Goal: Task Accomplishment & Management: Complete application form

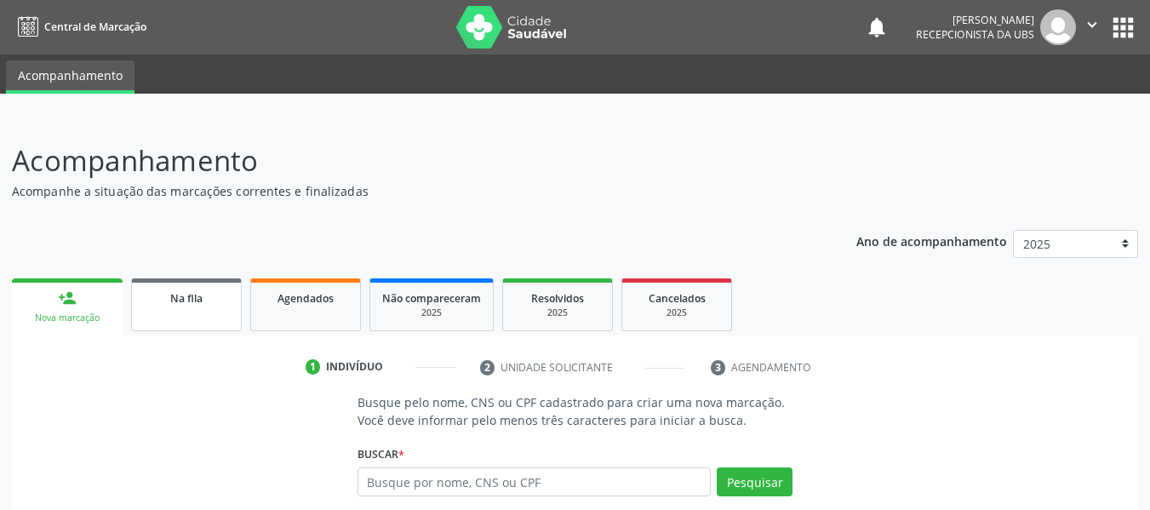
click at [189, 300] on span "Na fila" at bounding box center [186, 298] width 32 height 14
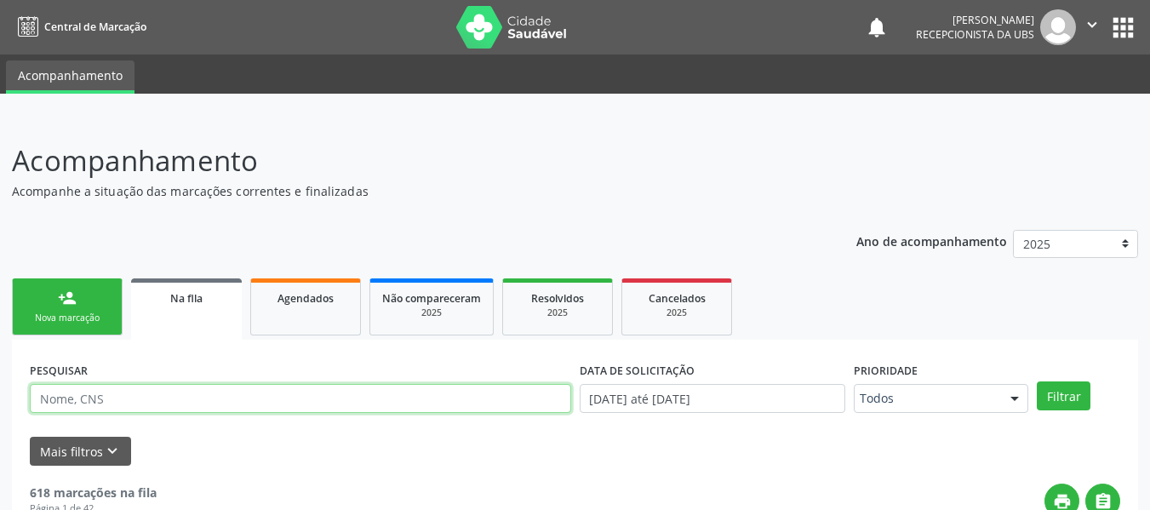
click at [117, 403] on input "text" at bounding box center [300, 398] width 541 height 29
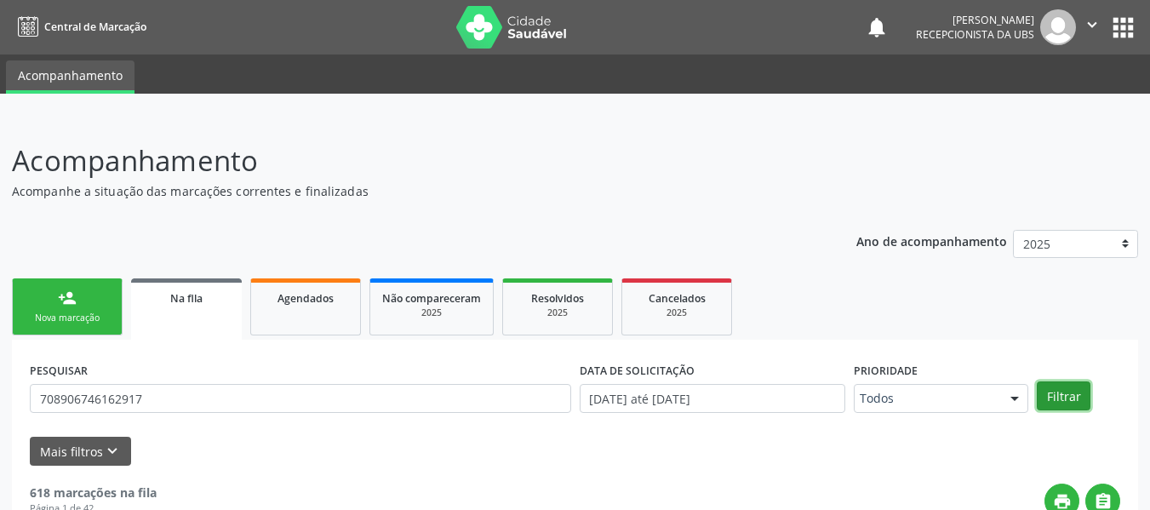
click at [1068, 395] on button "Filtrar" at bounding box center [1064, 395] width 54 height 29
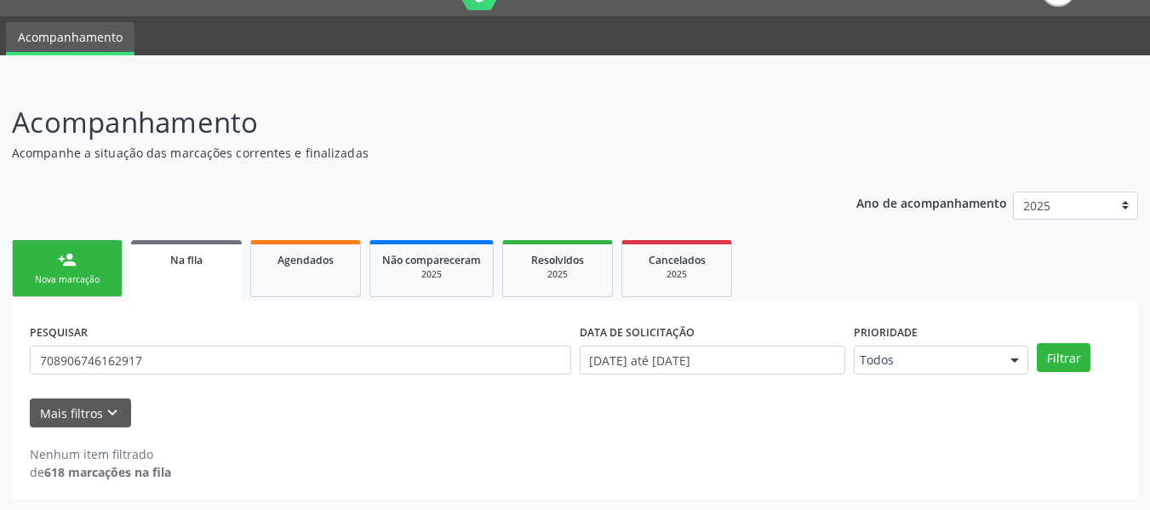
scroll to position [39, 0]
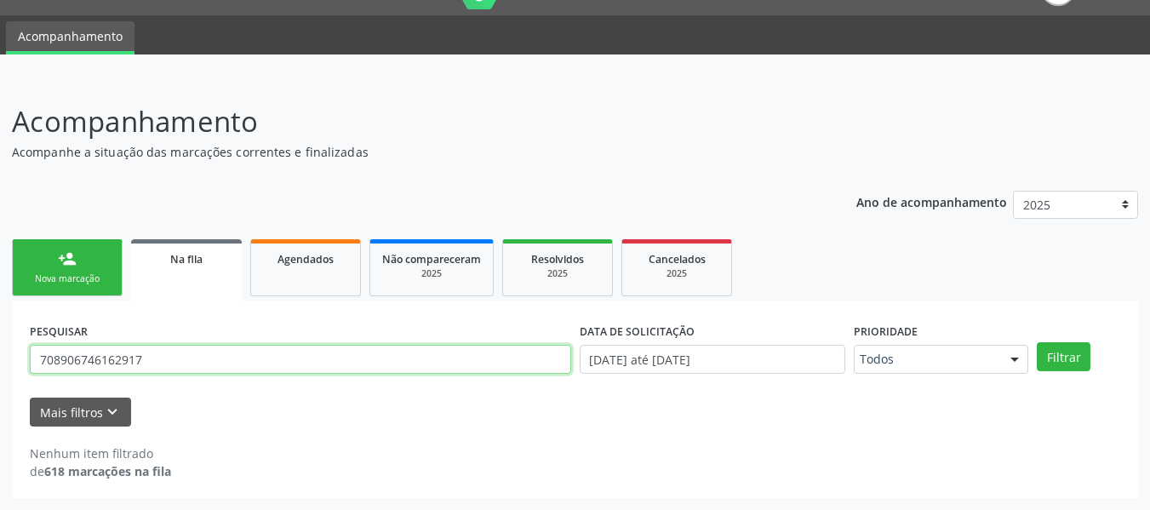
click at [153, 355] on input "708906746162917" at bounding box center [300, 359] width 541 height 29
type input "7"
type input "898001212658002"
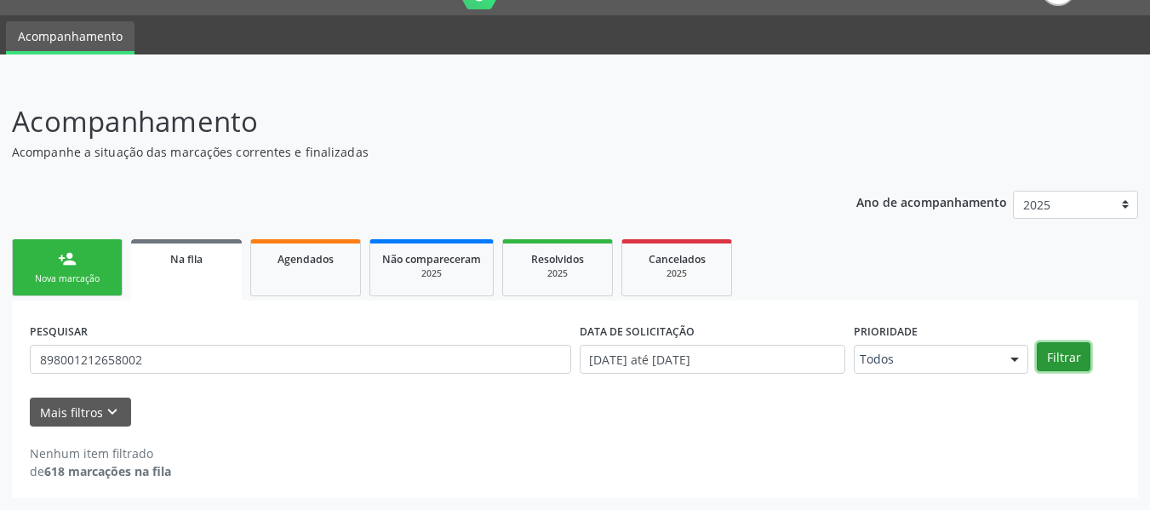
click at [1062, 355] on button "Filtrar" at bounding box center [1064, 356] width 54 height 29
click at [62, 256] on div "person_add" at bounding box center [67, 258] width 19 height 19
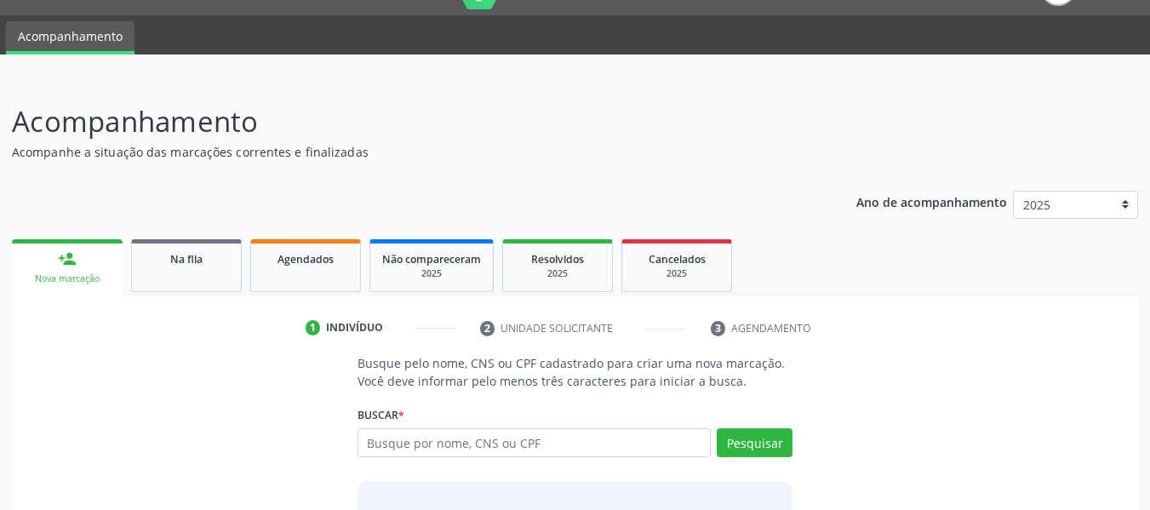
click at [60, 256] on div "person_add" at bounding box center [67, 258] width 19 height 19
click at [405, 447] on input "text" at bounding box center [535, 442] width 354 height 29
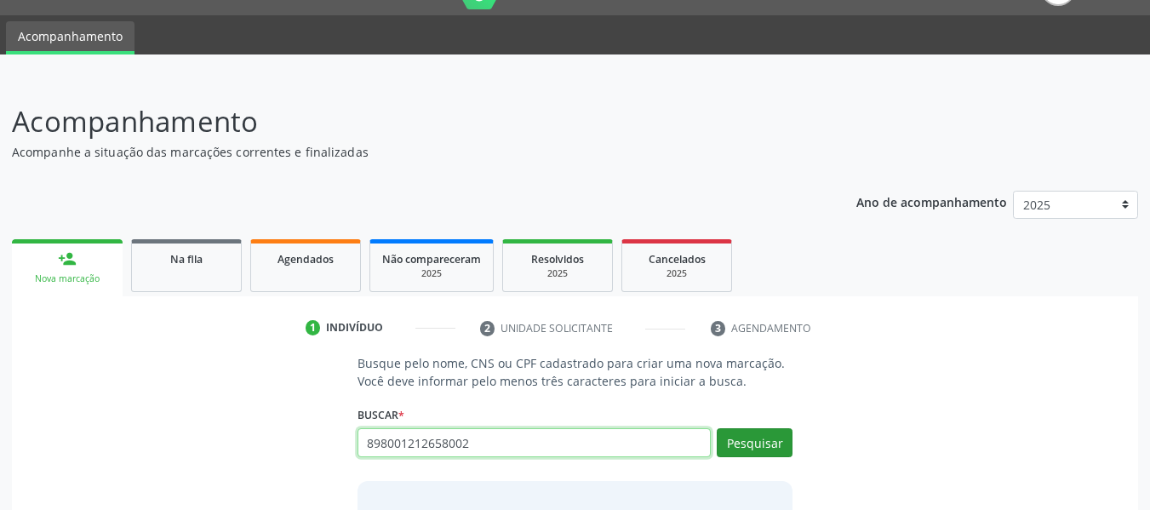
type input "898001212658002"
click at [747, 442] on button "Pesquisar" at bounding box center [755, 442] width 76 height 29
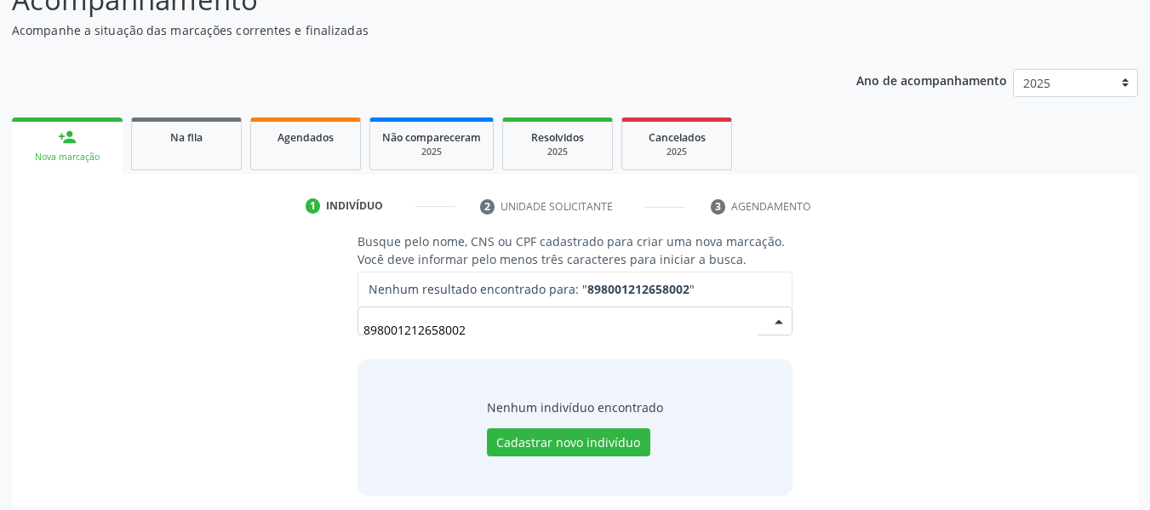
scroll to position [170, 0]
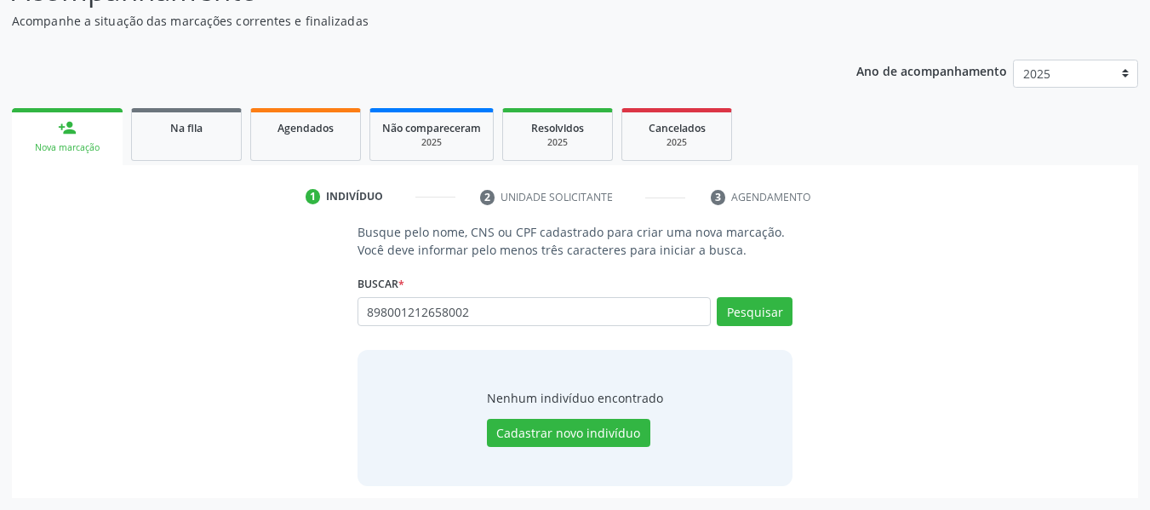
click at [65, 124] on div "person_add" at bounding box center [67, 127] width 19 height 19
click at [61, 125] on div "person_add" at bounding box center [67, 127] width 19 height 19
click at [70, 127] on div "person_add" at bounding box center [67, 127] width 19 height 19
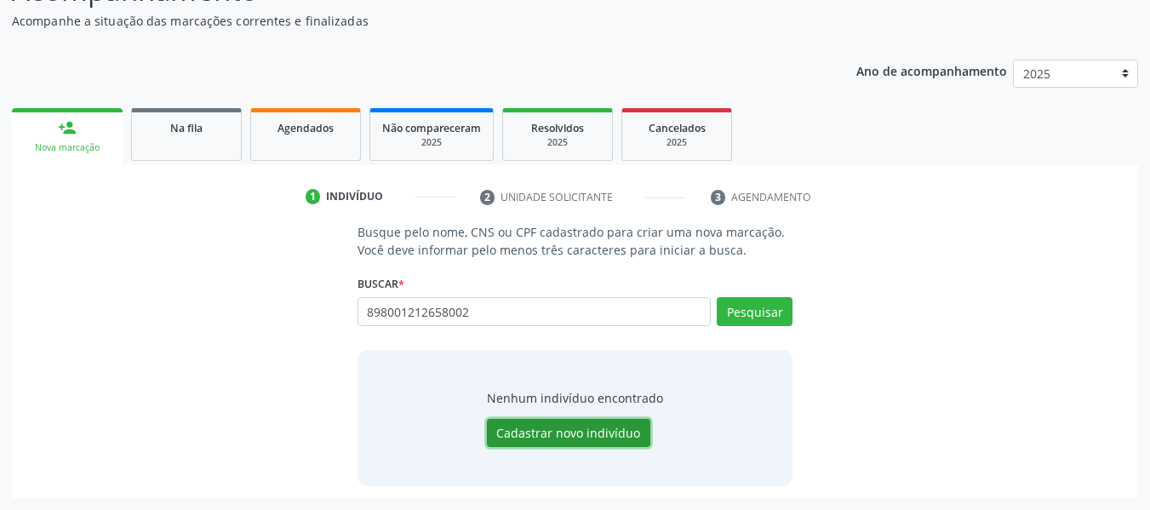
click at [582, 432] on button "Cadastrar novo indivíduo" at bounding box center [568, 433] width 163 height 29
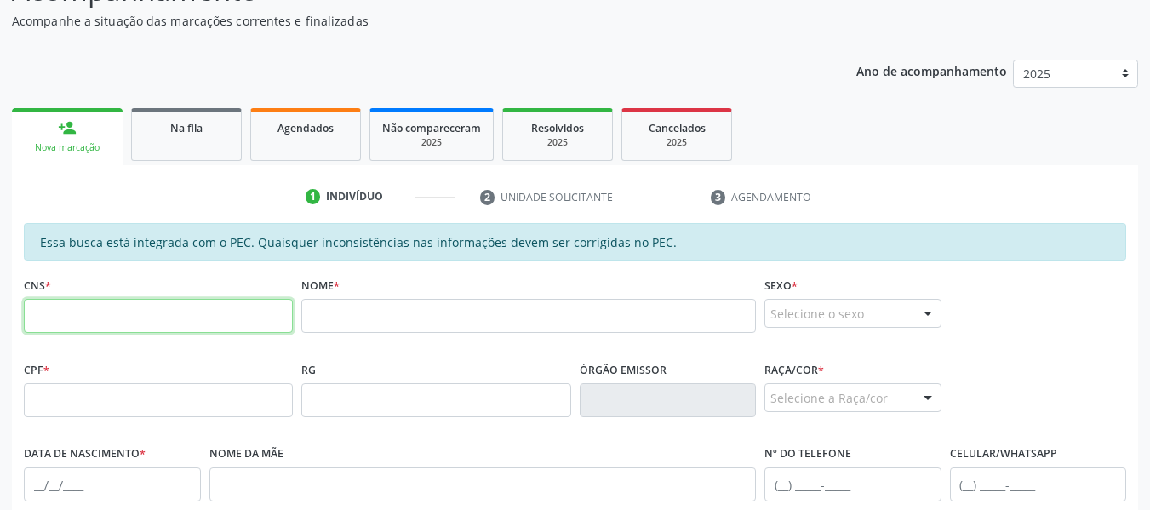
click at [72, 318] on input "text" at bounding box center [158, 316] width 269 height 34
type input "898 0012 1265 8002"
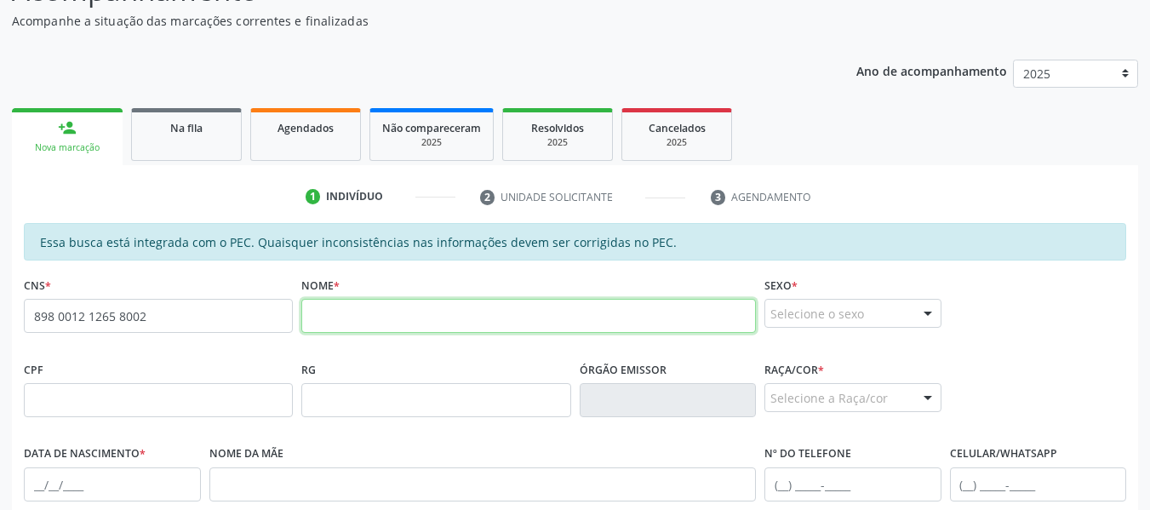
click at [349, 321] on input "text" at bounding box center [528, 316] width 455 height 34
type input "j"
type input "JANIELE PAULINO DA SILVA"
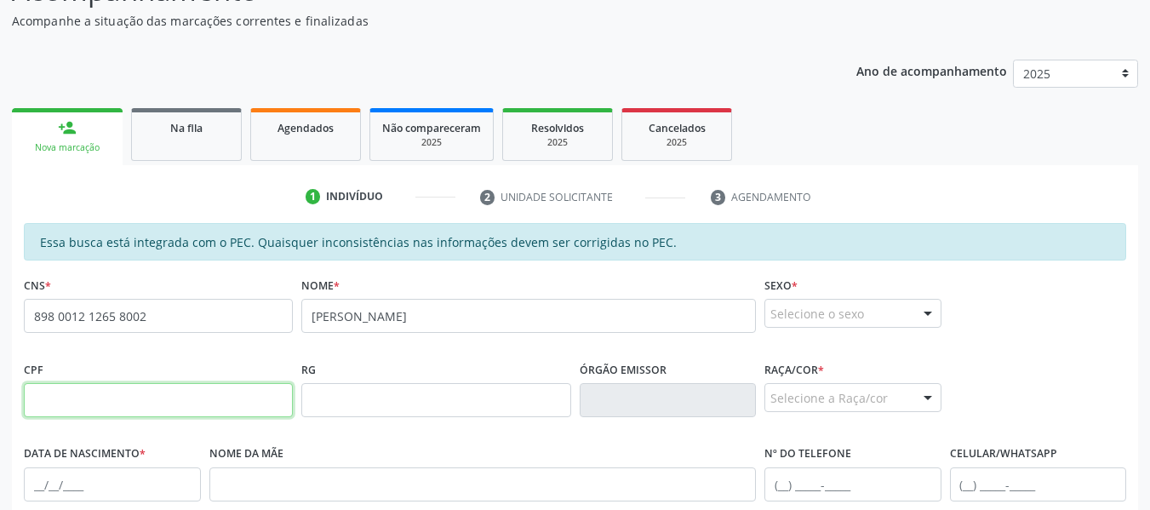
click at [45, 401] on input "text" at bounding box center [158, 400] width 269 height 34
click at [71, 407] on input "text" at bounding box center [158, 400] width 269 height 34
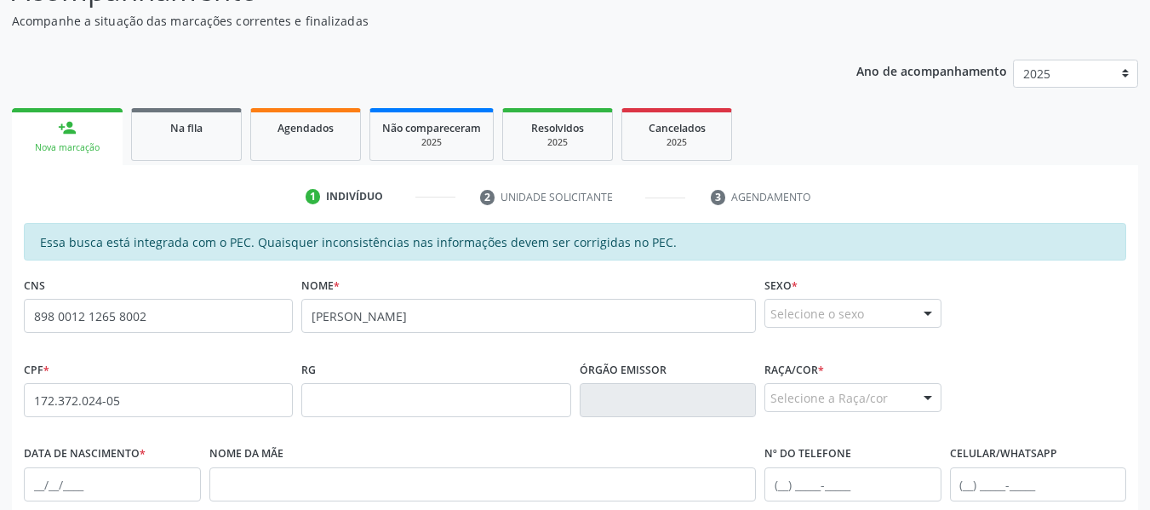
type input "172.372.024-05"
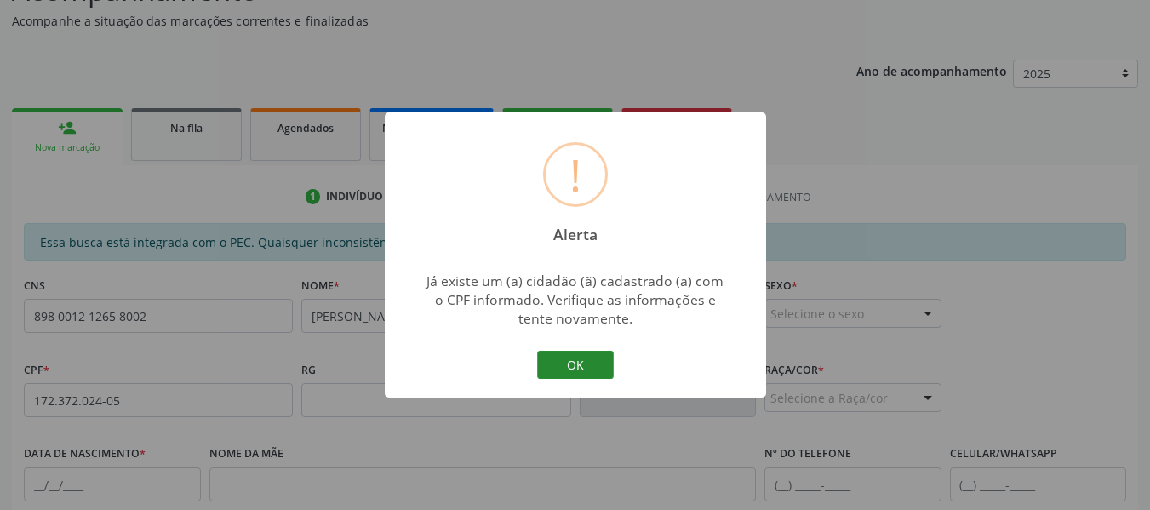
click at [583, 365] on button "OK" at bounding box center [575, 365] width 77 height 29
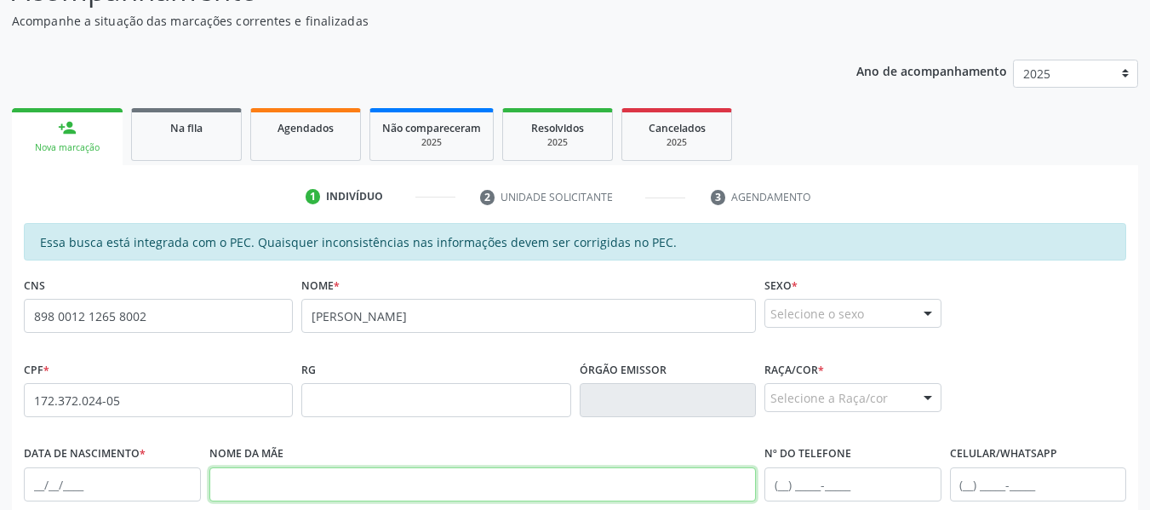
click at [289, 486] on input "text" at bounding box center [482, 484] width 547 height 34
type input "ROSA PAULO DA SILVA"
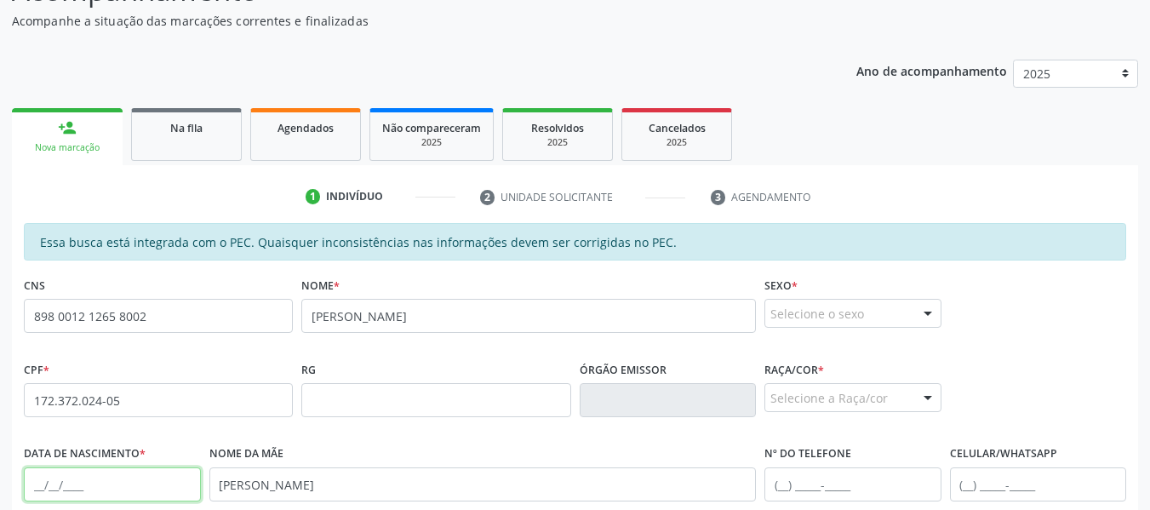
click at [56, 479] on input "text" at bounding box center [112, 484] width 177 height 34
type input "09/10/2000"
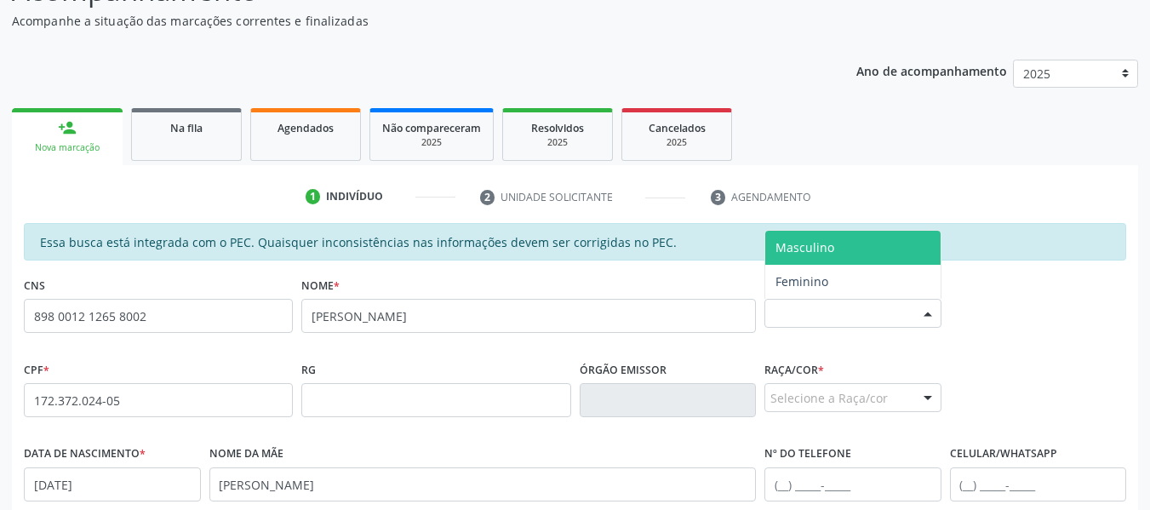
click at [928, 312] on div at bounding box center [928, 314] width 26 height 29
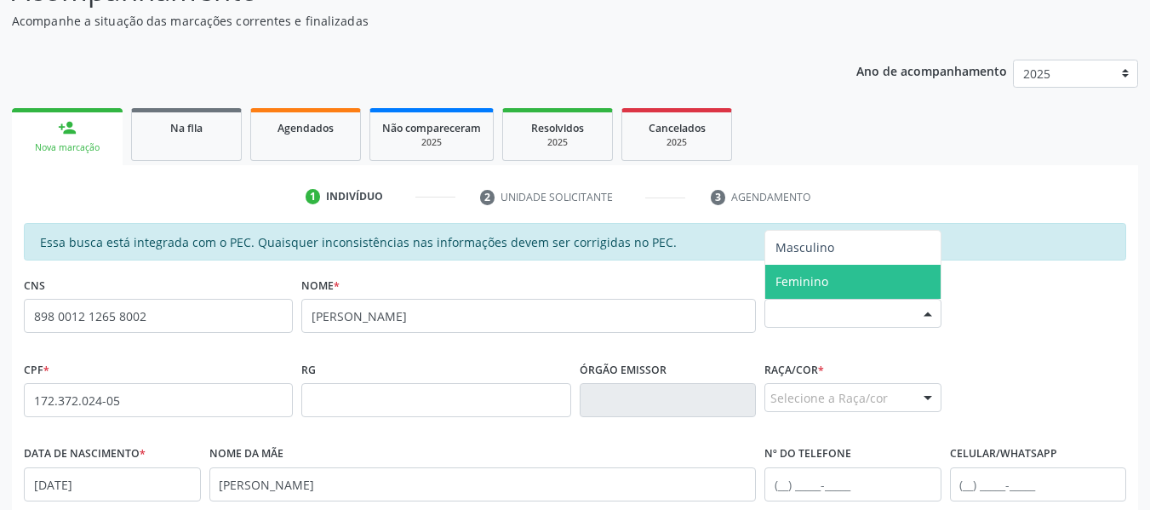
click at [826, 279] on span "Feminino" at bounding box center [801, 281] width 53 height 16
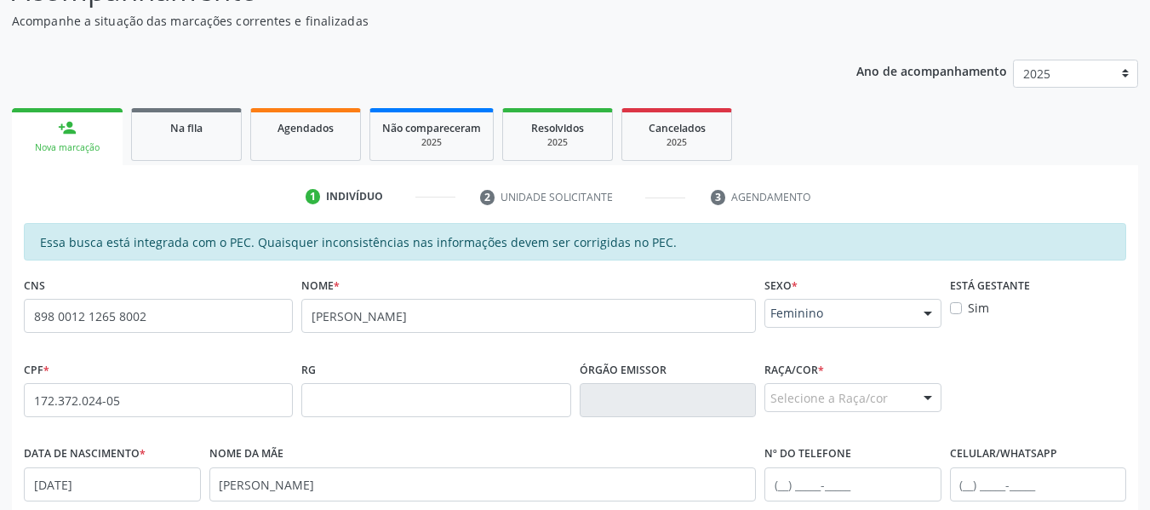
click at [968, 308] on label "Sim" at bounding box center [978, 308] width 21 height 18
click at [957, 308] on input "Sim" at bounding box center [956, 306] width 12 height 15
checkbox input "true"
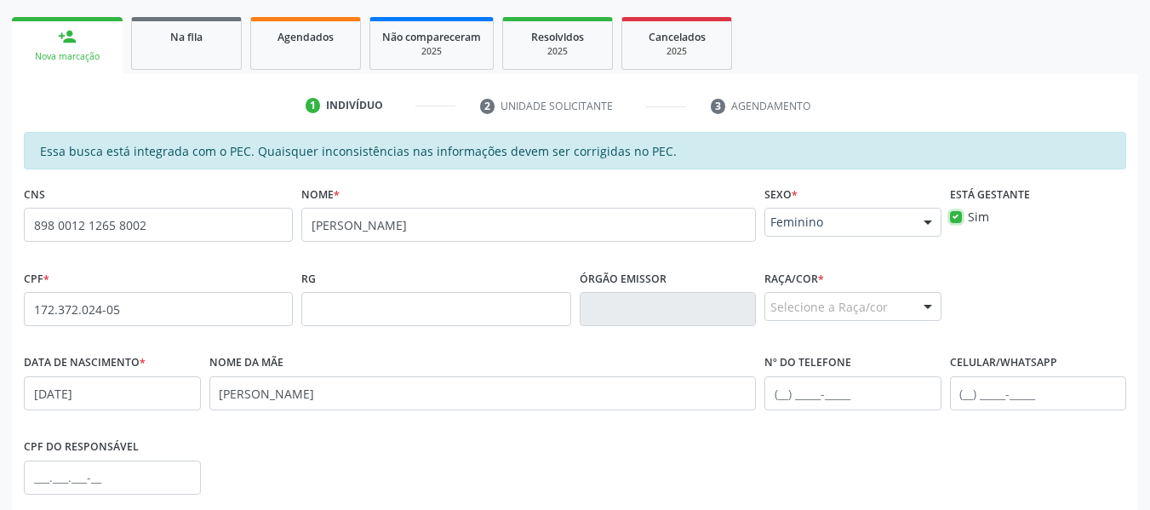
scroll to position [272, 0]
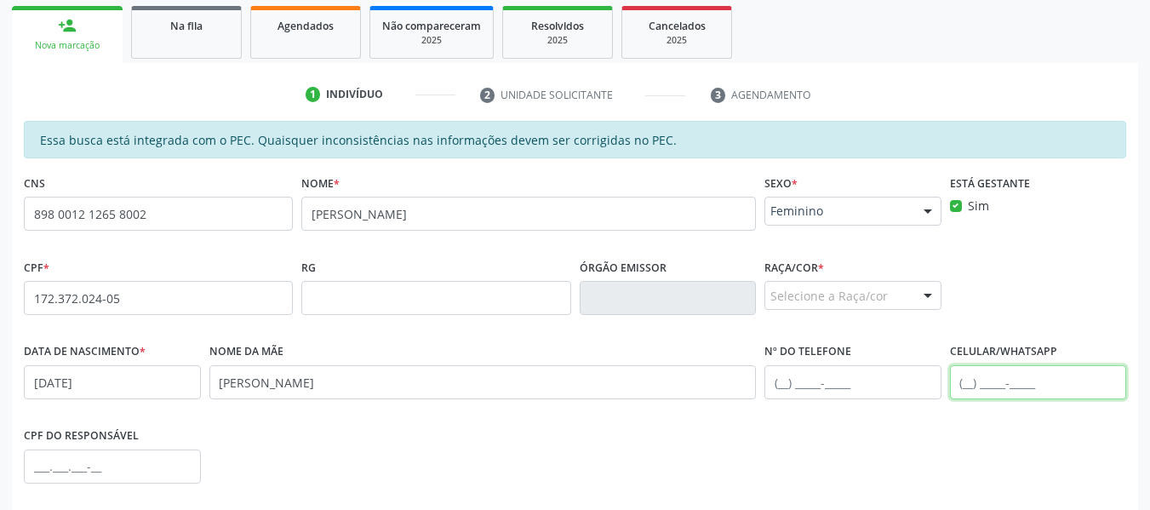
click at [961, 378] on input "text" at bounding box center [1038, 382] width 177 height 34
type input "(92) 99139-8629"
click at [929, 295] on div at bounding box center [928, 296] width 26 height 29
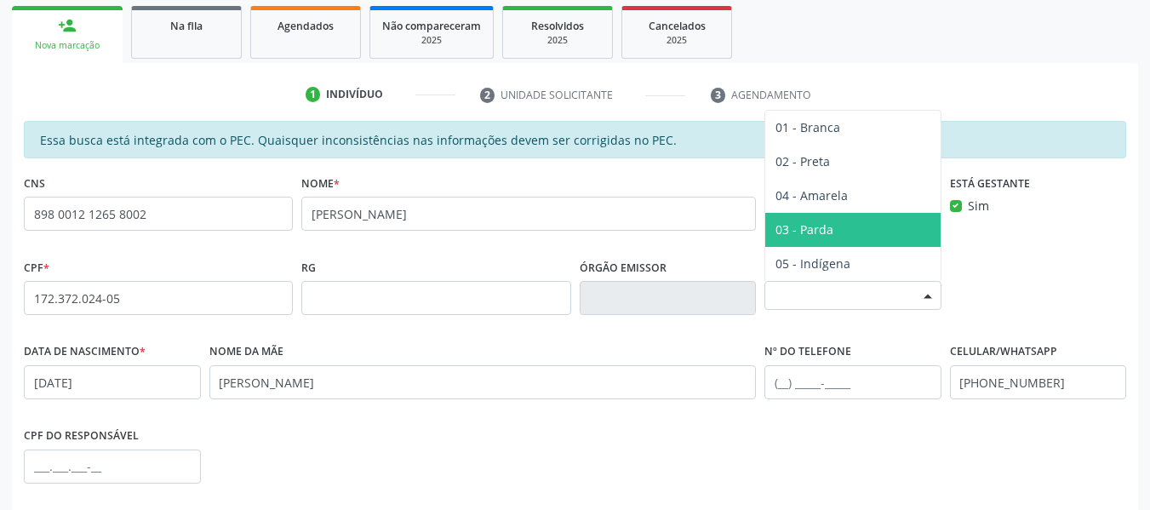
click at [799, 230] on span "03 - Parda" at bounding box center [804, 229] width 58 height 16
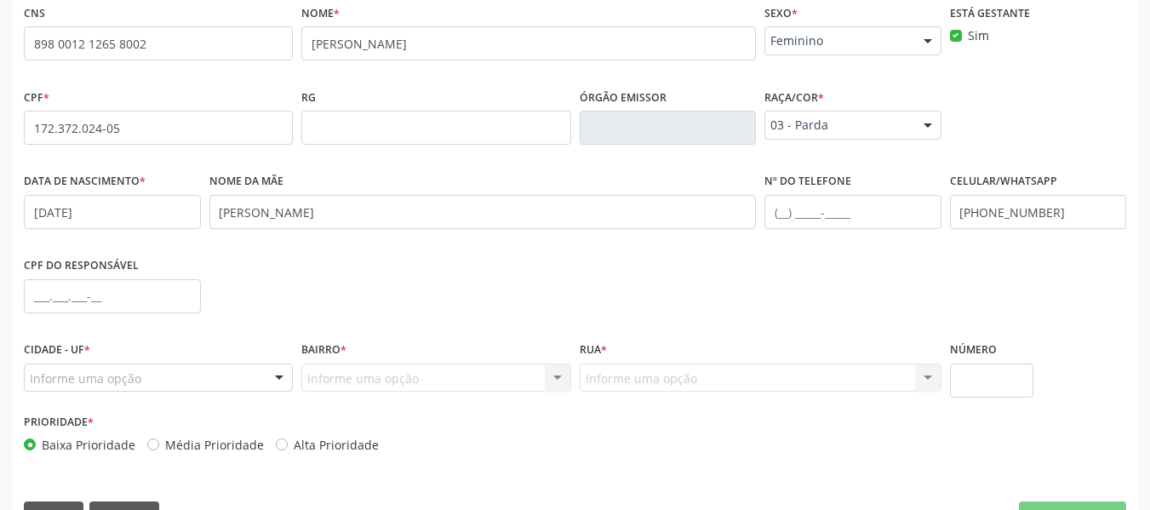
scroll to position [486, 0]
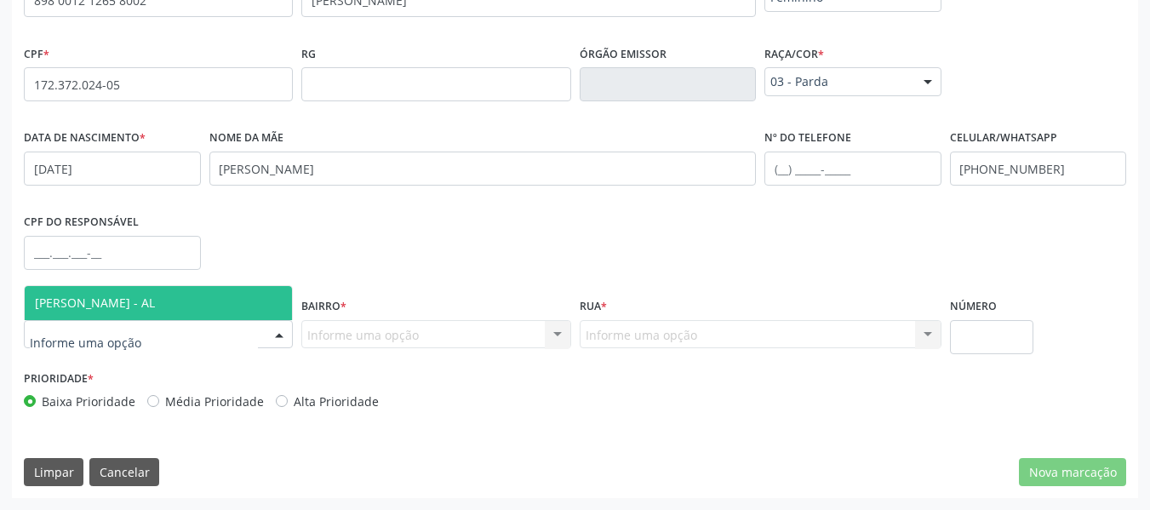
click at [277, 335] on div at bounding box center [279, 335] width 26 height 29
click at [190, 308] on span "Marechal Deodoro - AL" at bounding box center [158, 303] width 267 height 34
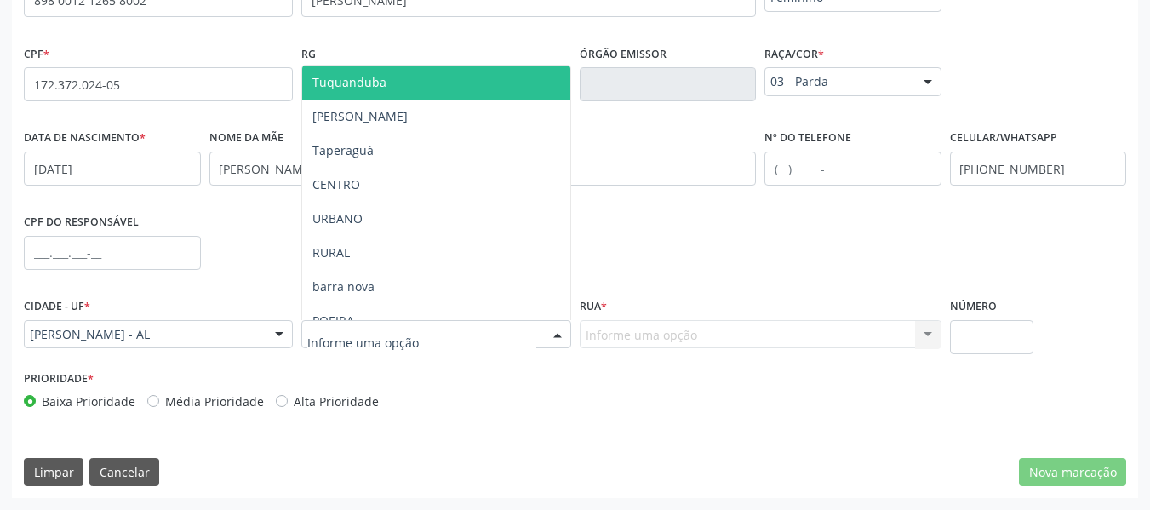
click at [558, 335] on div at bounding box center [558, 335] width 26 height 29
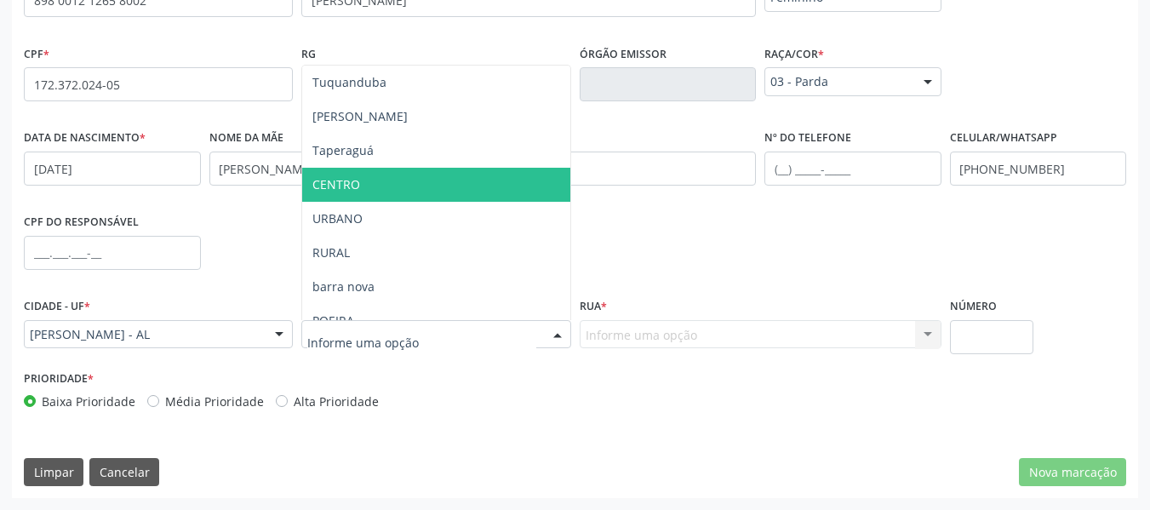
click at [349, 182] on span "CENTRO" at bounding box center [336, 184] width 48 height 16
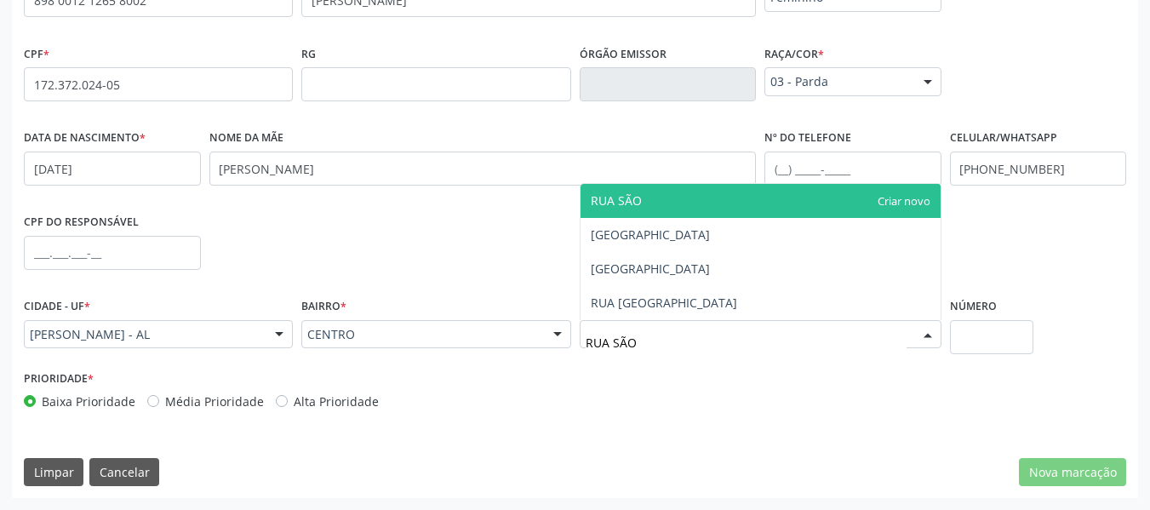
type input "RUA SÃO"
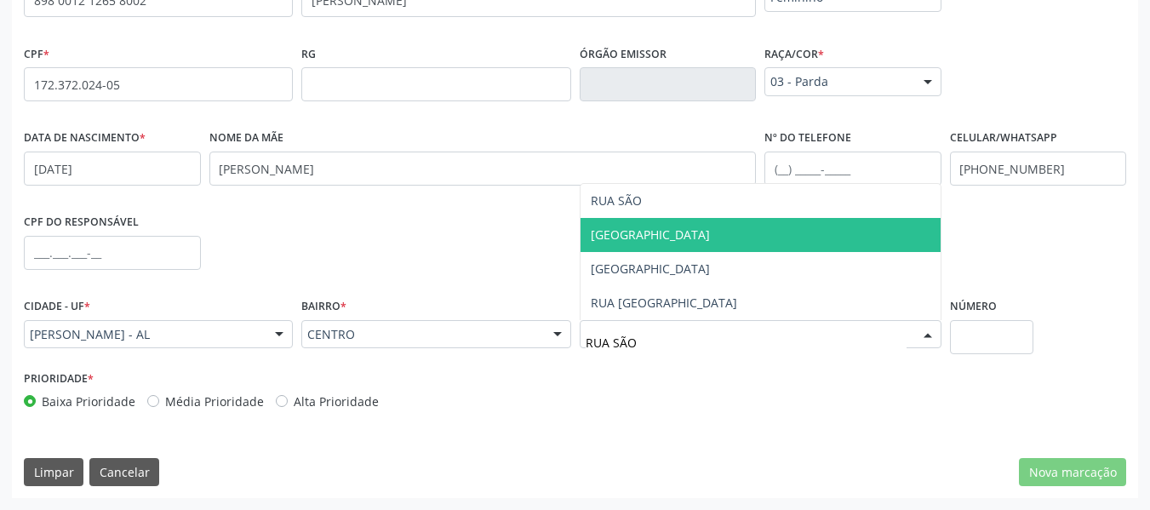
click at [661, 236] on span "Rua São Raimundo" at bounding box center [650, 234] width 119 height 16
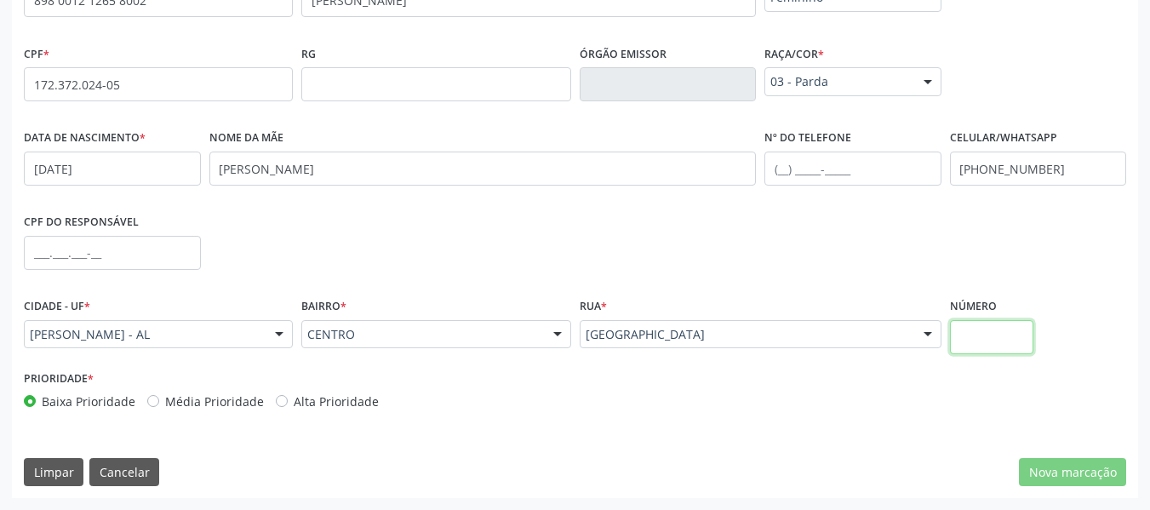
click at [967, 340] on input "text" at bounding box center [992, 337] width 84 height 34
type input "S/N"
click at [37, 252] on input "text" at bounding box center [112, 253] width 177 height 34
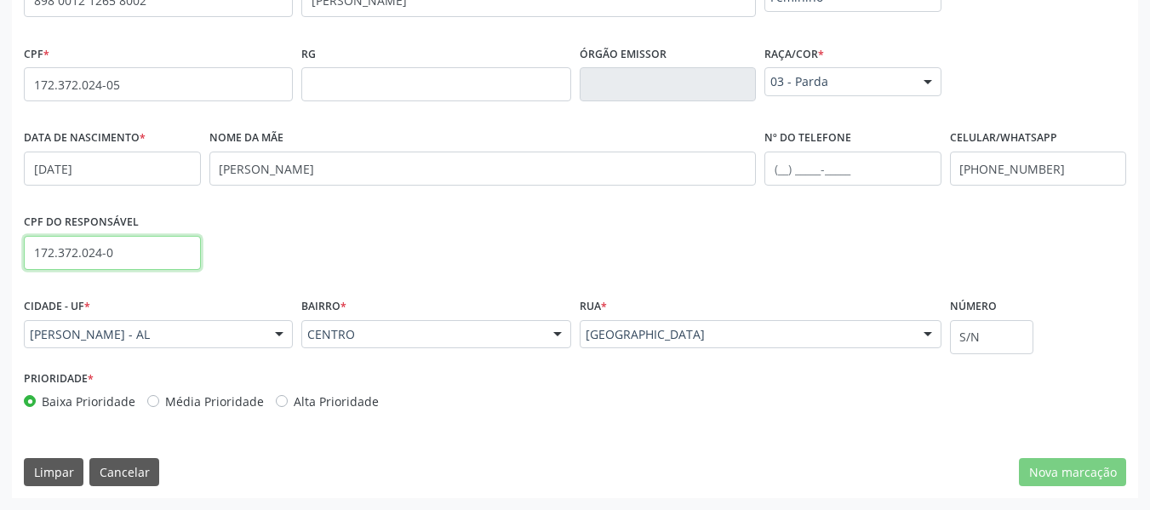
type input "172.372.024-05"
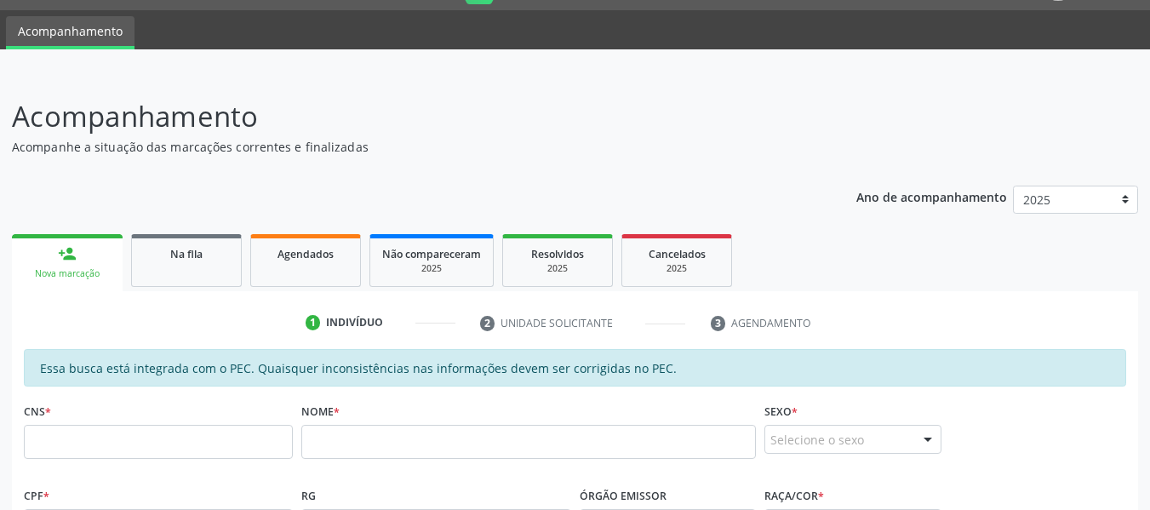
scroll to position [0, 0]
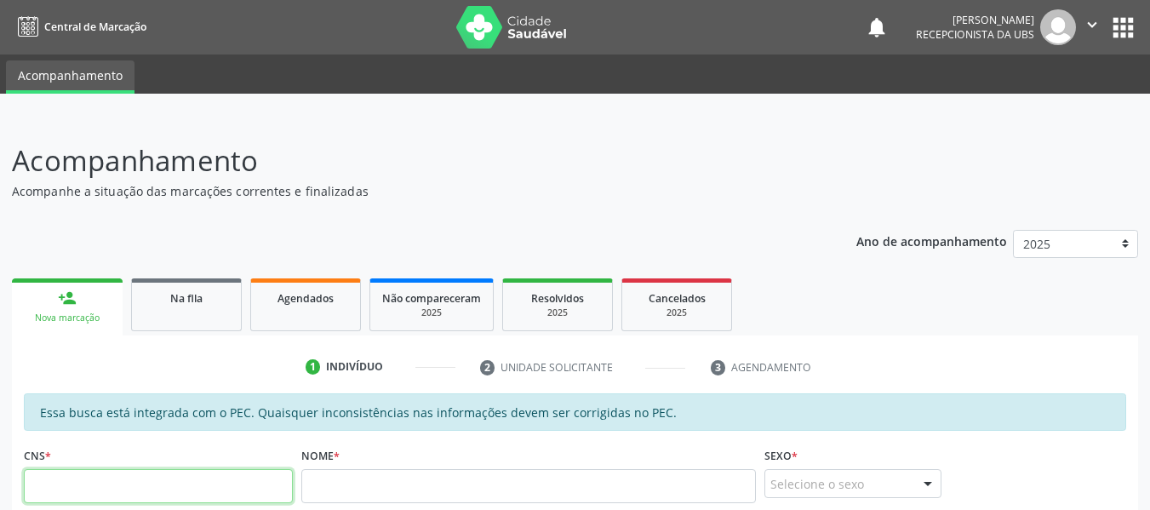
click at [64, 486] on input "text" at bounding box center [158, 486] width 269 height 34
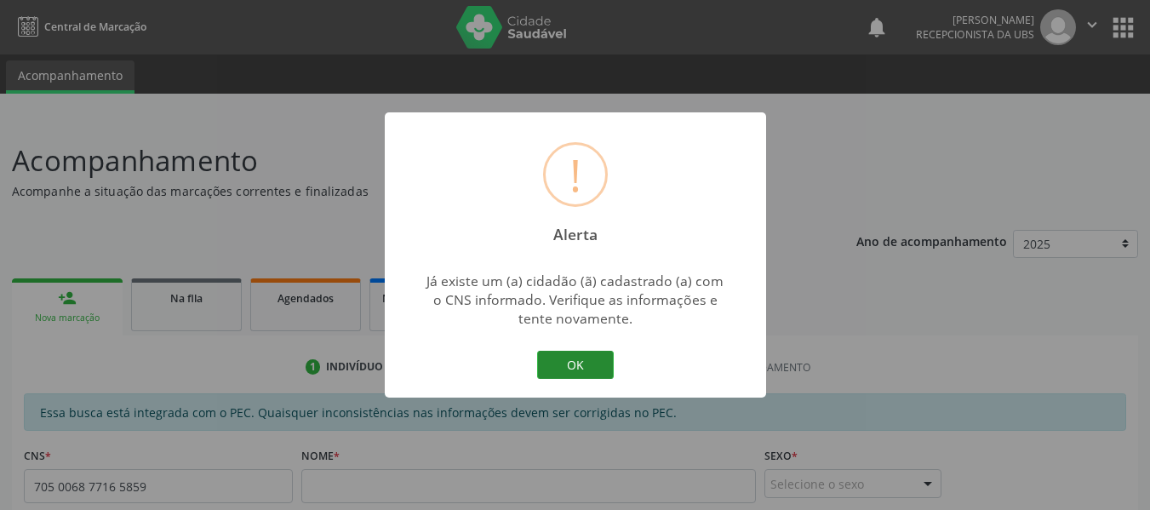
click at [570, 363] on button "OK" at bounding box center [575, 365] width 77 height 29
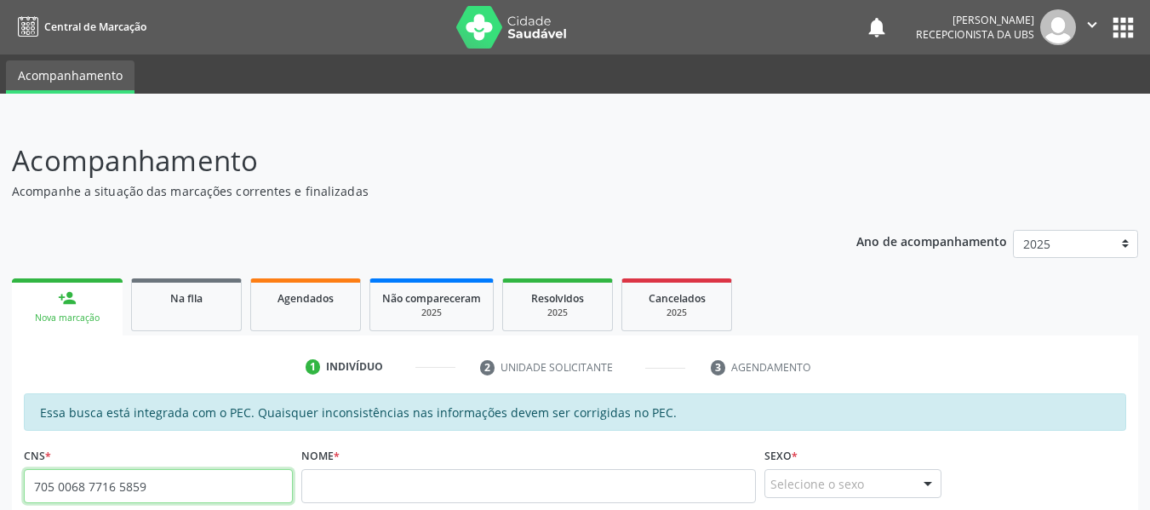
click at [249, 489] on input "705 0068 7716 5859" at bounding box center [158, 486] width 269 height 34
type input "7"
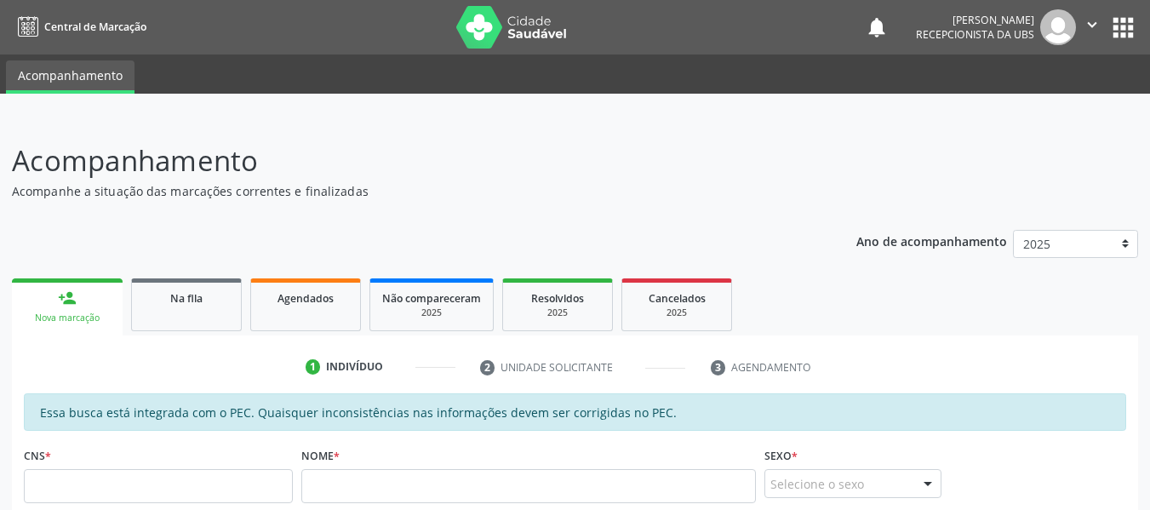
click at [62, 299] on div "person_add" at bounding box center [67, 298] width 19 height 19
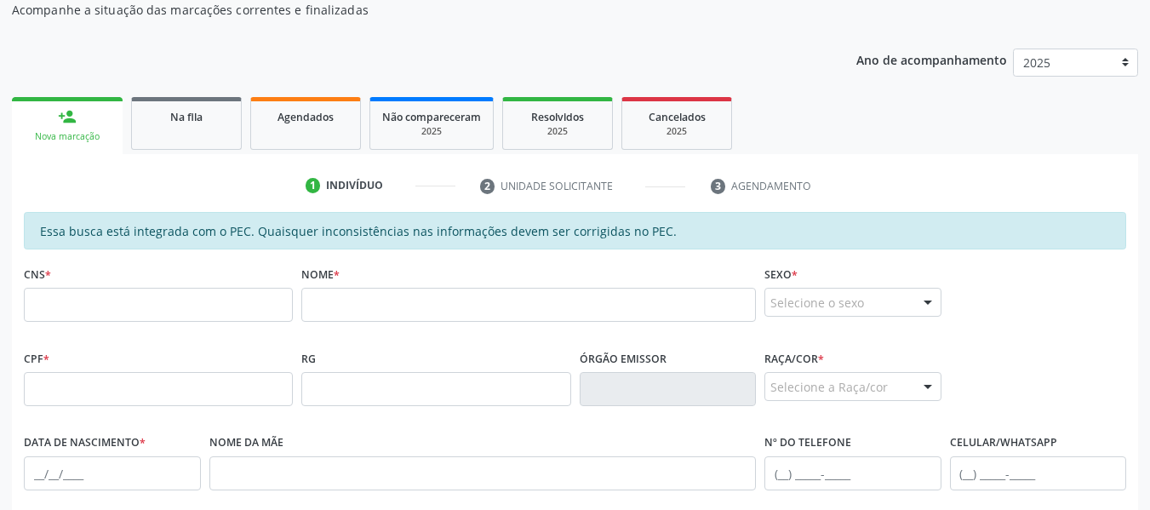
scroll to position [340, 0]
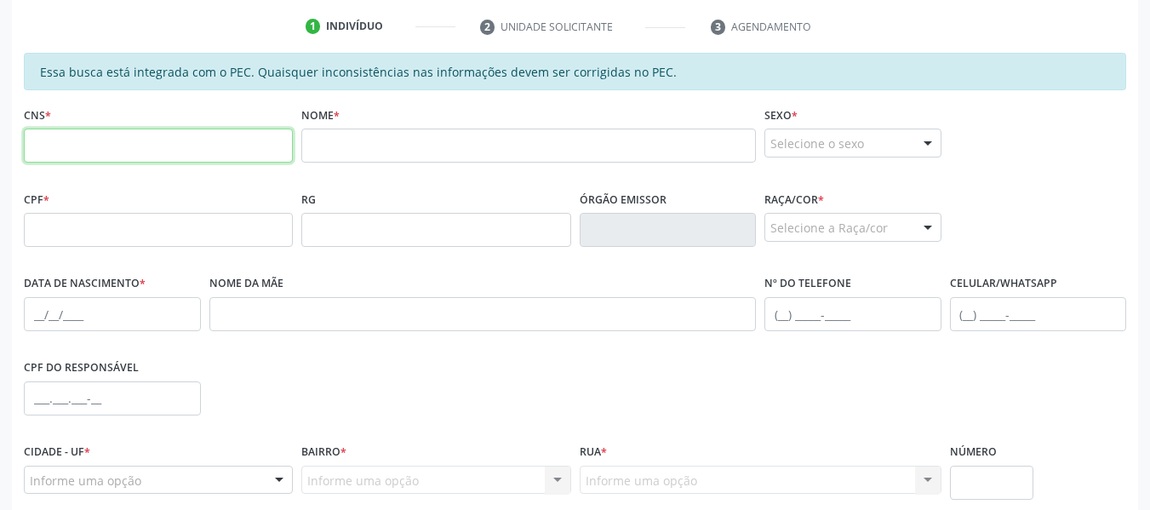
click at [64, 151] on input "text" at bounding box center [158, 146] width 269 height 34
type input "705 0068 7716 5859"
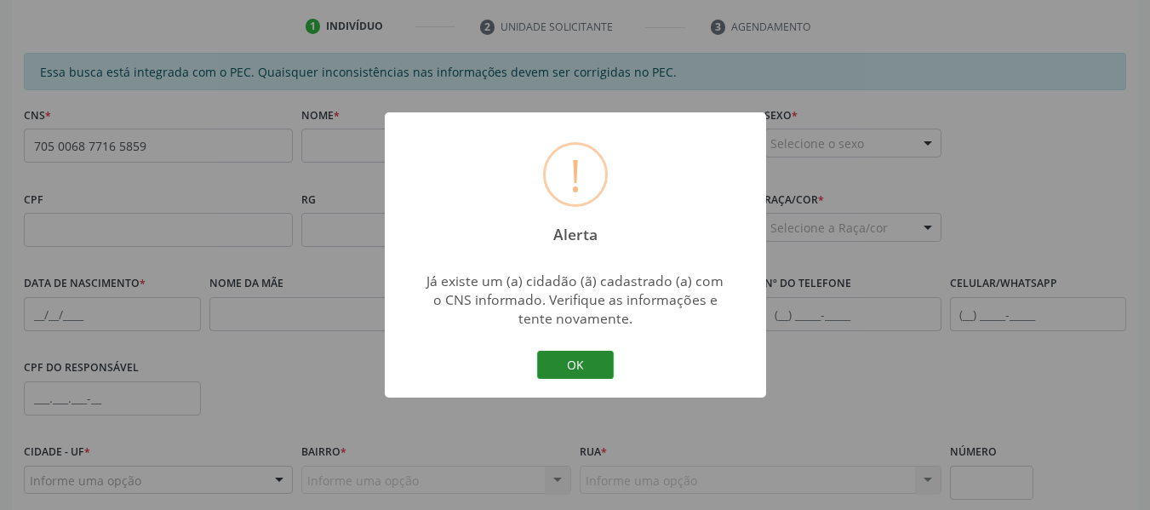
click at [575, 363] on button "OK" at bounding box center [575, 365] width 77 height 29
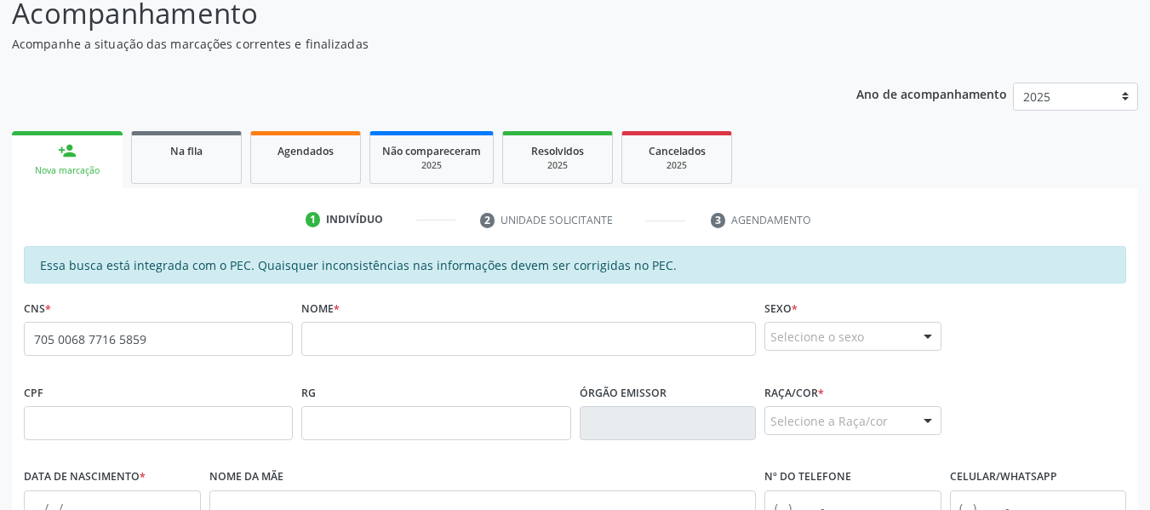
scroll to position [125, 0]
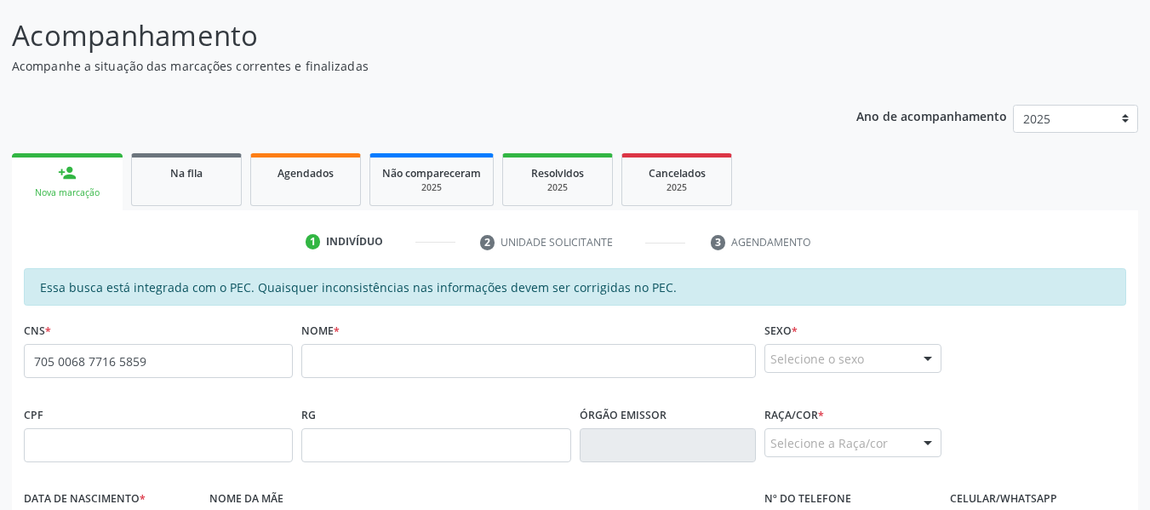
click at [69, 169] on div "person_add" at bounding box center [67, 172] width 19 height 19
click at [60, 169] on div "person_add" at bounding box center [67, 172] width 19 height 19
click at [60, 165] on div "person_add" at bounding box center [67, 172] width 19 height 19
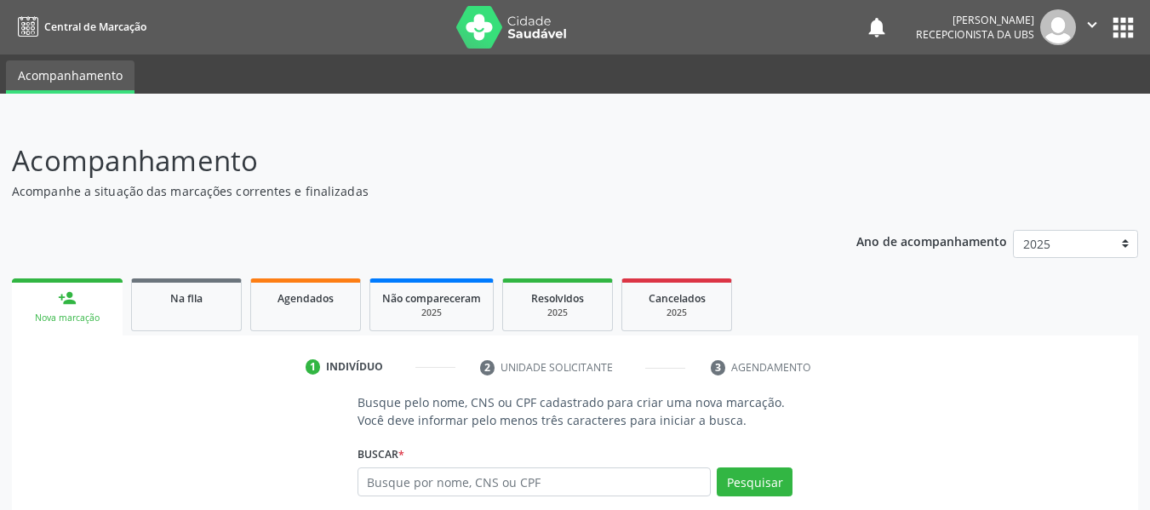
click at [395, 494] on input "text" at bounding box center [535, 481] width 354 height 29
type input "705"
click at [747, 480] on button "Pesquisar" at bounding box center [755, 481] width 76 height 29
click at [62, 297] on div "person_add" at bounding box center [67, 298] width 19 height 19
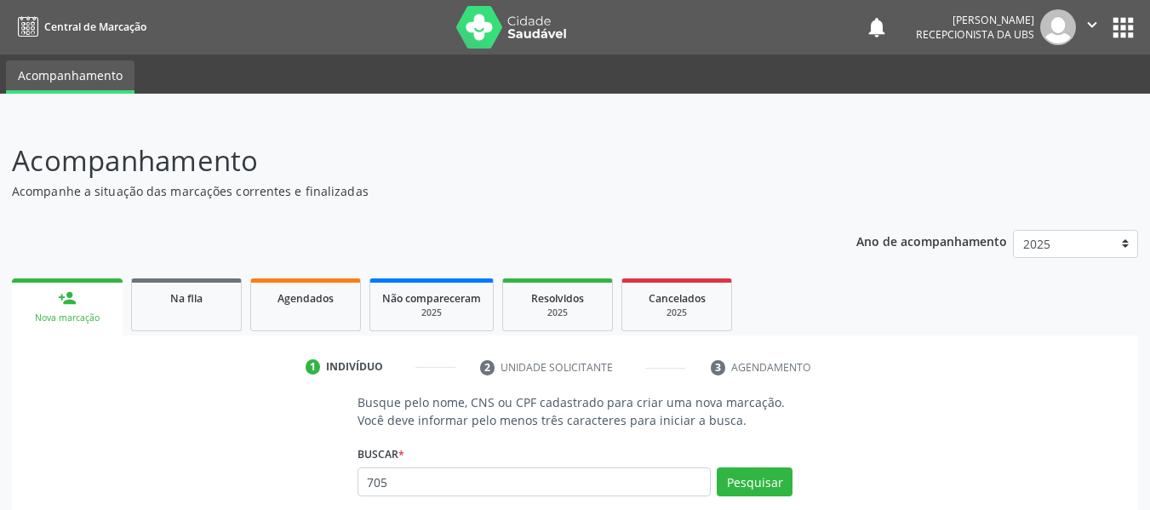
click at [62, 297] on div "person_add" at bounding box center [67, 298] width 19 height 19
click at [402, 482] on input "705" at bounding box center [535, 481] width 354 height 29
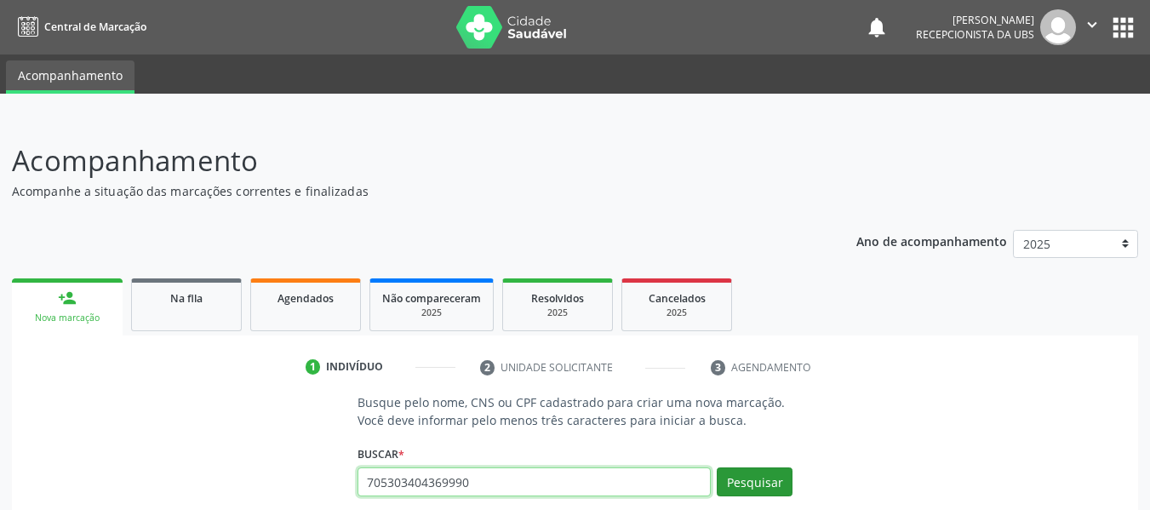
type input "705303404369990"
click at [768, 478] on button "Pesquisar" at bounding box center [755, 481] width 76 height 29
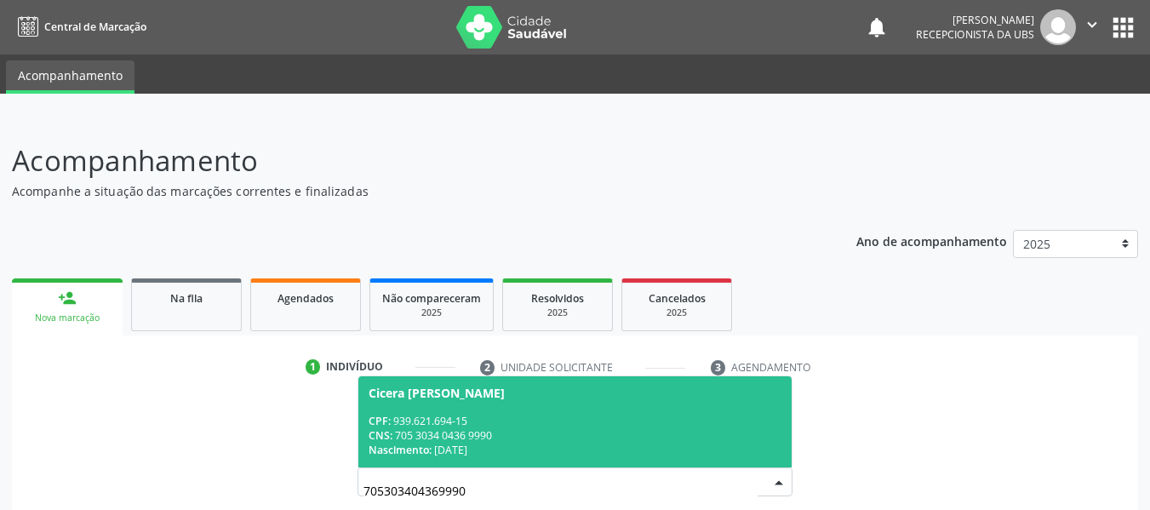
click at [426, 398] on div "Cicera Silvestre da Silva" at bounding box center [437, 393] width 136 height 14
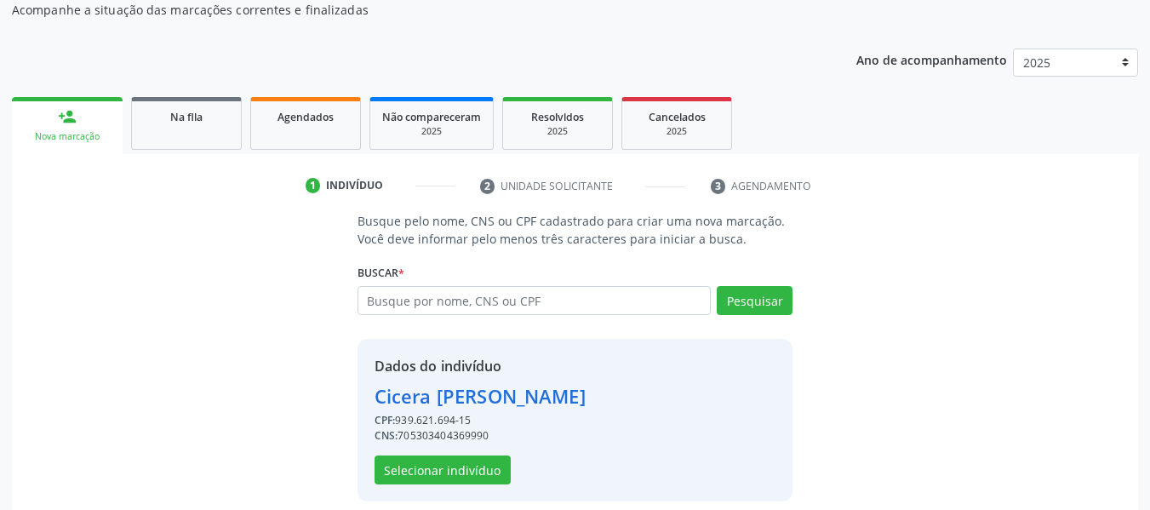
scroll to position [197, 0]
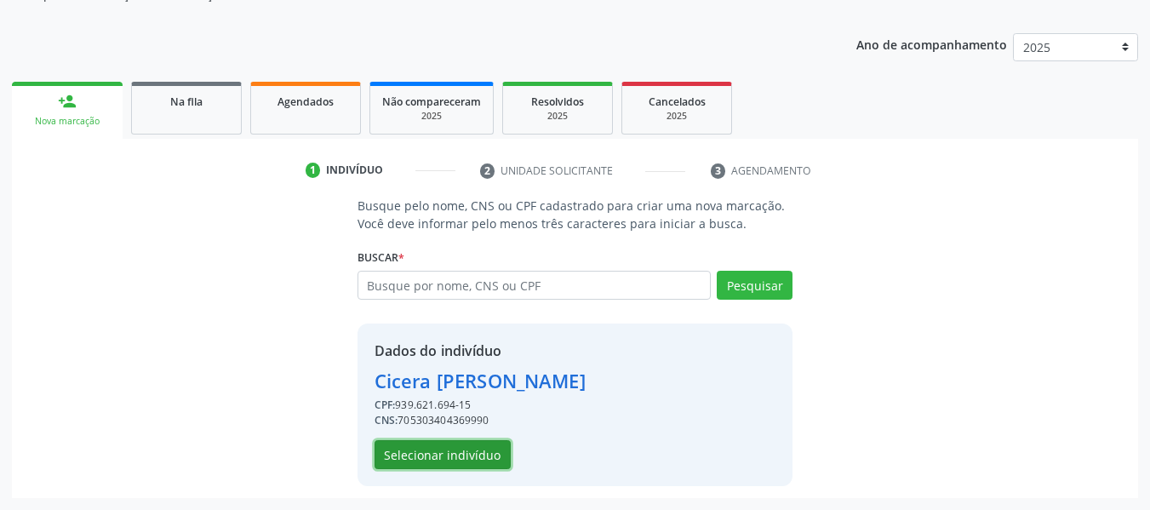
click at [442, 455] on button "Selecionar indivíduo" at bounding box center [443, 454] width 136 height 29
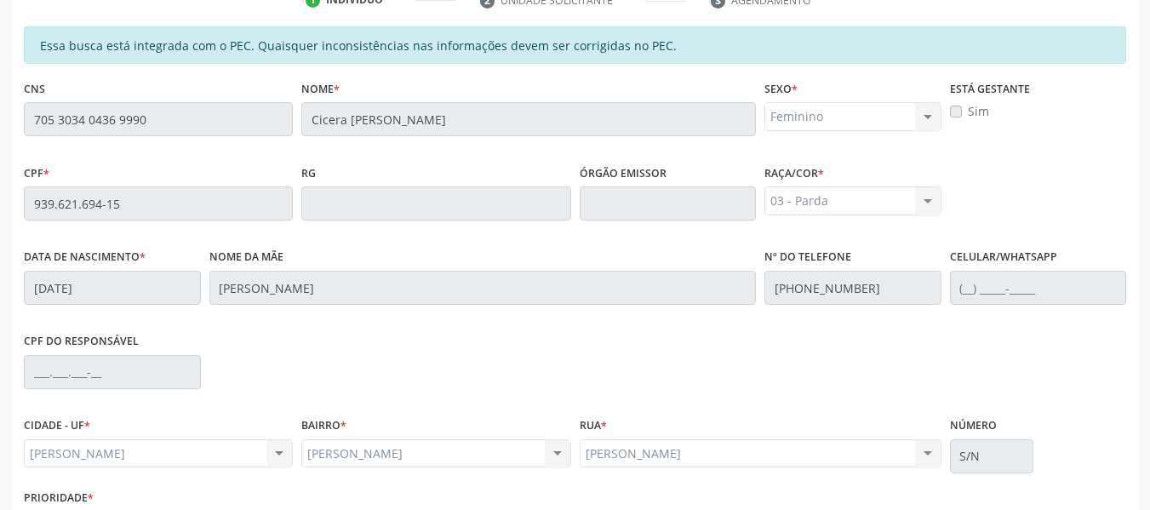
scroll to position [486, 0]
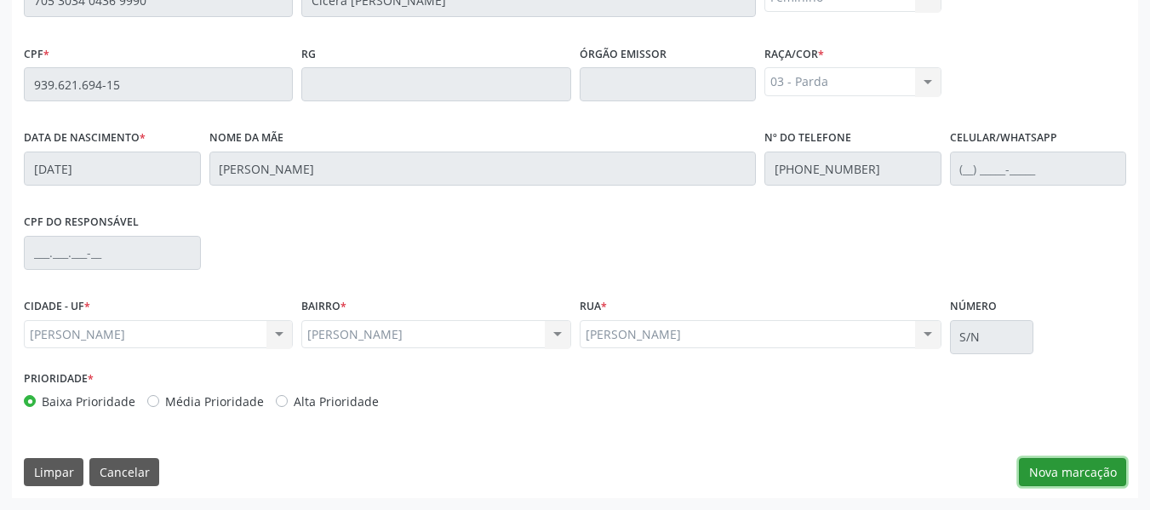
click at [1073, 469] on button "Nova marcação" at bounding box center [1072, 472] width 107 height 29
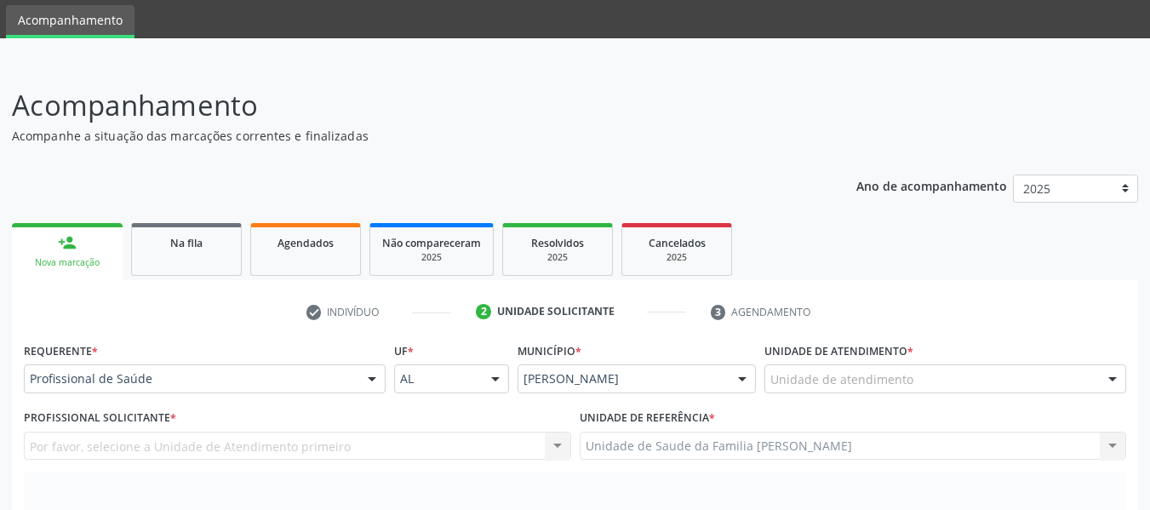
scroll to position [0, 0]
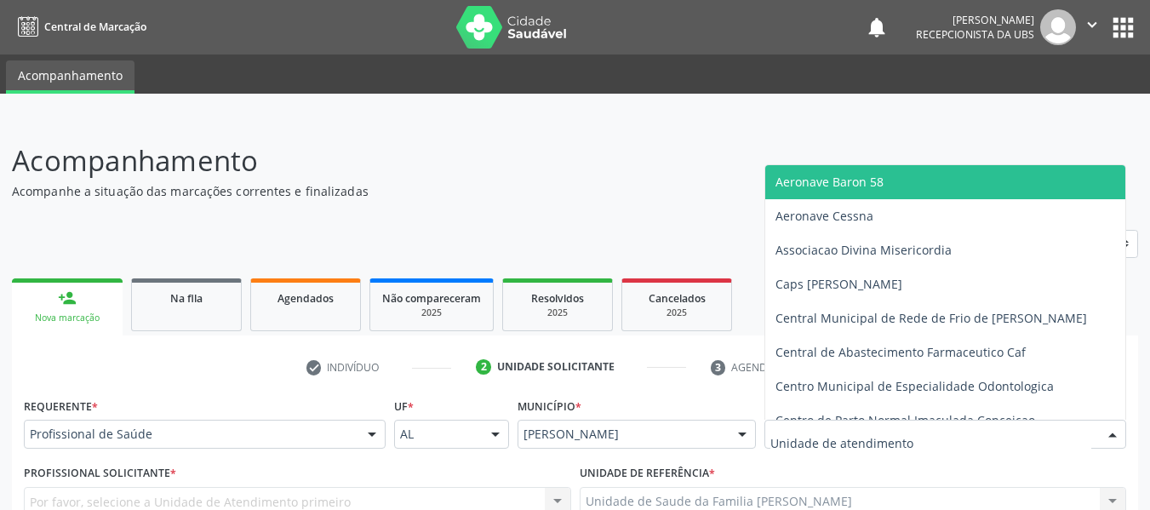
click at [922, 431] on div at bounding box center [945, 434] width 362 height 29
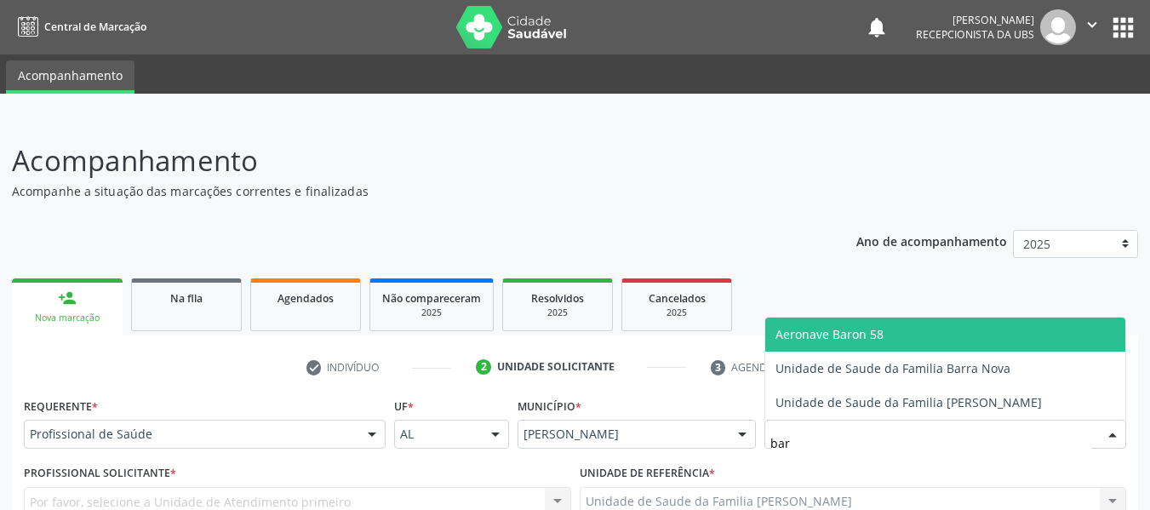
type input "barr"
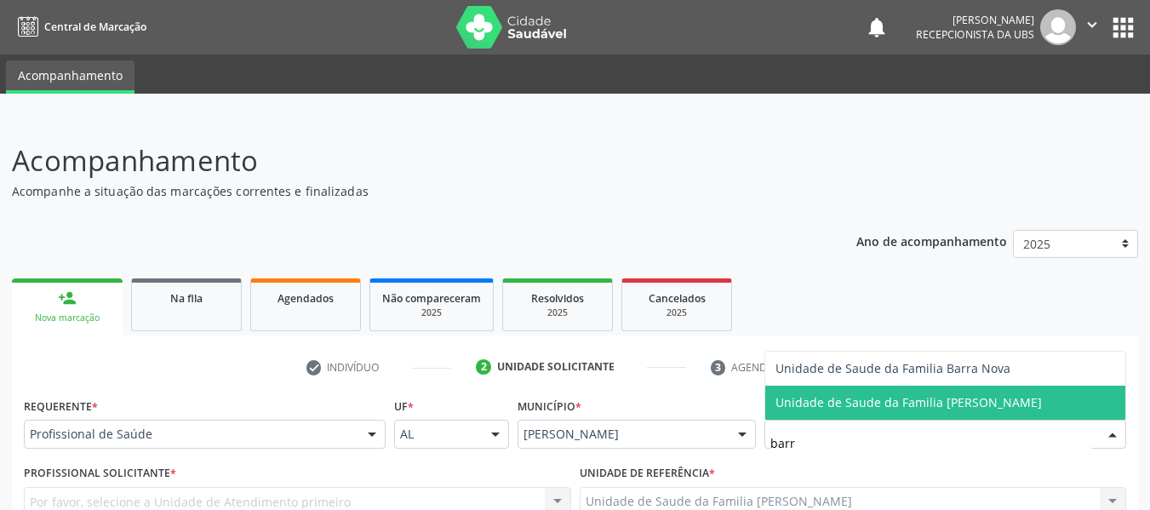
click at [917, 406] on span "Unidade de Saude da Familia [PERSON_NAME]" at bounding box center [908, 402] width 266 height 16
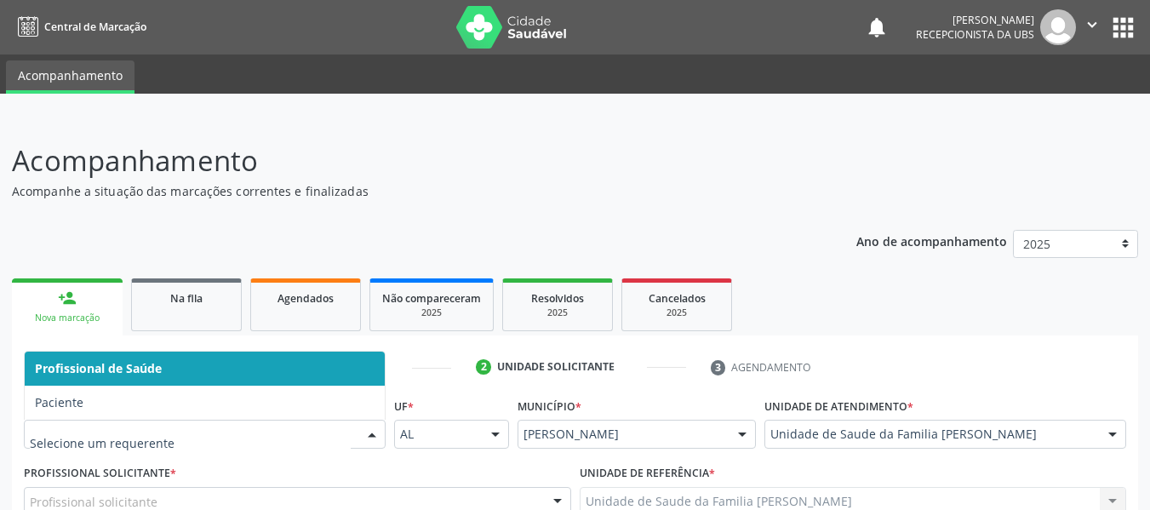
click at [374, 429] on div at bounding box center [372, 434] width 26 height 29
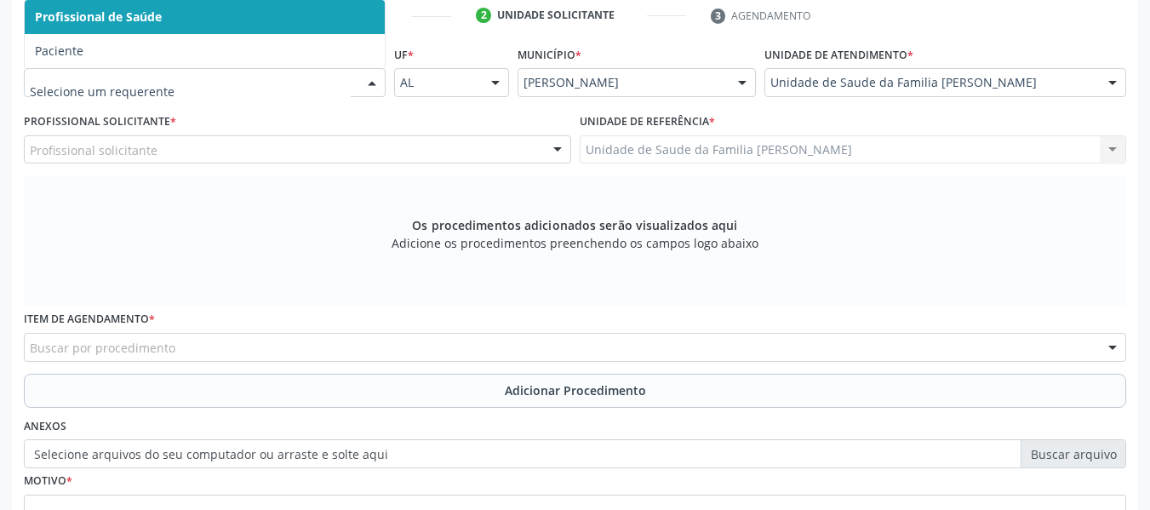
scroll to position [409, 0]
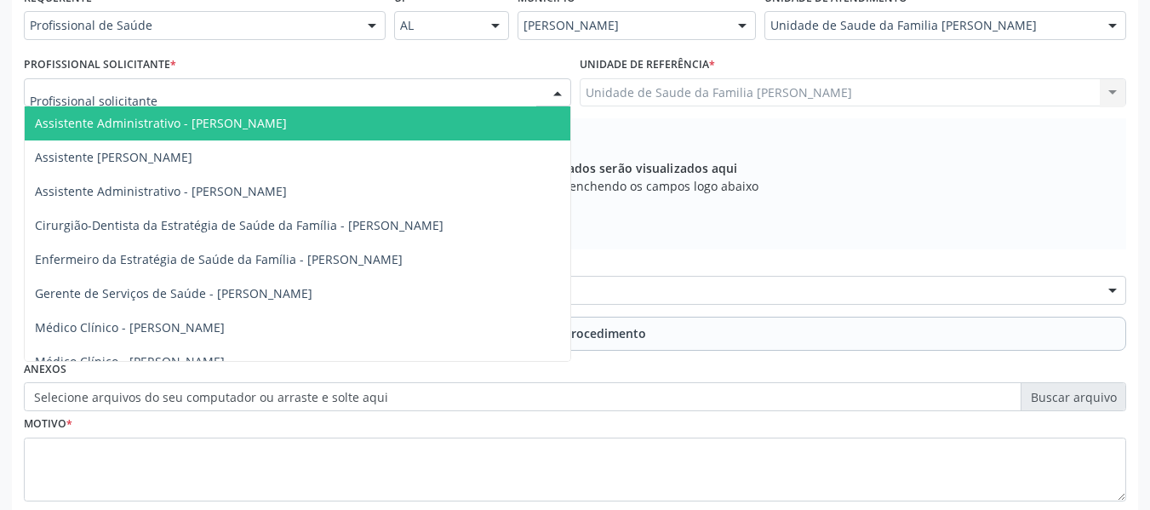
click at [559, 87] on div at bounding box center [558, 93] width 26 height 29
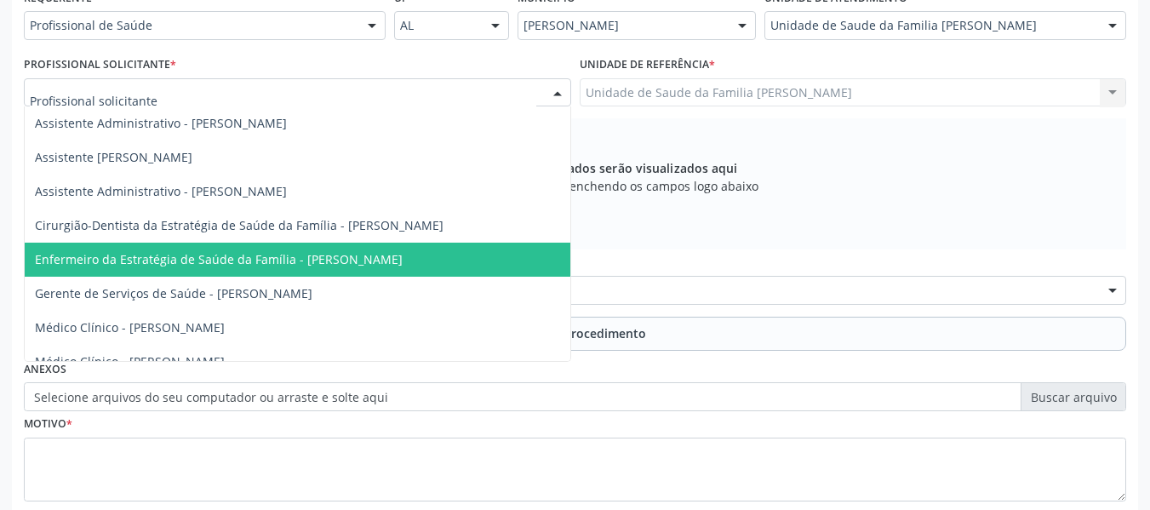
click at [316, 256] on span "Enfermeiro da Estratégia de Saúde da Família - [PERSON_NAME]" at bounding box center [219, 259] width 368 height 16
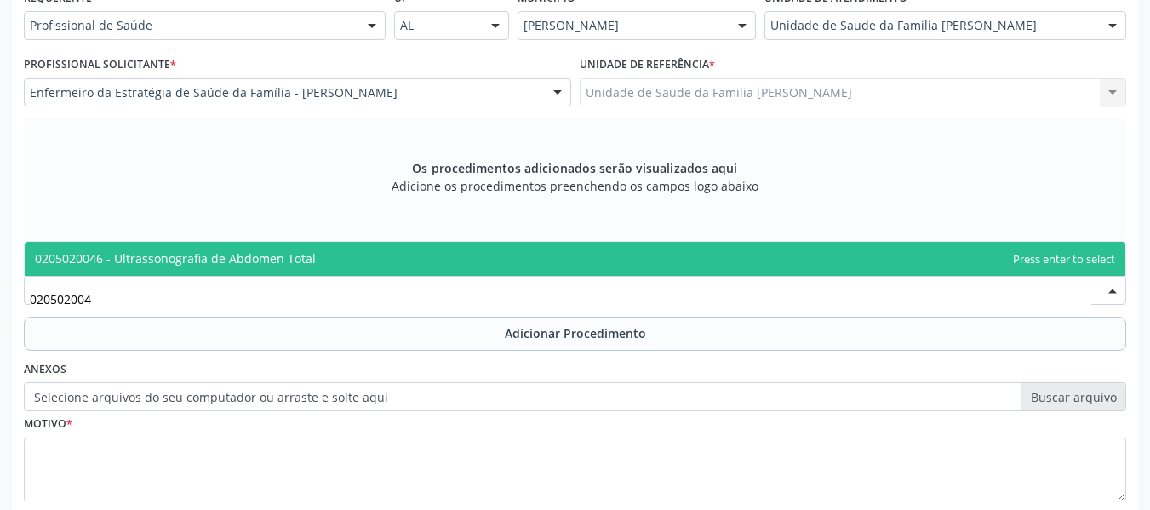
type input "0205020046"
click at [207, 260] on span "0205020046 - Ultrassonografia de Abdomen Total" at bounding box center [175, 258] width 281 height 16
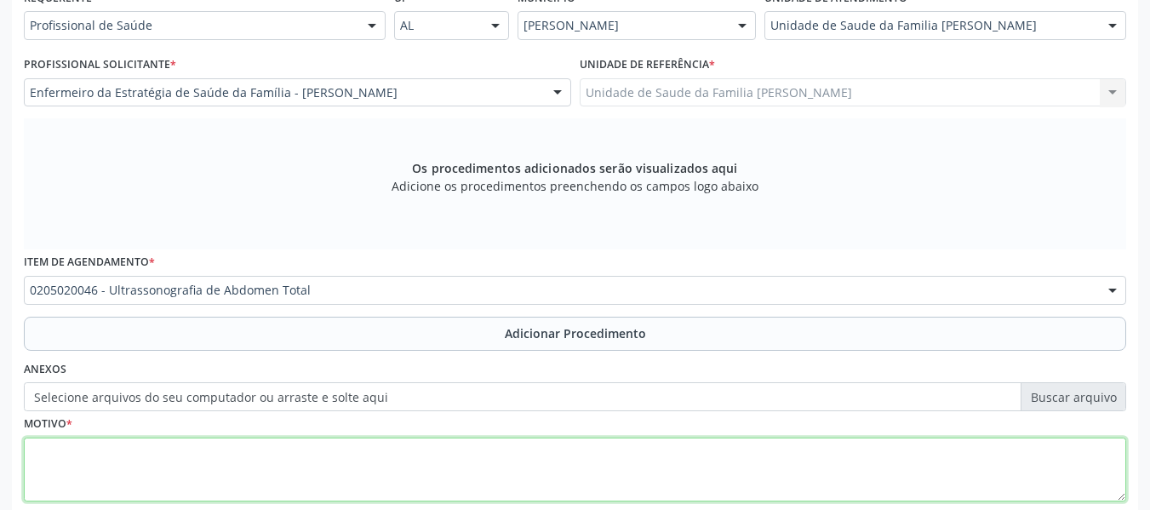
click at [60, 481] on textarea at bounding box center [575, 470] width 1102 height 65
type textarea "d"
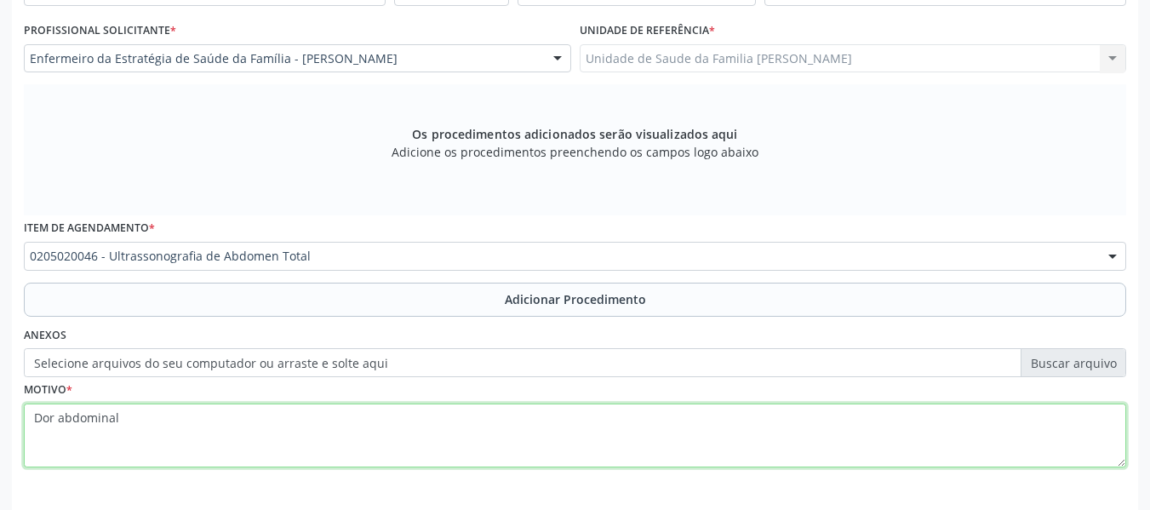
scroll to position [512, 0]
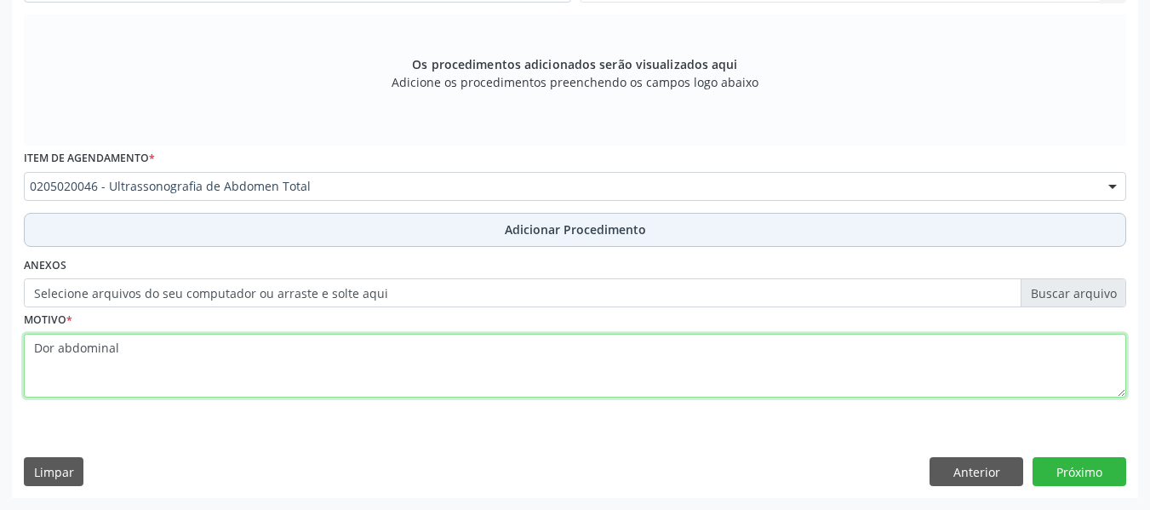
type textarea "Dor abdominal"
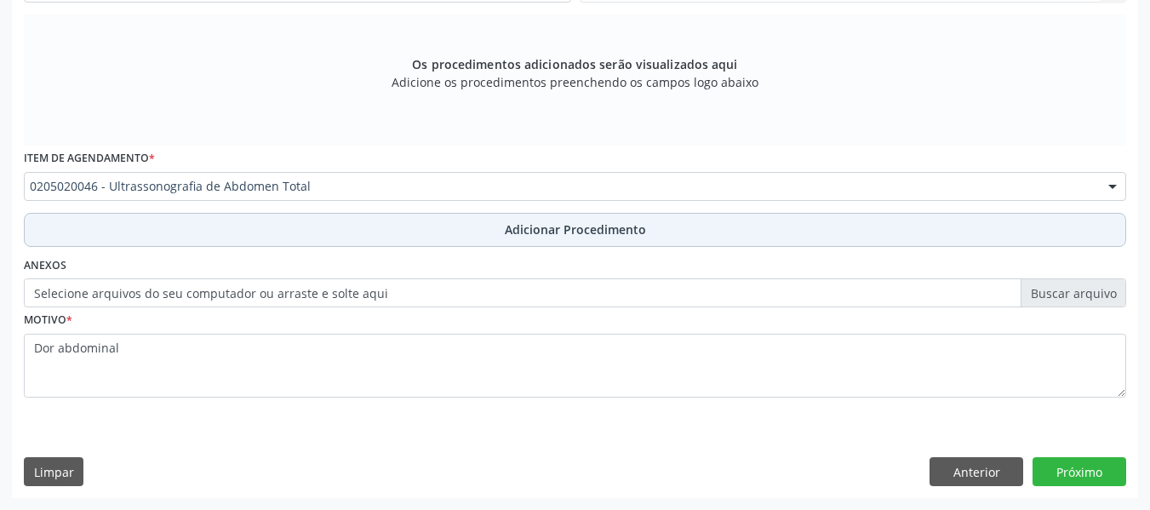
click at [582, 228] on span "Adicionar Procedimento" at bounding box center [575, 229] width 141 height 18
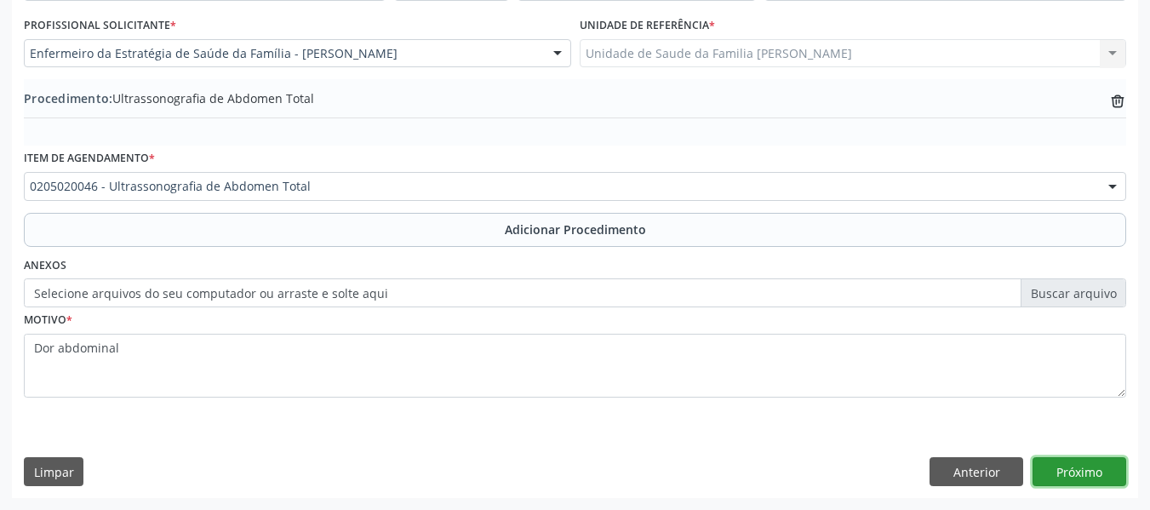
click at [1071, 476] on button "Próximo" at bounding box center [1080, 471] width 94 height 29
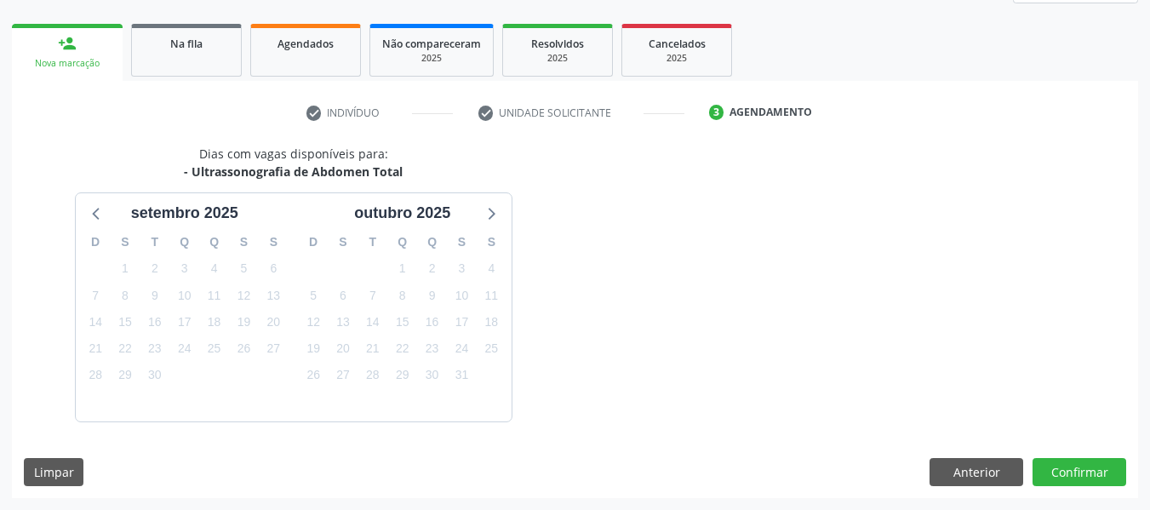
scroll to position [305, 0]
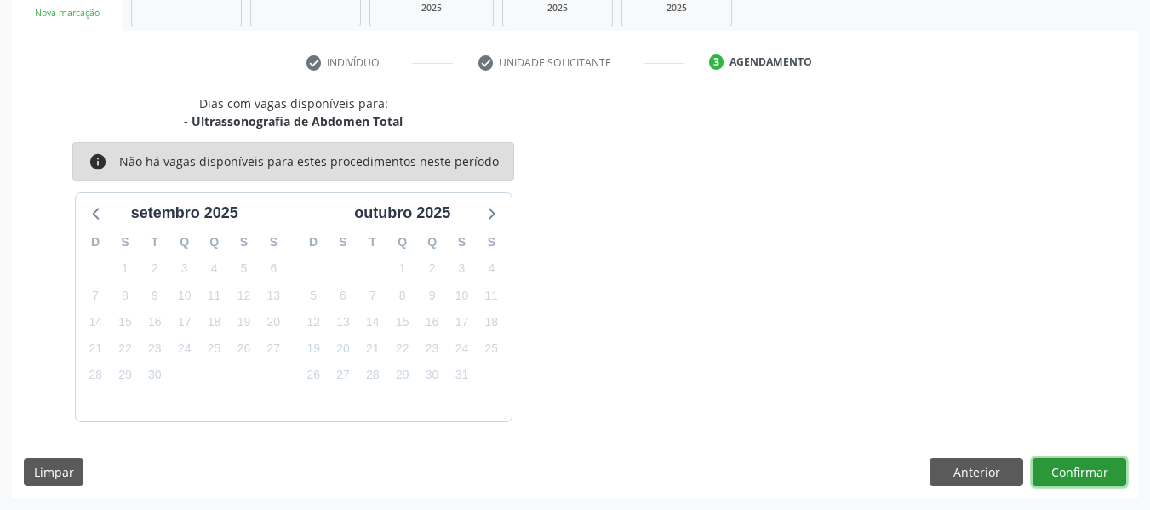
click at [1071, 476] on button "Confirmar" at bounding box center [1080, 472] width 94 height 29
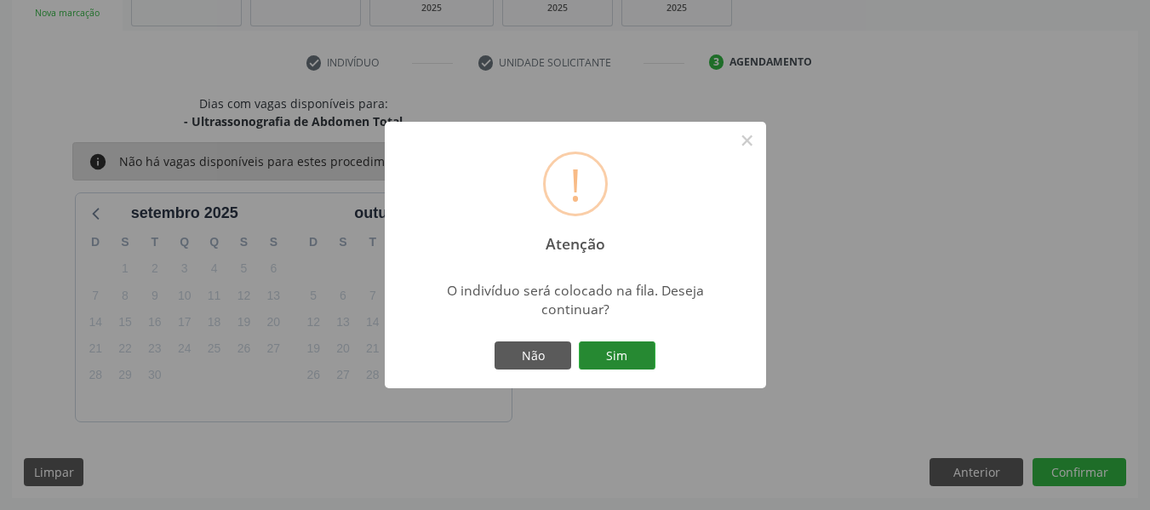
click at [614, 353] on button "Sim" at bounding box center [617, 355] width 77 height 29
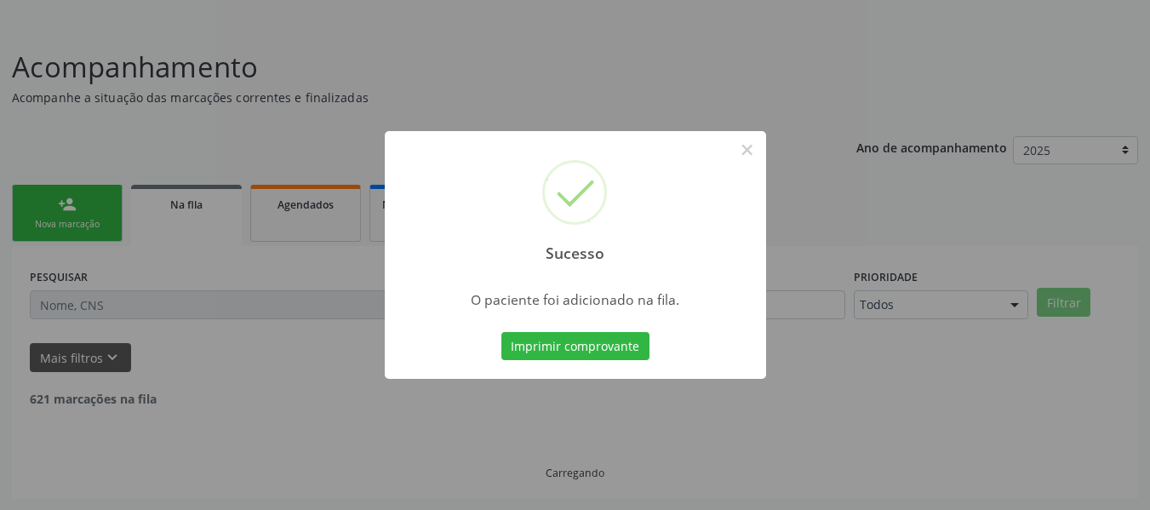
scroll to position [76, 0]
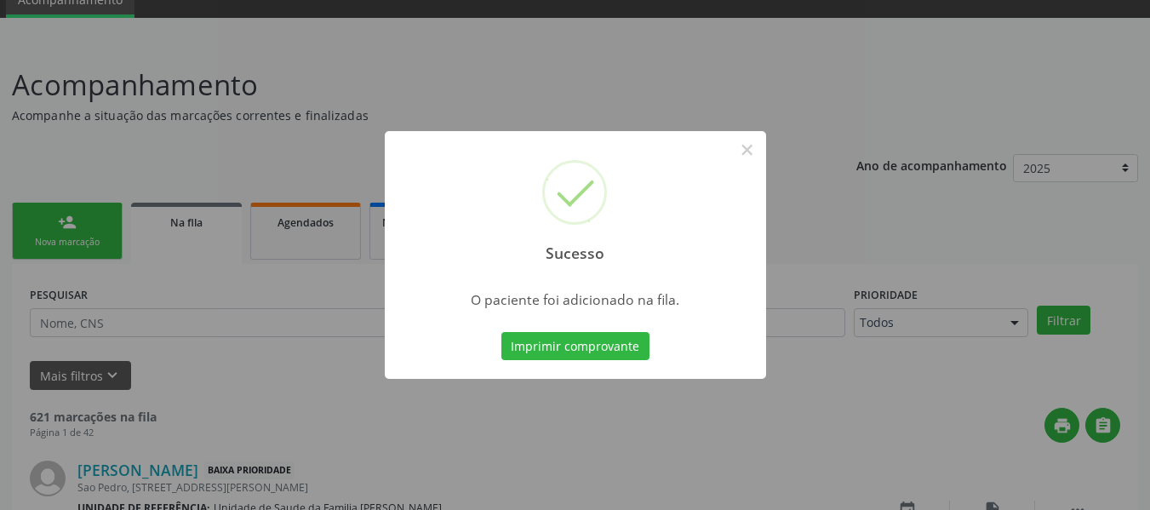
click at [62, 220] on div "Sucesso × O paciente foi adicionado na fila. Imprimir comprovante Cancel" at bounding box center [575, 255] width 1150 height 510
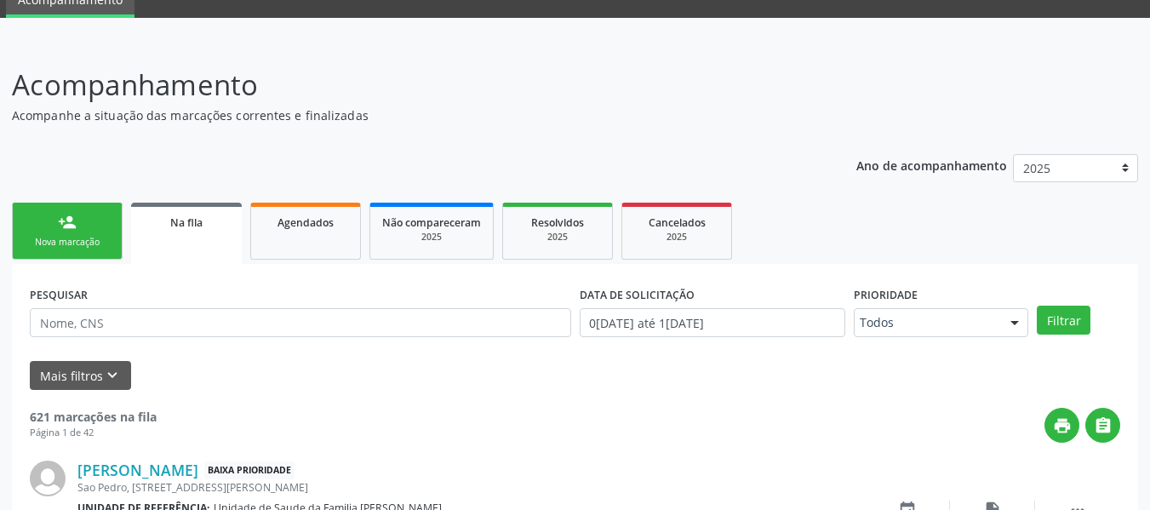
click at [62, 220] on div "person_add" at bounding box center [67, 222] width 19 height 19
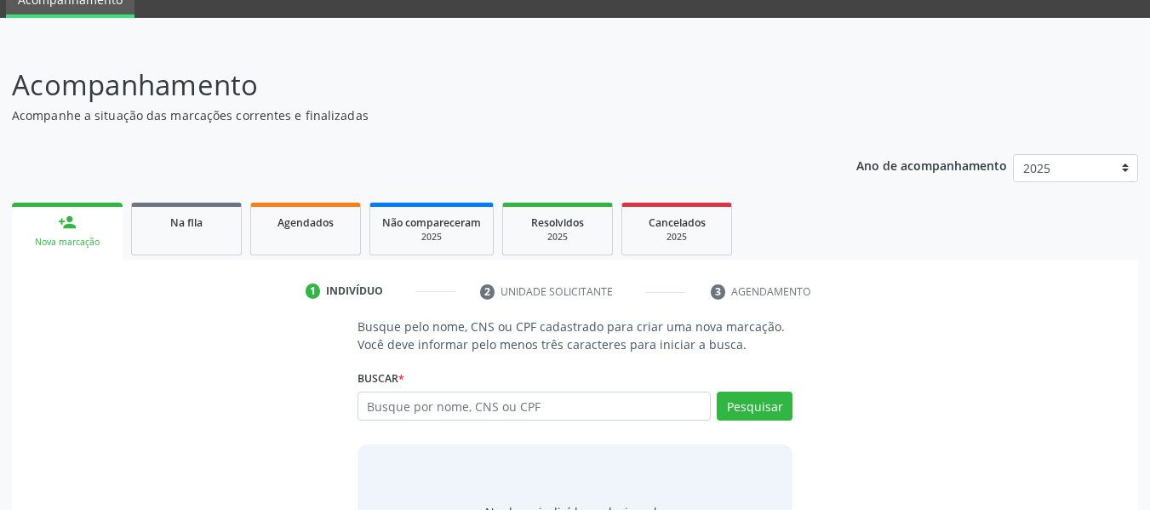
click at [62, 220] on div "person_add" at bounding box center [67, 222] width 19 height 19
click at [59, 220] on div "person_add" at bounding box center [67, 222] width 19 height 19
click at [398, 407] on input "text" at bounding box center [535, 406] width 354 height 29
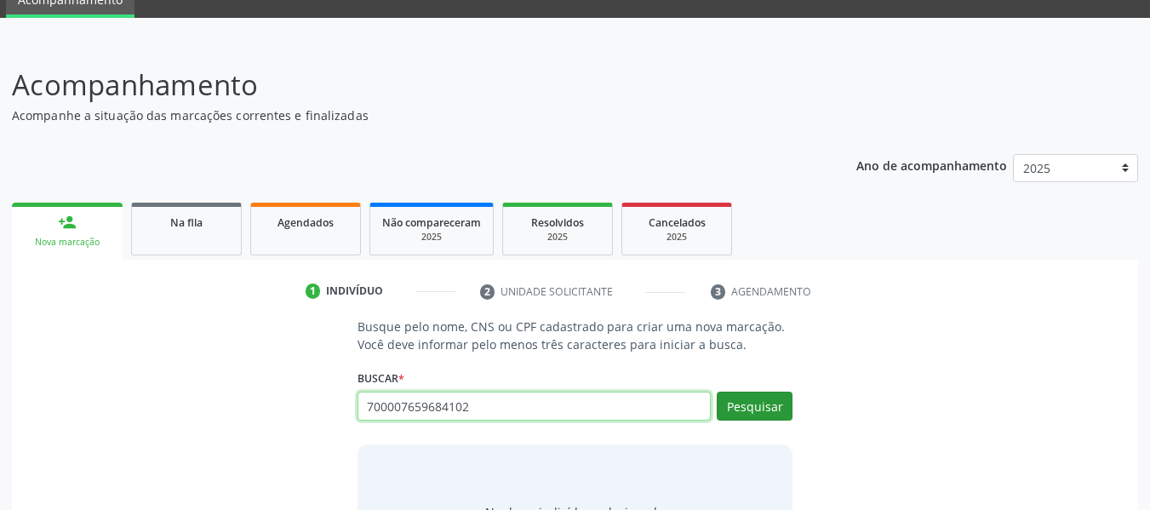
type input "700007659684102"
click at [755, 405] on button "Pesquisar" at bounding box center [755, 406] width 76 height 29
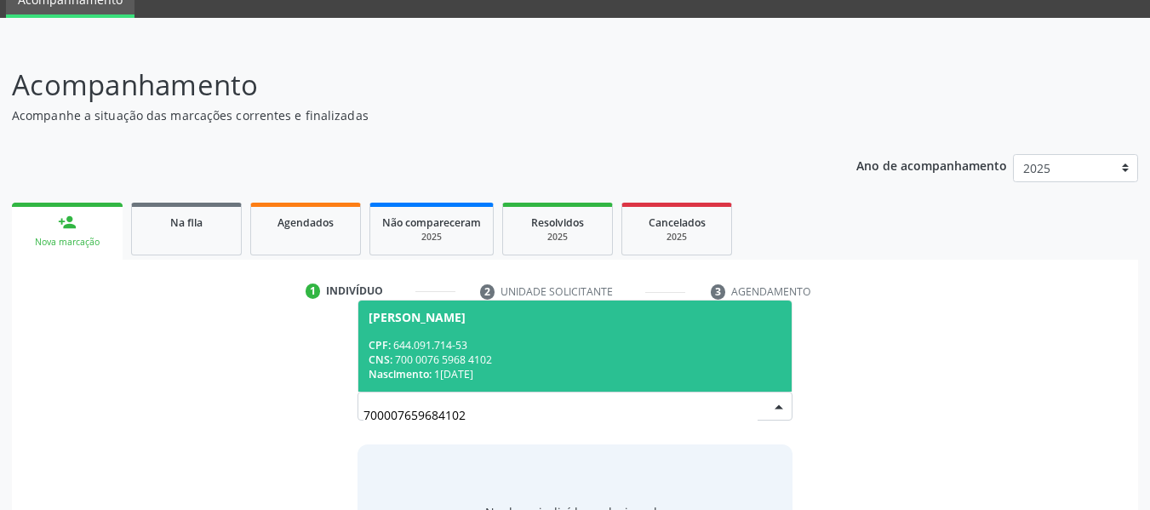
click at [483, 326] on span "Maria Aparecida Monteiro Santos CPF: 644.091.714-53 CNS: 700 0076 5968 4102 Nas…" at bounding box center [575, 345] width 434 height 91
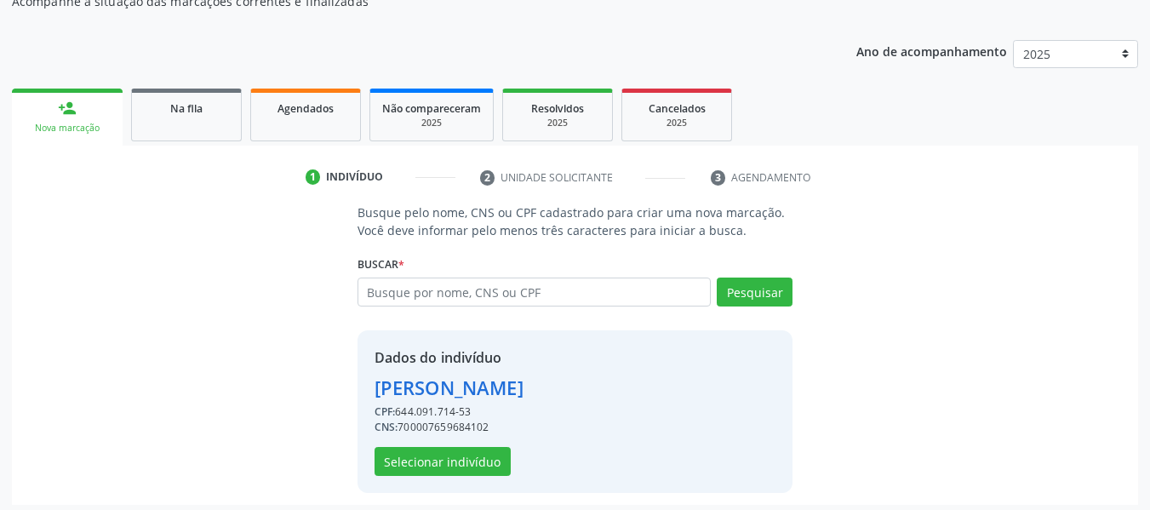
scroll to position [197, 0]
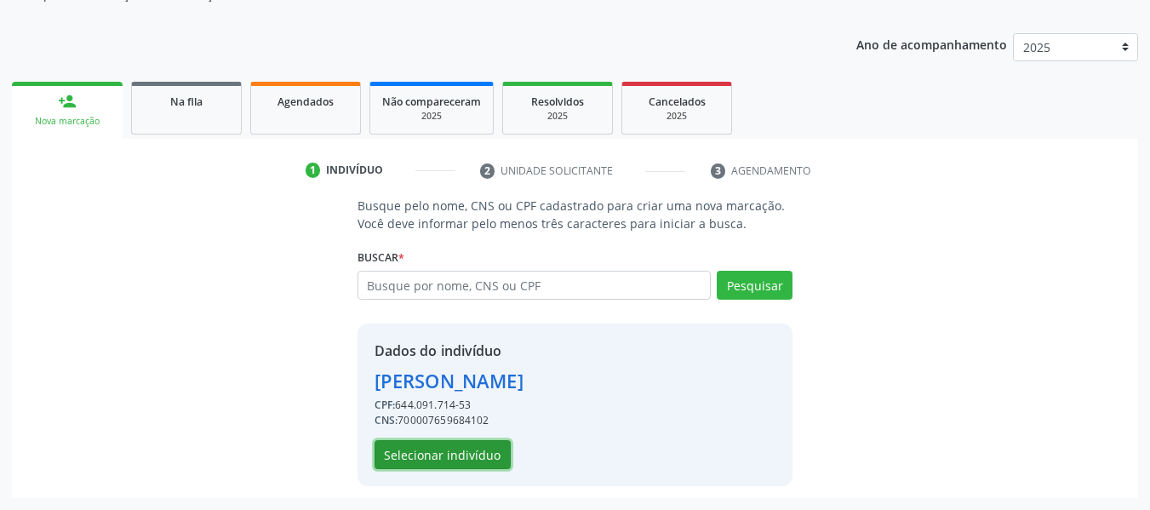
click at [445, 459] on button "Selecionar indivíduo" at bounding box center [443, 454] width 136 height 29
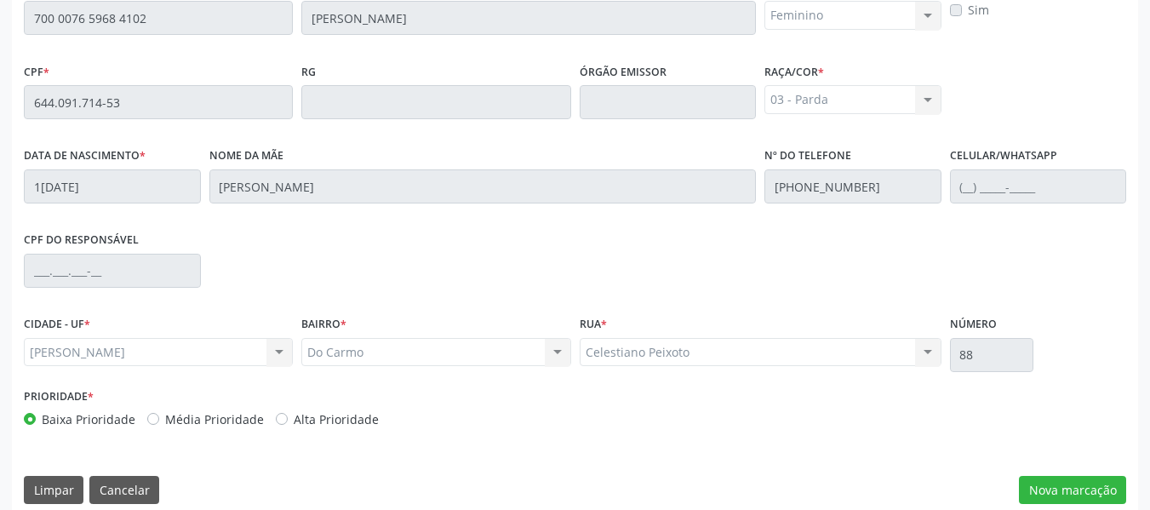
scroll to position [486, 0]
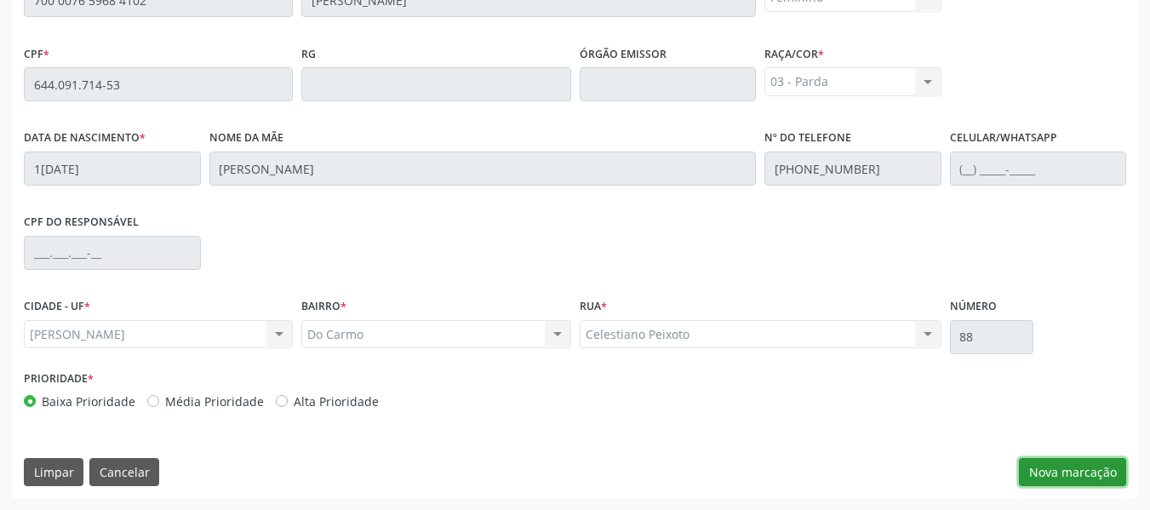
click at [1081, 474] on button "Nova marcação" at bounding box center [1072, 472] width 107 height 29
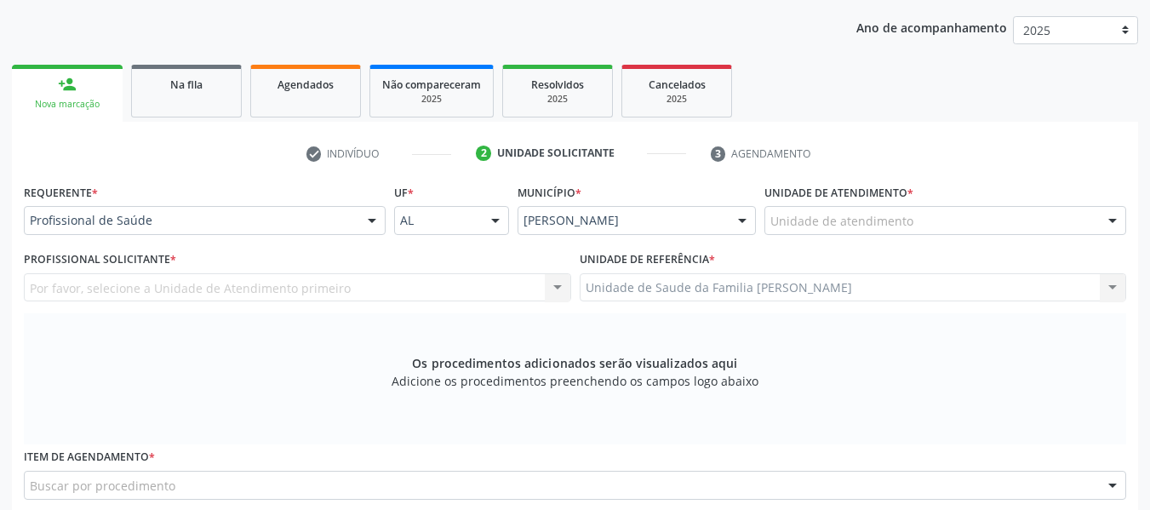
scroll to position [202, 0]
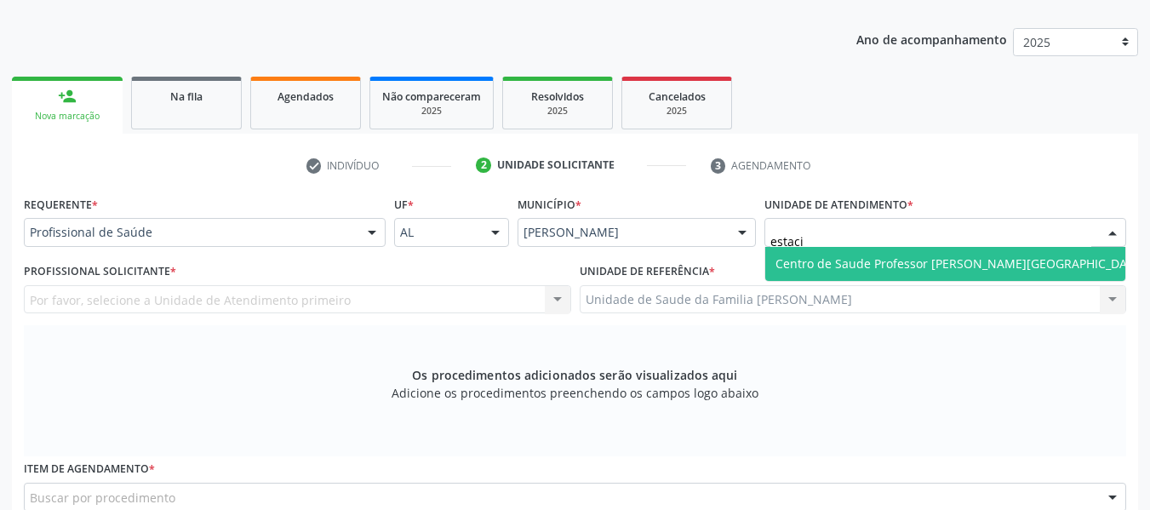
type input "estacio"
click at [834, 261] on span "Centro de Saude Professor [PERSON_NAME][GEOGRAPHIC_DATA]" at bounding box center [960, 263] width 370 height 16
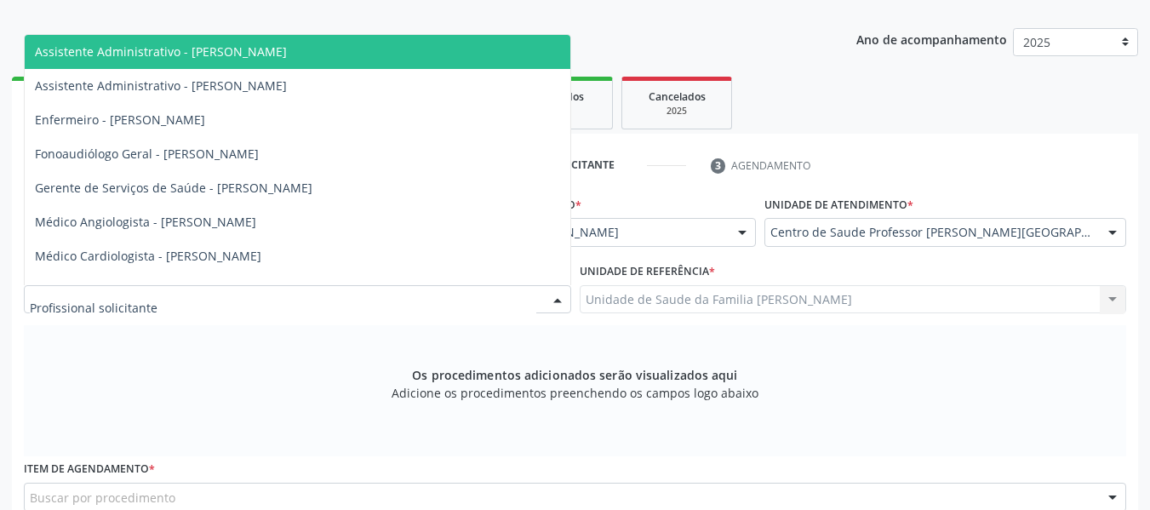
click at [559, 299] on div at bounding box center [558, 300] width 26 height 29
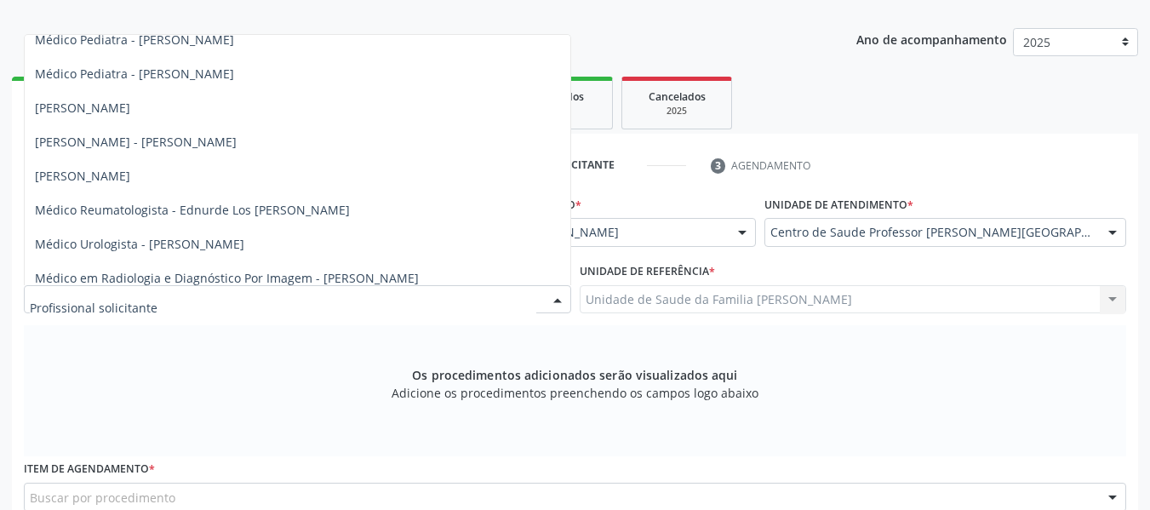
scroll to position [976, 0]
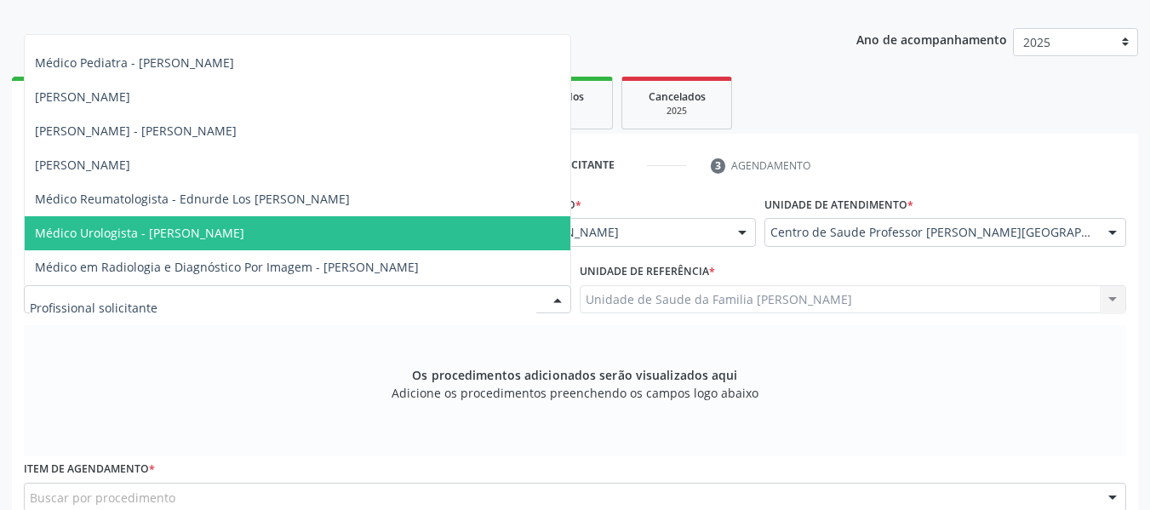
click at [163, 234] on span "Médico Urologista - Alexandre Lima Malta Gaia" at bounding box center [139, 233] width 209 height 16
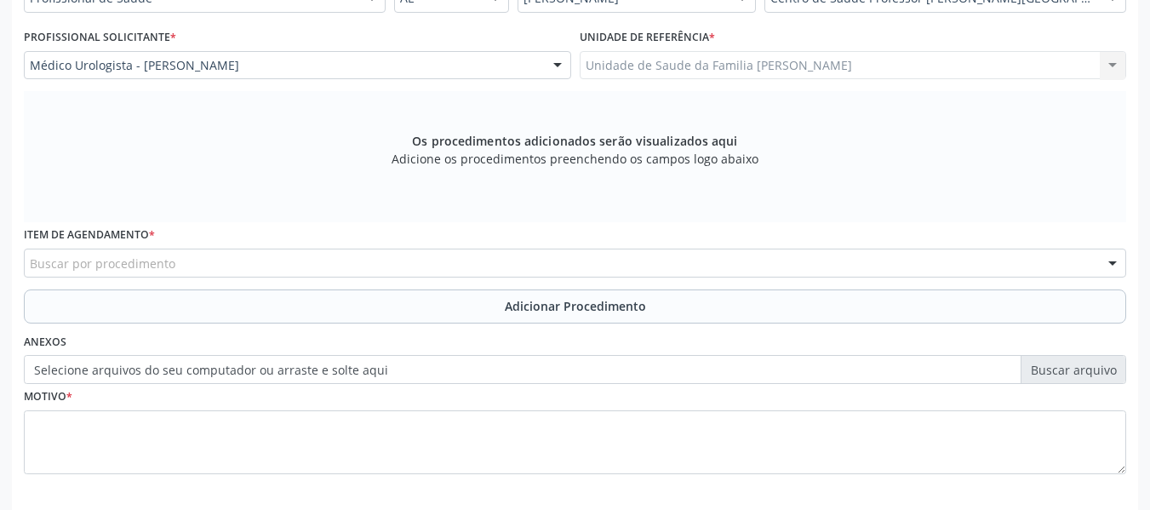
scroll to position [440, 0]
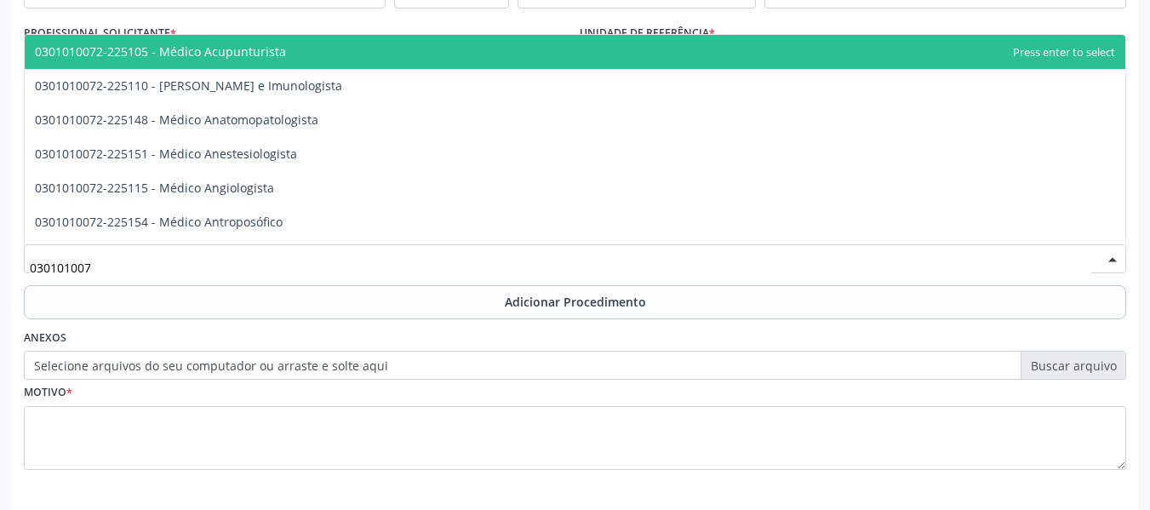
type input "0301010072"
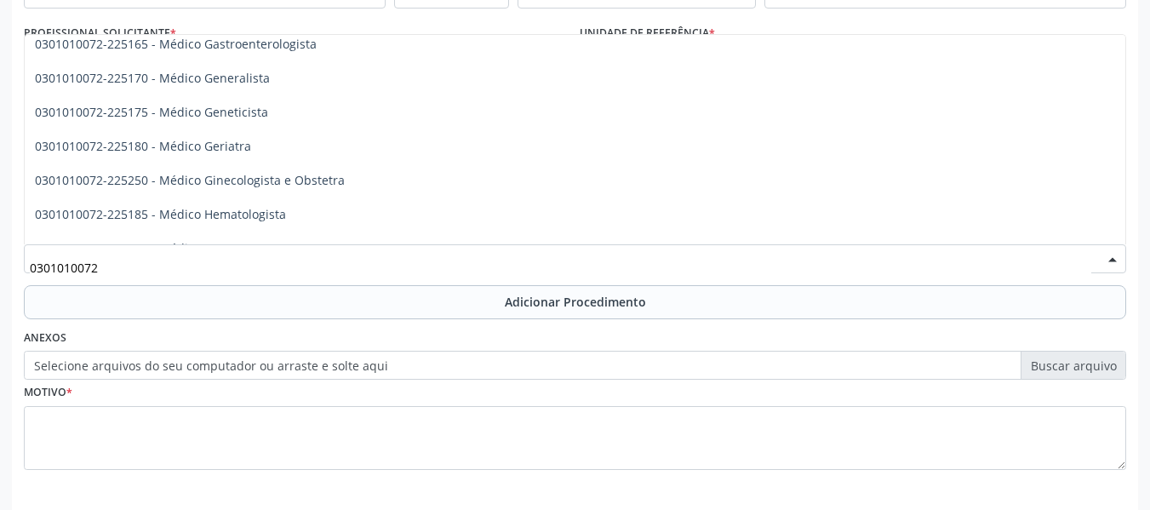
scroll to position [873, 0]
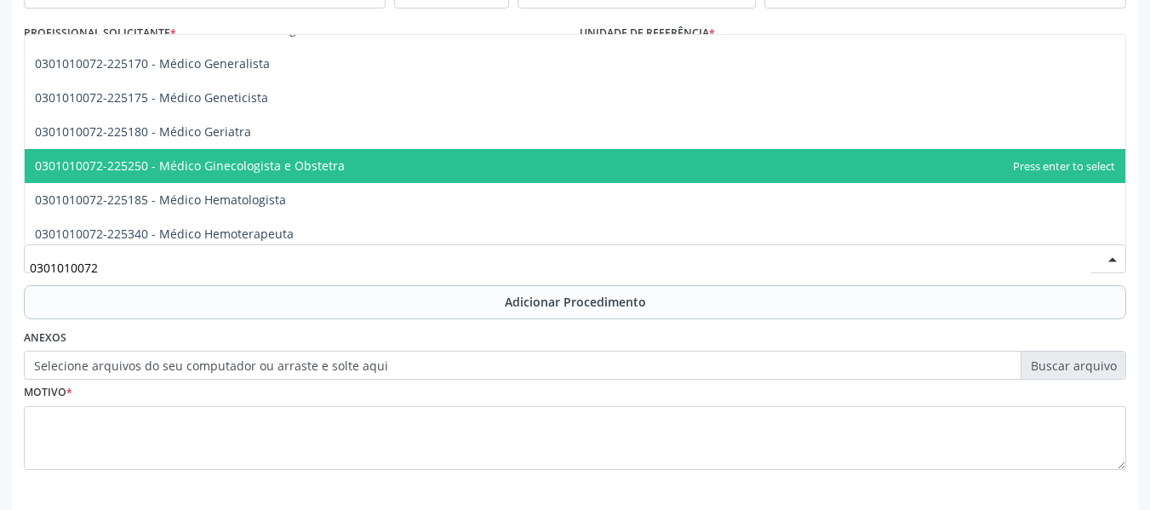
click at [311, 162] on span "0301010072-225250 - Médico Ginecologista e Obstetra" at bounding box center [190, 165] width 310 height 16
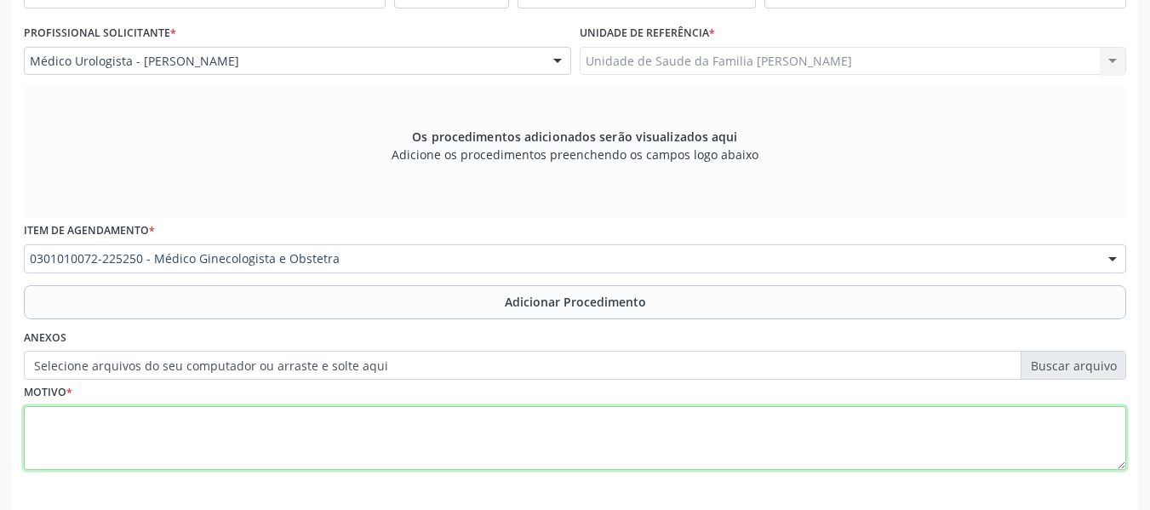
click at [108, 427] on textarea at bounding box center [575, 438] width 1102 height 65
click at [32, 420] on textarea "Cistocele ?" at bounding box center [575, 438] width 1102 height 65
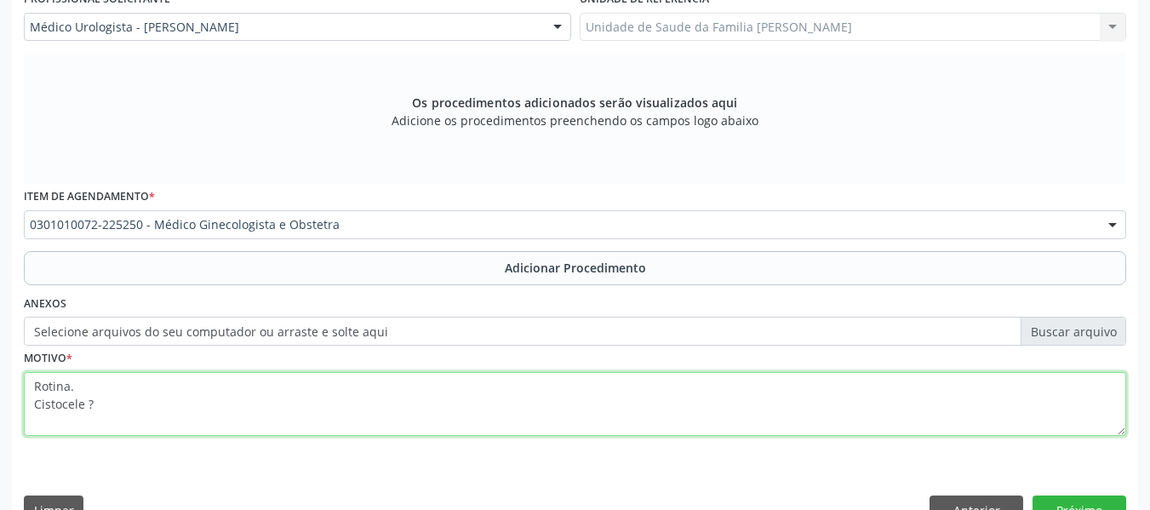
scroll to position [512, 0]
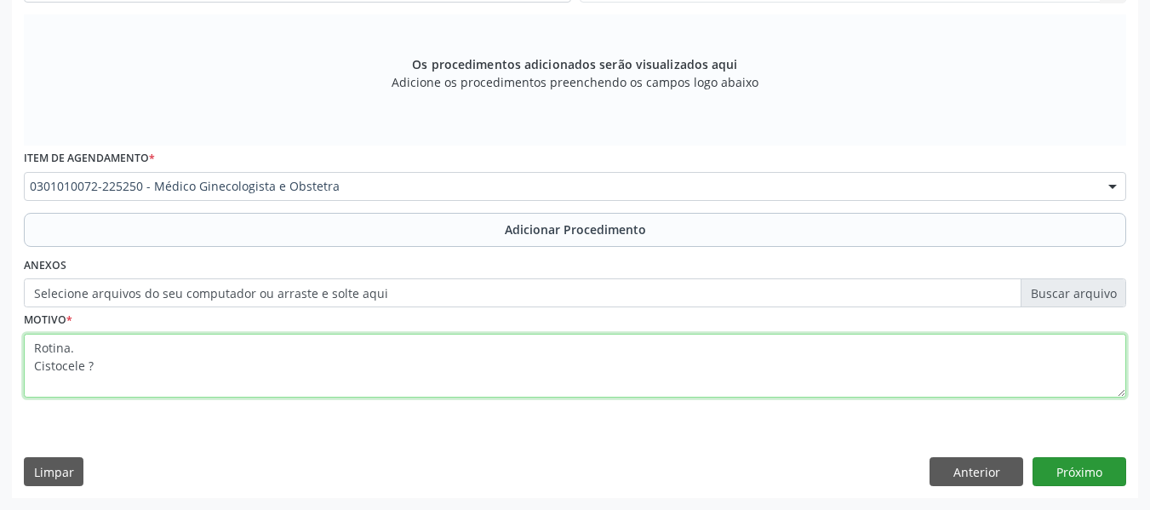
type textarea "Rotina. Cistocele ?"
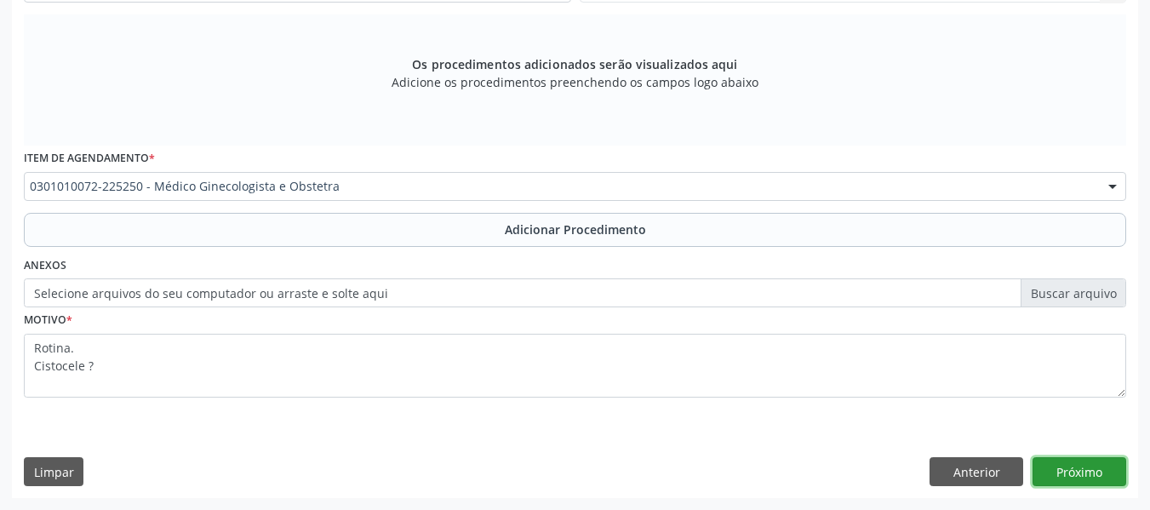
click at [1092, 472] on button "Próximo" at bounding box center [1080, 471] width 94 height 29
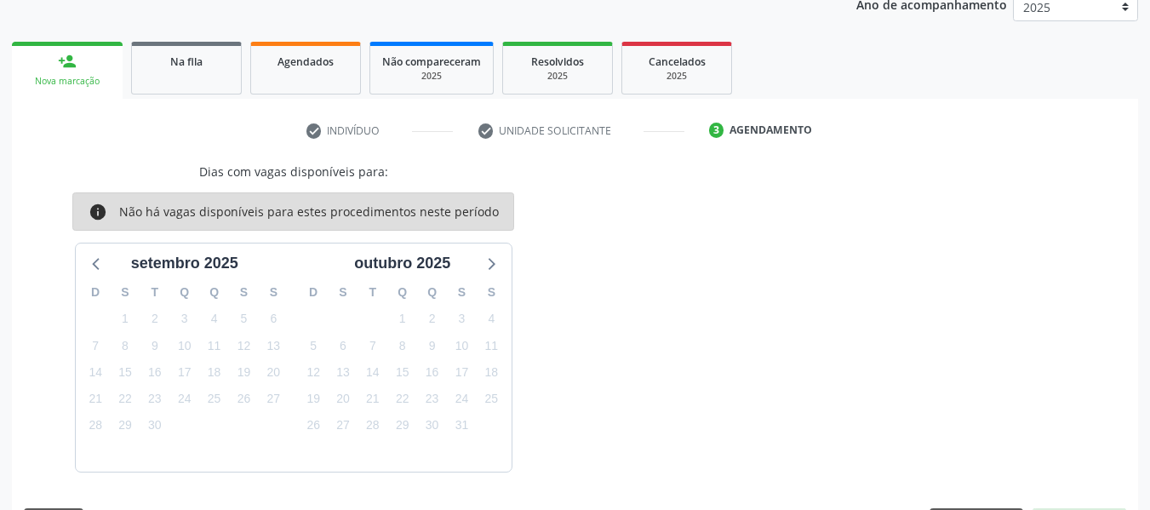
scroll to position [287, 0]
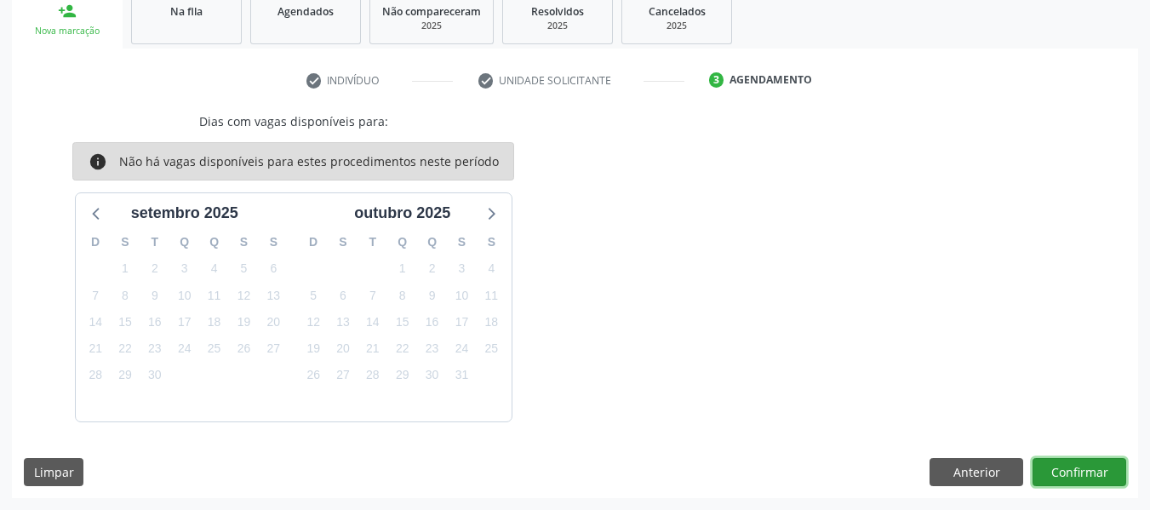
click at [1072, 470] on button "Confirmar" at bounding box center [1080, 472] width 94 height 29
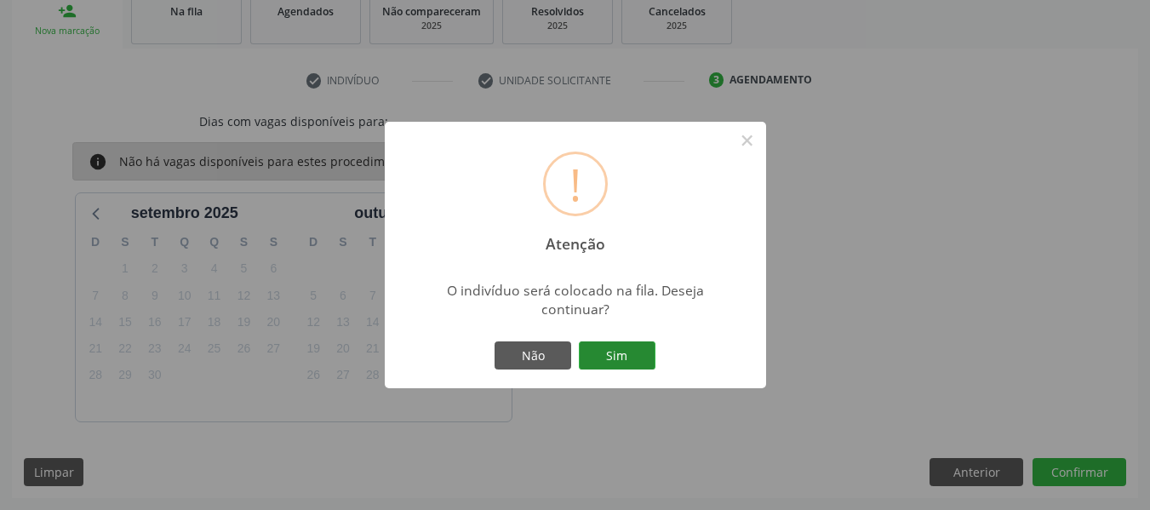
click at [613, 353] on button "Sim" at bounding box center [617, 355] width 77 height 29
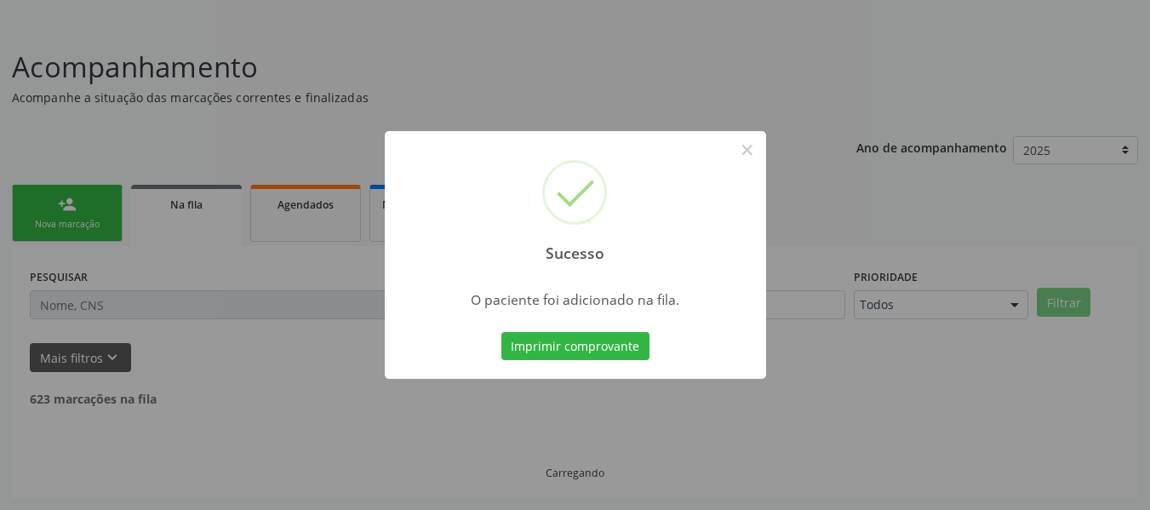
scroll to position [76, 0]
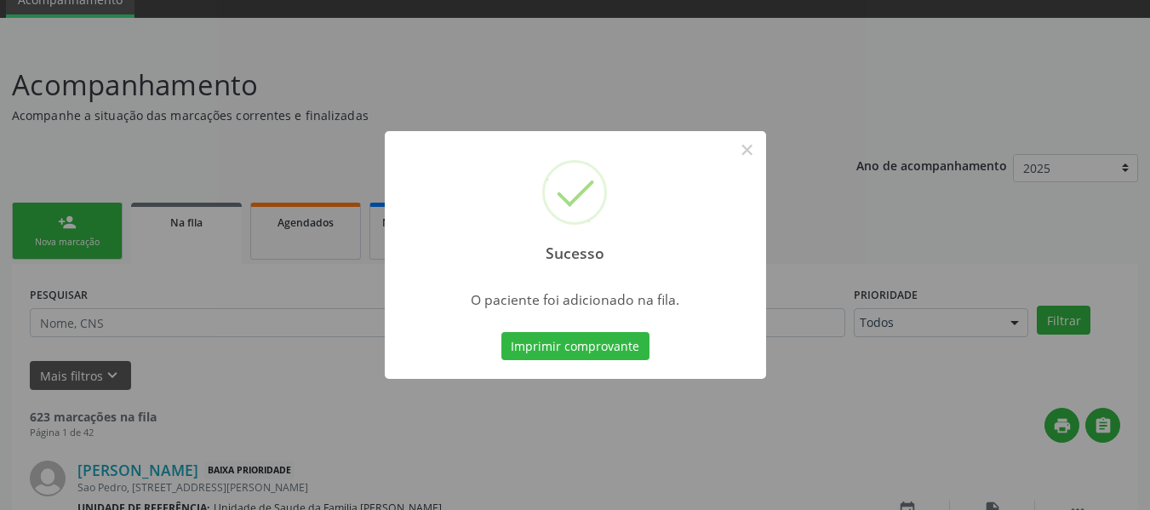
click at [62, 222] on div "Sucesso × O paciente foi adicionado na fila. Imprimir comprovante Cancel" at bounding box center [575, 255] width 1150 height 510
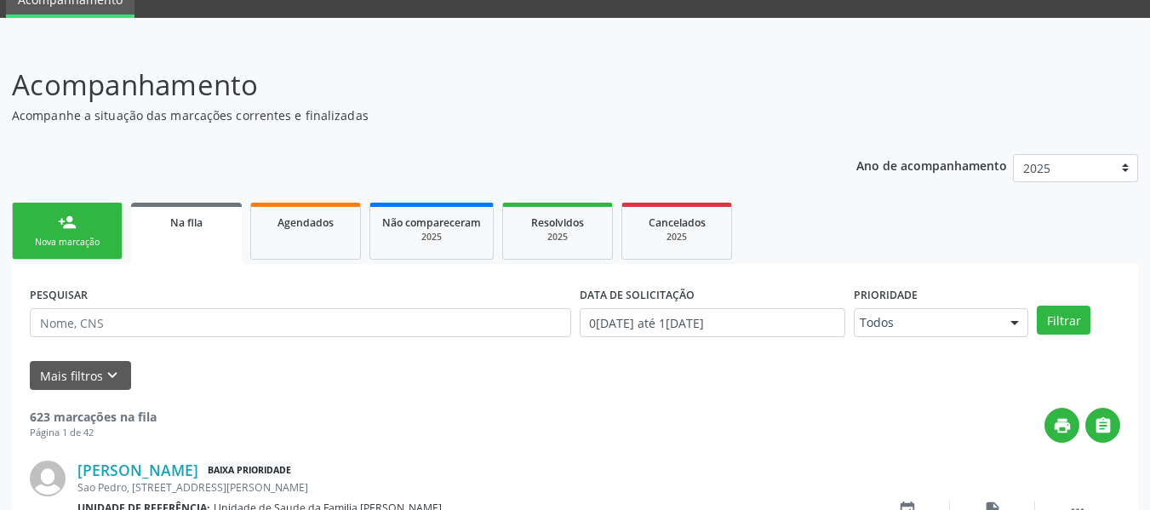
click at [59, 225] on div "person_add" at bounding box center [67, 222] width 19 height 19
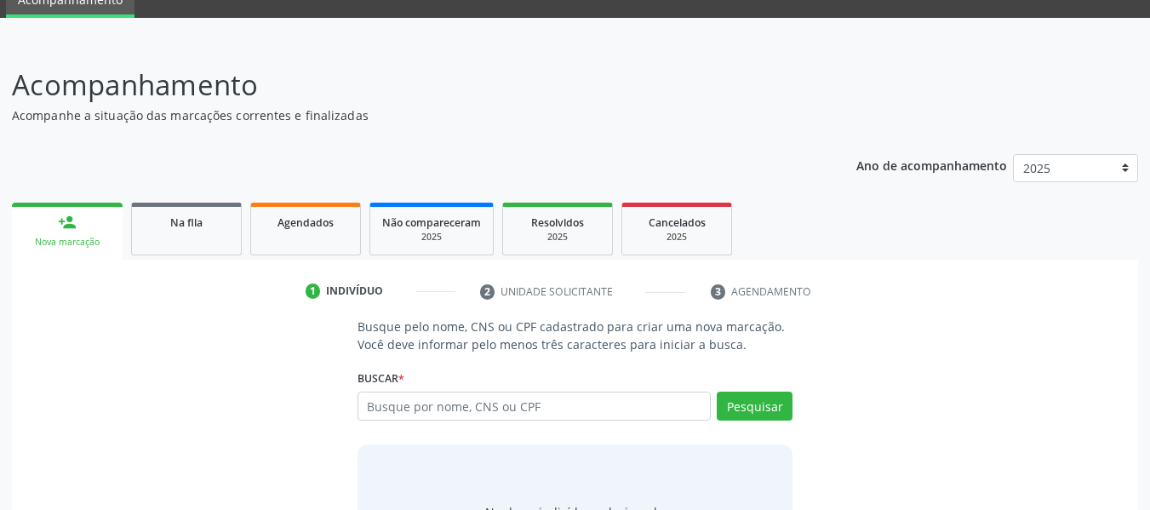
click at [59, 225] on div "person_add" at bounding box center [67, 222] width 19 height 19
click at [397, 413] on input "text" at bounding box center [535, 406] width 354 height 29
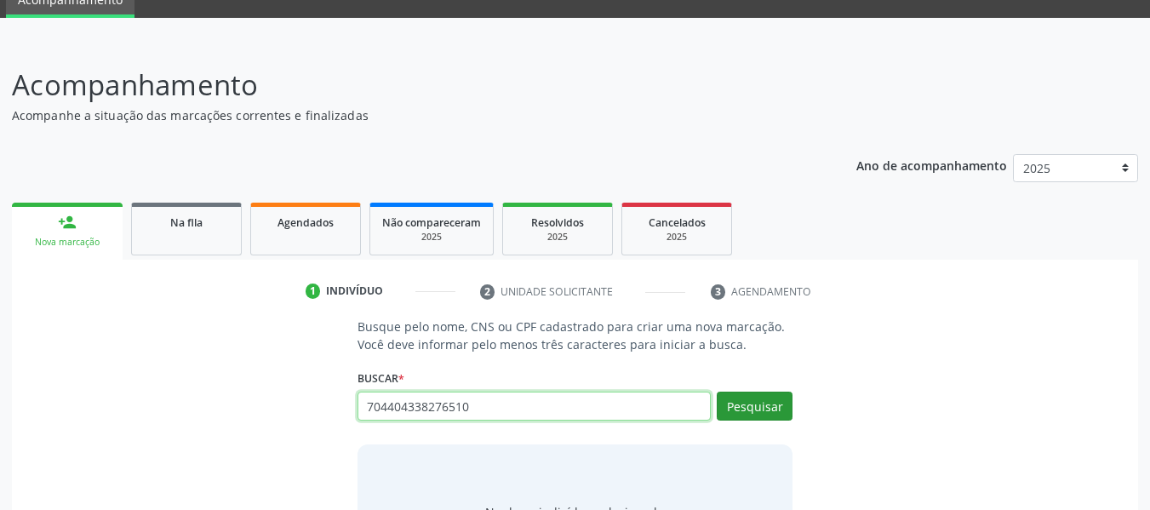
type input "704404338276510"
click at [758, 405] on button "Pesquisar" at bounding box center [755, 406] width 76 height 29
type input "704404338276510"
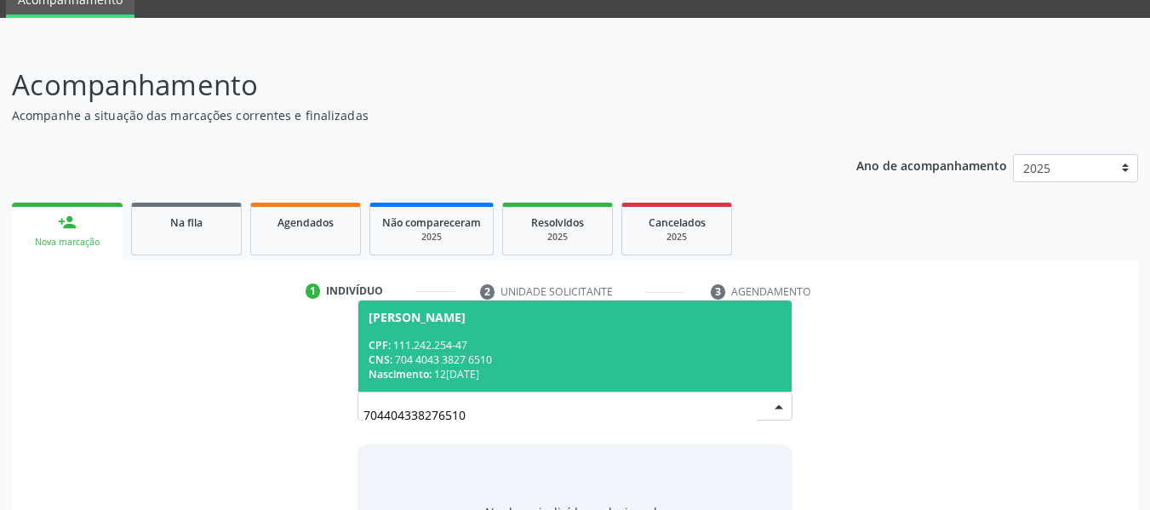
click at [493, 357] on div "CNS: 704 4043 3827 6510" at bounding box center [576, 359] width 414 height 14
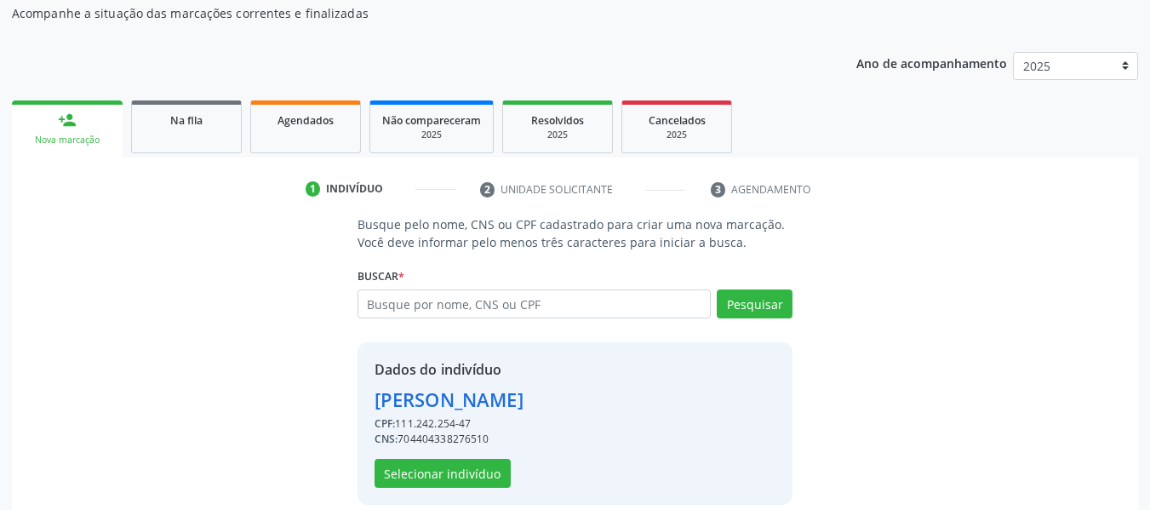
scroll to position [197, 0]
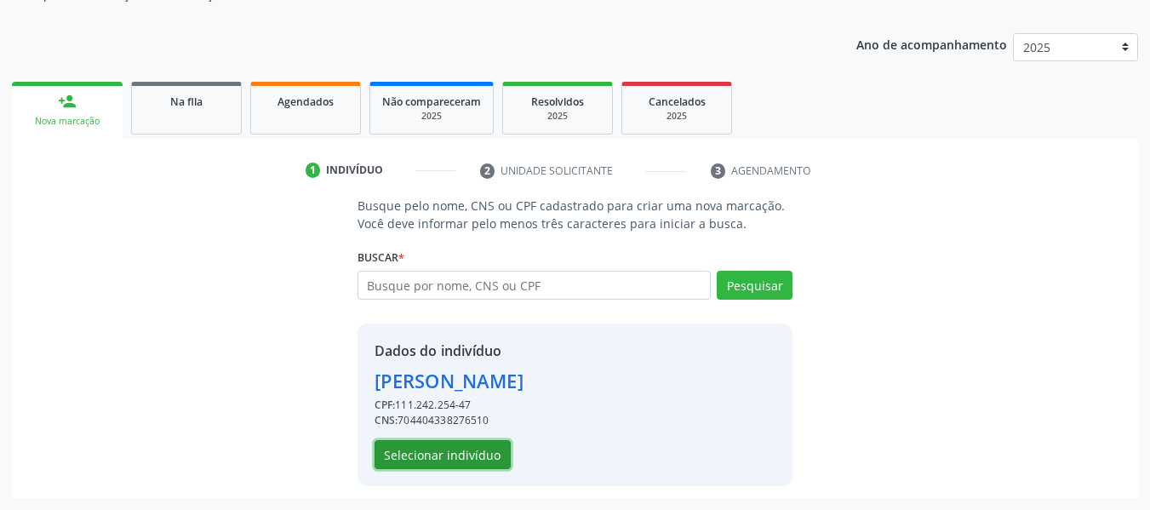
click at [461, 455] on button "Selecionar indivíduo" at bounding box center [443, 454] width 136 height 29
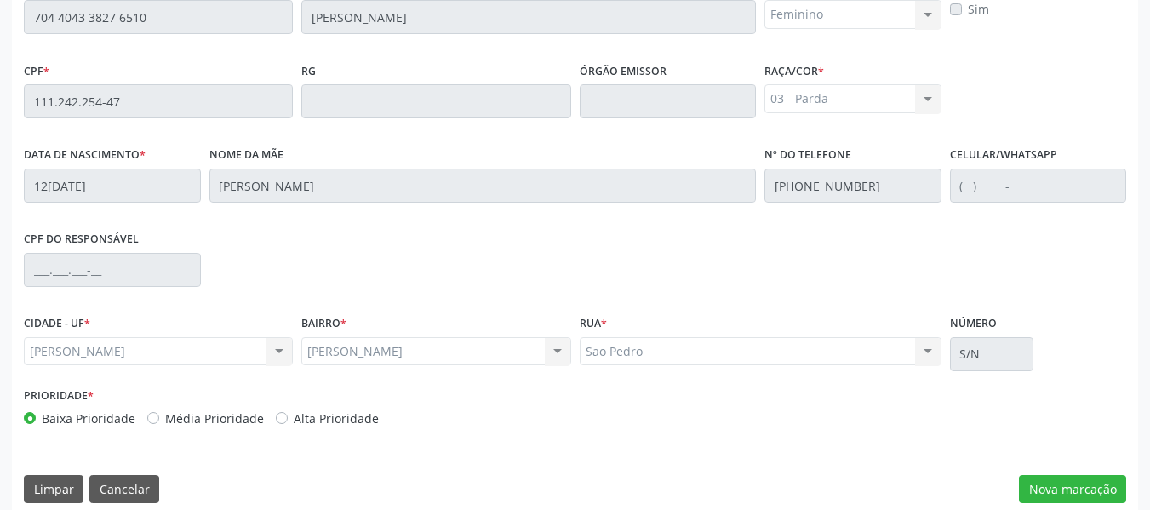
scroll to position [486, 0]
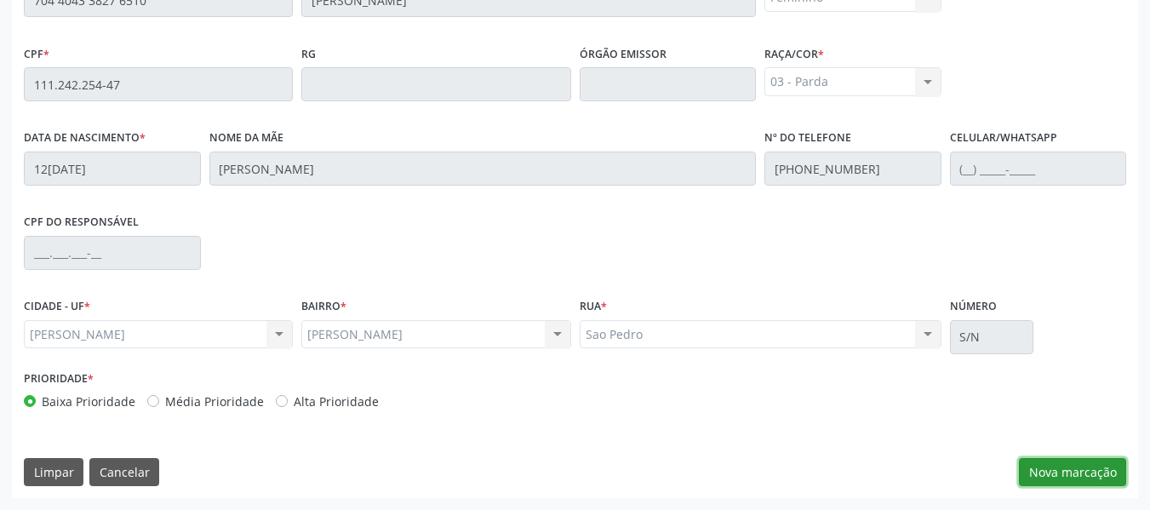
click at [1076, 470] on button "Nova marcação" at bounding box center [1072, 472] width 107 height 29
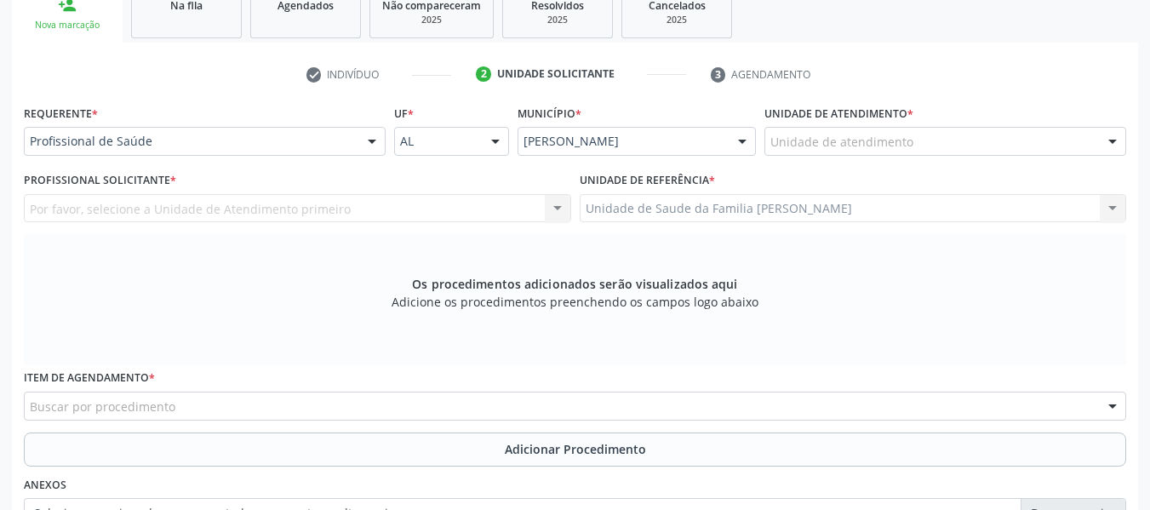
scroll to position [248, 0]
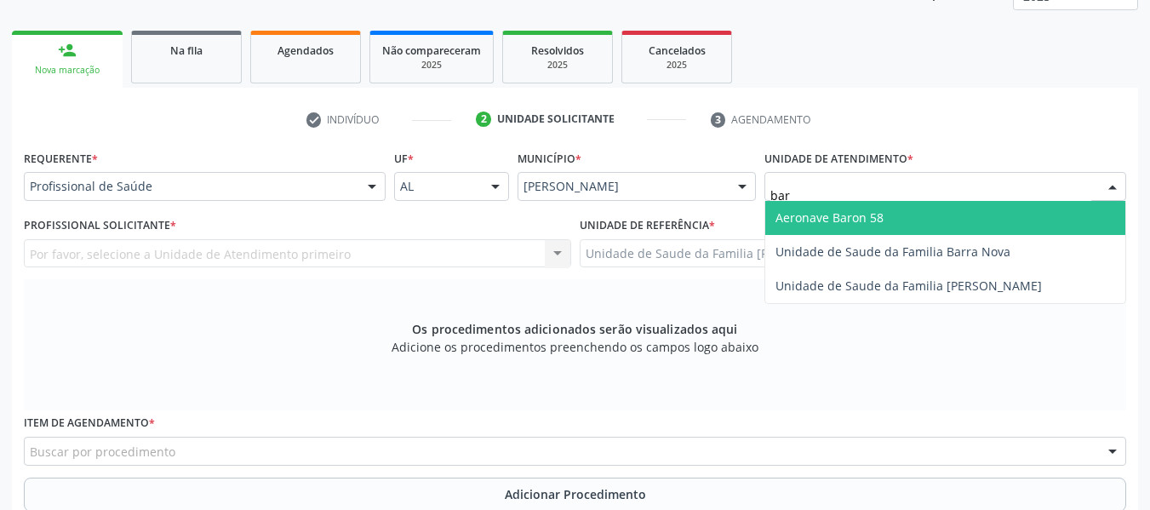
type input "barr"
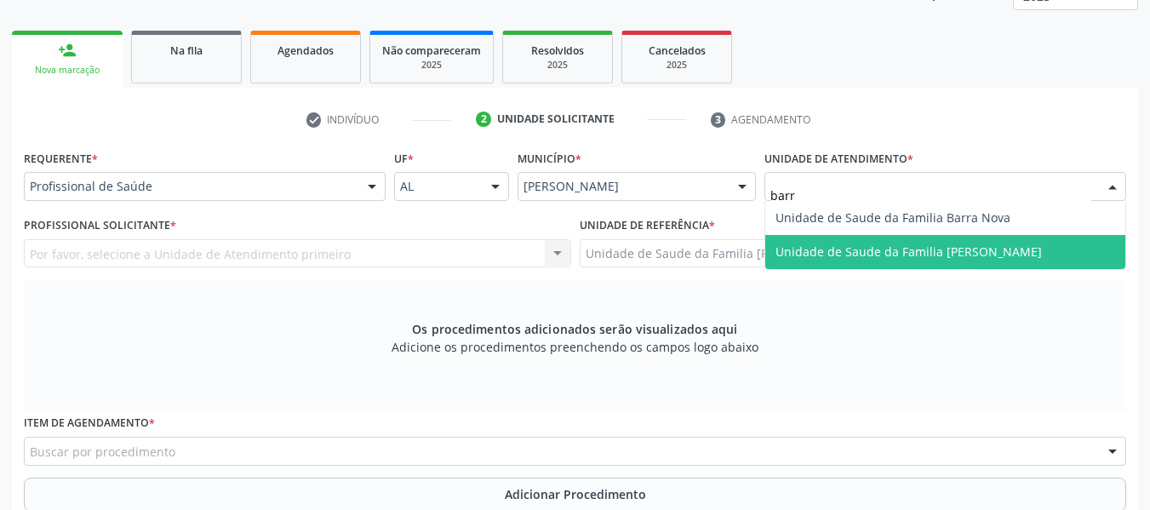
click at [861, 249] on span "Unidade de Saude da Familia [PERSON_NAME]" at bounding box center [908, 251] width 266 height 16
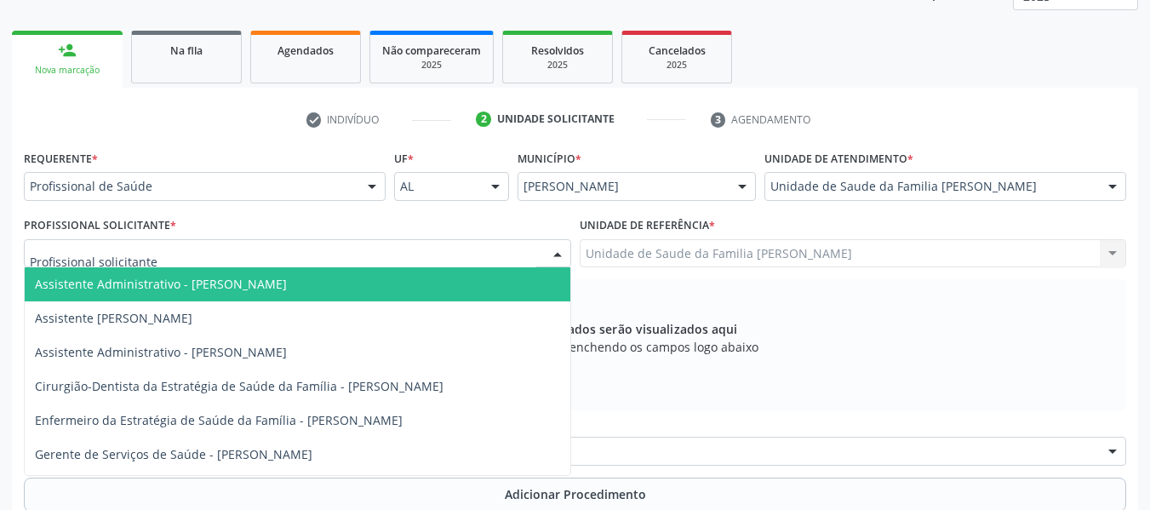
click at [558, 250] on div at bounding box center [558, 254] width 26 height 29
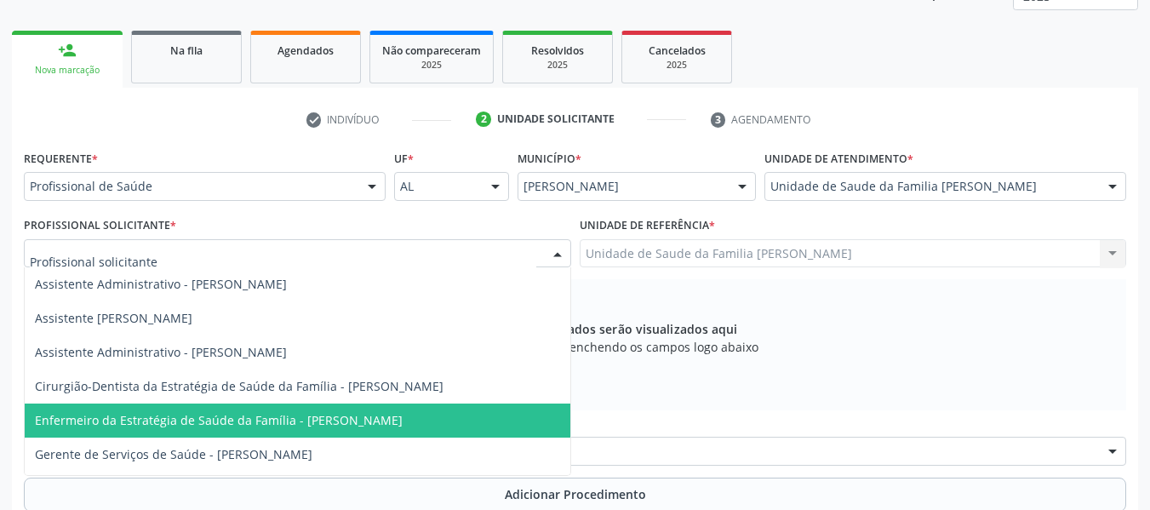
click at [366, 419] on span "Enfermeiro da Estratégia de Saúde da Família - [PERSON_NAME]" at bounding box center [219, 420] width 368 height 16
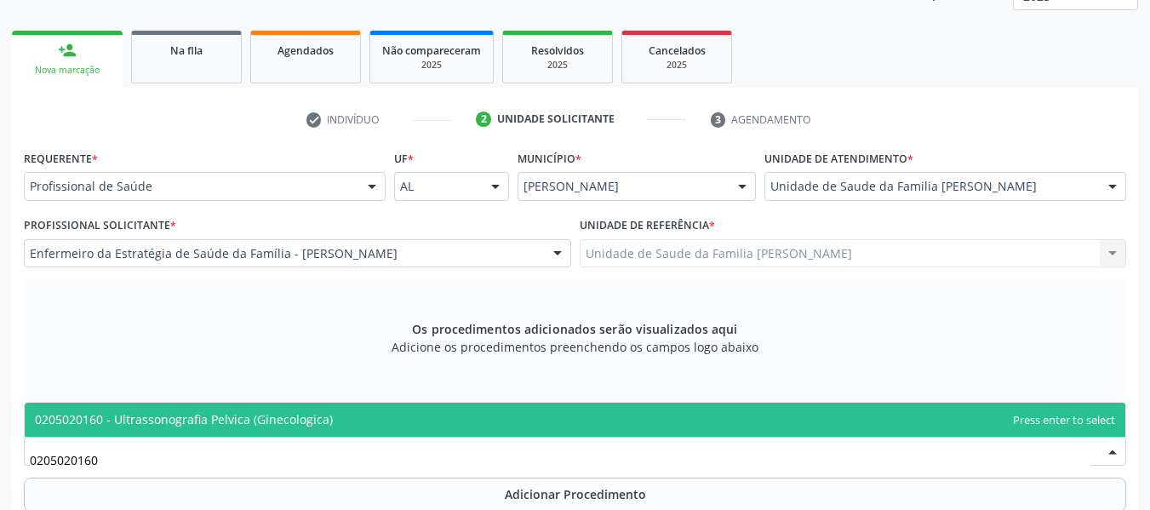
click at [183, 426] on span "0205020160 - Ultrassonografia Pelvica (Ginecologica)" at bounding box center [184, 419] width 298 height 16
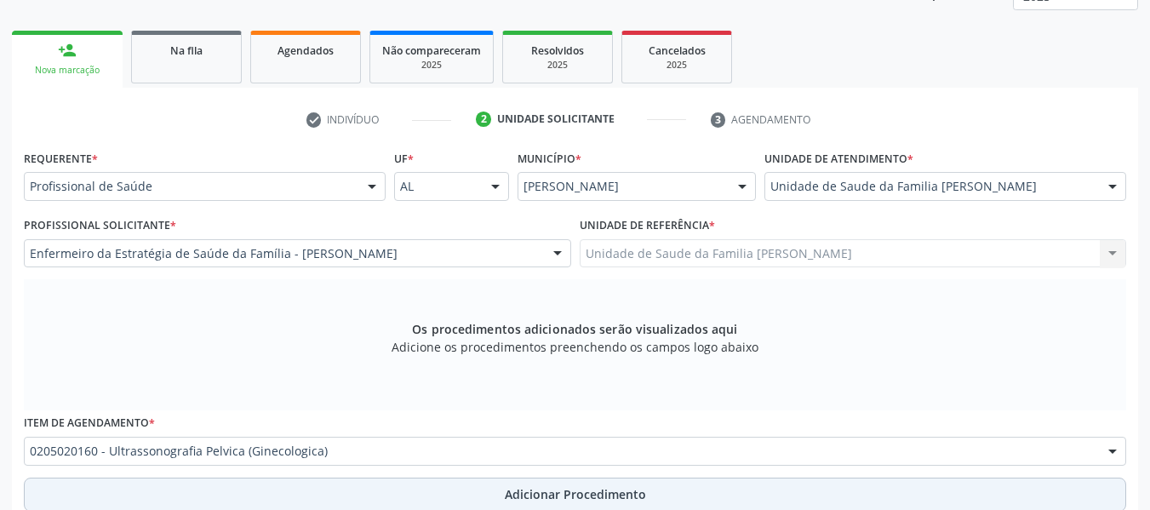
click at [541, 495] on span "Adicionar Procedimento" at bounding box center [575, 494] width 141 height 18
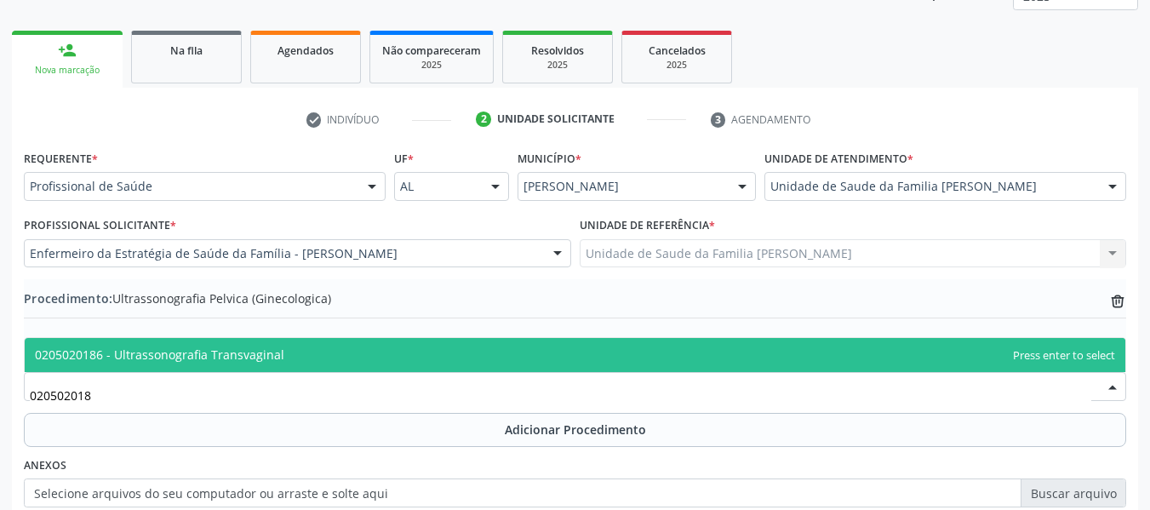
type input "0205020186"
click at [146, 351] on span "0205020186 - Ultrassonografia Transvaginal" at bounding box center [159, 354] width 249 height 16
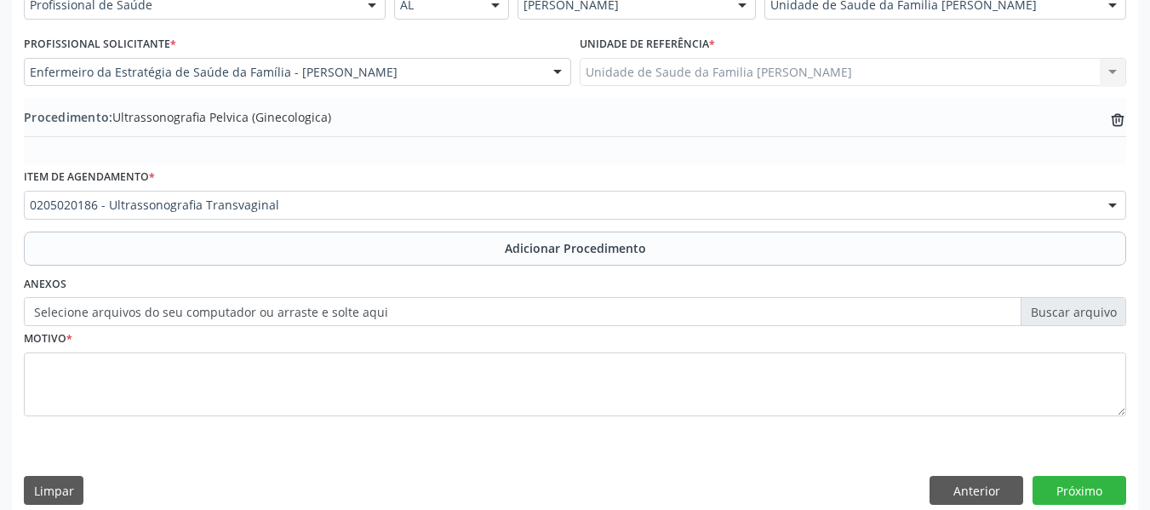
scroll to position [448, 0]
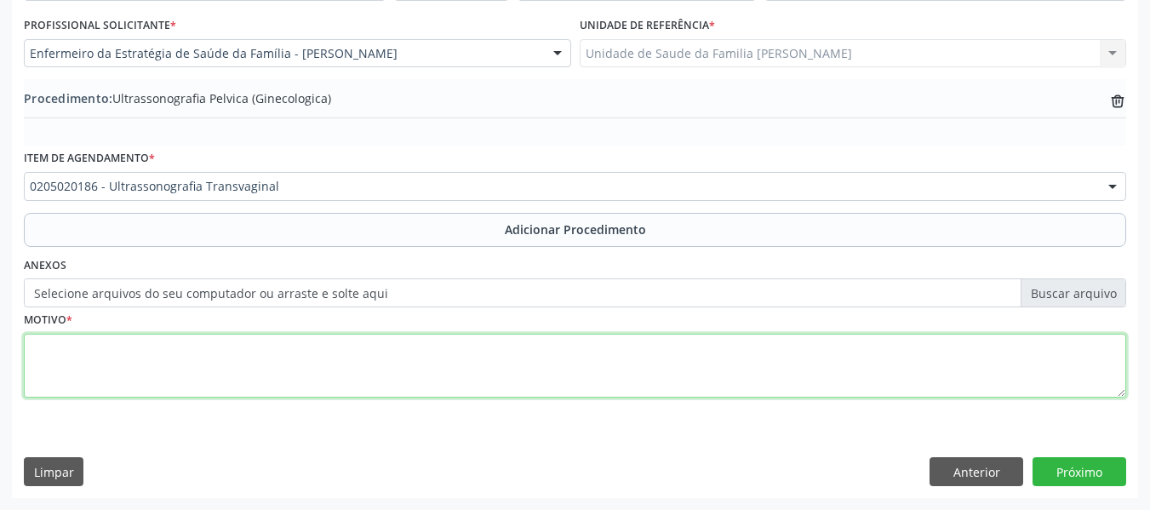
click at [69, 346] on textarea at bounding box center [575, 366] width 1102 height 65
type textarea "Avaliação"
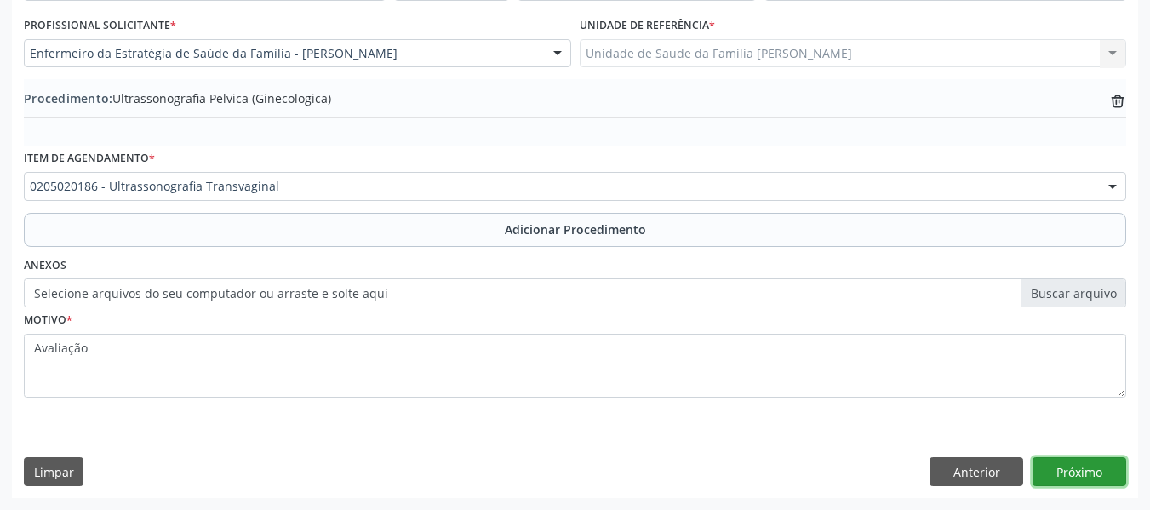
click at [1084, 470] on button "Próximo" at bounding box center [1080, 471] width 94 height 29
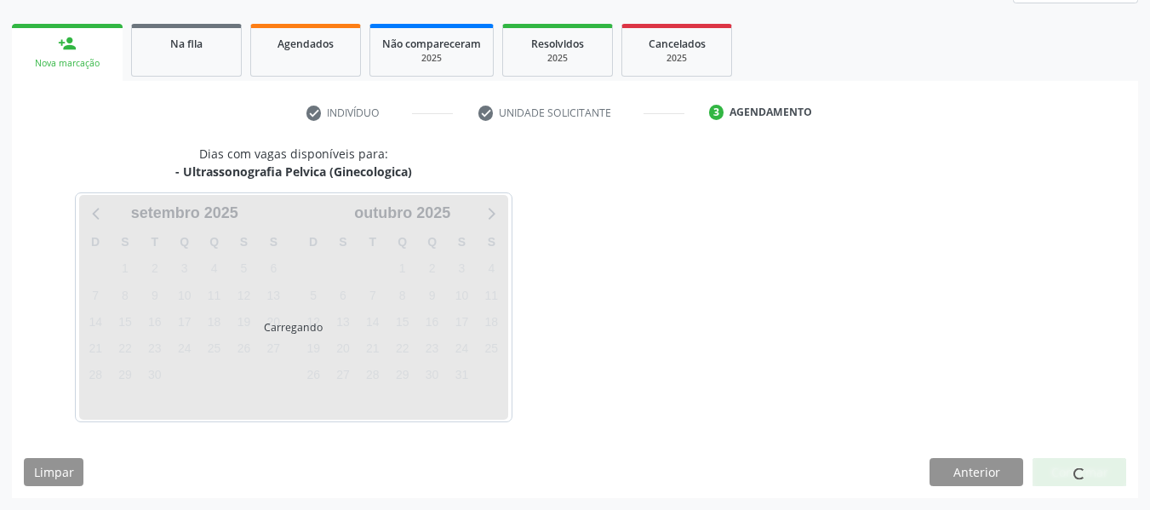
scroll to position [305, 0]
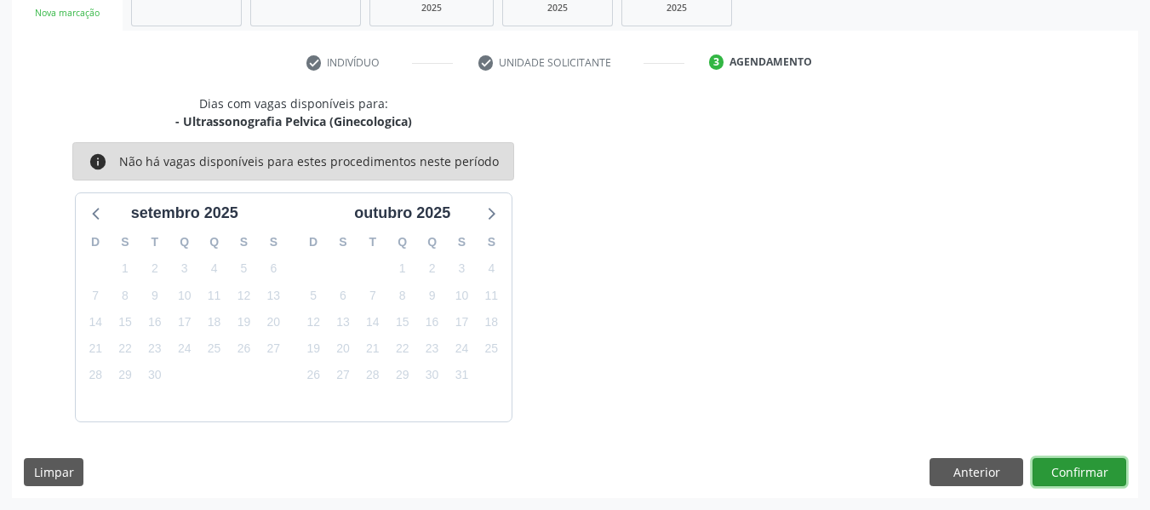
click at [1084, 470] on button "Confirmar" at bounding box center [1080, 472] width 94 height 29
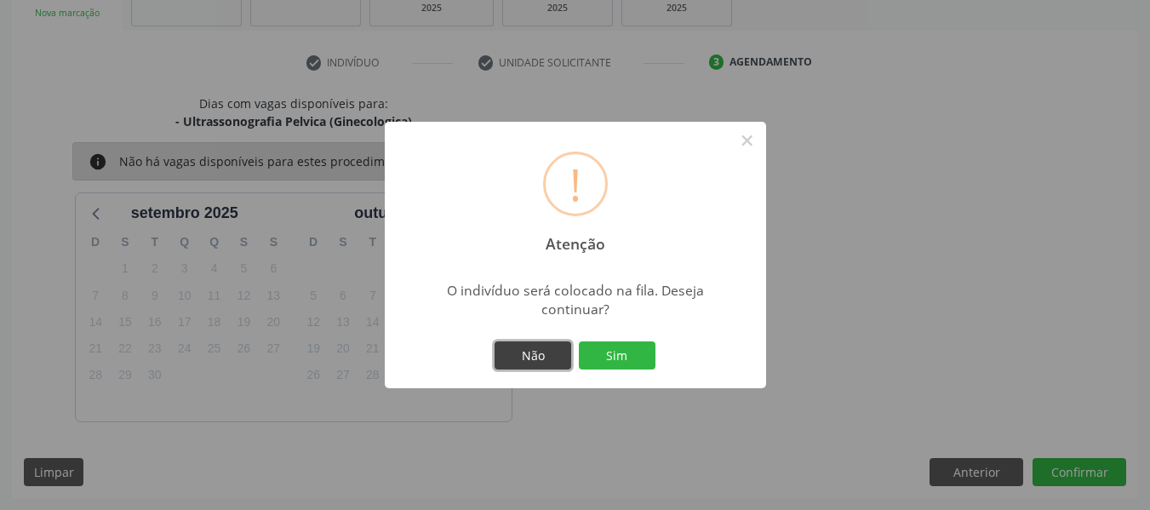
click at [541, 352] on button "Não" at bounding box center [533, 355] width 77 height 29
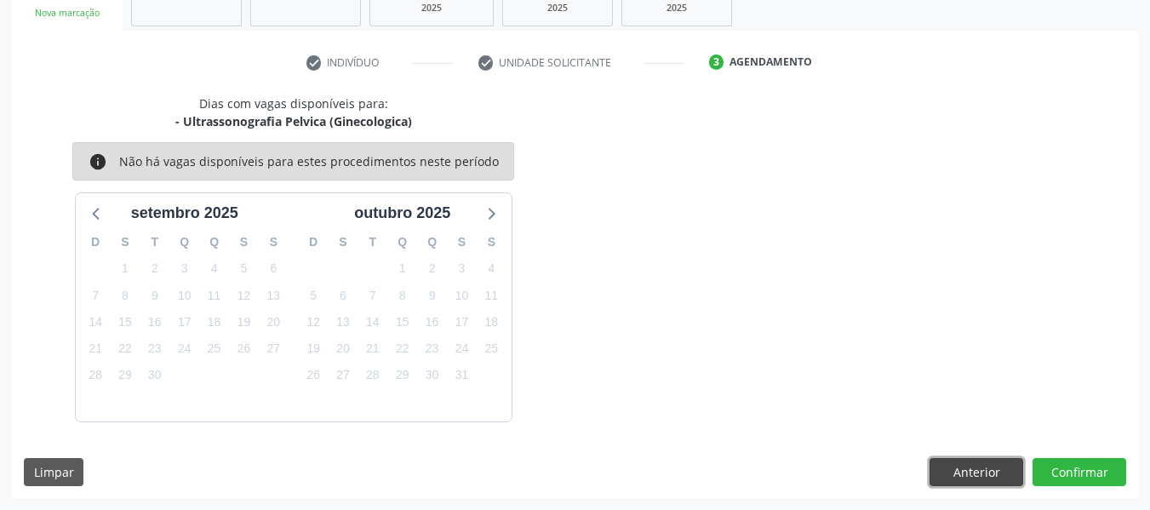
click at [978, 471] on button "Anterior" at bounding box center [977, 472] width 94 height 29
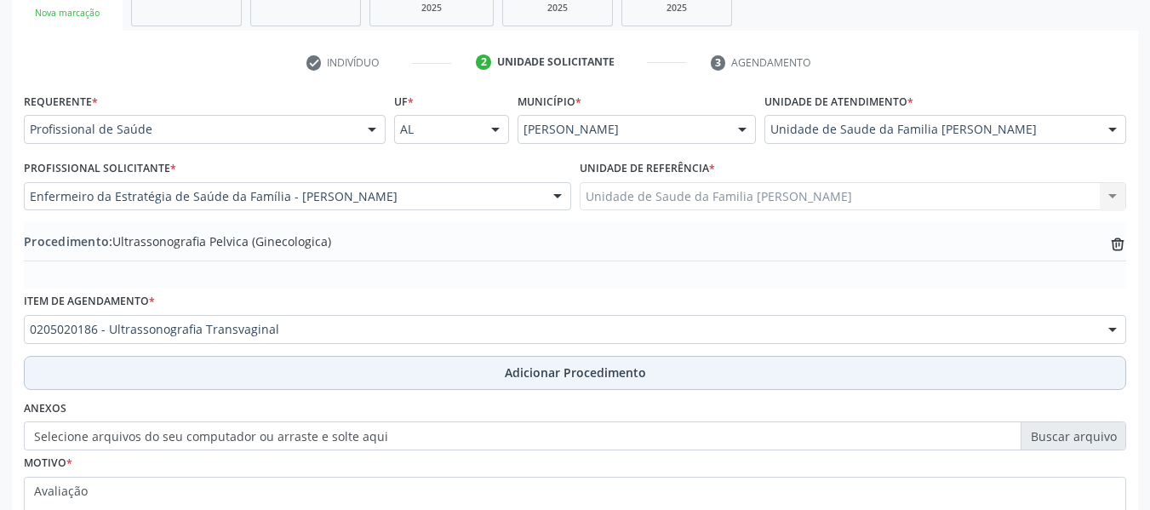
click at [557, 371] on span "Adicionar Procedimento" at bounding box center [575, 372] width 141 height 18
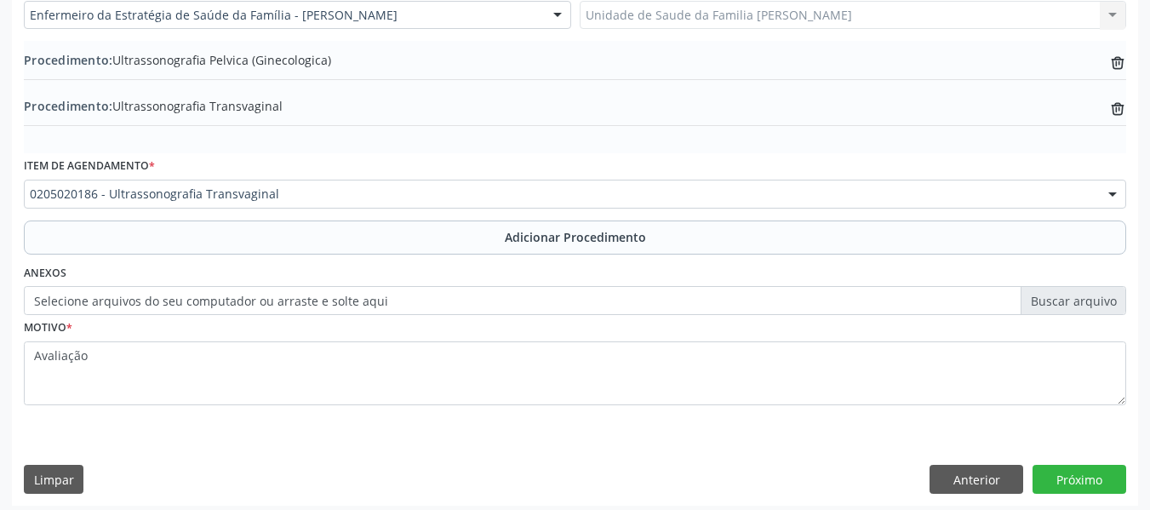
scroll to position [494, 0]
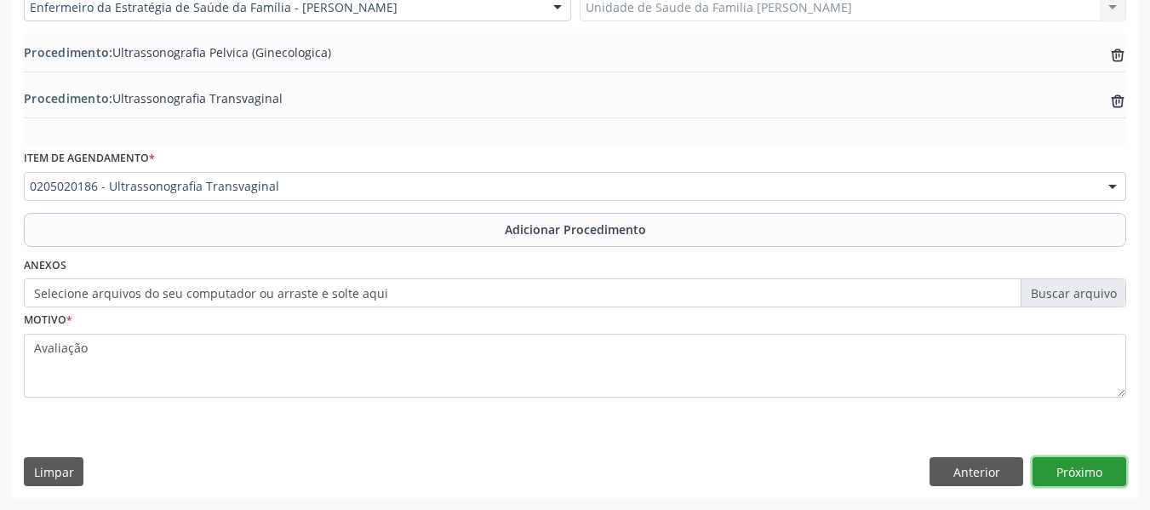
click at [1076, 475] on button "Próximo" at bounding box center [1080, 471] width 94 height 29
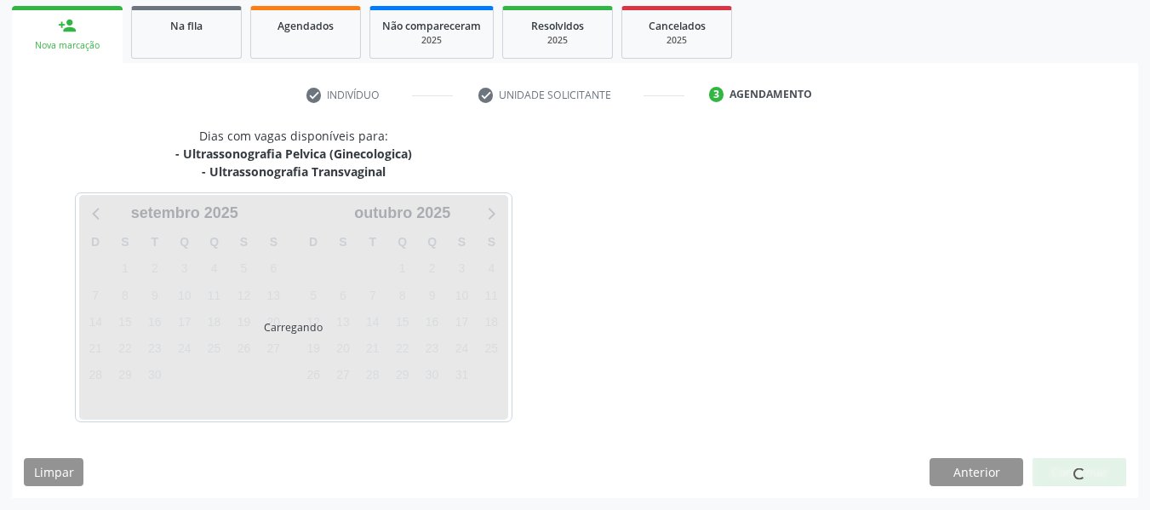
scroll to position [323, 0]
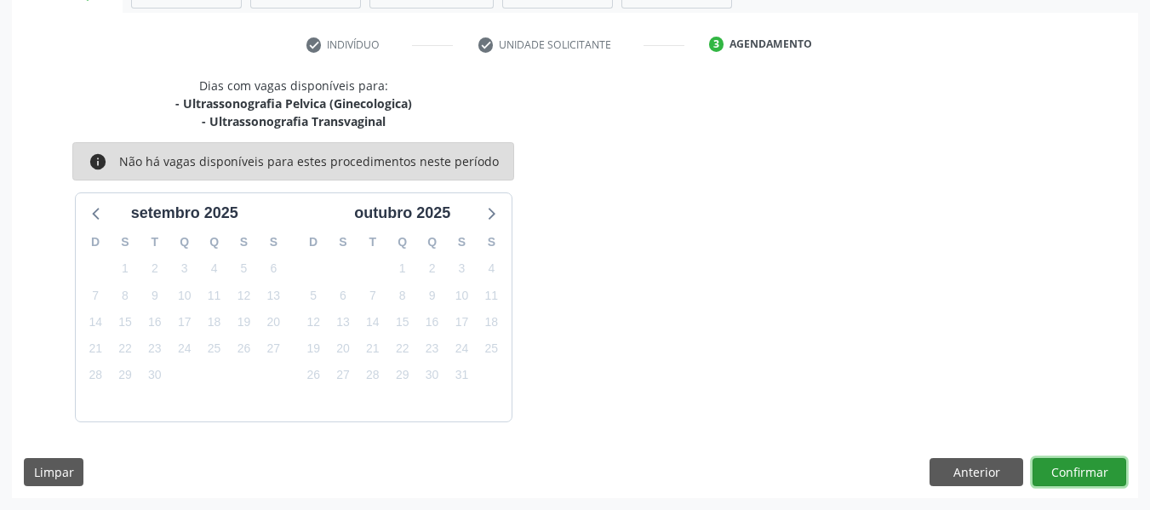
click at [1077, 470] on button "Confirmar" at bounding box center [1080, 472] width 94 height 29
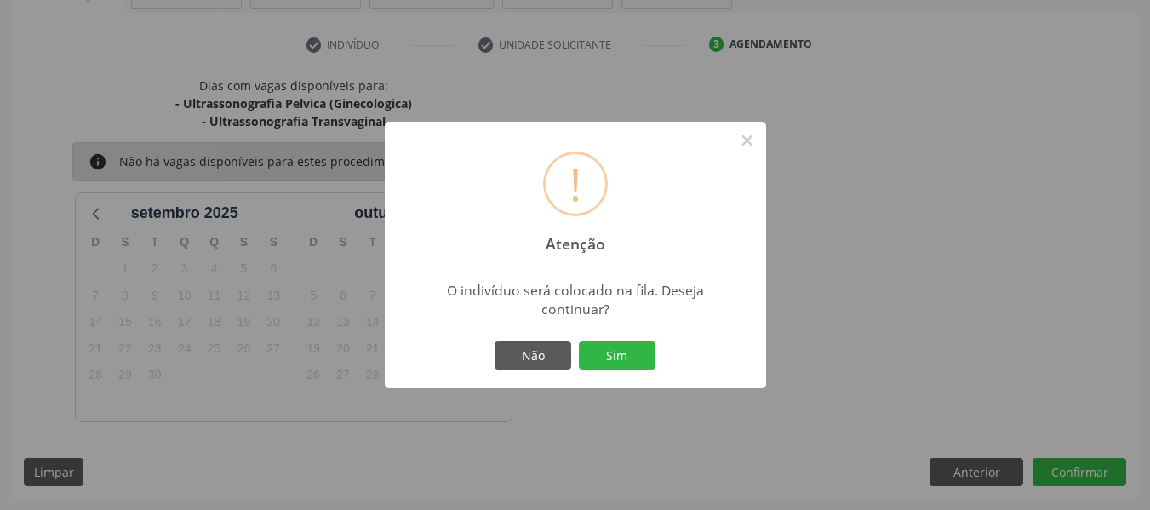
drag, startPoint x: 1077, startPoint y: 470, endPoint x: 627, endPoint y: 416, distance: 452.6
click at [627, 416] on div "! Atenção × O indivíduo será colocado na fila. Deseja continuar? Não Sim" at bounding box center [575, 255] width 1150 height 510
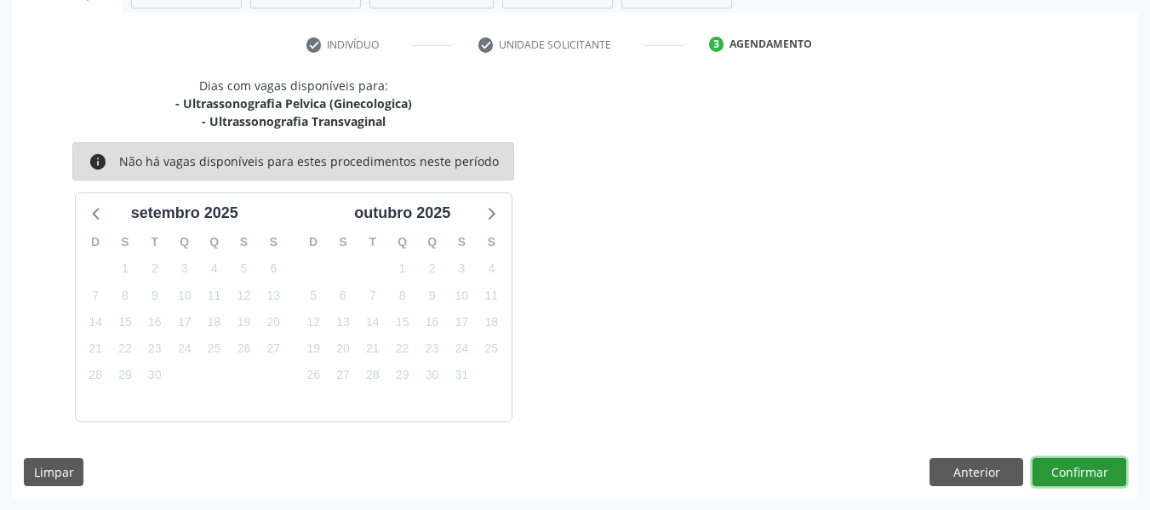
click at [1087, 470] on button "Confirmar" at bounding box center [1080, 472] width 94 height 29
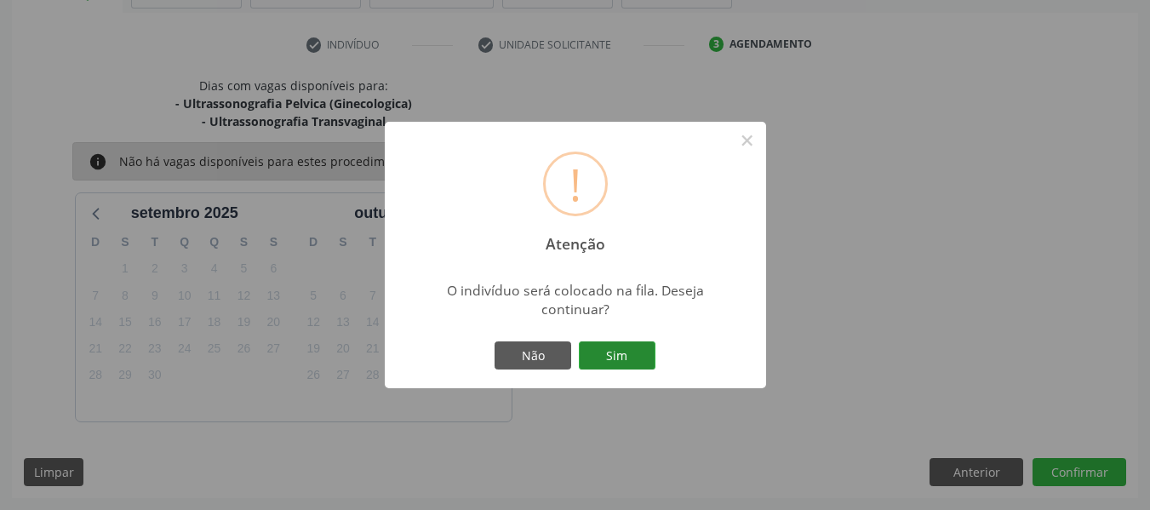
click at [612, 346] on button "Sim" at bounding box center [617, 355] width 77 height 29
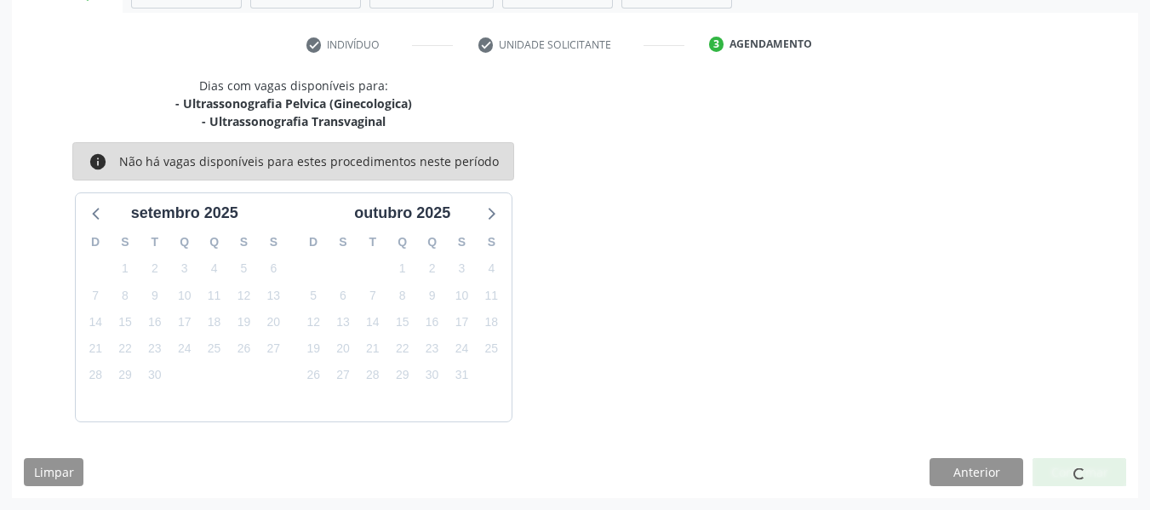
scroll to position [76, 0]
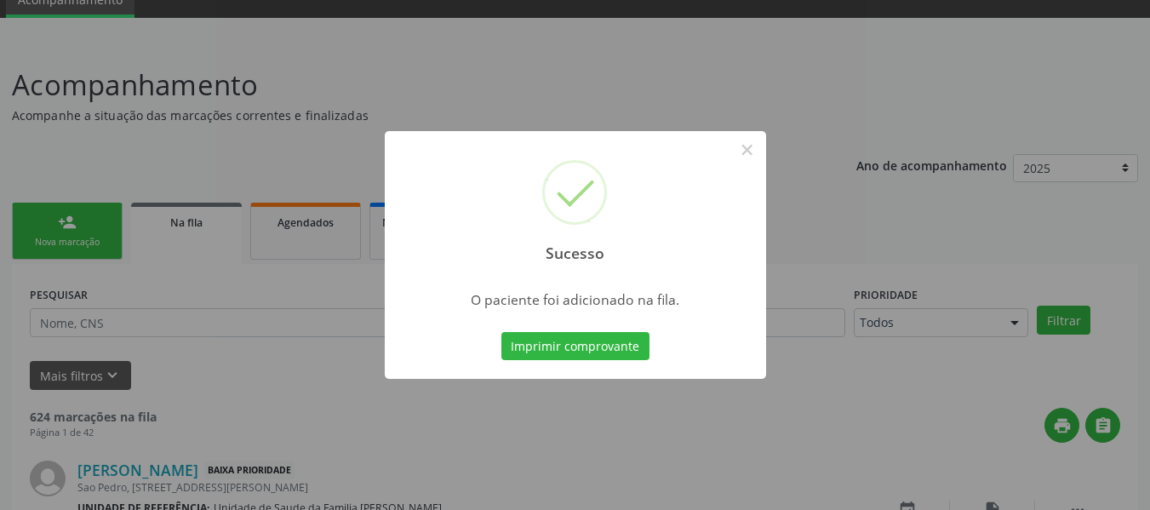
click at [62, 220] on div "Sucesso × O paciente foi adicionado na fila. Imprimir comprovante Cancel" at bounding box center [575, 255] width 1150 height 510
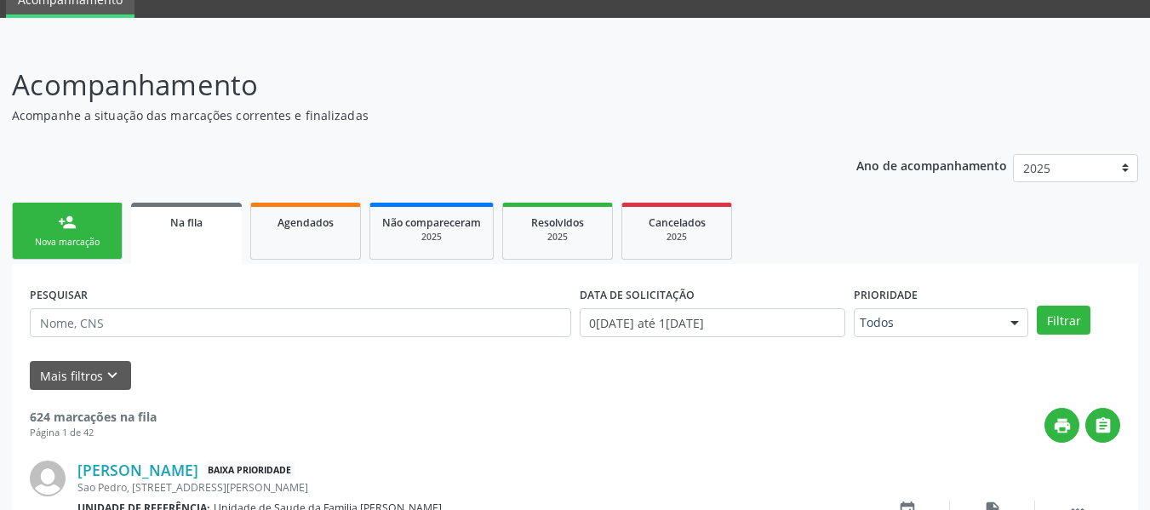
click at [62, 220] on div "person_add" at bounding box center [67, 222] width 19 height 19
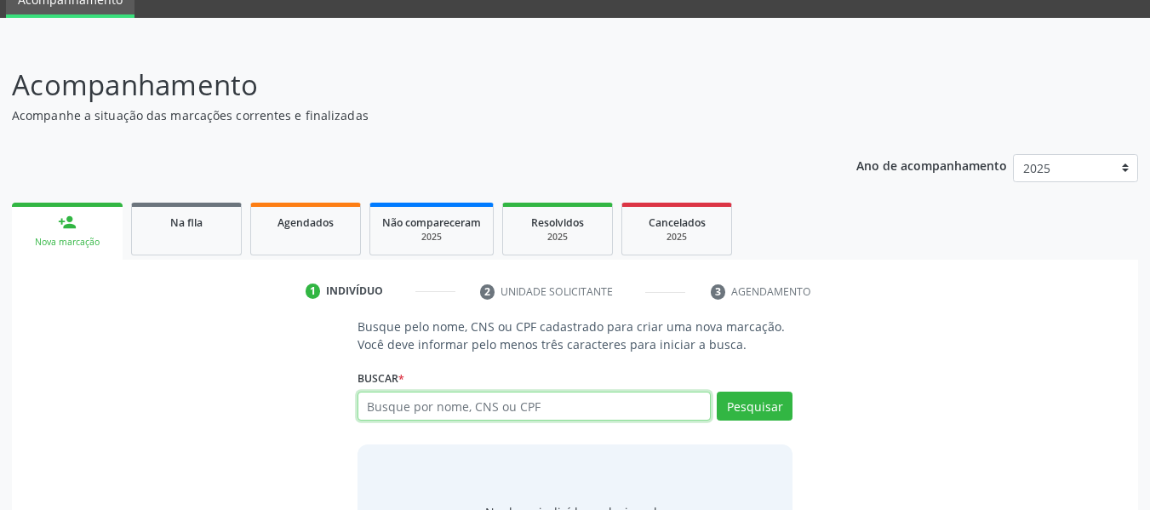
click at [490, 411] on input "text" at bounding box center [535, 406] width 354 height 29
type input "704404338276510"
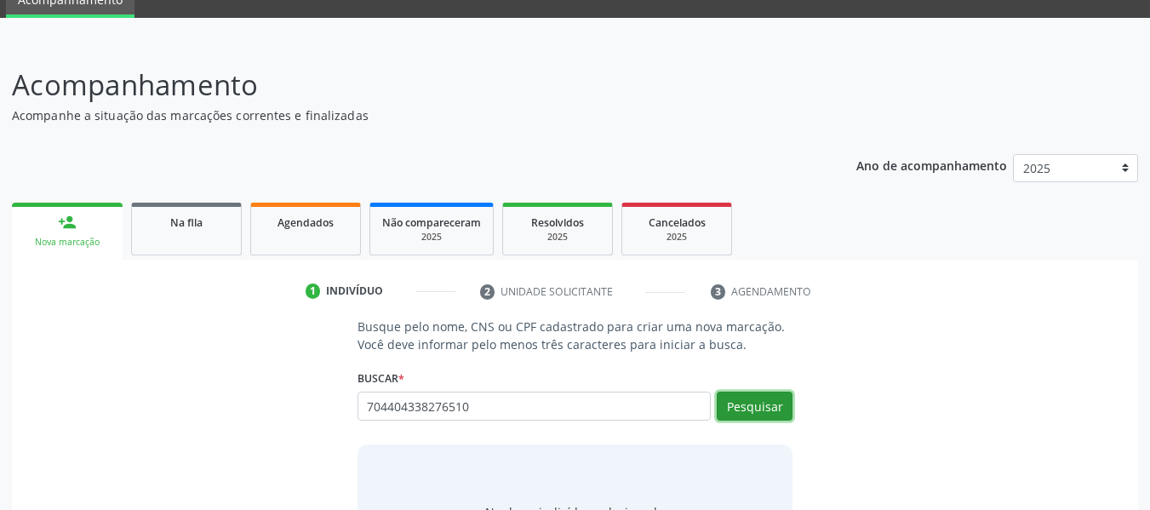
click at [752, 404] on button "Pesquisar" at bounding box center [755, 406] width 76 height 29
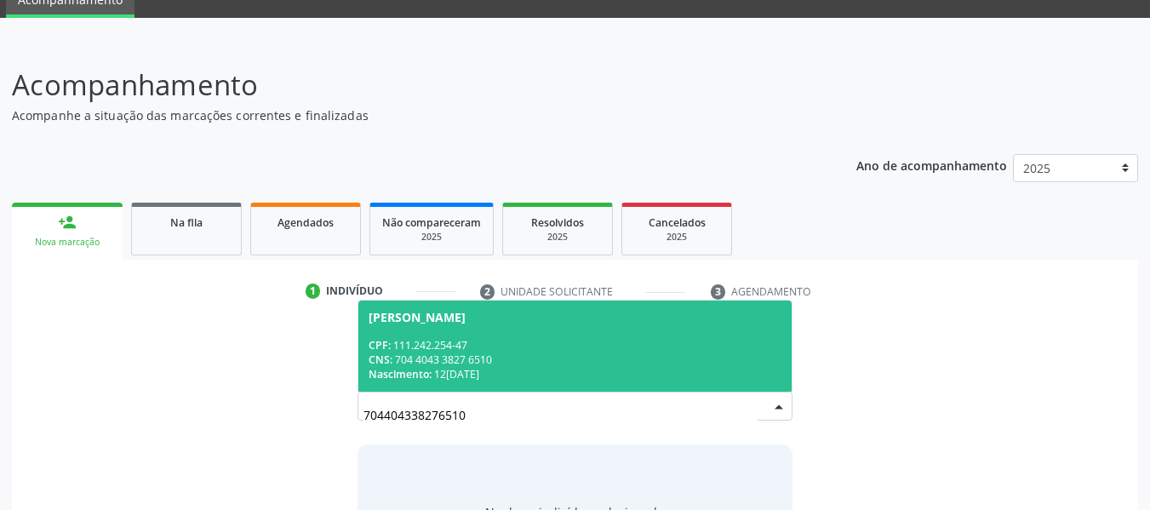
click at [415, 353] on div "CNS: 704 4043 3827 6510" at bounding box center [576, 359] width 414 height 14
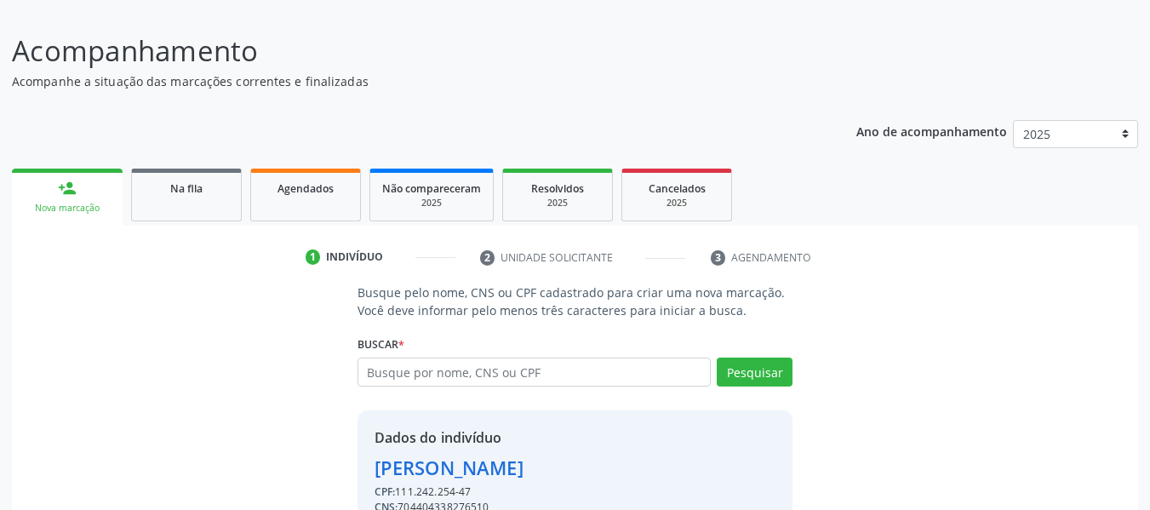
scroll to position [197, 0]
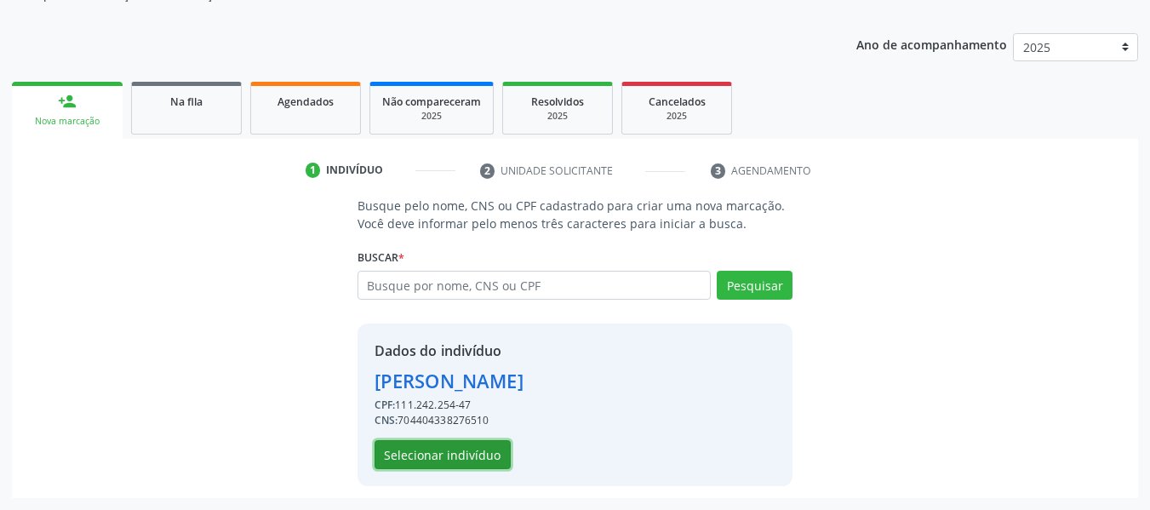
click at [447, 454] on button "Selecionar indivíduo" at bounding box center [443, 454] width 136 height 29
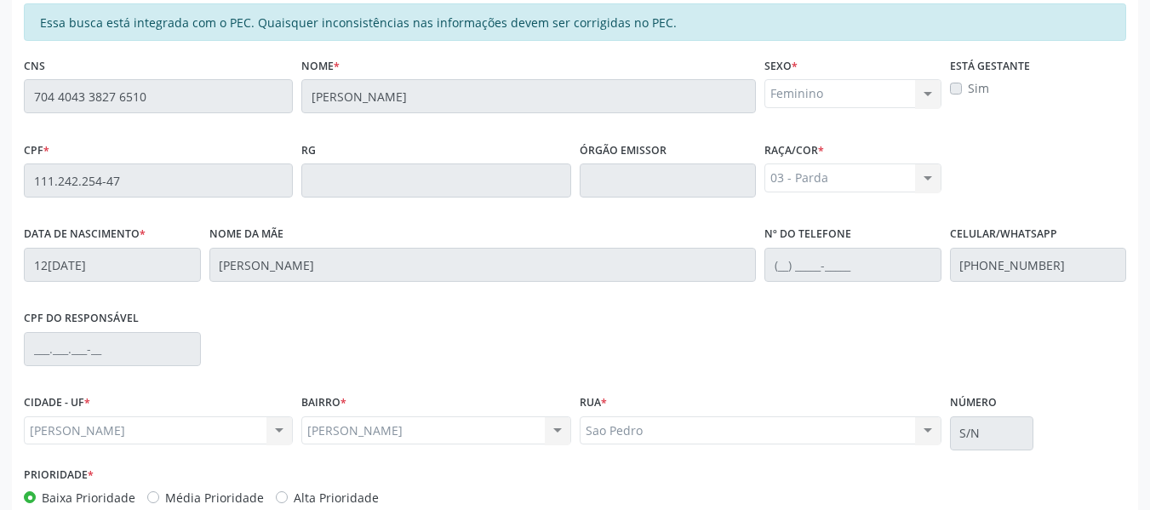
scroll to position [486, 0]
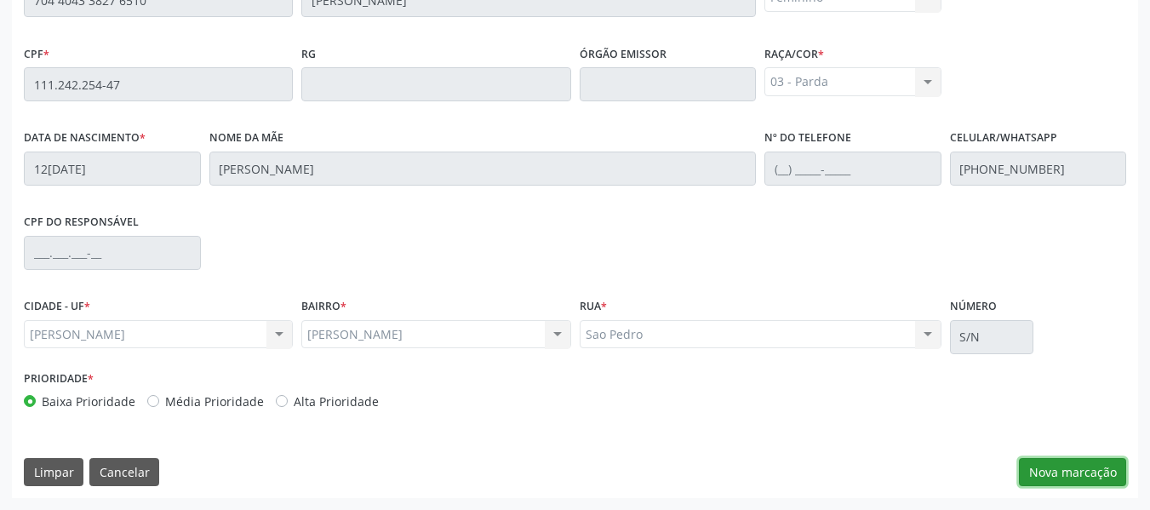
click at [1082, 471] on button "Nova marcação" at bounding box center [1072, 472] width 107 height 29
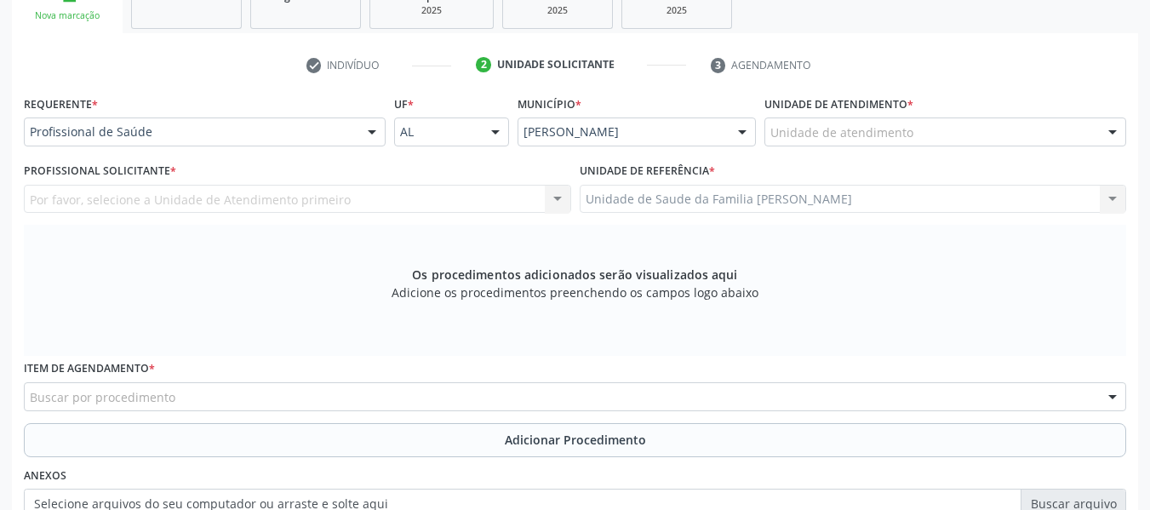
scroll to position [282, 0]
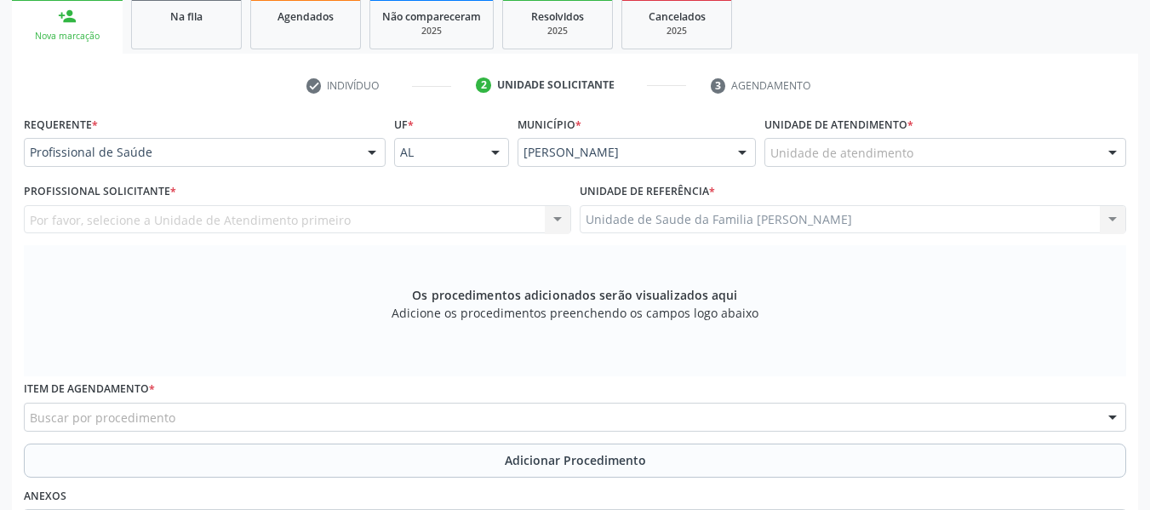
click at [1113, 152] on div at bounding box center [1113, 153] width 26 height 29
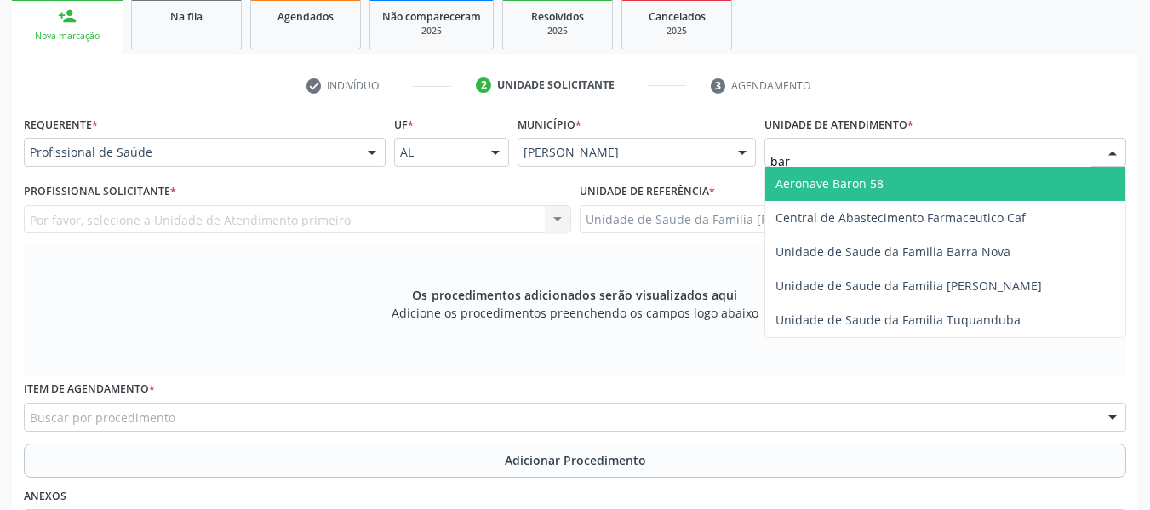
type input "barr"
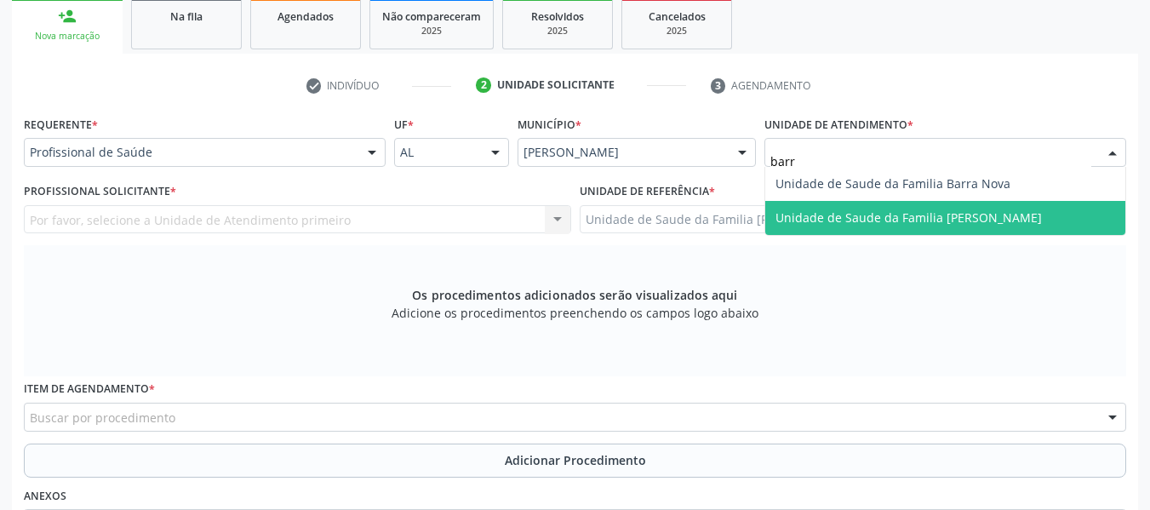
click at [947, 221] on span "Unidade de Saude da Familia [PERSON_NAME]" at bounding box center [908, 217] width 266 height 16
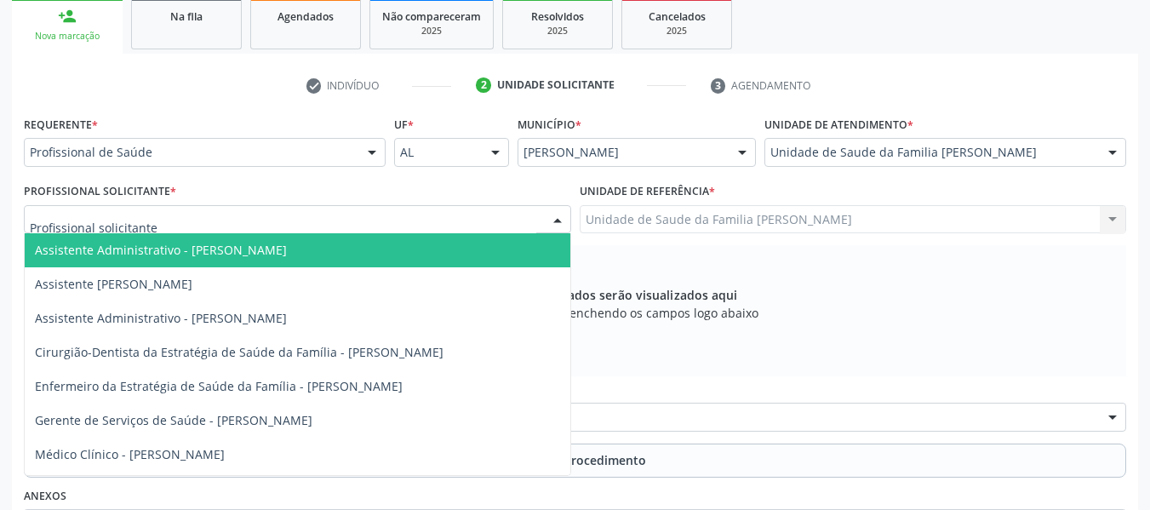
click at [558, 218] on div at bounding box center [558, 220] width 26 height 29
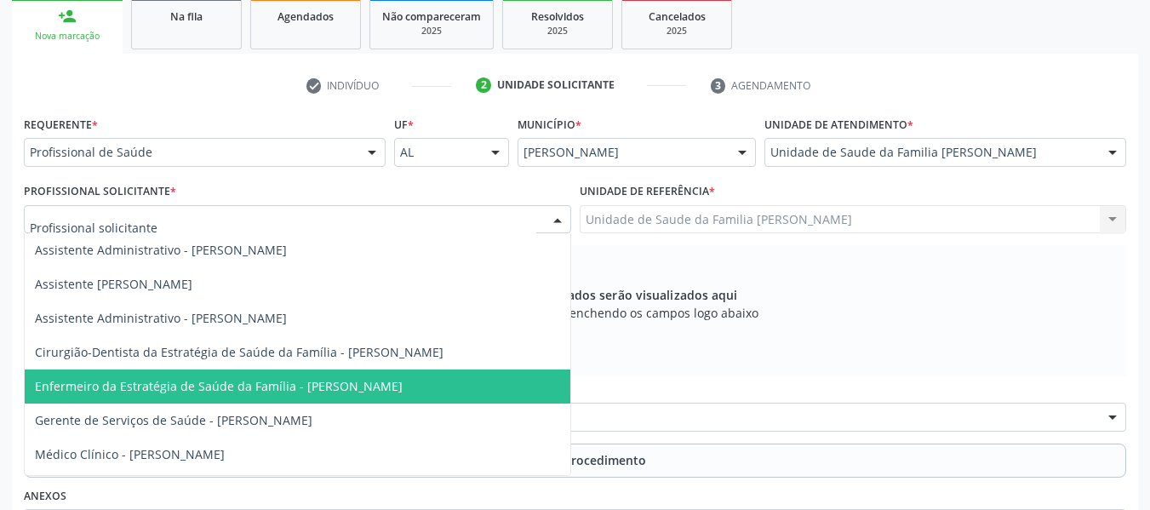
click at [376, 389] on span "Enfermeiro da Estratégia de Saúde da Família - [PERSON_NAME]" at bounding box center [219, 386] width 368 height 16
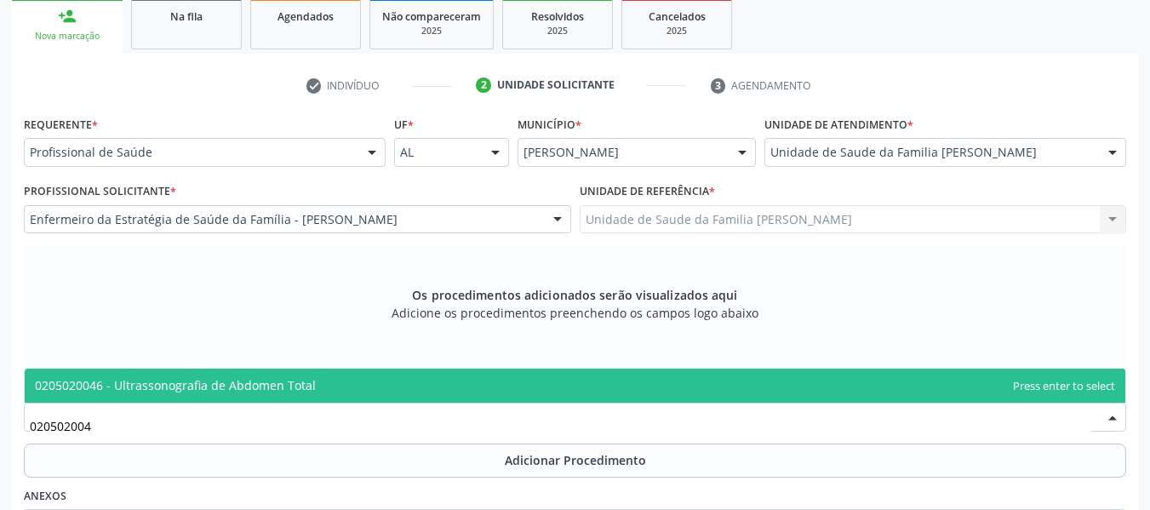
type input "0205020046"
click at [197, 385] on span "0205020046 - Ultrassonografia de Abdomen Total" at bounding box center [175, 385] width 281 height 16
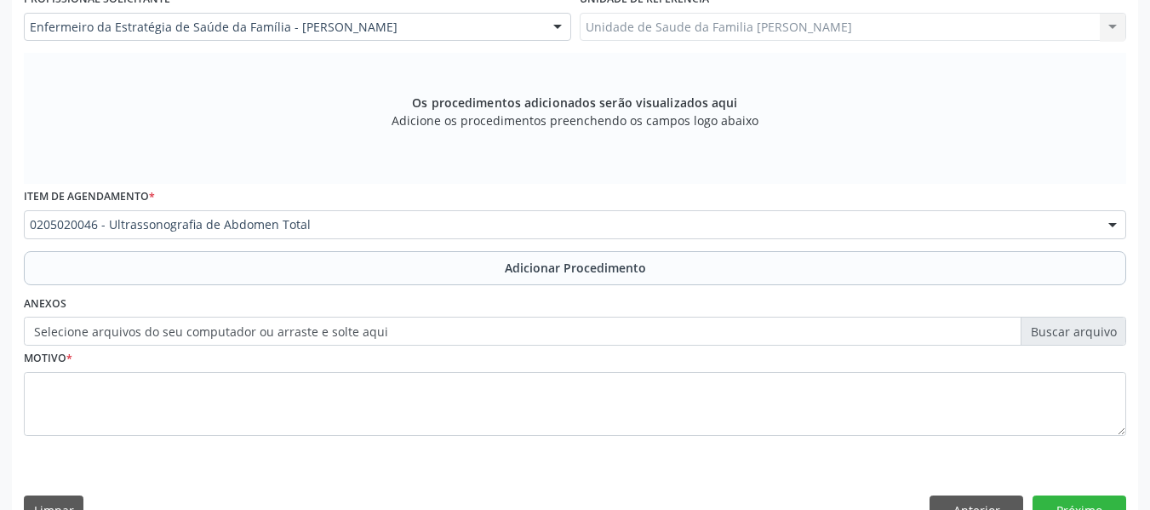
scroll to position [512, 0]
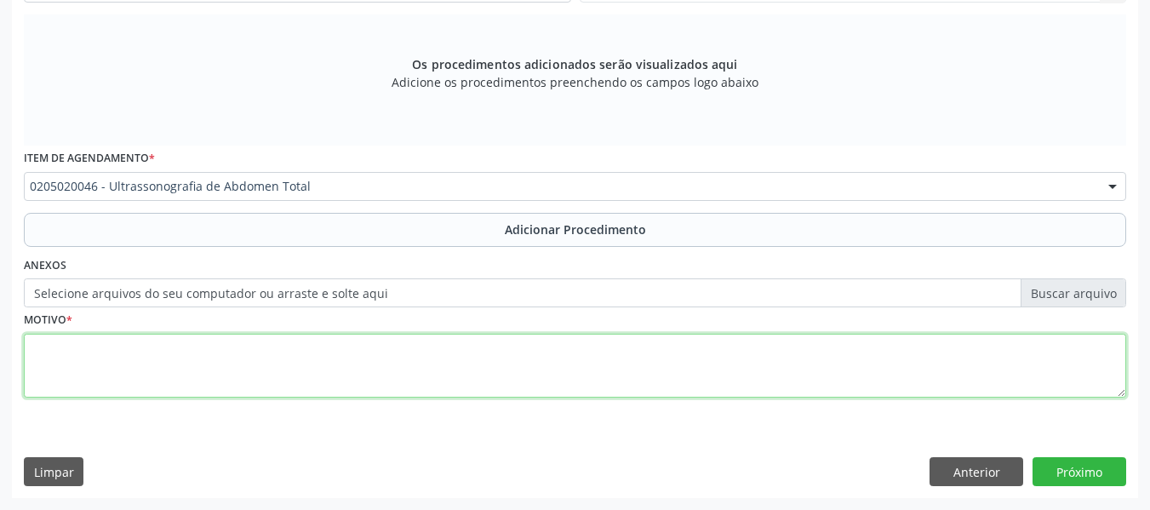
click at [95, 358] on textarea at bounding box center [575, 366] width 1102 height 65
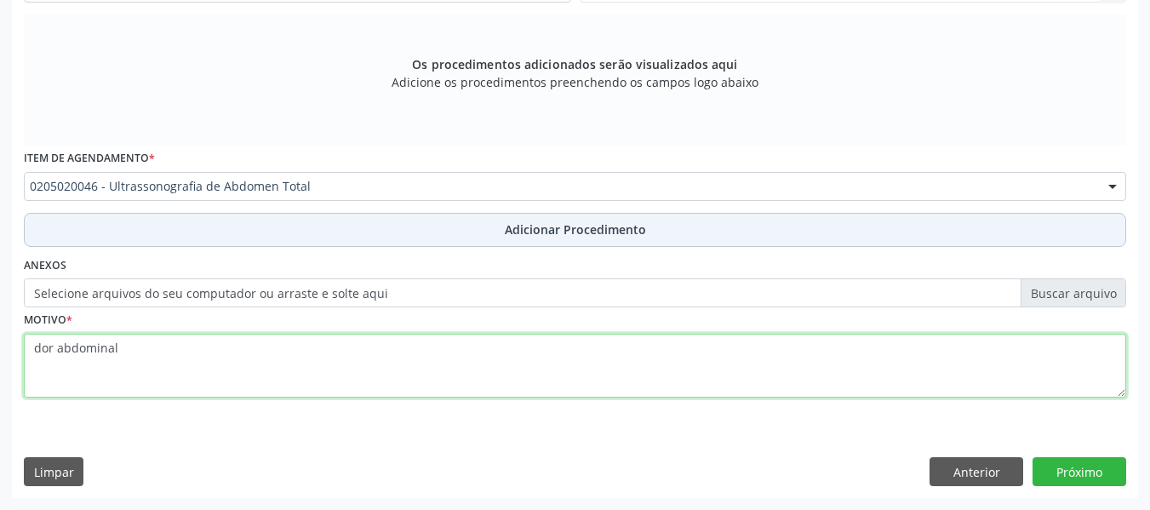
type textarea "dor abdominal"
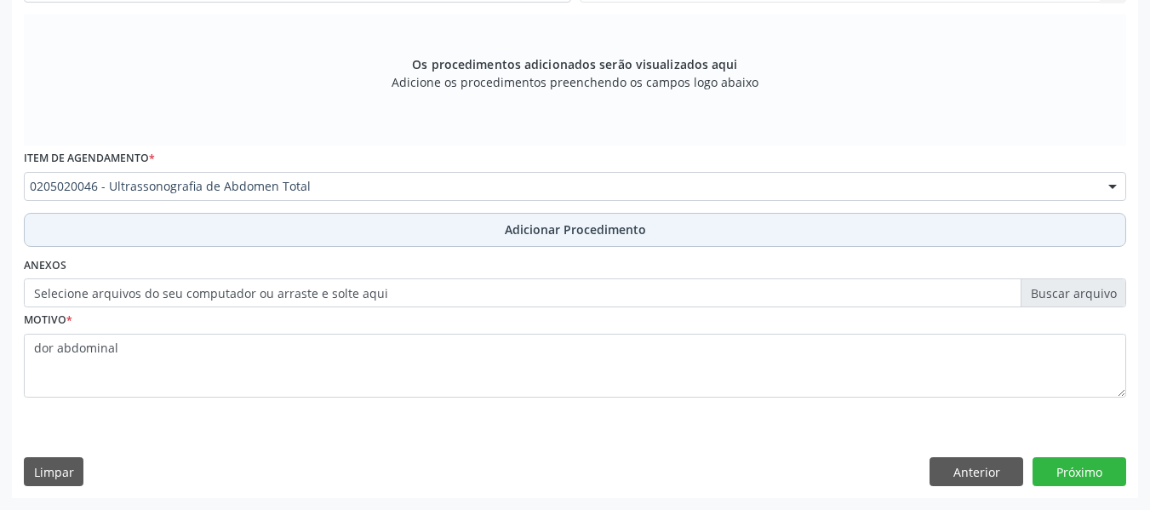
click at [579, 230] on span "Adicionar Procedimento" at bounding box center [575, 229] width 141 height 18
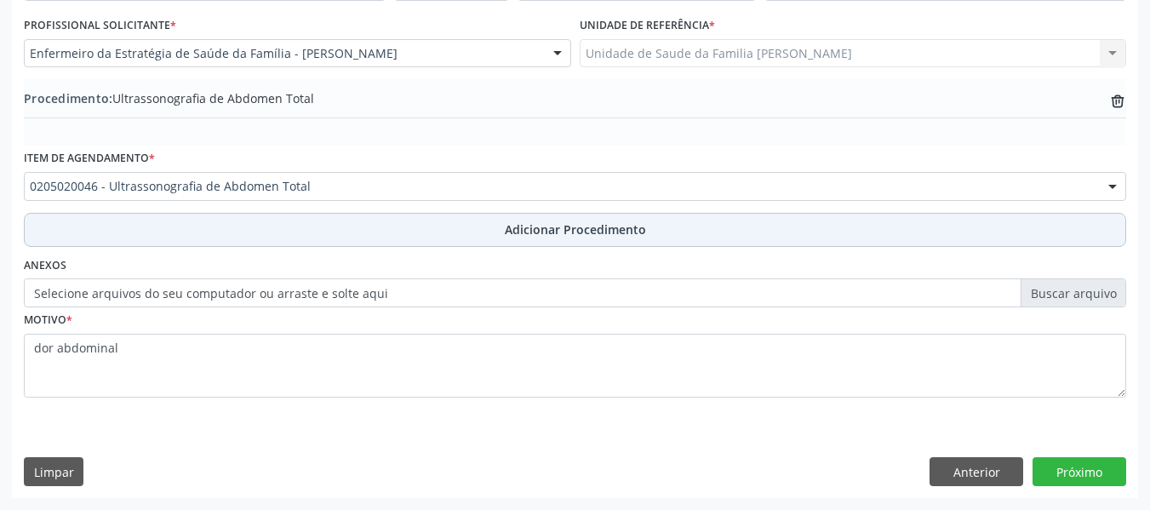
scroll to position [448, 0]
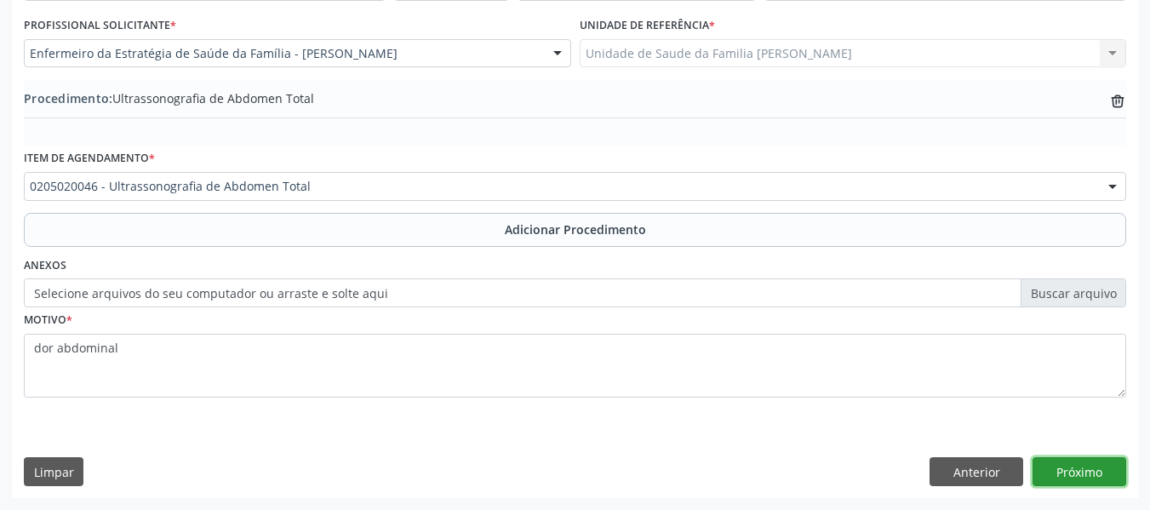
click at [1086, 470] on button "Próximo" at bounding box center [1080, 471] width 94 height 29
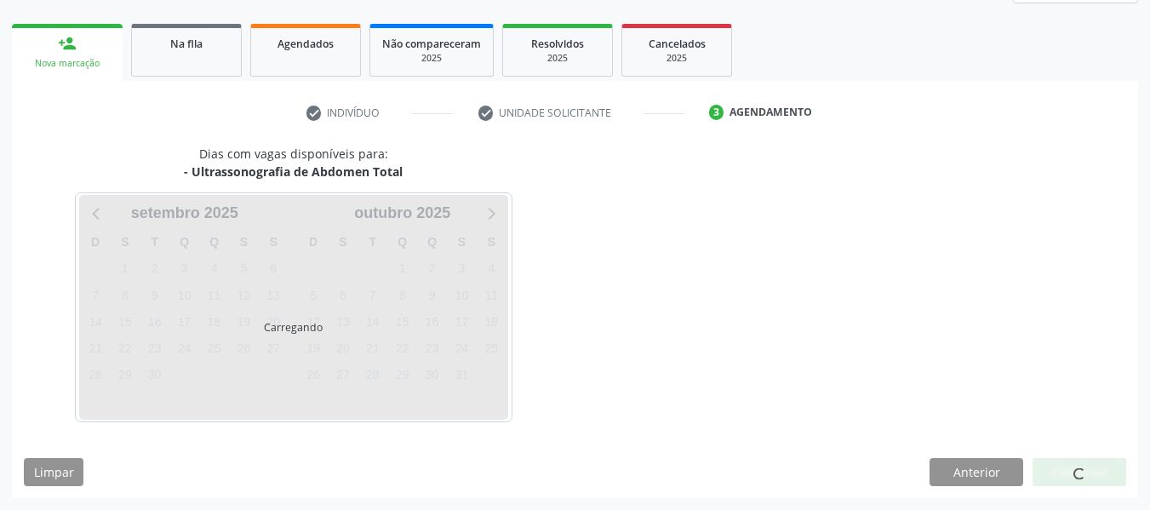
scroll to position [305, 0]
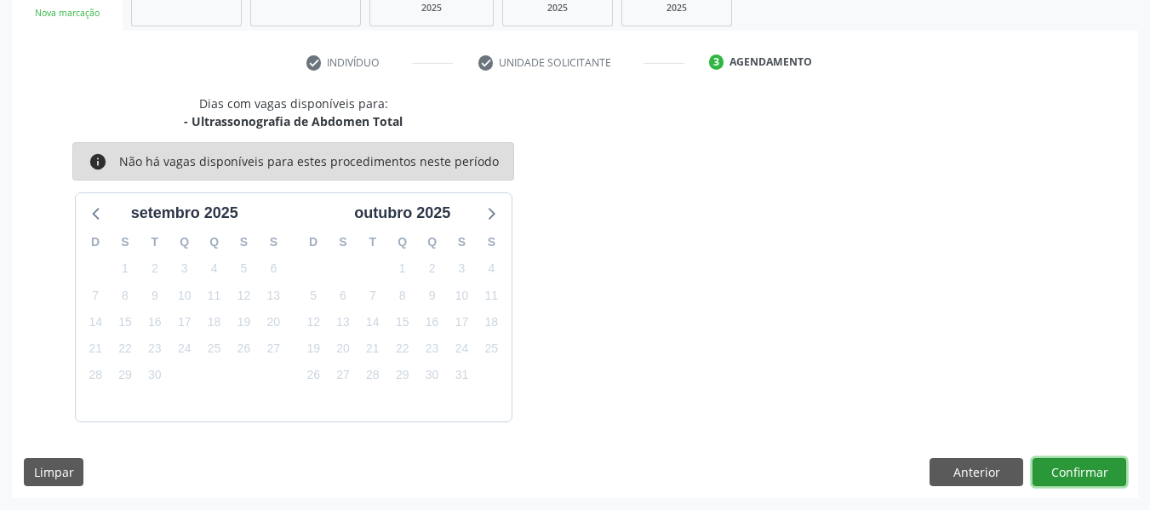
click at [1086, 470] on button "Confirmar" at bounding box center [1080, 472] width 94 height 29
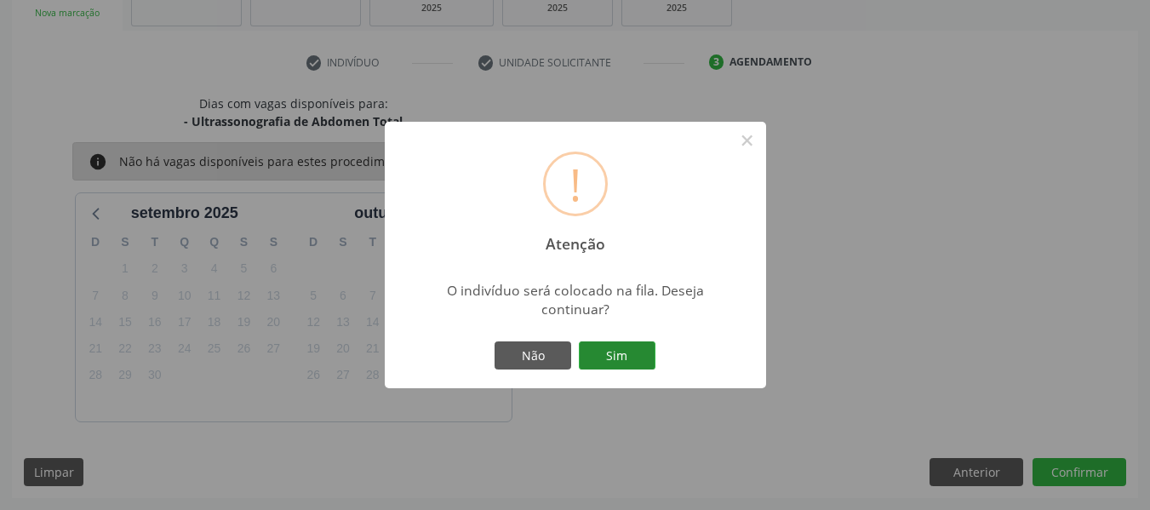
click at [619, 357] on button "Sim" at bounding box center [617, 355] width 77 height 29
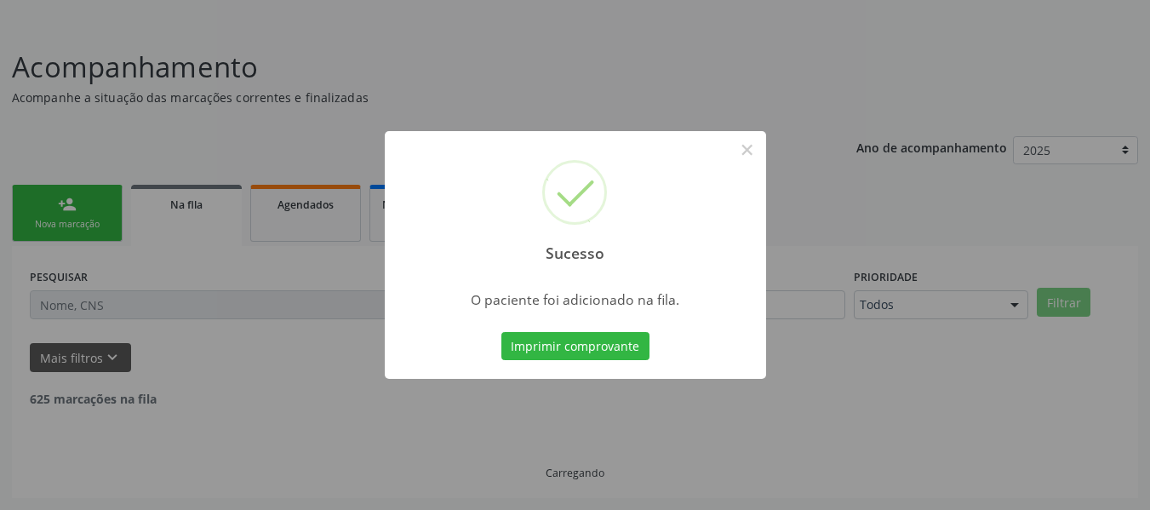
scroll to position [76, 0]
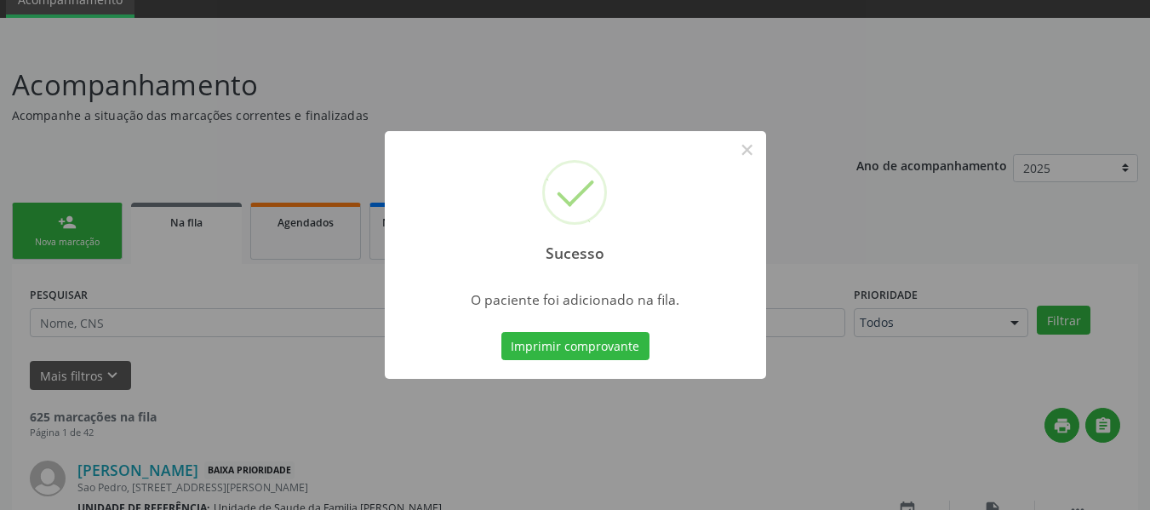
click at [67, 219] on div "Sucesso × O paciente foi adicionado na fila. Imprimir comprovante Cancel" at bounding box center [575, 255] width 1150 height 510
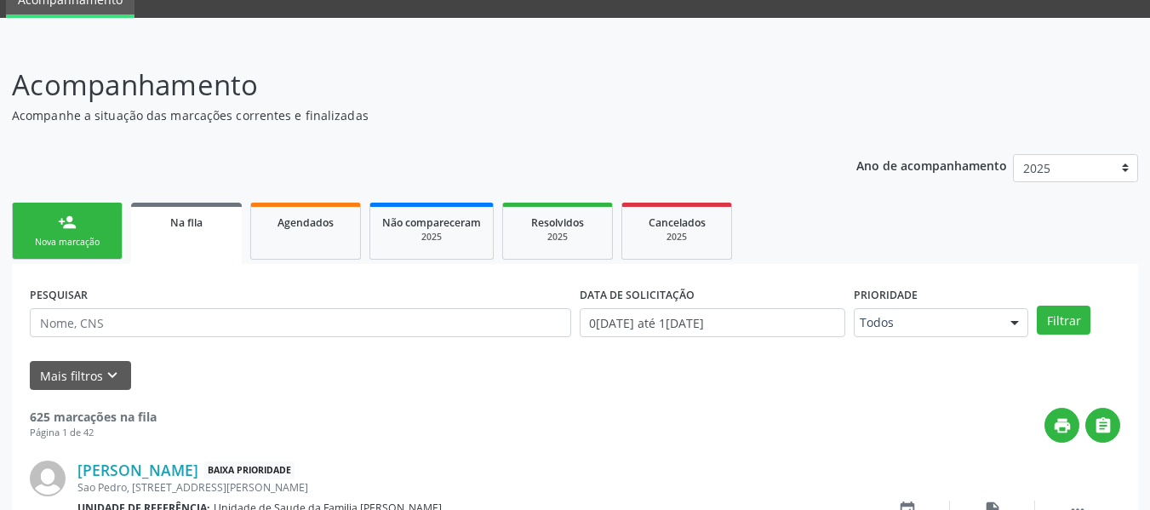
click at [61, 220] on div "person_add" at bounding box center [67, 222] width 19 height 19
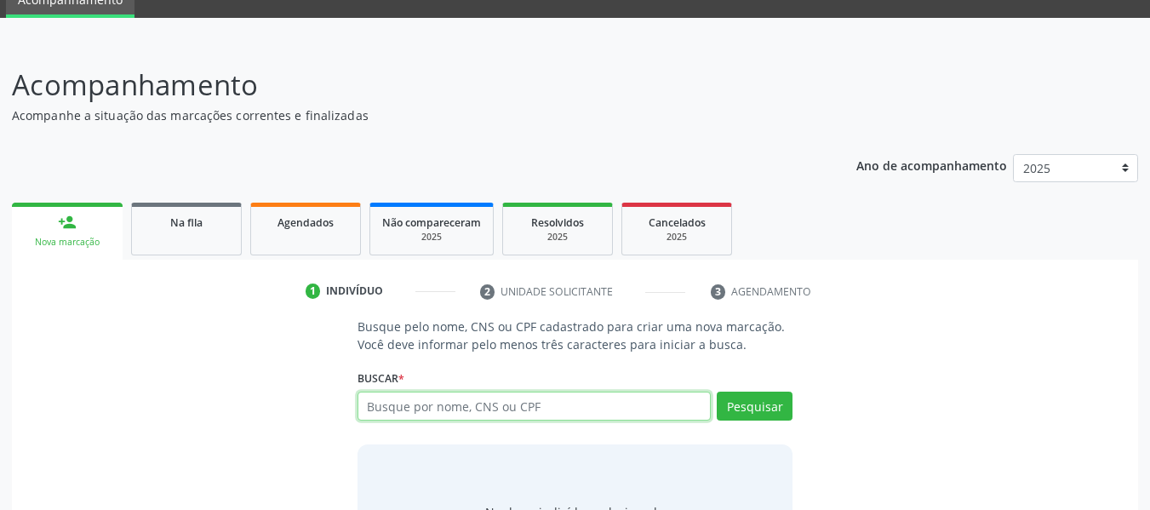
click at [476, 408] on input "text" at bounding box center [535, 406] width 354 height 29
type input "702409303715230"
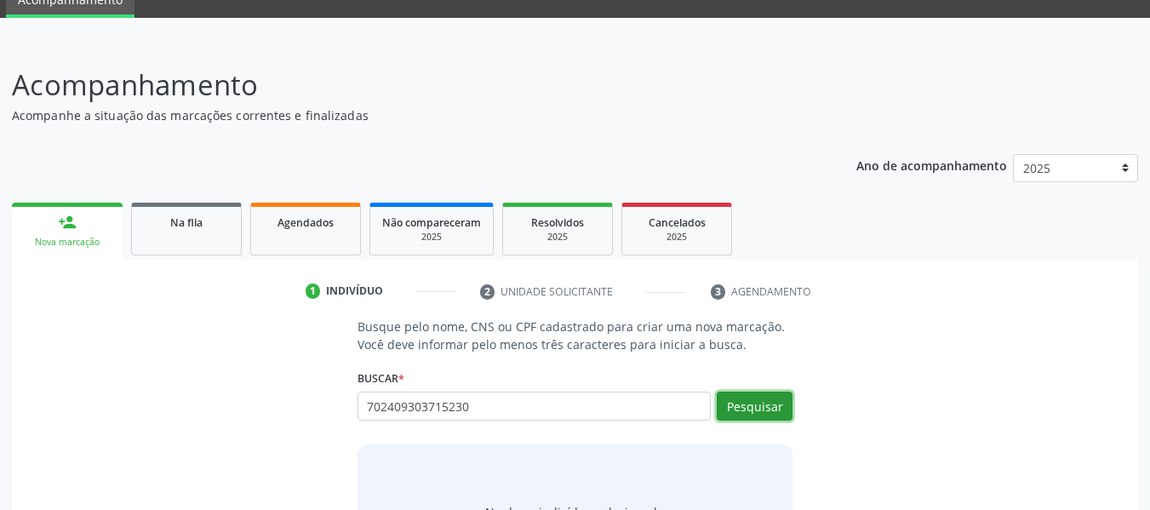
click at [764, 406] on button "Pesquisar" at bounding box center [755, 406] width 76 height 29
type input "702409303715230"
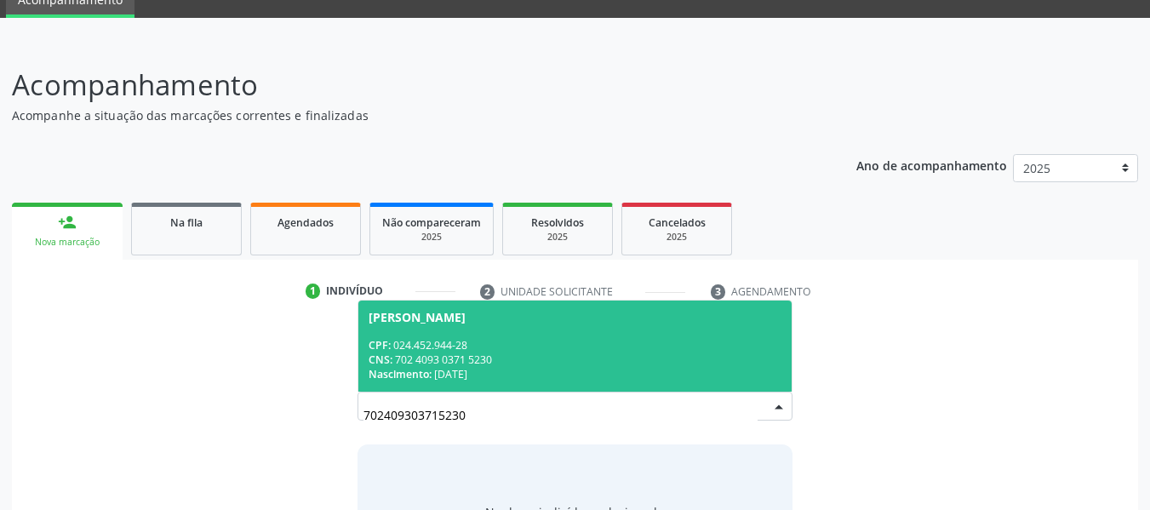
click at [437, 351] on div "CPF: 024.452.944-28" at bounding box center [576, 345] width 414 height 14
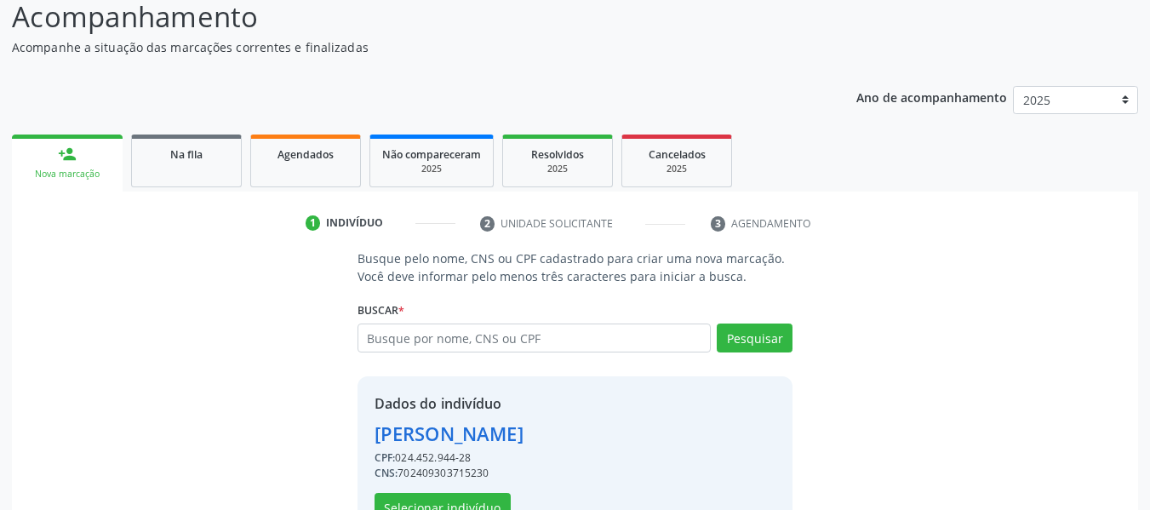
scroll to position [197, 0]
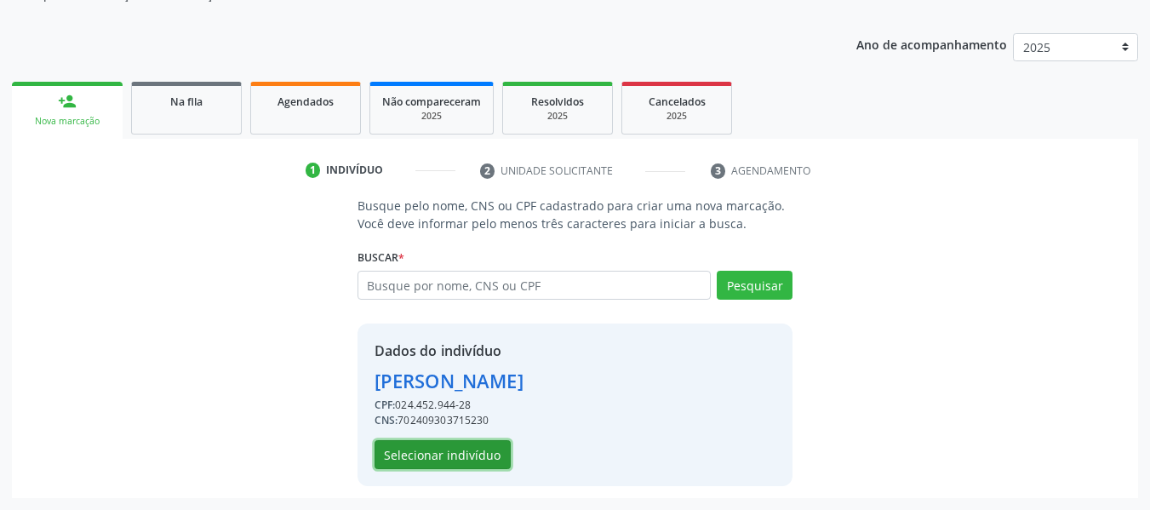
click at [451, 451] on button "Selecionar indivíduo" at bounding box center [443, 454] width 136 height 29
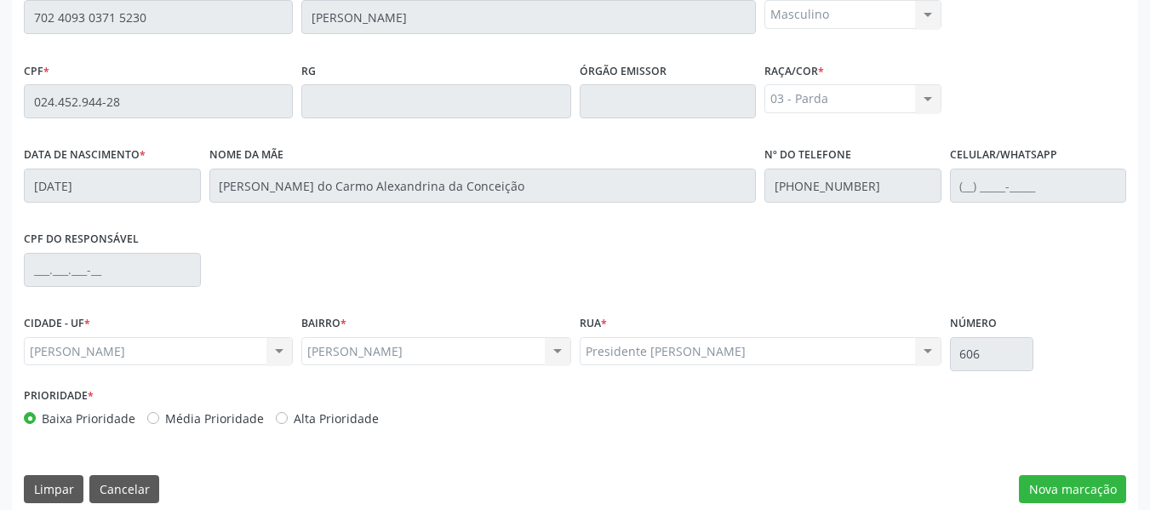
scroll to position [486, 0]
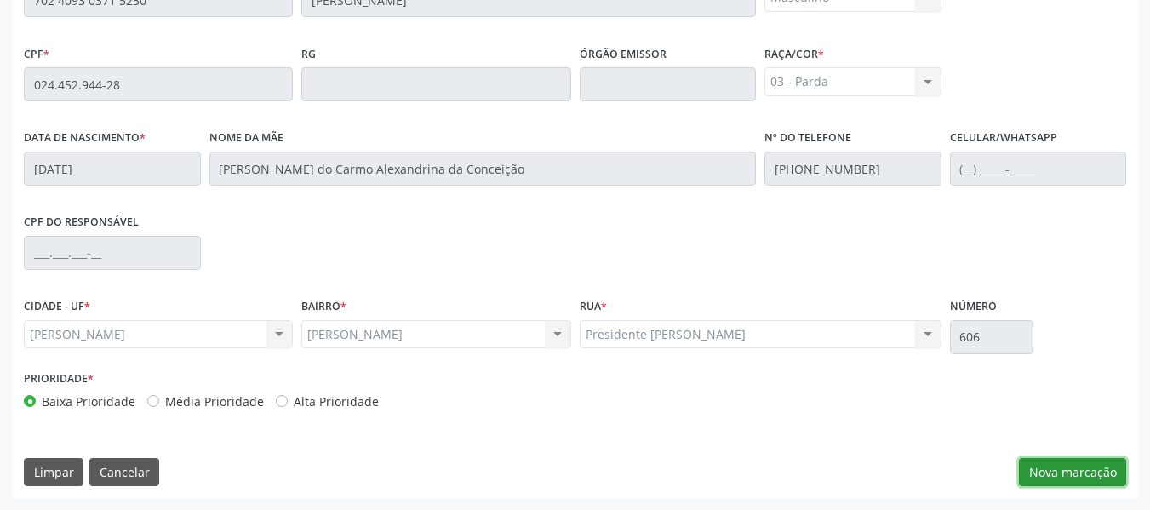
click at [1061, 471] on button "Nova marcação" at bounding box center [1072, 472] width 107 height 29
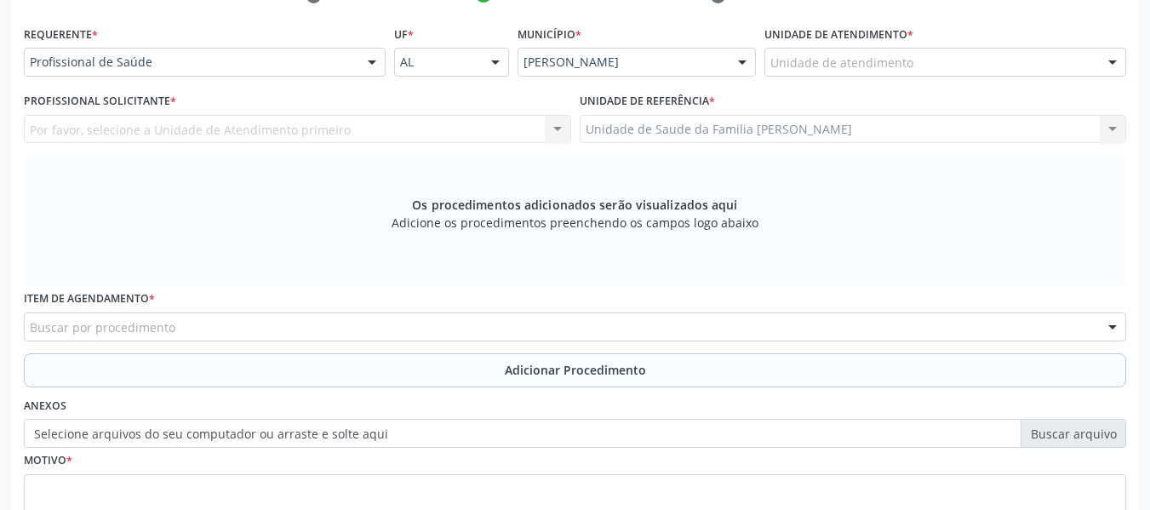
scroll to position [293, 0]
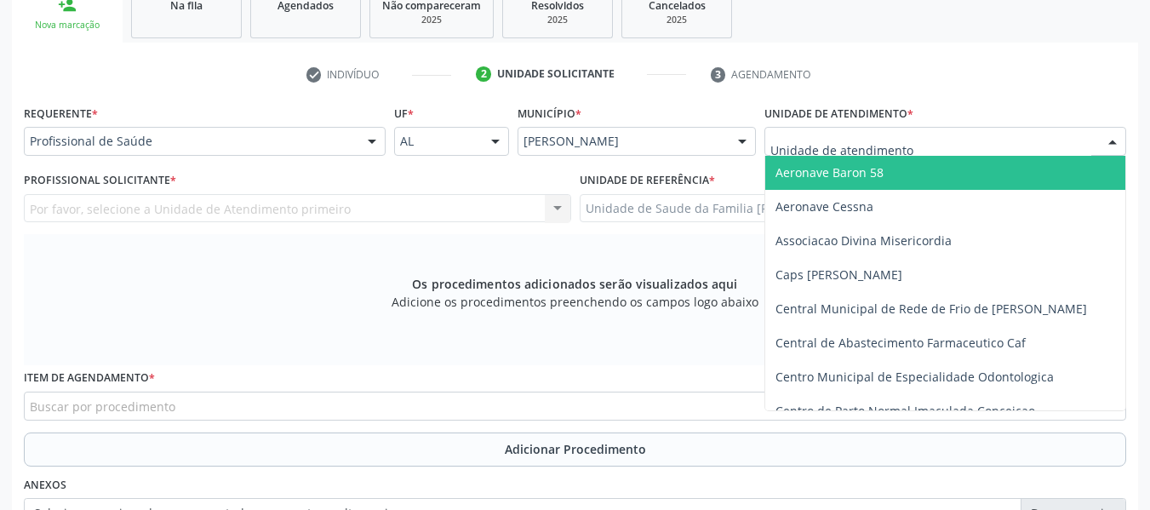
click at [1116, 140] on div at bounding box center [1113, 142] width 26 height 29
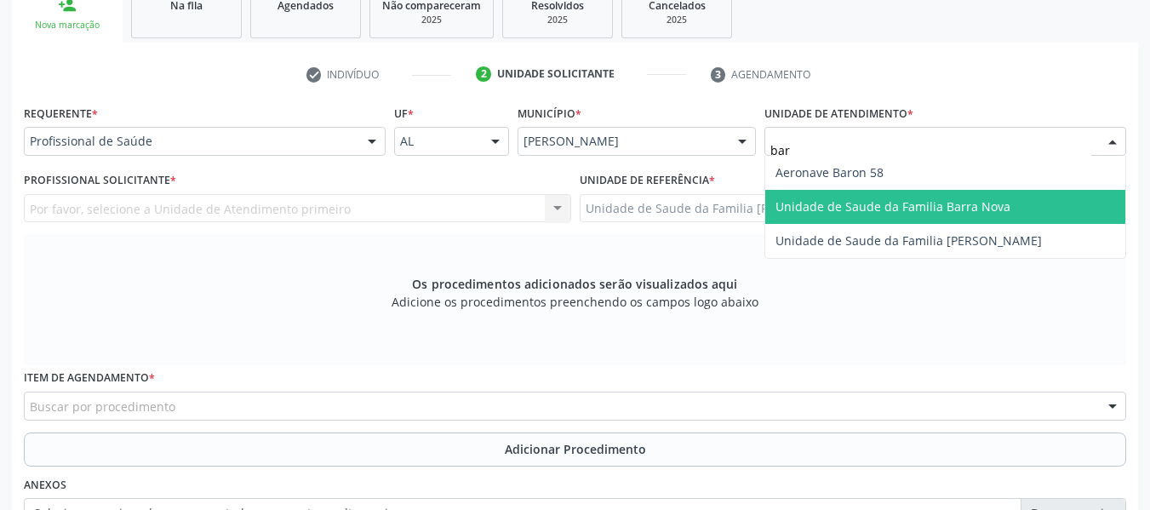
type input "barr"
click at [957, 207] on span "Unidade de Saude da Familia [PERSON_NAME]" at bounding box center [908, 206] width 266 height 16
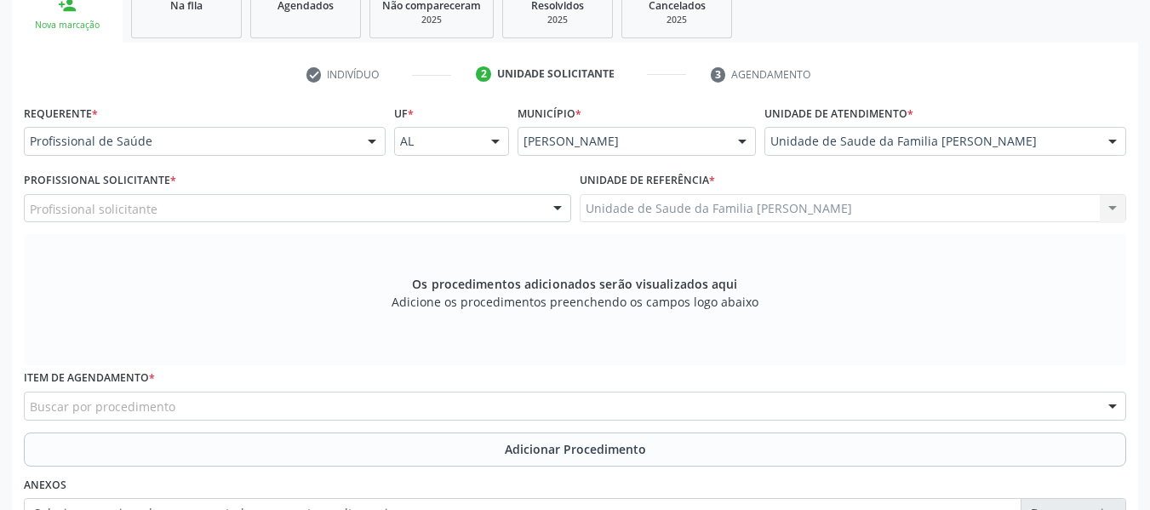
click at [554, 208] on div at bounding box center [558, 209] width 26 height 29
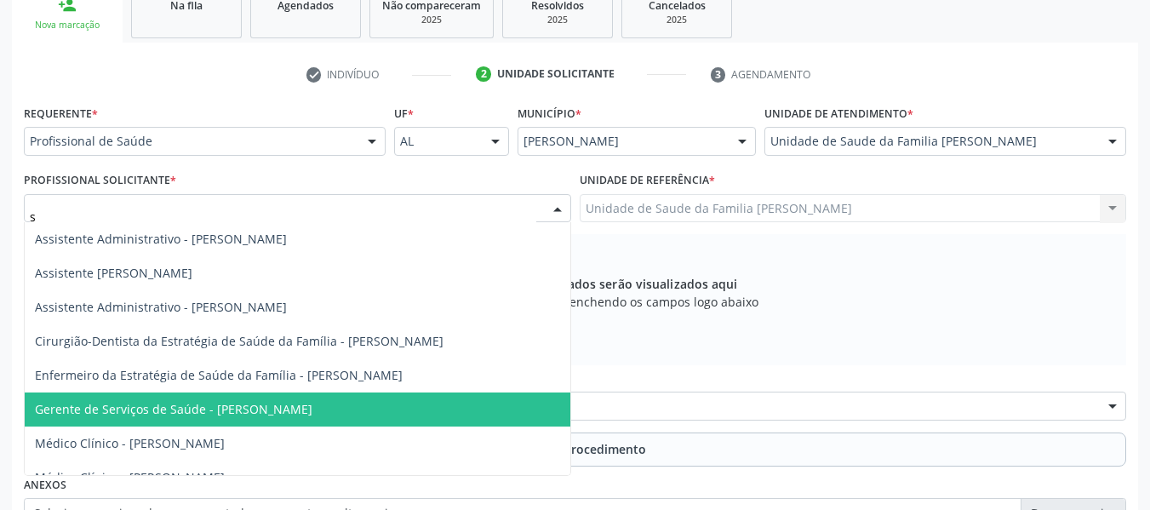
type input "si"
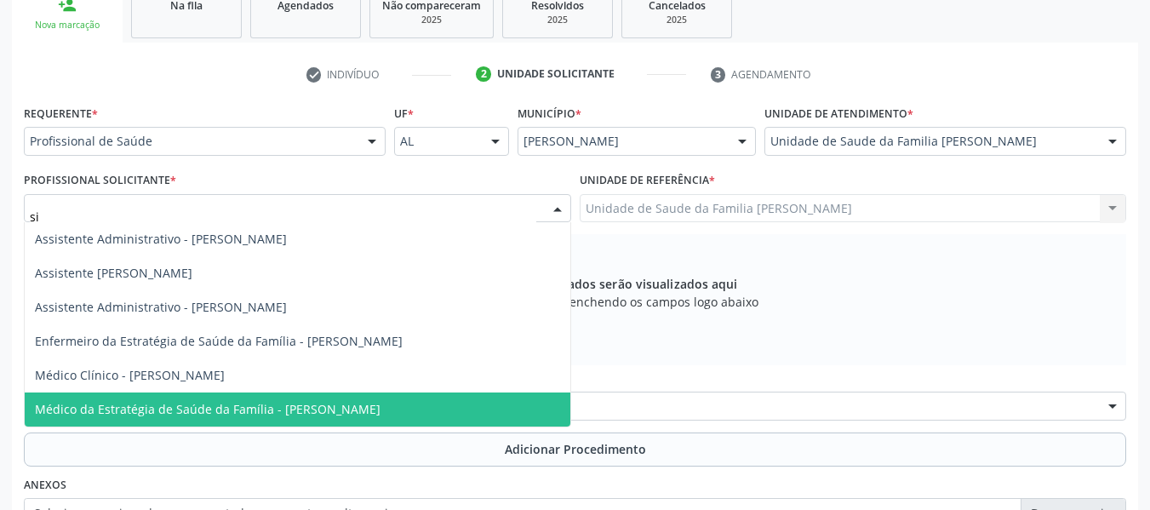
click at [289, 412] on span "Médico da Estratégia de Saúde da Família - [PERSON_NAME]" at bounding box center [208, 409] width 346 height 16
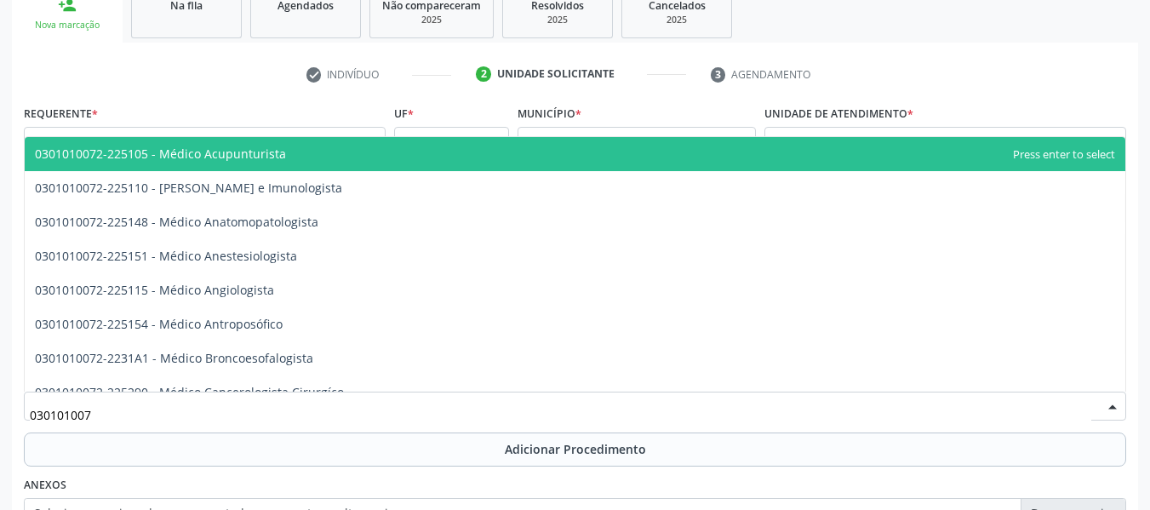
type input "0301010072"
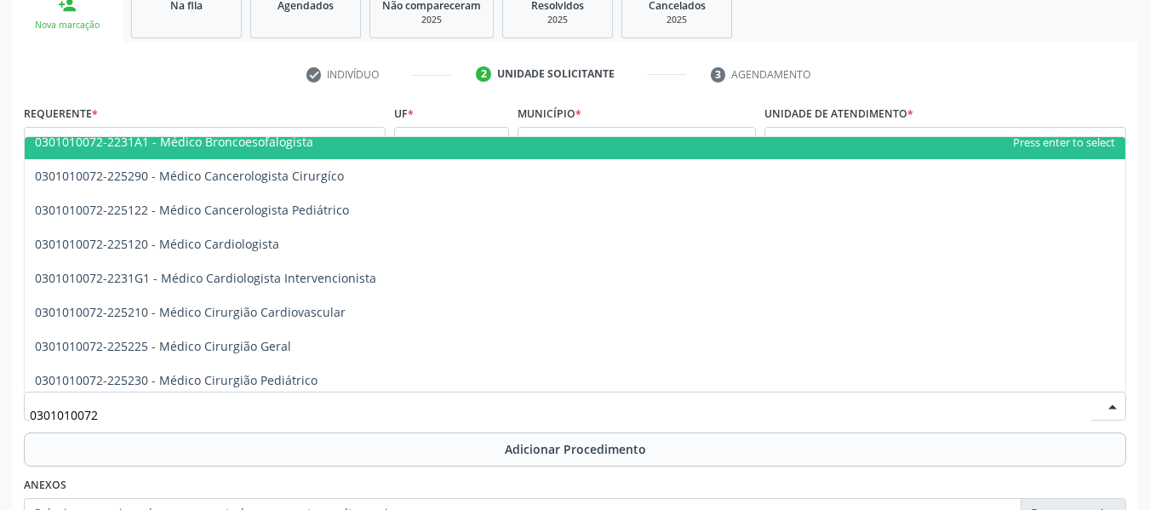
scroll to position [226, 0]
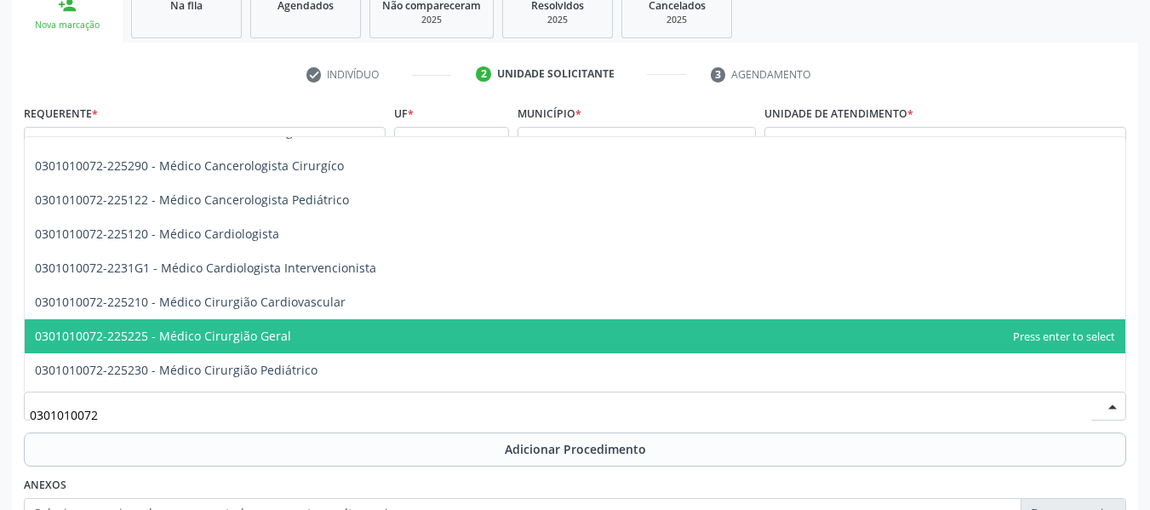
click at [200, 336] on span "0301010072-225225 - Médico Cirurgião Geral" at bounding box center [163, 336] width 256 height 16
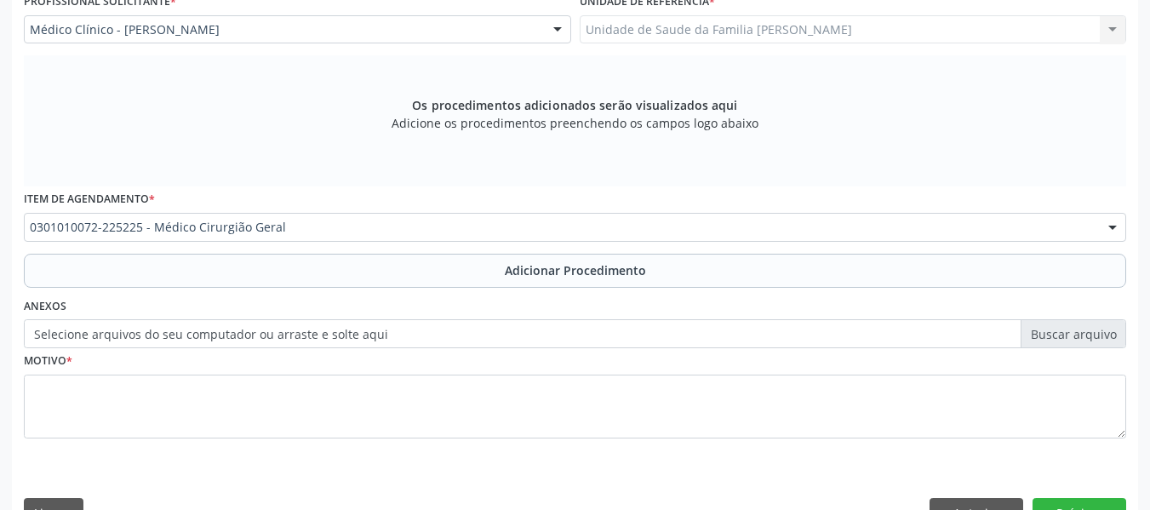
scroll to position [497, 0]
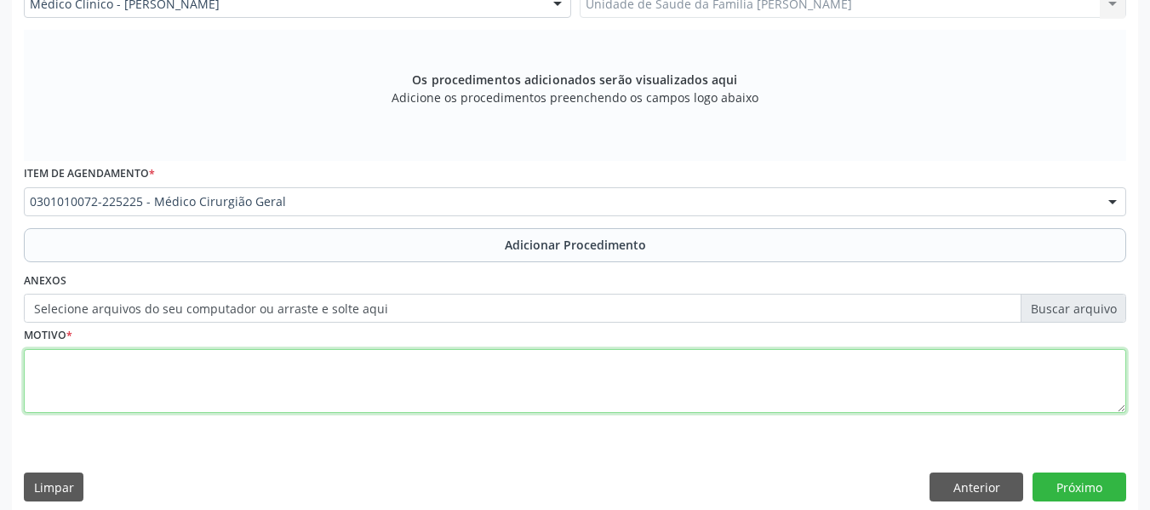
click at [106, 375] on textarea at bounding box center [575, 381] width 1102 height 65
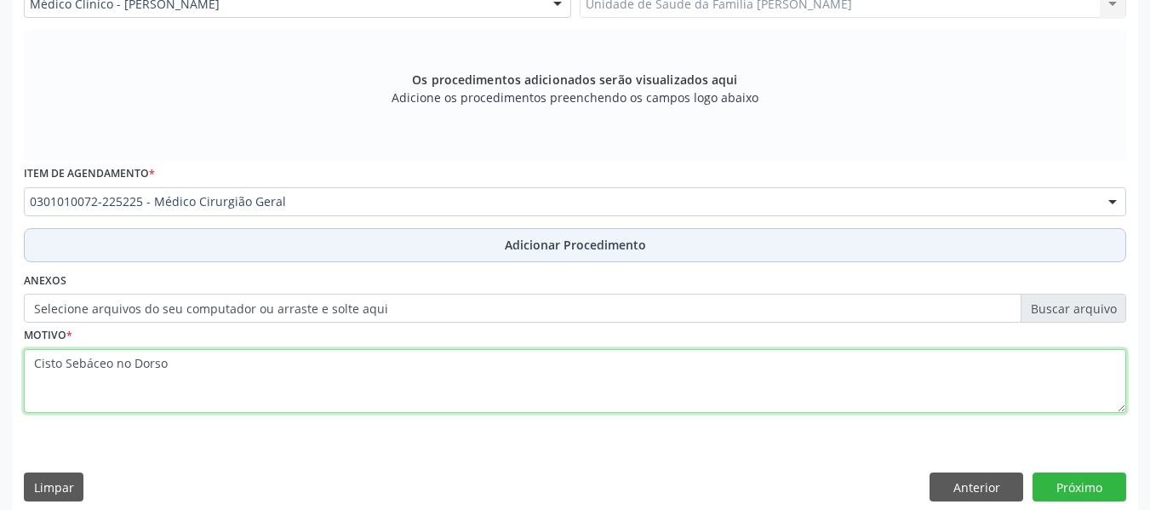
type textarea "Cisto Sebáceo no Dorso"
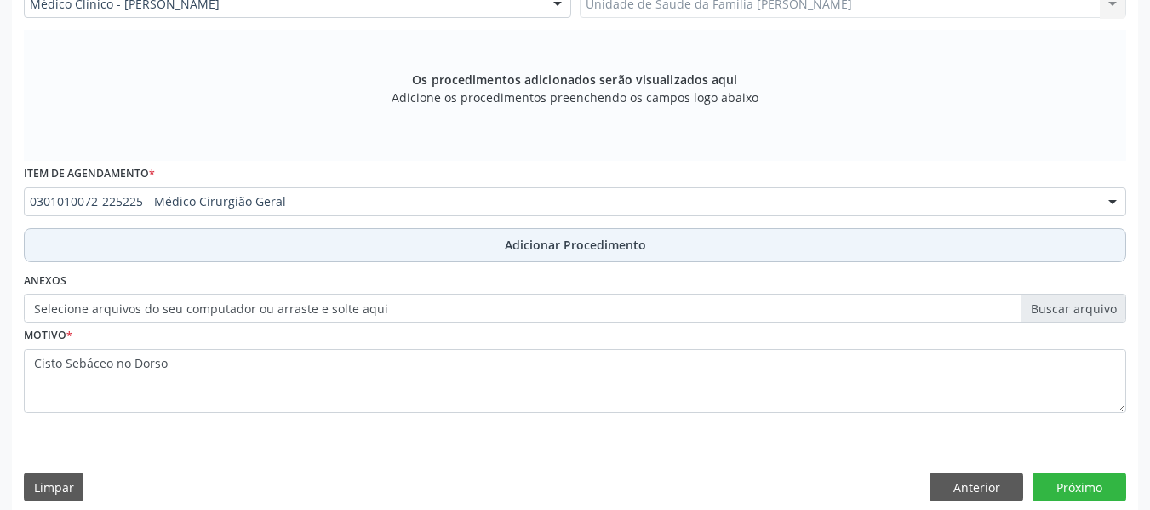
click at [563, 249] on span "Adicionar Procedimento" at bounding box center [575, 245] width 141 height 18
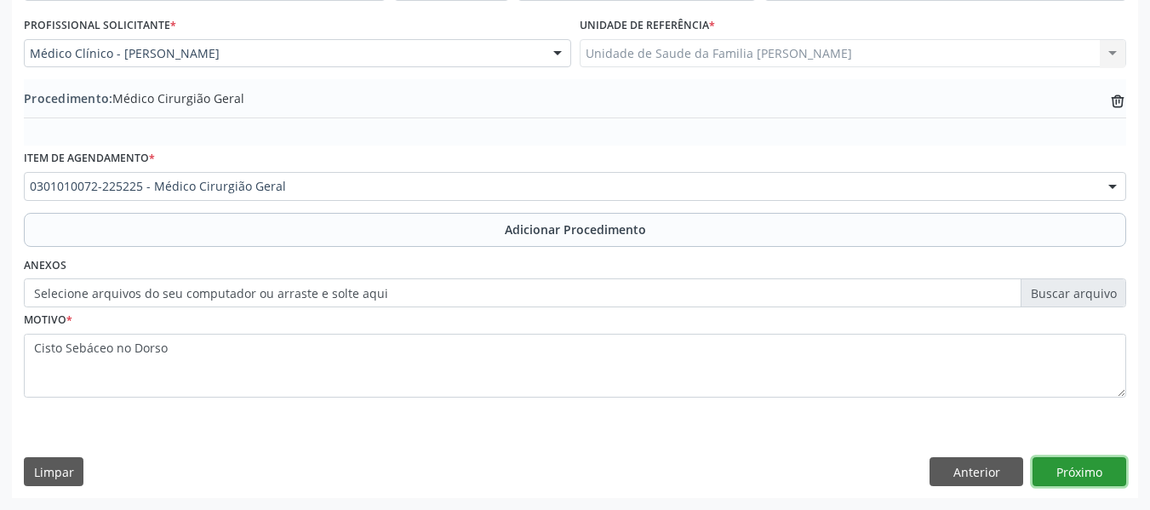
click at [1085, 472] on button "Próximo" at bounding box center [1080, 471] width 94 height 29
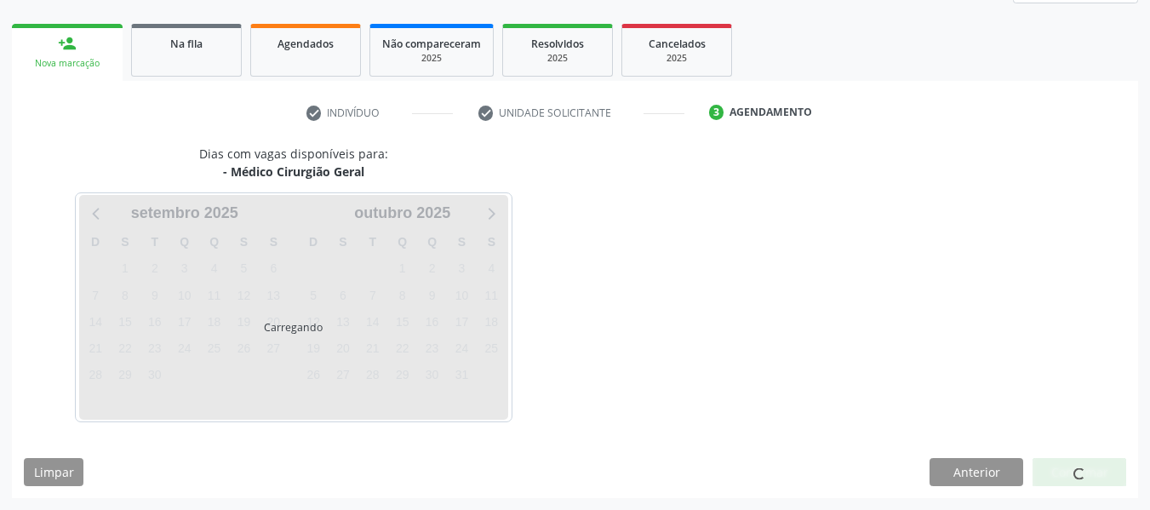
scroll to position [305, 0]
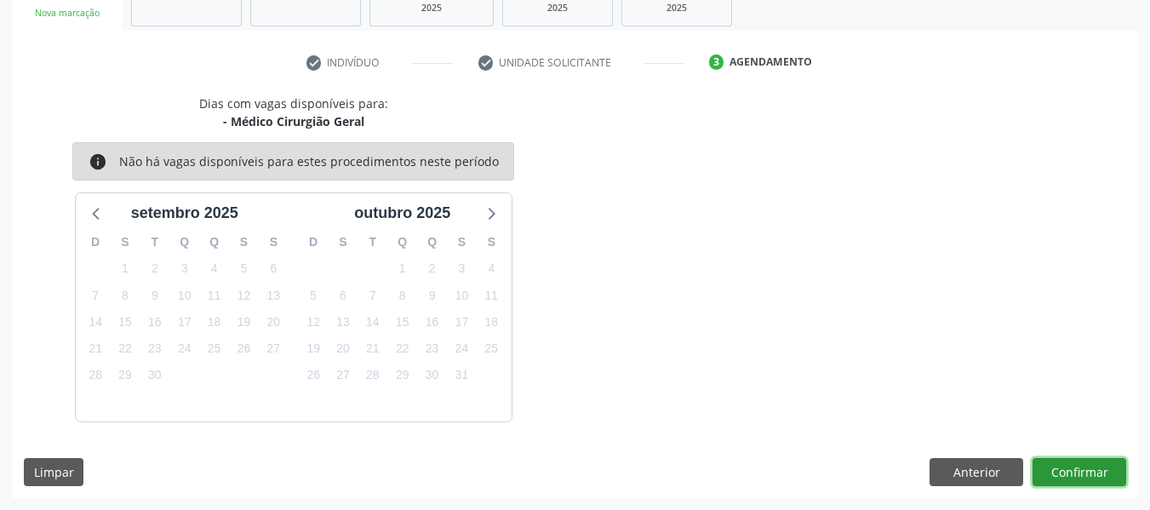
click at [1085, 472] on button "Confirmar" at bounding box center [1080, 472] width 94 height 29
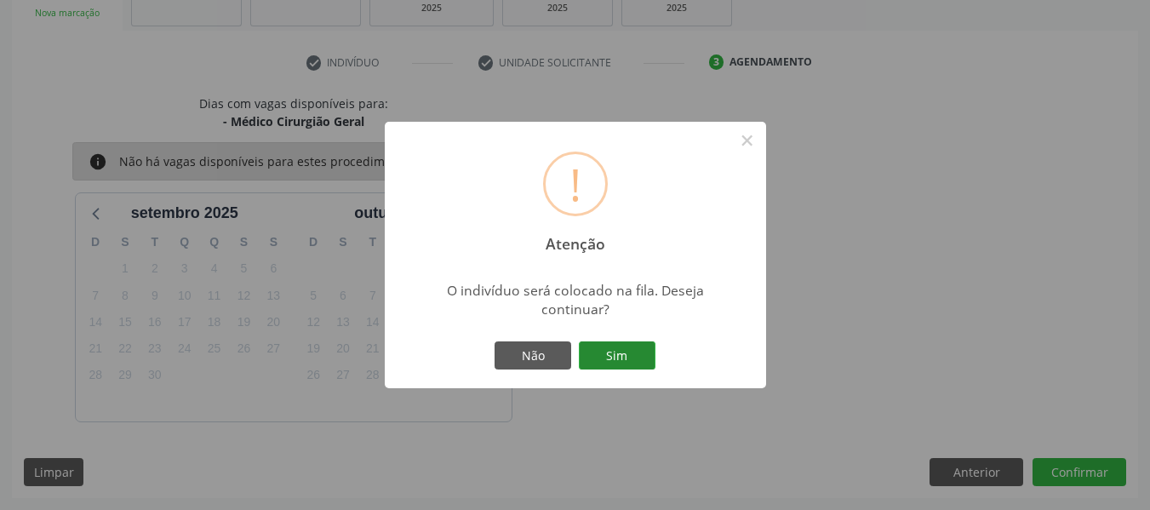
click at [621, 359] on button "Sim" at bounding box center [617, 355] width 77 height 29
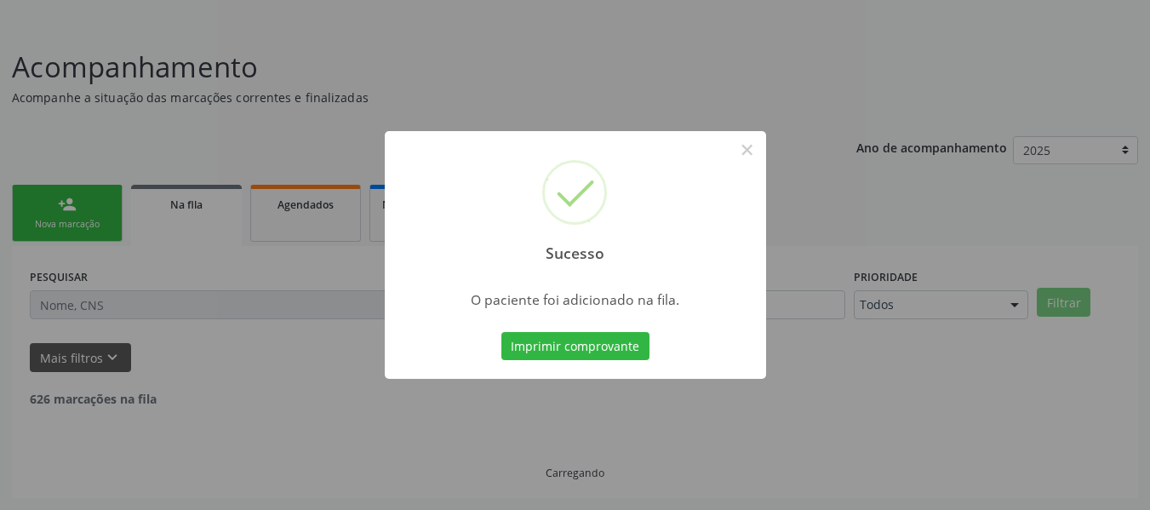
scroll to position [76, 0]
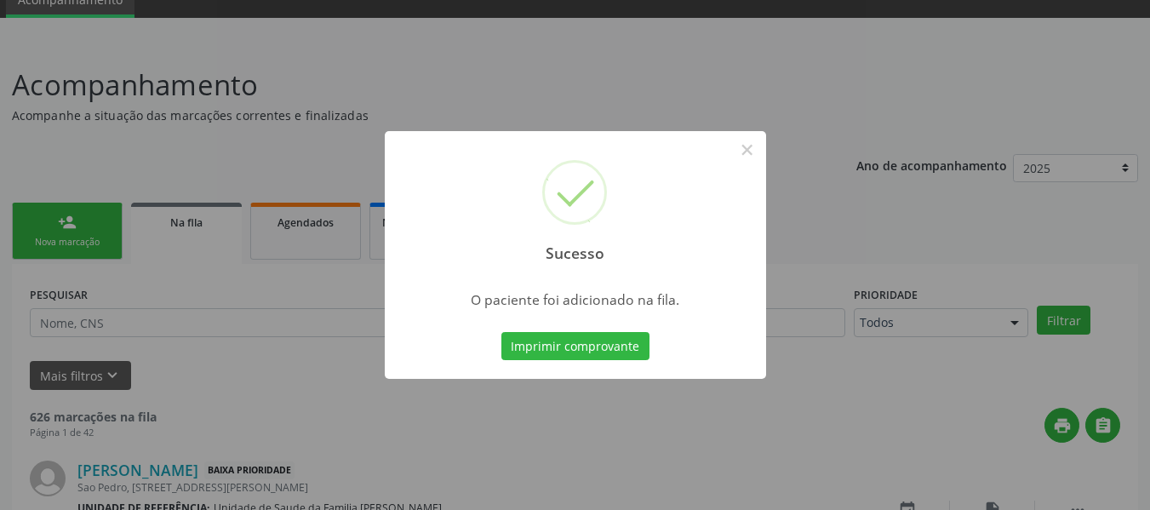
click at [60, 220] on div "Sucesso × O paciente foi adicionado na fila. Imprimir comprovante Cancel" at bounding box center [575, 255] width 1150 height 510
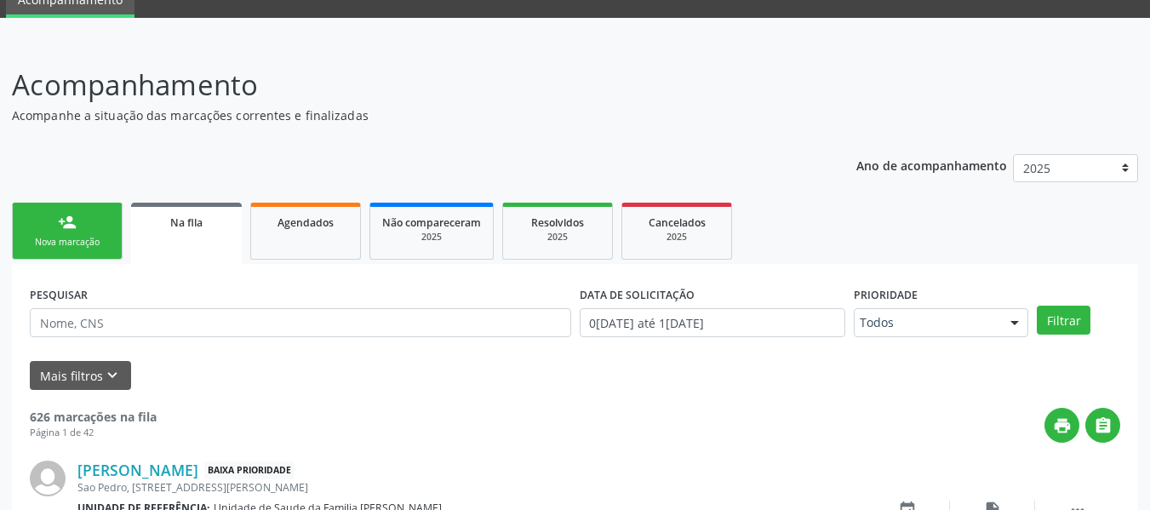
click at [74, 221] on div "person_add" at bounding box center [67, 222] width 19 height 19
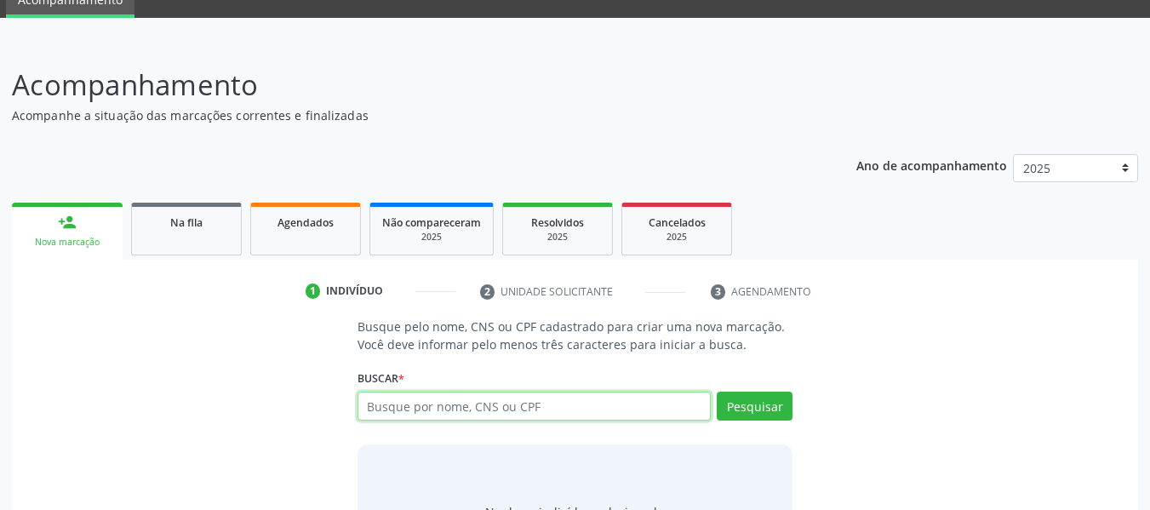
click at [460, 410] on input "text" at bounding box center [535, 406] width 354 height 29
type input "702409303715230"
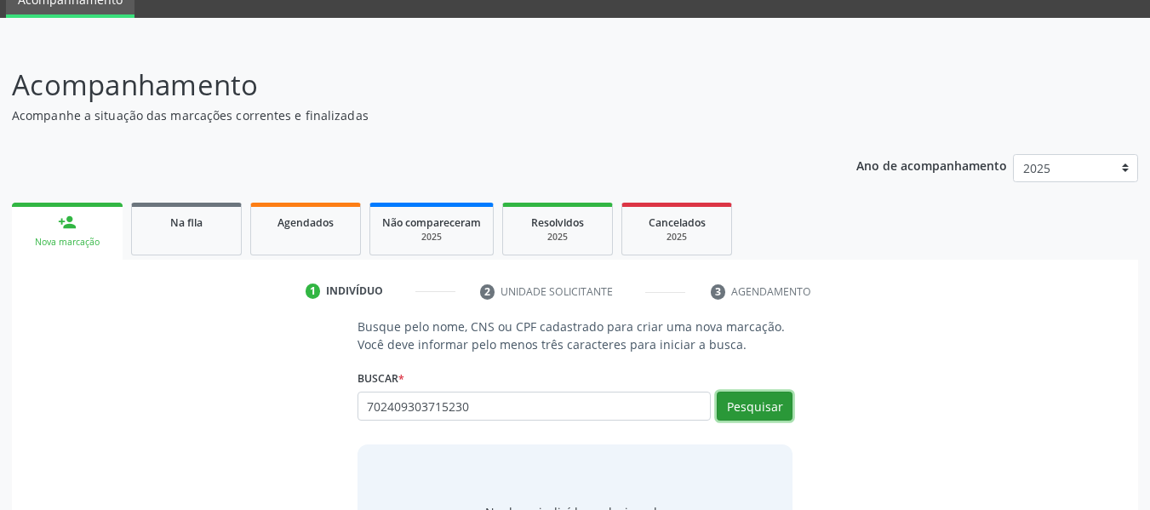
click at [743, 405] on button "Pesquisar" at bounding box center [755, 406] width 76 height 29
type input "702409303715230"
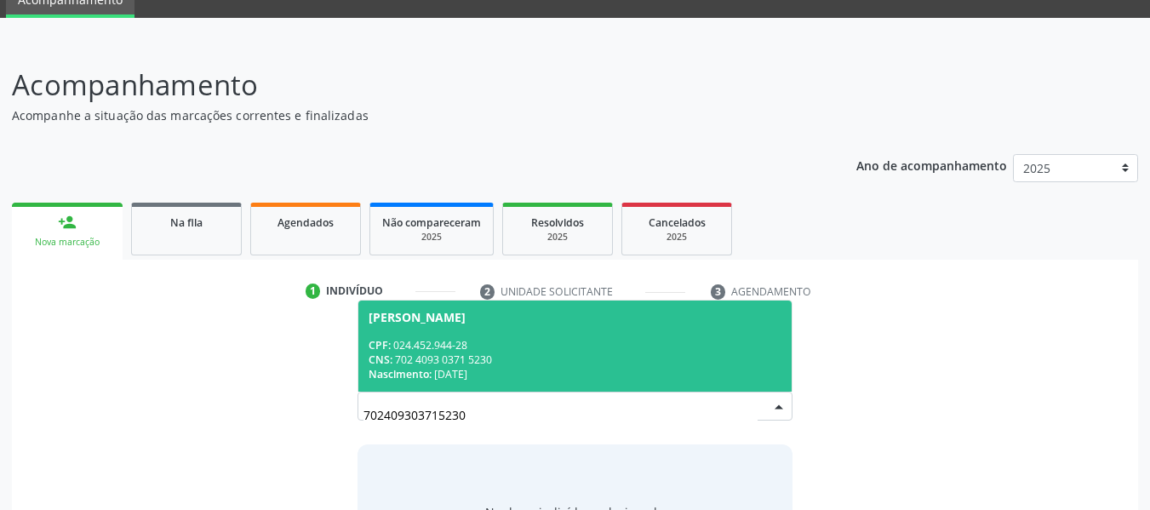
click at [418, 335] on span "Jose Benedito da Silva CPF: 024.452.944-28 CNS: 702 4093 0371 5230 Nascimento: …" at bounding box center [575, 345] width 434 height 91
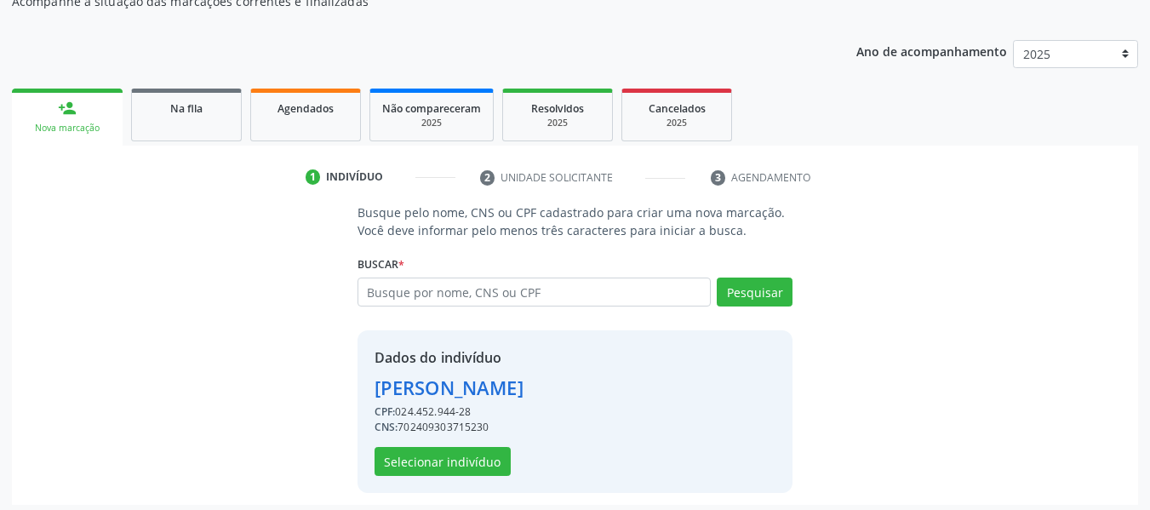
scroll to position [197, 0]
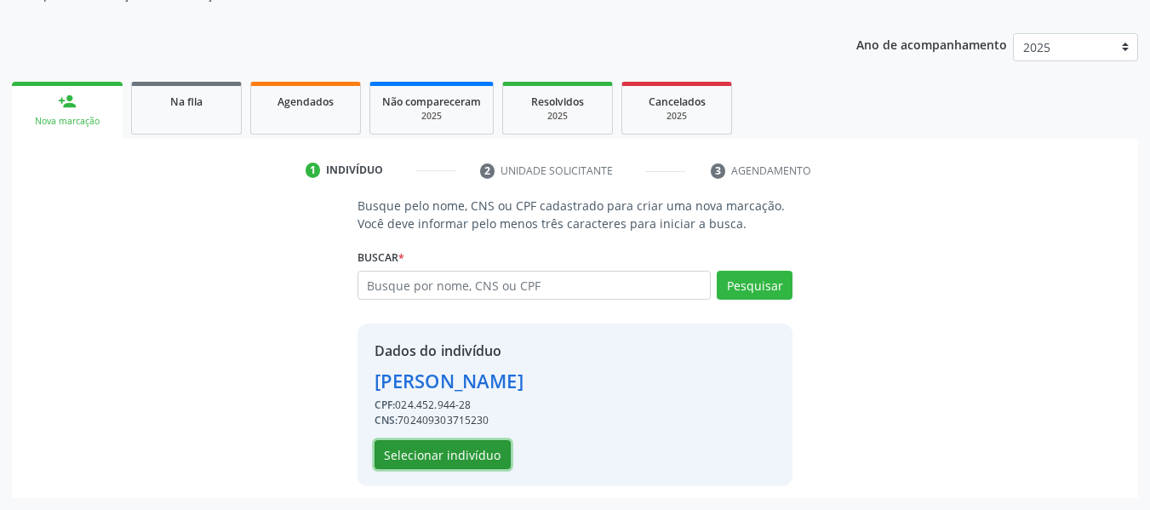
click at [463, 455] on button "Selecionar indivíduo" at bounding box center [443, 454] width 136 height 29
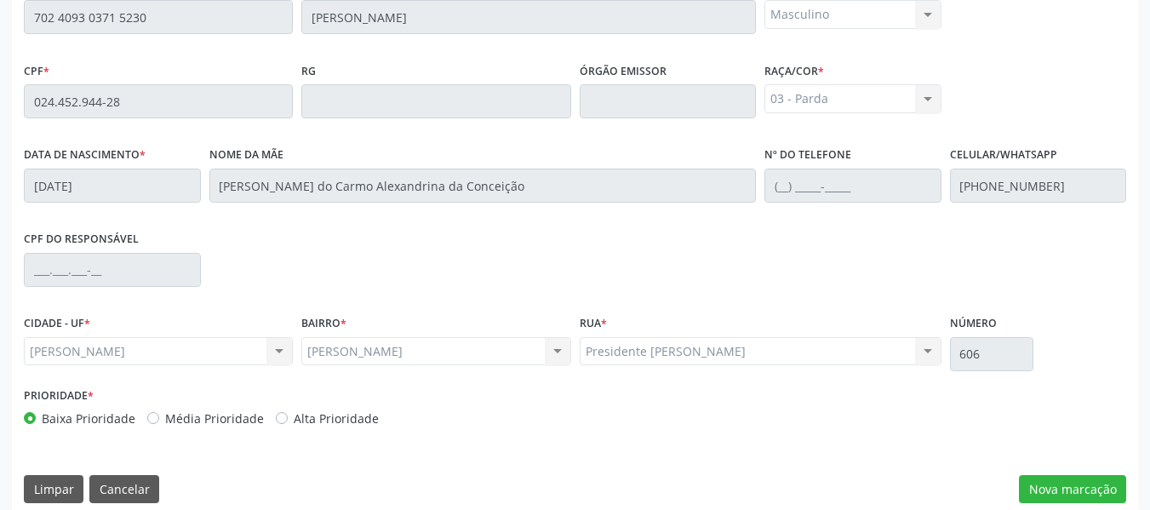
scroll to position [486, 0]
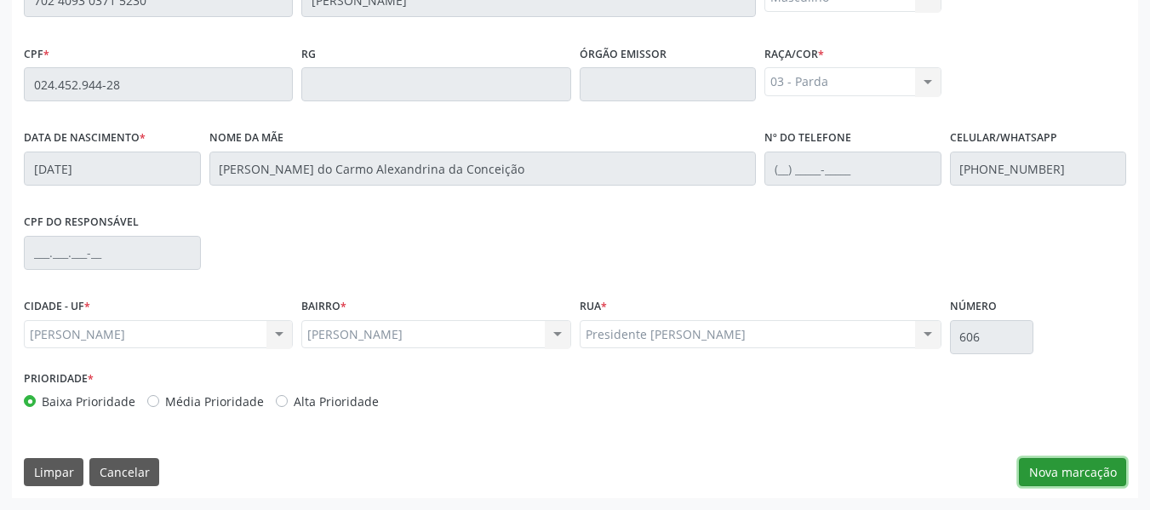
click at [1069, 472] on button "Nova marcação" at bounding box center [1072, 472] width 107 height 29
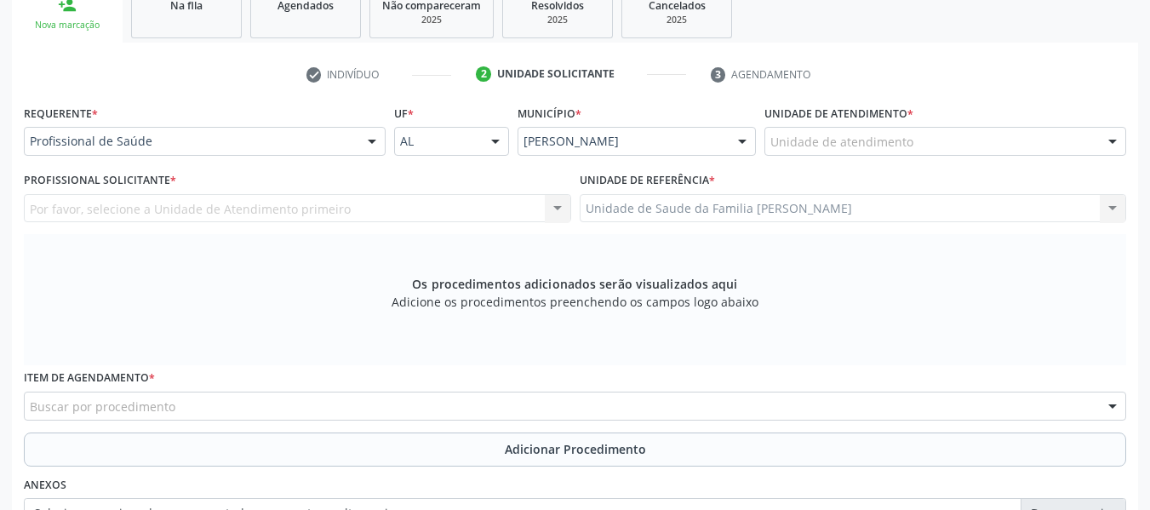
scroll to position [271, 0]
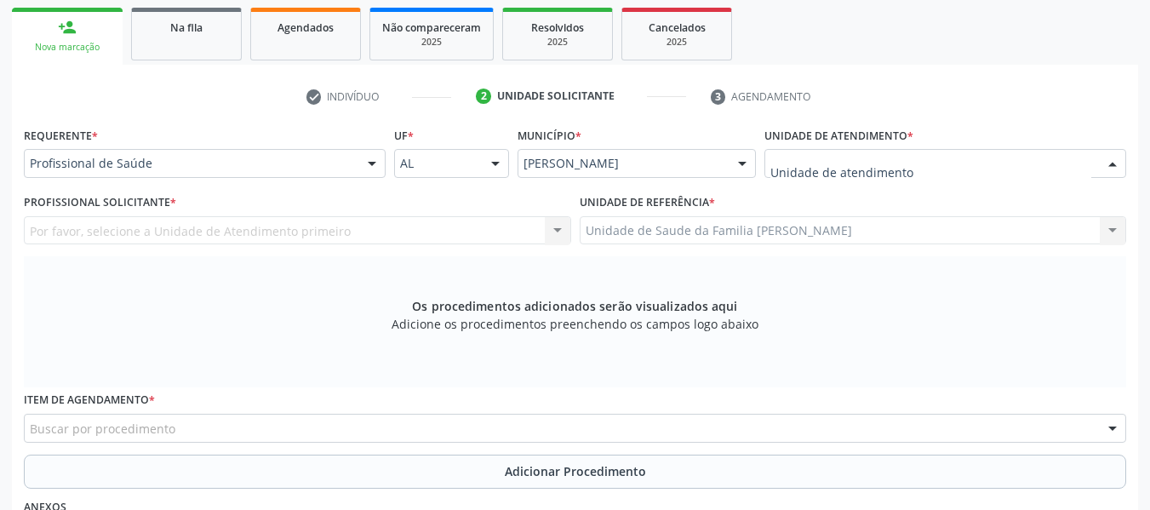
click at [1114, 161] on div at bounding box center [1113, 164] width 26 height 29
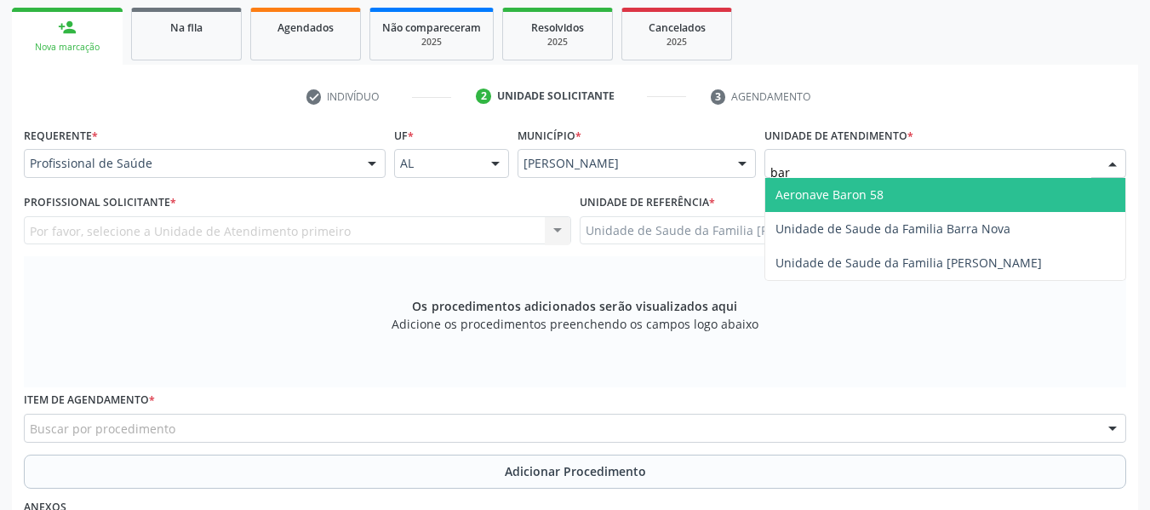
type input "barr"
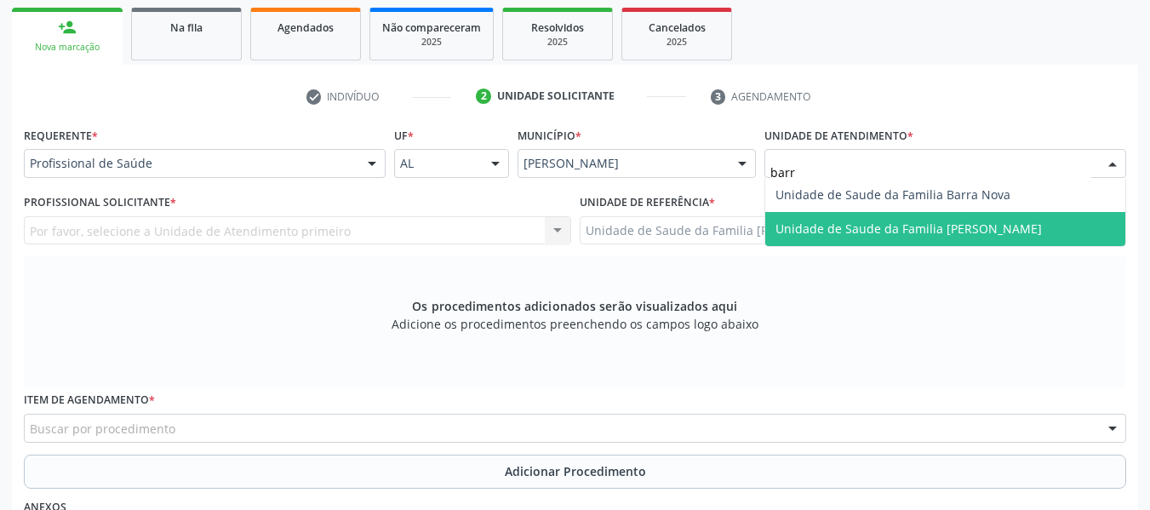
click at [985, 229] on span "Unidade de Saude da Familia [PERSON_NAME]" at bounding box center [908, 228] width 266 height 16
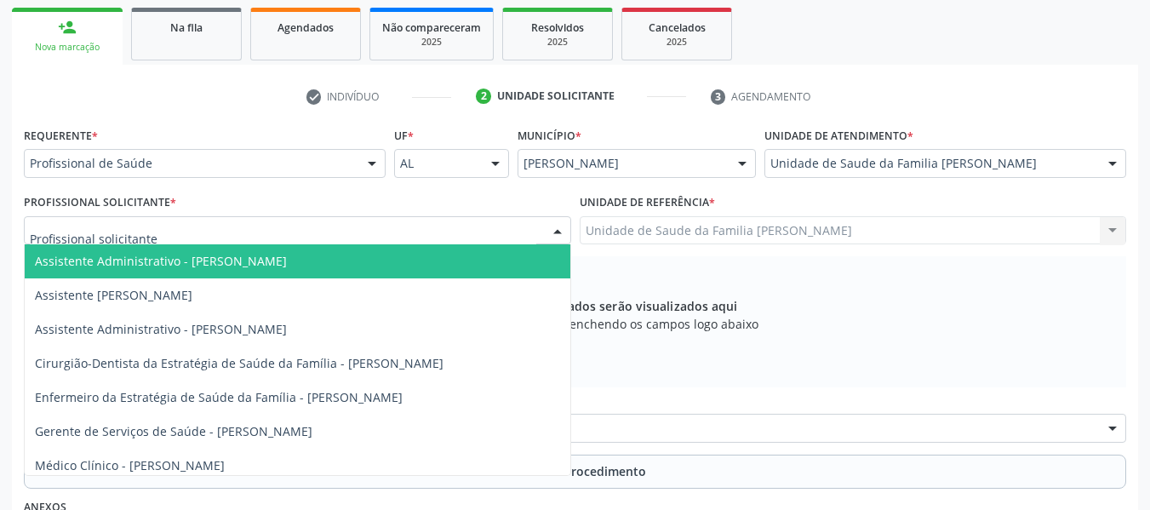
click at [558, 235] on div at bounding box center [558, 231] width 26 height 29
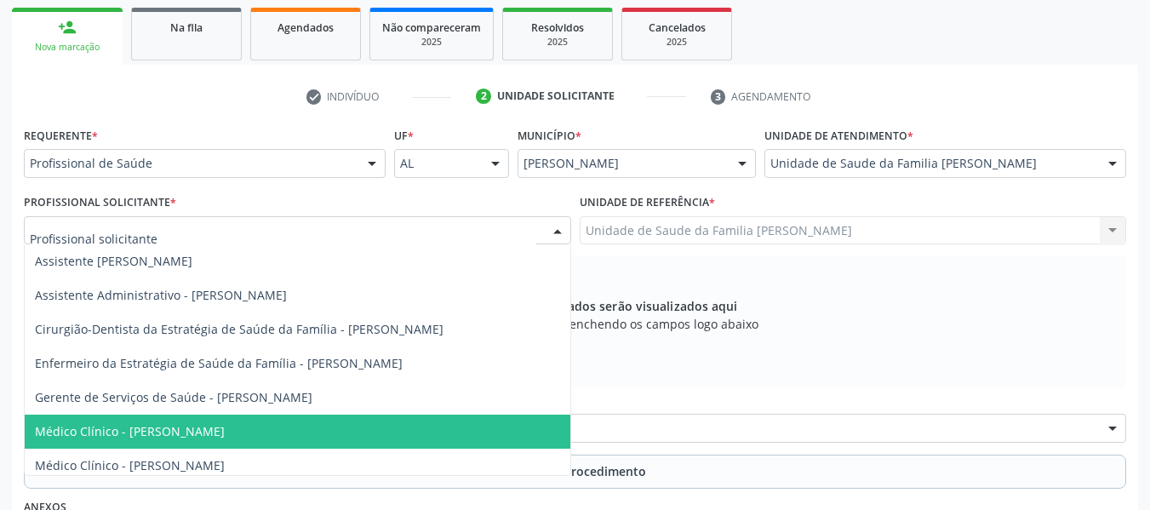
scroll to position [76, 0]
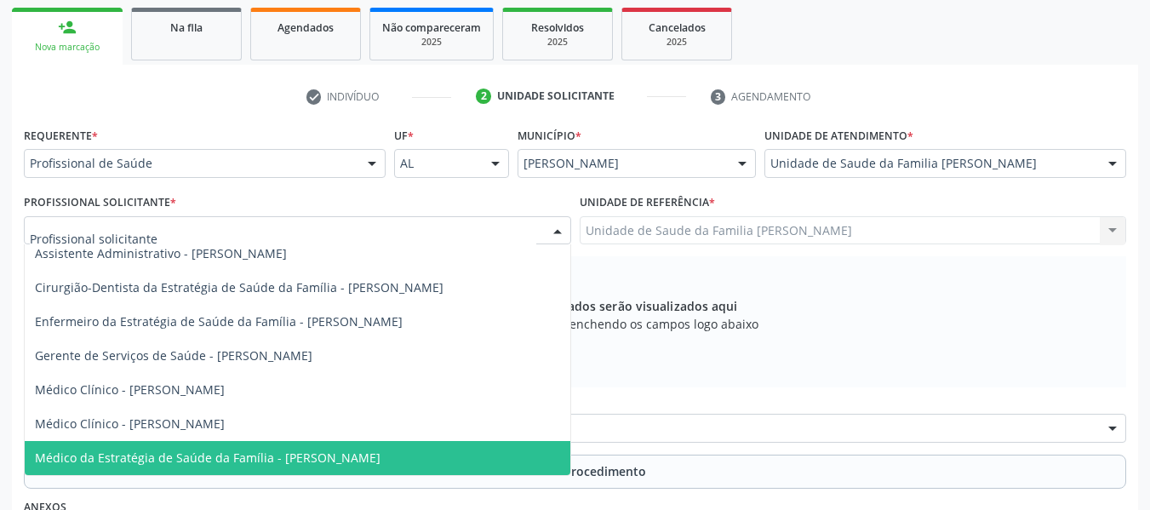
click at [380, 460] on span "Médico da Estratégia de Saúde da Família - [PERSON_NAME]" at bounding box center [208, 457] width 346 height 16
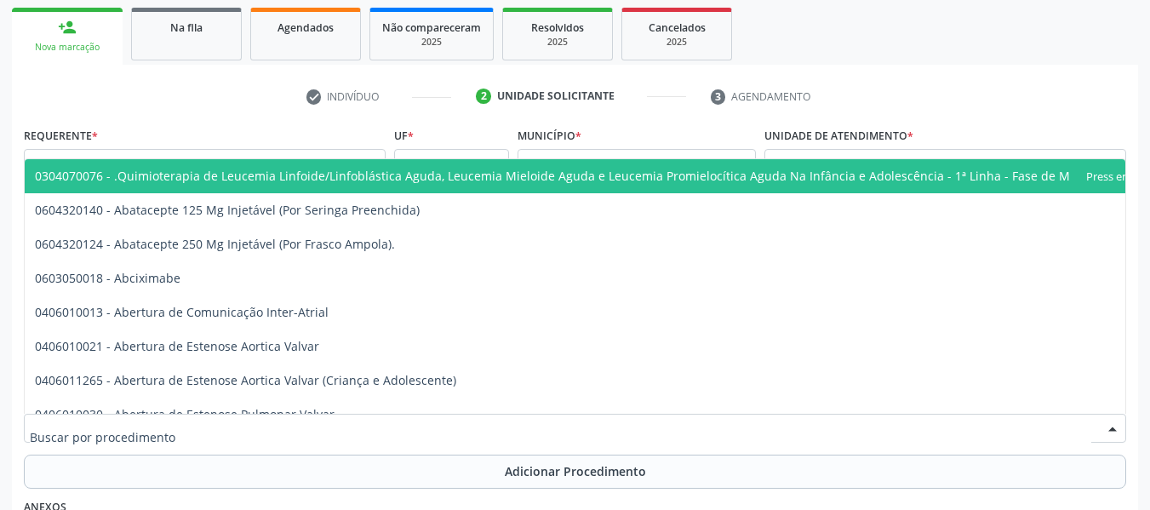
click at [184, 427] on div at bounding box center [575, 428] width 1102 height 29
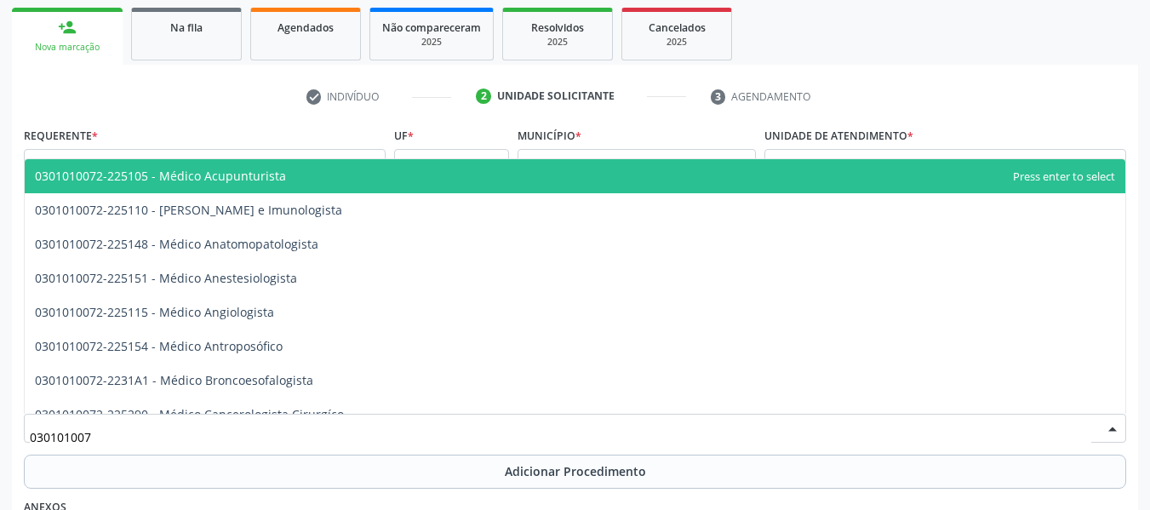
type input "0301010072"
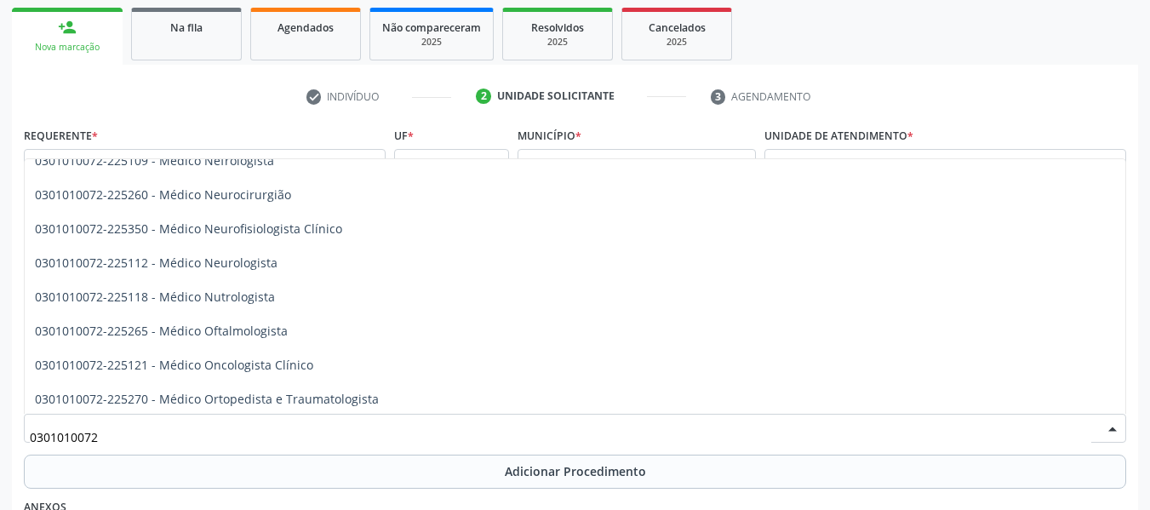
scroll to position [1283, 0]
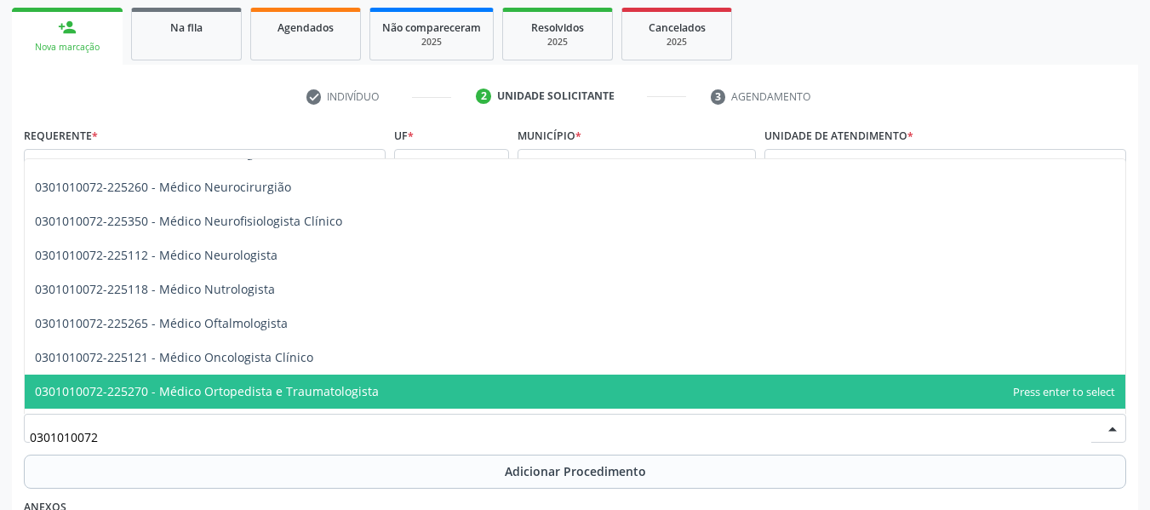
click at [309, 386] on span "0301010072-225270 - Médico Ortopedista e Traumatologista" at bounding box center [207, 391] width 344 height 16
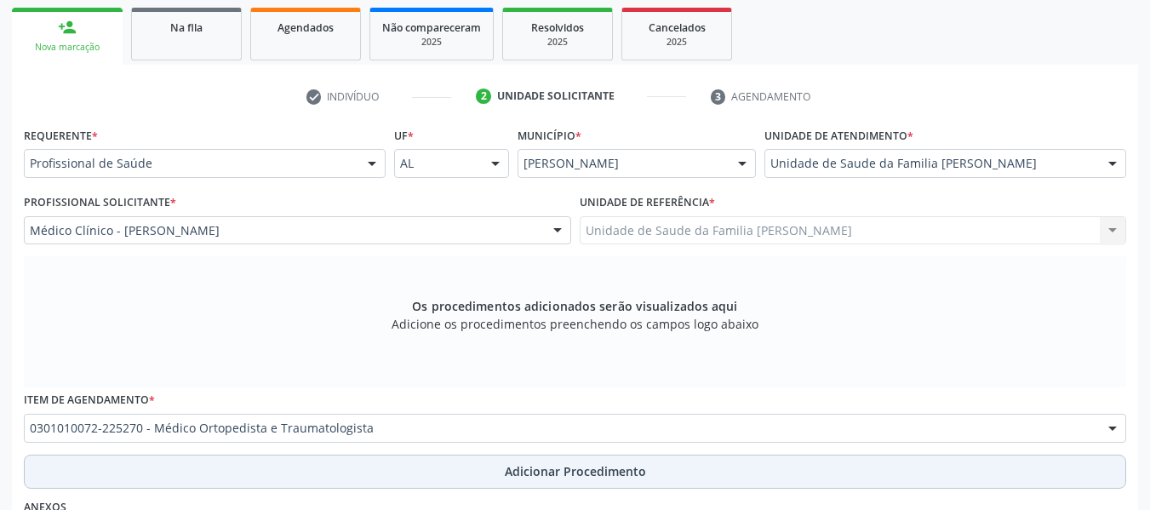
click at [543, 473] on span "Adicionar Procedimento" at bounding box center [575, 471] width 141 height 18
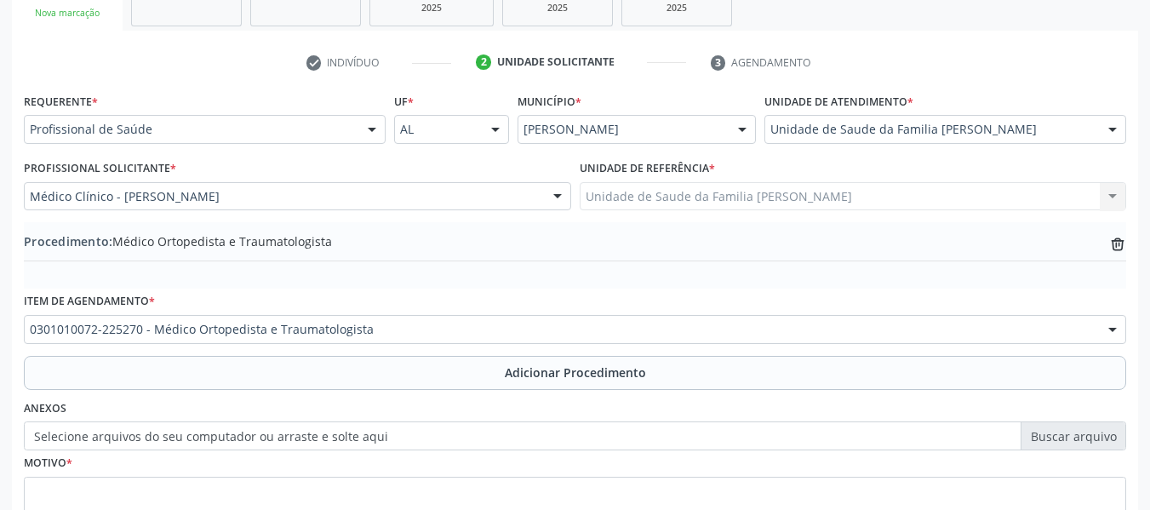
scroll to position [448, 0]
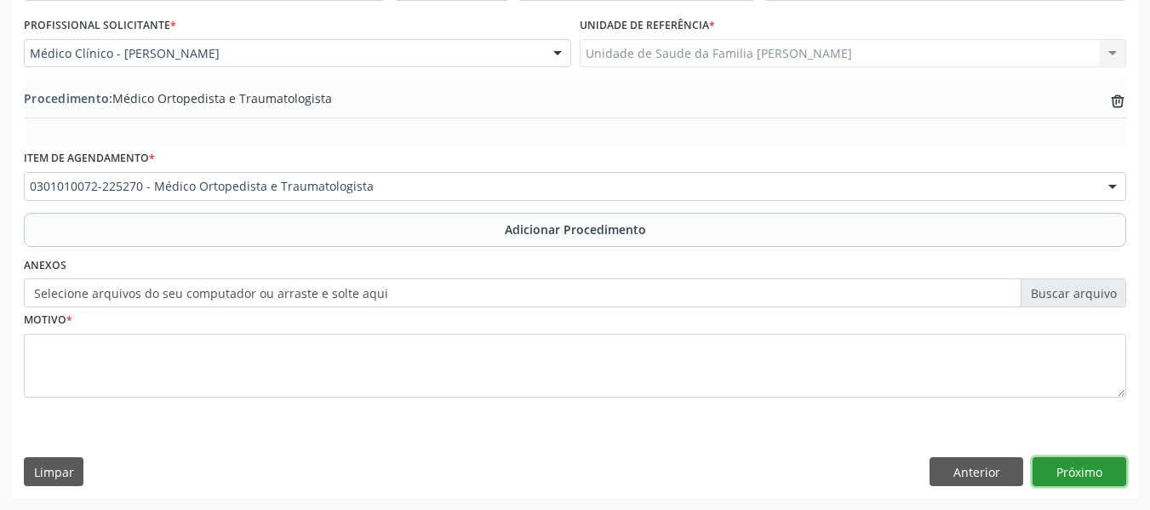
click at [1082, 467] on button "Próximo" at bounding box center [1080, 471] width 94 height 29
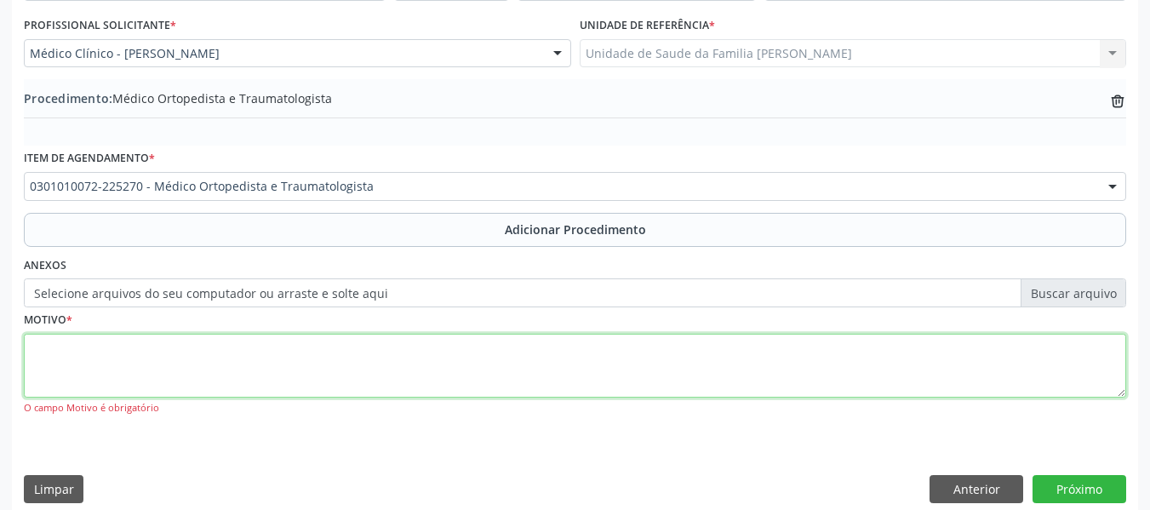
click at [60, 358] on textarea at bounding box center [575, 366] width 1102 height 65
type textarea "Hérnia de Disco"
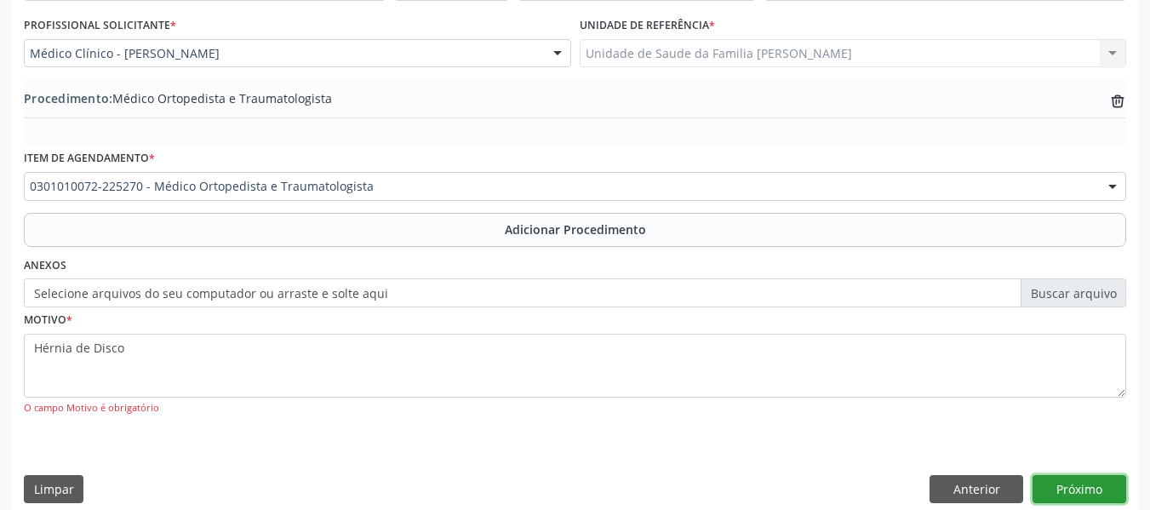
click at [1075, 483] on button "Próximo" at bounding box center [1080, 489] width 94 height 29
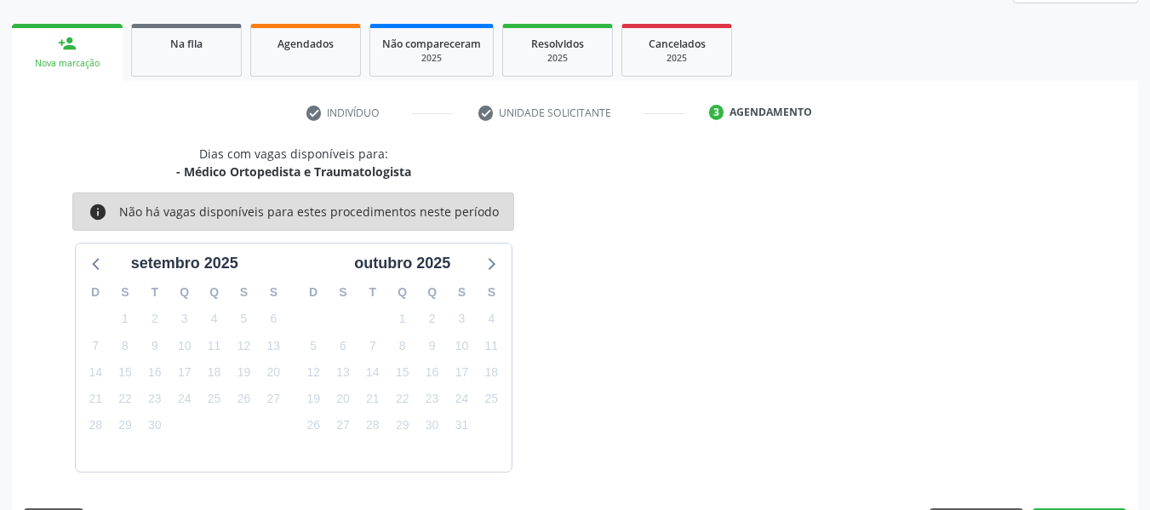
scroll to position [305, 0]
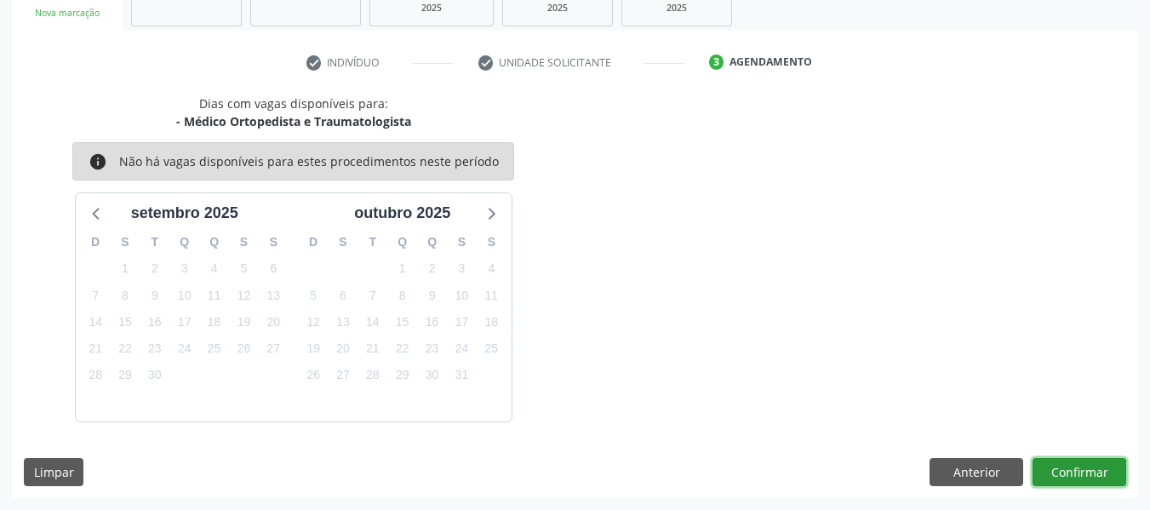
click at [1068, 468] on button "Confirmar" at bounding box center [1080, 472] width 94 height 29
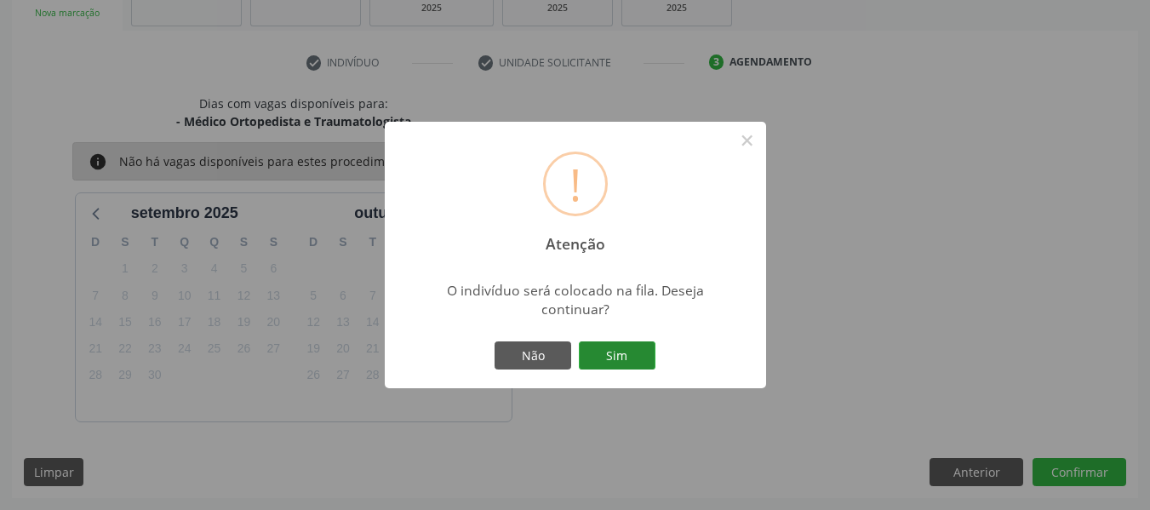
click at [624, 352] on button "Sim" at bounding box center [617, 355] width 77 height 29
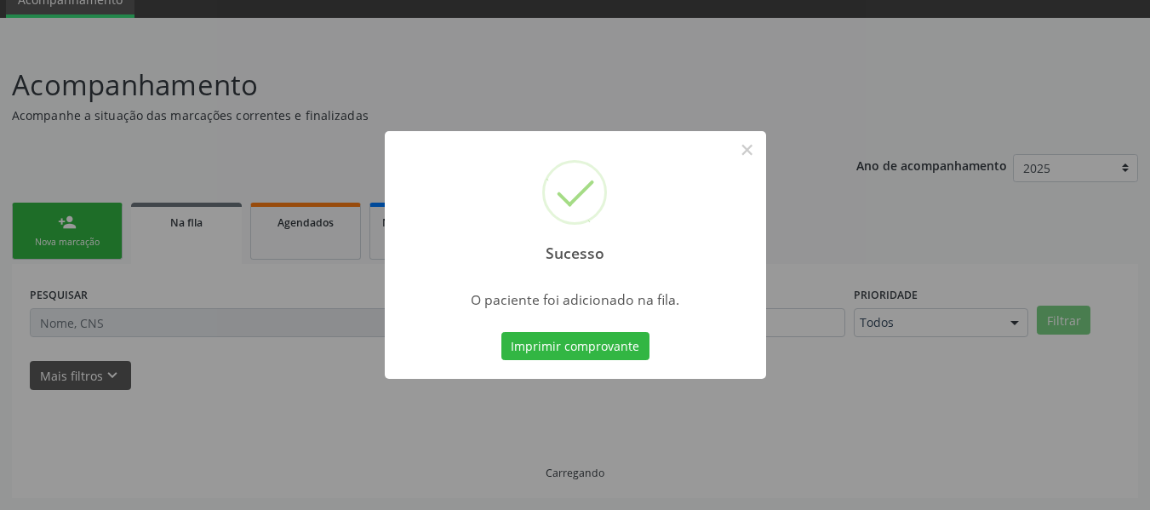
scroll to position [76, 0]
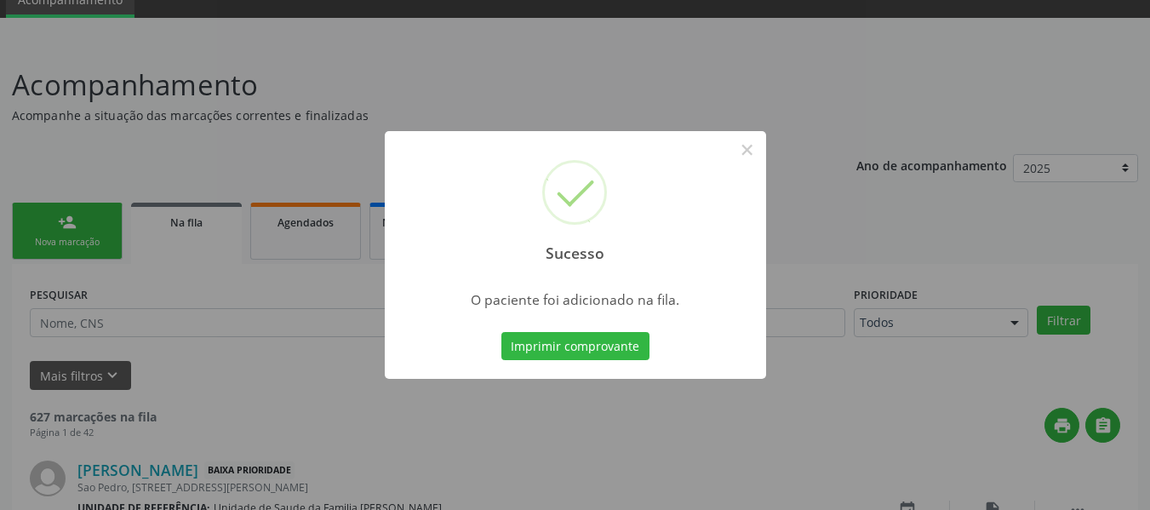
click at [52, 220] on div "Sucesso × O paciente foi adicionado na fila. Imprimir comprovante Cancel" at bounding box center [575, 255] width 1150 height 510
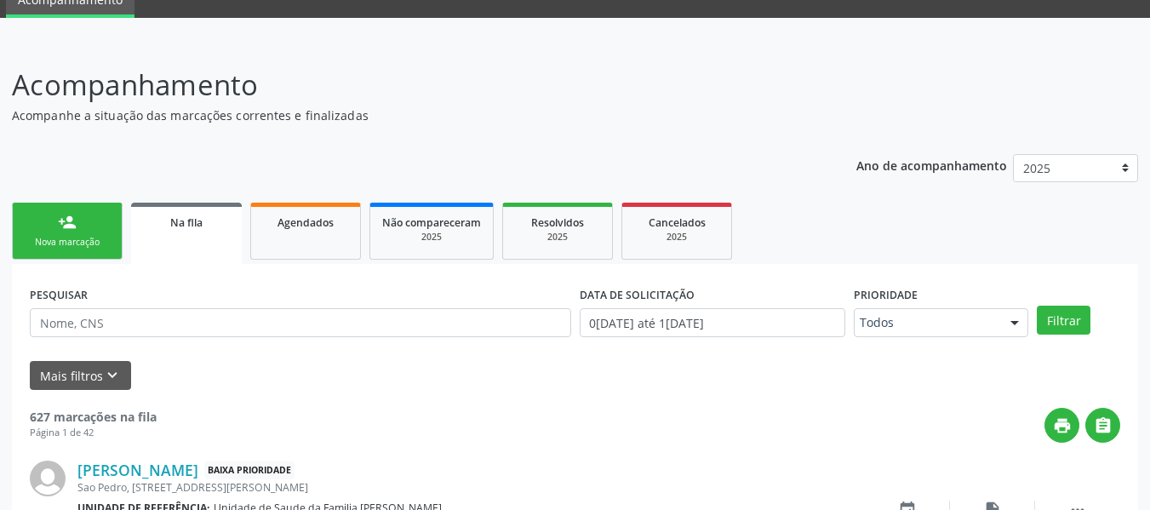
click at [52, 220] on link "person_add Nova marcação" at bounding box center [67, 231] width 111 height 57
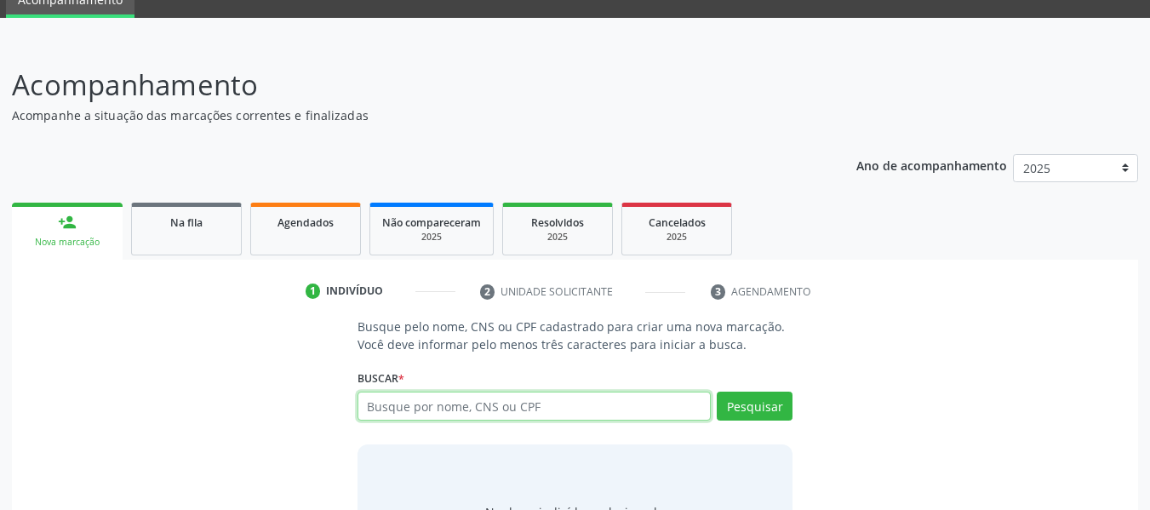
click at [415, 408] on input "text" at bounding box center [535, 406] width 354 height 29
type input "705008094177352"
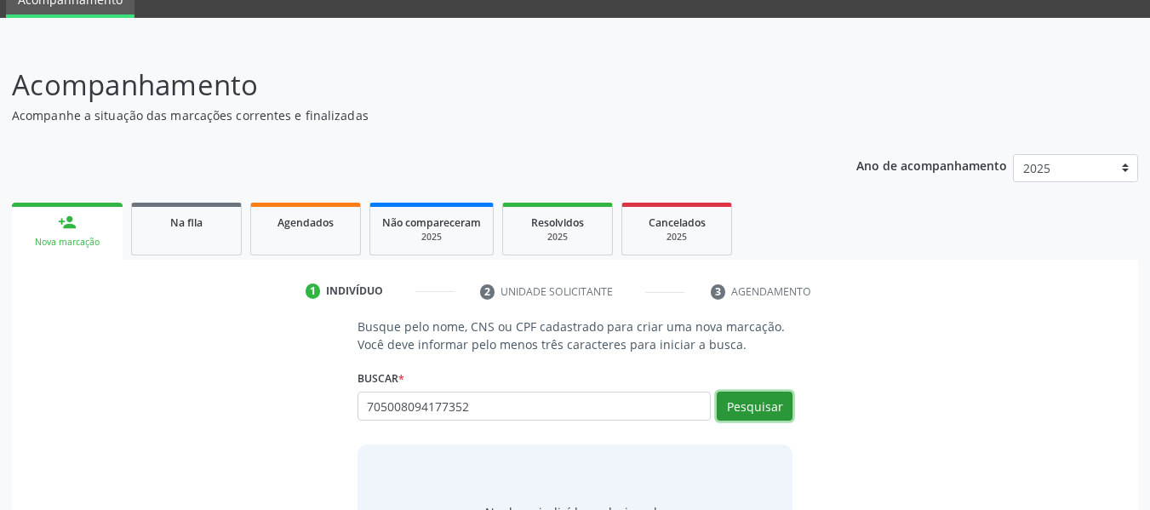
click at [743, 405] on button "Pesquisar" at bounding box center [755, 406] width 76 height 29
type input "705008094177352"
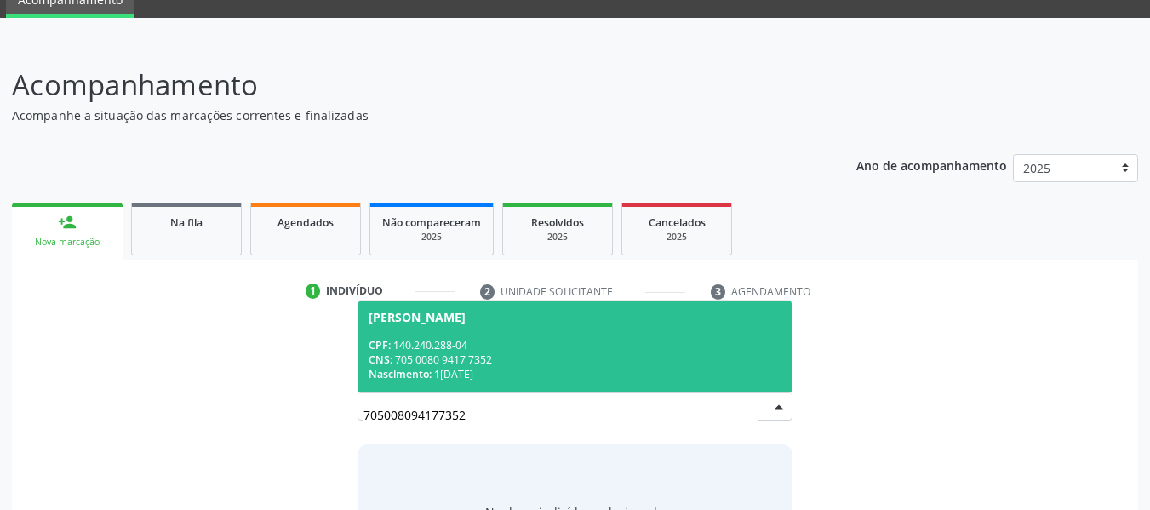
click at [437, 349] on div "CPF: 140.240.288-04" at bounding box center [576, 345] width 414 height 14
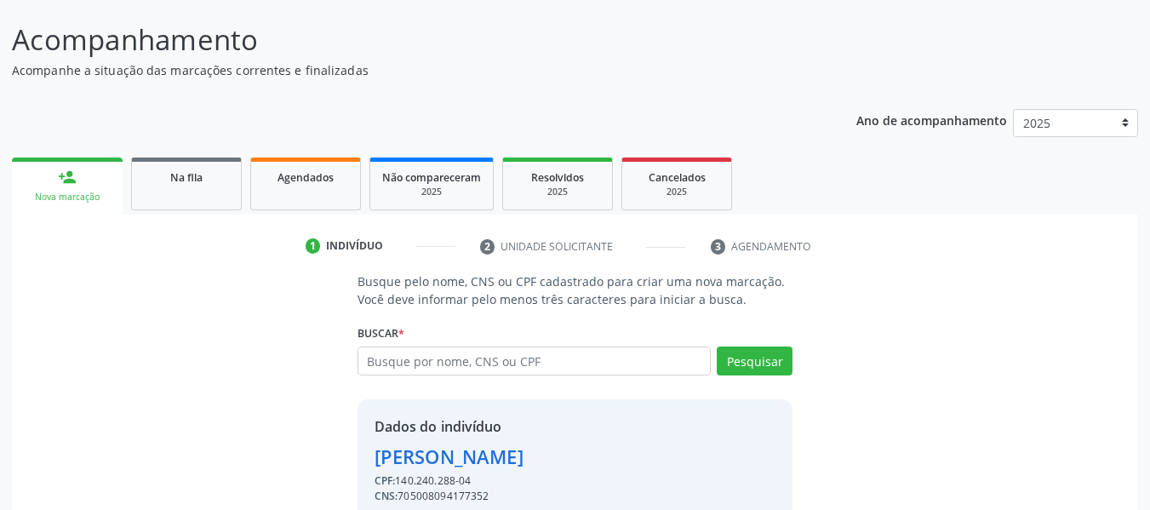
scroll to position [197, 0]
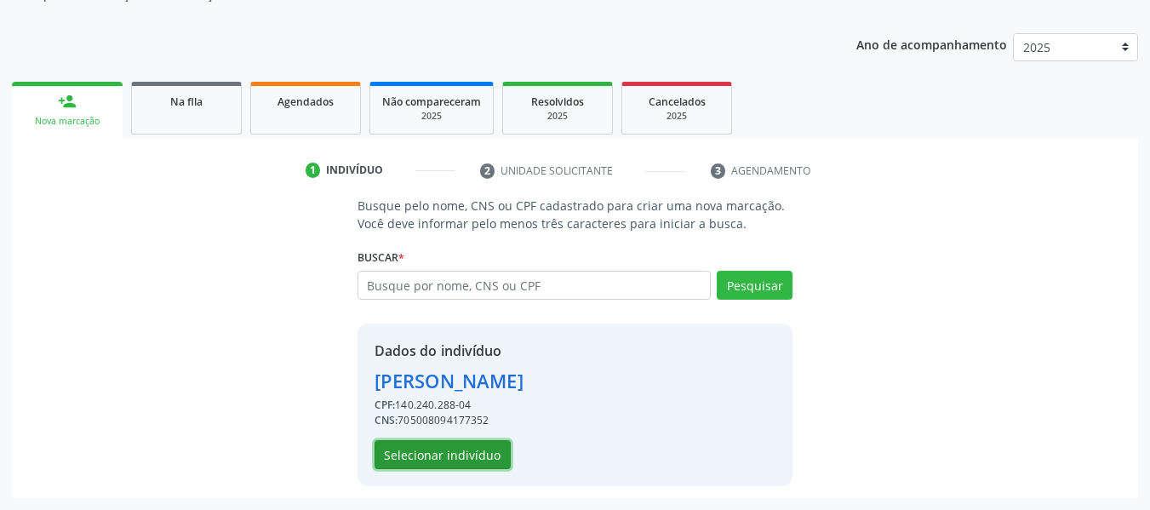
click at [449, 449] on button "Selecionar indivíduo" at bounding box center [443, 454] width 136 height 29
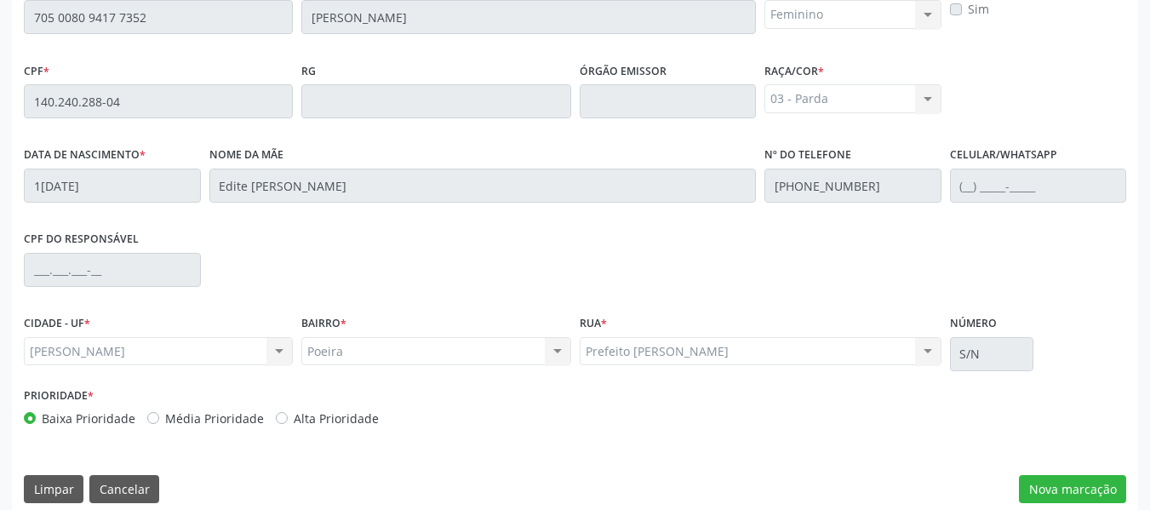
scroll to position [486, 0]
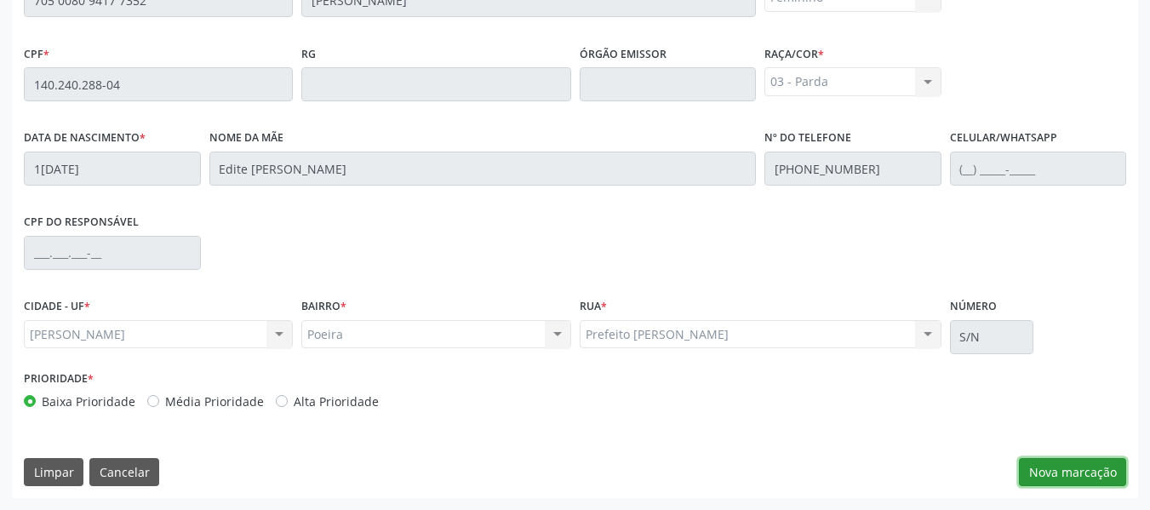
click at [1085, 467] on button "Nova marcação" at bounding box center [1072, 472] width 107 height 29
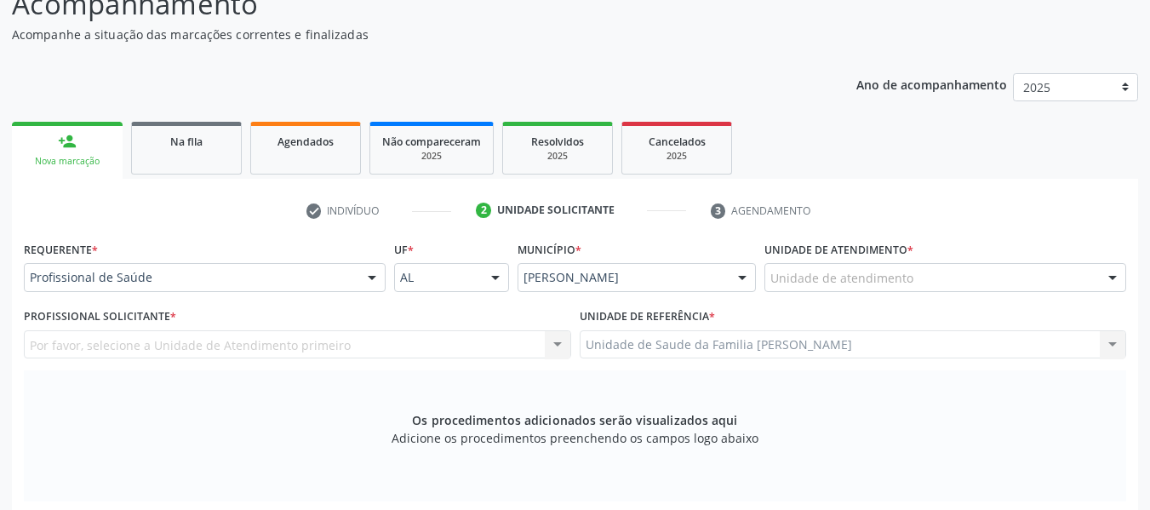
scroll to position [77, 0]
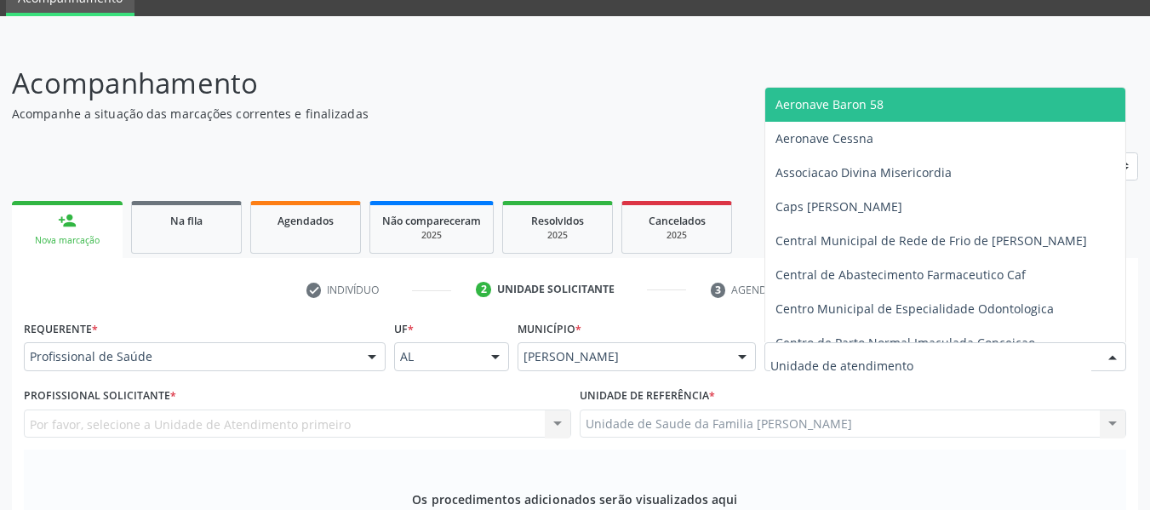
click at [1109, 354] on div at bounding box center [1113, 357] width 26 height 29
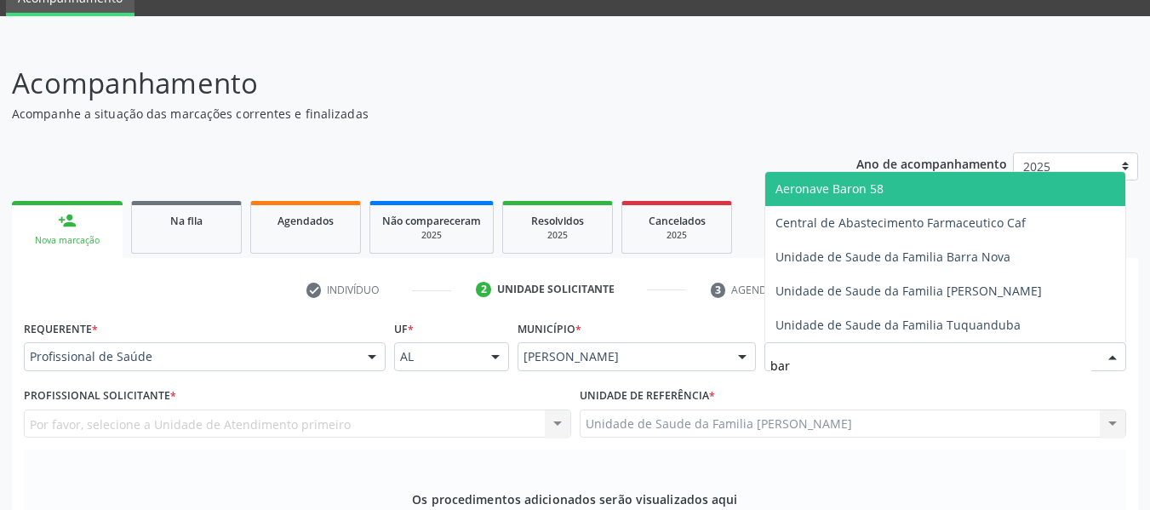
type input "barr"
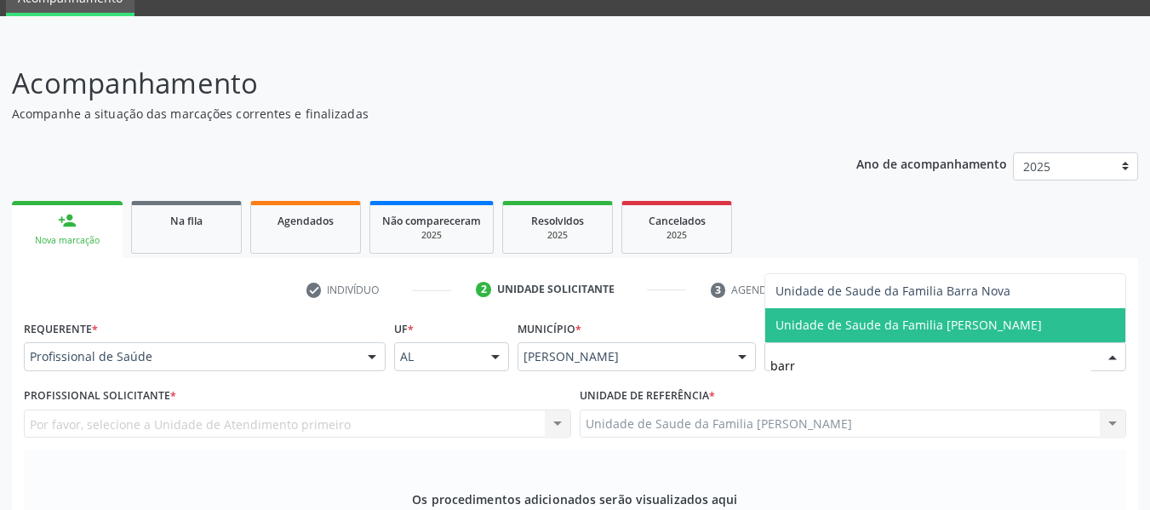
click at [957, 323] on span "Unidade de Saude da Familia [PERSON_NAME]" at bounding box center [908, 325] width 266 height 16
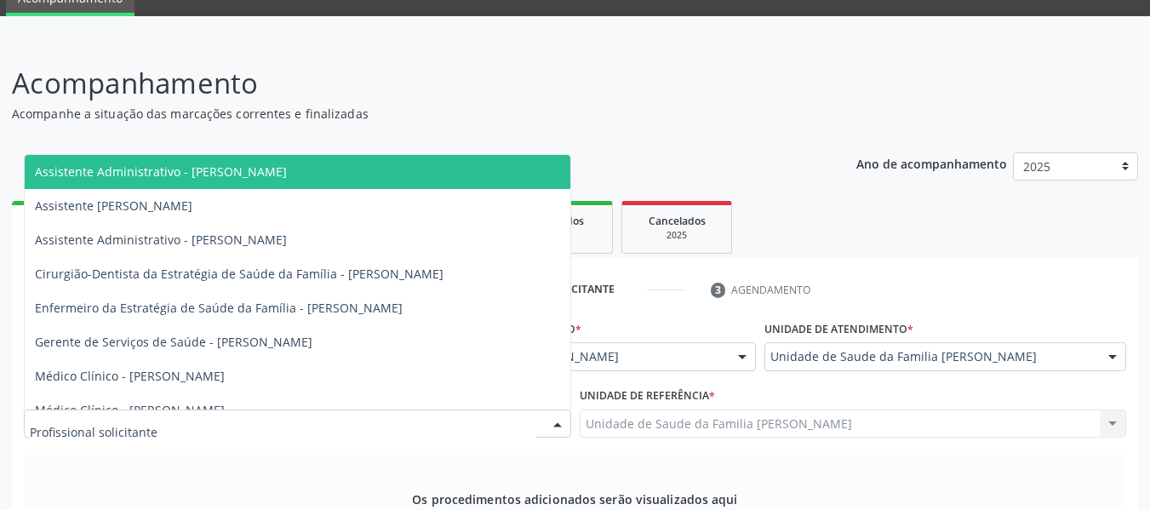
click at [559, 422] on div at bounding box center [558, 424] width 26 height 29
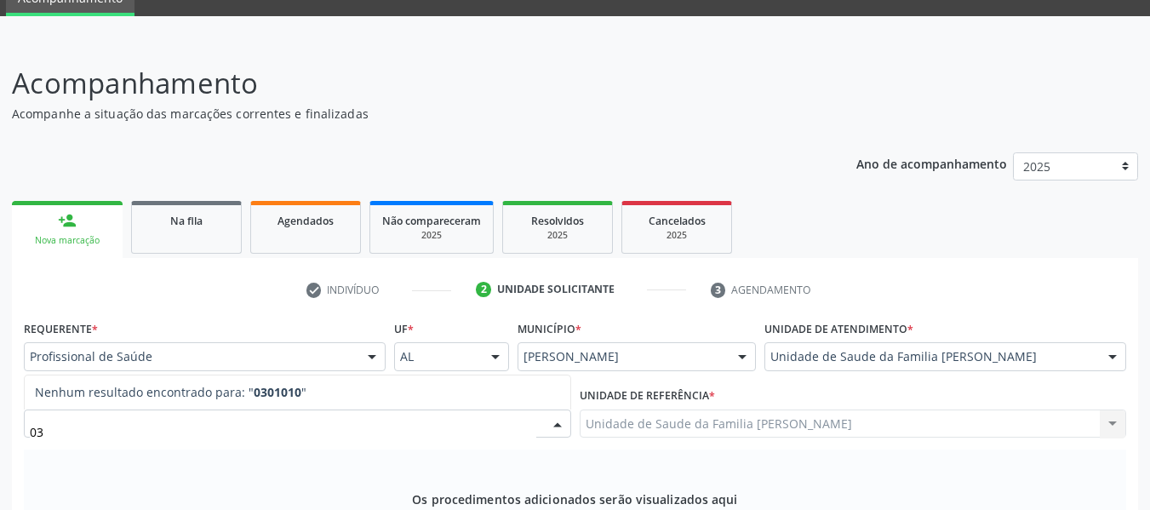
type input "0"
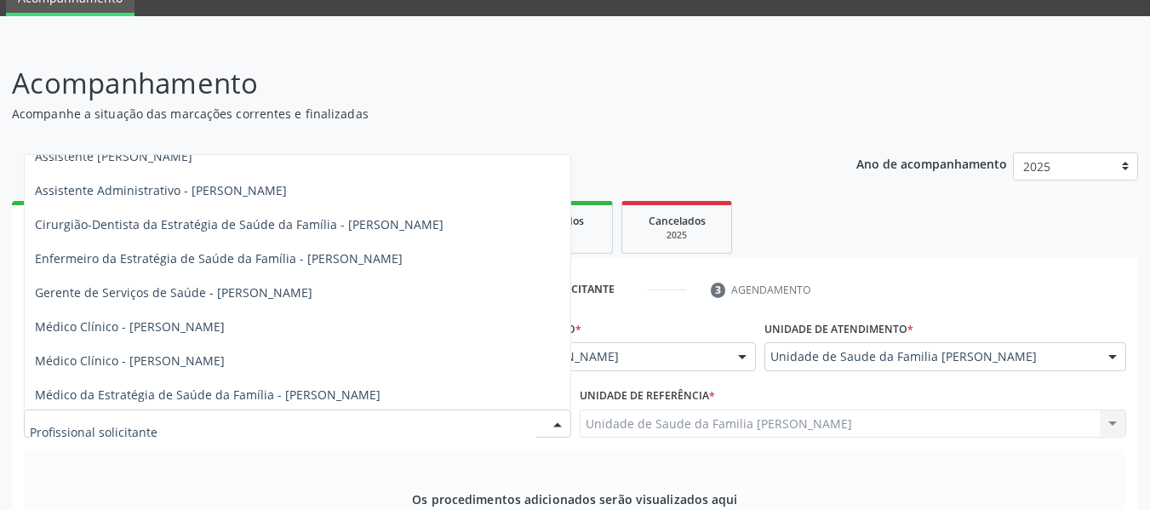
scroll to position [52, 0]
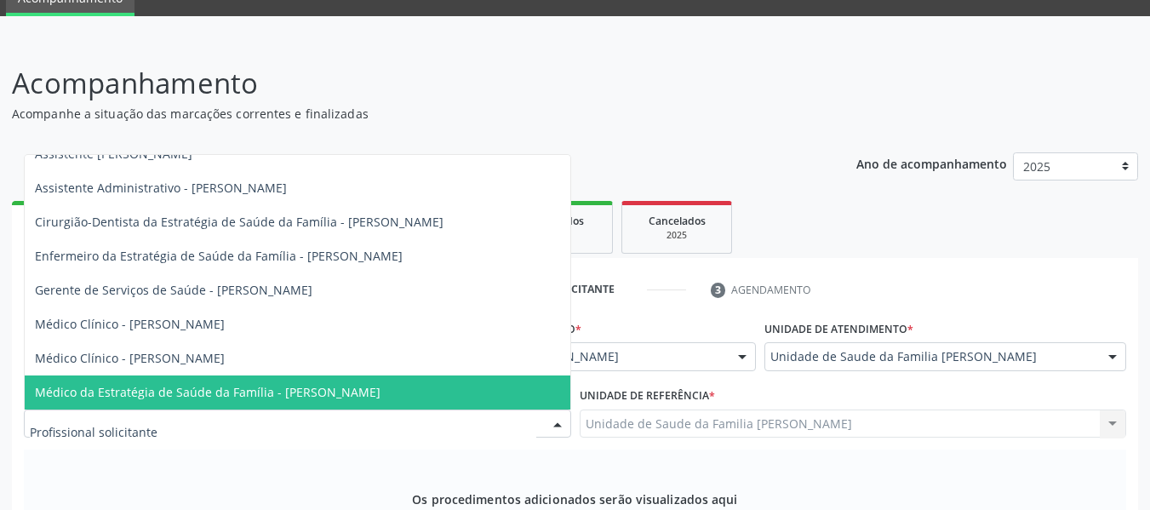
click at [372, 392] on span "Médico da Estratégia de Saúde da Família - [PERSON_NAME]" at bounding box center [208, 392] width 346 height 16
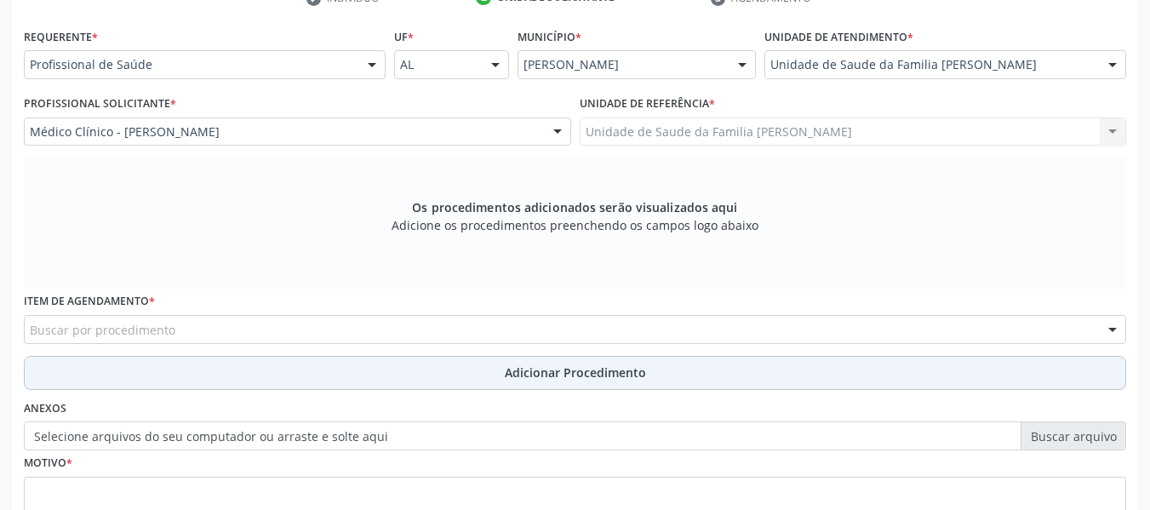
scroll to position [384, 0]
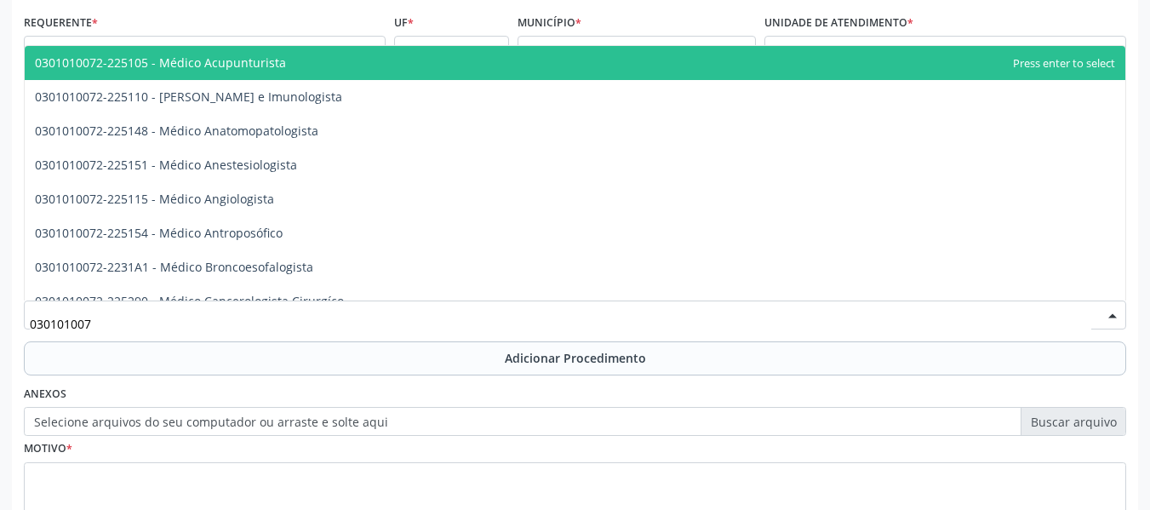
type input "0301010072"
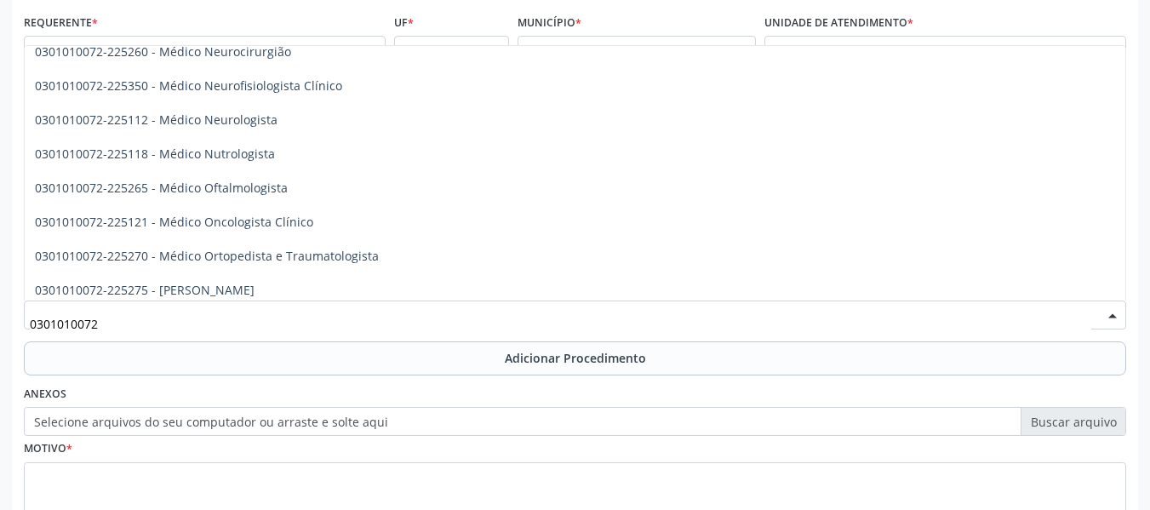
scroll to position [1339, 0]
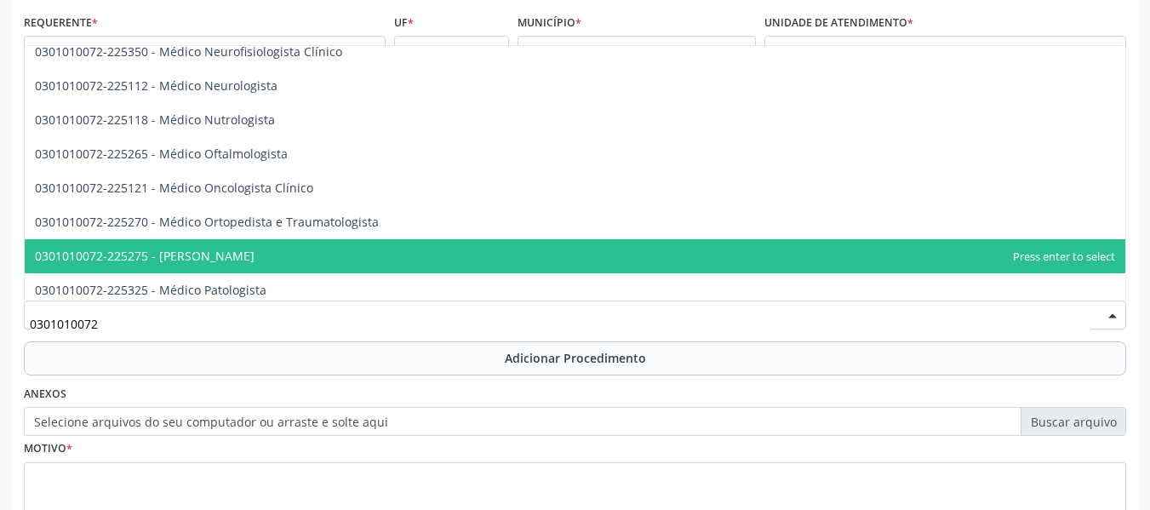
click at [255, 255] on span "0301010072-225275 - [PERSON_NAME]" at bounding box center [145, 256] width 220 height 16
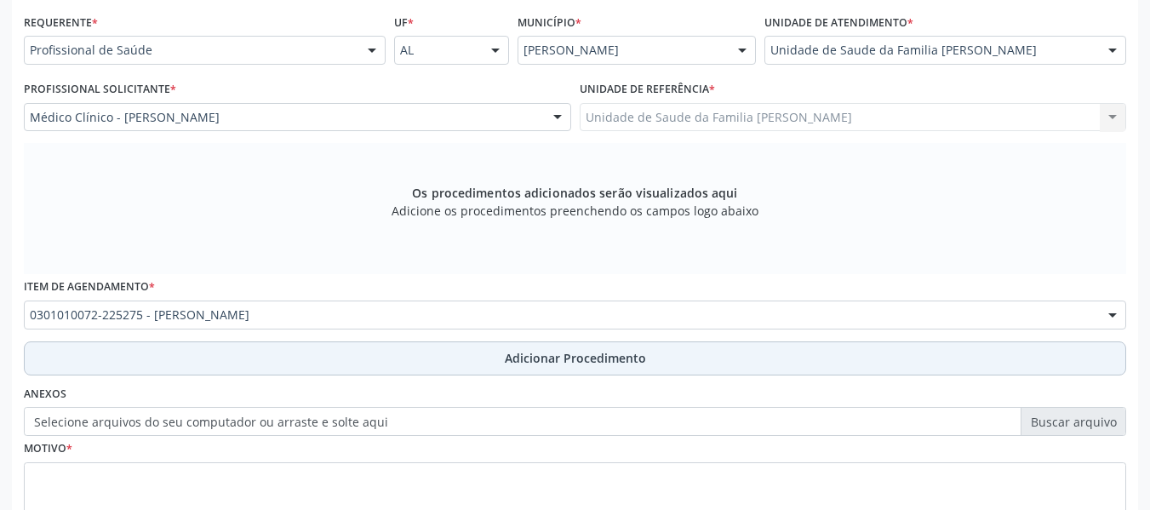
click at [599, 357] on span "Adicionar Procedimento" at bounding box center [575, 358] width 141 height 18
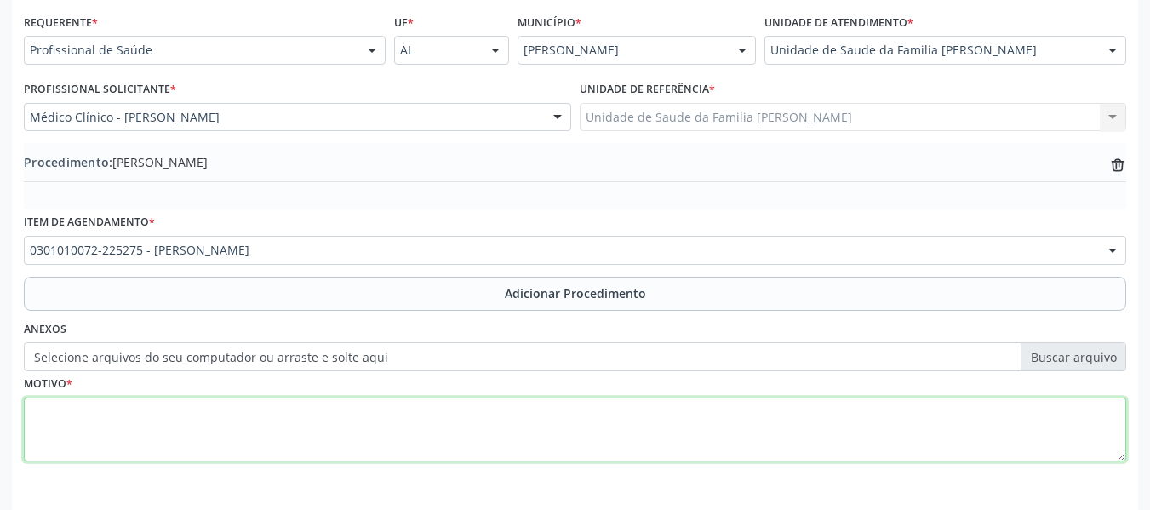
click at [61, 438] on textarea at bounding box center [575, 430] width 1102 height 65
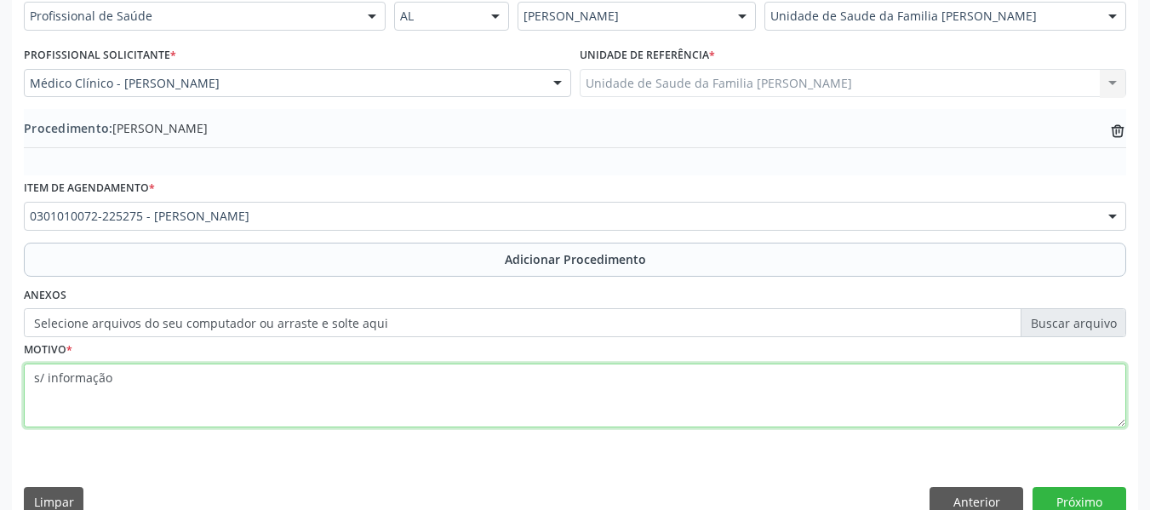
scroll to position [448, 0]
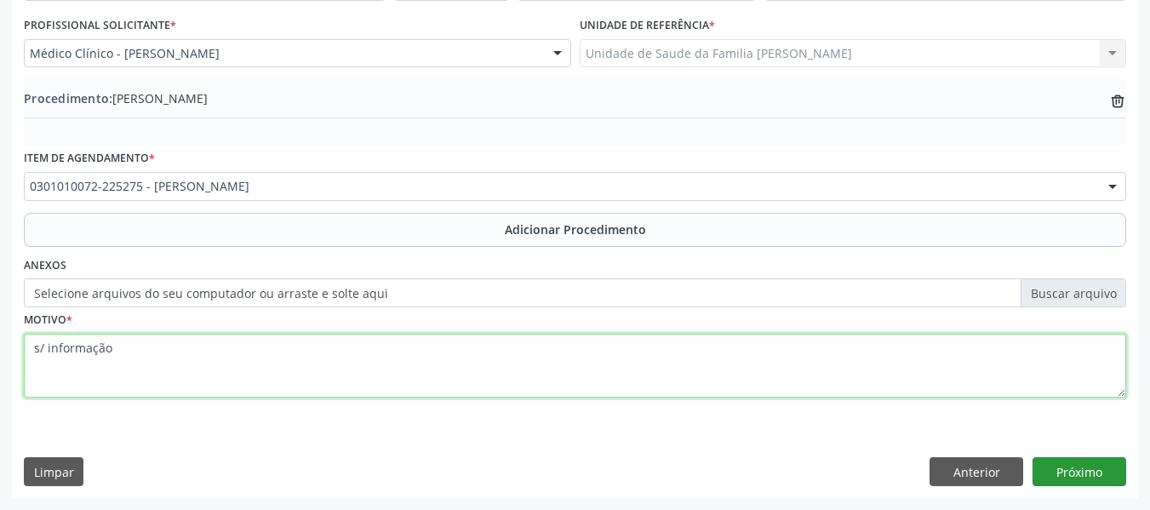
type textarea "s/ informação"
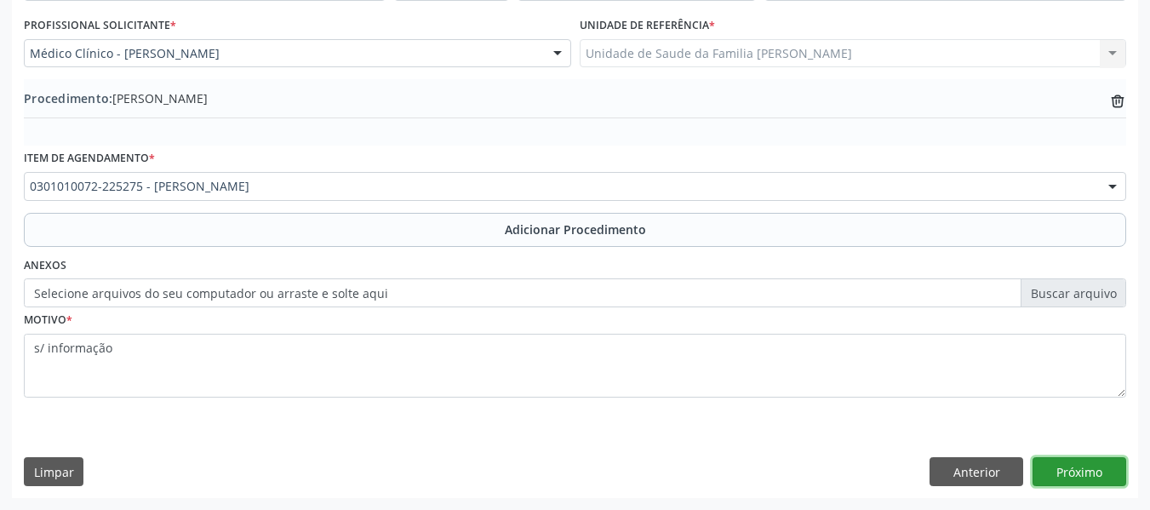
click at [1084, 469] on button "Próximo" at bounding box center [1080, 471] width 94 height 29
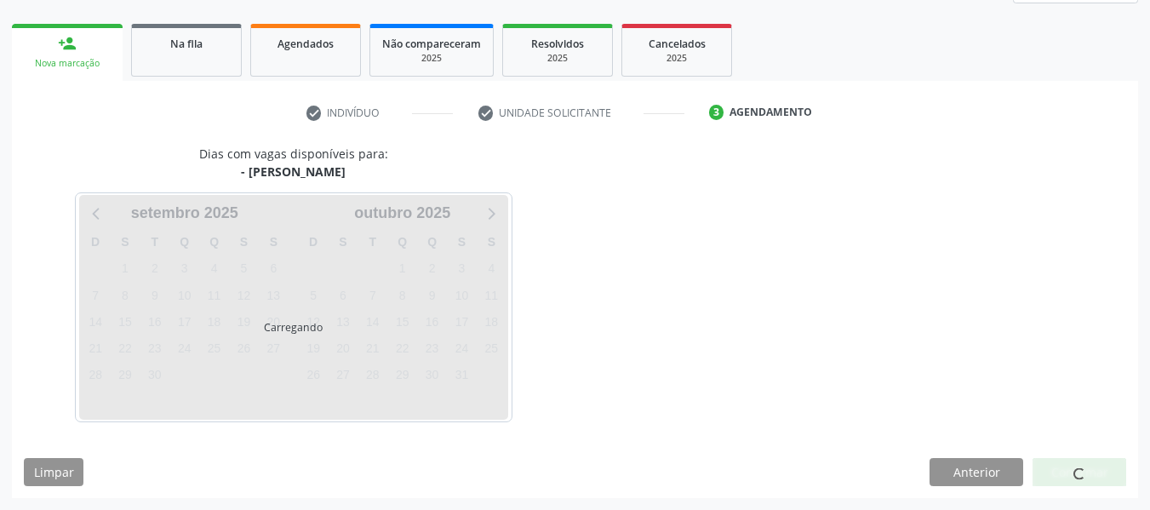
scroll to position [305, 0]
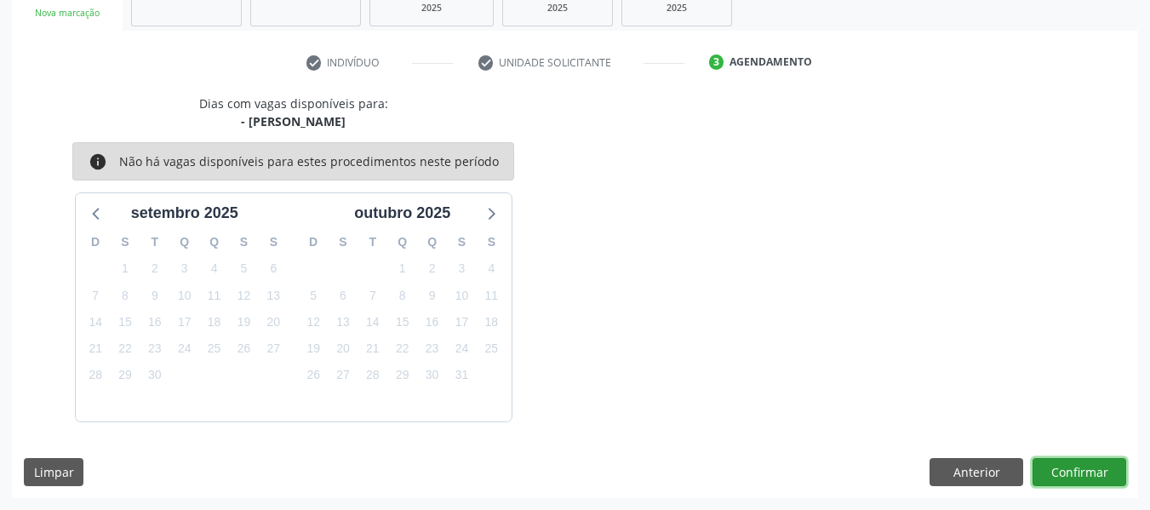
click at [1073, 472] on button "Confirmar" at bounding box center [1080, 472] width 94 height 29
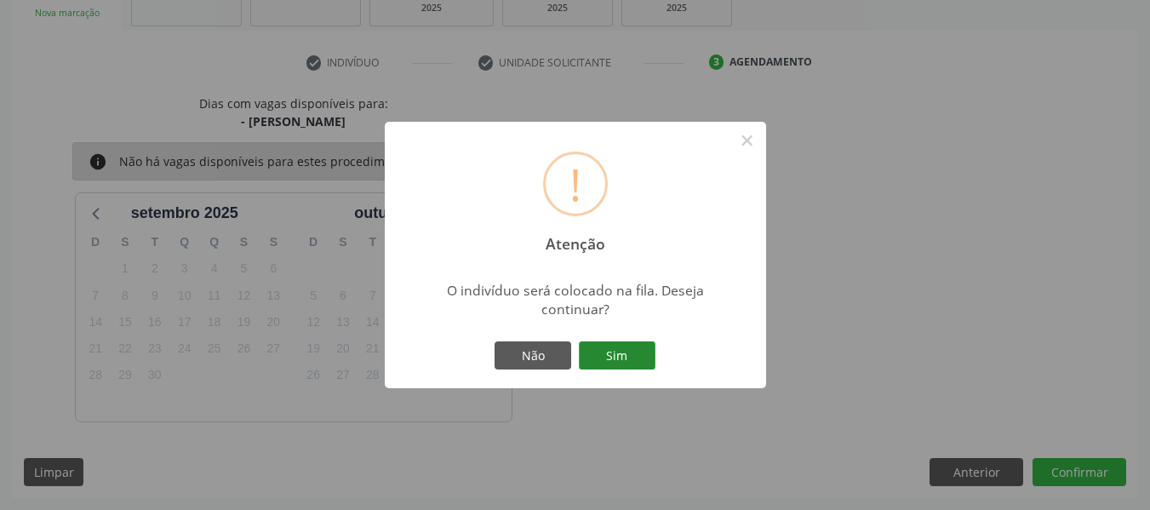
click at [620, 348] on button "Sim" at bounding box center [617, 355] width 77 height 29
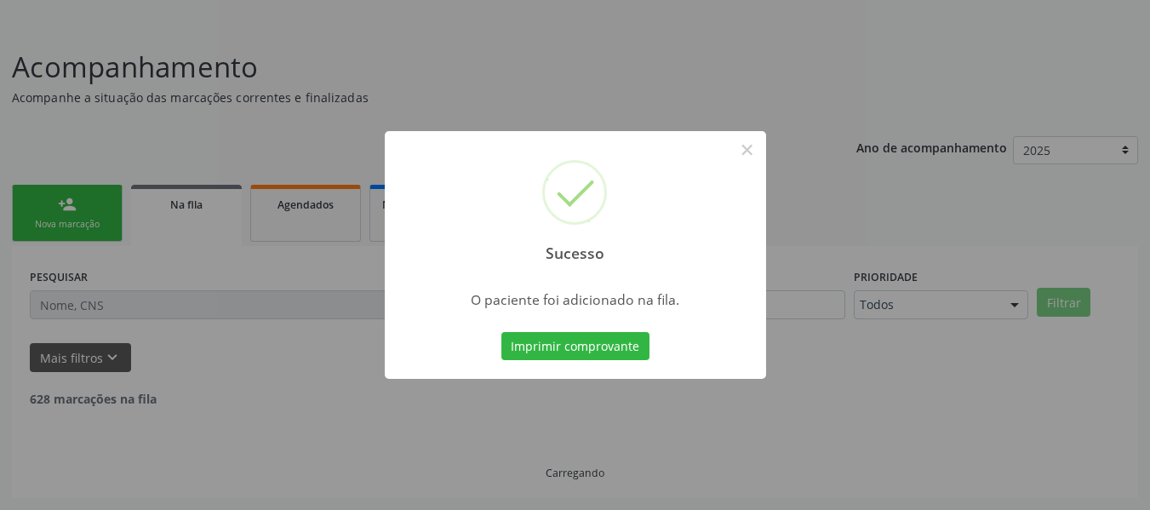
scroll to position [76, 0]
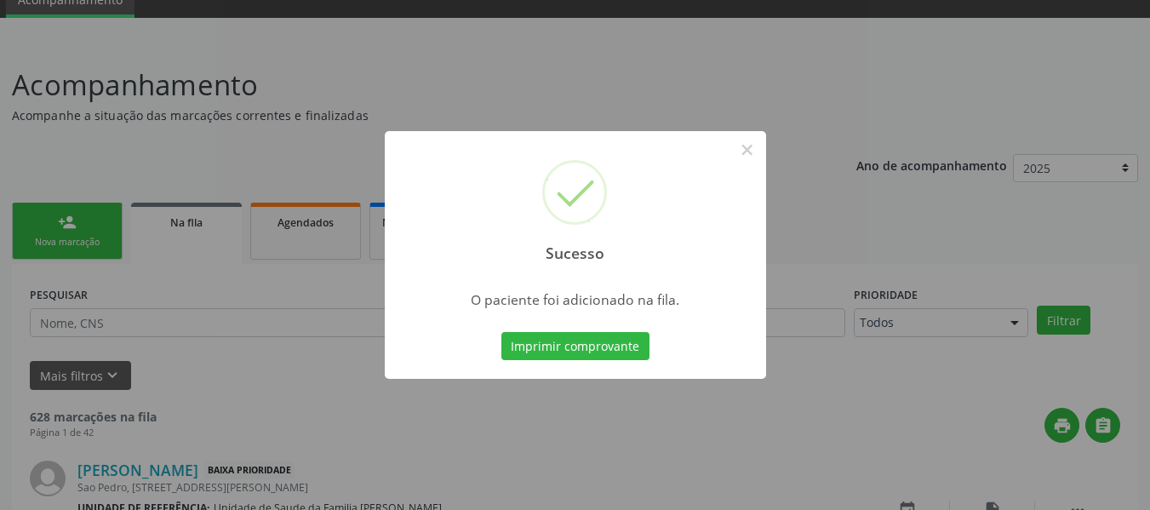
click at [64, 220] on div "Sucesso × O paciente foi adicionado na fila. Imprimir comprovante Cancel" at bounding box center [575, 255] width 1150 height 510
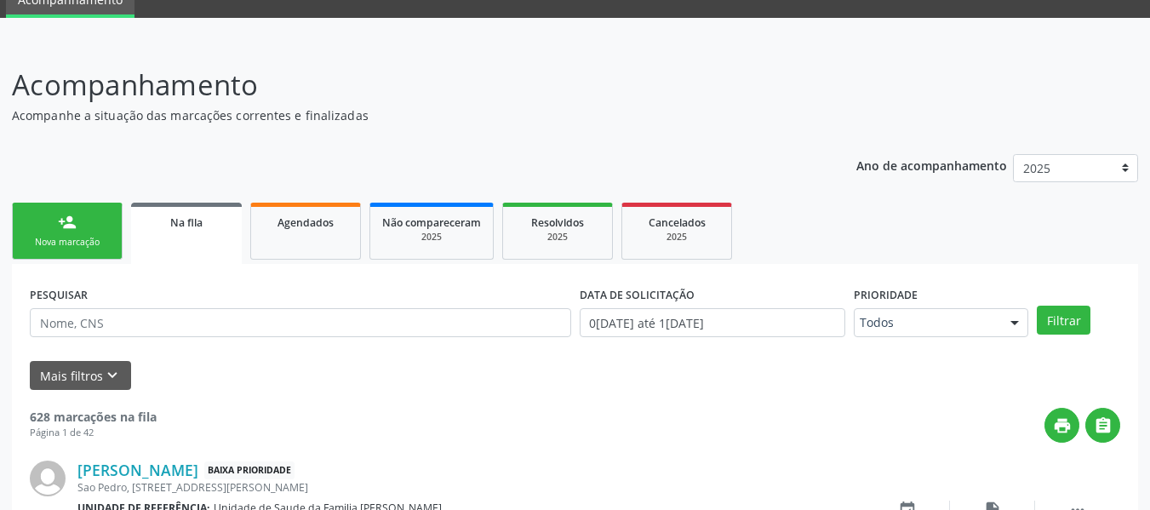
click at [64, 220] on div "person_add" at bounding box center [67, 222] width 19 height 19
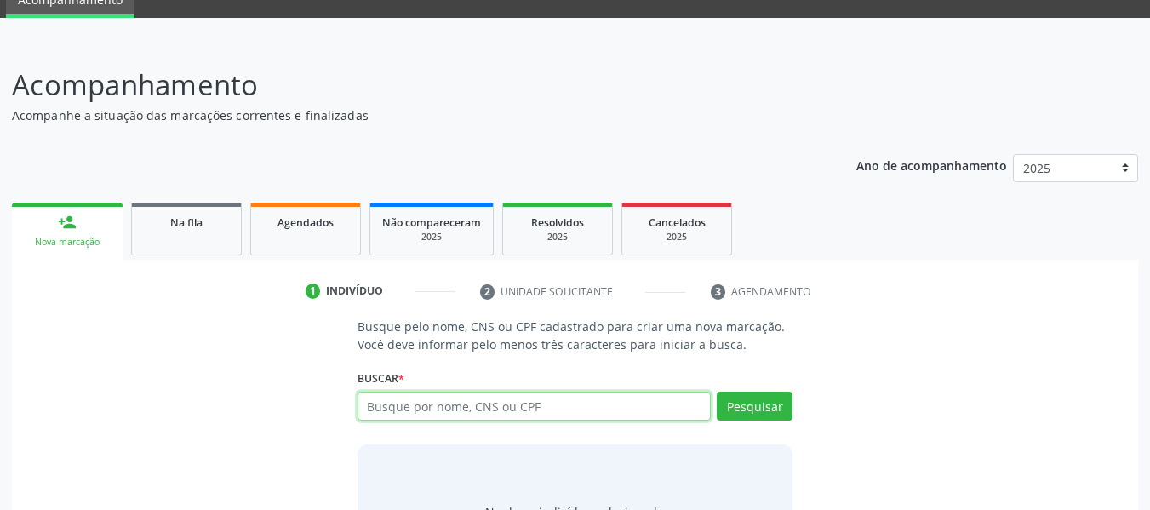
click at [524, 409] on input "text" at bounding box center [535, 406] width 354 height 29
type input "705008094177352"
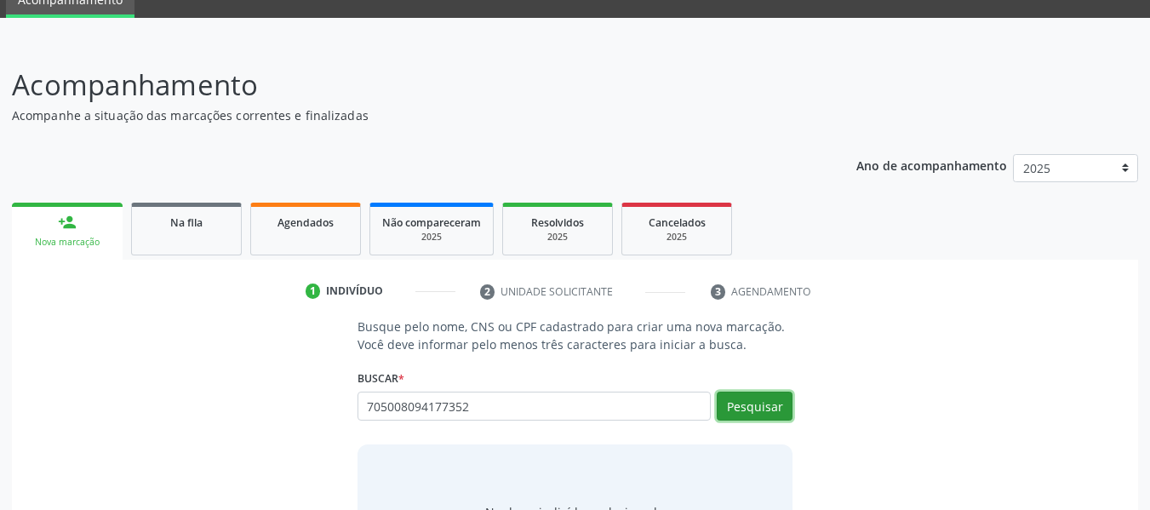
click at [741, 410] on button "Pesquisar" at bounding box center [755, 406] width 76 height 29
type input "705008094177352"
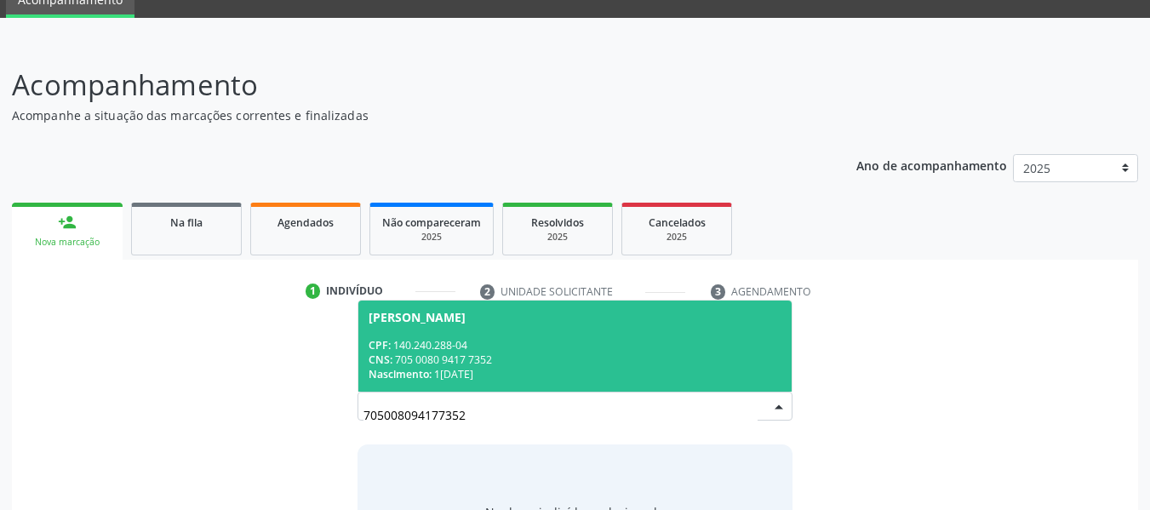
click at [478, 360] on div "CNS: 705 0080 9417 7352" at bounding box center [576, 359] width 414 height 14
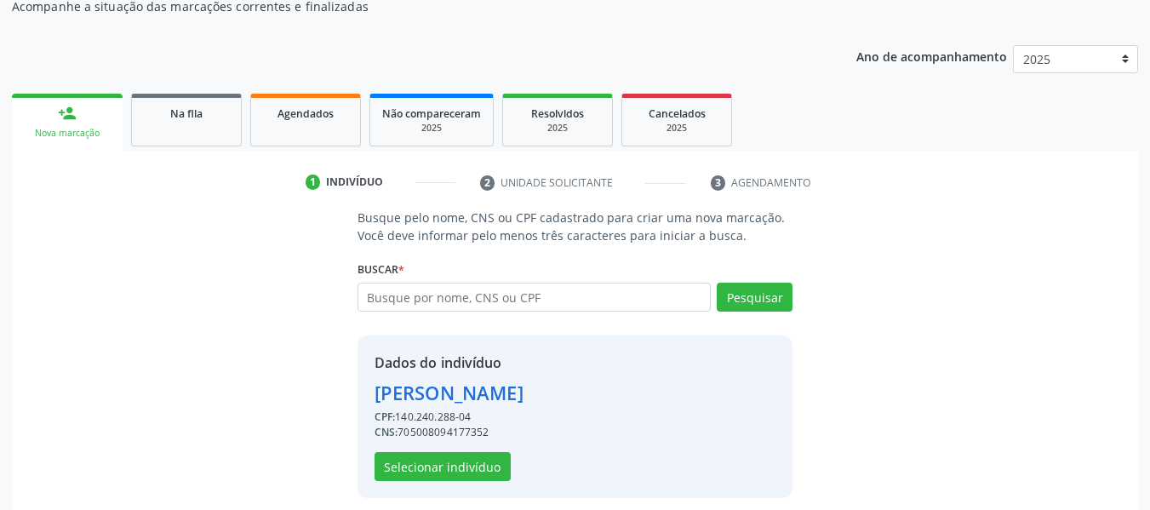
scroll to position [197, 0]
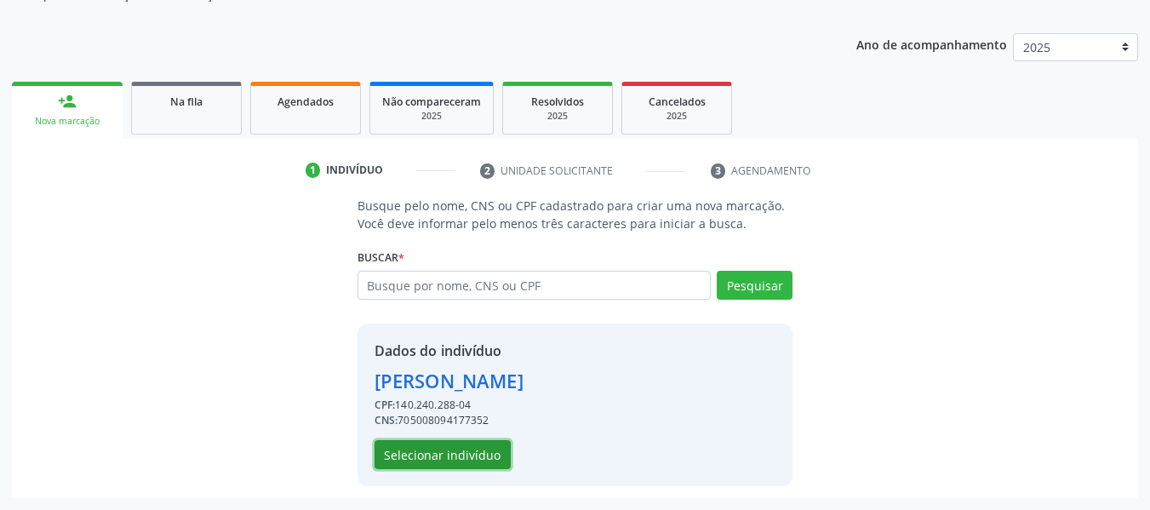
click at [436, 453] on button "Selecionar indivíduo" at bounding box center [443, 454] width 136 height 29
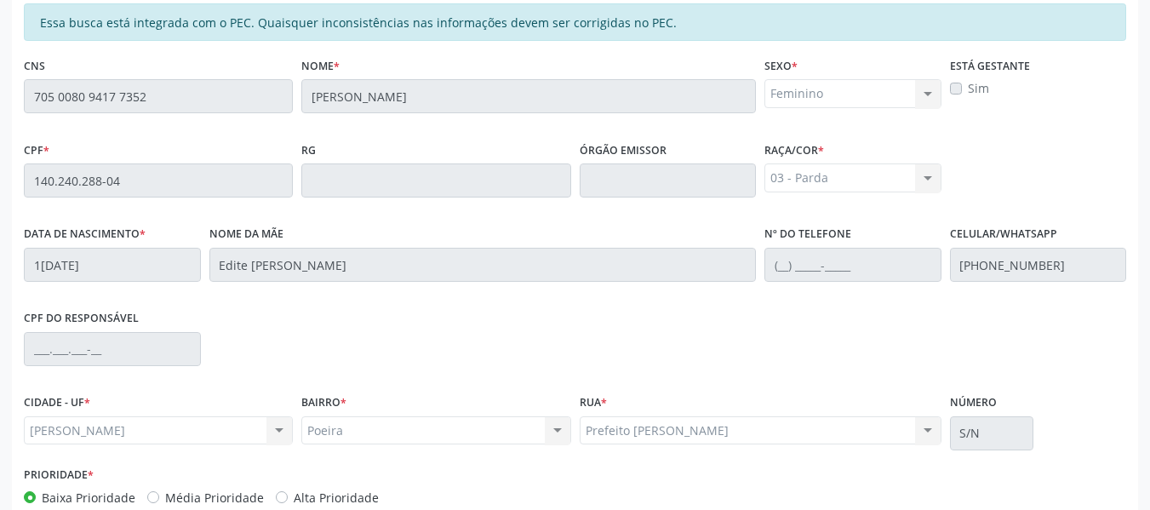
scroll to position [457, 0]
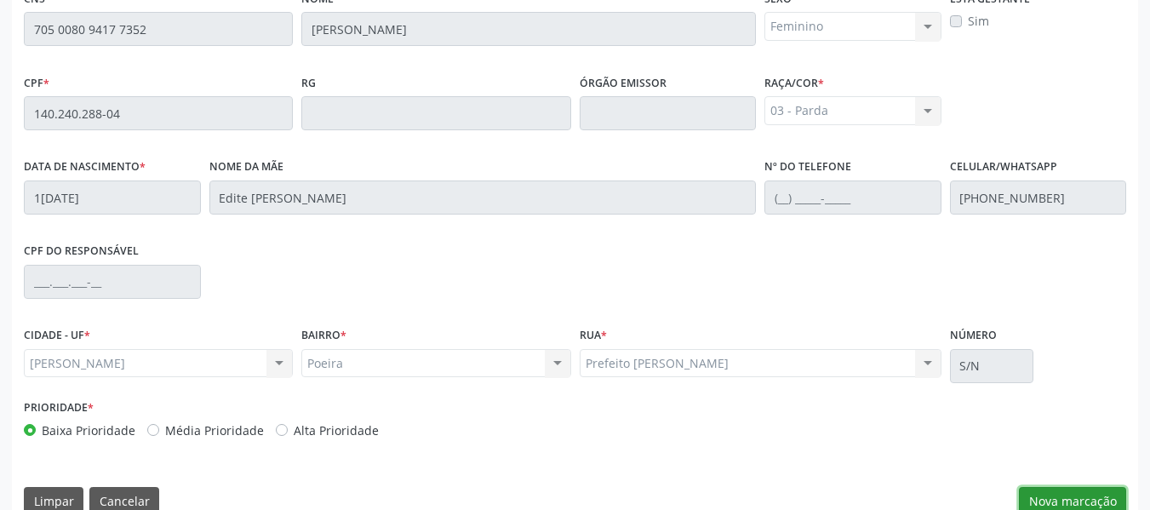
click at [1059, 500] on button "Nova marcação" at bounding box center [1072, 501] width 107 height 29
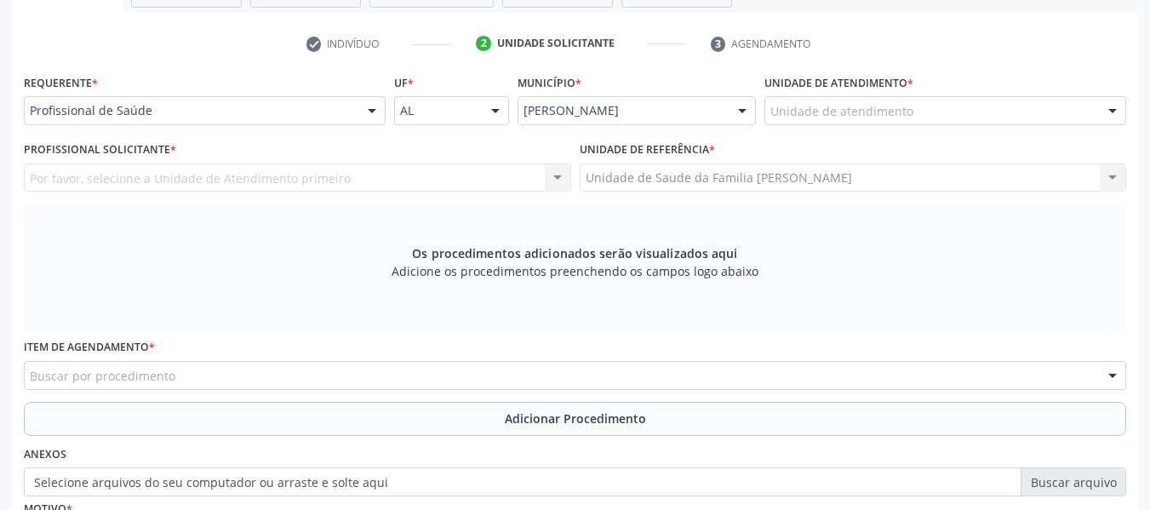
scroll to position [321, 0]
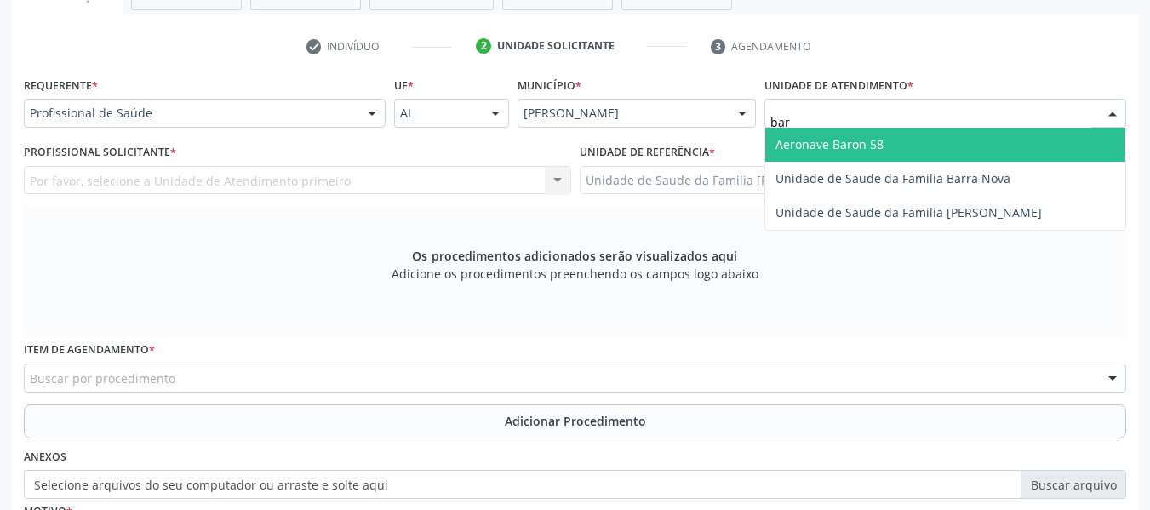
type input "barr"
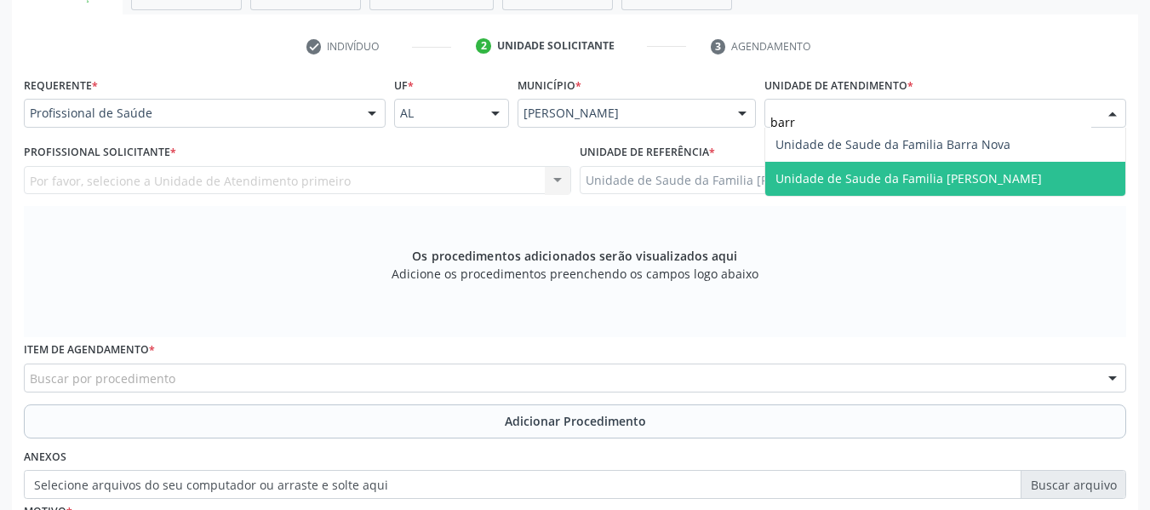
click at [867, 179] on span "Unidade de Saude da Familia [PERSON_NAME]" at bounding box center [908, 178] width 266 height 16
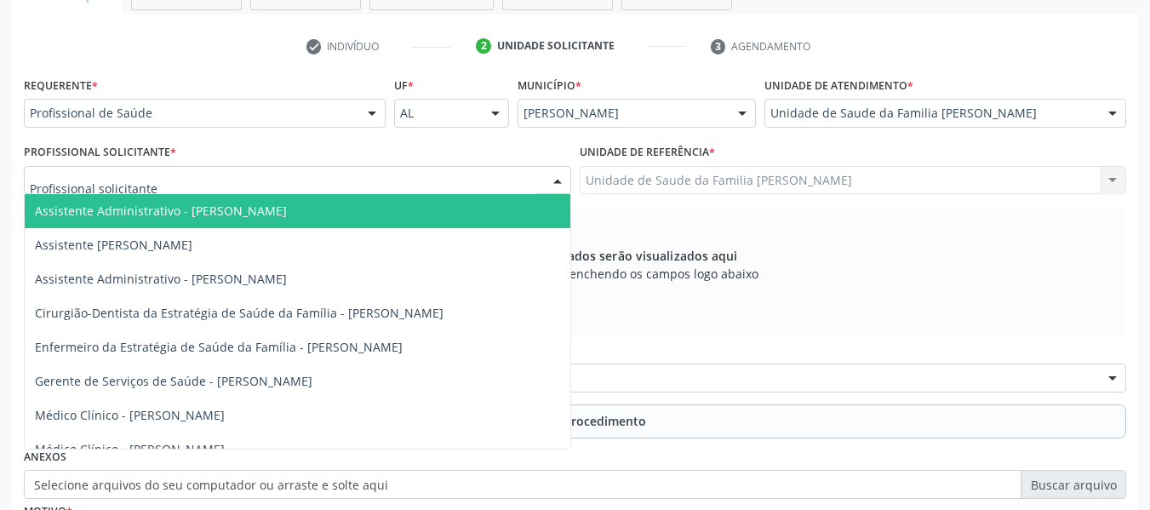
click at [555, 176] on div at bounding box center [558, 181] width 26 height 29
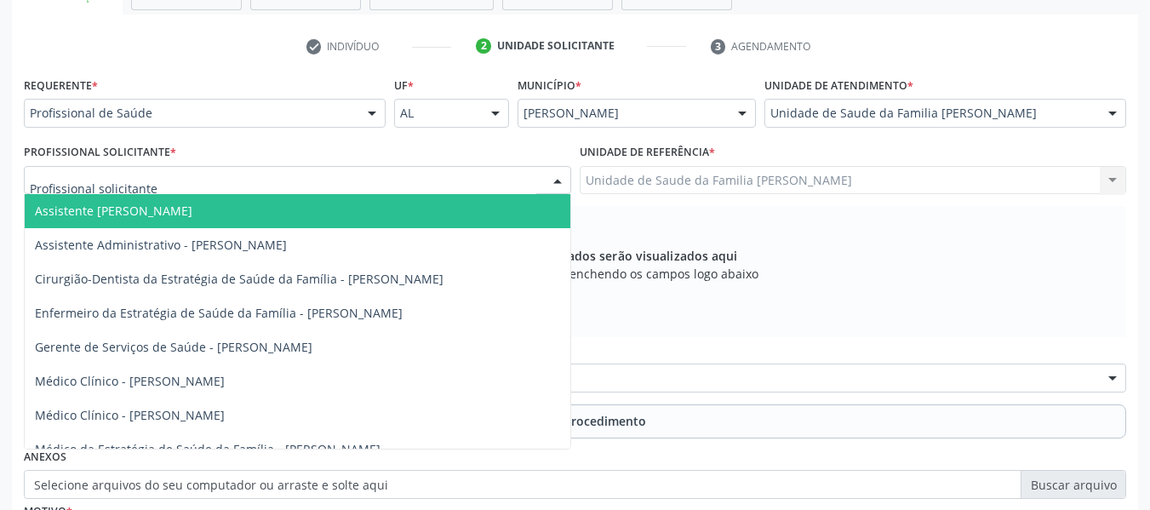
scroll to position [52, 0]
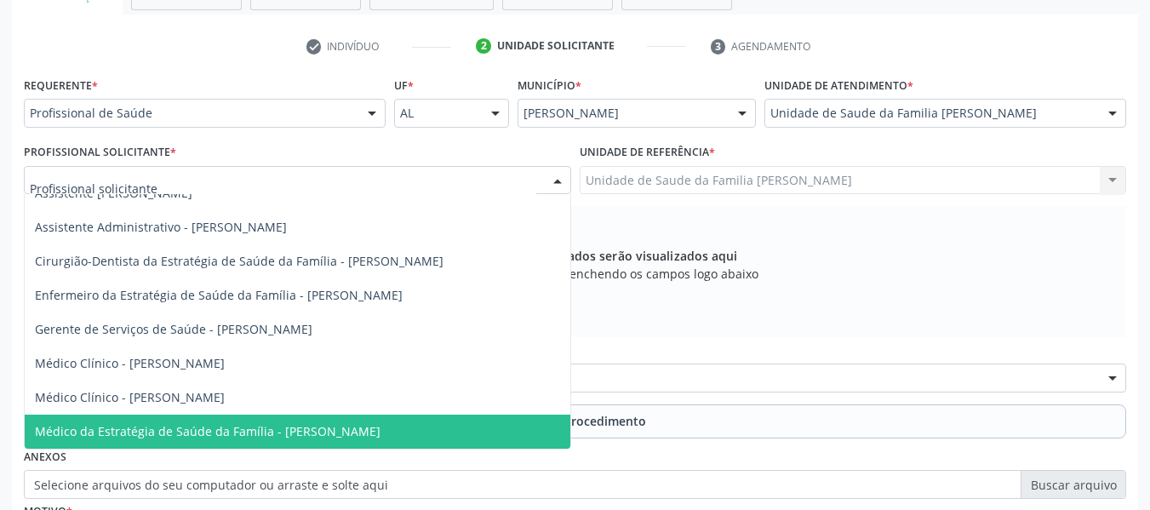
click at [311, 433] on span "Médico da Estratégia de Saúde da Família - [PERSON_NAME]" at bounding box center [208, 431] width 346 height 16
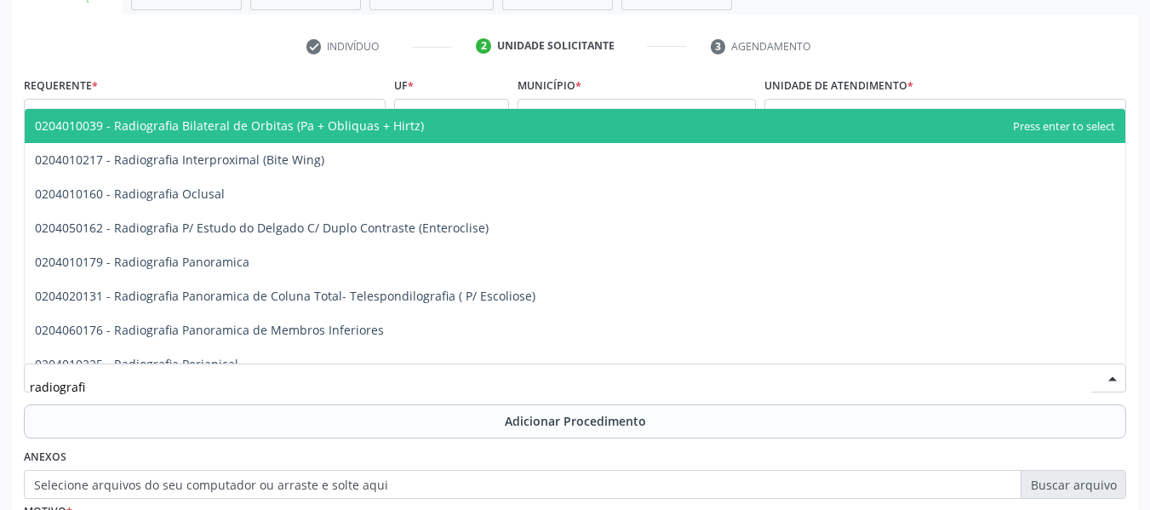
type input "radiografia"
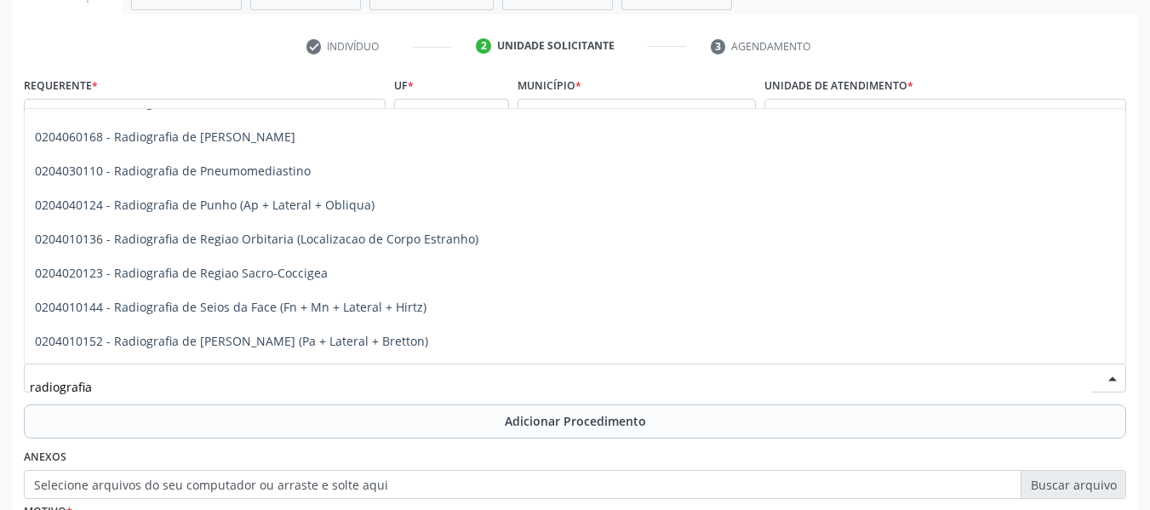
scroll to position [1998, 0]
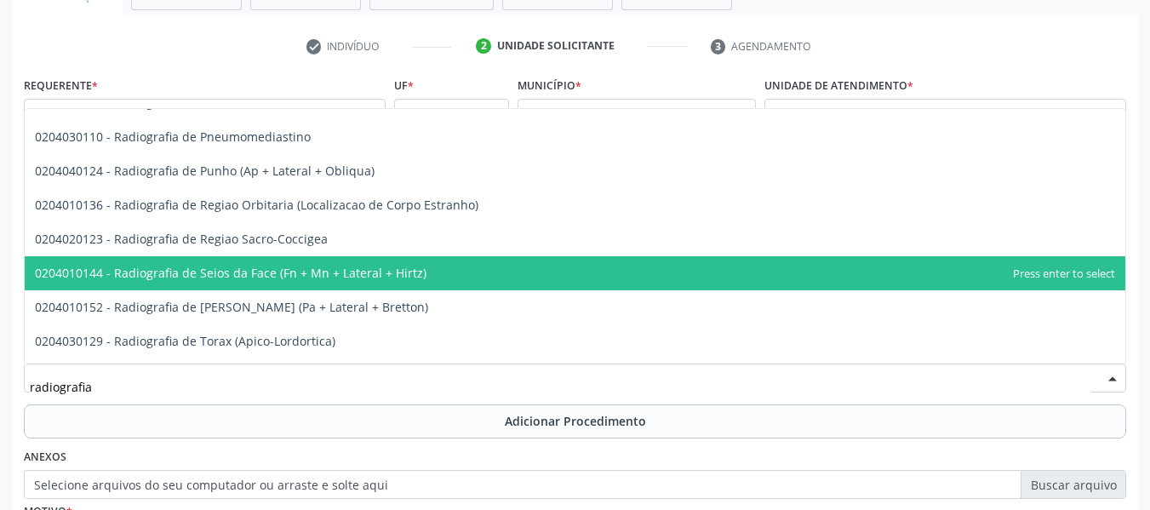
click at [386, 272] on span "0204010144 - Radiografia de Seios da Face (Fn + Mn + Lateral + Hirtz)" at bounding box center [231, 273] width 392 height 16
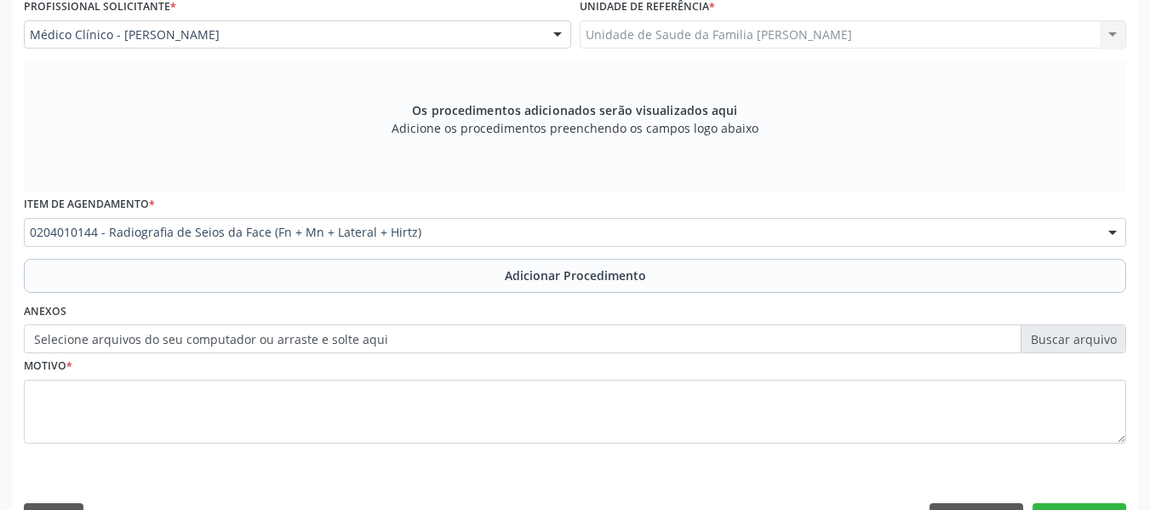
scroll to position [491, 0]
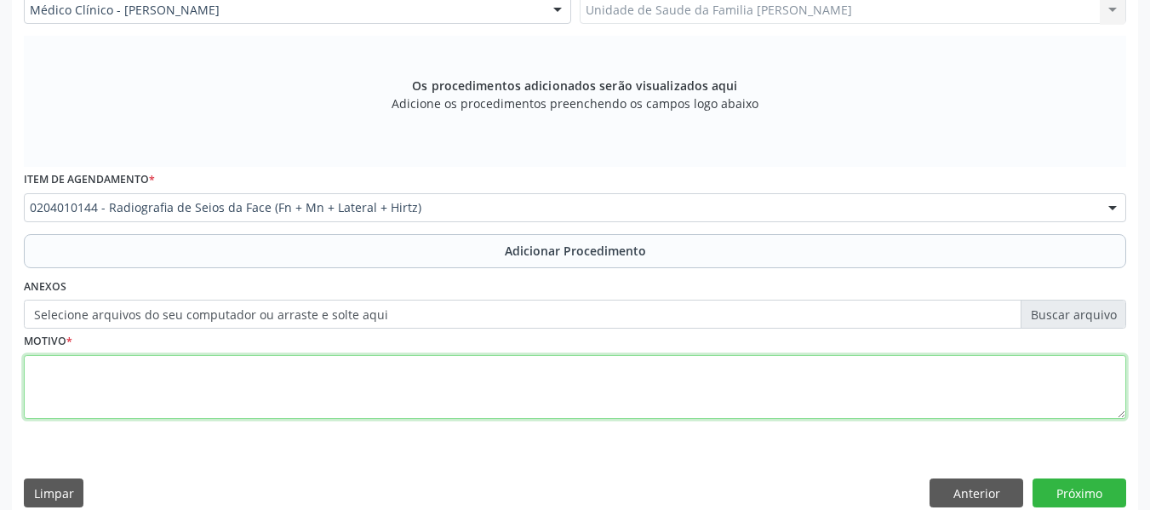
click at [64, 391] on textarea at bounding box center [575, 387] width 1102 height 65
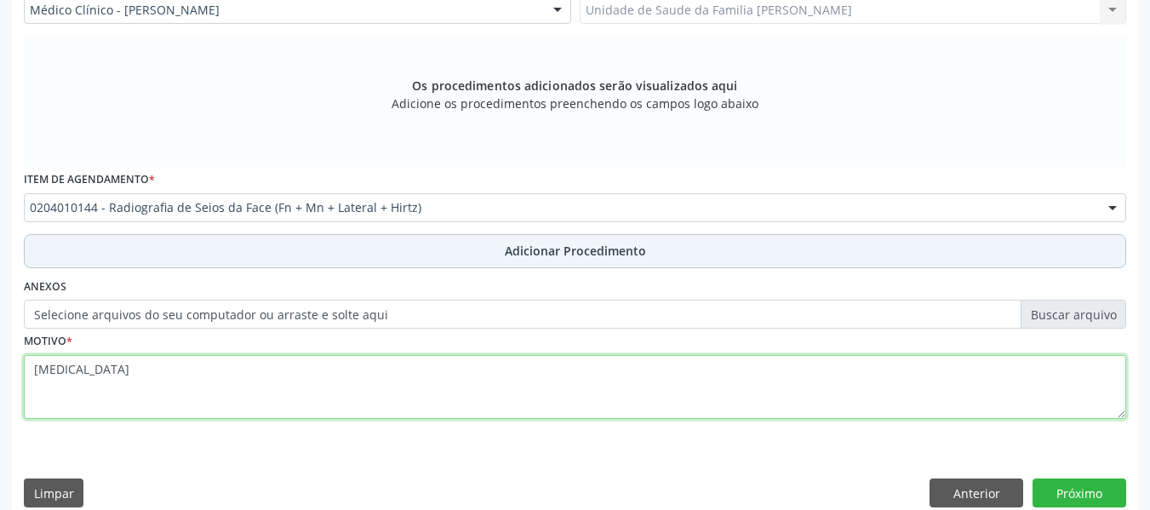
type textarea "EPISTAXIS"
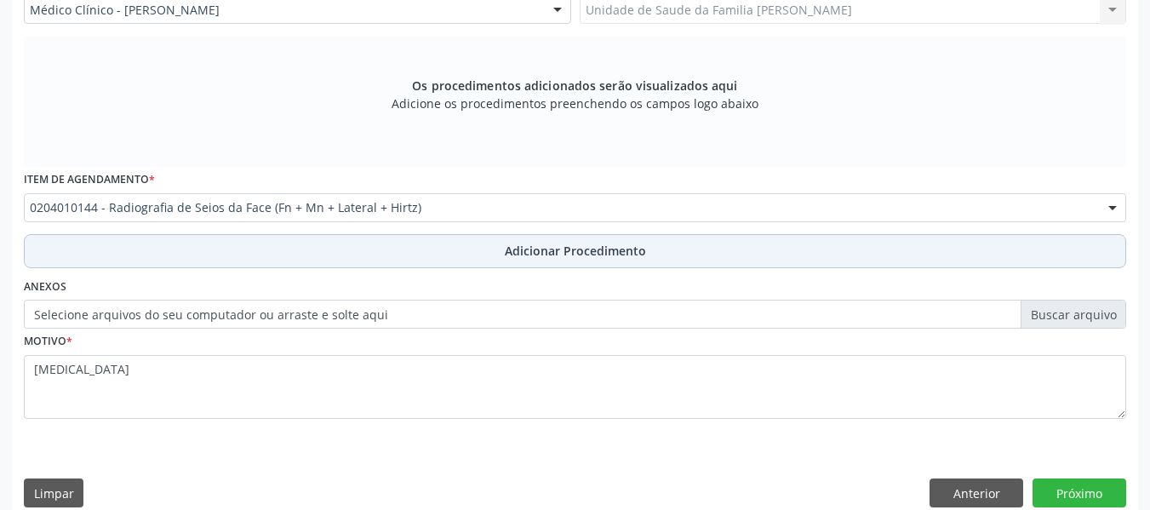
click at [576, 253] on span "Adicionar Procedimento" at bounding box center [575, 251] width 141 height 18
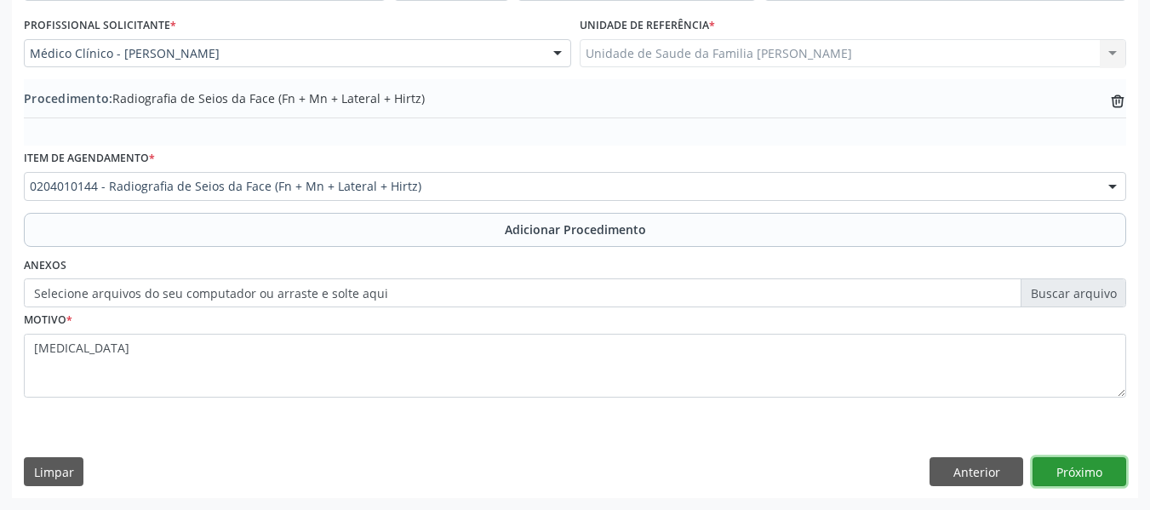
click at [1068, 468] on button "Próximo" at bounding box center [1080, 471] width 94 height 29
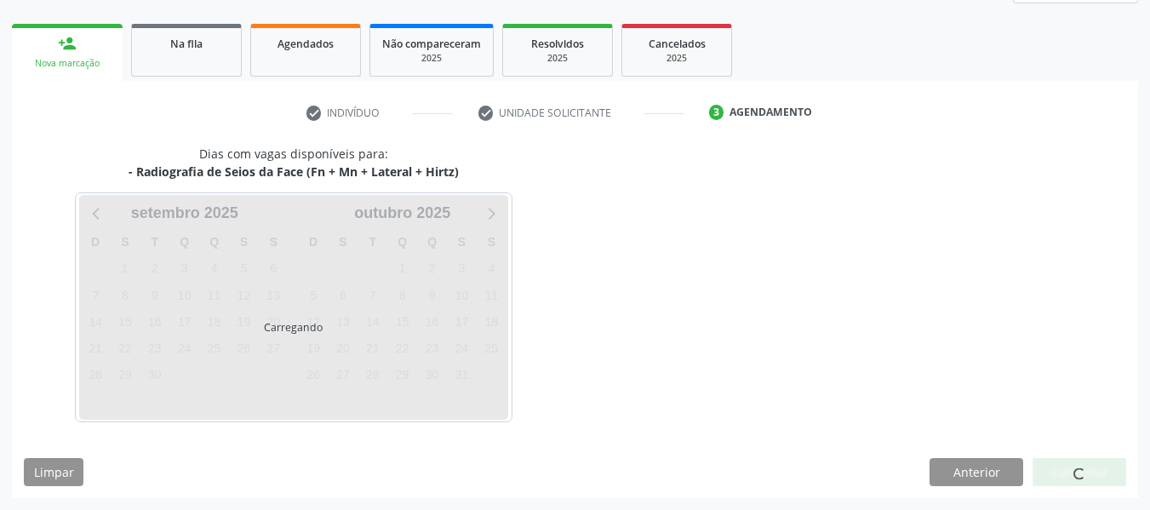
scroll to position [305, 0]
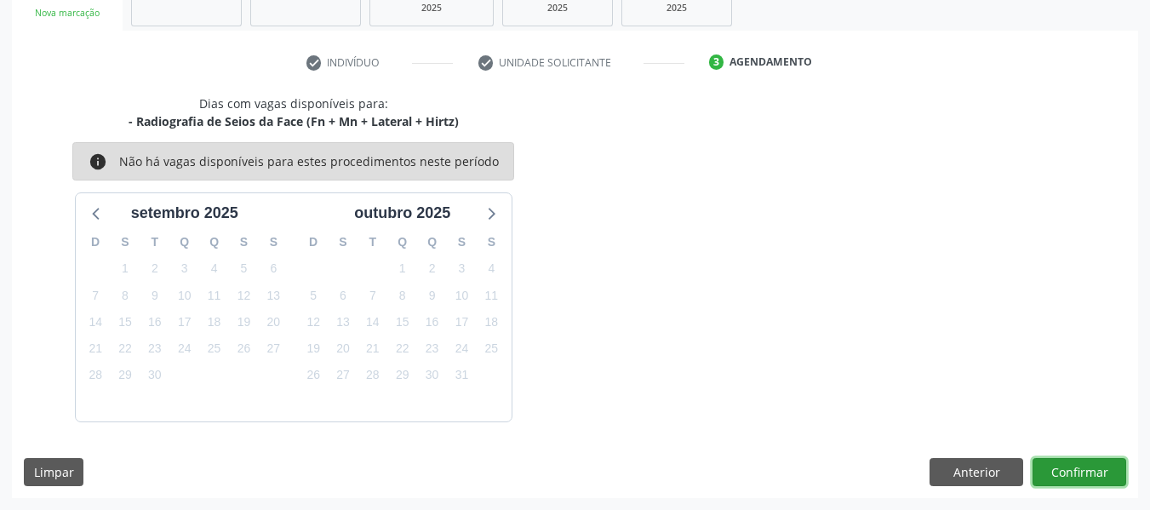
click at [1075, 477] on button "Confirmar" at bounding box center [1080, 472] width 94 height 29
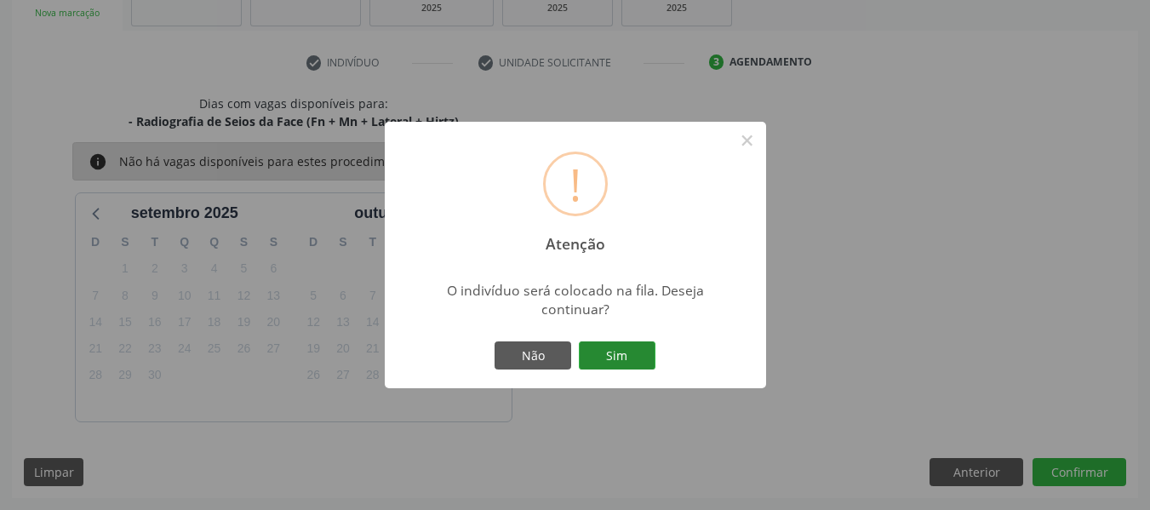
click at [628, 350] on button "Sim" at bounding box center [617, 355] width 77 height 29
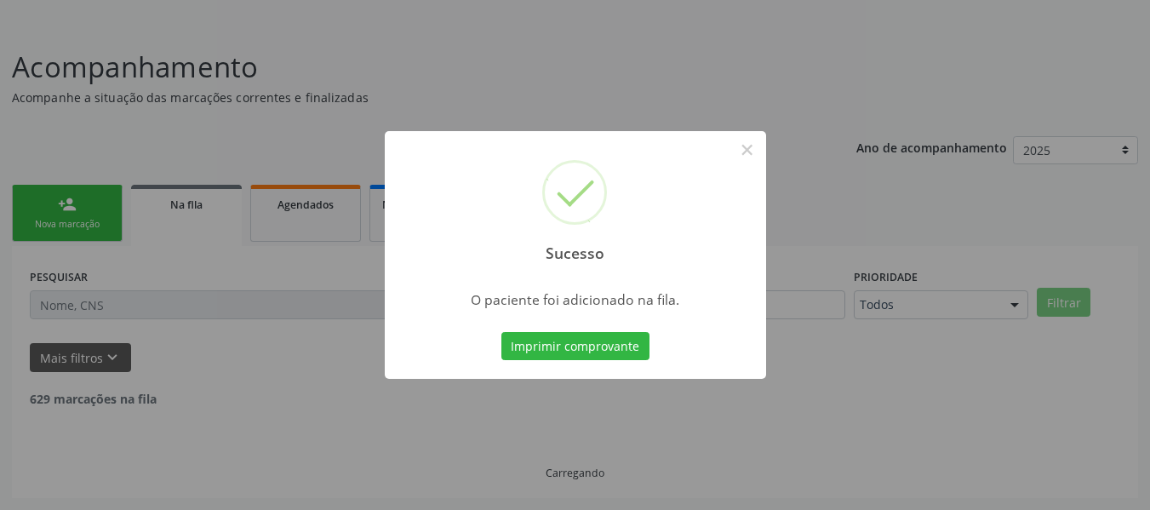
scroll to position [76, 0]
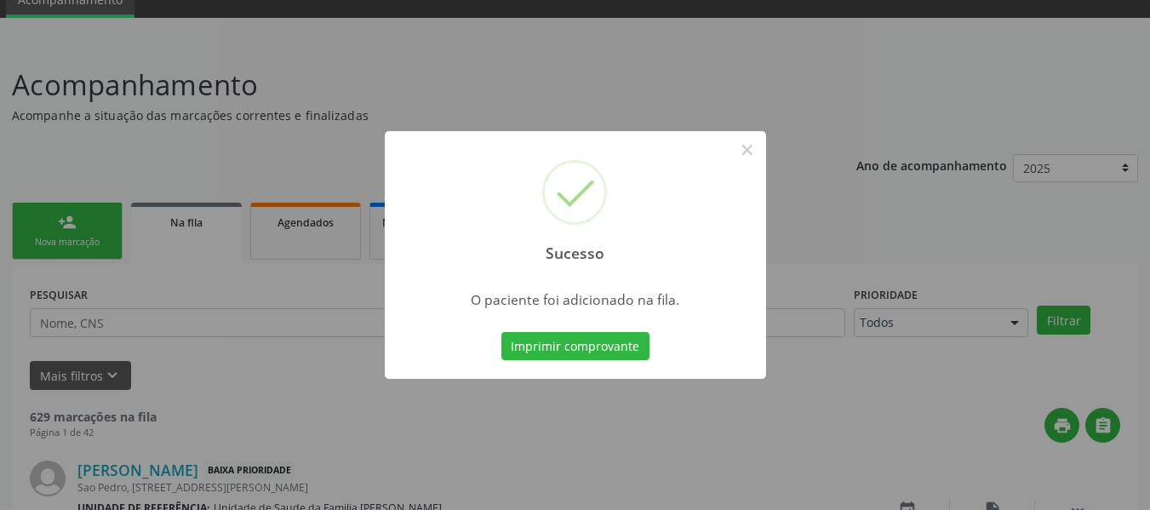
click at [66, 222] on div "Sucesso × O paciente foi adicionado na fila. Imprimir comprovante Cancel" at bounding box center [575, 255] width 1150 height 510
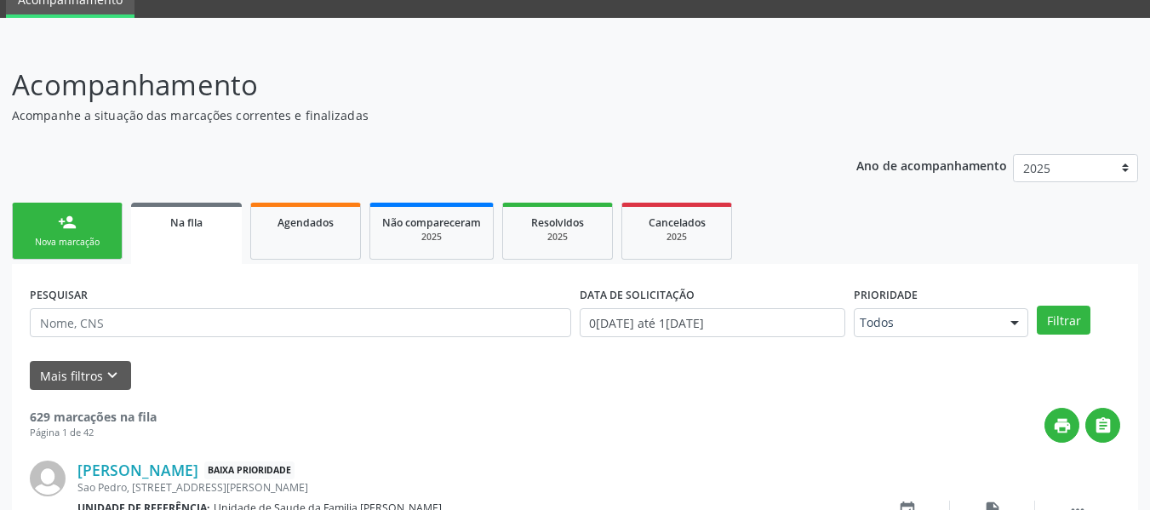
click at [66, 222] on div "person_add" at bounding box center [67, 222] width 19 height 19
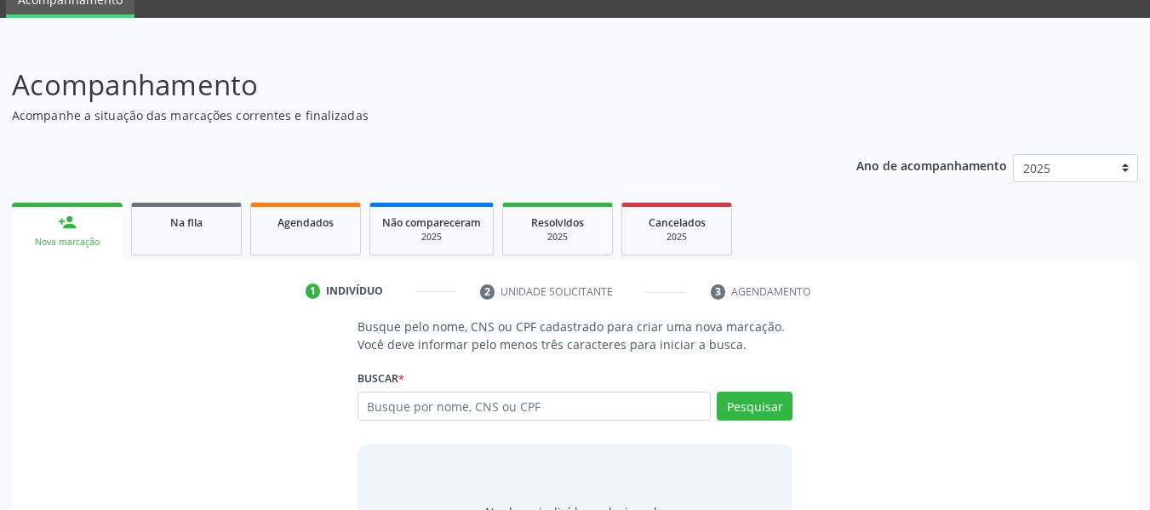
click at [66, 222] on div "person_add" at bounding box center [67, 222] width 19 height 19
click at [392, 406] on input "text" at bounding box center [535, 406] width 354 height 29
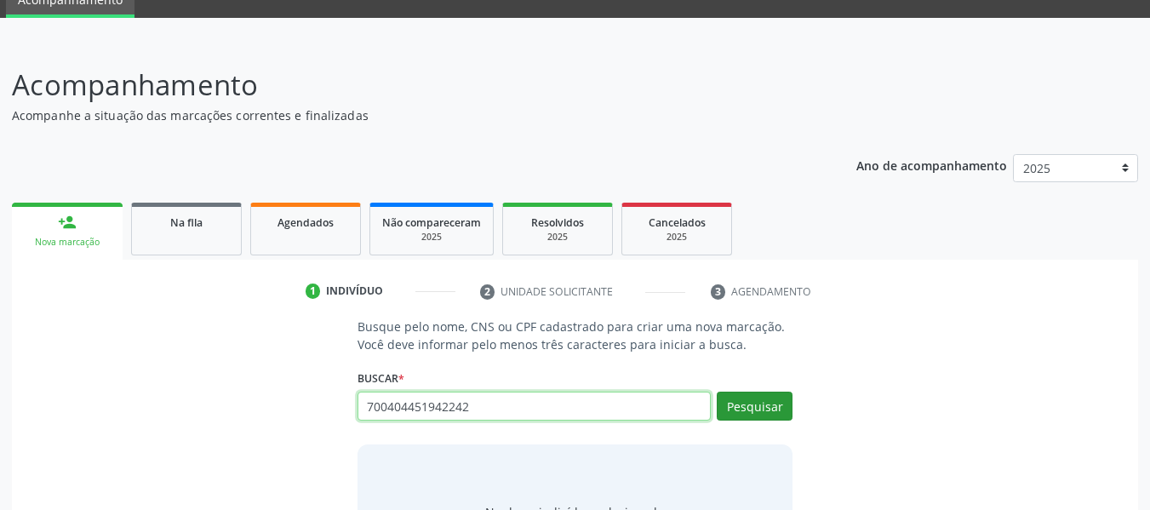
type input "700404451942242"
click at [748, 405] on button "Pesquisar" at bounding box center [755, 406] width 76 height 29
type input "700404451942242"
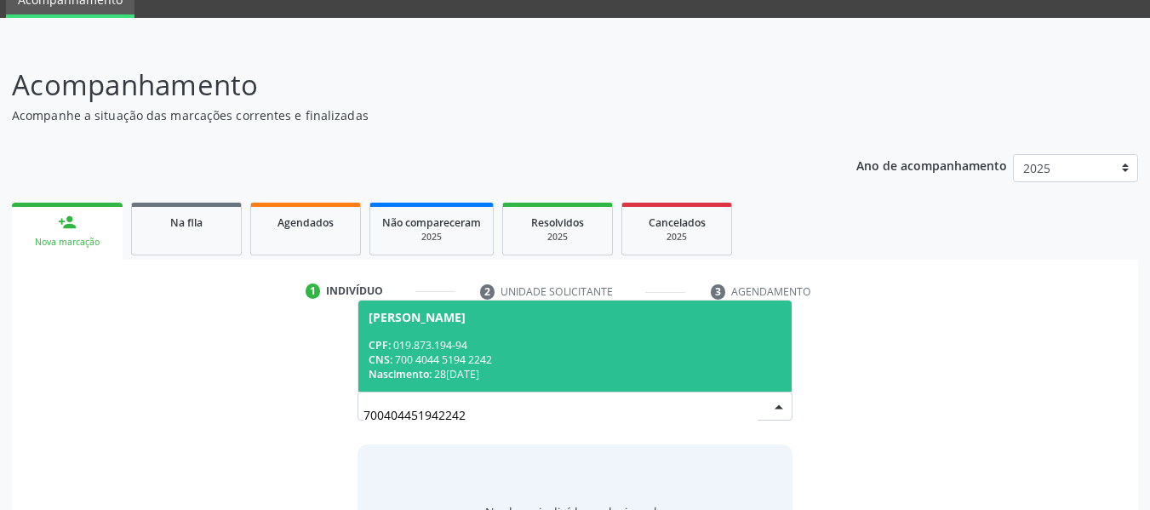
click at [606, 348] on div "CPF: 019.873.194-94" at bounding box center [576, 345] width 414 height 14
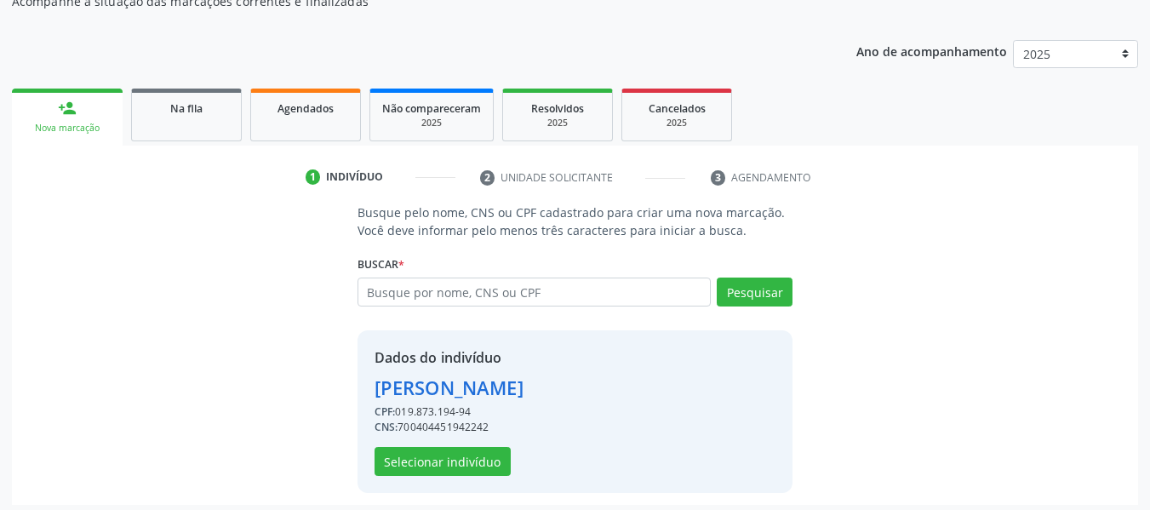
scroll to position [197, 0]
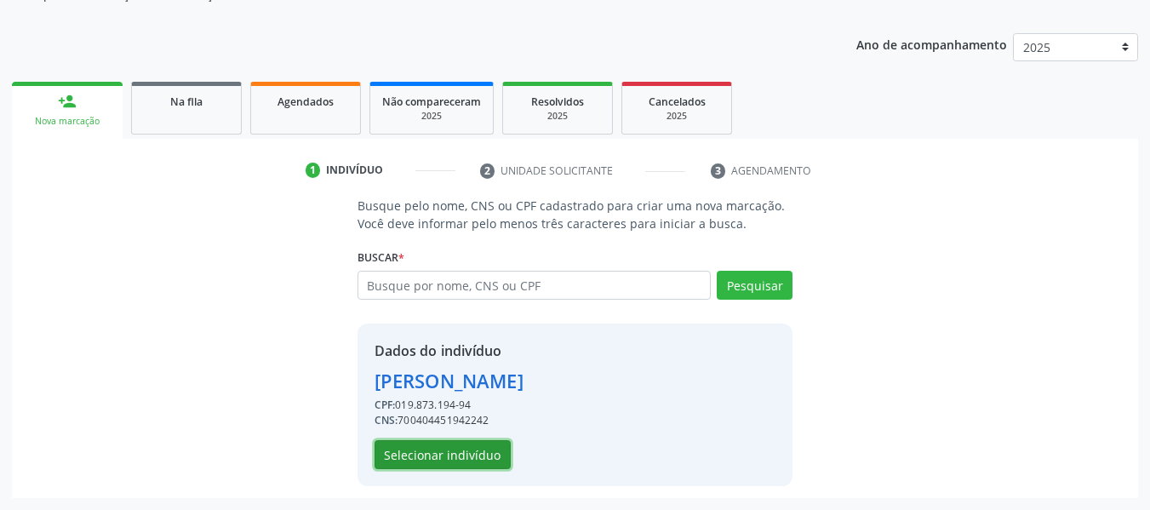
click at [455, 453] on button "Selecionar indivíduo" at bounding box center [443, 454] width 136 height 29
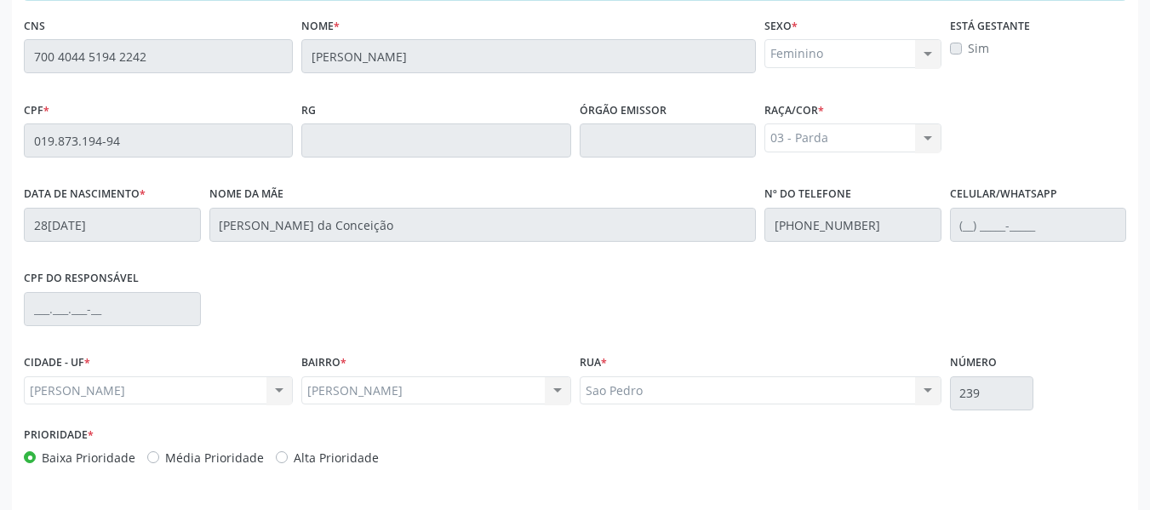
scroll to position [486, 0]
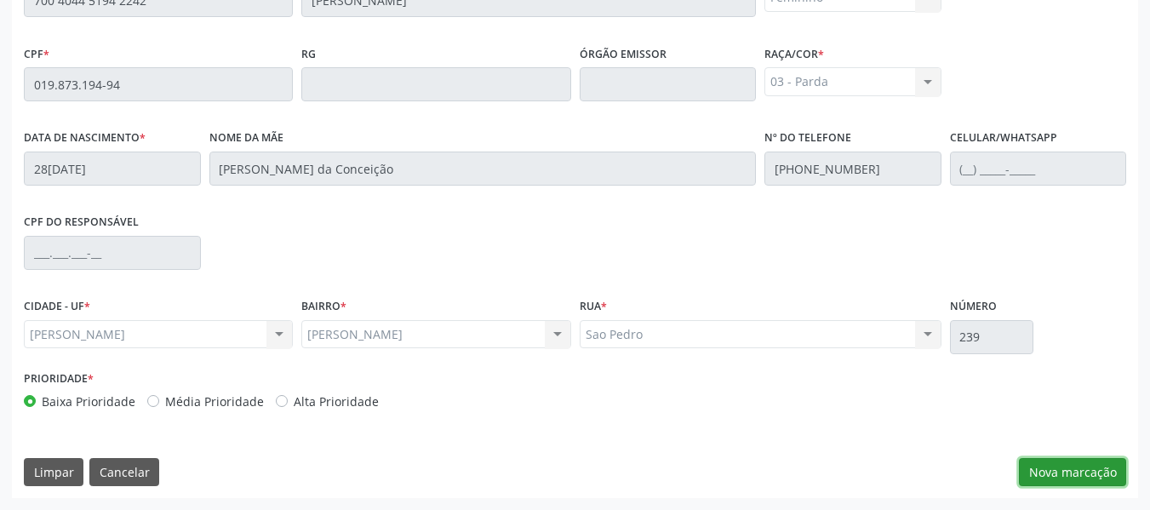
click at [1055, 466] on button "Nova marcação" at bounding box center [1072, 472] width 107 height 29
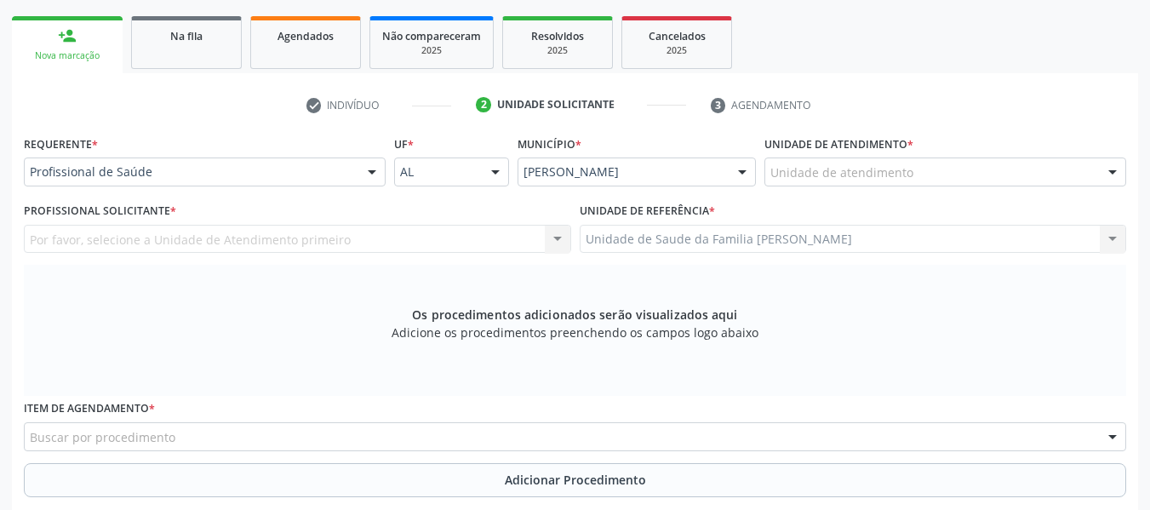
scroll to position [248, 0]
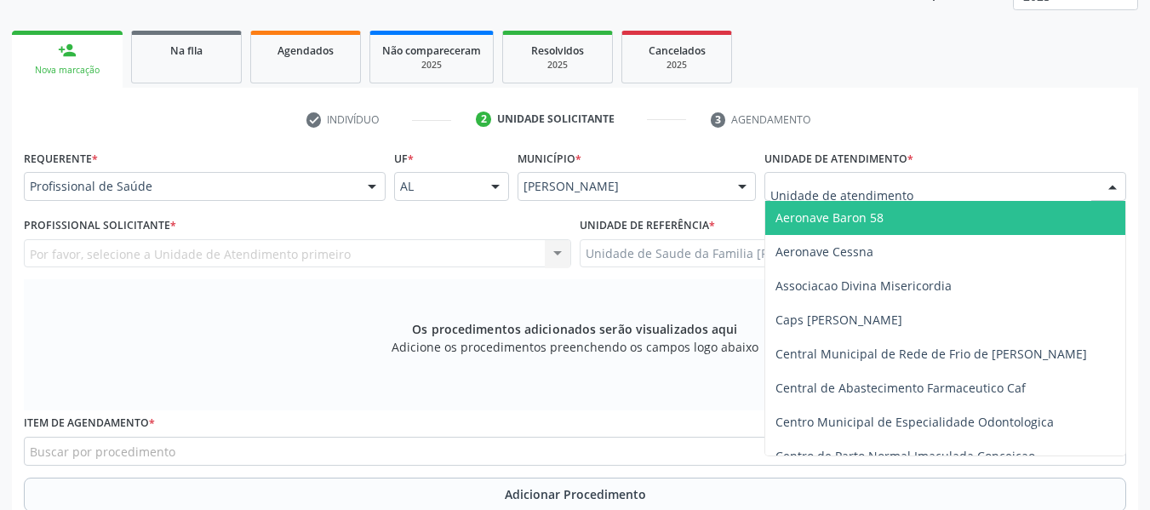
click at [929, 185] on div at bounding box center [945, 186] width 362 height 29
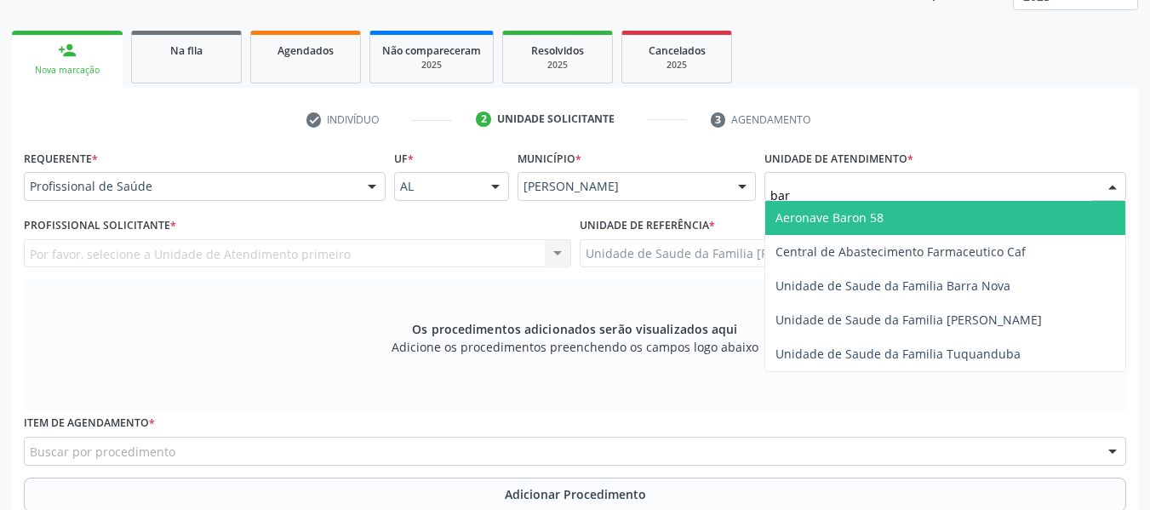
type input "barr"
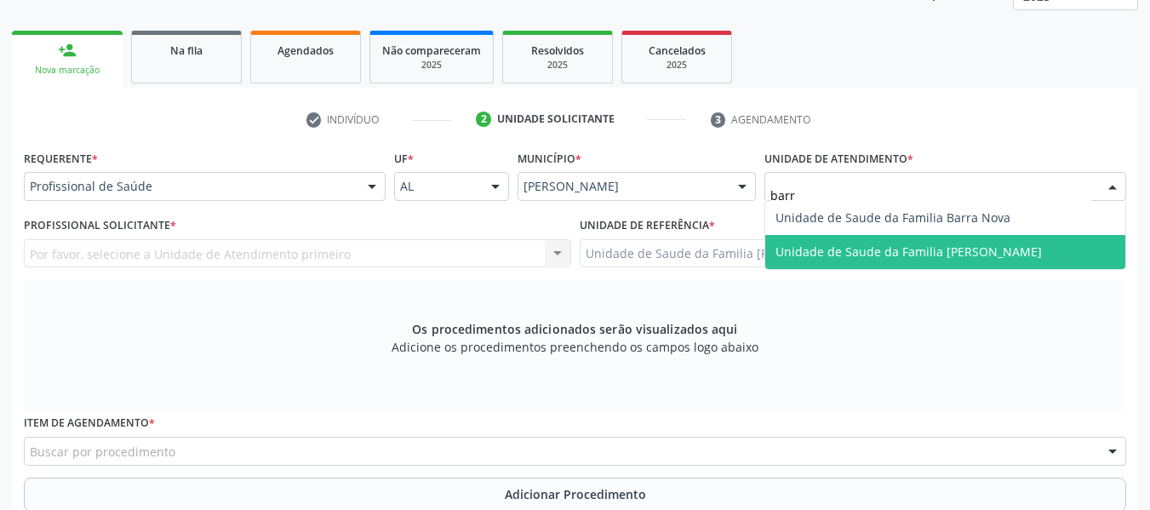
click at [915, 255] on span "Unidade de Saude da Familia [PERSON_NAME]" at bounding box center [908, 251] width 266 height 16
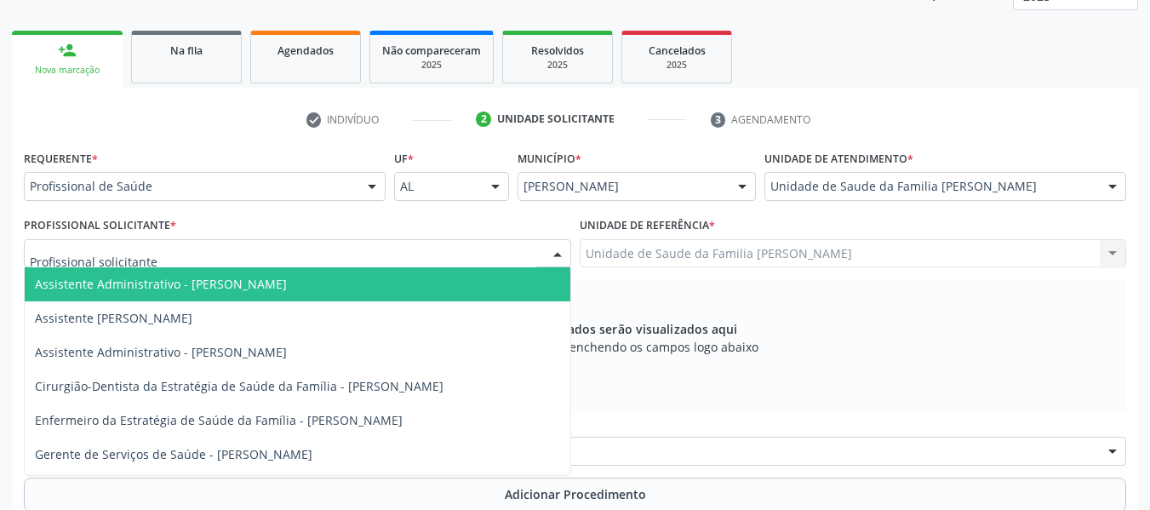
click at [563, 250] on div at bounding box center [558, 254] width 26 height 29
type input "sim"
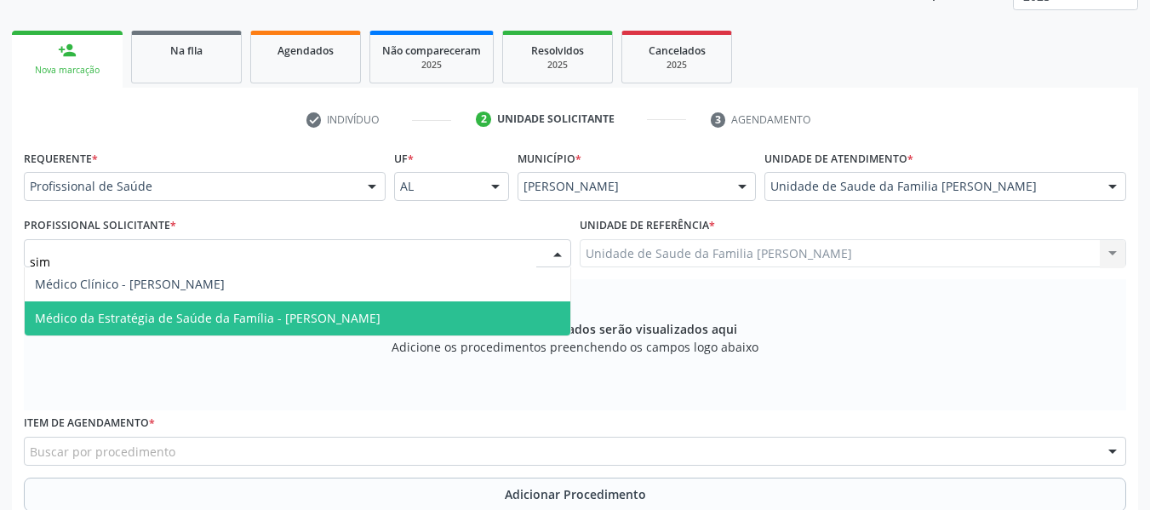
click at [348, 320] on span "Médico da Estratégia de Saúde da Família - [PERSON_NAME]" at bounding box center [208, 318] width 346 height 16
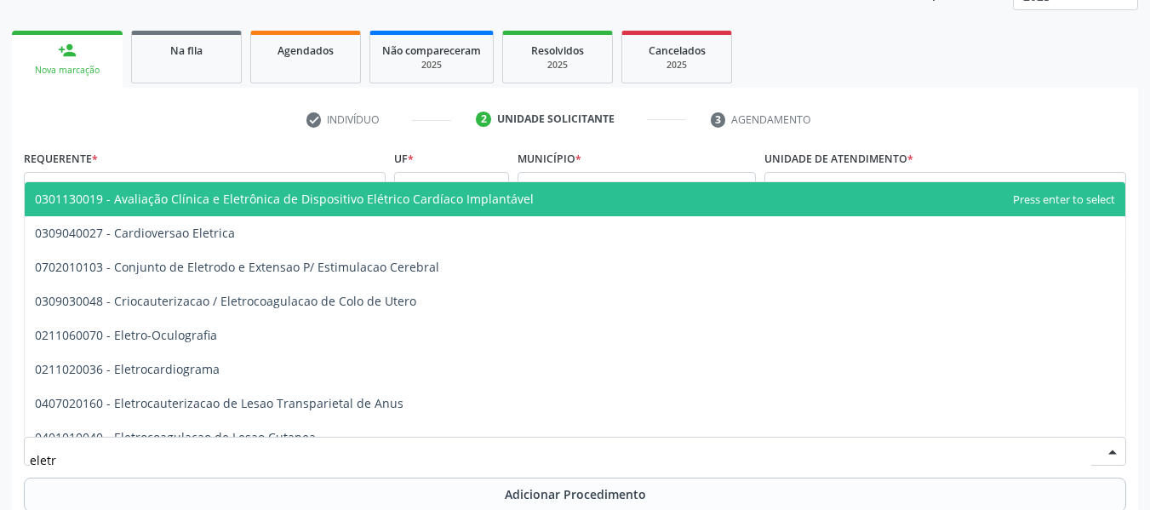
type input "eletro"
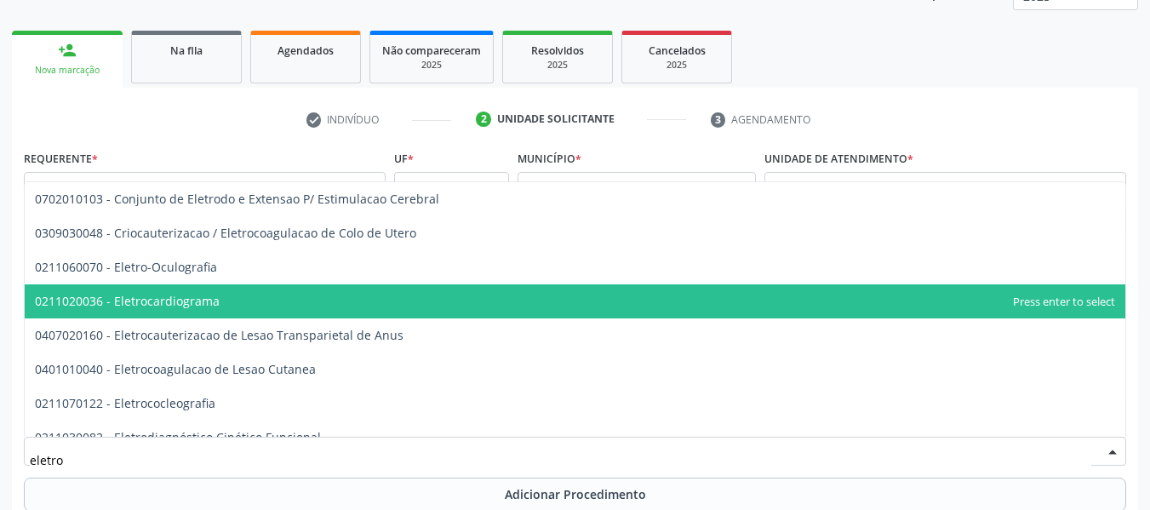
click at [158, 297] on span "0211020036 - Eletrocardiograma" at bounding box center [127, 301] width 185 height 16
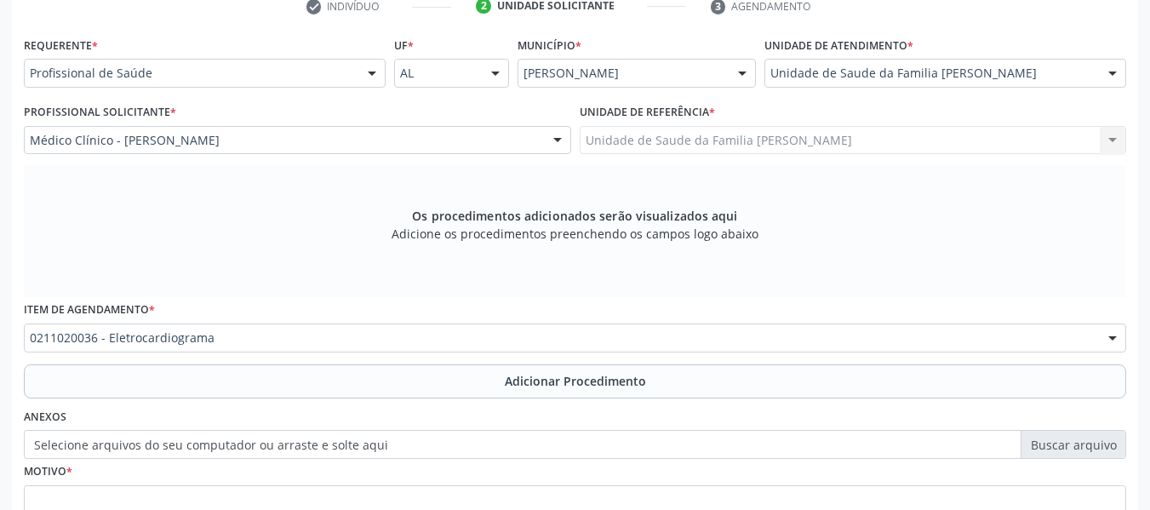
scroll to position [512, 0]
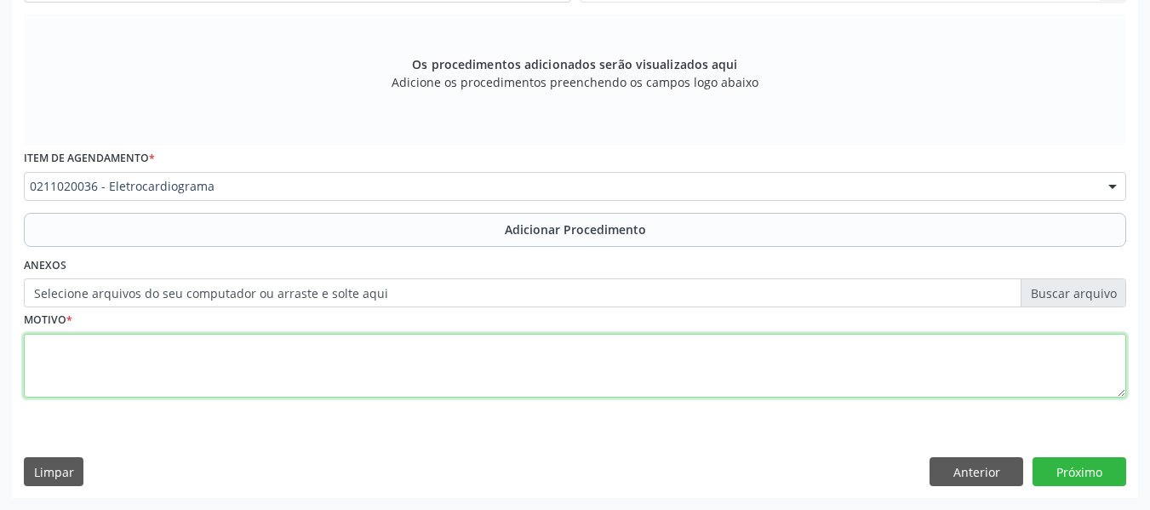
click at [137, 368] on textarea at bounding box center [575, 366] width 1102 height 65
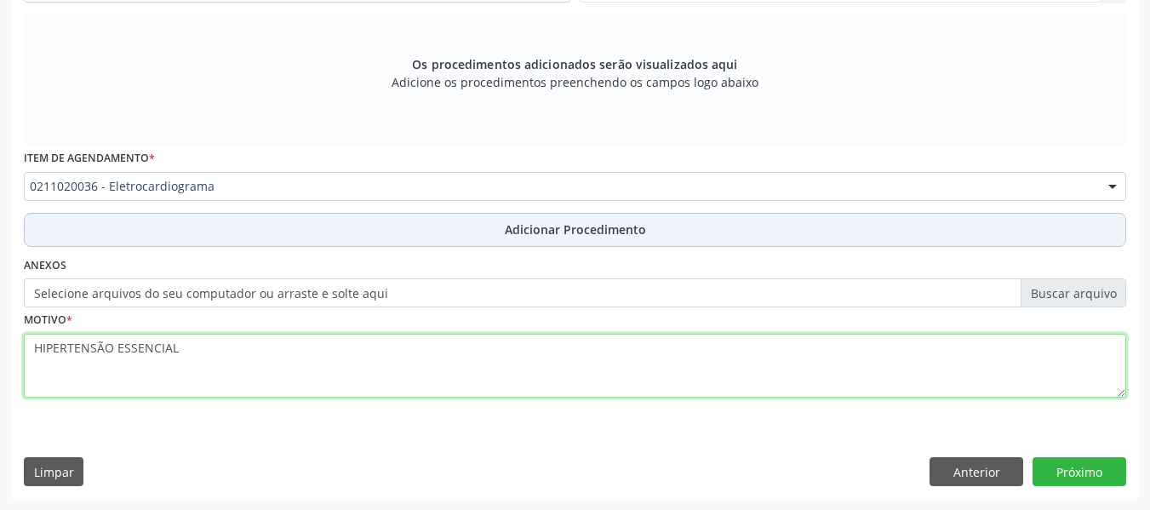
type textarea "HIPERTENSÃO ESSENCIAL"
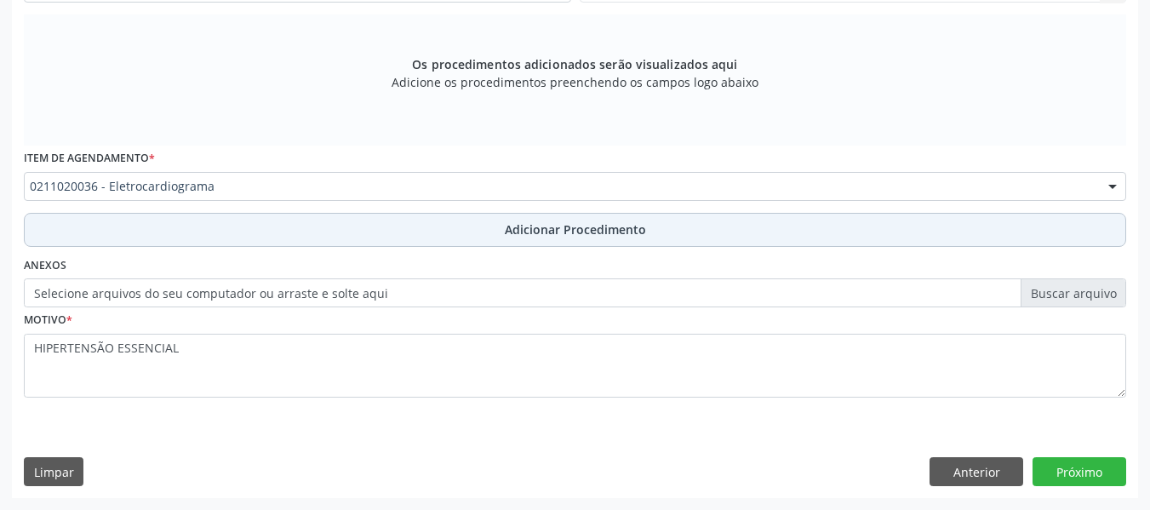
click at [593, 229] on span "Adicionar Procedimento" at bounding box center [575, 229] width 141 height 18
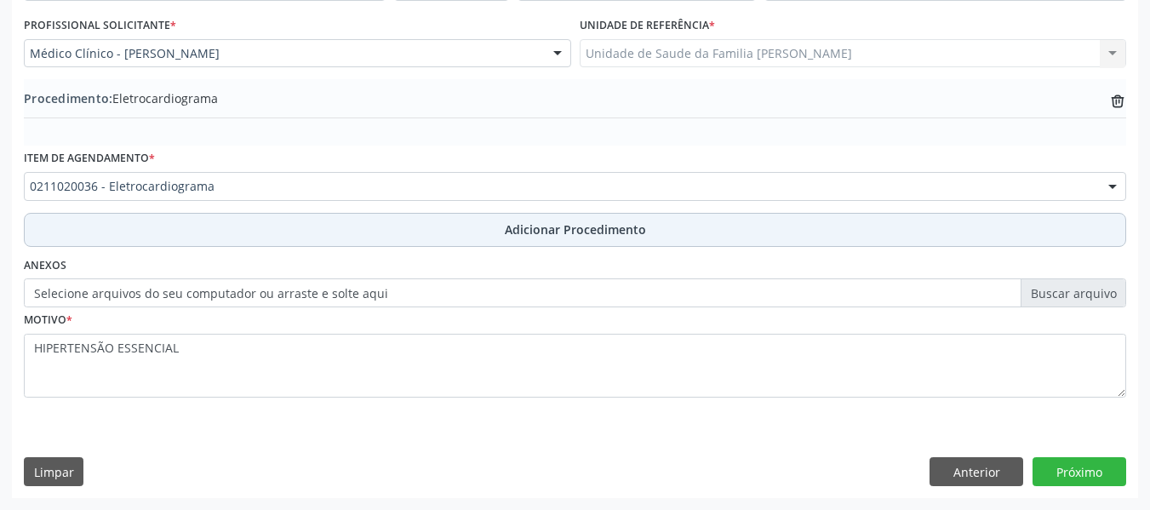
scroll to position [448, 0]
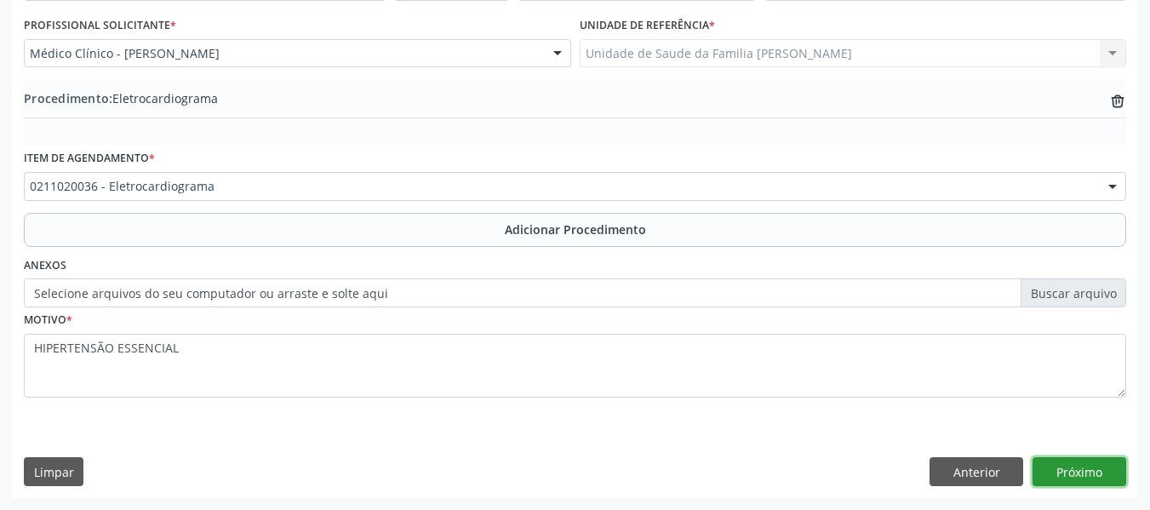
click at [1078, 466] on button "Próximo" at bounding box center [1080, 471] width 94 height 29
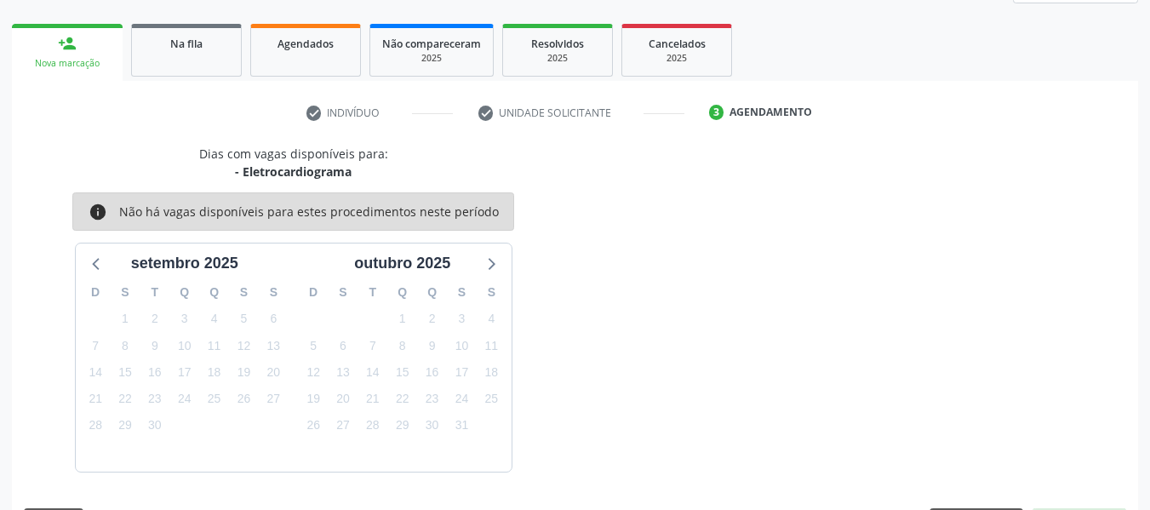
scroll to position [305, 0]
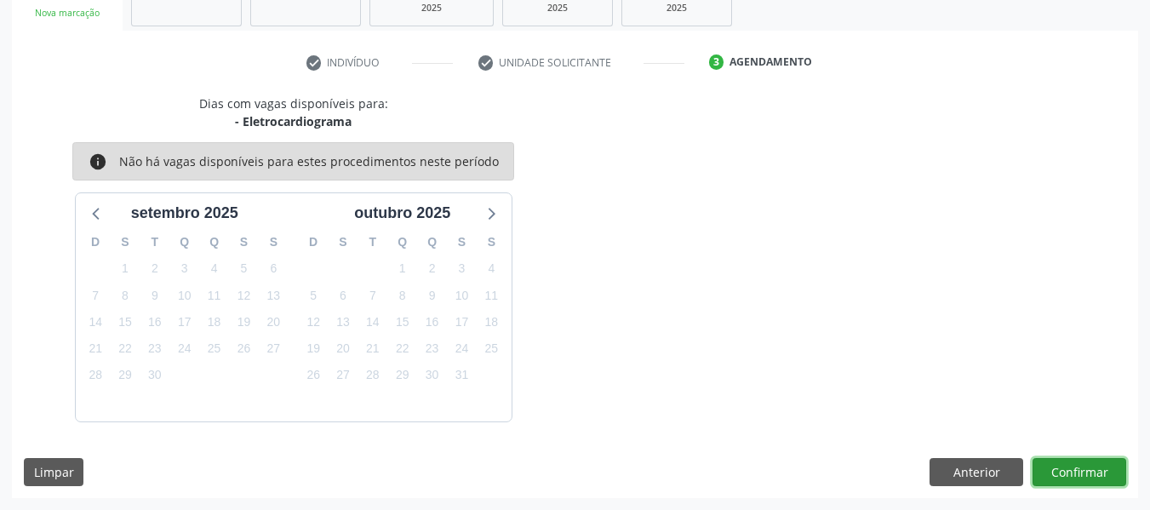
click at [1078, 466] on button "Confirmar" at bounding box center [1080, 472] width 94 height 29
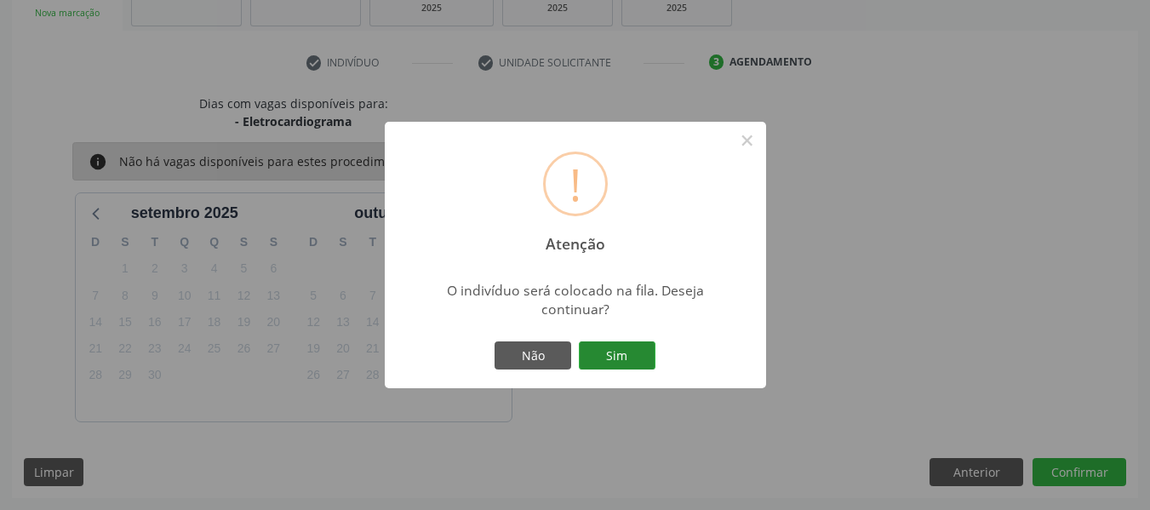
click at [621, 349] on button "Sim" at bounding box center [617, 355] width 77 height 29
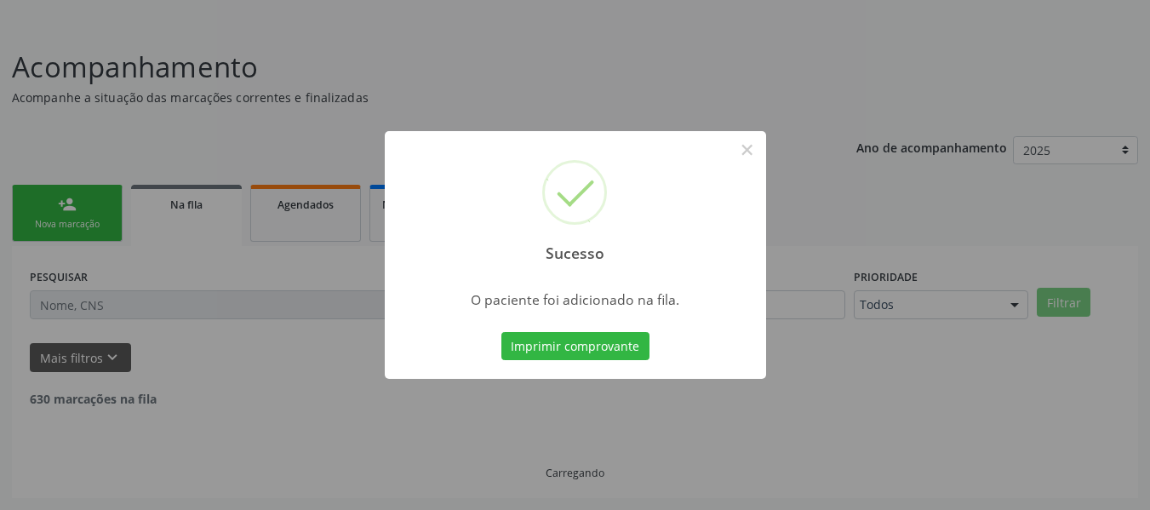
scroll to position [76, 0]
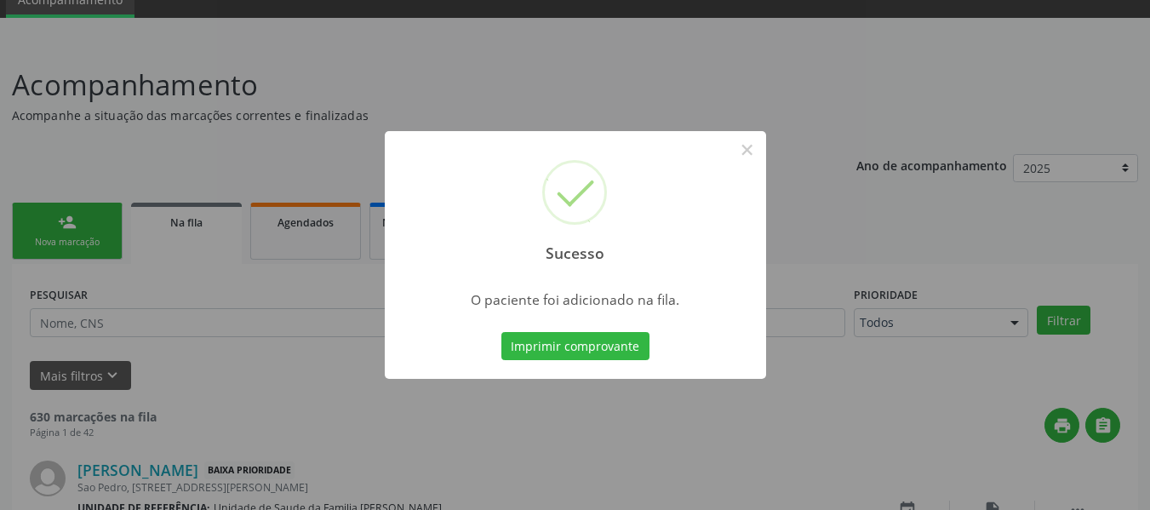
click at [60, 222] on div "Sucesso × O paciente foi adicionado na fila. Imprimir comprovante Cancel" at bounding box center [575, 255] width 1150 height 510
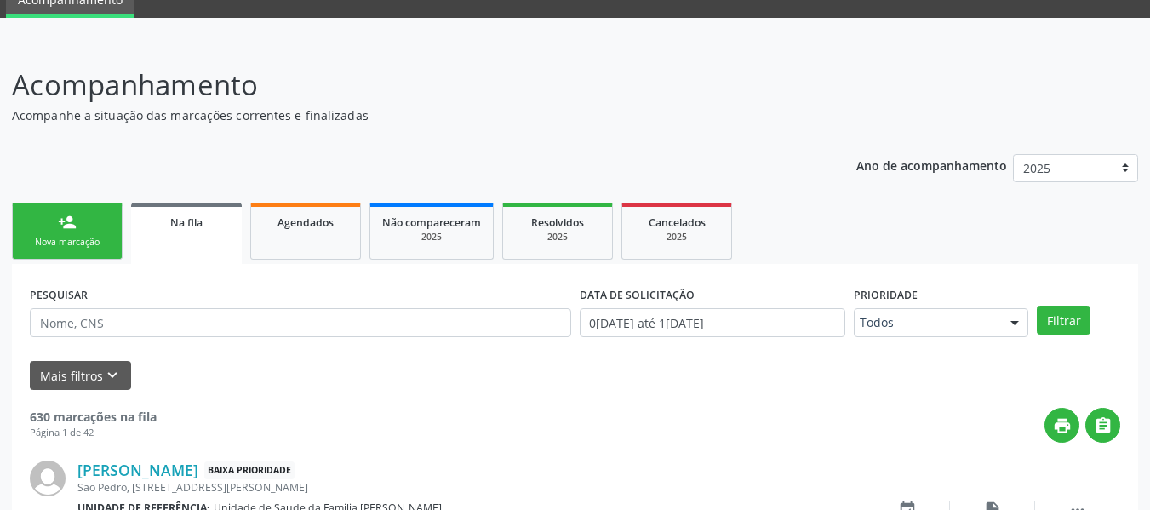
click at [60, 222] on div "person_add" at bounding box center [67, 222] width 19 height 19
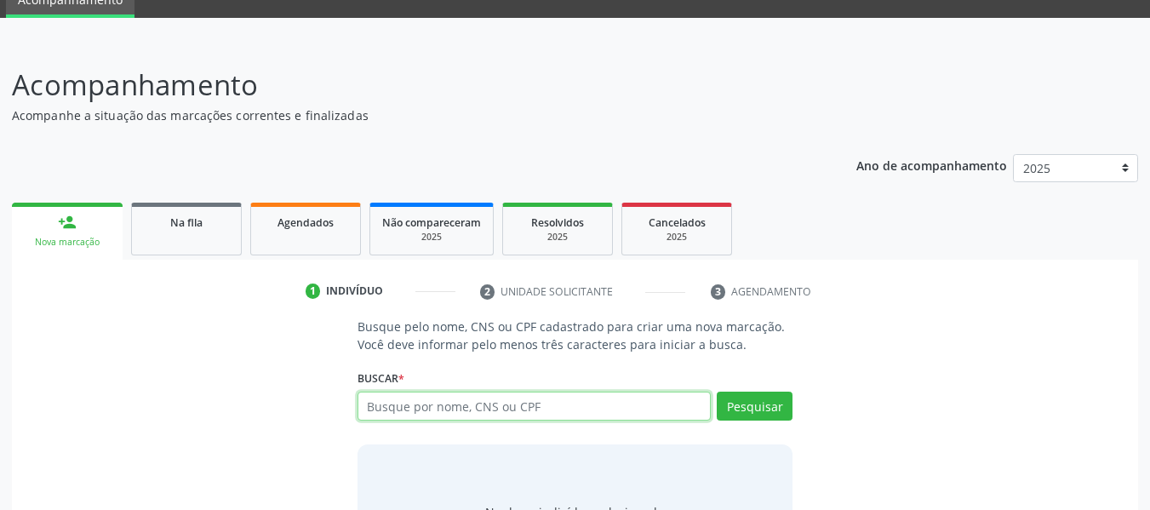
click at [409, 410] on input "text" at bounding box center [535, 406] width 354 height 29
type input "700902987081797"
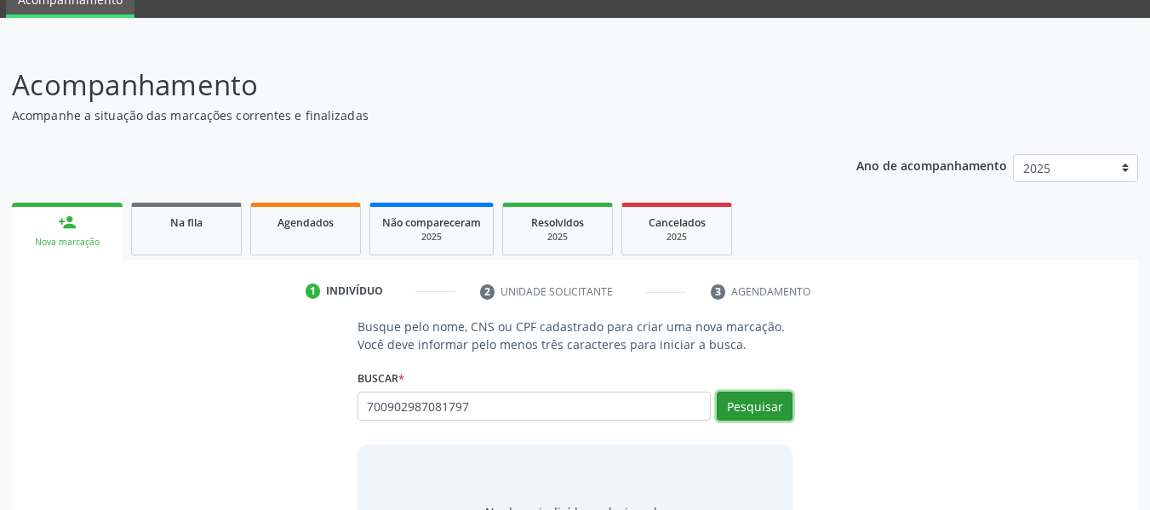
click at [752, 407] on button "Pesquisar" at bounding box center [755, 406] width 76 height 29
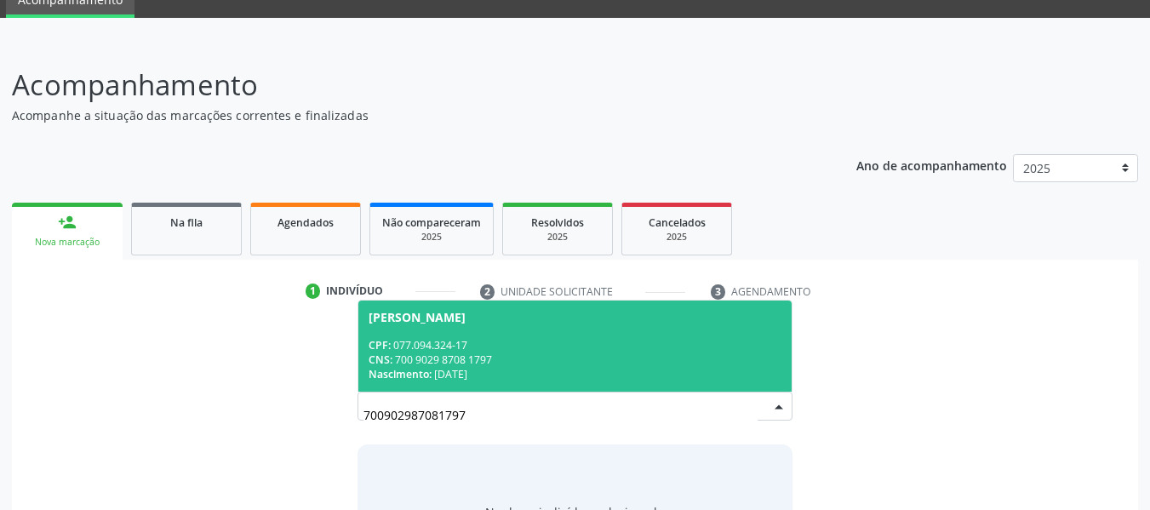
click at [457, 351] on div "CPF: 077.094.324-17" at bounding box center [576, 345] width 414 height 14
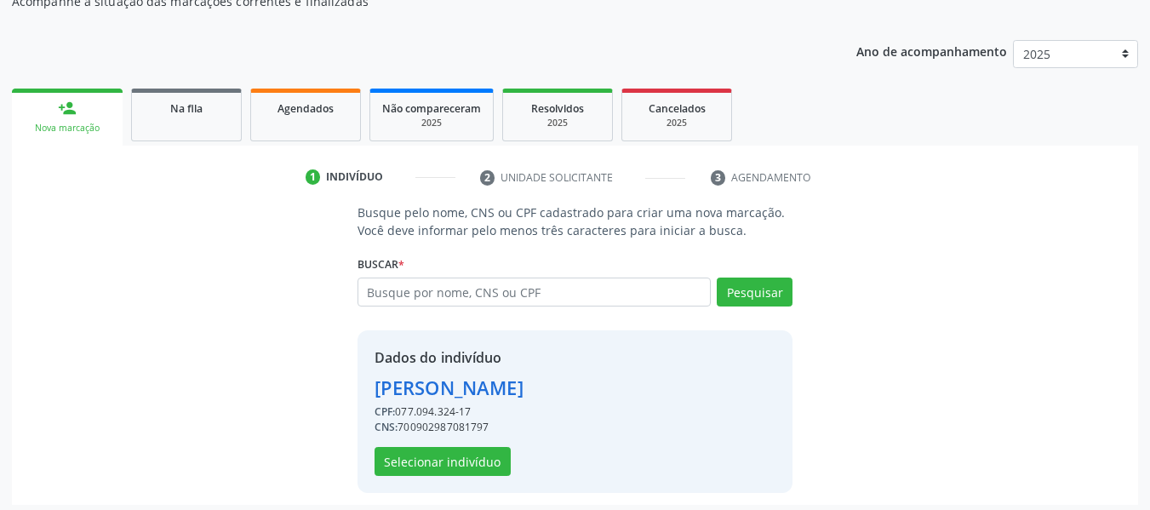
scroll to position [197, 0]
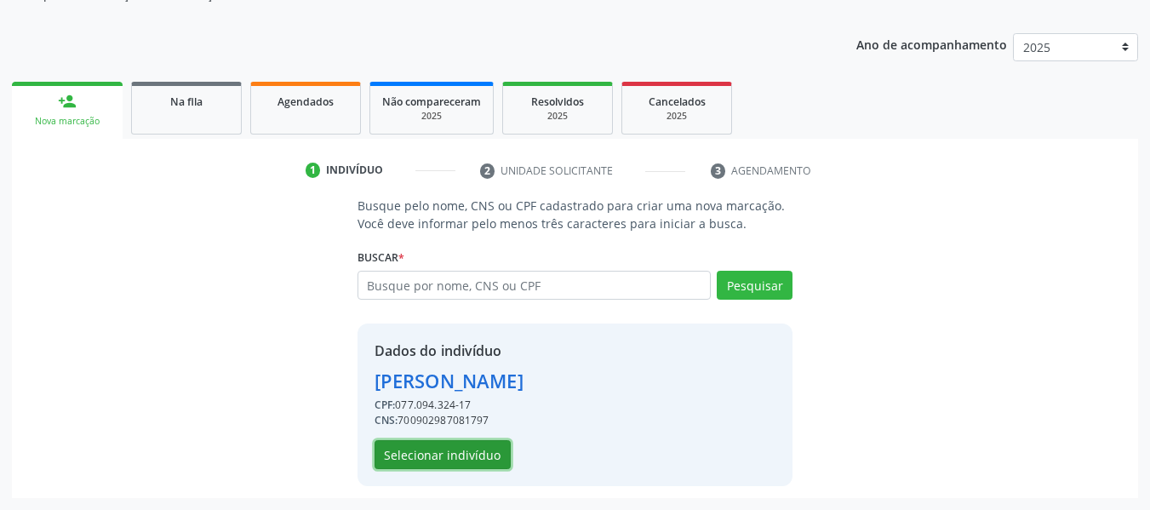
click at [435, 456] on button "Selecionar indivíduo" at bounding box center [443, 454] width 136 height 29
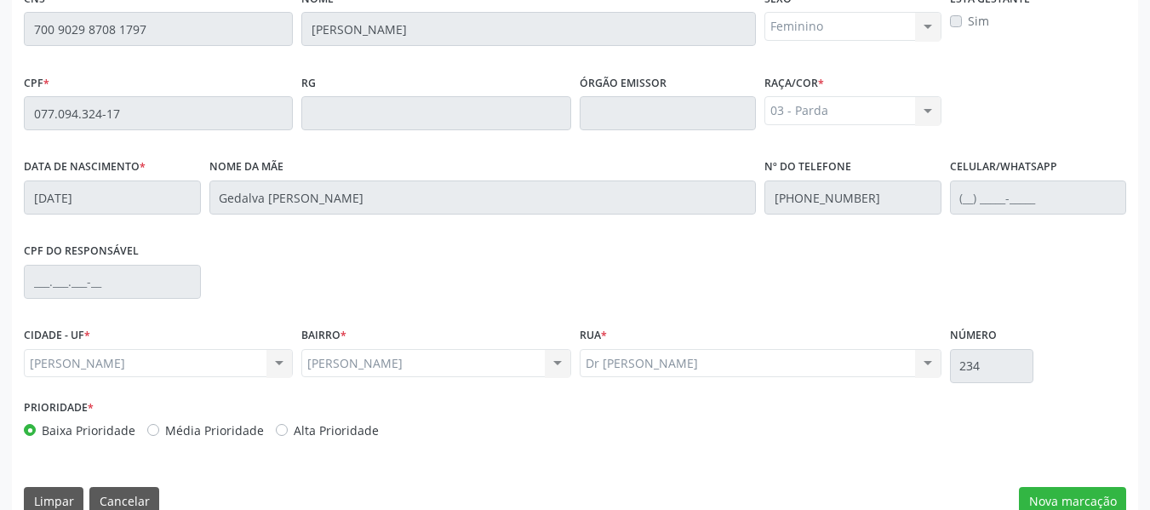
scroll to position [486, 0]
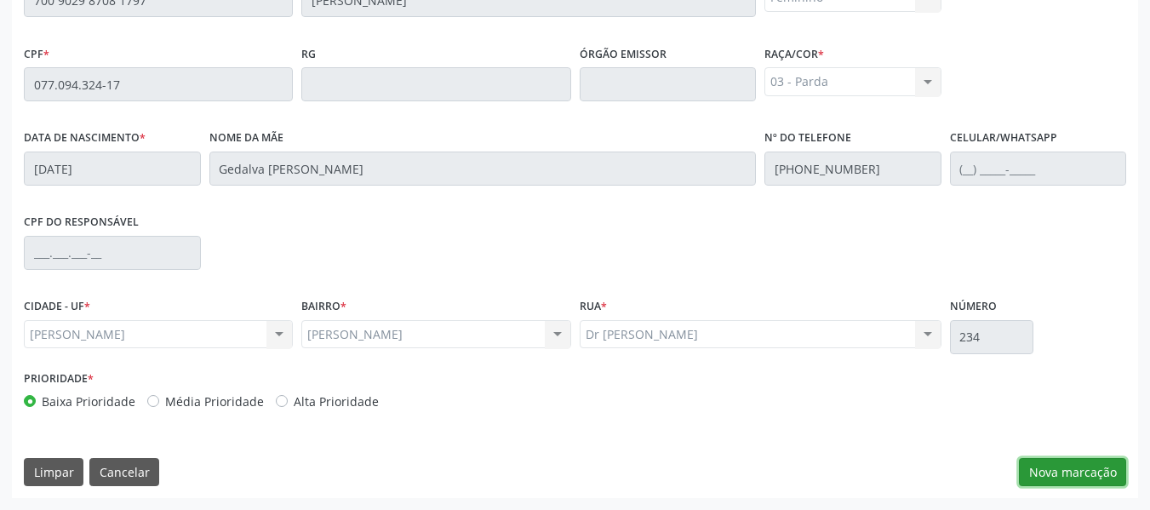
click at [1053, 472] on button "Nova marcação" at bounding box center [1072, 472] width 107 height 29
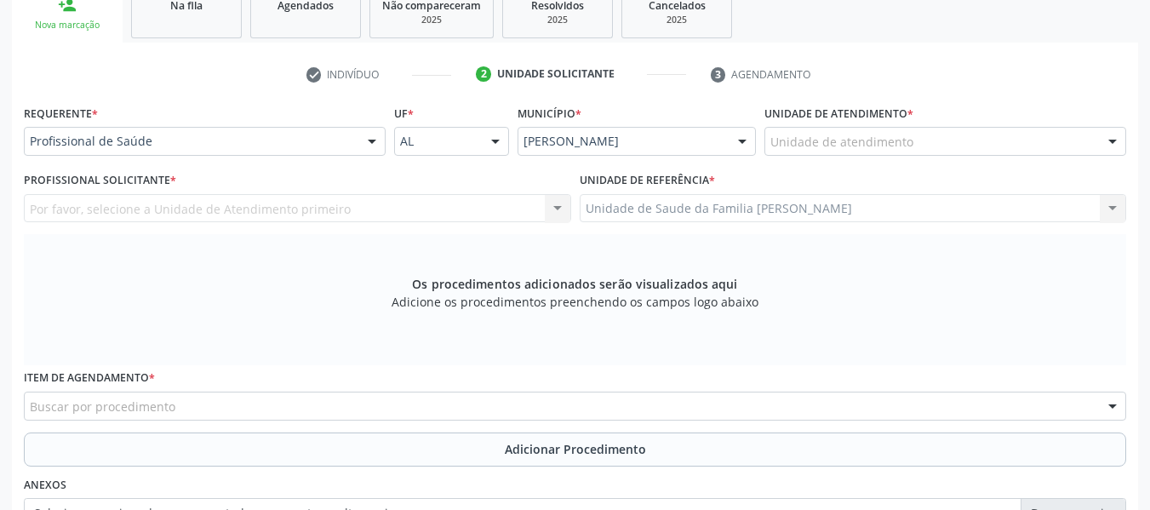
scroll to position [259, 0]
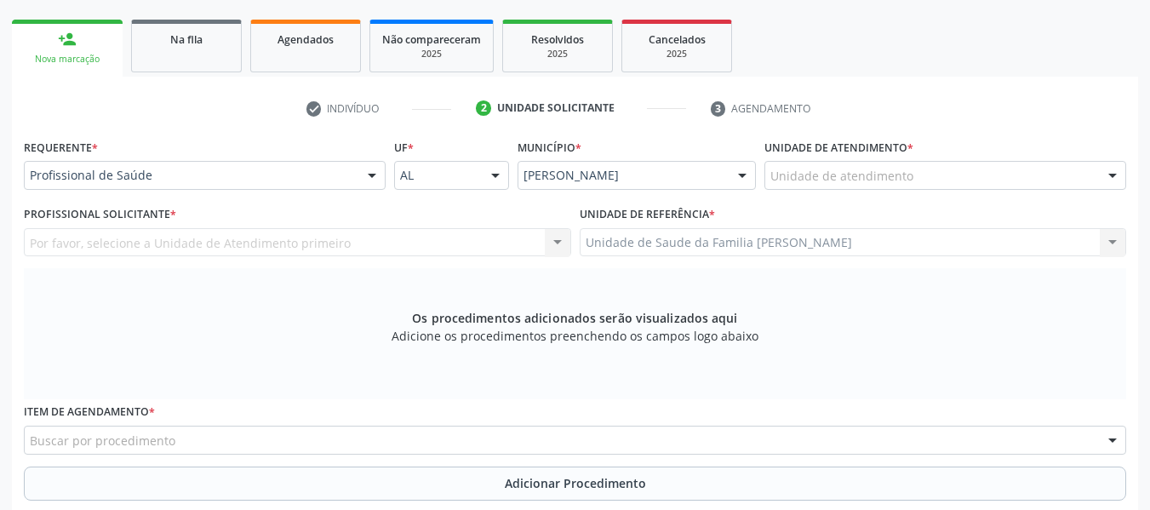
click at [1114, 170] on div at bounding box center [1113, 176] width 26 height 29
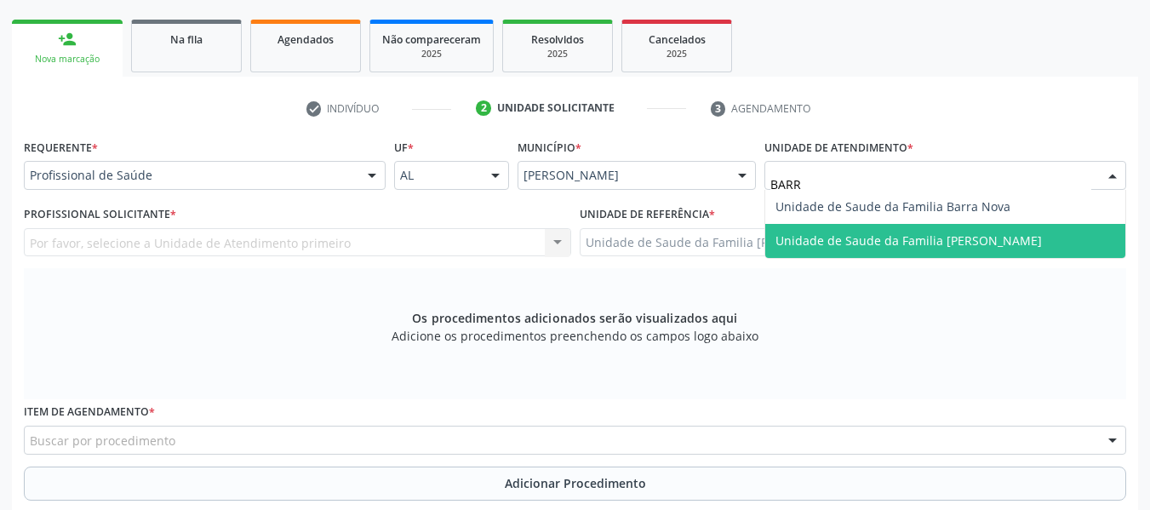
click at [981, 238] on span "Unidade de Saude da Familia [PERSON_NAME]" at bounding box center [908, 240] width 266 height 16
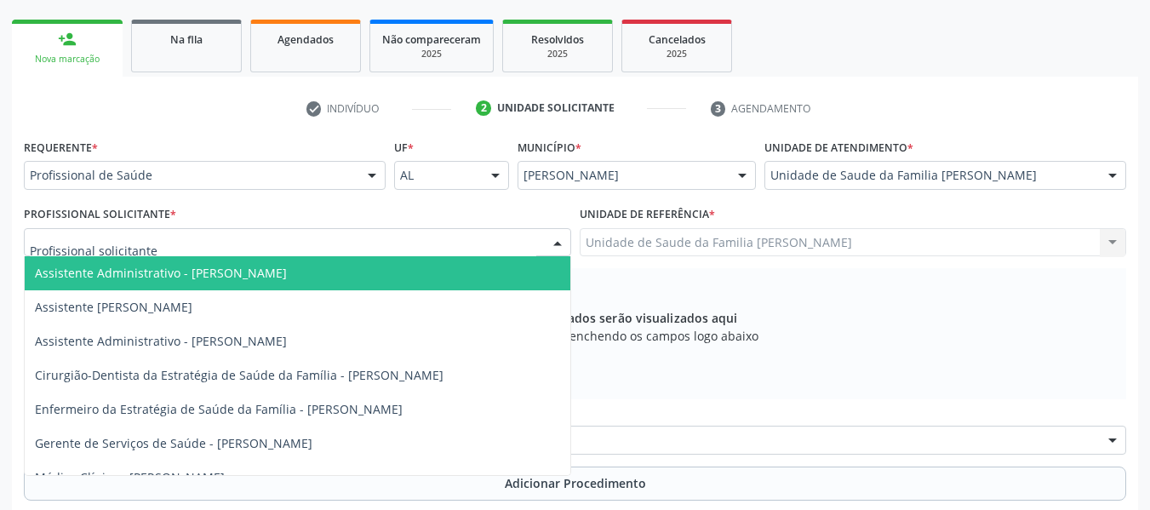
click at [559, 241] on div at bounding box center [558, 243] width 26 height 29
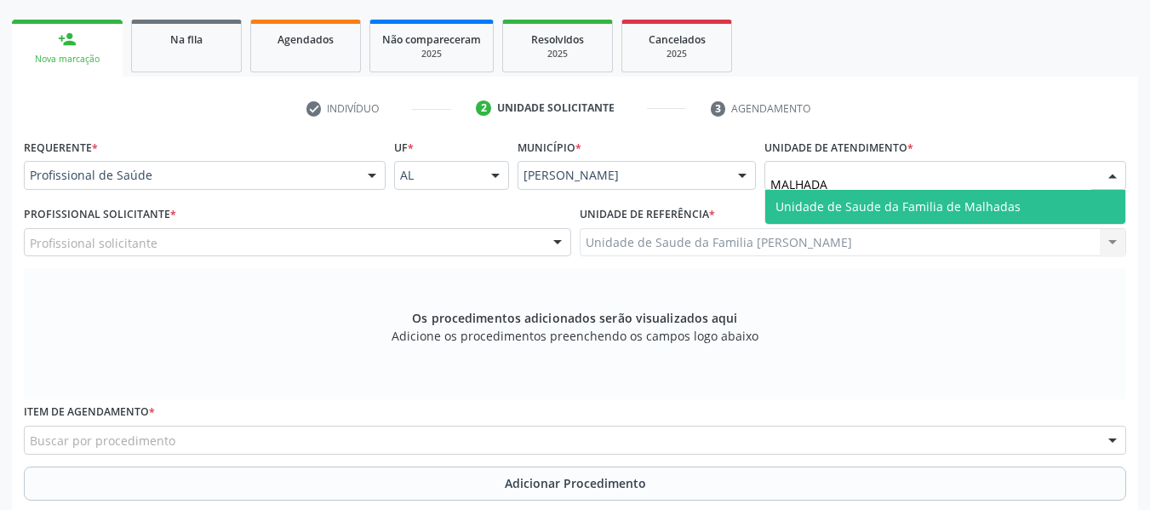
type input "MALHADAS"
click at [935, 199] on span "Unidade de Saude da Familia de Malhadas" at bounding box center [897, 206] width 245 height 16
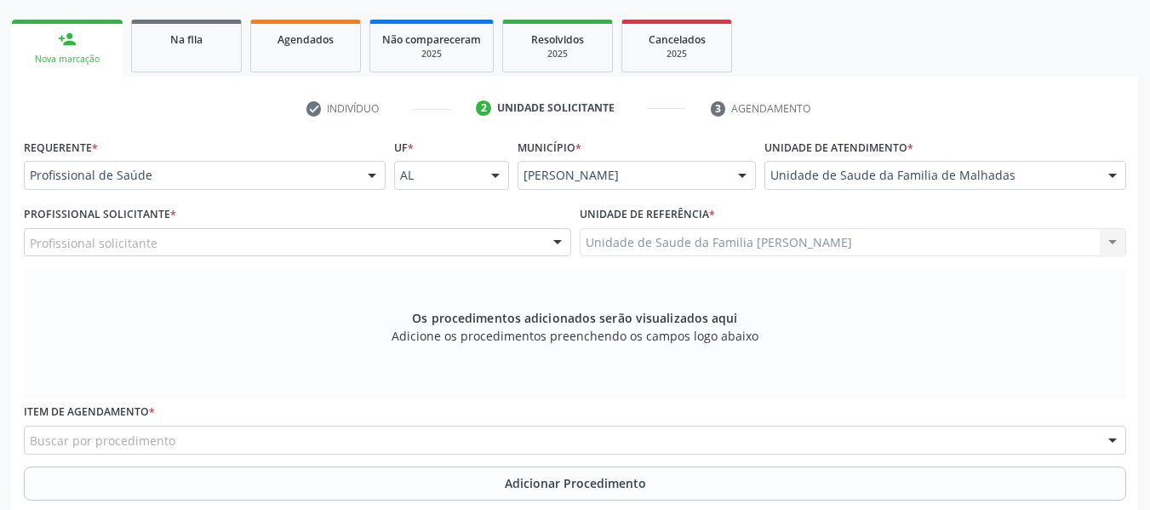
click at [556, 237] on div at bounding box center [558, 243] width 26 height 29
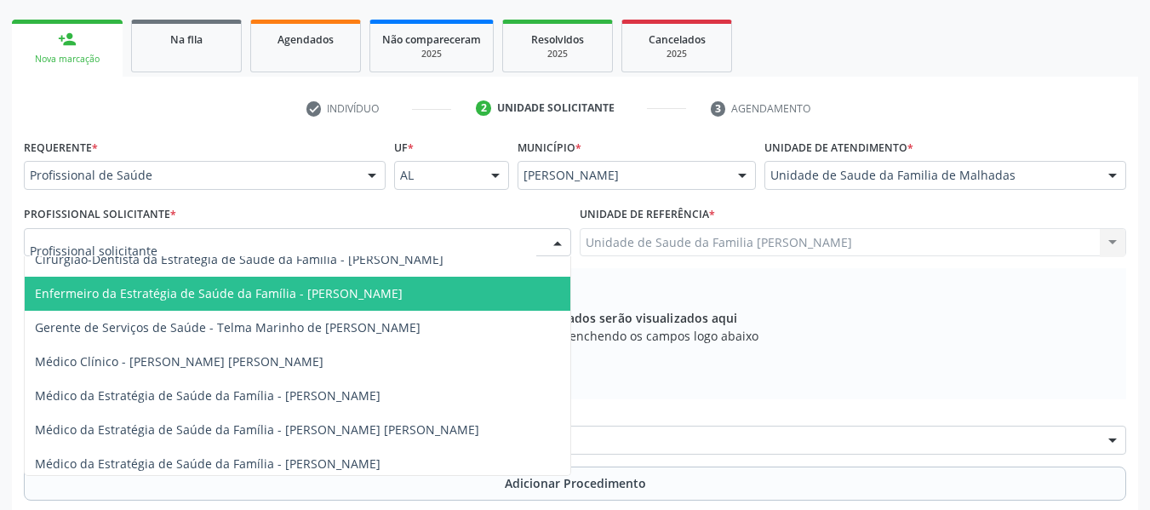
scroll to position [122, 0]
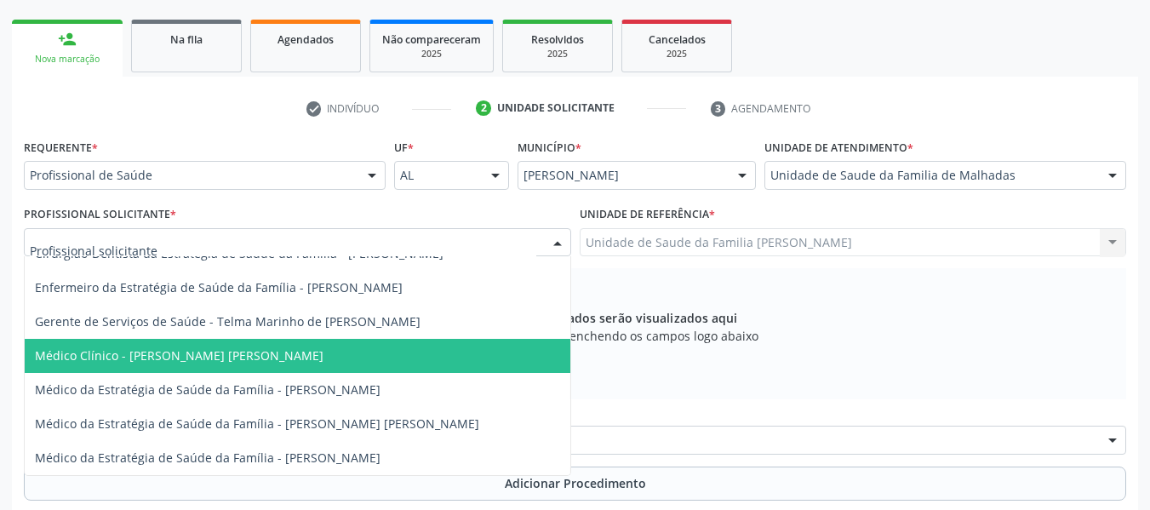
click at [146, 351] on span "Médico Clínico - Dan Reuter Ferraz de Araujo" at bounding box center [179, 355] width 289 height 16
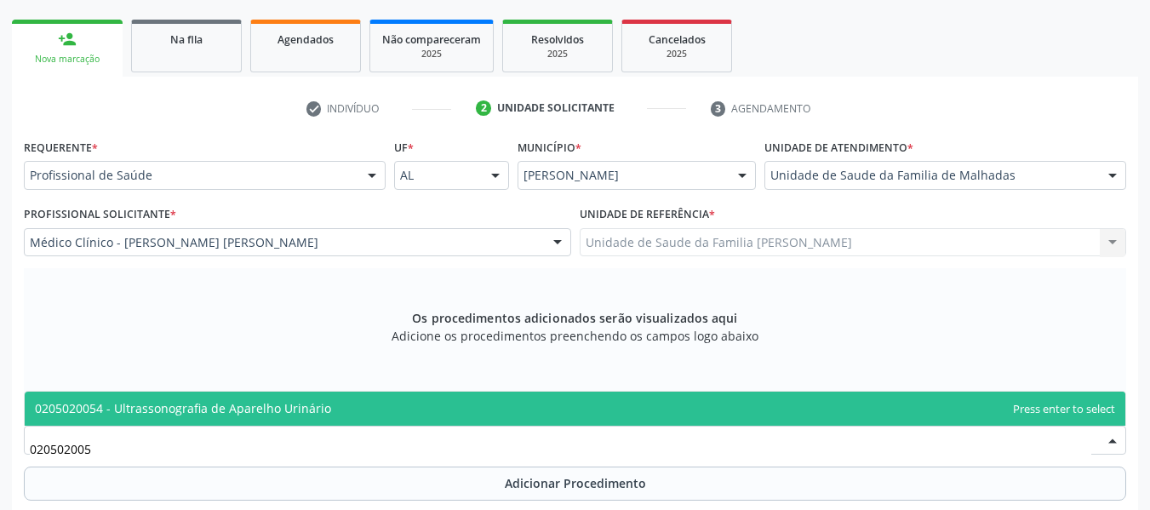
type input "0205020054"
click at [155, 403] on span "0205020054 - Ultrassonografia de Aparelho Urinário" at bounding box center [183, 408] width 296 height 16
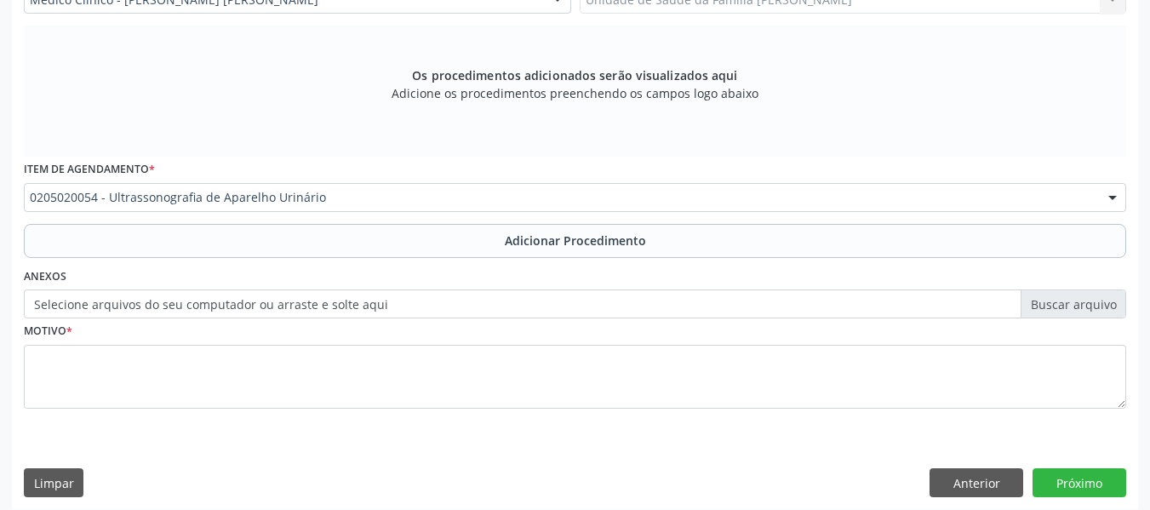
scroll to position [512, 0]
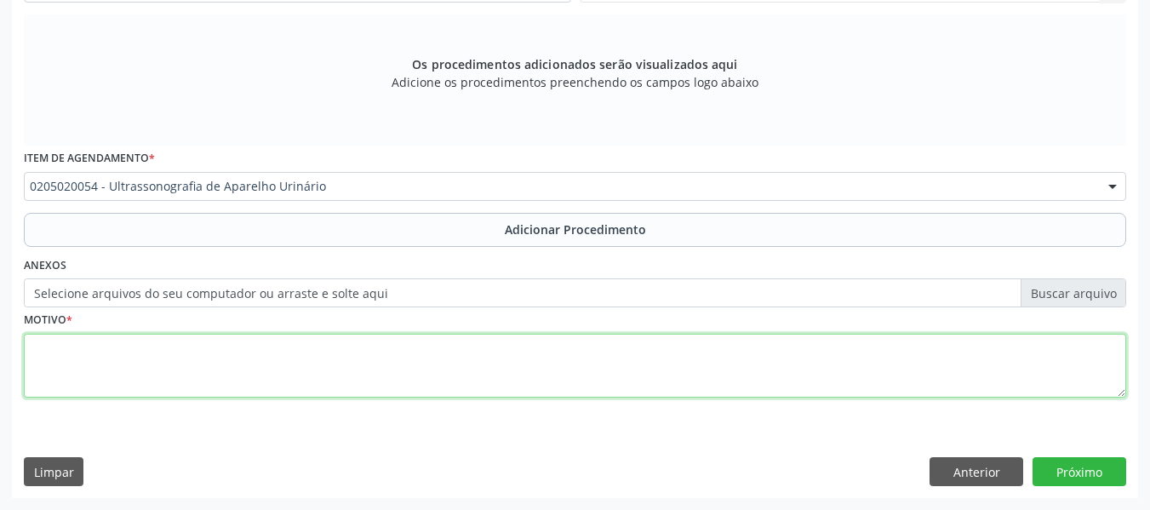
click at [66, 354] on textarea at bounding box center [575, 366] width 1102 height 65
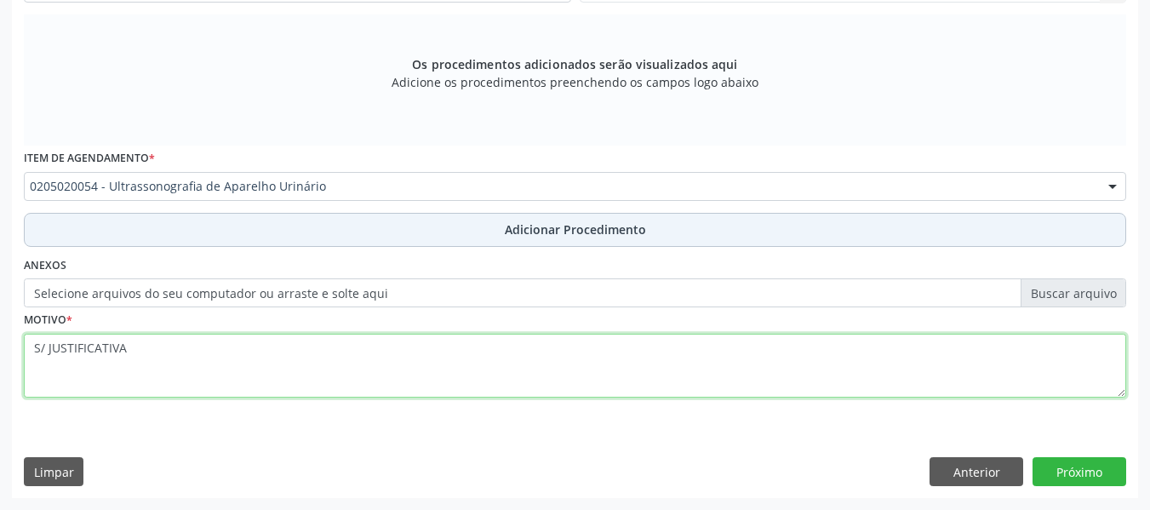
type textarea "S/ JUSTIFICATIVA"
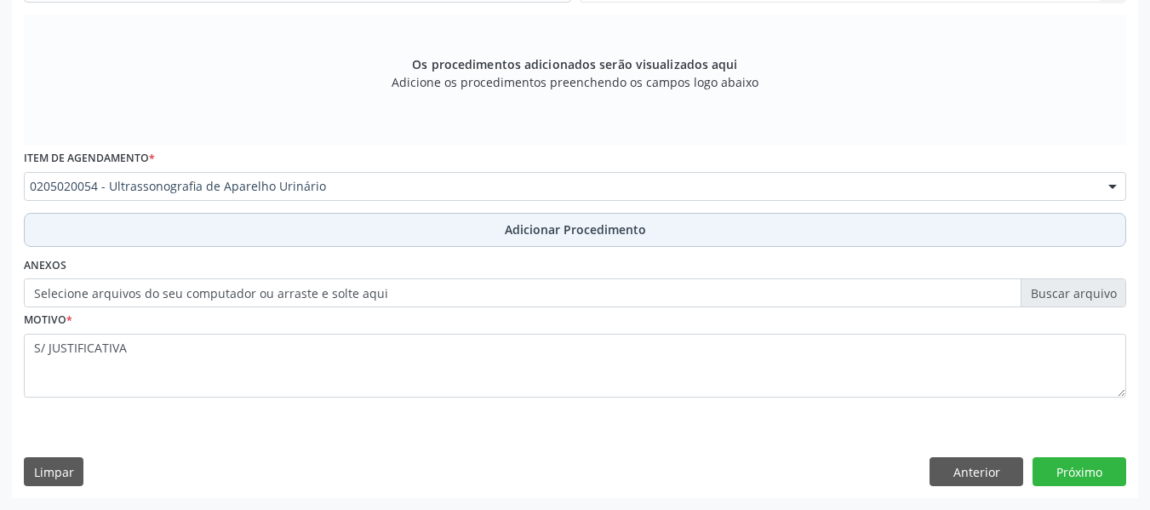
click at [571, 222] on span "Adicionar Procedimento" at bounding box center [575, 229] width 141 height 18
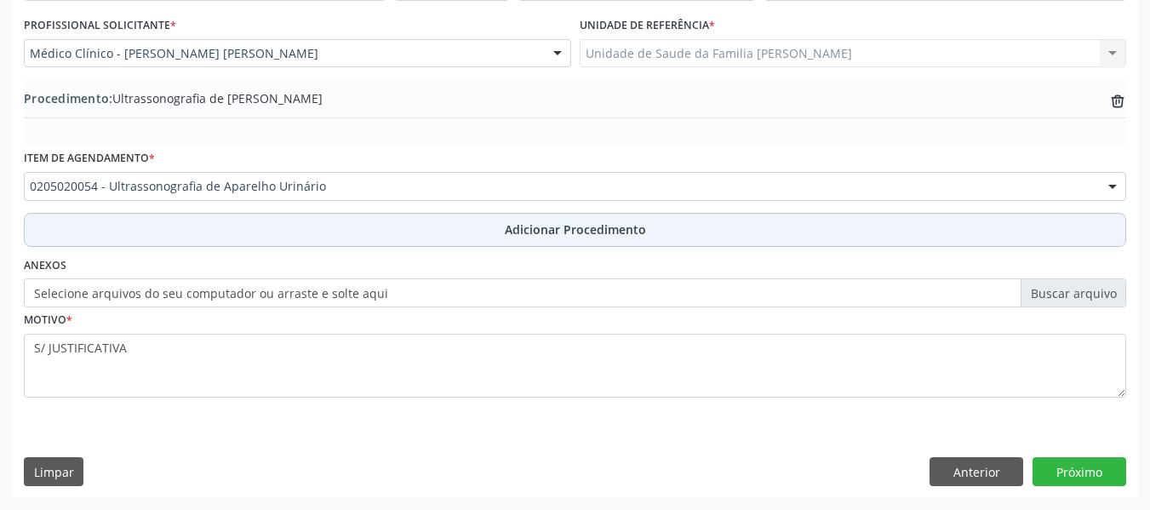
scroll to position [448, 0]
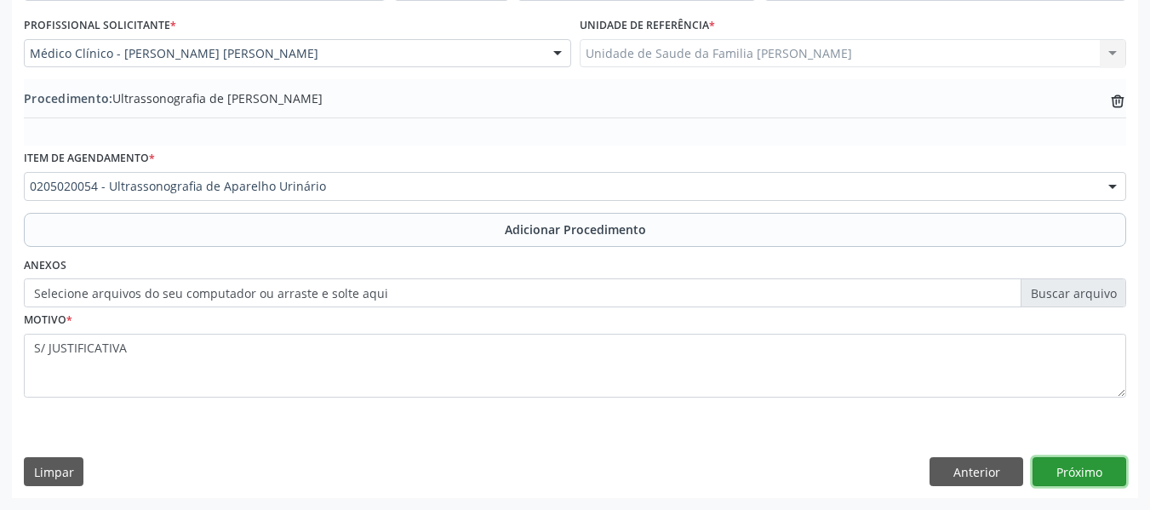
click at [1081, 466] on button "Próximo" at bounding box center [1080, 471] width 94 height 29
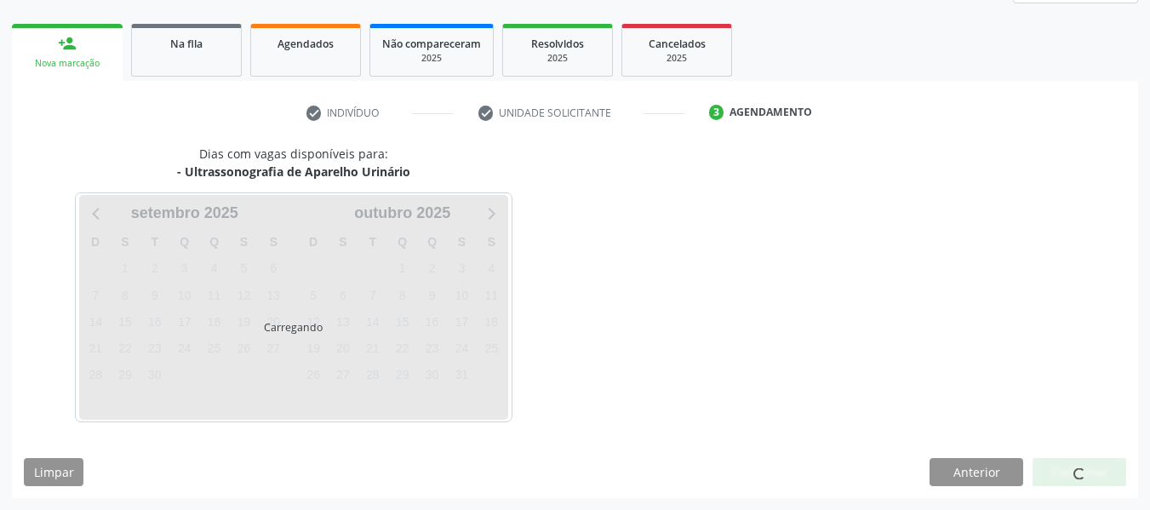
scroll to position [305, 0]
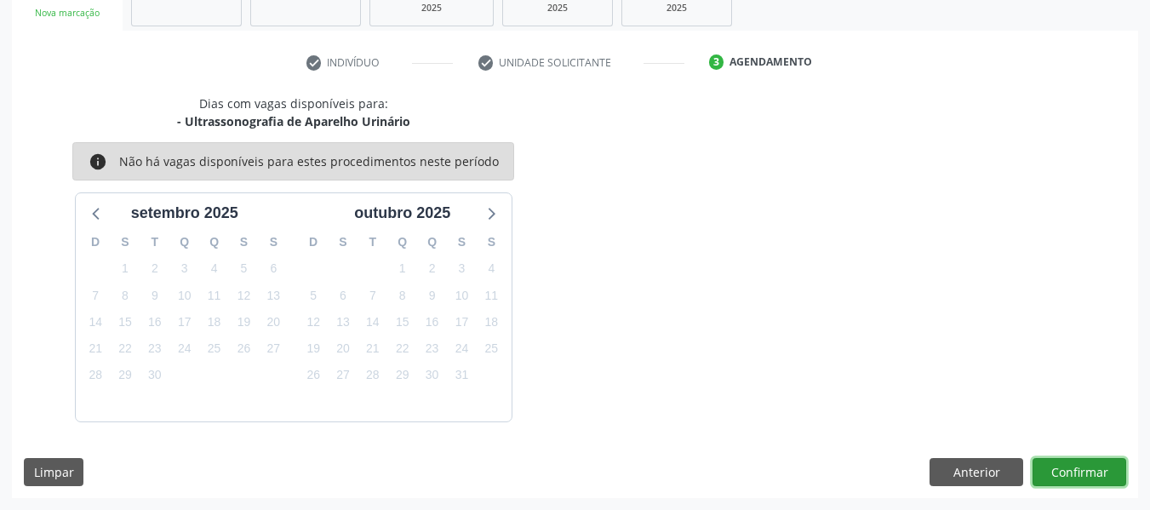
click at [1081, 466] on button "Confirmar" at bounding box center [1080, 472] width 94 height 29
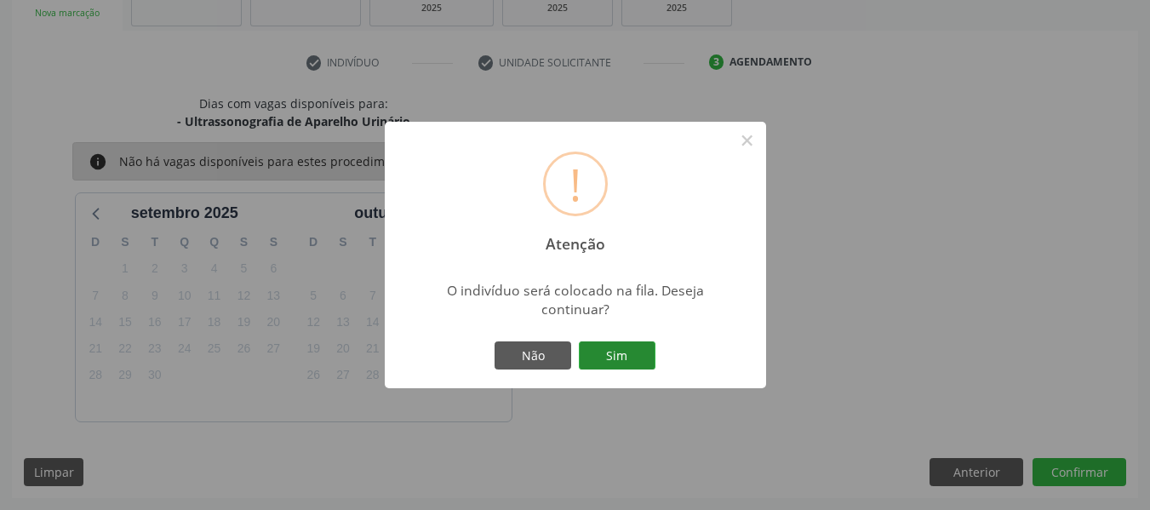
click at [633, 357] on button "Sim" at bounding box center [617, 355] width 77 height 29
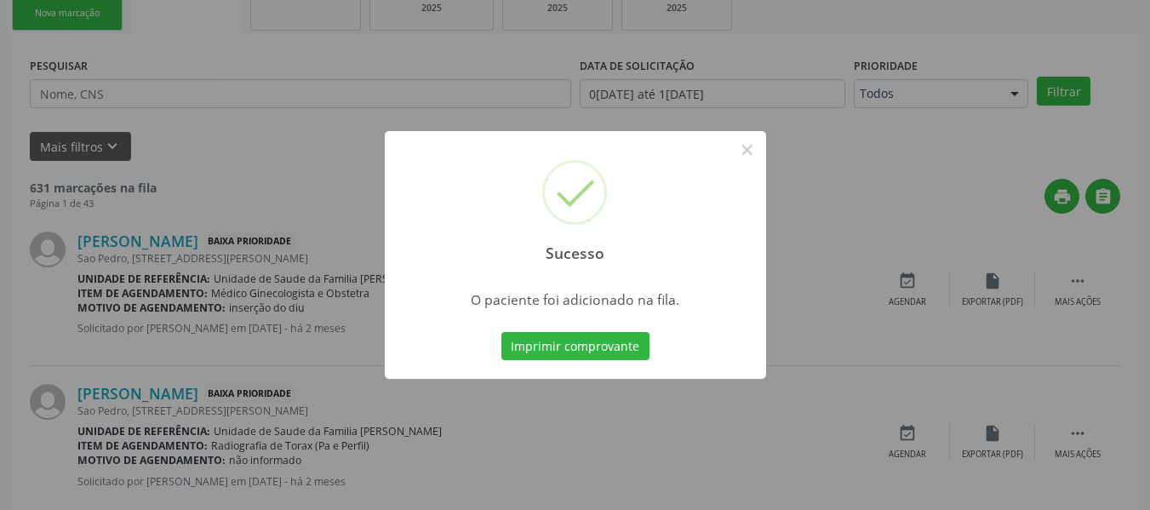
scroll to position [76, 0]
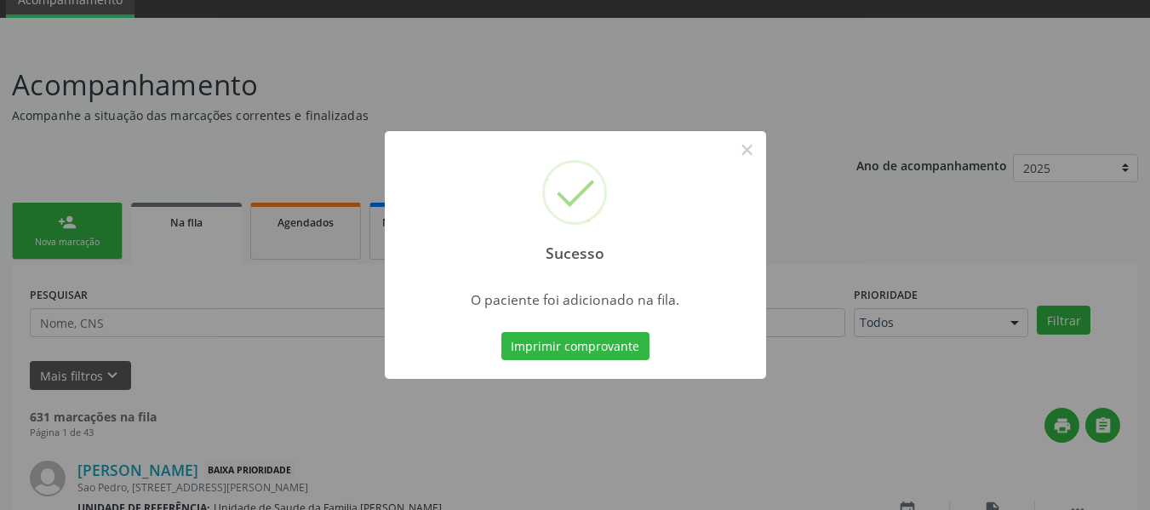
click at [64, 220] on div "Sucesso × O paciente foi adicionado na fila. Imprimir comprovante Cancel" at bounding box center [575, 255] width 1150 height 510
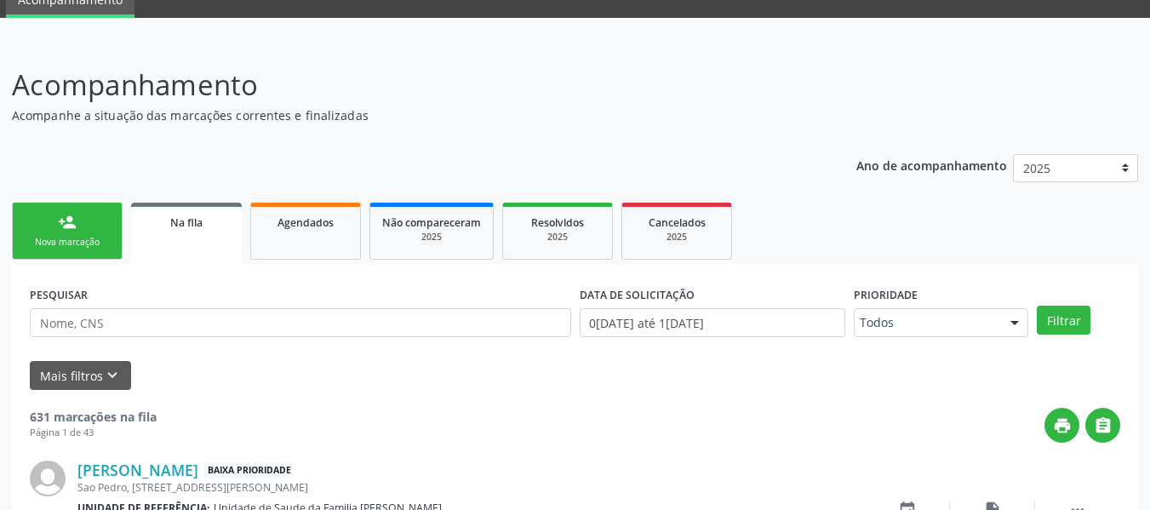
click at [64, 220] on div "person_add" at bounding box center [67, 222] width 19 height 19
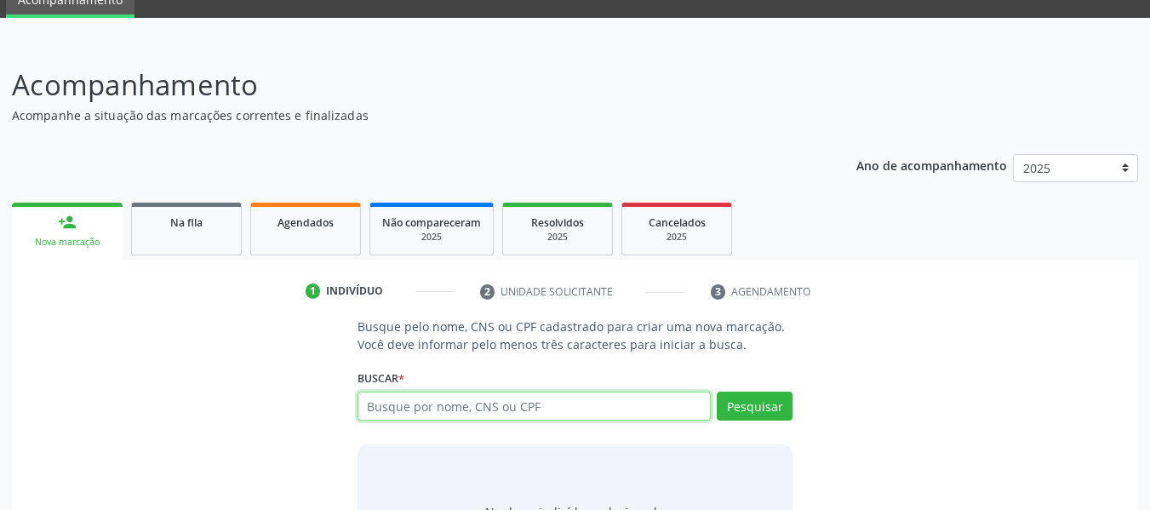
click at [436, 407] on input "text" at bounding box center [535, 406] width 354 height 29
type input "700902987081797"
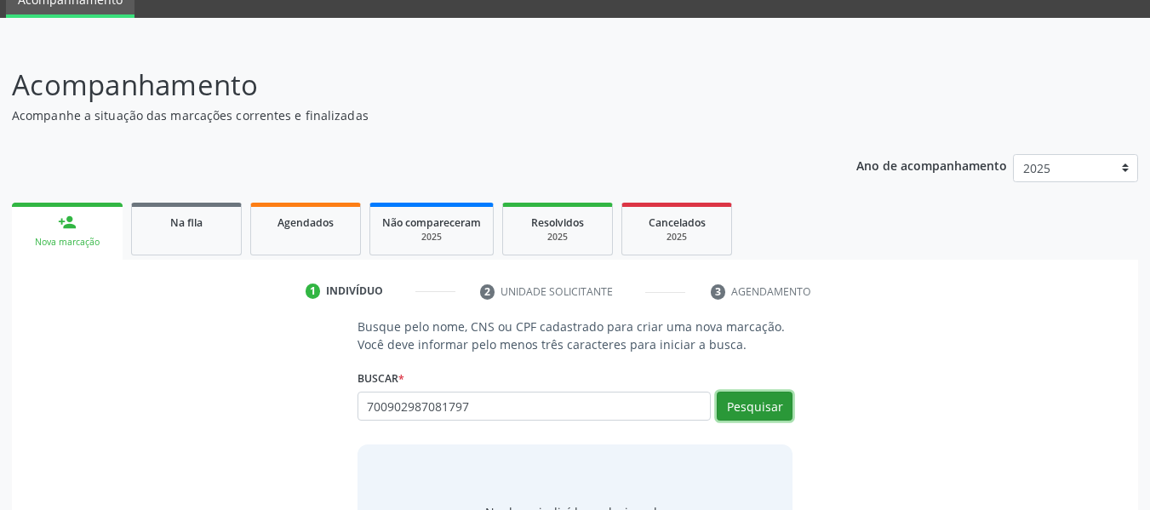
click at [758, 398] on button "Pesquisar" at bounding box center [755, 406] width 76 height 29
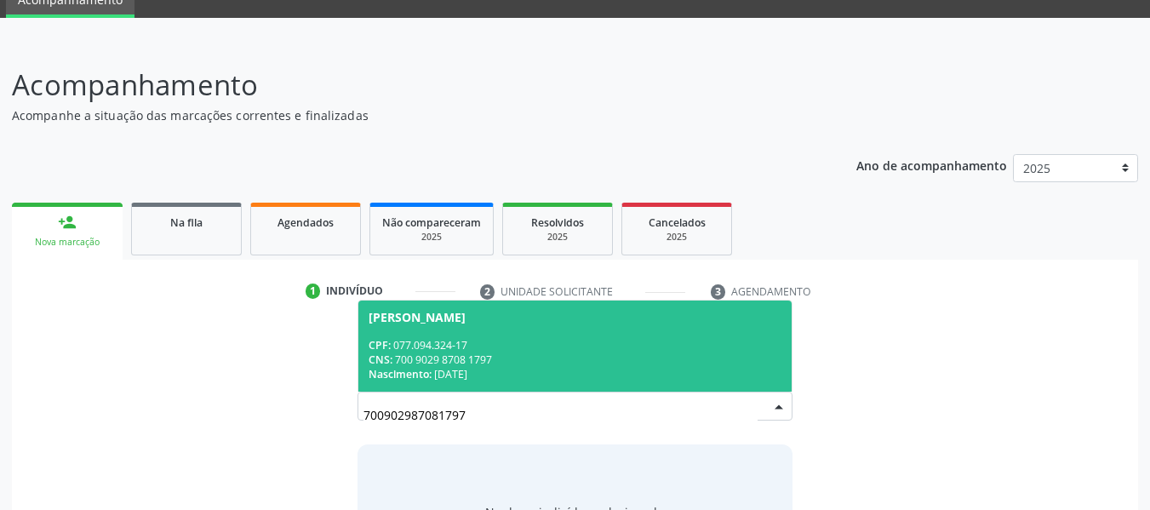
click at [438, 357] on div "CNS: 700 9029 8708 1797" at bounding box center [576, 359] width 414 height 14
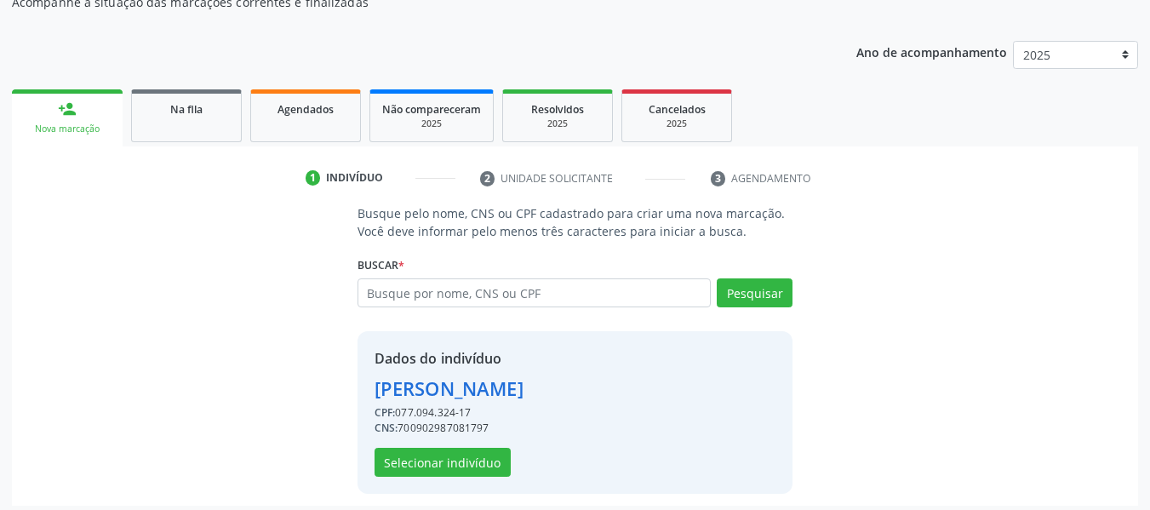
scroll to position [197, 0]
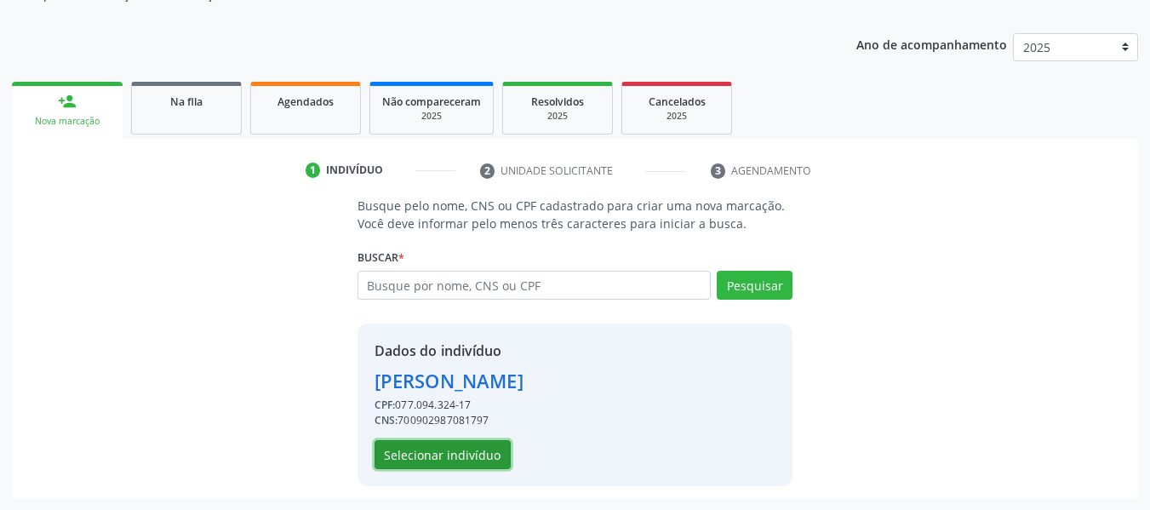
click at [471, 455] on button "Selecionar indivíduo" at bounding box center [443, 454] width 136 height 29
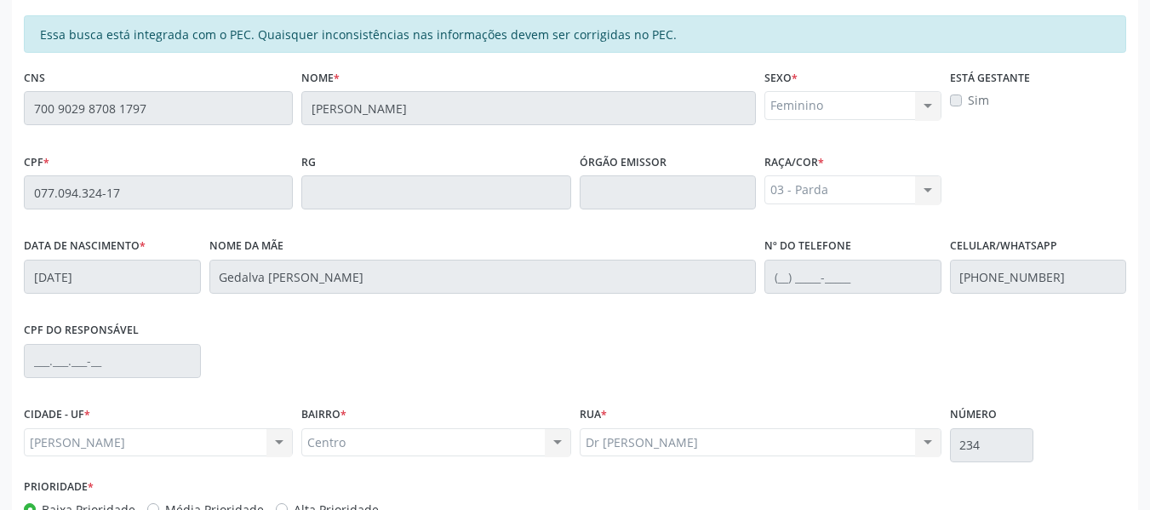
scroll to position [486, 0]
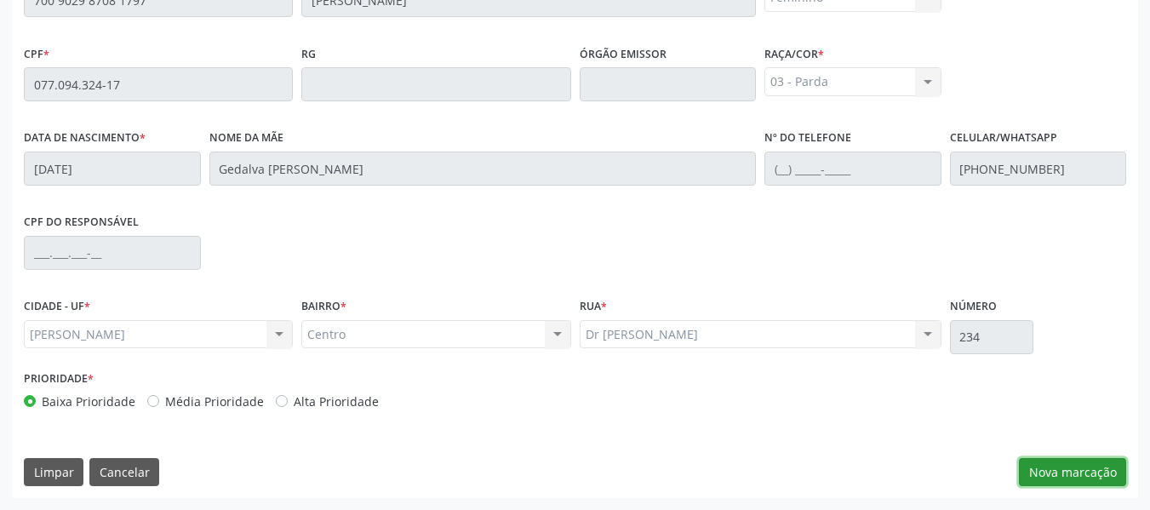
click at [1089, 472] on button "Nova marcação" at bounding box center [1072, 472] width 107 height 29
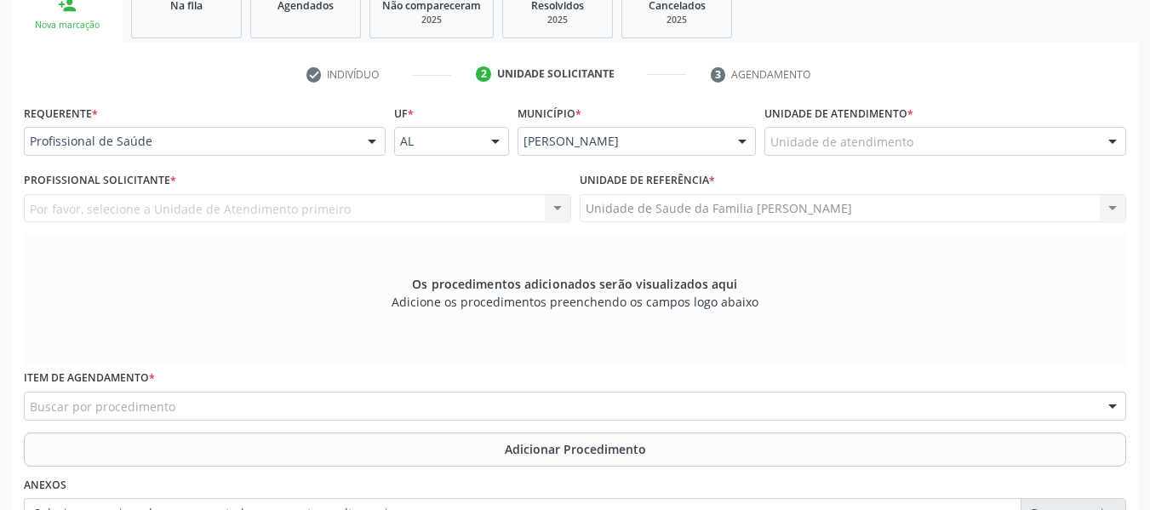
scroll to position [236, 0]
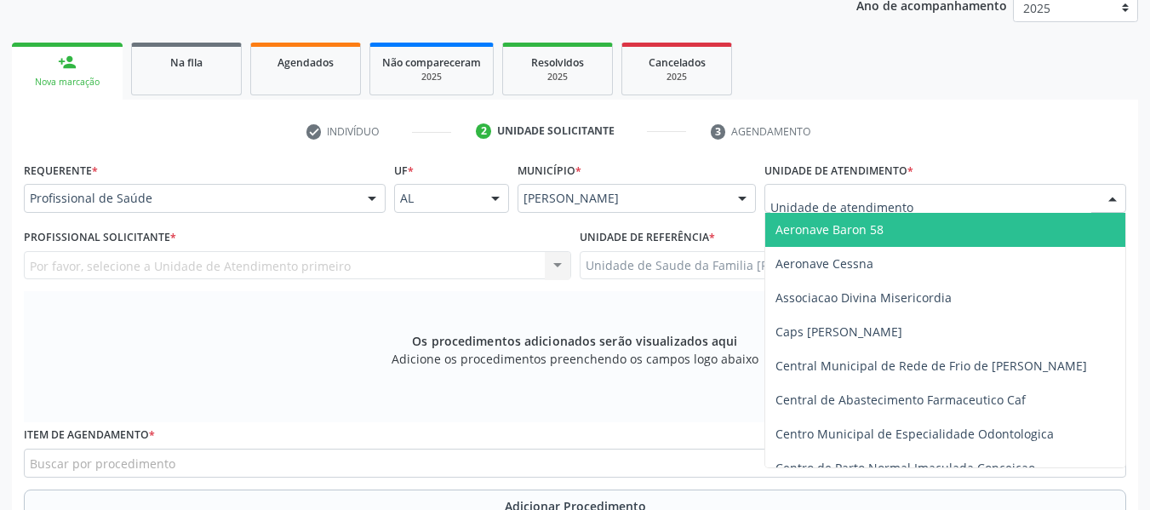
click at [1113, 195] on div at bounding box center [1113, 199] width 26 height 29
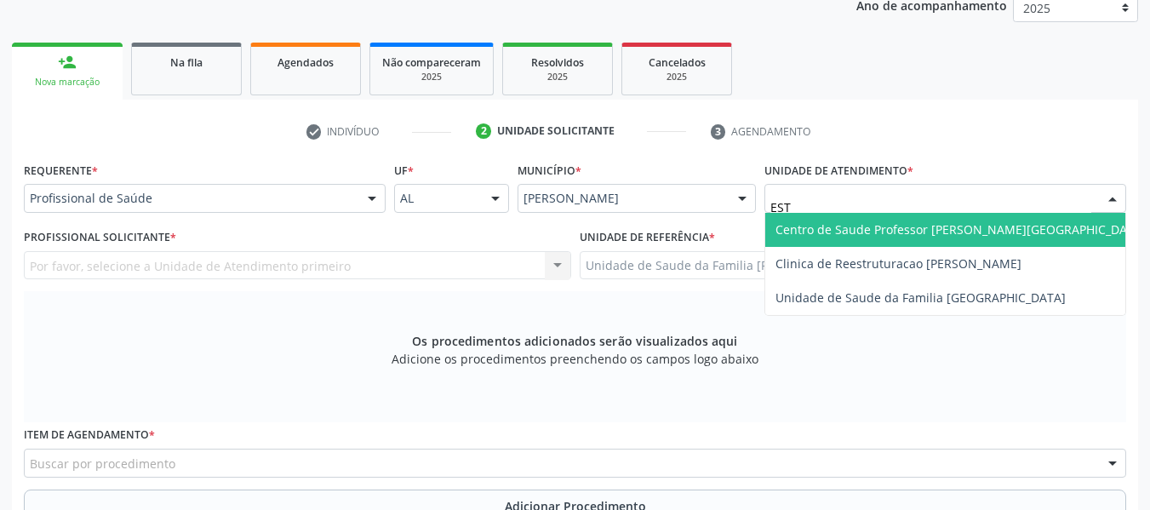
type input "ESTA"
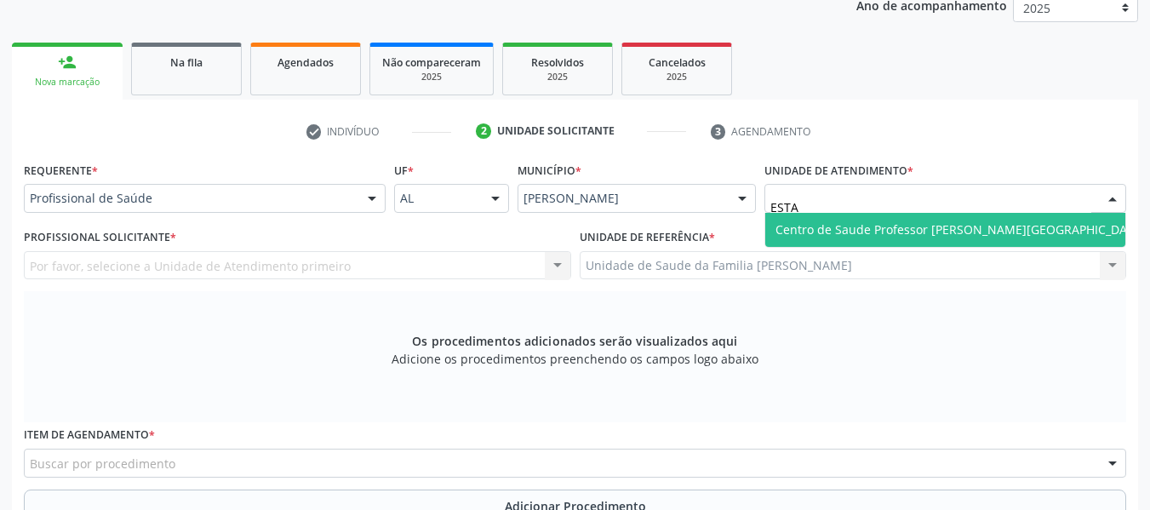
click at [924, 229] on span "Centro de Saude Professor [PERSON_NAME][GEOGRAPHIC_DATA]" at bounding box center [960, 229] width 370 height 16
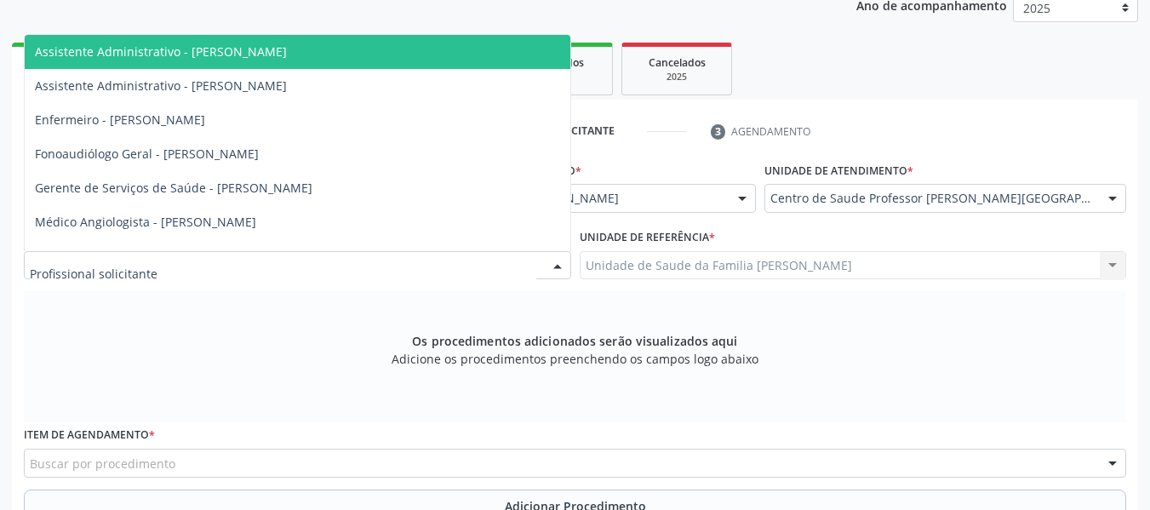
click at [555, 263] on div at bounding box center [558, 266] width 26 height 29
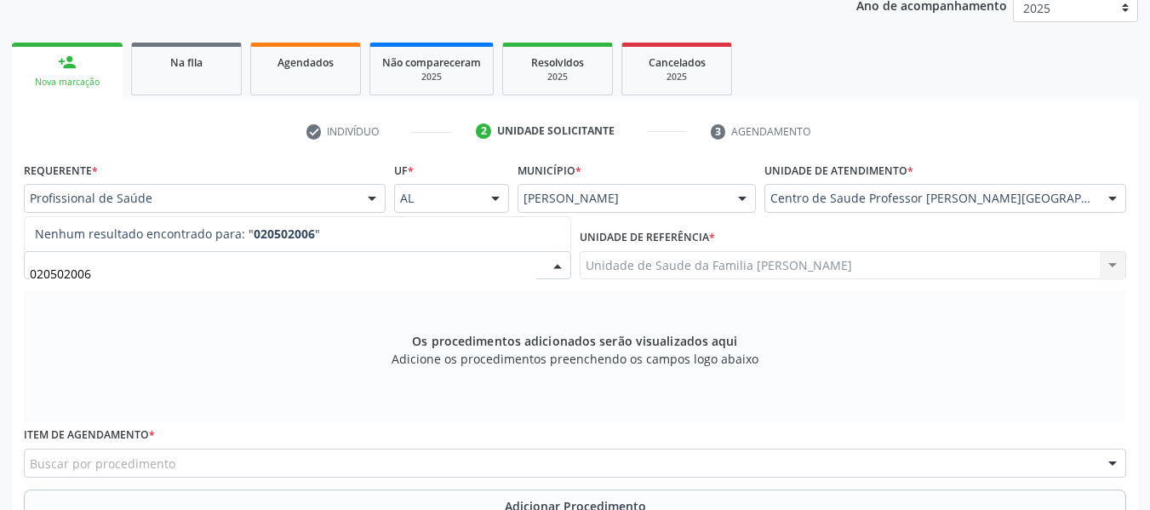
type input "0205020062"
click at [552, 268] on div at bounding box center [558, 266] width 26 height 29
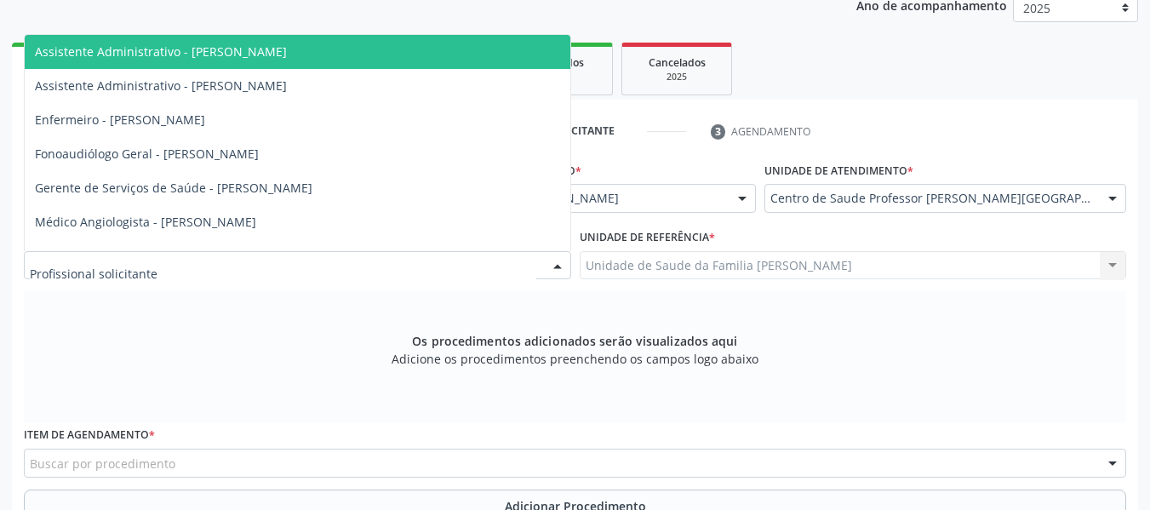
click at [559, 264] on div at bounding box center [558, 266] width 26 height 29
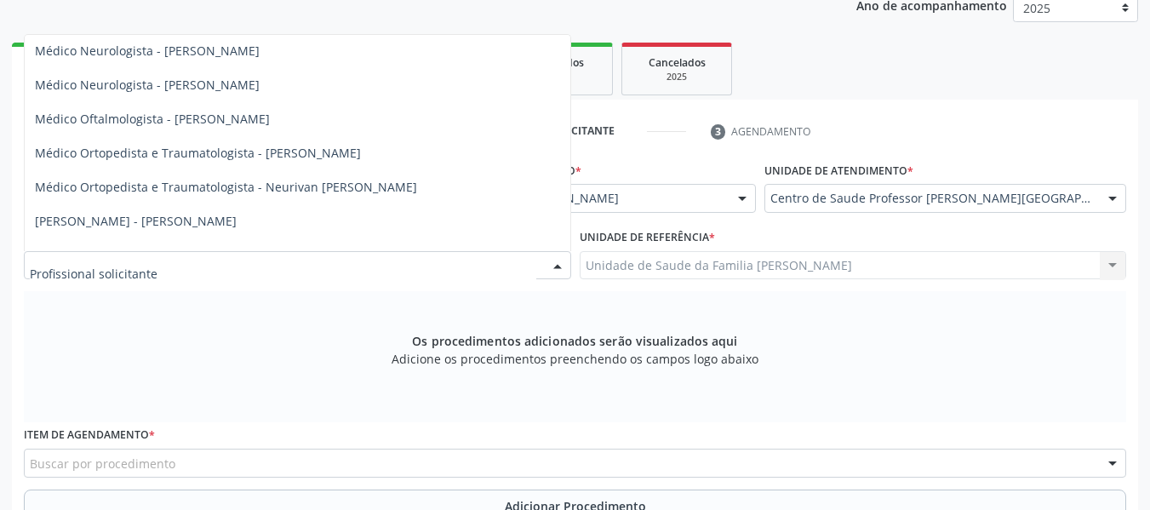
scroll to position [716, 0]
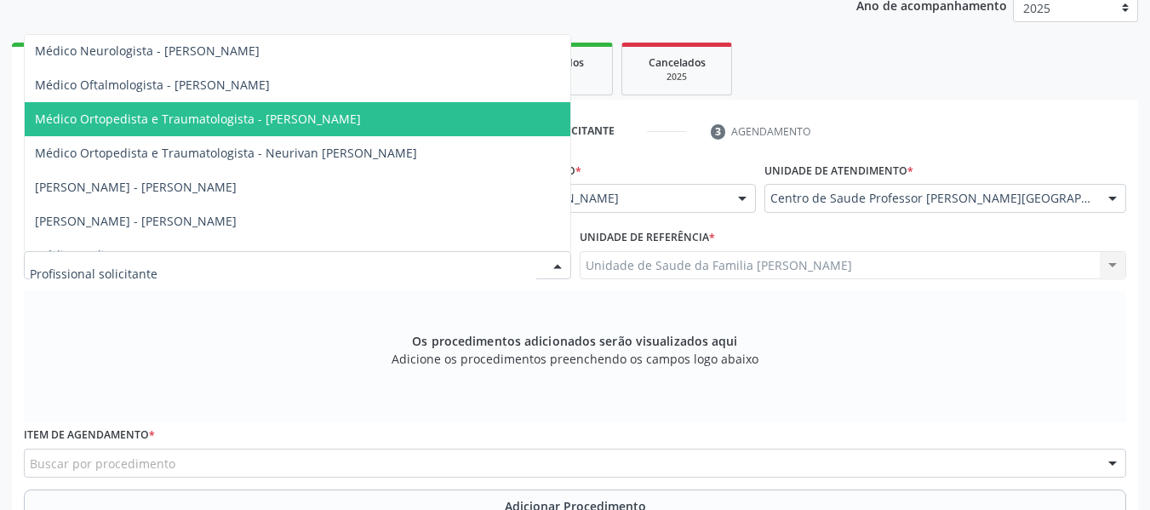
click at [329, 115] on span "Médico Ortopedista e Traumatologista - Elio Goncalves Melo Junior" at bounding box center [198, 119] width 326 height 16
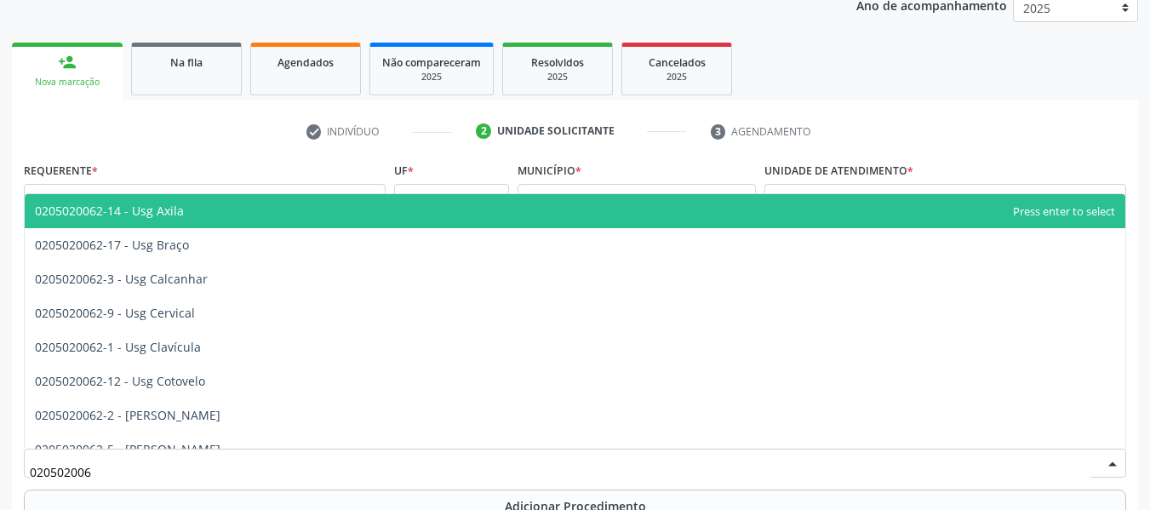
type input "0205020062"
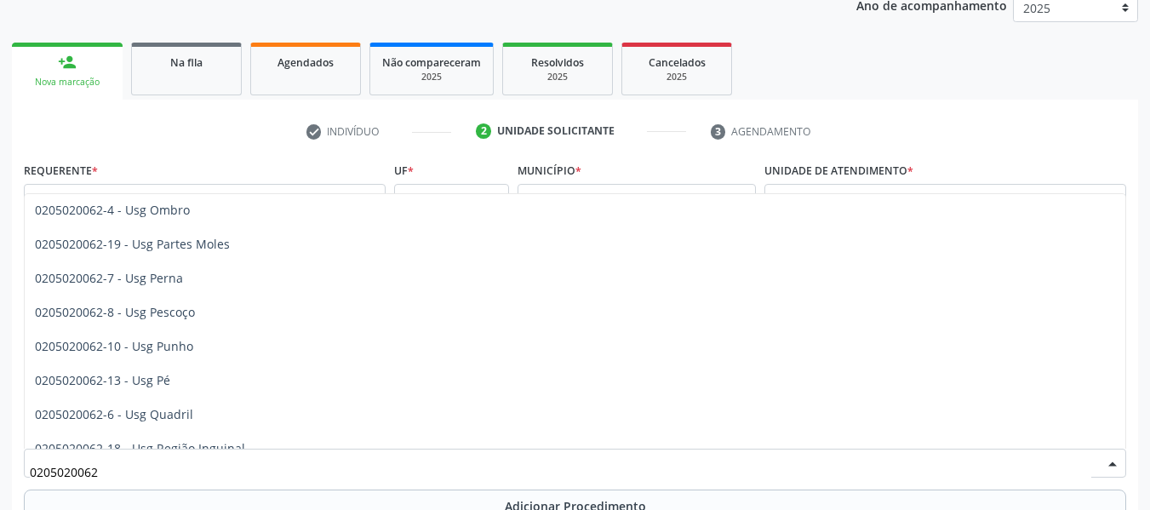
scroll to position [341, 0]
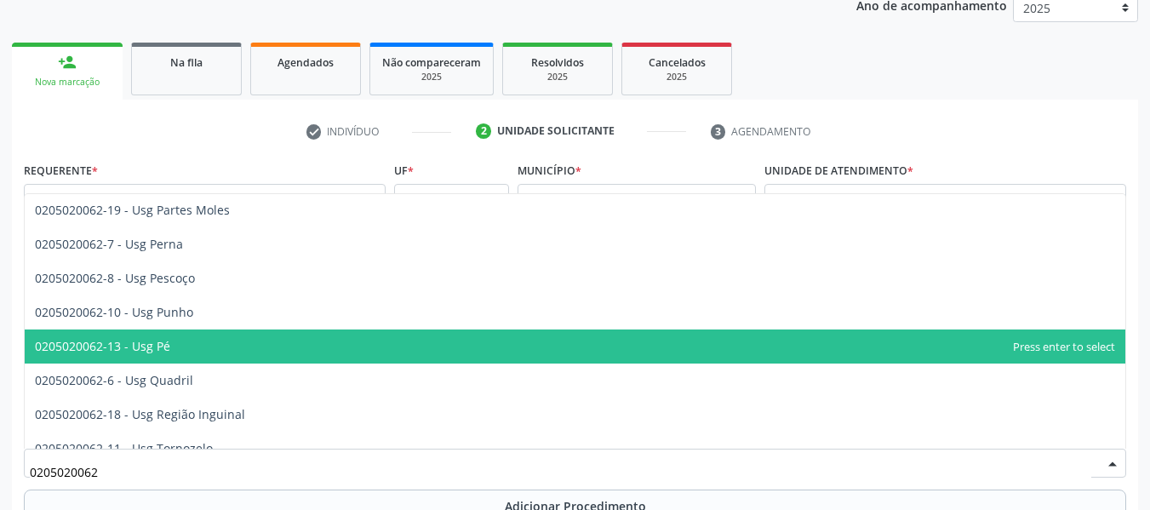
click at [156, 344] on span "0205020062-13 - Usg Pé" at bounding box center [102, 346] width 135 height 16
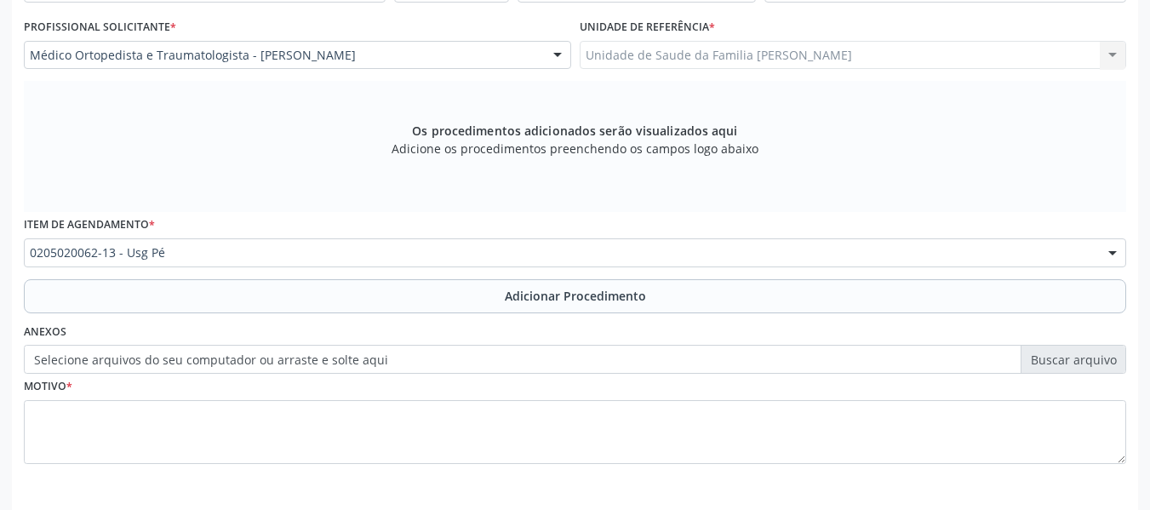
scroll to position [452, 0]
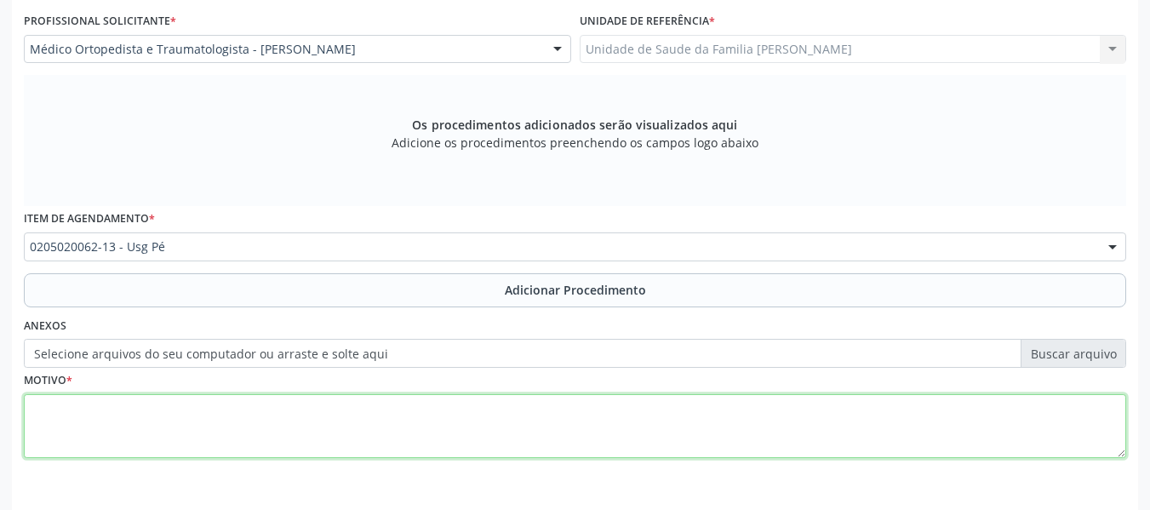
click at [87, 410] on textarea at bounding box center [575, 426] width 1102 height 65
click at [87, 410] on textarea "PÉ D" at bounding box center [575, 426] width 1102 height 65
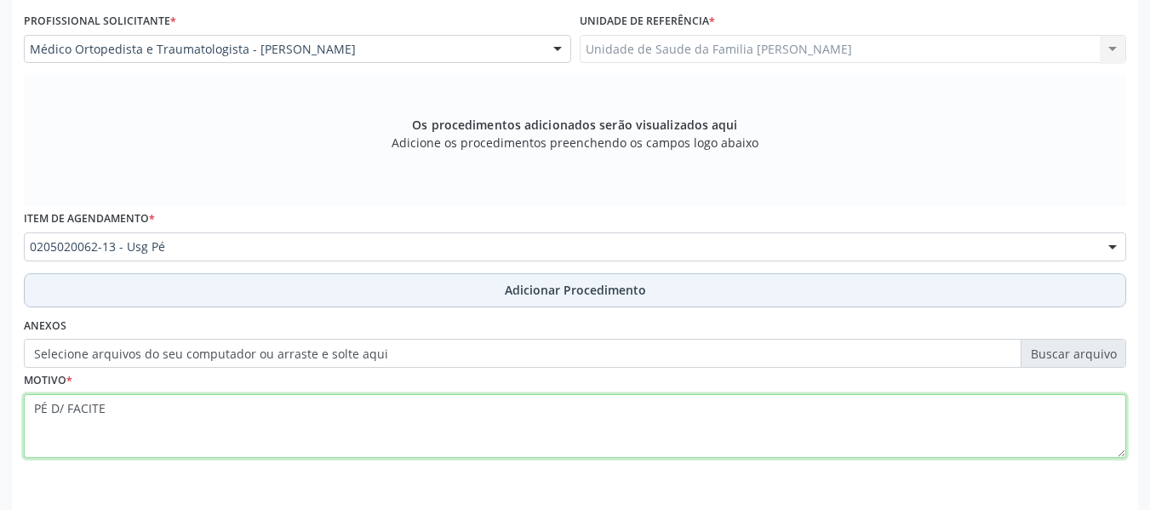
type textarea "PÉ D/ FACITE"
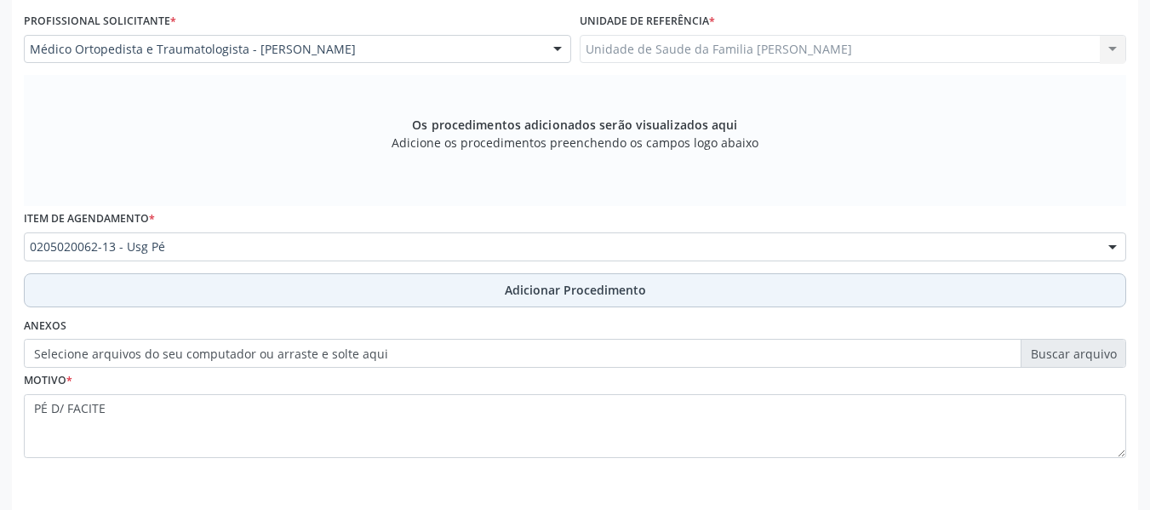
click at [569, 289] on span "Adicionar Procedimento" at bounding box center [575, 290] width 141 height 18
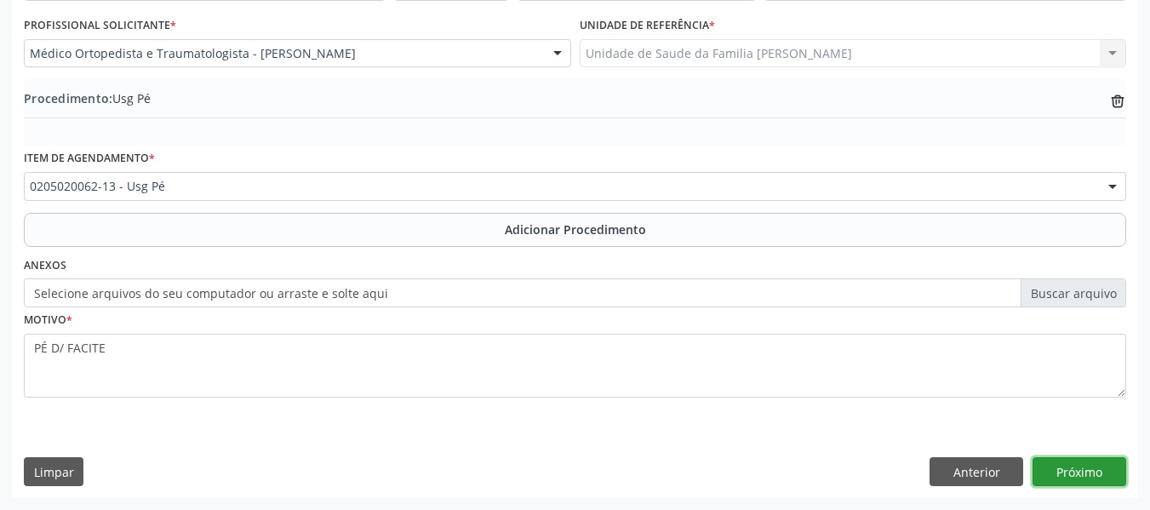
click at [1082, 468] on button "Próximo" at bounding box center [1080, 471] width 94 height 29
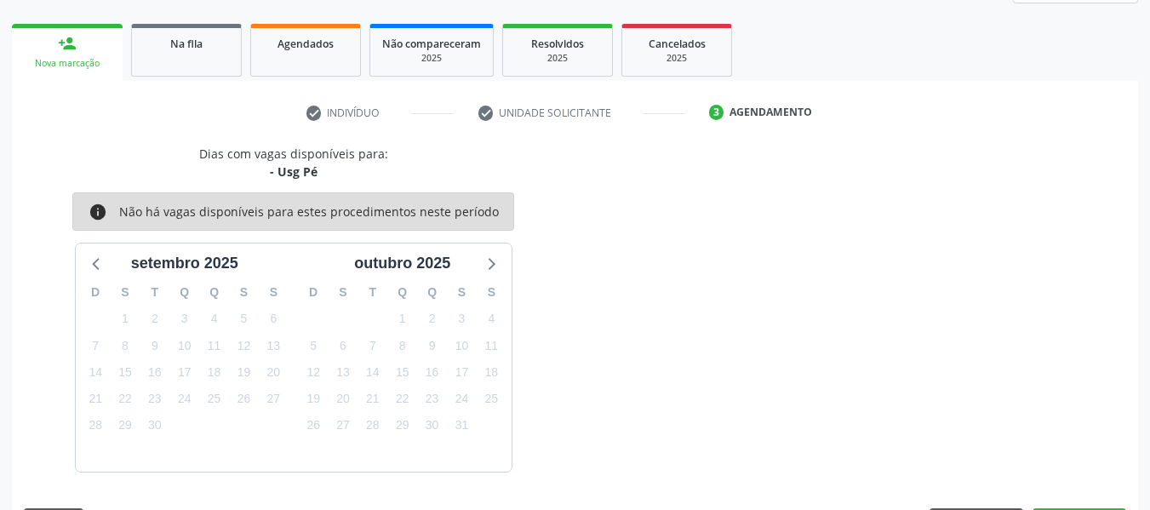
scroll to position [305, 0]
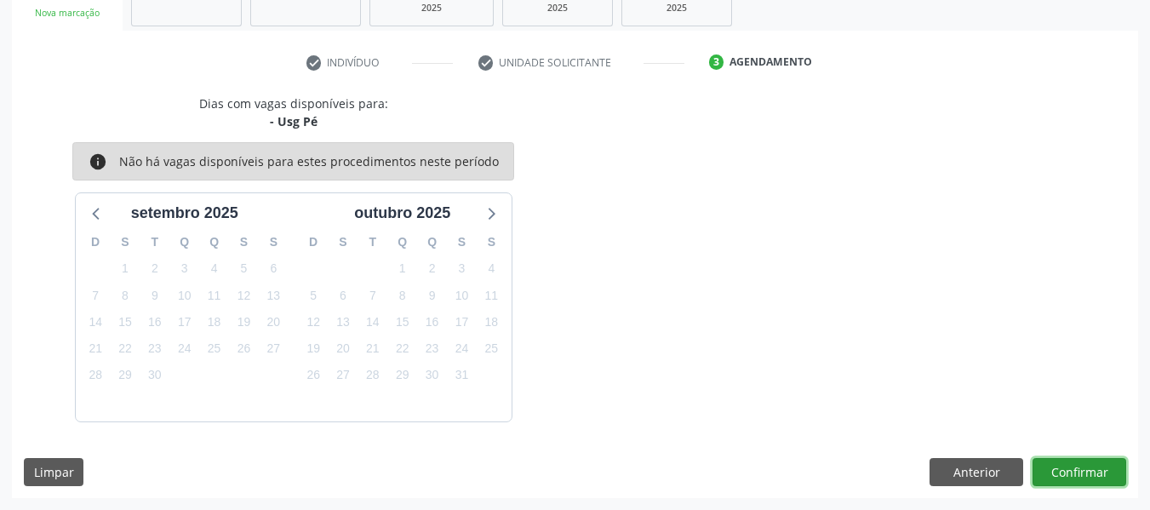
click at [1082, 468] on button "Confirmar" at bounding box center [1080, 472] width 94 height 29
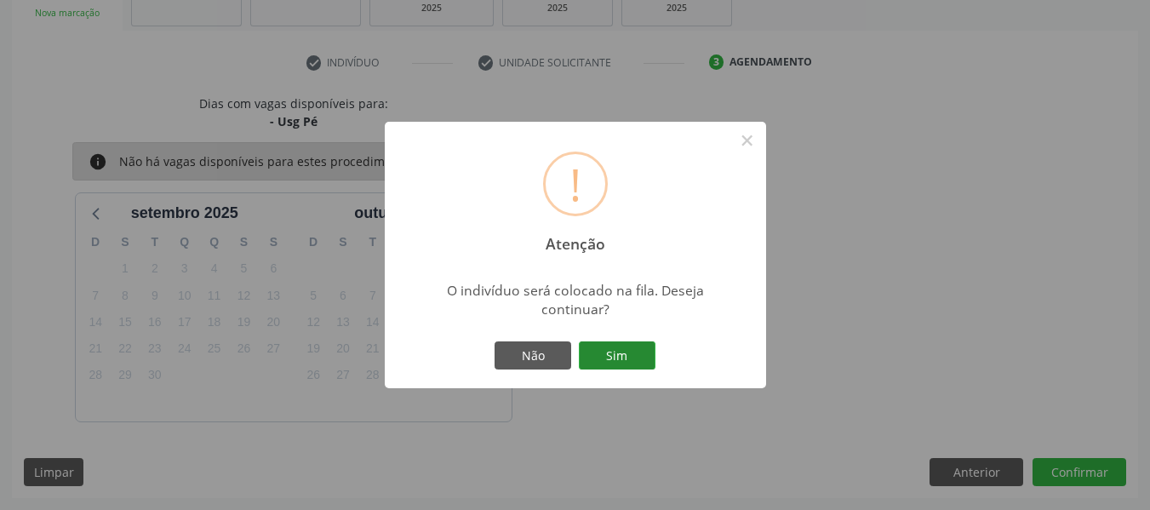
click at [620, 357] on button "Sim" at bounding box center [617, 355] width 77 height 29
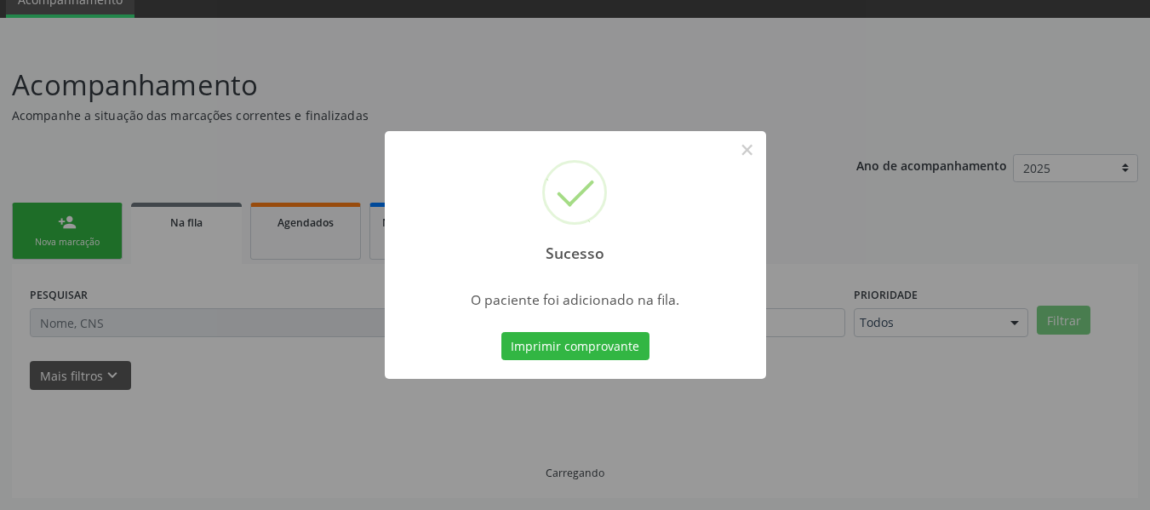
scroll to position [76, 0]
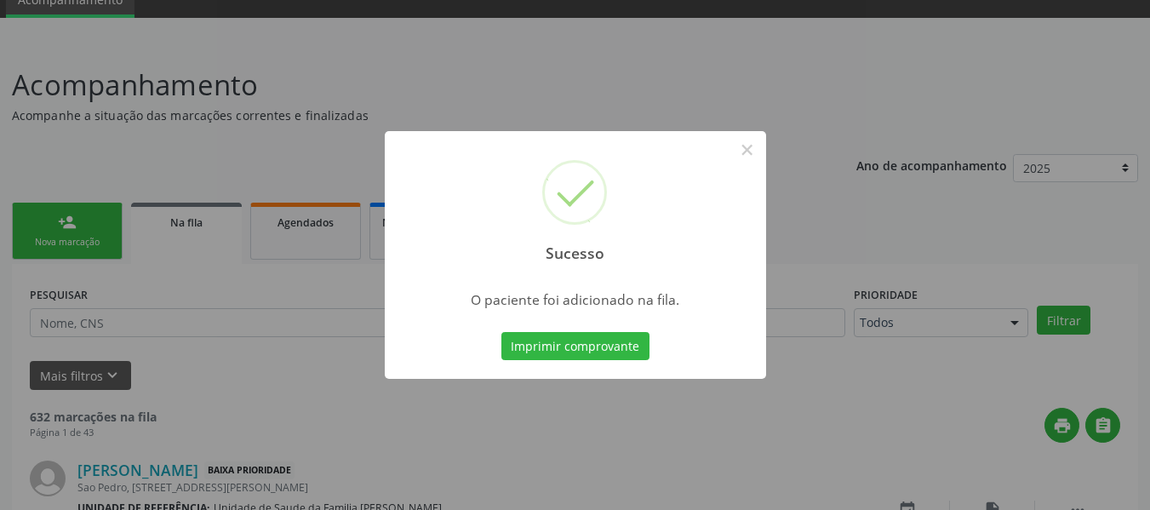
click at [59, 221] on div "Sucesso × O paciente foi adicionado na fila. Imprimir comprovante Cancel" at bounding box center [575, 255] width 1150 height 510
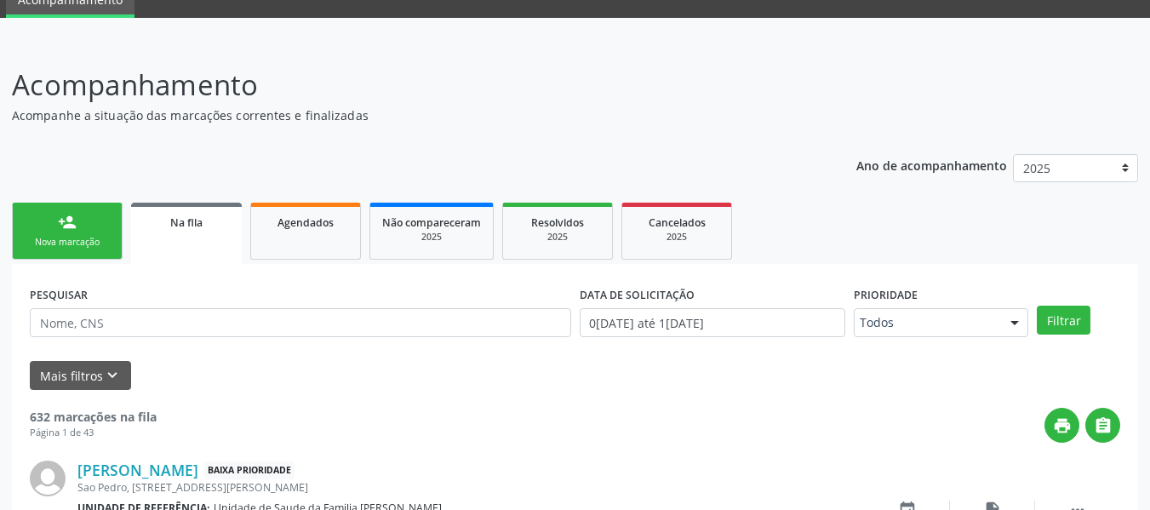
click at [59, 221] on div "person_add" at bounding box center [67, 222] width 19 height 19
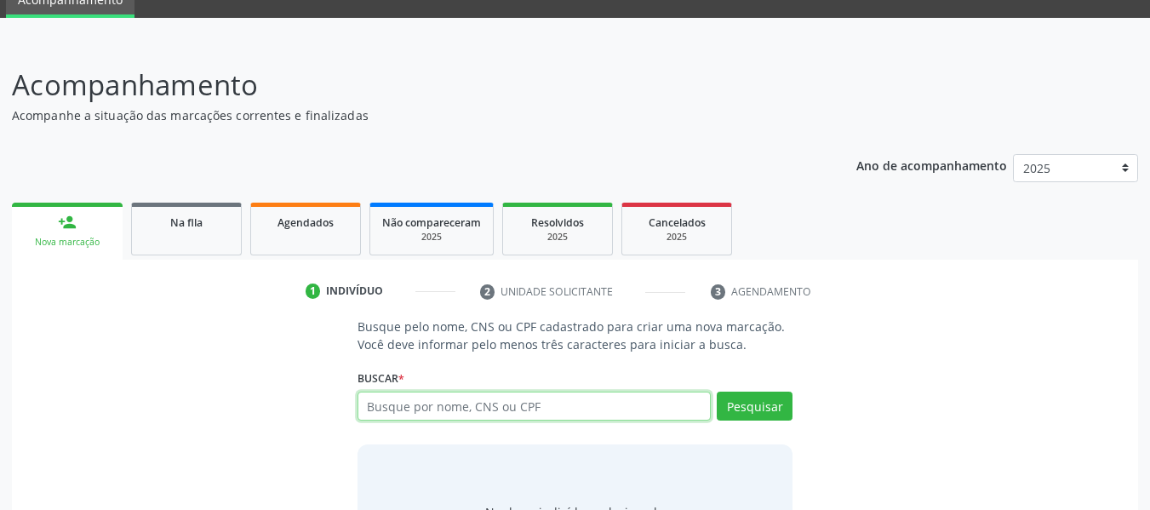
click at [440, 402] on input "text" at bounding box center [535, 406] width 354 height 29
type input "706906186757132"
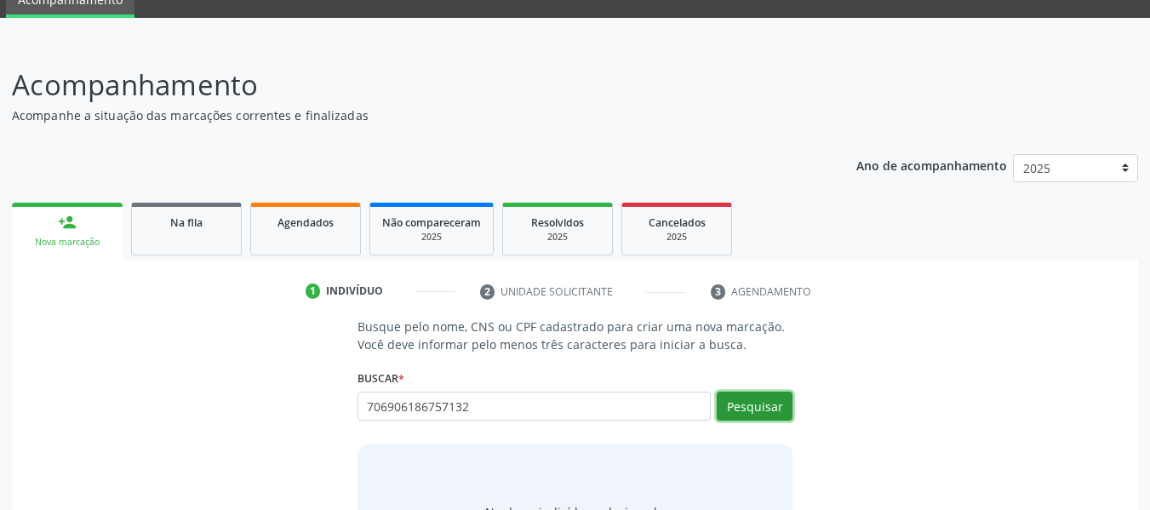
click at [749, 404] on button "Pesquisar" at bounding box center [755, 406] width 76 height 29
type input "706906186757132"
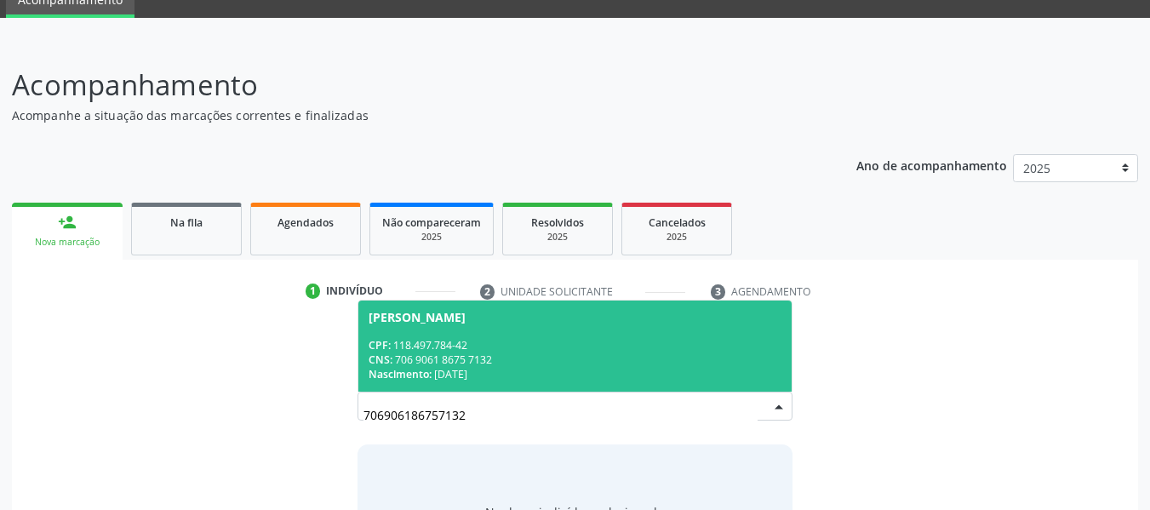
click at [482, 356] on div "CNS: 706 9061 8675 7132" at bounding box center [576, 359] width 414 height 14
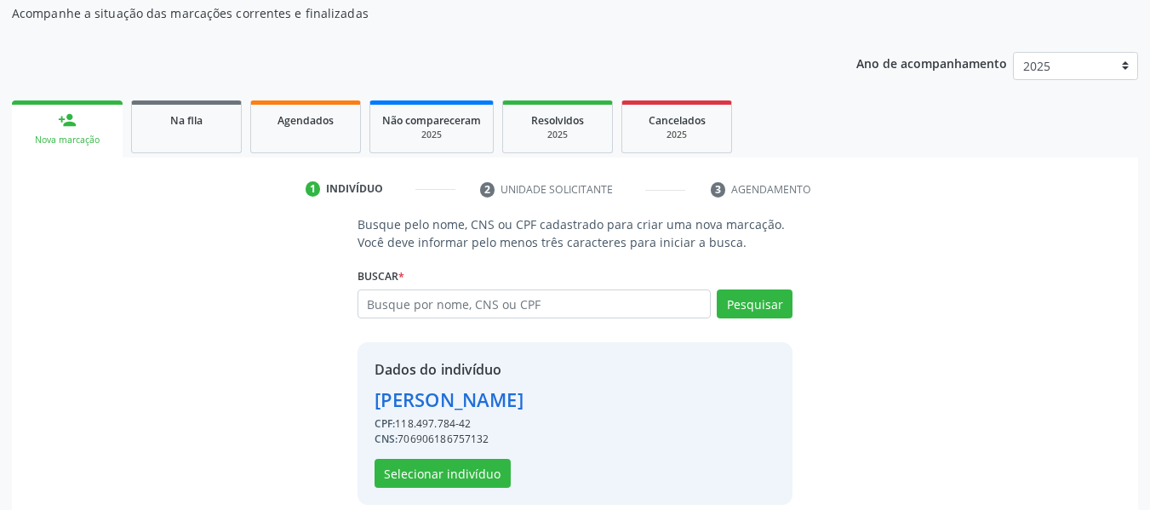
scroll to position [197, 0]
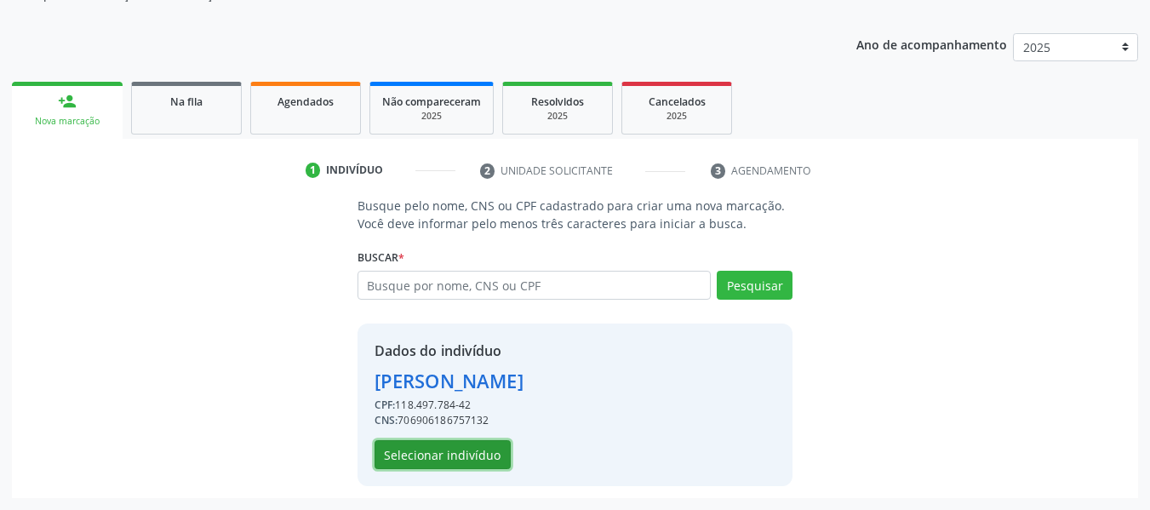
click at [450, 455] on button "Selecionar indivíduo" at bounding box center [443, 454] width 136 height 29
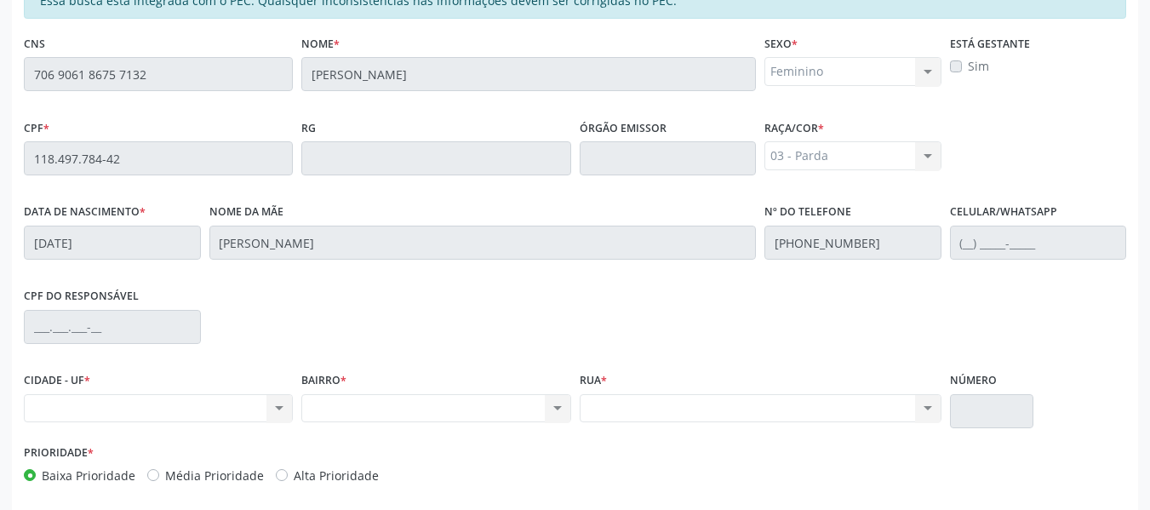
scroll to position [486, 0]
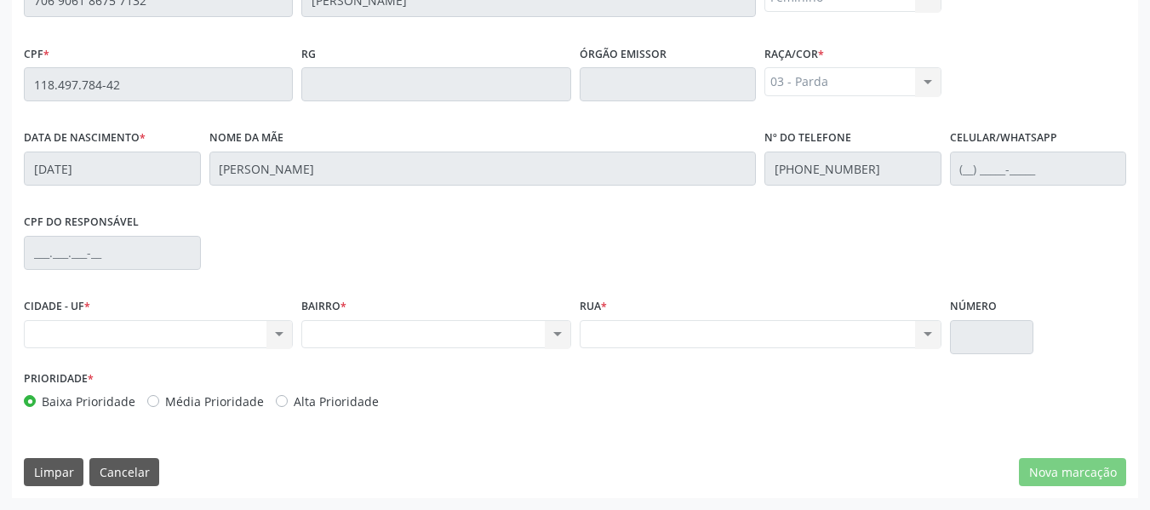
click at [276, 333] on div "Nenhum resultado encontrado para: " " Não há nenhuma opção para ser exibida." at bounding box center [158, 334] width 269 height 29
click at [106, 328] on div "Nenhum resultado encontrado para: " " Não há nenhuma opção para ser exibida." at bounding box center [158, 334] width 269 height 29
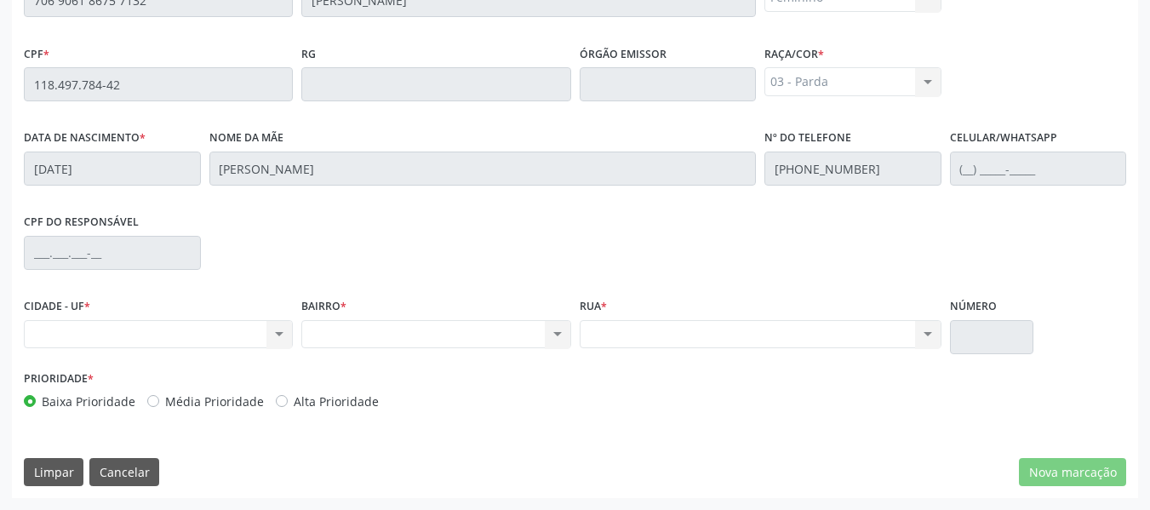
click at [197, 329] on div "Nenhum resultado encontrado para: " " Não há nenhuma opção para ser exibida." at bounding box center [158, 334] width 269 height 29
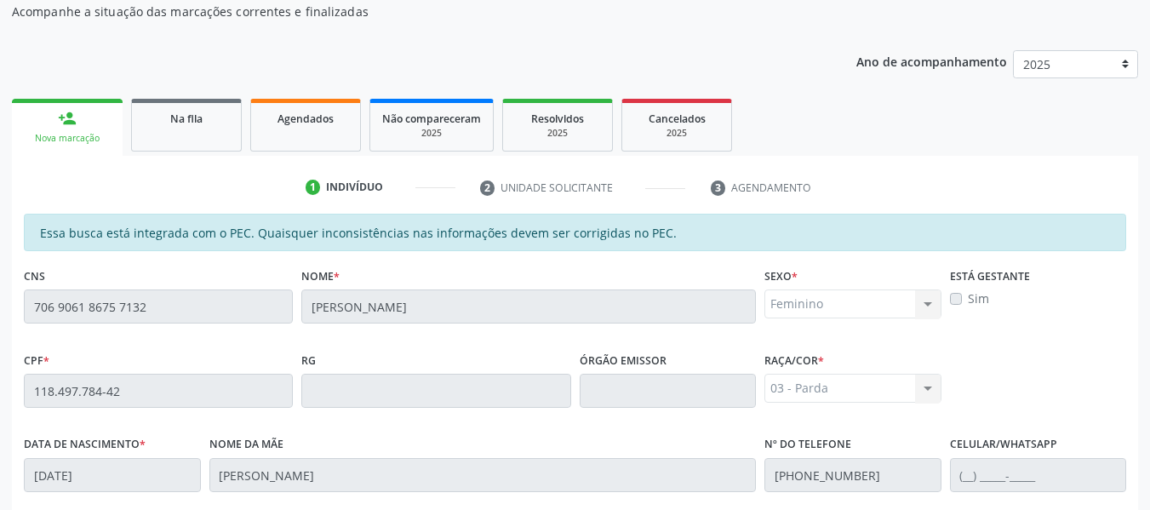
scroll to position [134, 0]
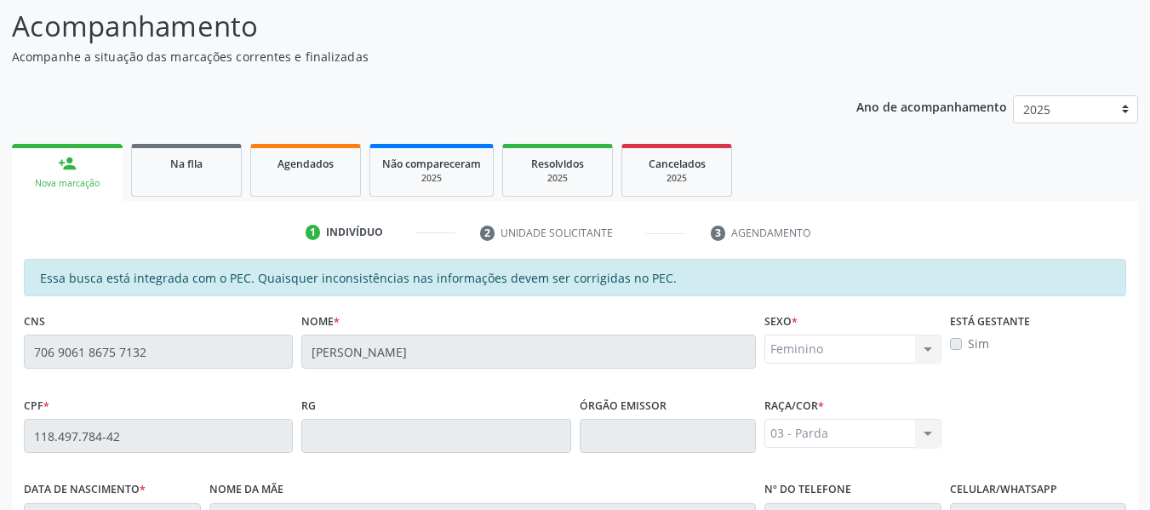
click at [59, 163] on div "person_add" at bounding box center [67, 163] width 19 height 19
click at [70, 163] on div "person_add" at bounding box center [67, 163] width 19 height 19
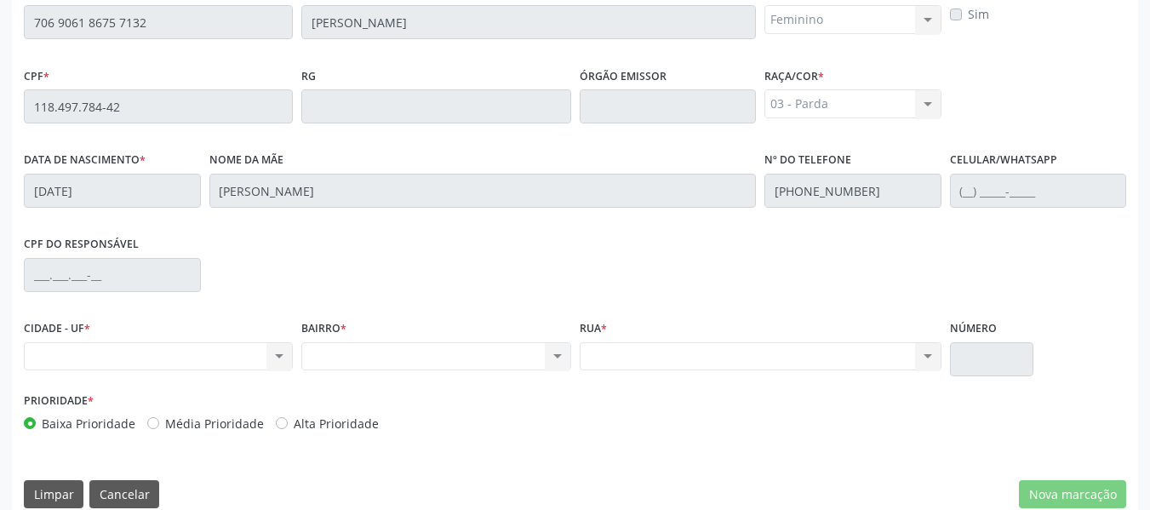
scroll to position [486, 0]
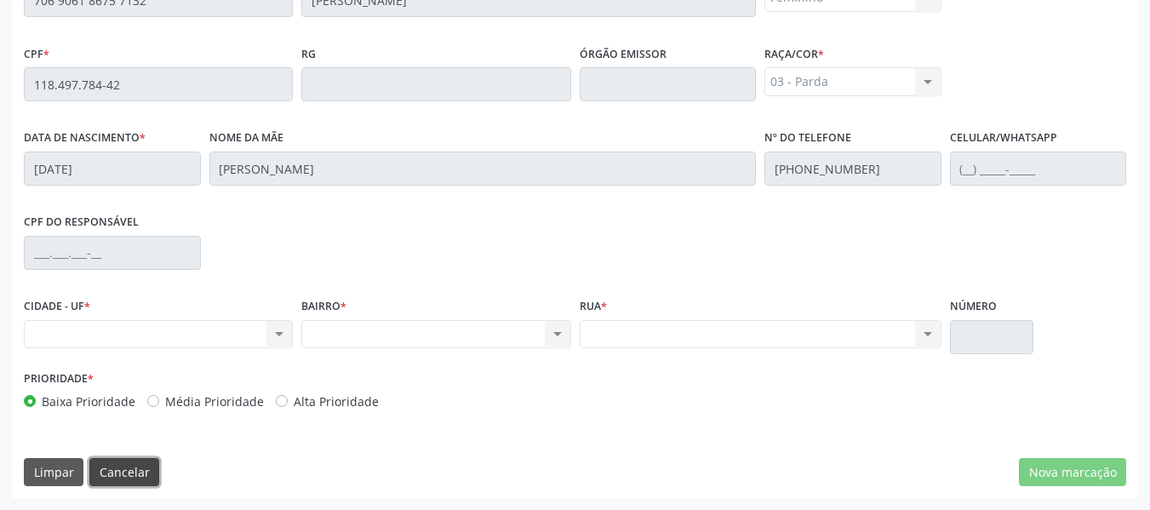
click at [124, 472] on button "Cancelar" at bounding box center [124, 472] width 70 height 29
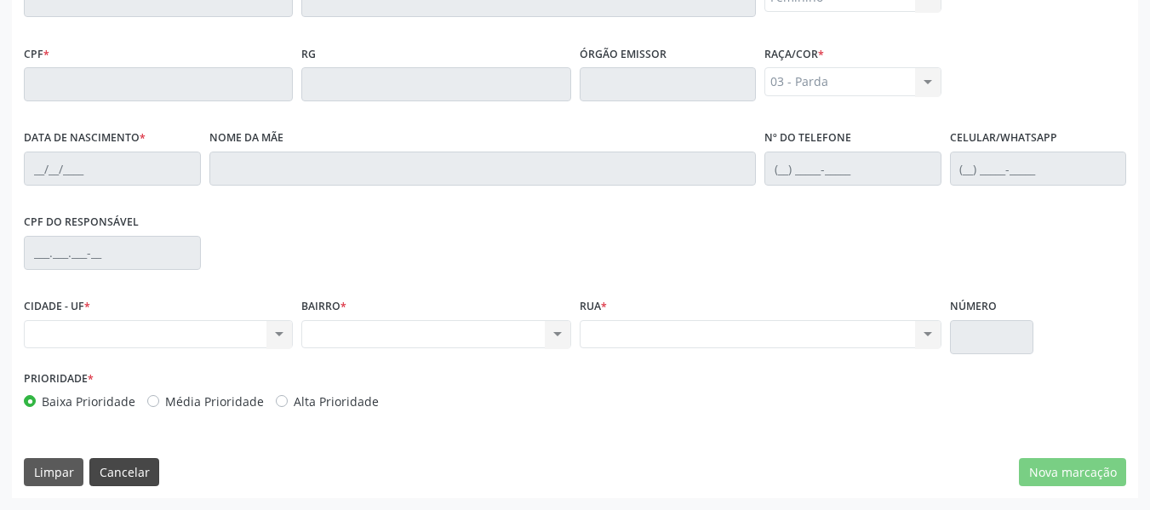
scroll to position [170, 0]
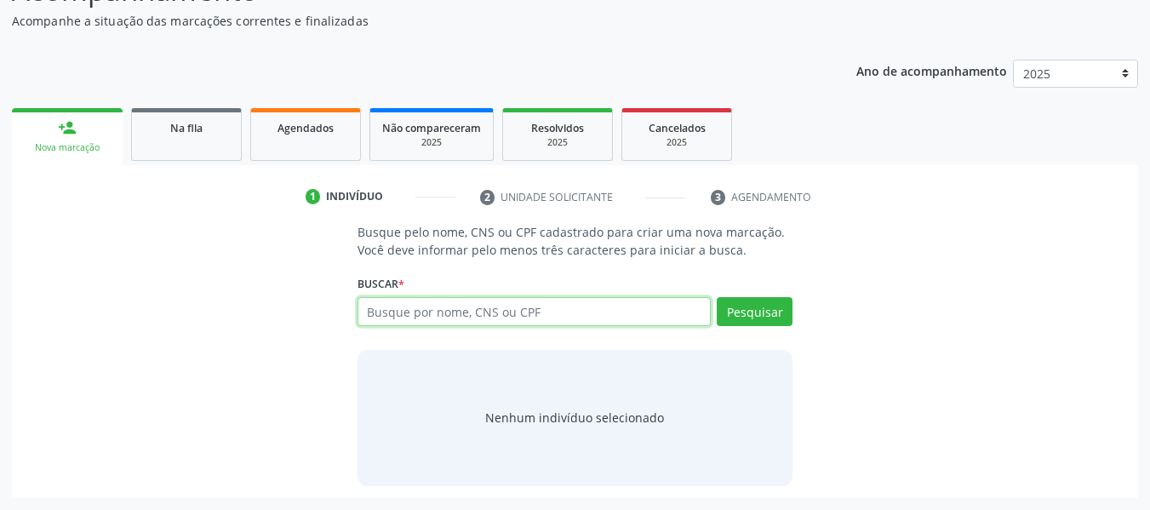
click at [413, 314] on input "text" at bounding box center [535, 311] width 354 height 29
type input "700703910721670"
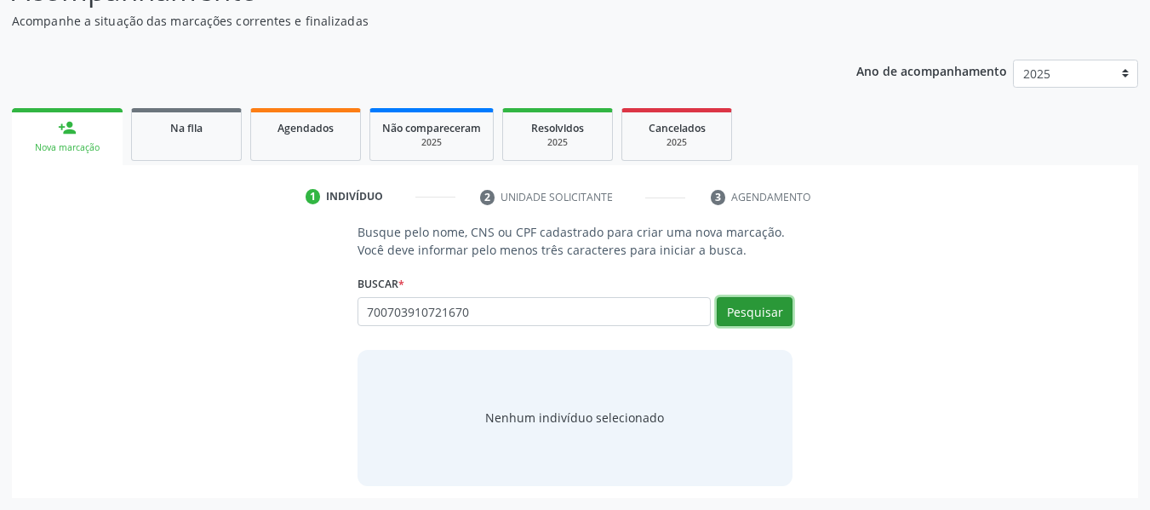
click at [751, 310] on button "Pesquisar" at bounding box center [755, 311] width 76 height 29
drag, startPoint x: 441, startPoint y: 255, endPoint x: 941, endPoint y: 306, distance: 503.1
click at [941, 306] on div "Busque pelo nome, CNS ou CPF cadastrado para criar uma nova marcação. Você deve…" at bounding box center [575, 354] width 1102 height 262
click at [768, 306] on button "Pesquisar" at bounding box center [755, 311] width 76 height 29
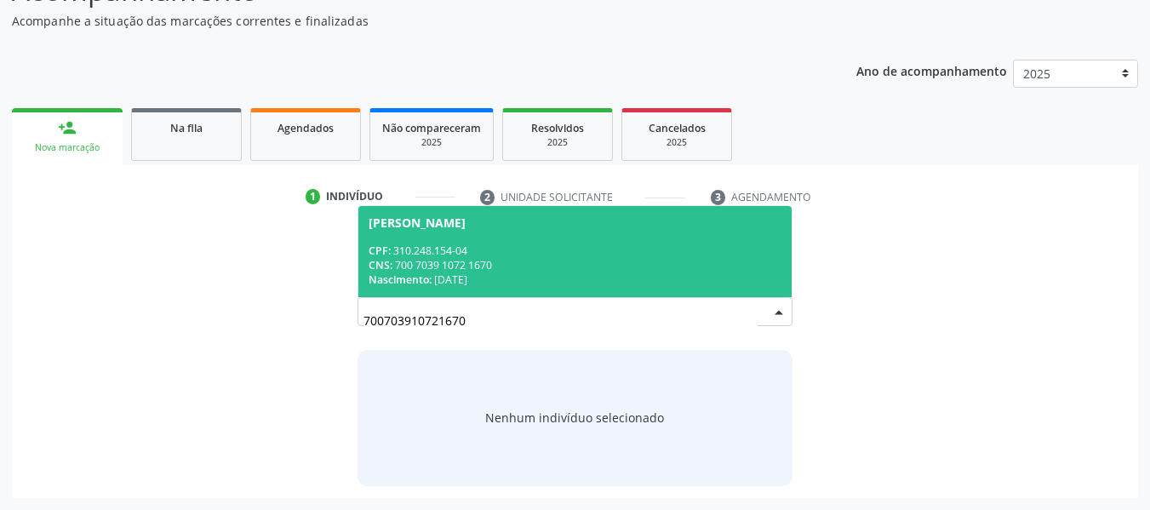
click at [461, 238] on span "Marlucia Marques Barbosa CPF: 310.248.154-04 CNS: 700 7039 1072 1670 Nascimento…" at bounding box center [575, 251] width 434 height 91
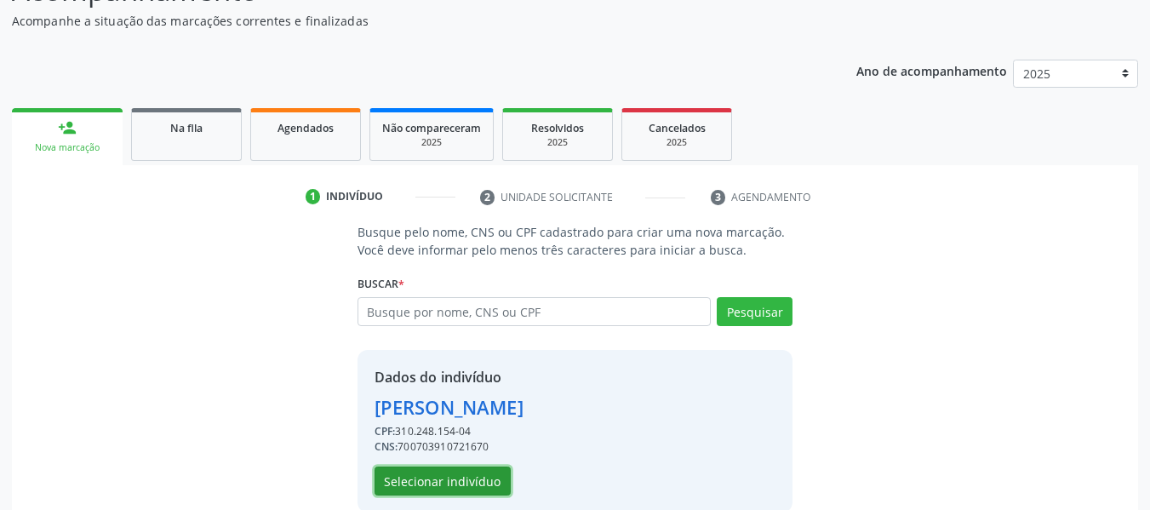
click at [447, 483] on button "Selecionar indivíduo" at bounding box center [443, 480] width 136 height 29
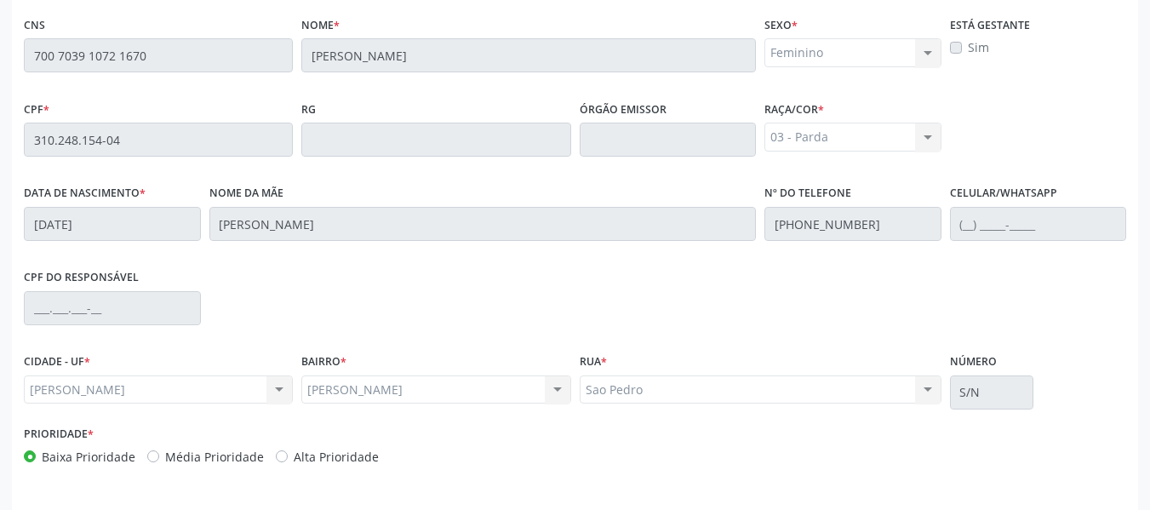
scroll to position [486, 0]
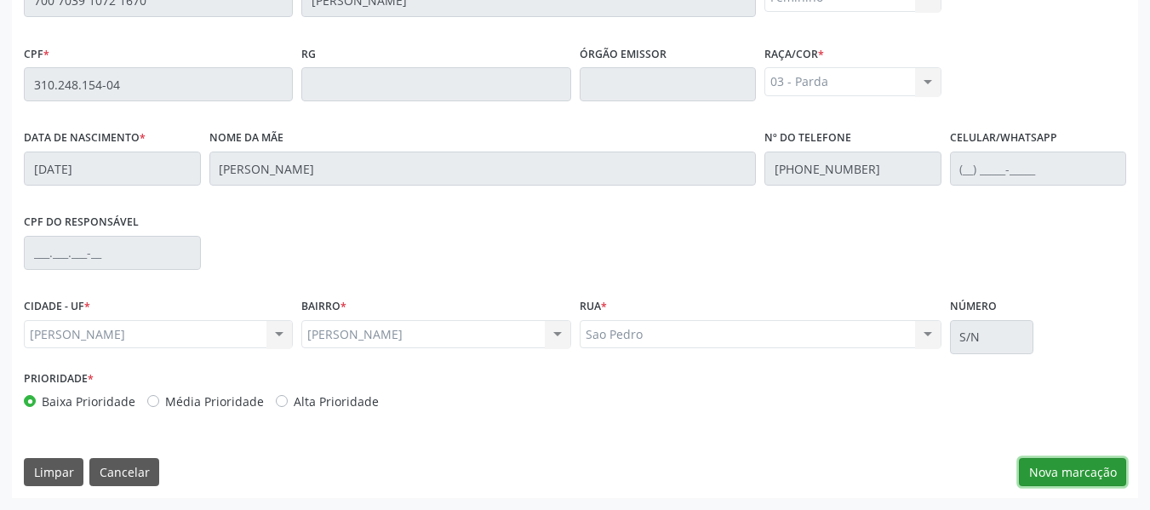
click at [1084, 473] on button "Nova marcação" at bounding box center [1072, 472] width 107 height 29
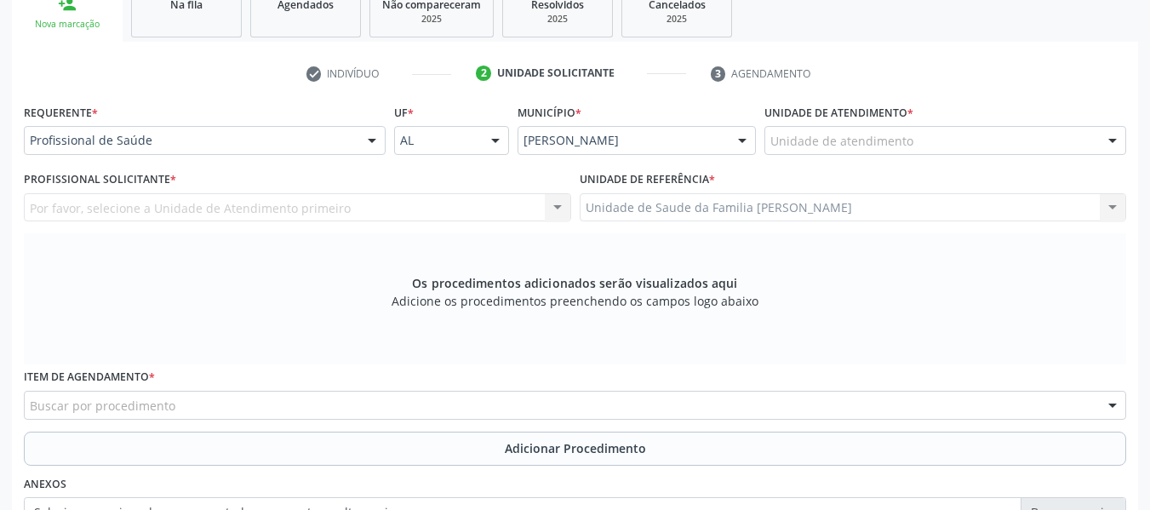
scroll to position [180, 0]
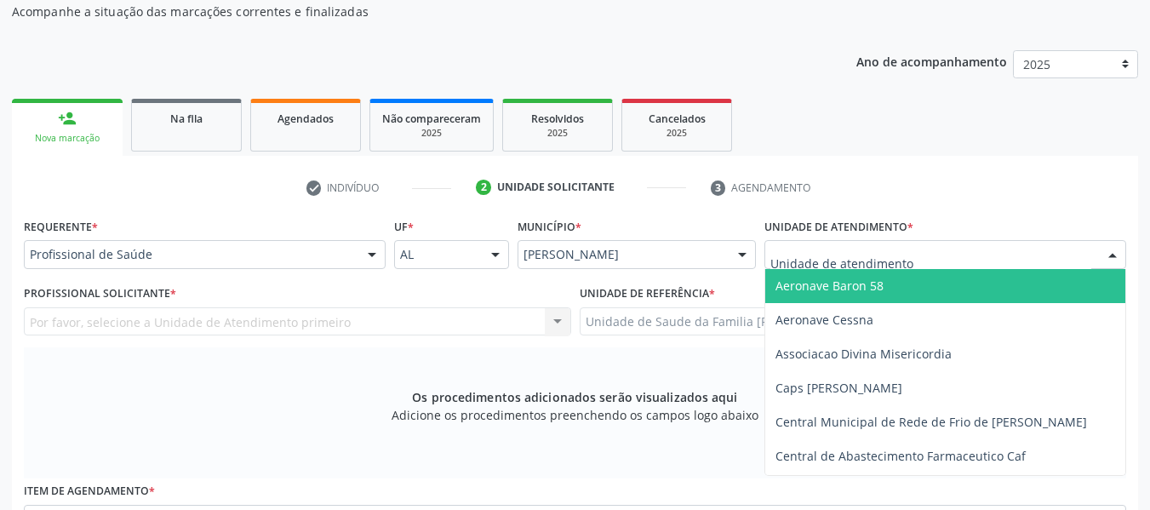
click at [1065, 249] on div at bounding box center [945, 254] width 362 height 29
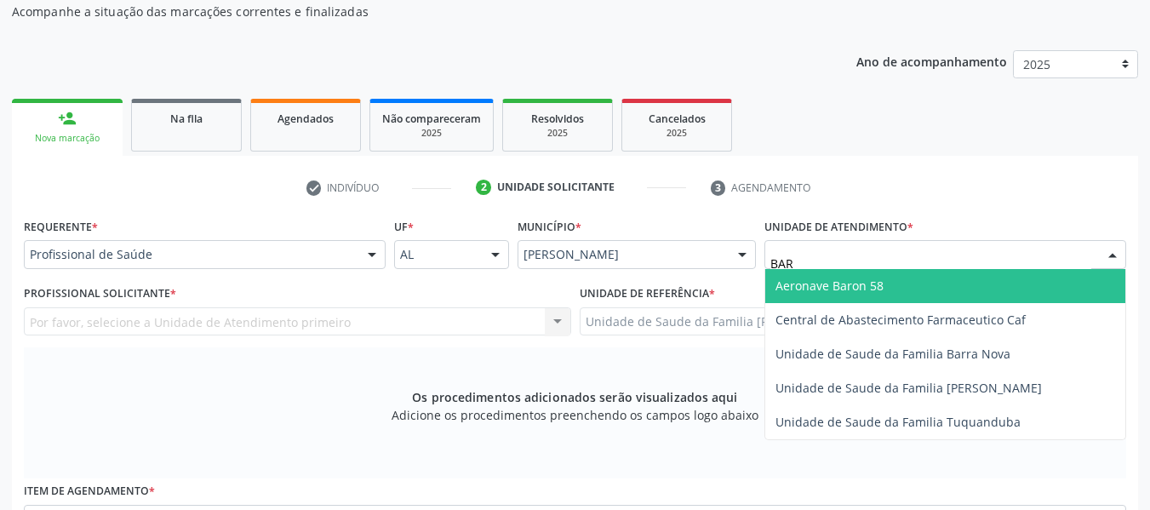
type input "BARR"
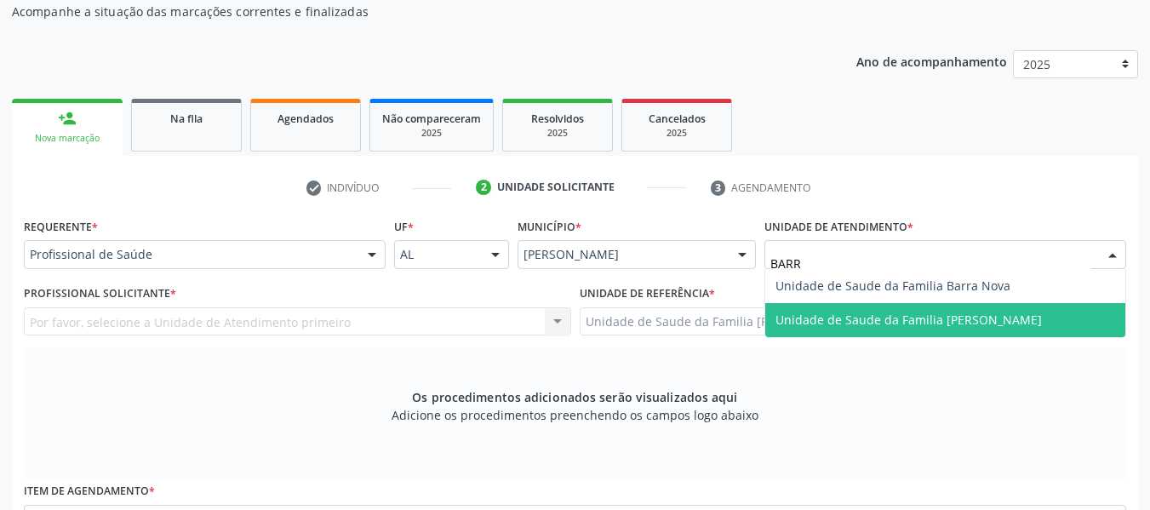
click at [1011, 323] on span "Unidade de Saude da Familia [PERSON_NAME]" at bounding box center [908, 320] width 266 height 16
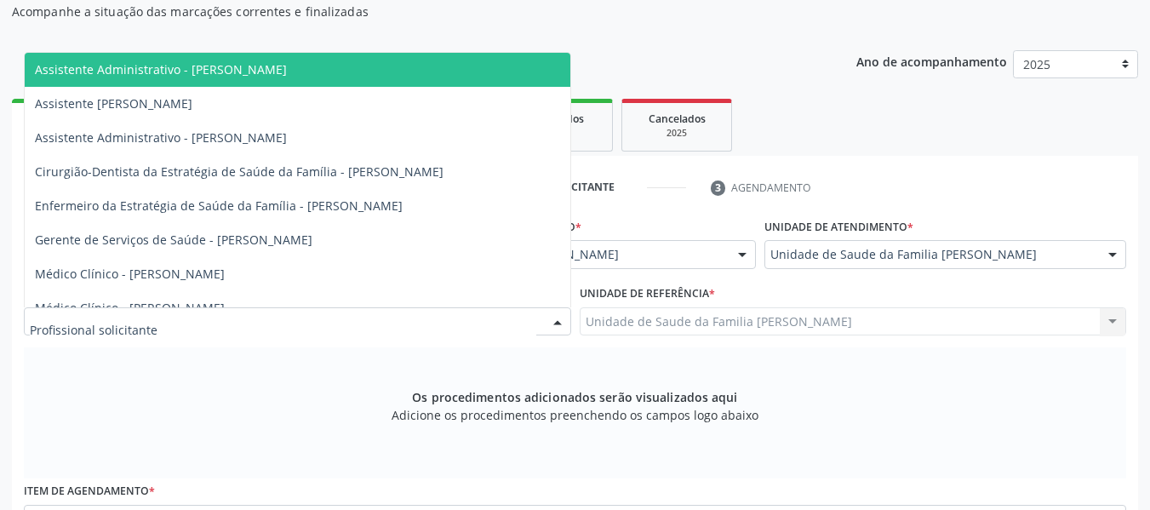
click at [558, 322] on div at bounding box center [558, 322] width 26 height 29
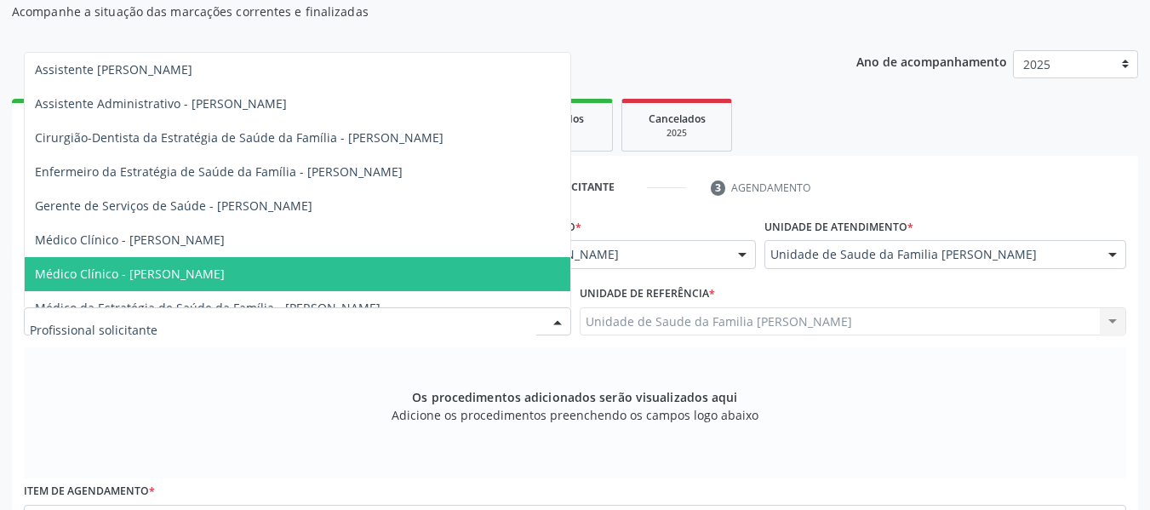
scroll to position [52, 0]
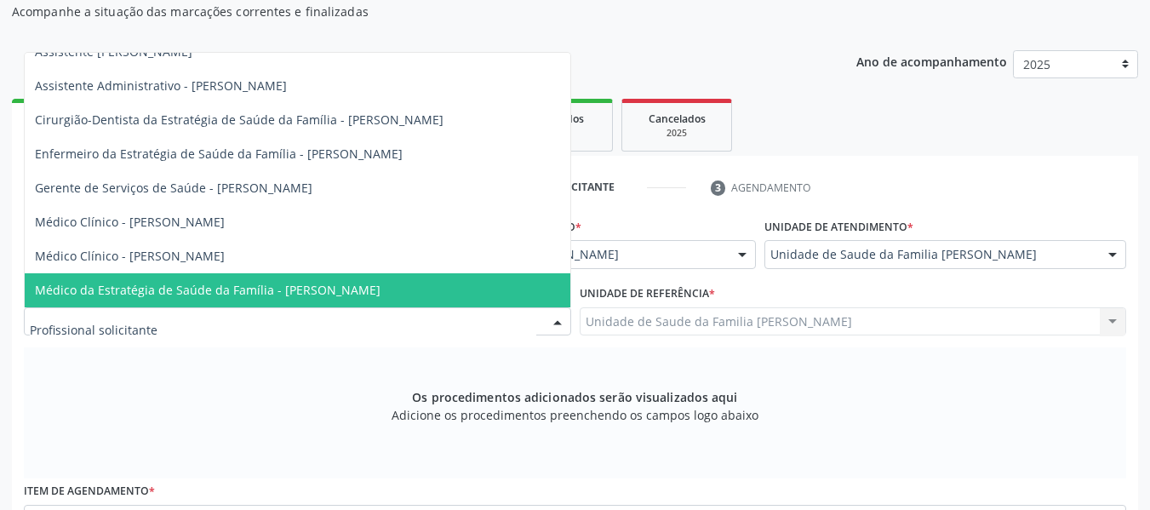
click at [380, 289] on span "Médico da Estratégia de Saúde da Família - [PERSON_NAME]" at bounding box center [208, 290] width 346 height 16
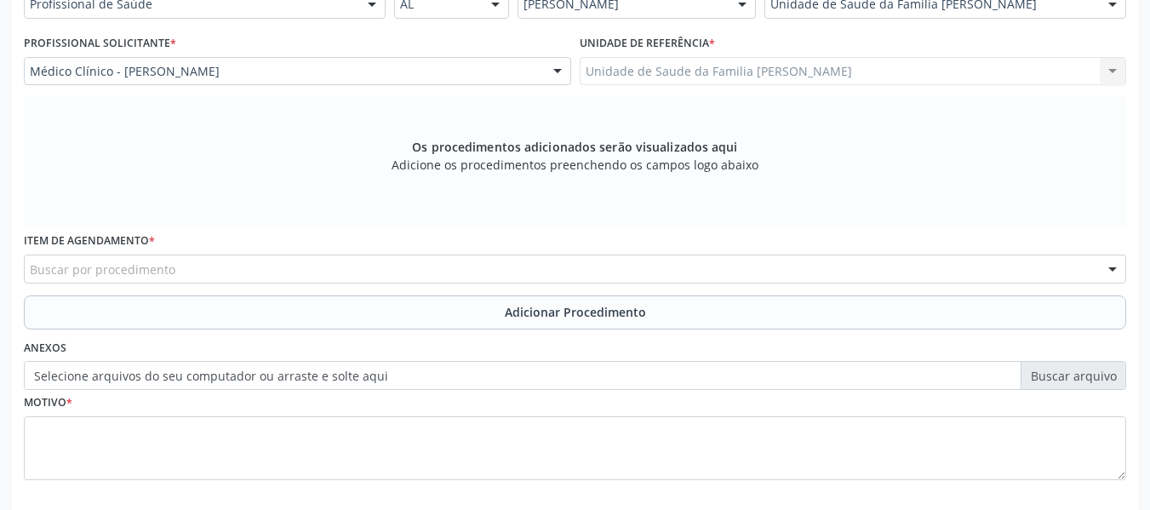
scroll to position [452, 0]
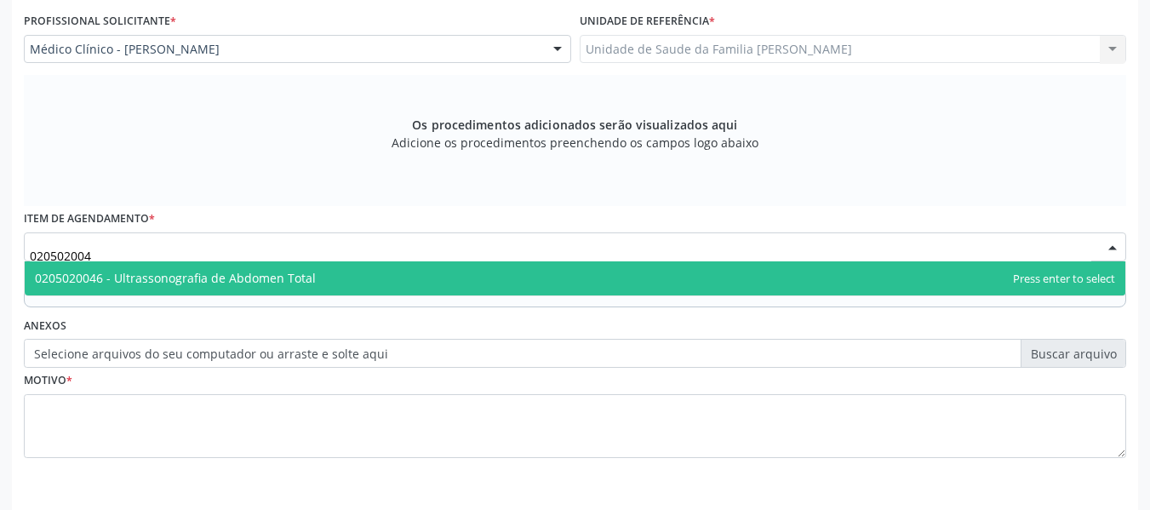
type input "0205020046"
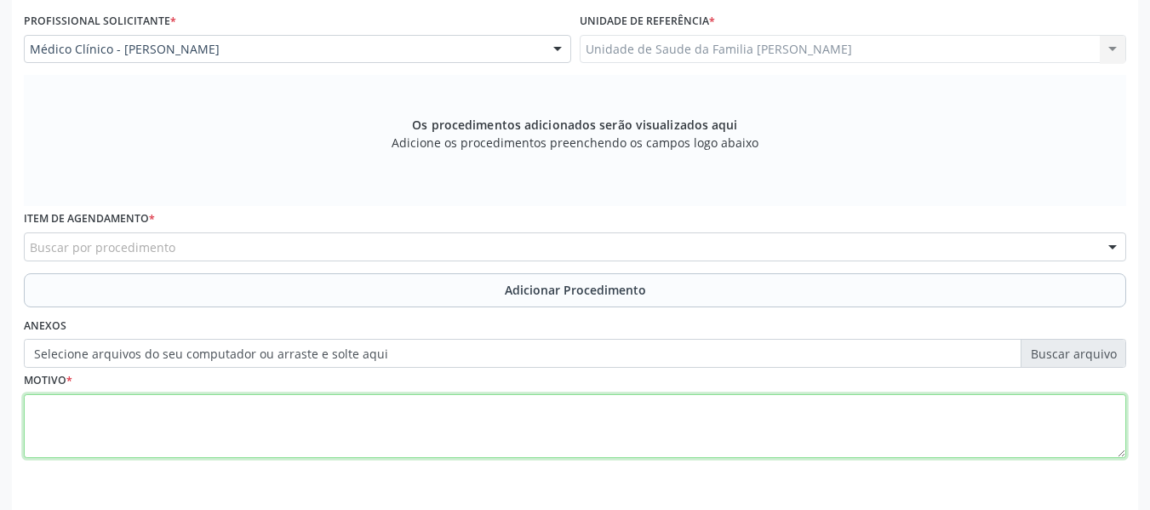
click at [95, 426] on div "Requerente * Profissional de Saúde Profissional de Saúde Paciente Nenhum result…" at bounding box center [575, 211] width 1102 height 541
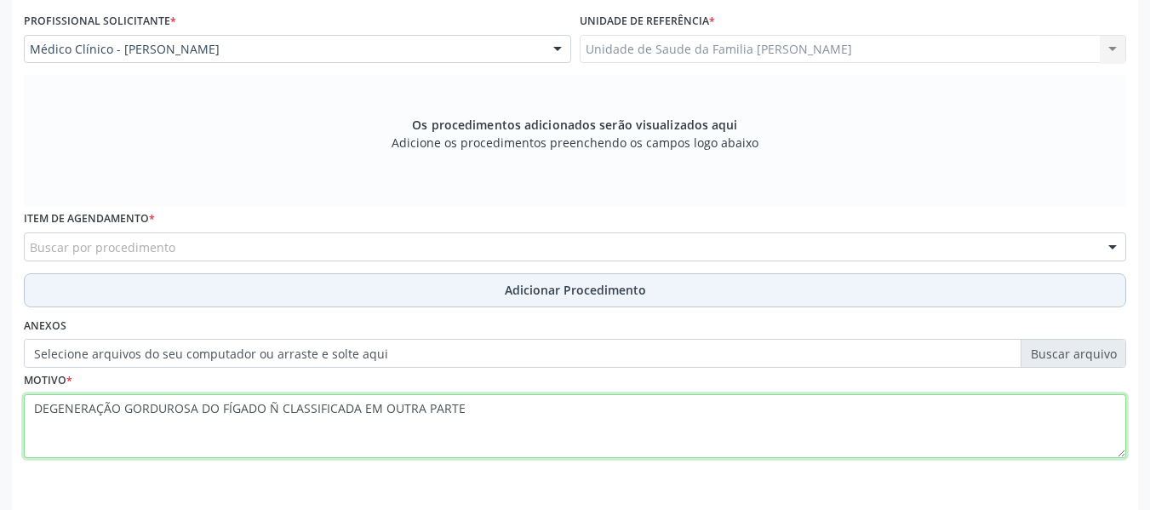
type textarea "DEGENERAÇÃO GORDUROSA DO FÍGADO Ñ CLASSIFICADA EM OUTRA PARTE"
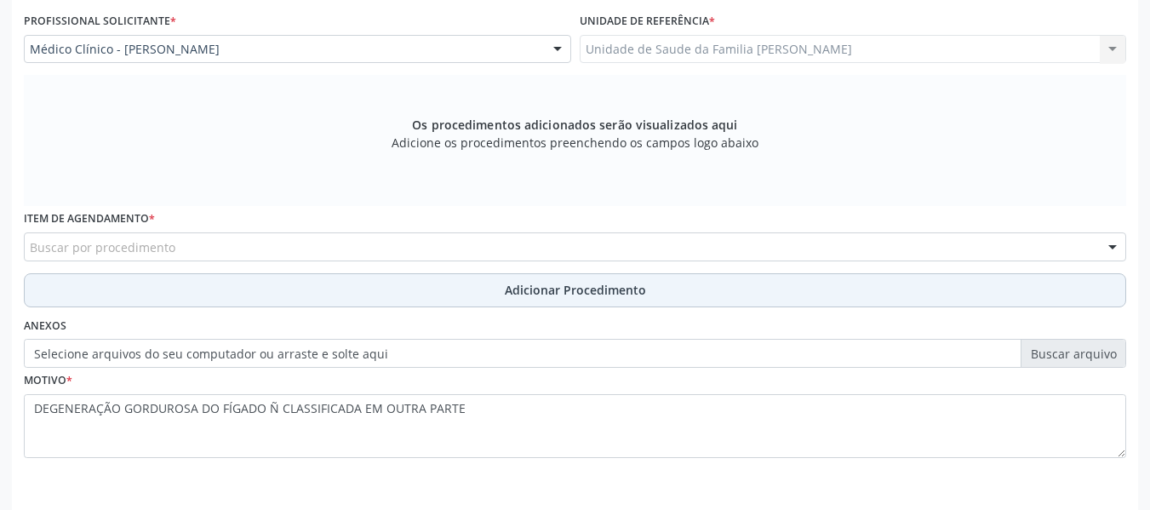
click at [561, 286] on span "Adicionar Procedimento" at bounding box center [575, 290] width 141 height 18
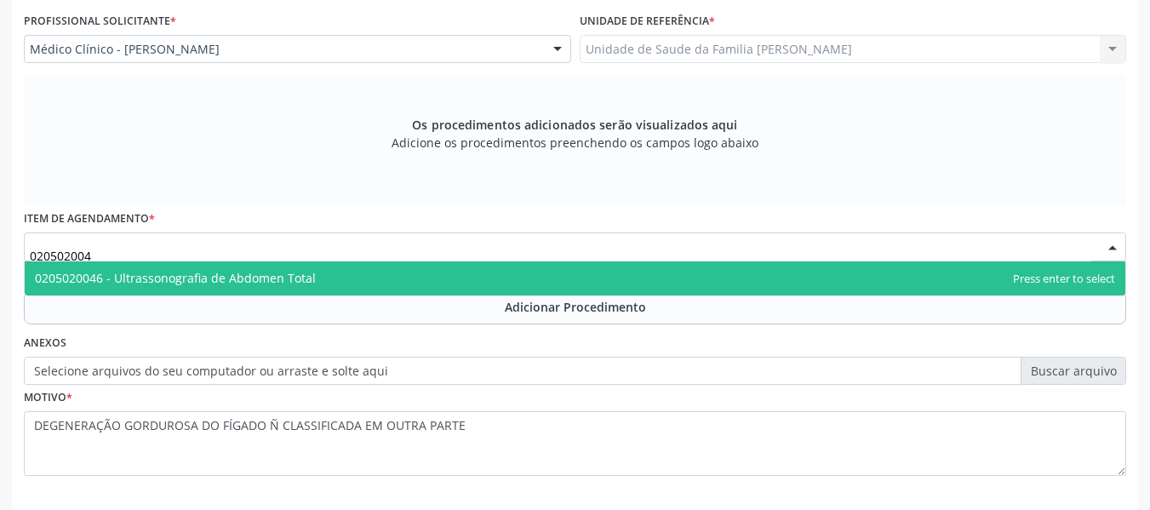
type input "0205020046"
click at [199, 283] on span "0205020046 - Ultrassonografia de Abdomen Total" at bounding box center [175, 278] width 281 height 16
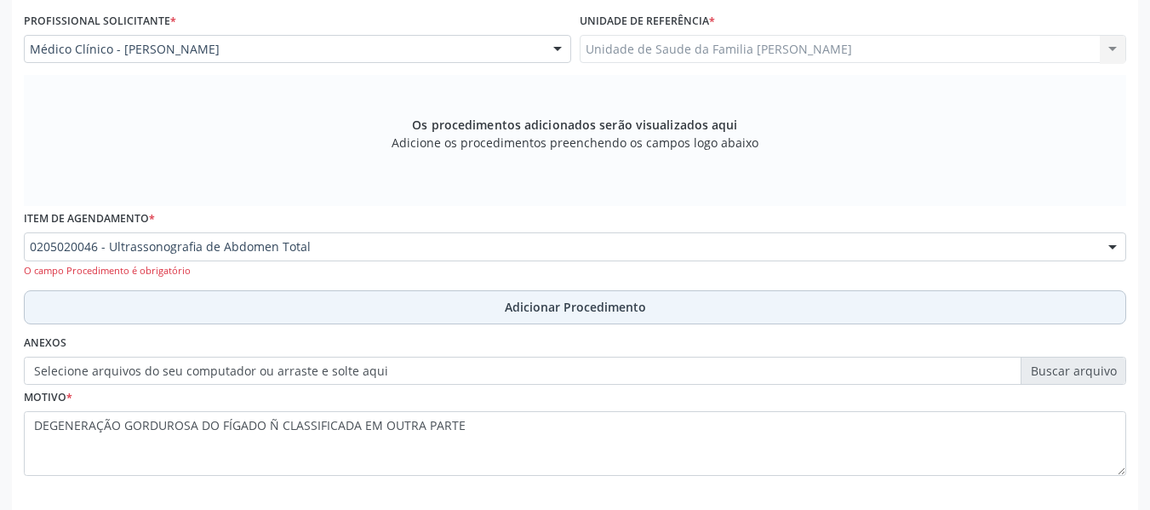
click at [547, 305] on span "Adicionar Procedimento" at bounding box center [575, 307] width 141 height 18
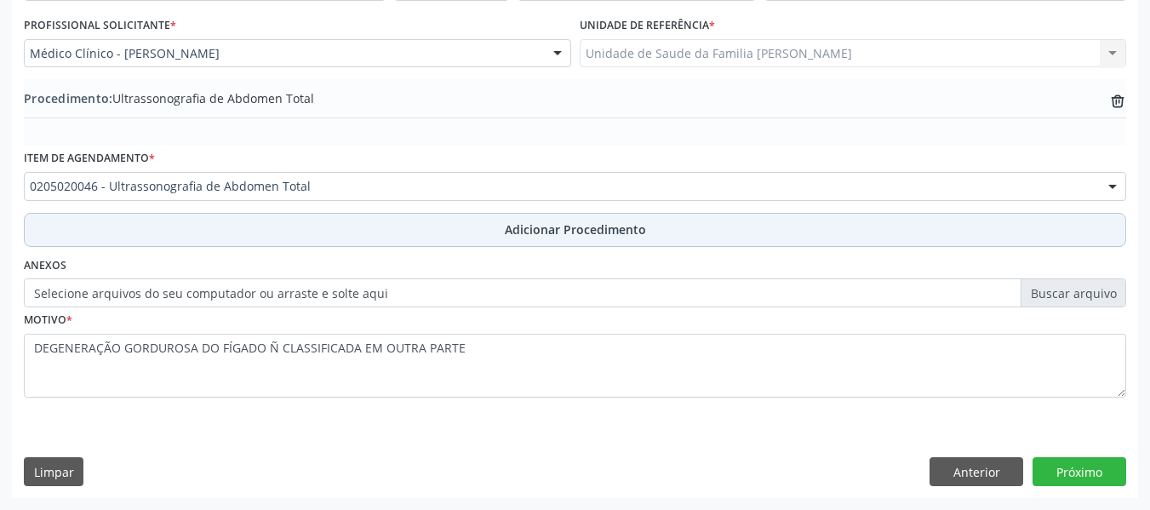
scroll to position [448, 0]
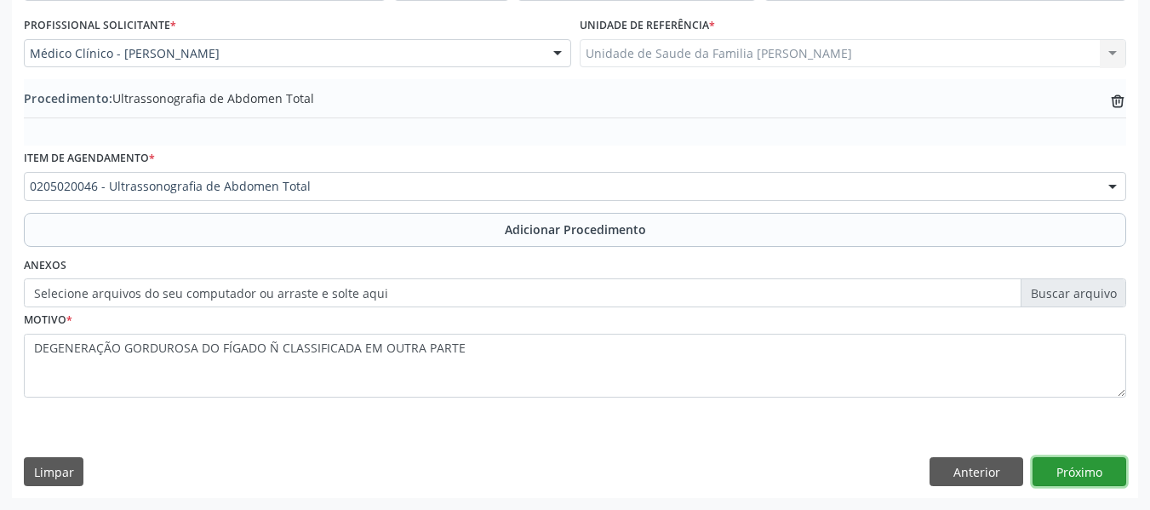
click at [1081, 472] on button "Próximo" at bounding box center [1080, 471] width 94 height 29
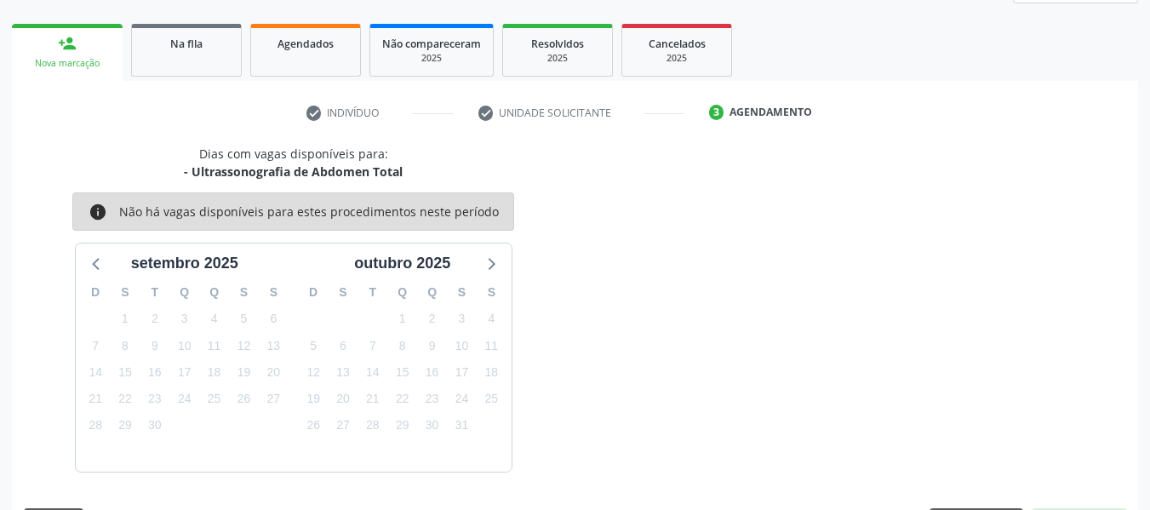
scroll to position [305, 0]
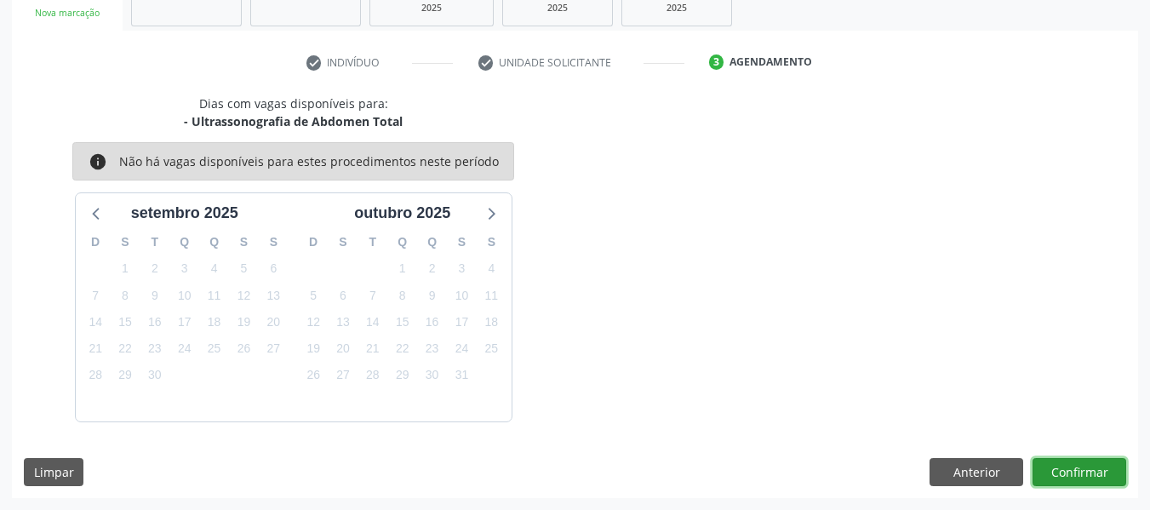
click at [1081, 472] on button "Confirmar" at bounding box center [1080, 472] width 94 height 29
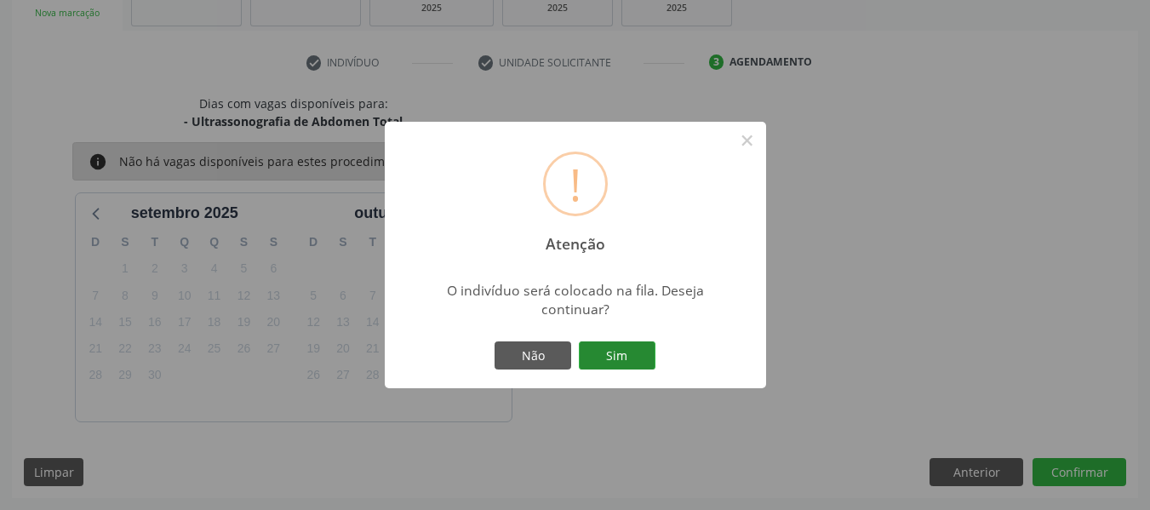
click at [620, 352] on button "Sim" at bounding box center [617, 355] width 77 height 29
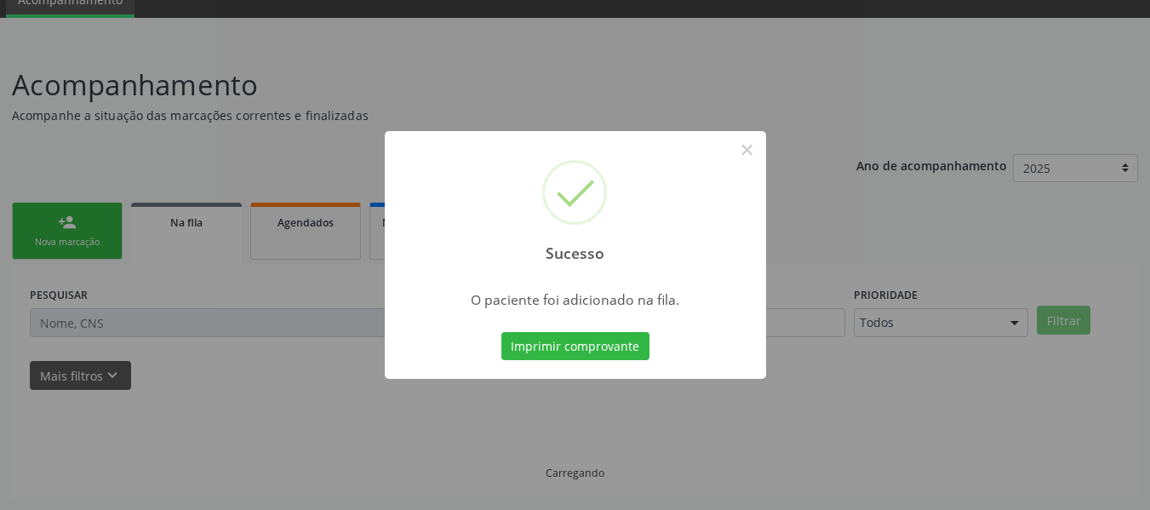
scroll to position [76, 0]
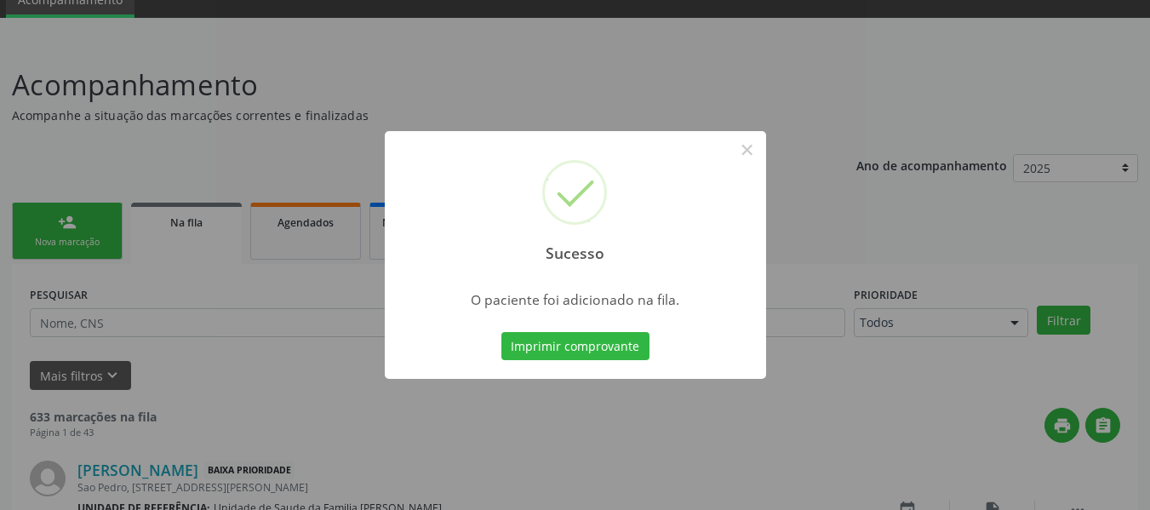
click at [58, 227] on div "Sucesso × O paciente foi adicionado na fila. Imprimir comprovante Cancel" at bounding box center [575, 255] width 1150 height 510
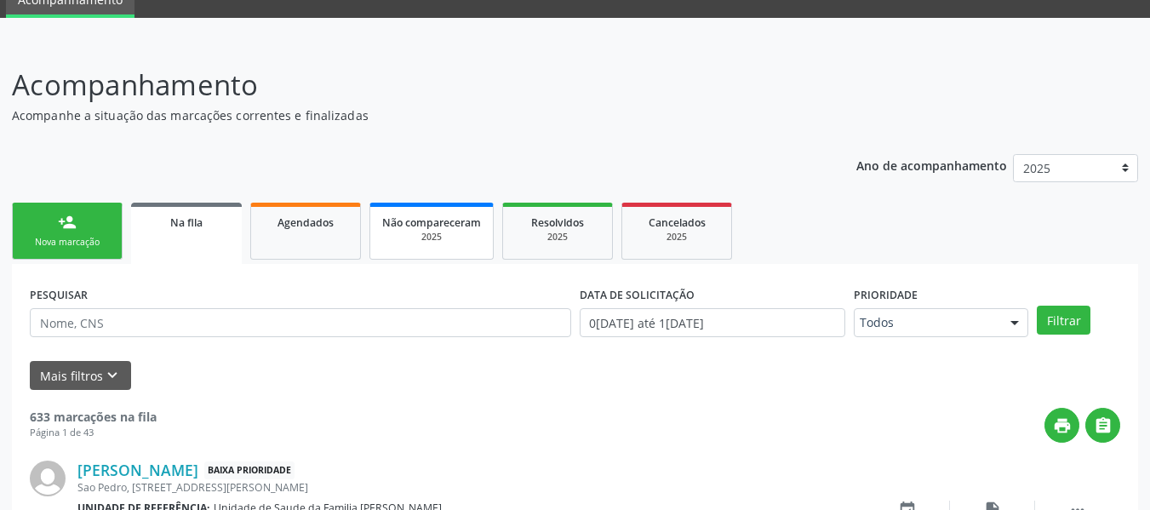
click at [434, 225] on span "Não compareceram" at bounding box center [431, 222] width 99 height 14
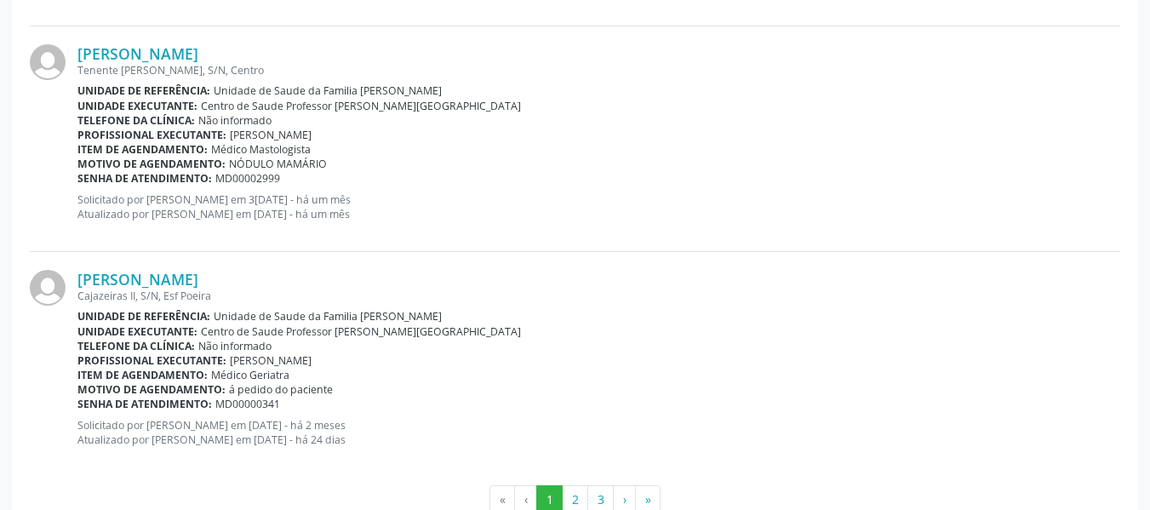
scroll to position [3470, 0]
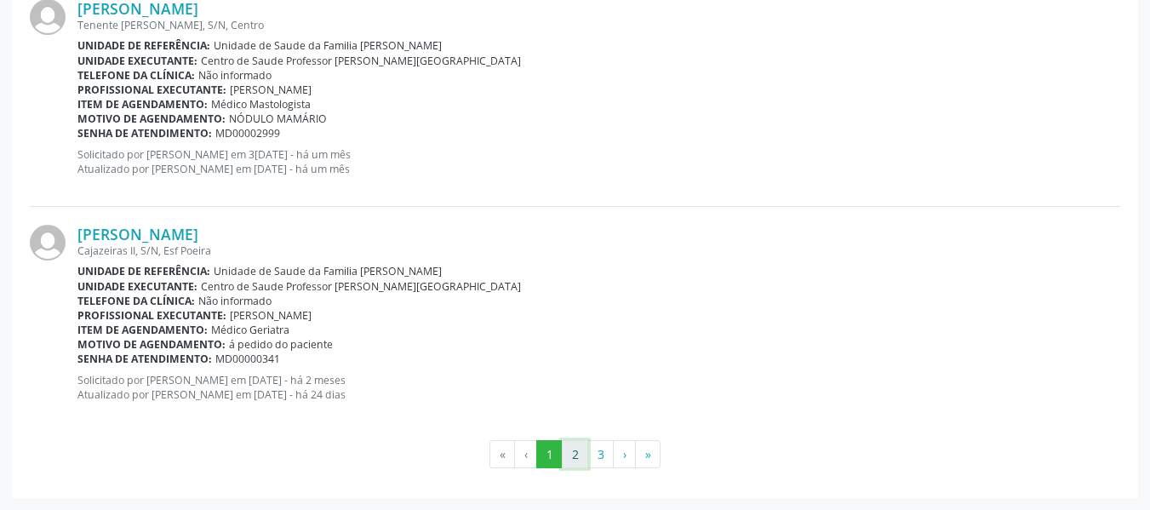
click at [576, 452] on button "2" at bounding box center [575, 454] width 26 height 29
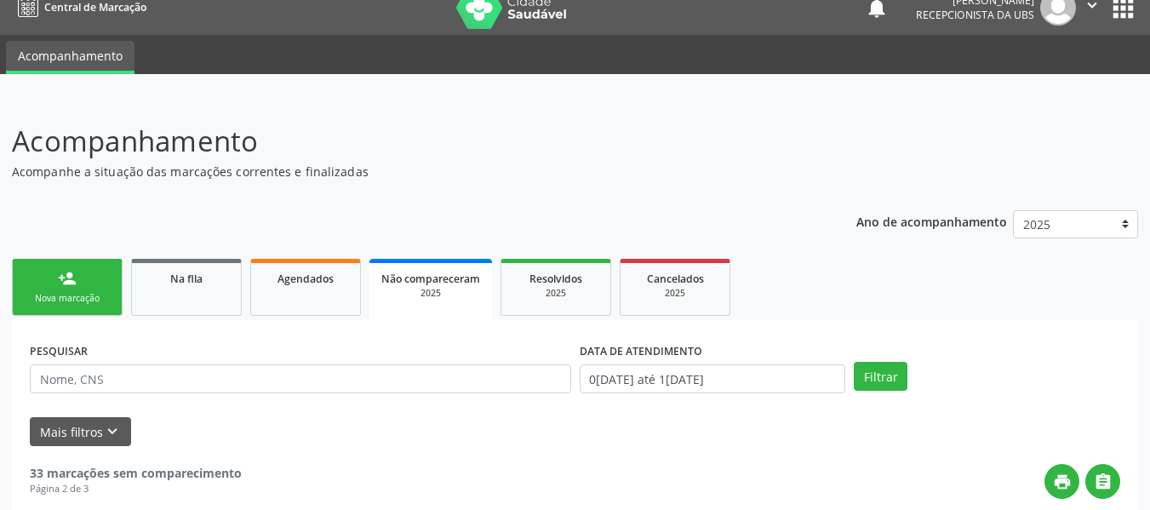
scroll to position [0, 0]
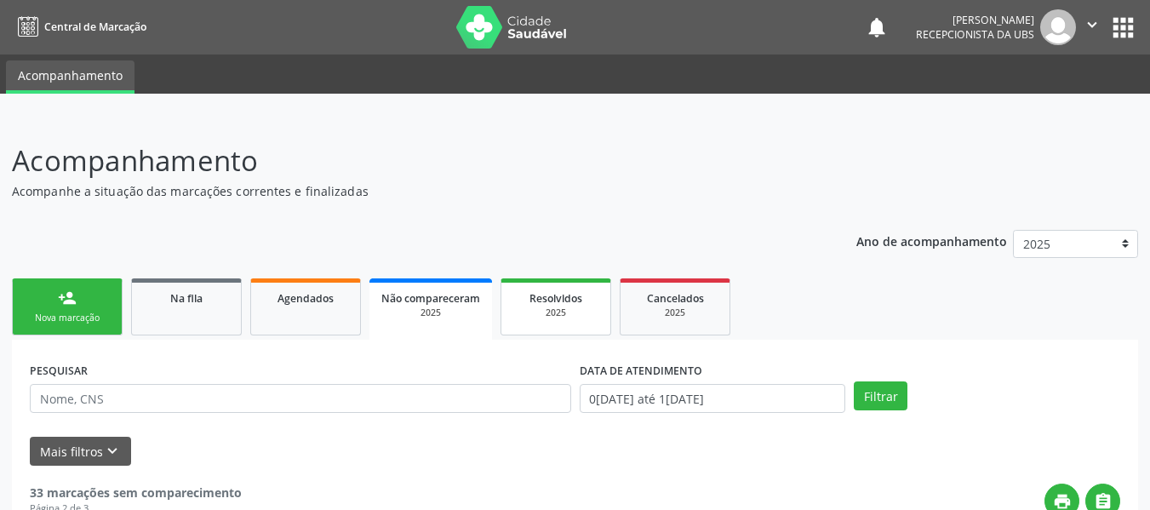
click at [569, 303] on span "Resolvidos" at bounding box center [555, 298] width 53 height 14
click at [327, 291] on span "Agendados" at bounding box center [305, 298] width 56 height 14
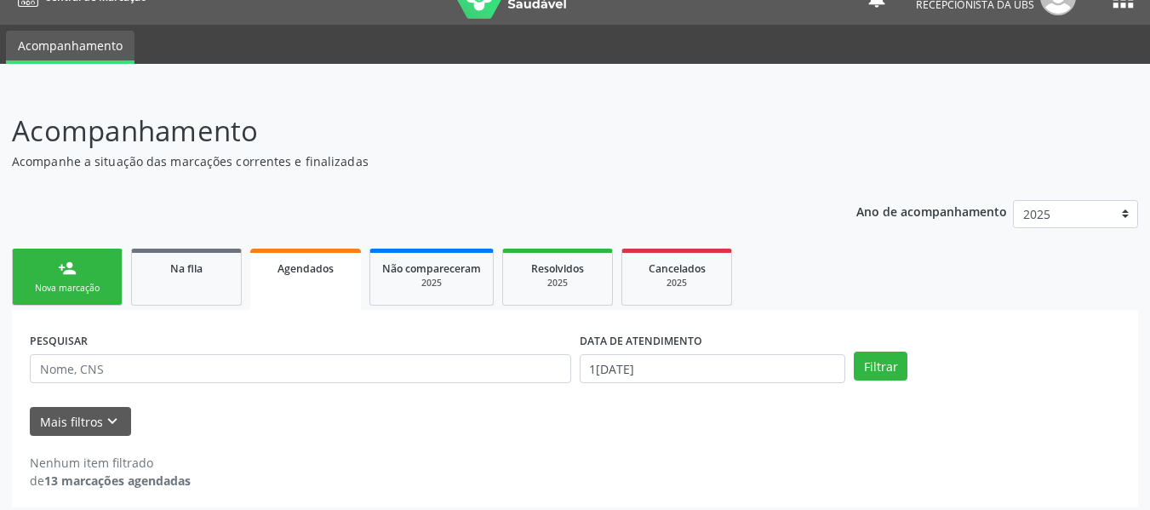
scroll to position [39, 0]
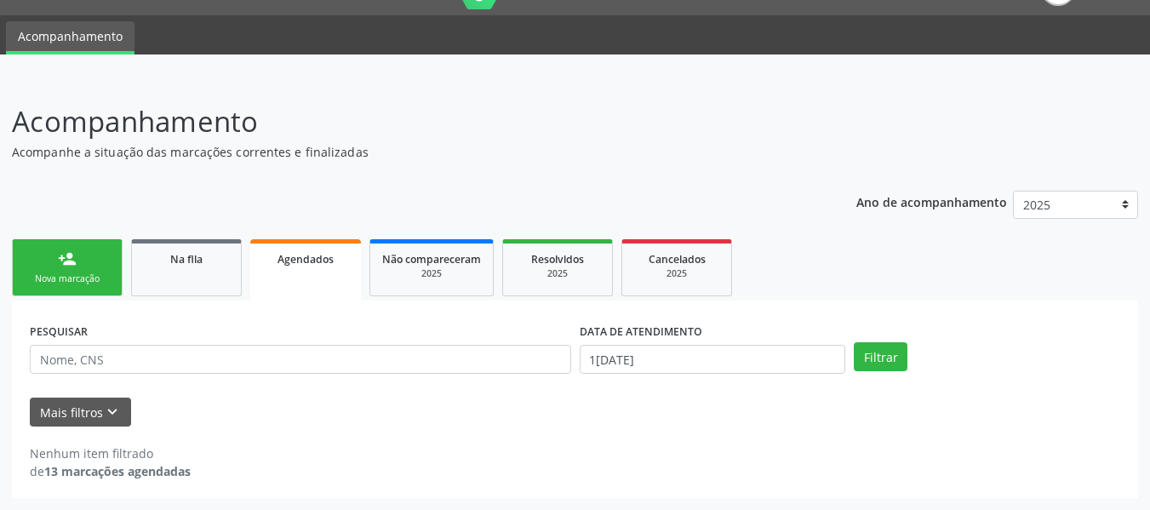
click at [173, 464] on strong "13 marcações agendadas" at bounding box center [117, 471] width 146 height 16
click at [57, 262] on link "person_add Nova marcação" at bounding box center [67, 267] width 111 height 57
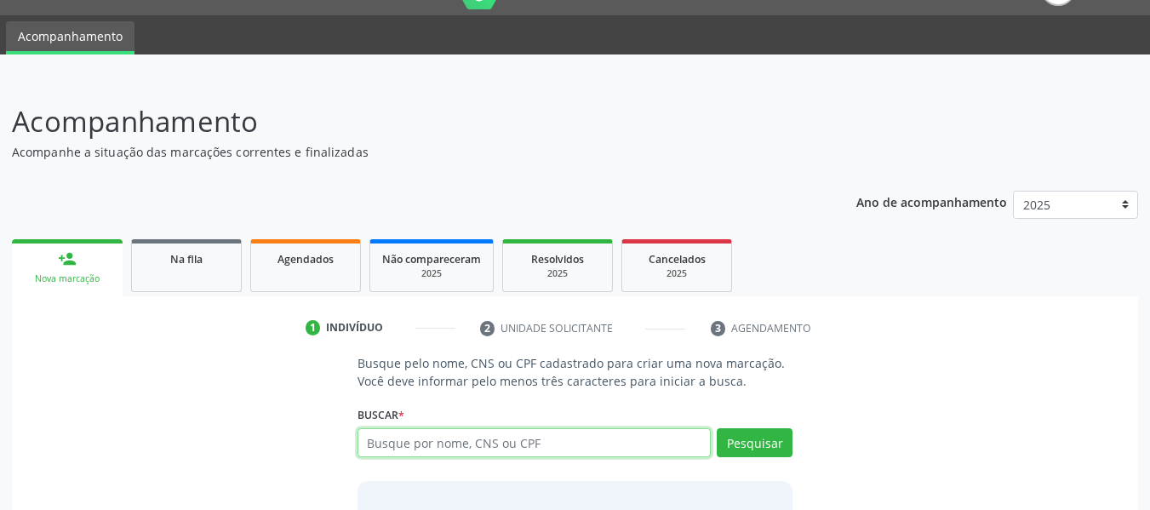
click at [405, 444] on input "text" at bounding box center [535, 442] width 354 height 29
click at [447, 439] on input "7053004634" at bounding box center [535, 442] width 354 height 29
type input "705300463409690"
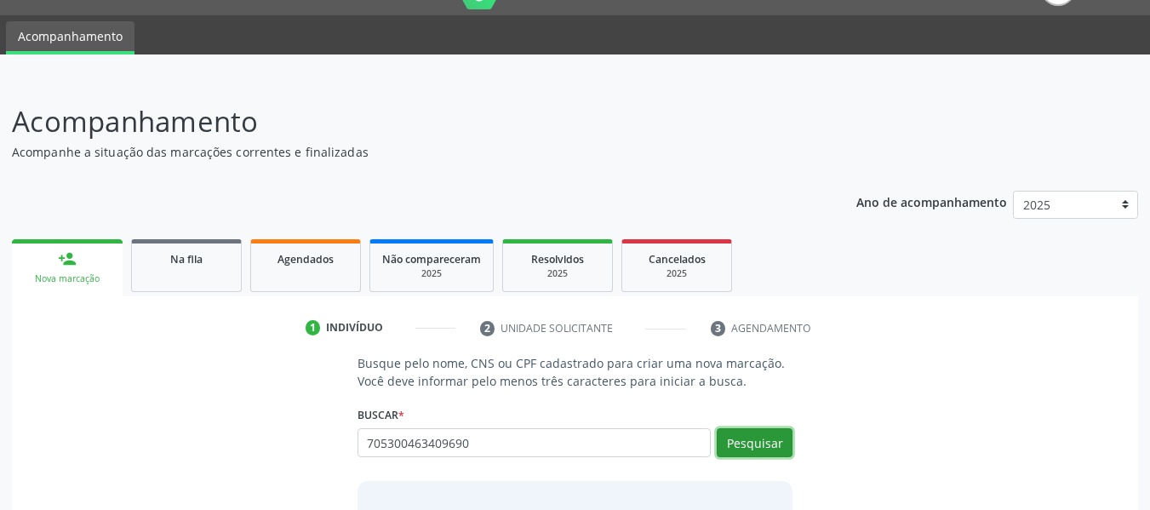
click at [752, 441] on button "Pesquisar" at bounding box center [755, 442] width 76 height 29
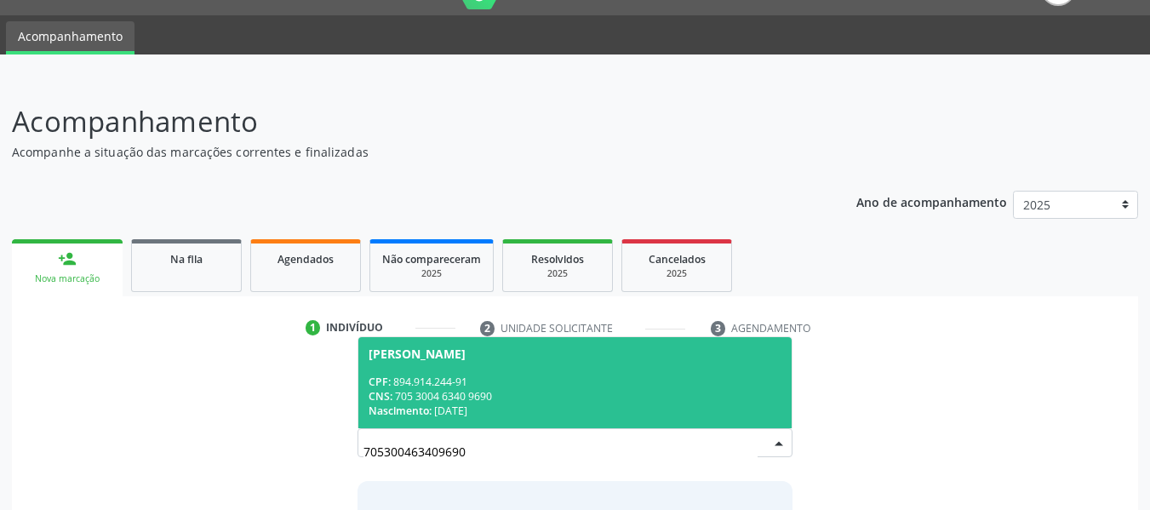
click at [461, 392] on div "CNS: 705 3004 6340 9690" at bounding box center [576, 396] width 414 height 14
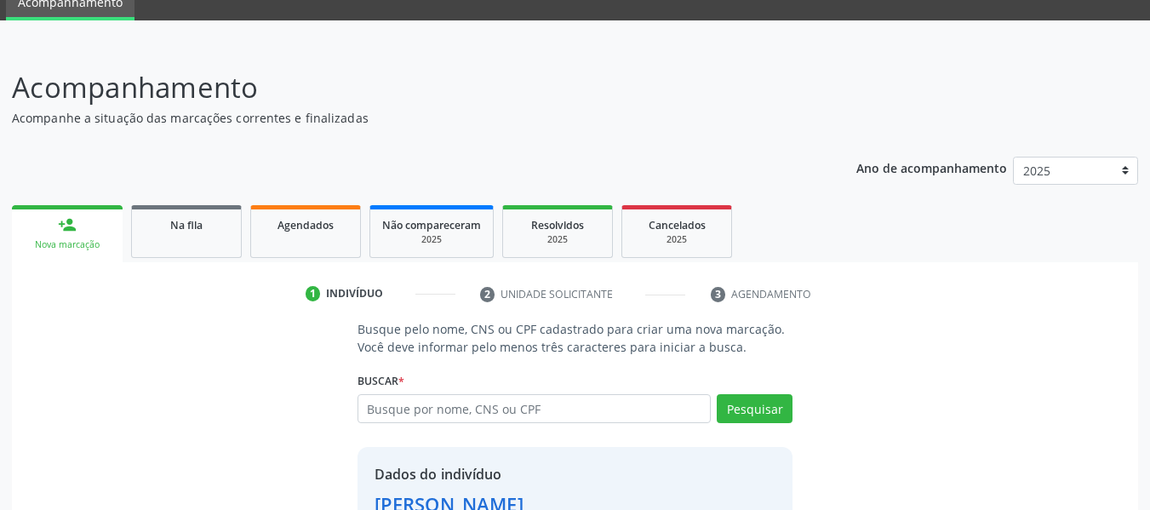
scroll to position [197, 0]
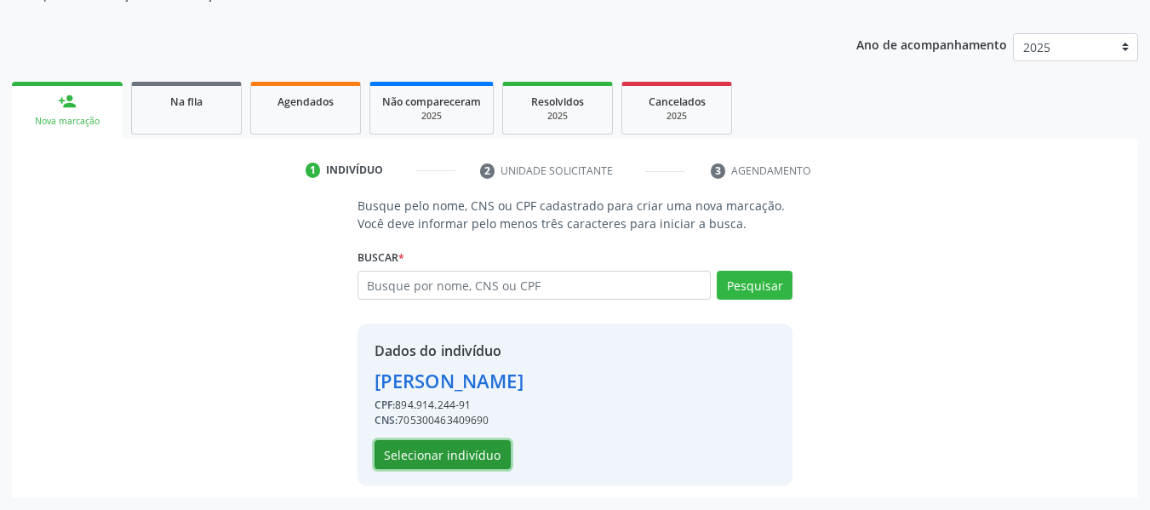
click at [463, 453] on button "Selecionar indivíduo" at bounding box center [443, 454] width 136 height 29
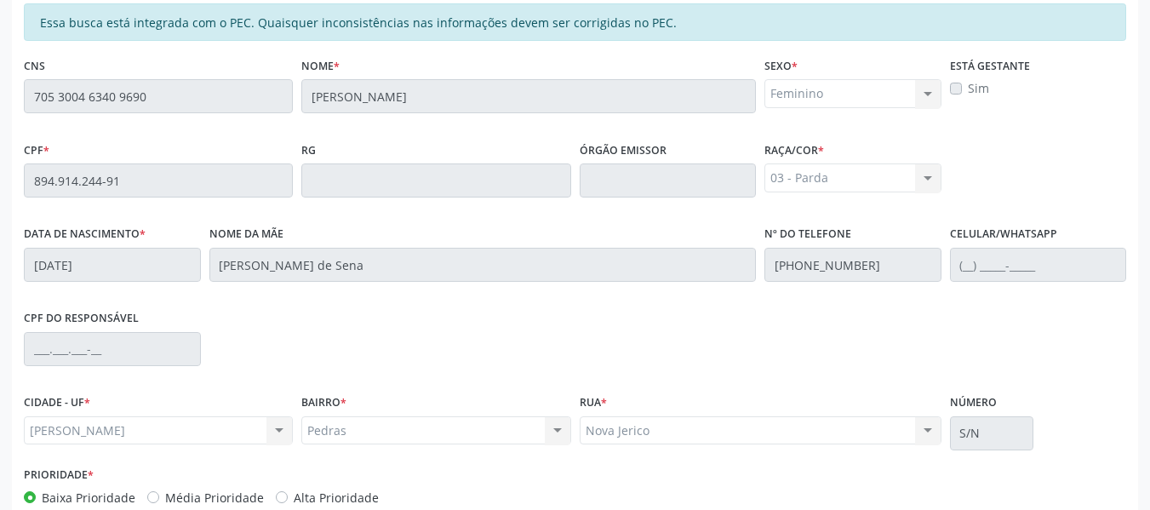
scroll to position [486, 0]
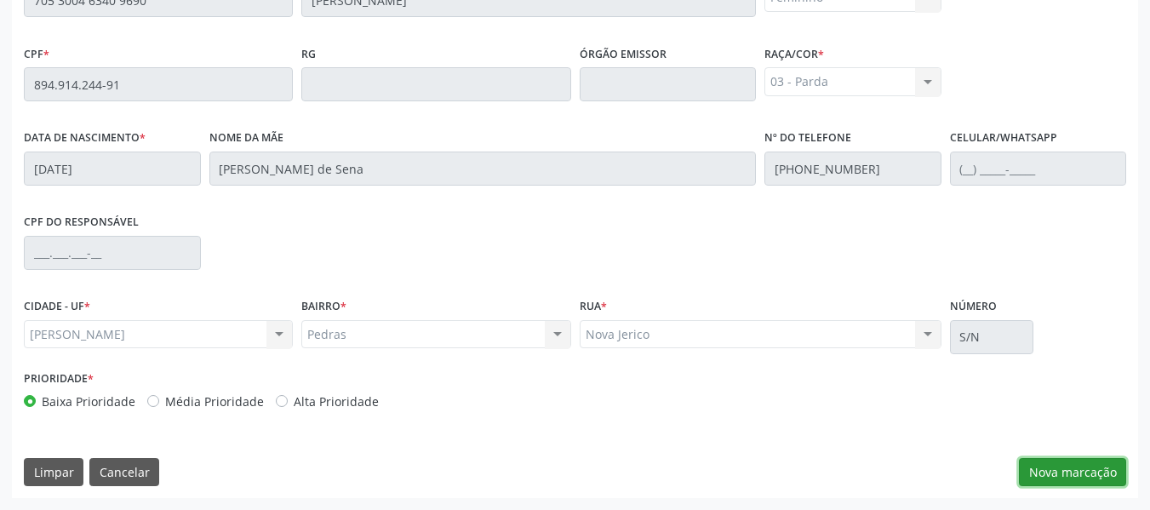
click at [1052, 470] on button "Nova marcação" at bounding box center [1072, 472] width 107 height 29
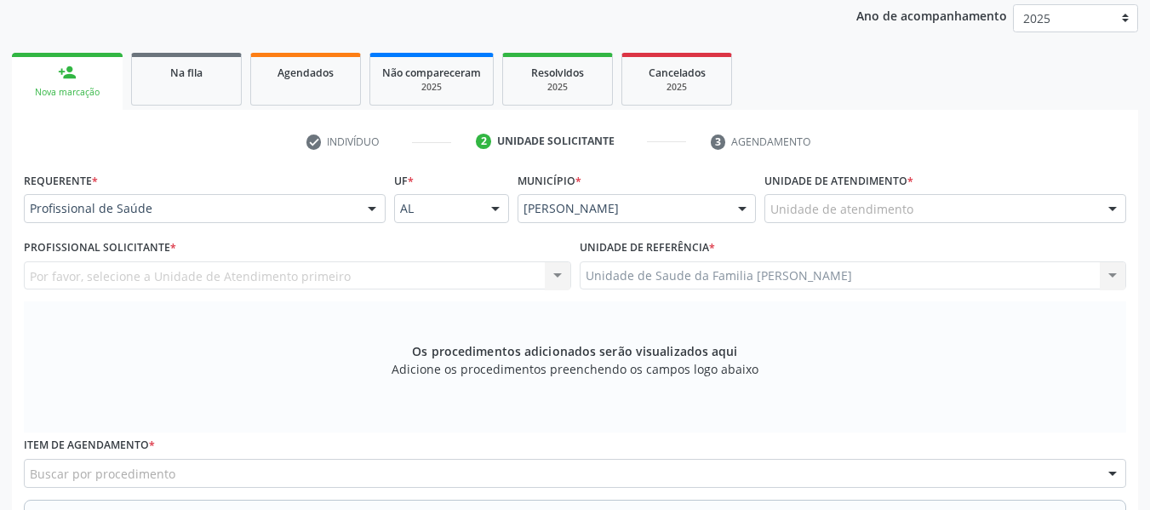
scroll to position [203, 0]
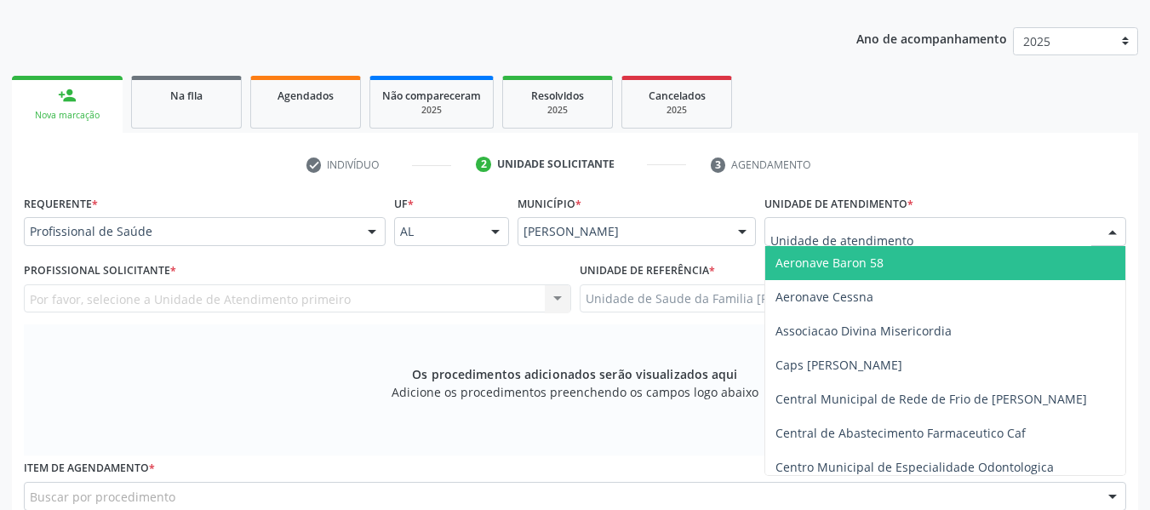
click at [1110, 227] on div at bounding box center [1113, 232] width 26 height 29
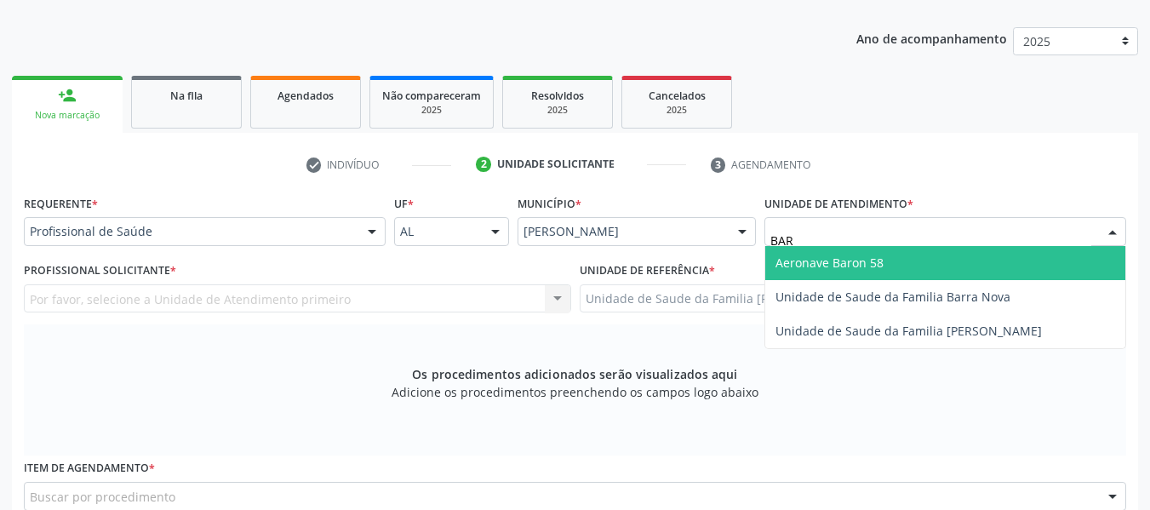
type input "BARR"
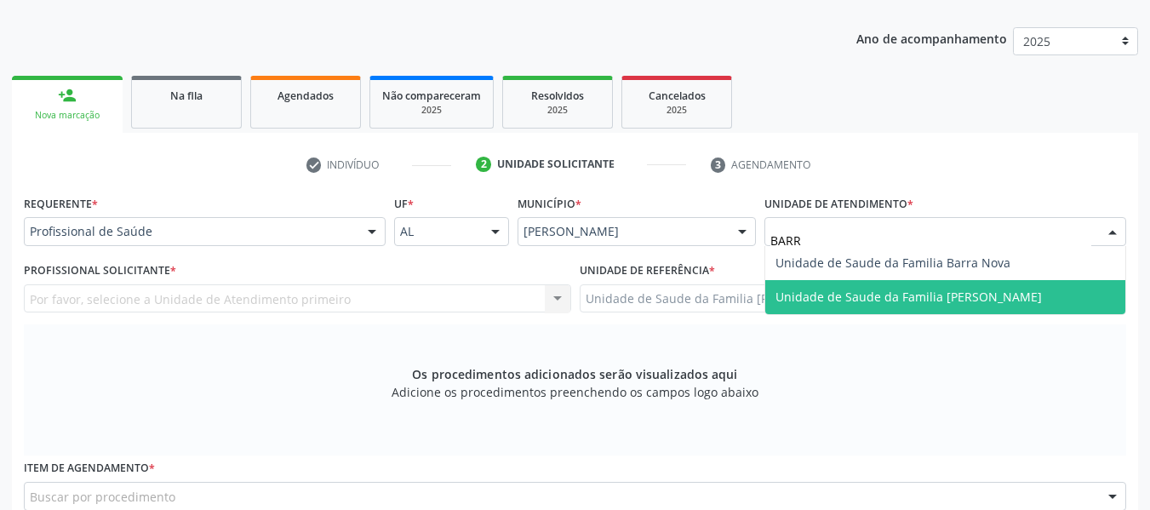
click at [995, 291] on span "Unidade de Saude da Familia [PERSON_NAME]" at bounding box center [908, 297] width 266 height 16
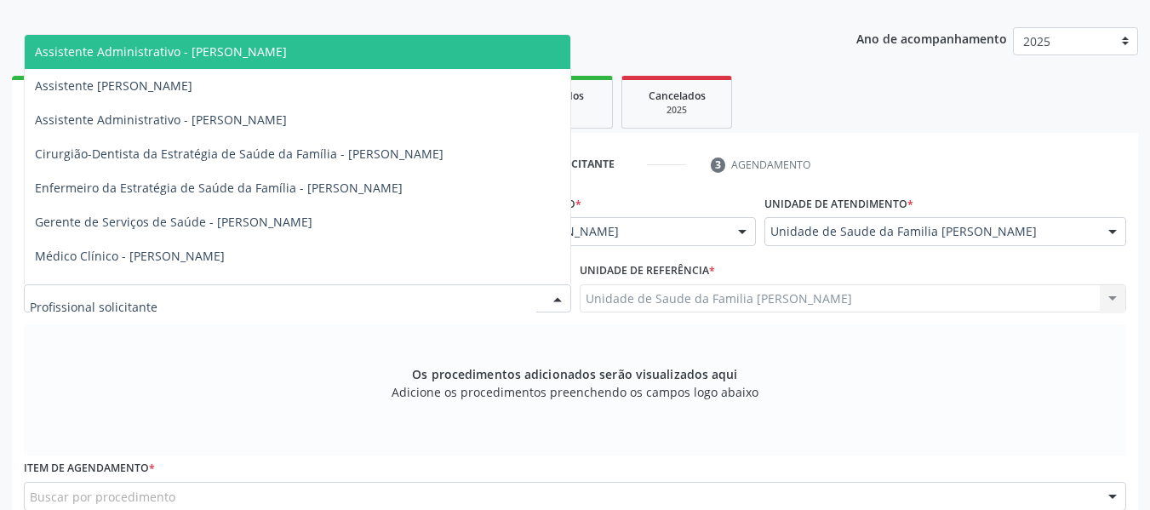
click at [557, 297] on div at bounding box center [558, 299] width 26 height 29
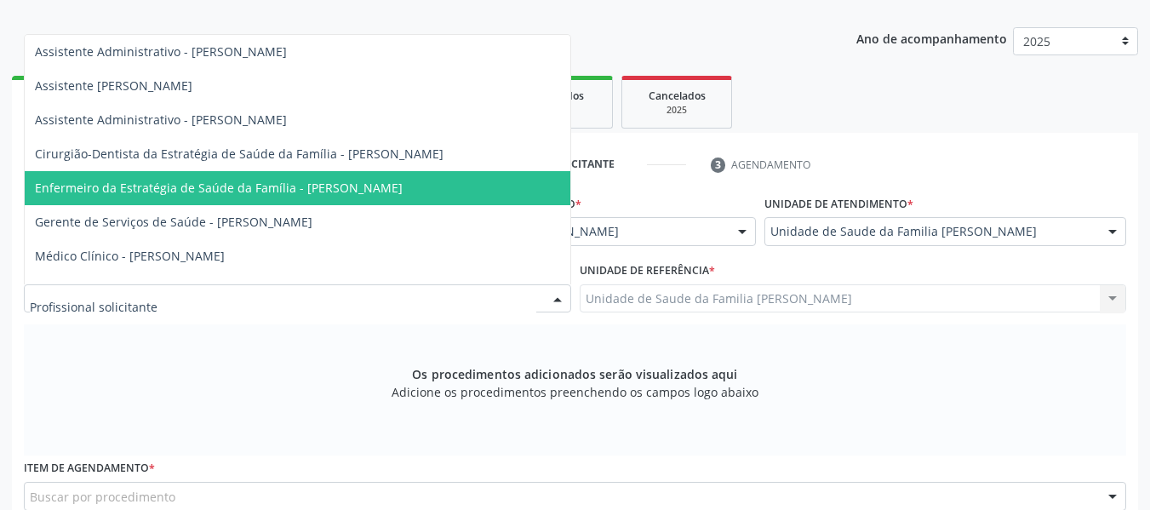
click at [362, 187] on span "Enfermeiro da Estratégia de Saúde da Família - [PERSON_NAME]" at bounding box center [219, 188] width 368 height 16
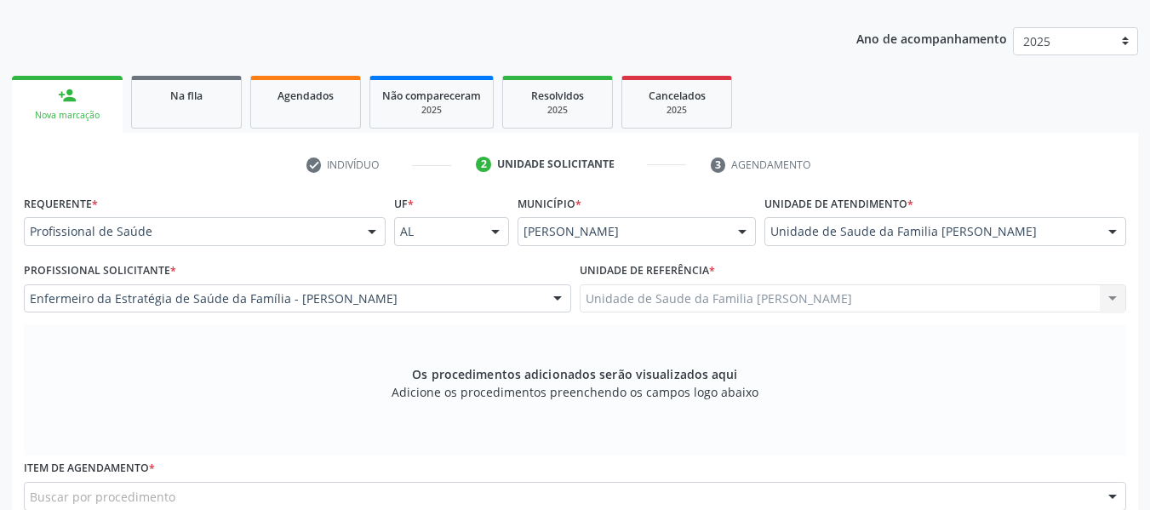
click at [1112, 300] on div "Unidade de Saude da Familia Barro Vermelho Unidade de Saude da Familia Barro Ve…" at bounding box center [853, 298] width 547 height 29
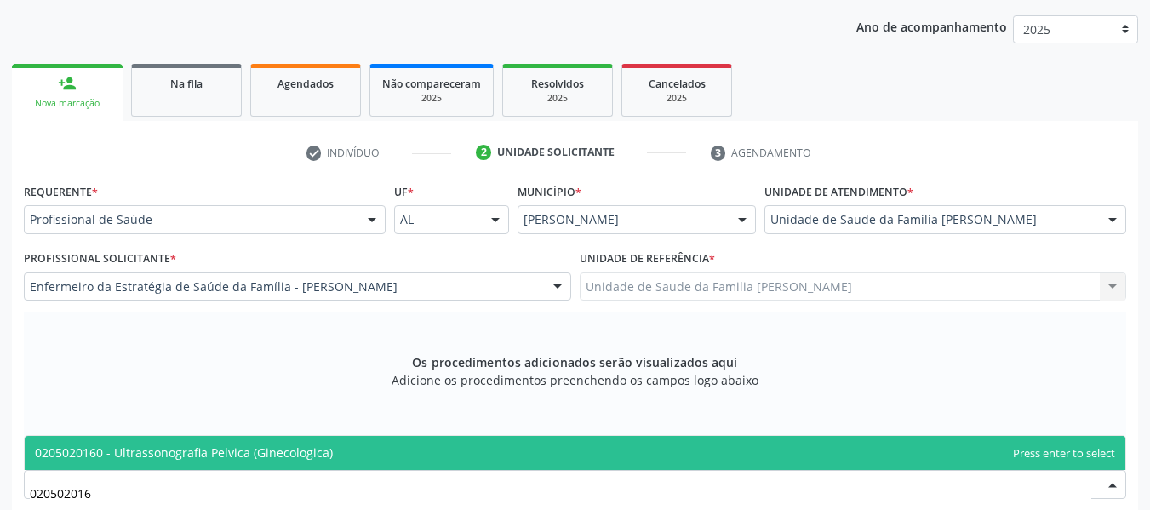
type input "0205020160"
click at [201, 452] on span "0205020160 - Ultrassonografia Pelvica (Ginecologica)" at bounding box center [184, 452] width 298 height 16
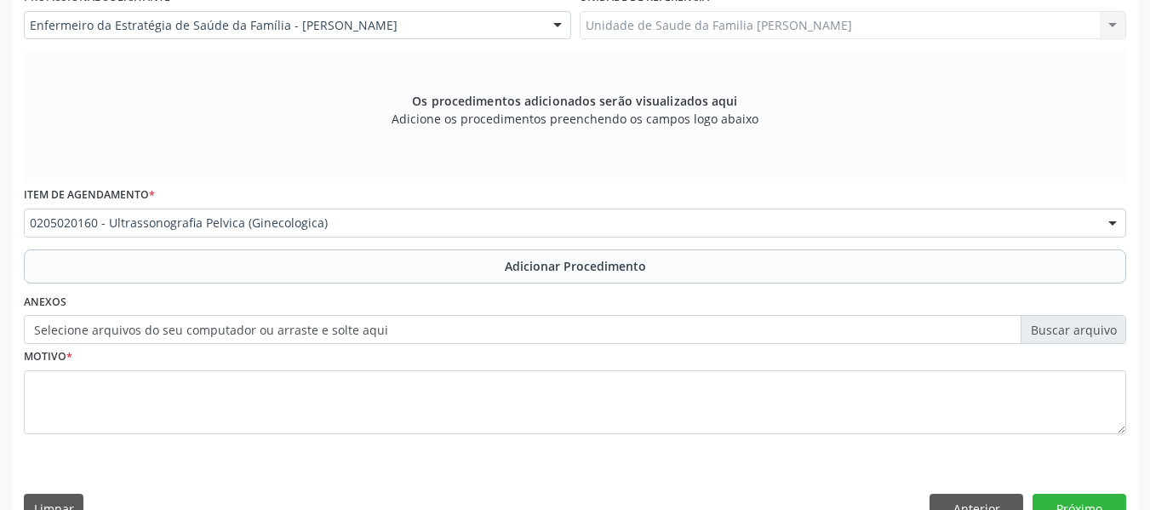
scroll to position [512, 0]
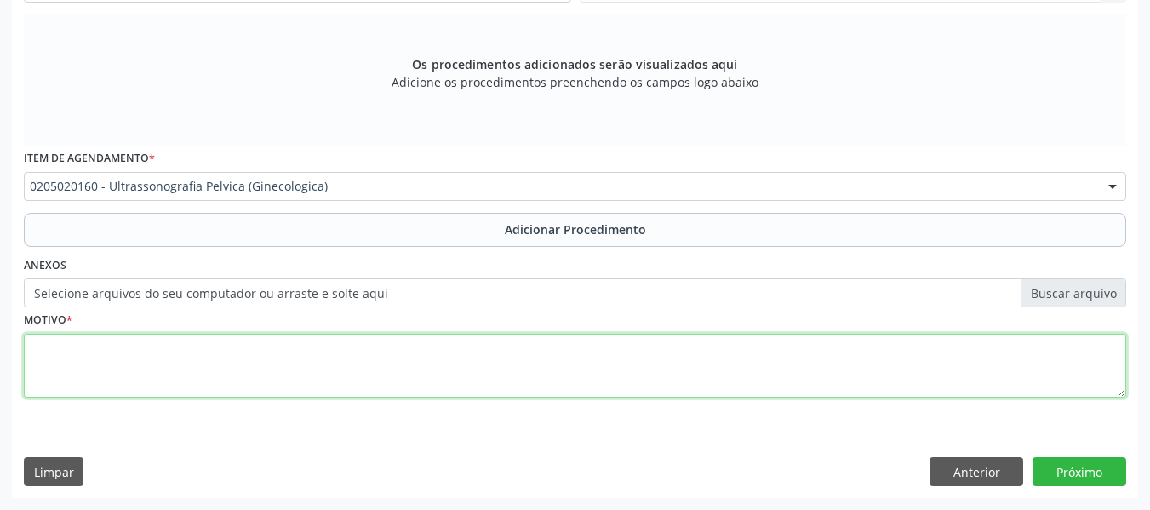
click at [89, 360] on textarea at bounding box center [575, 366] width 1102 height 65
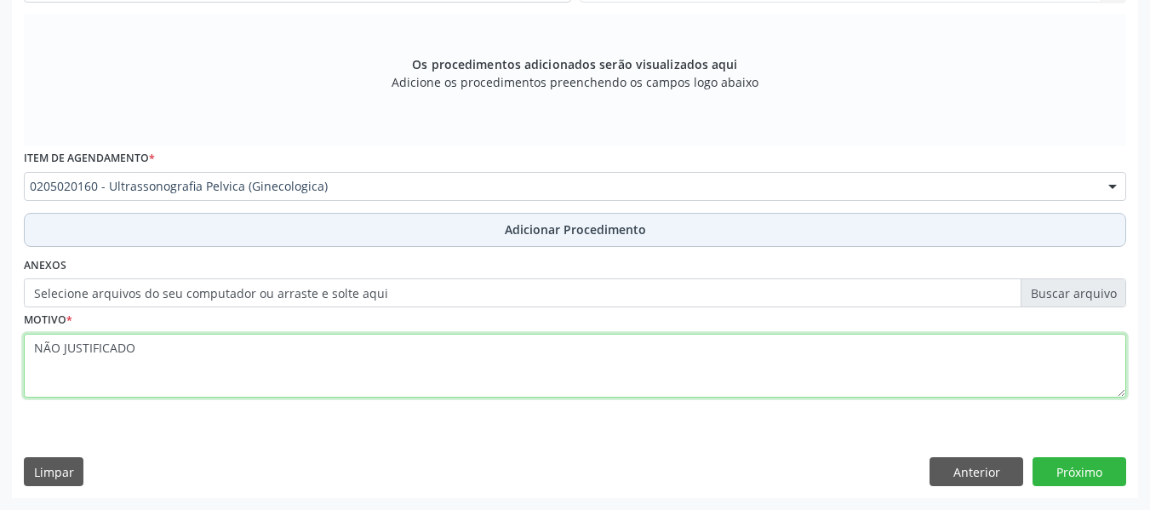
type textarea "NÃO JUSTIFICADO"
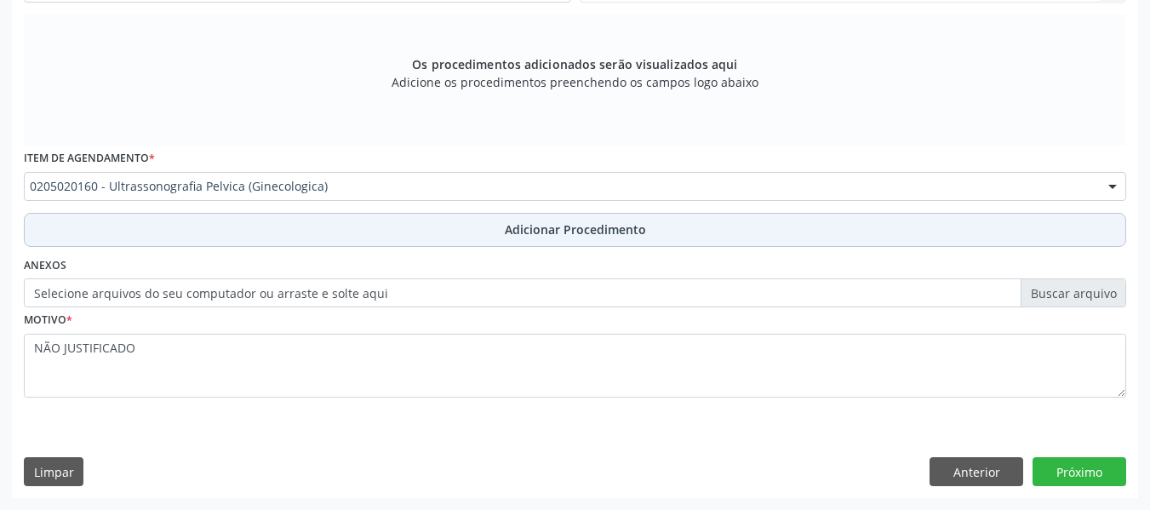
click at [546, 232] on span "Adicionar Procedimento" at bounding box center [575, 229] width 141 height 18
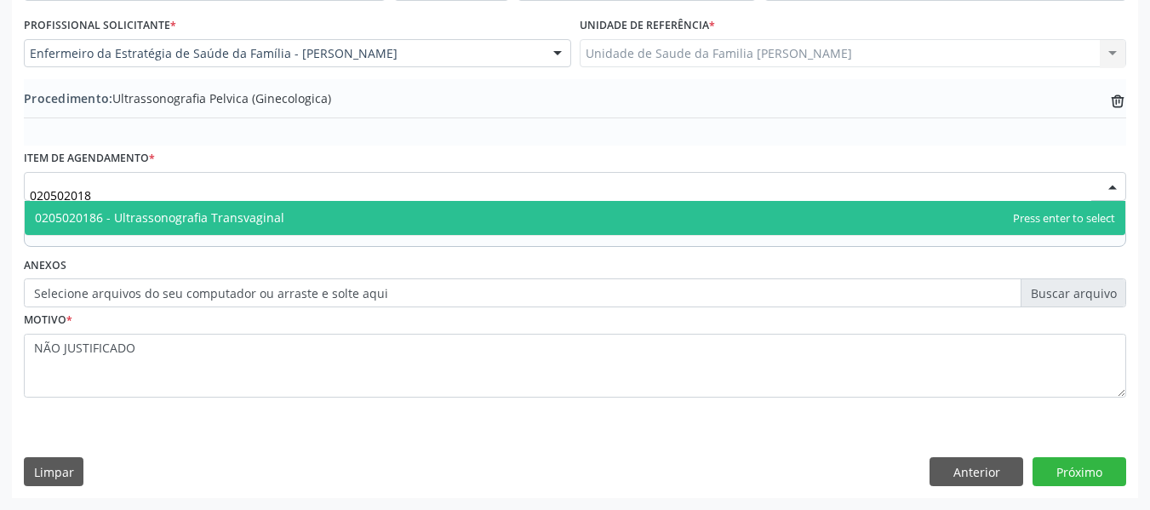
type input "0205020186"
click at [252, 218] on span "0205020186 - Ultrassonografia Transvaginal" at bounding box center [159, 217] width 249 height 16
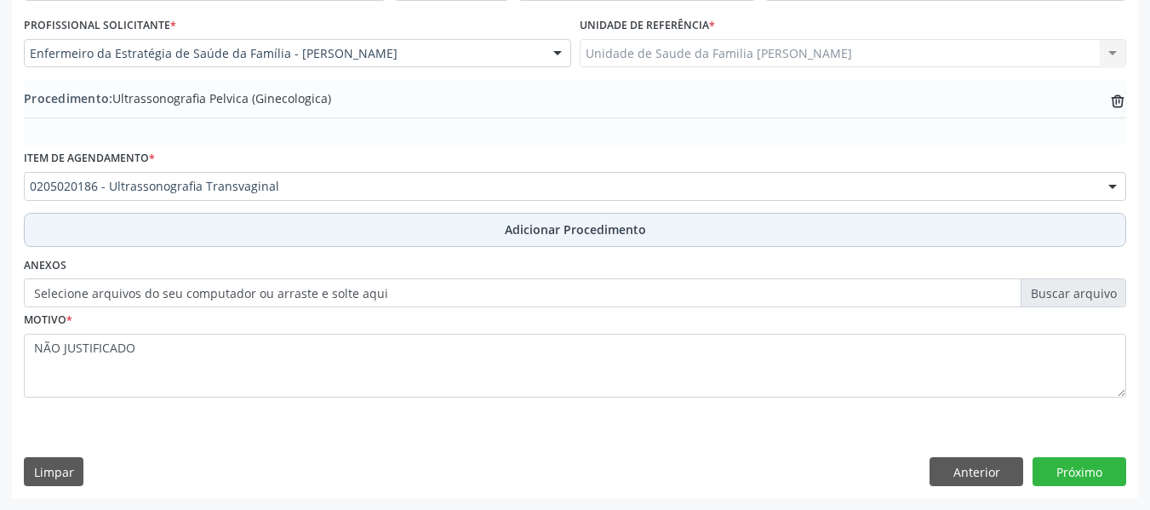
click at [591, 228] on span "Adicionar Procedimento" at bounding box center [575, 229] width 141 height 18
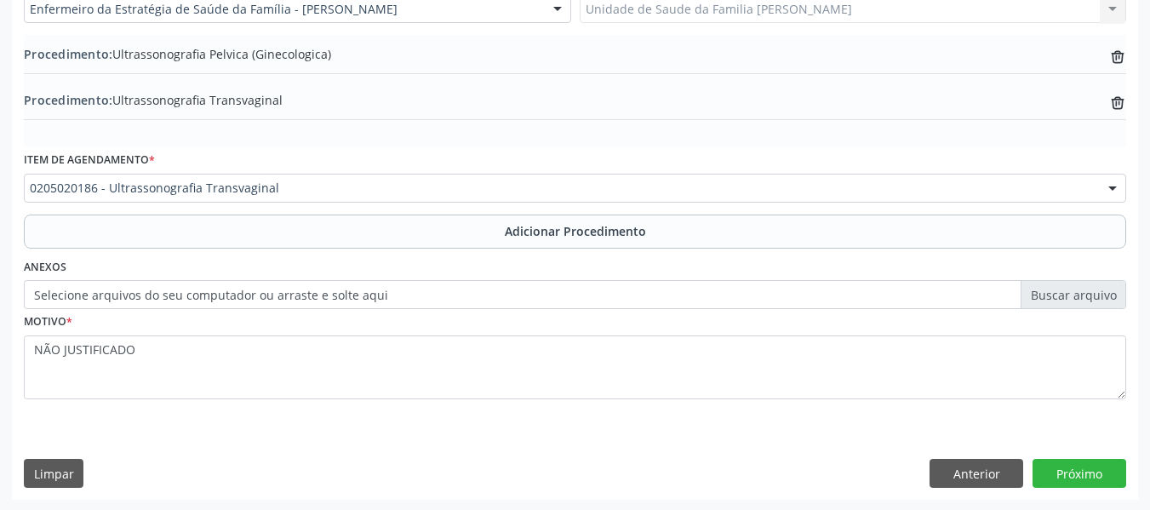
scroll to position [494, 0]
click at [1076, 466] on button "Próximo" at bounding box center [1080, 471] width 94 height 29
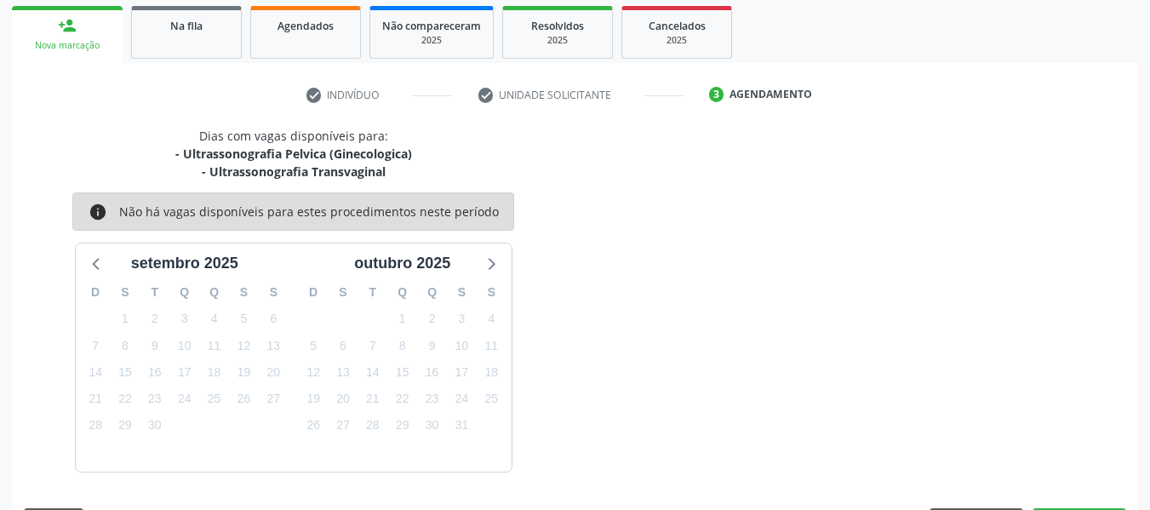
scroll to position [323, 0]
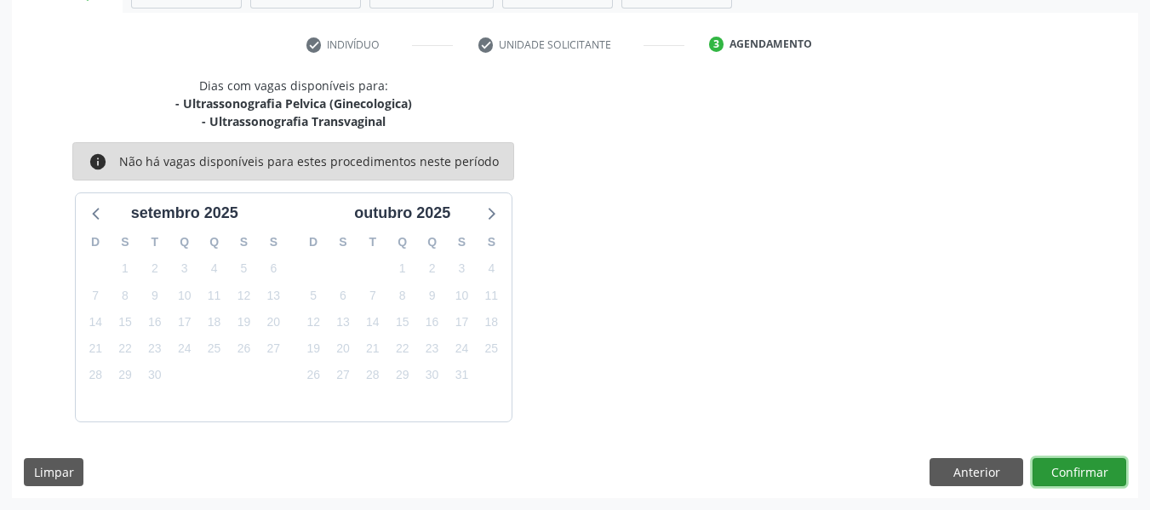
click at [1076, 464] on button "Confirmar" at bounding box center [1080, 472] width 94 height 29
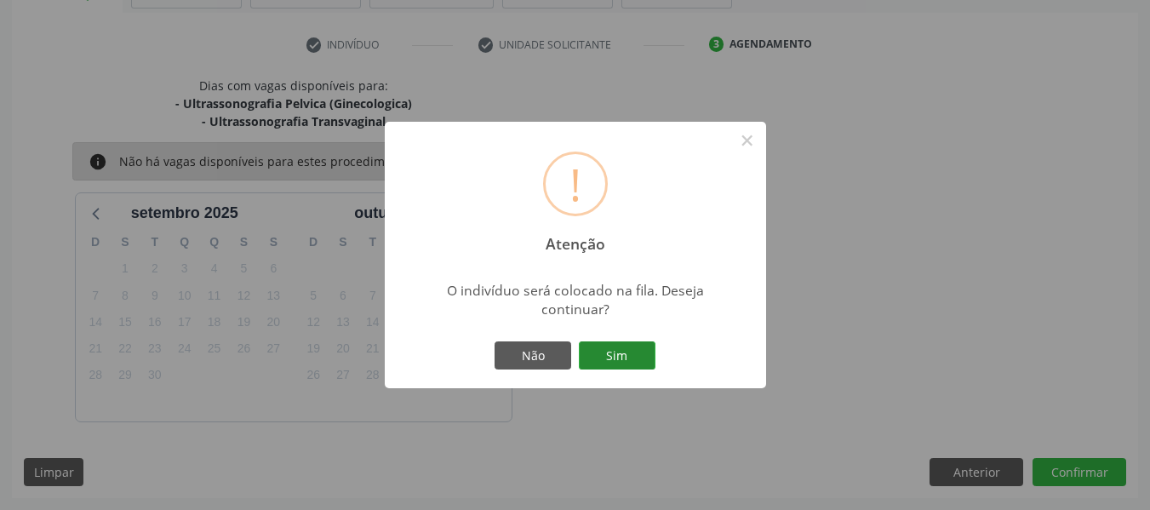
click at [622, 358] on button "Sim" at bounding box center [617, 355] width 77 height 29
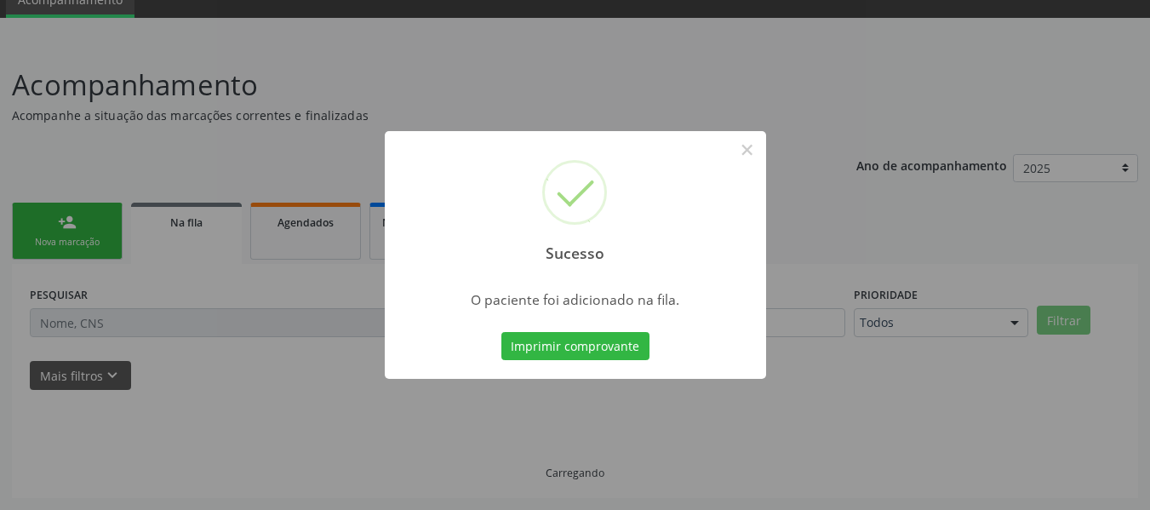
scroll to position [76, 0]
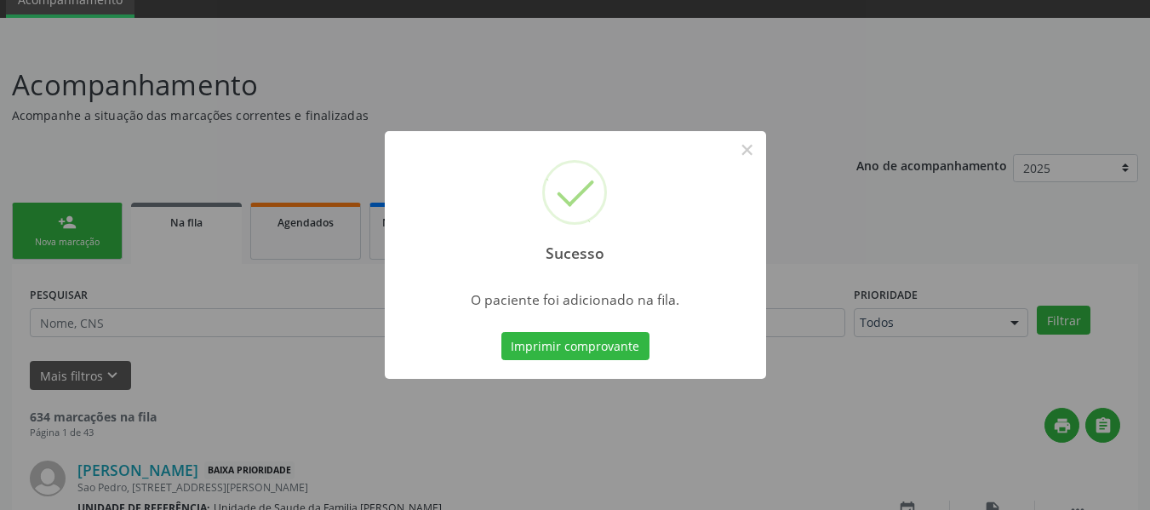
click at [61, 217] on div "Sucesso × O paciente foi adicionado na fila. Imprimir comprovante Cancel" at bounding box center [575, 255] width 1150 height 510
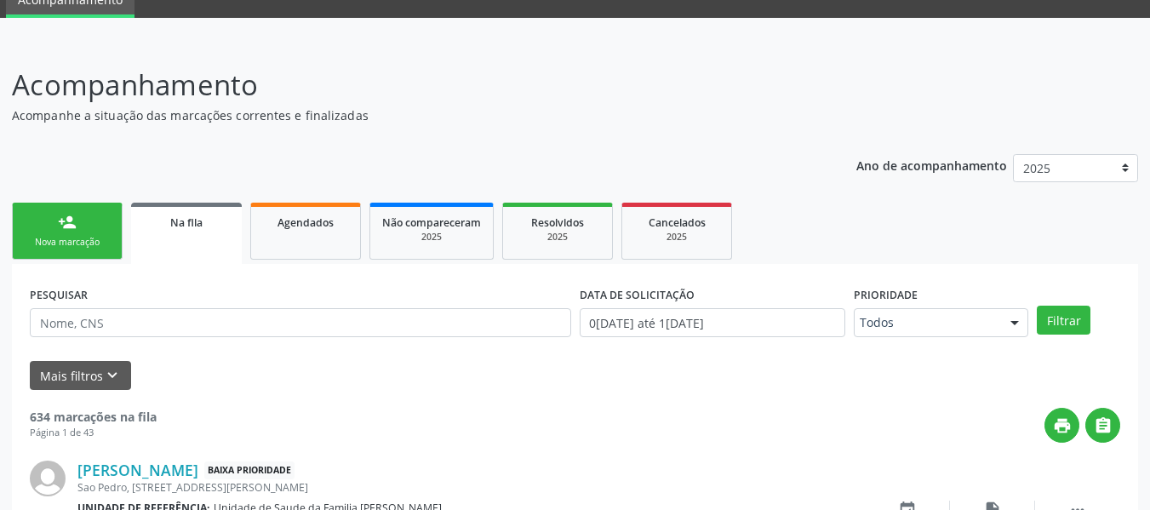
click at [61, 217] on div "person_add" at bounding box center [67, 222] width 19 height 19
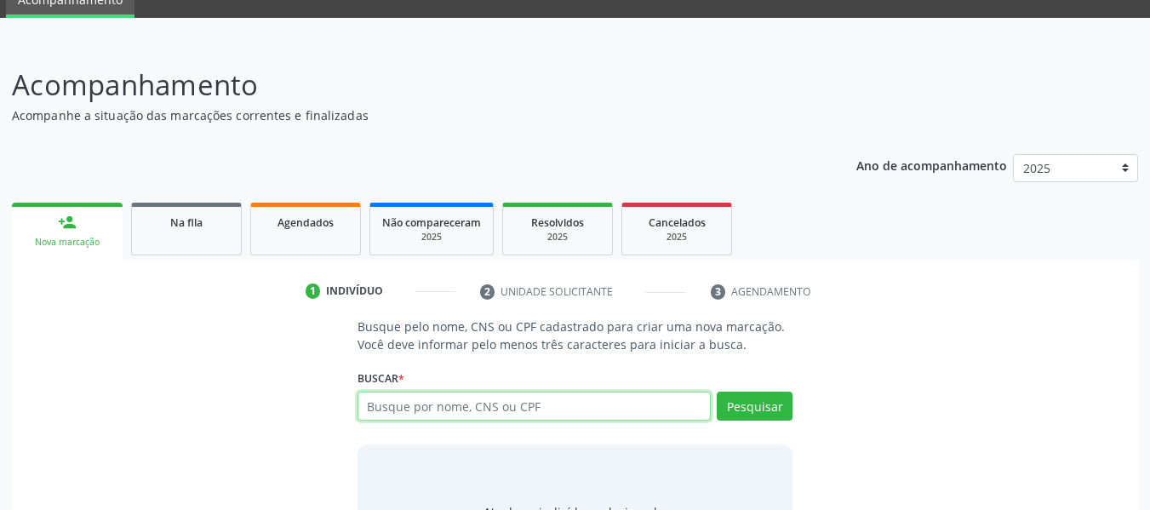
click at [518, 412] on input "text" at bounding box center [535, 406] width 354 height 29
type input "707802663103017"
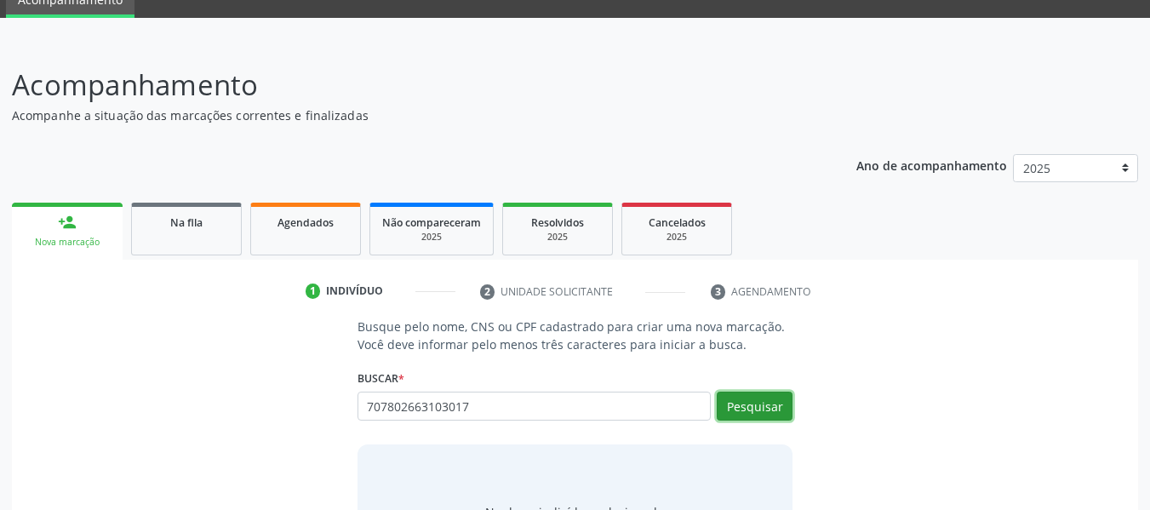
click at [750, 402] on button "Pesquisar" at bounding box center [755, 406] width 76 height 29
type input "707802663103017"
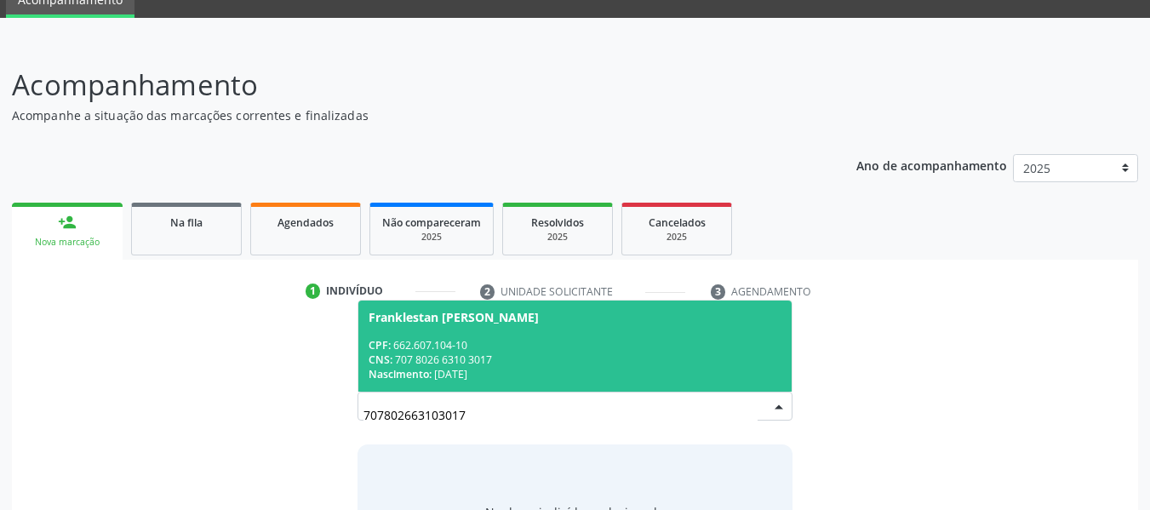
click at [430, 351] on div "CPF: 662.607.104-10" at bounding box center [576, 345] width 414 height 14
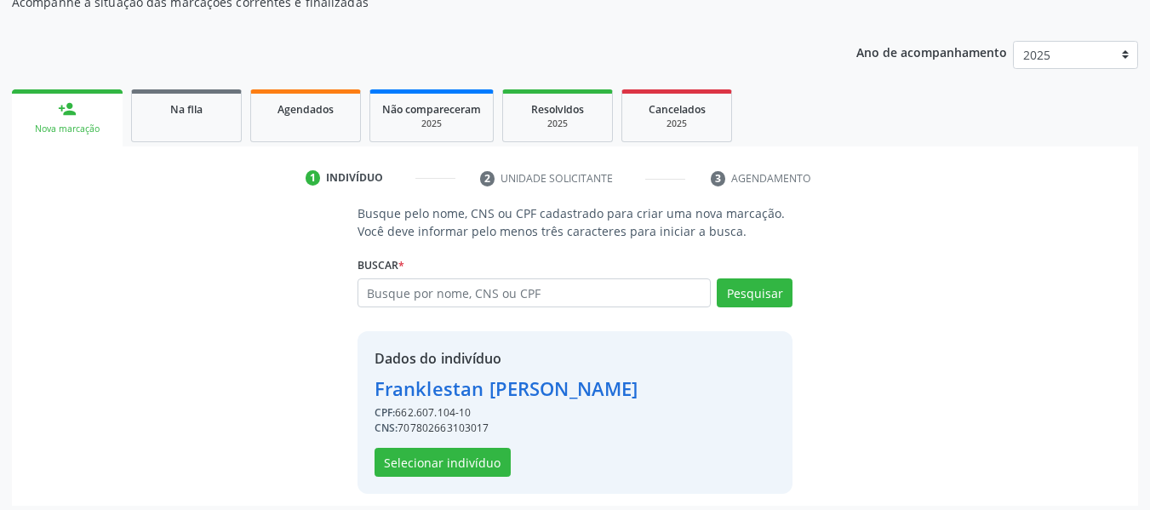
scroll to position [197, 0]
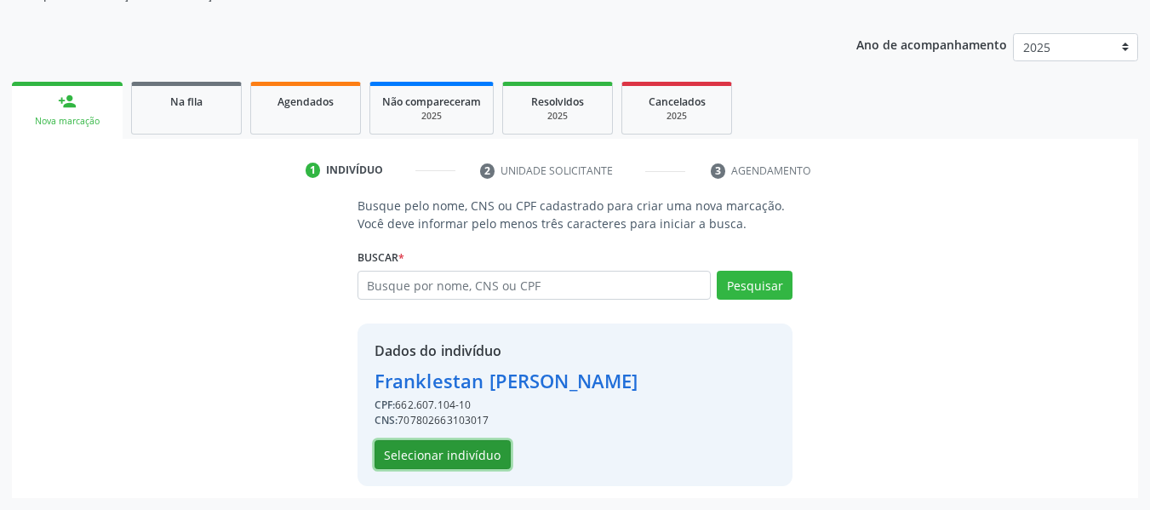
click at [465, 454] on button "Selecionar indivíduo" at bounding box center [443, 454] width 136 height 29
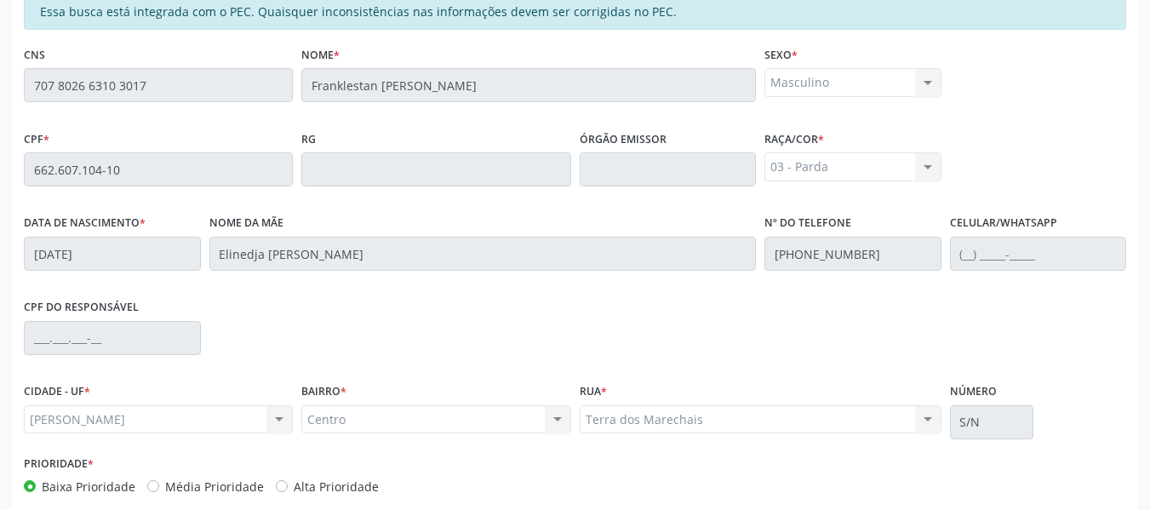
scroll to position [486, 0]
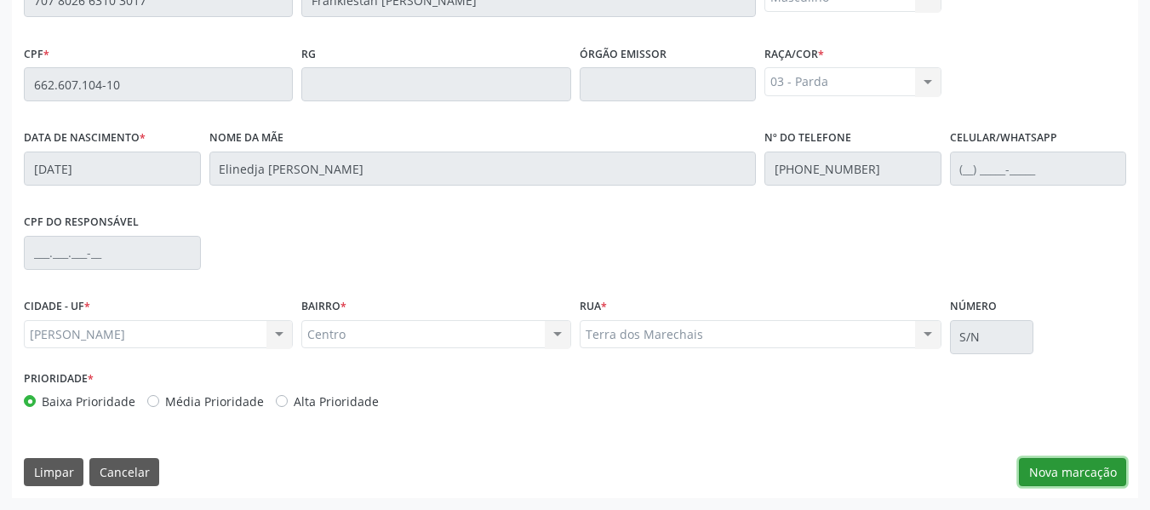
click at [1058, 468] on button "Nova marcação" at bounding box center [1072, 472] width 107 height 29
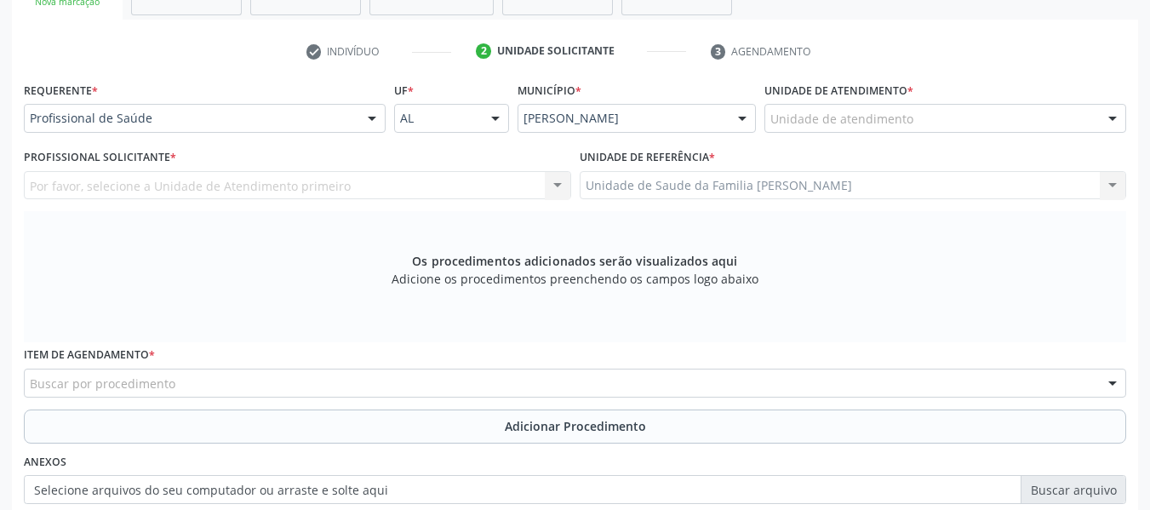
scroll to position [248, 0]
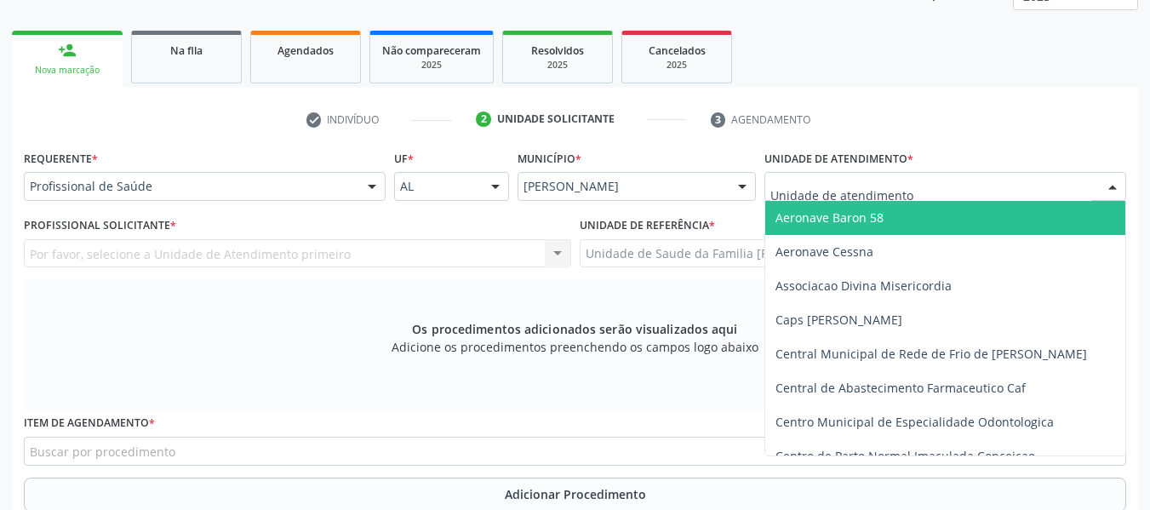
click at [1113, 188] on div at bounding box center [1113, 187] width 26 height 29
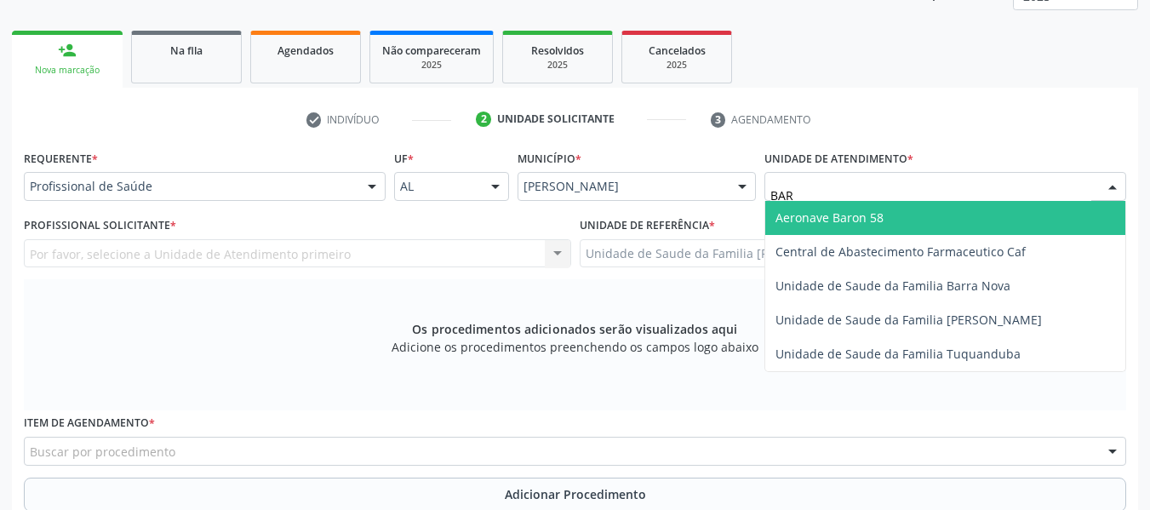
type input "BARR"
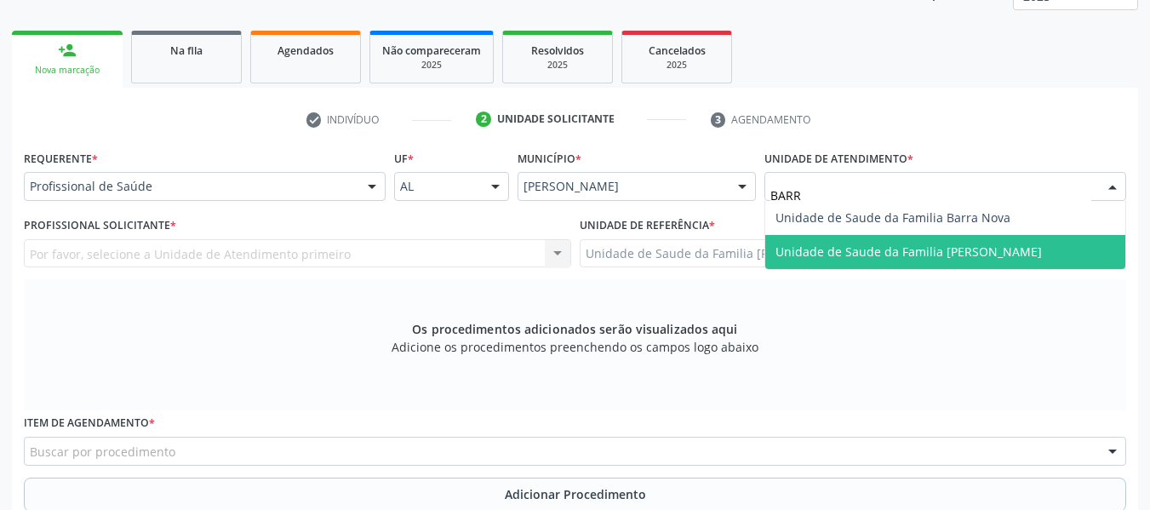
click at [974, 252] on span "Unidade de Saude da Familia [PERSON_NAME]" at bounding box center [908, 251] width 266 height 16
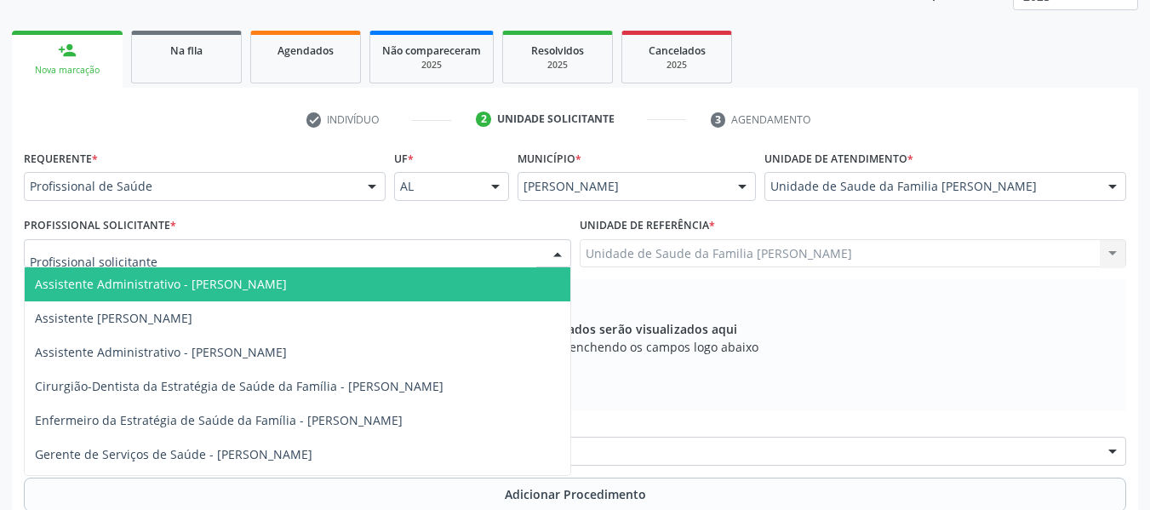
click at [557, 257] on div at bounding box center [558, 254] width 26 height 29
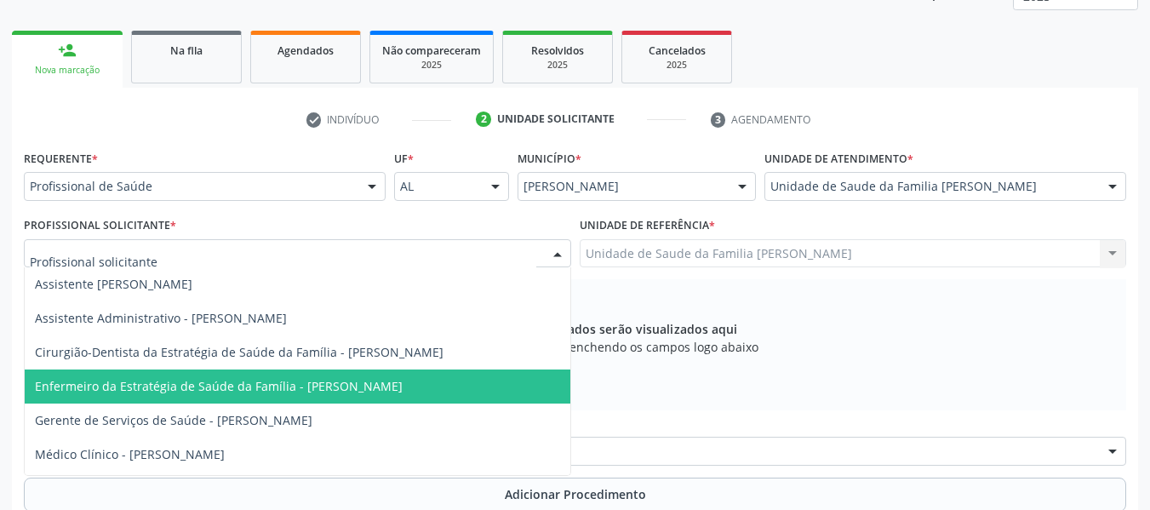
scroll to position [99, 0]
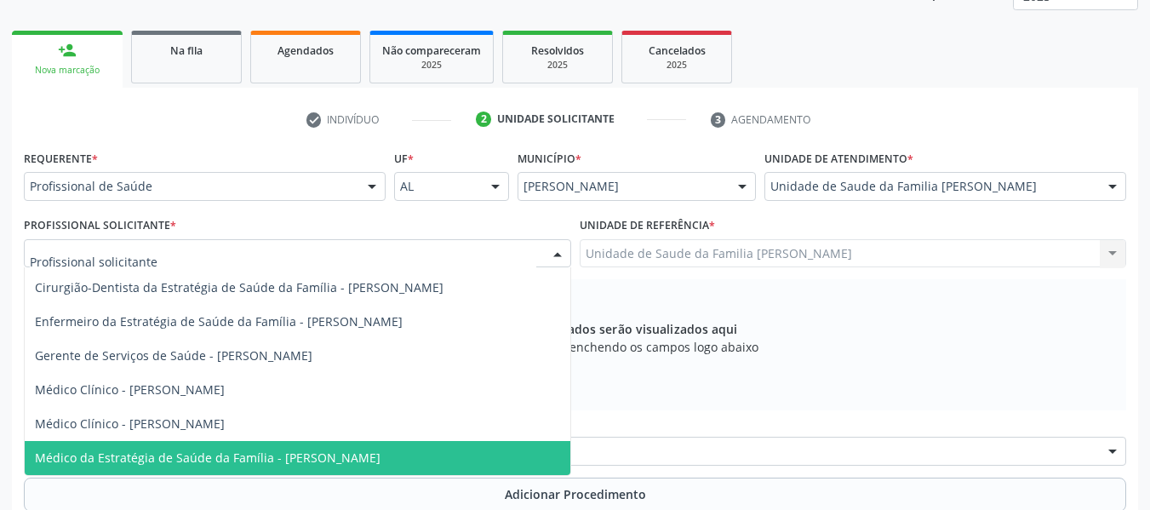
click at [368, 461] on span "Médico da Estratégia de Saúde da Família - [PERSON_NAME]" at bounding box center [208, 457] width 346 height 16
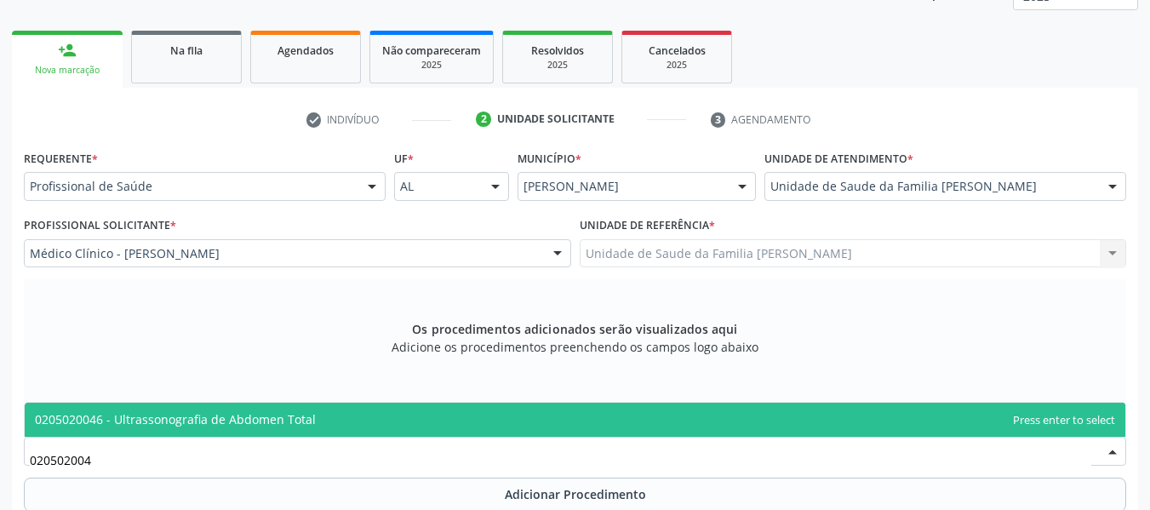
type input "0205020046"
click at [192, 417] on span "0205020046 - Ultrassonografia de Abdomen Total" at bounding box center [175, 419] width 281 height 16
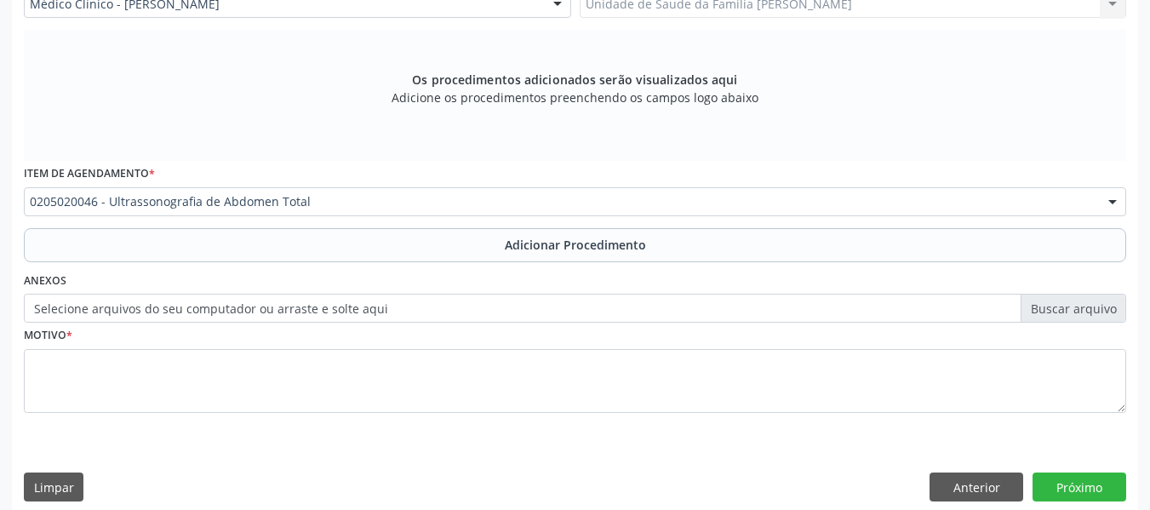
scroll to position [512, 0]
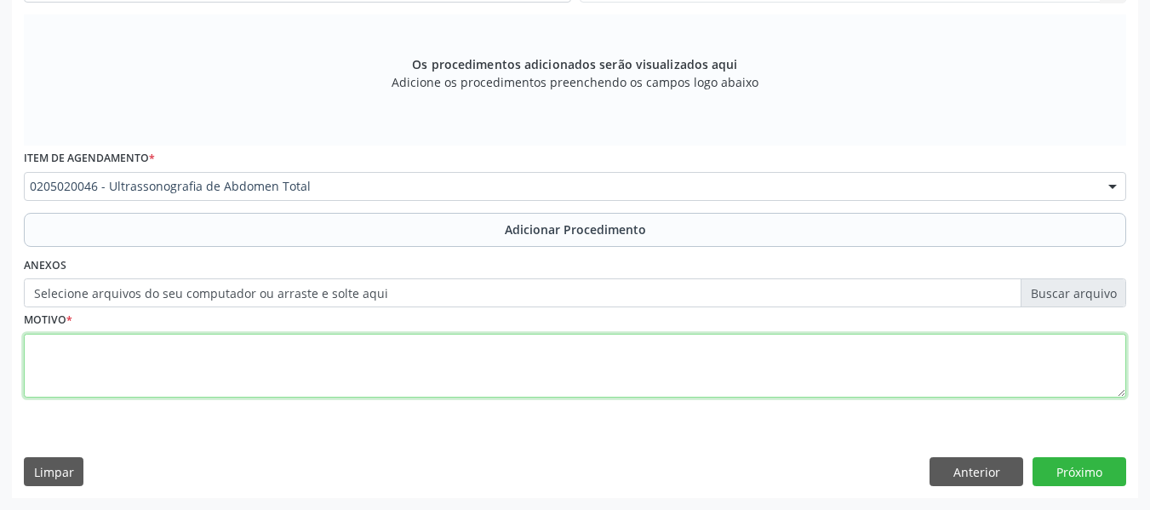
click at [95, 372] on textarea at bounding box center [575, 366] width 1102 height 65
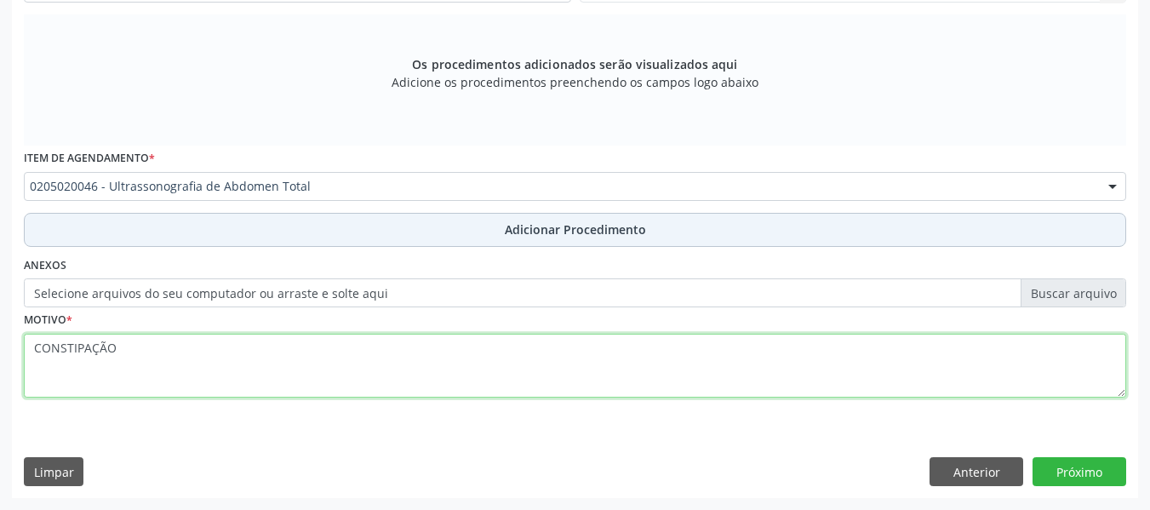
type textarea "CONSTIPAÇÃO"
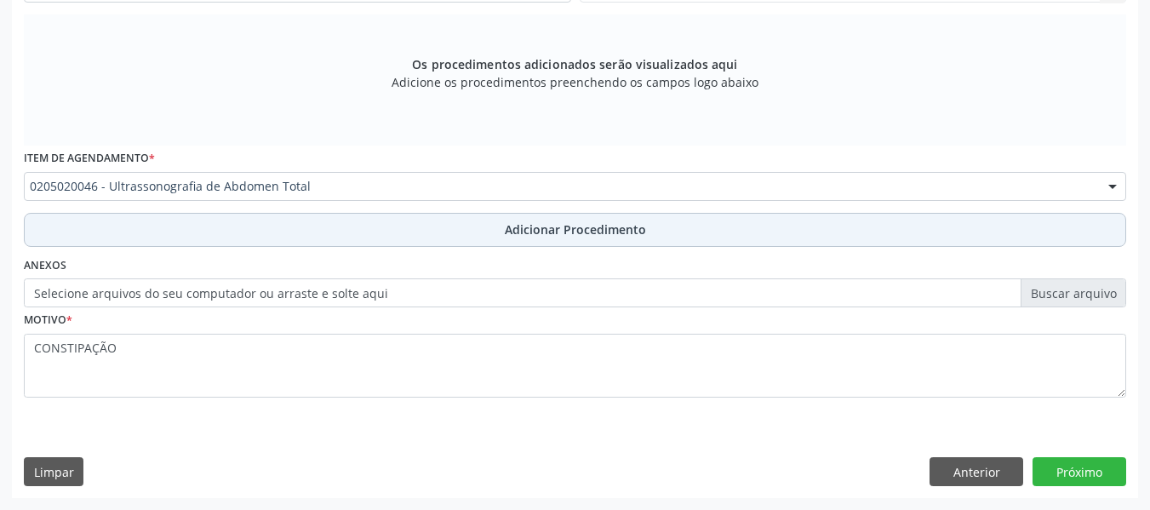
click at [577, 231] on span "Adicionar Procedimento" at bounding box center [575, 229] width 141 height 18
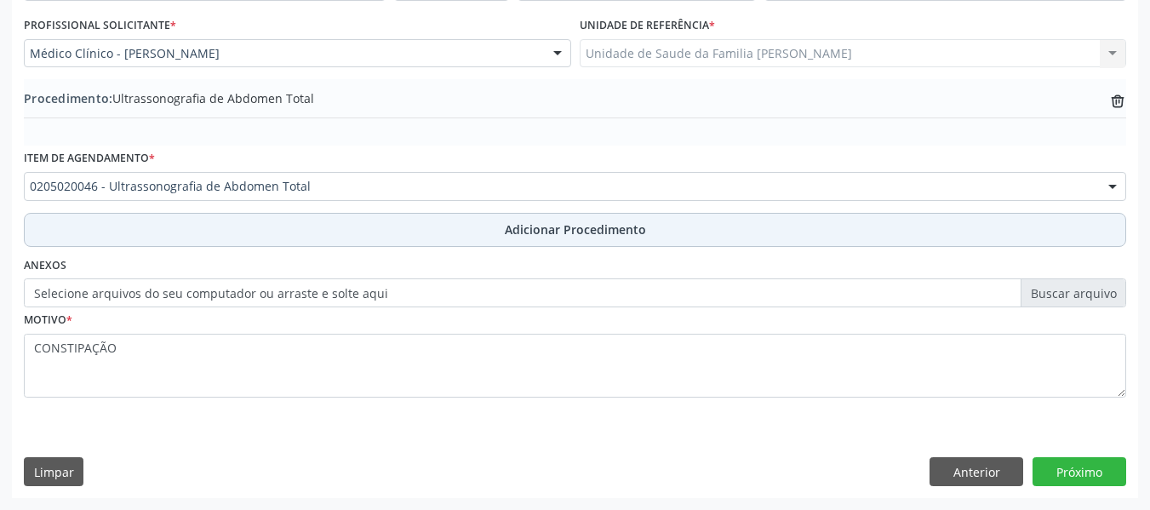
scroll to position [448, 0]
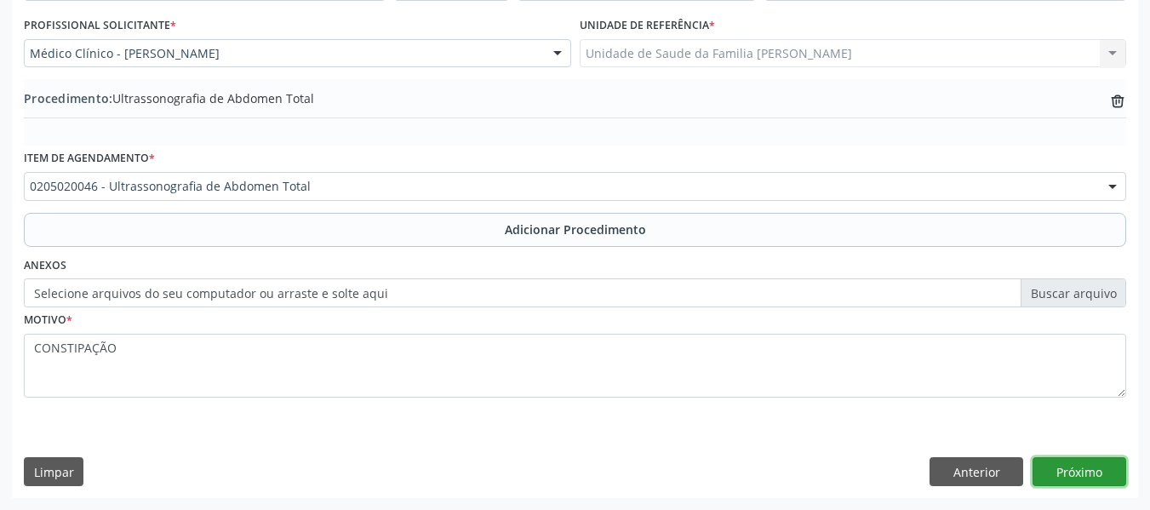
click at [1084, 468] on button "Próximo" at bounding box center [1080, 471] width 94 height 29
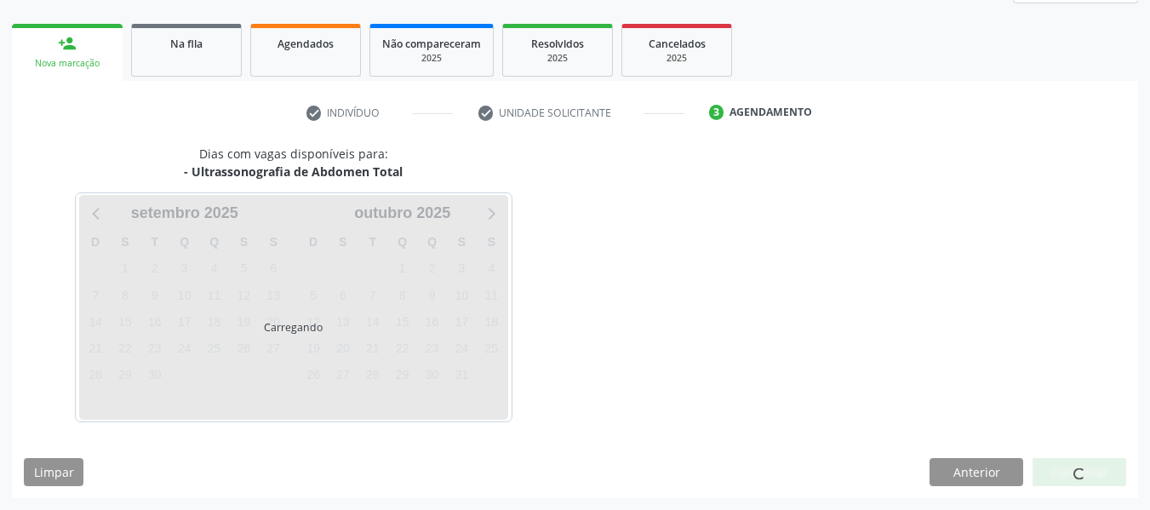
scroll to position [255, 0]
click at [1084, 468] on div at bounding box center [1079, 472] width 12 height 18
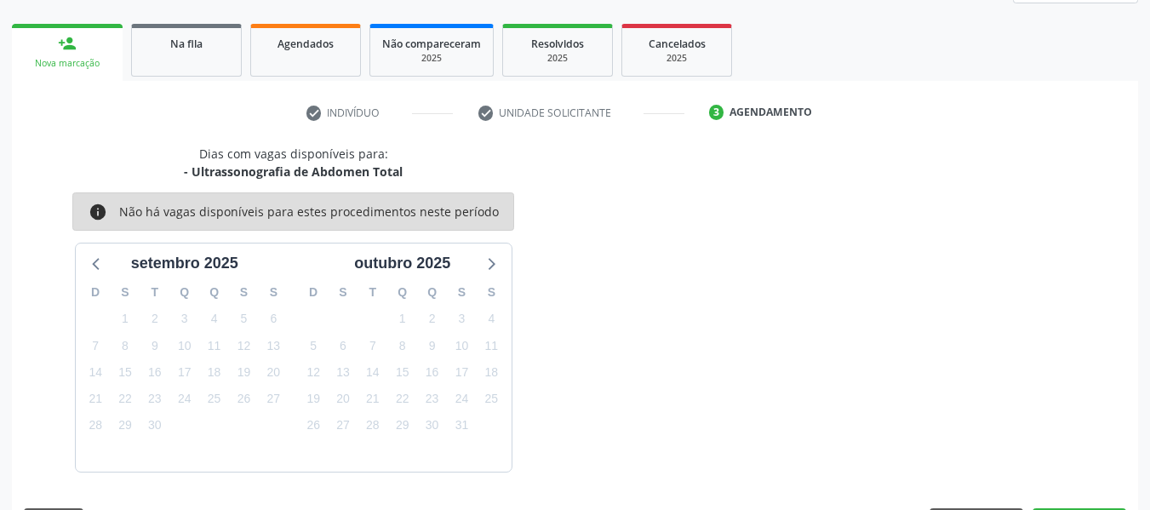
scroll to position [305, 0]
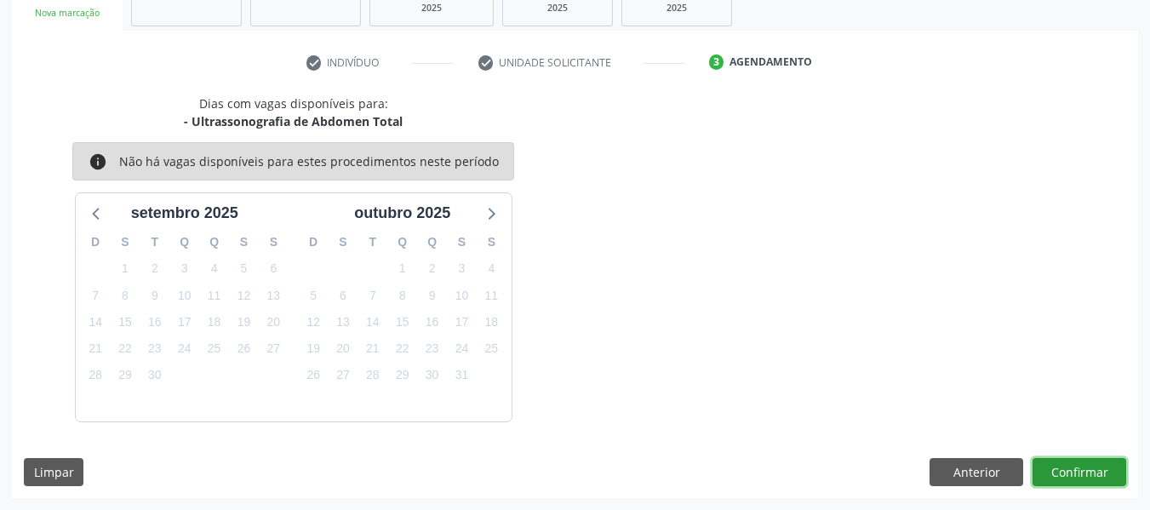
click at [1084, 468] on button "Confirmar" at bounding box center [1080, 472] width 94 height 29
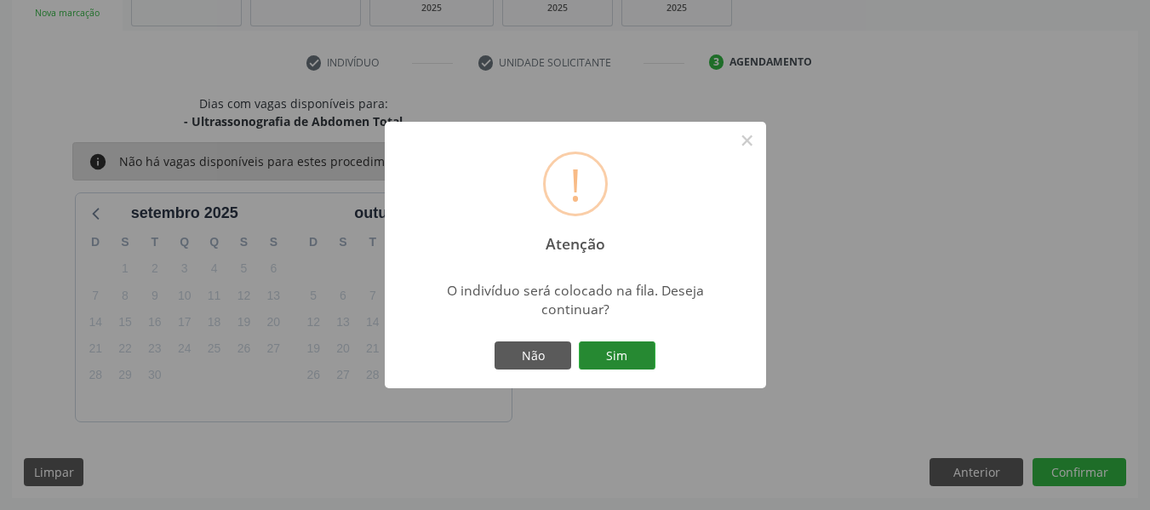
click at [615, 354] on button "Sim" at bounding box center [617, 355] width 77 height 29
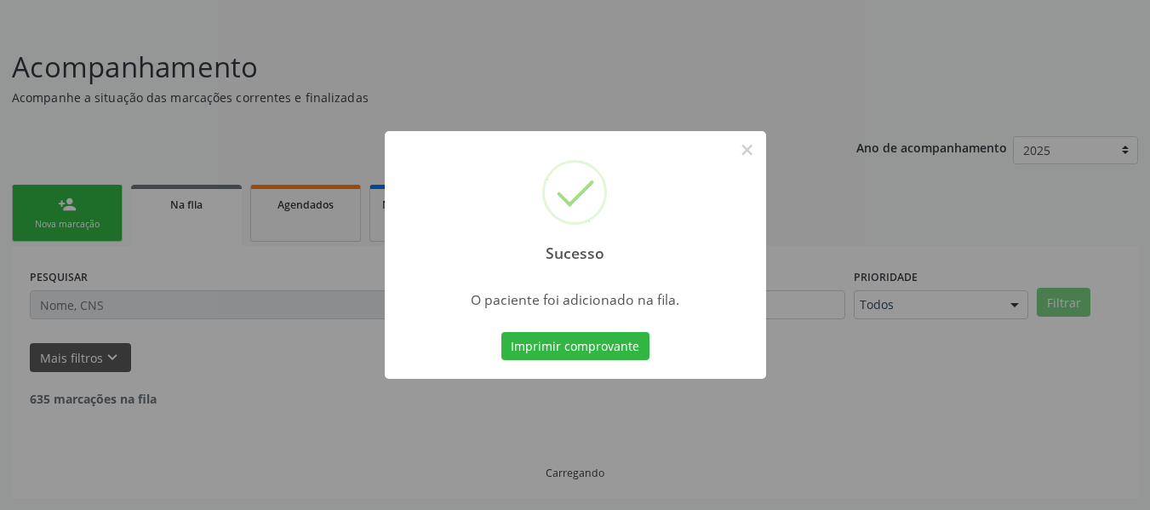
scroll to position [76, 0]
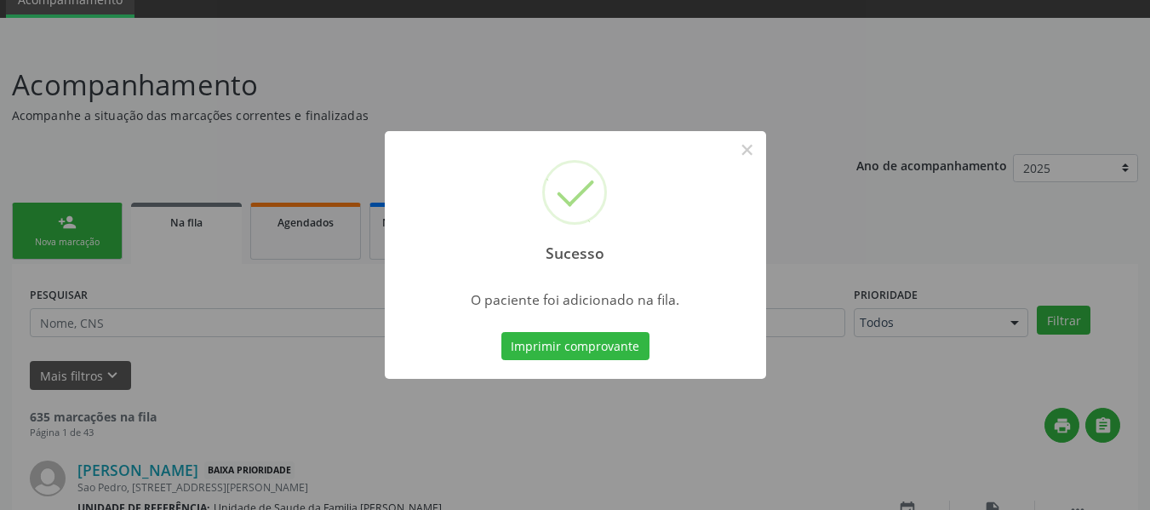
click at [57, 225] on div "Sucesso × O paciente foi adicionado na fila. Imprimir comprovante Cancel" at bounding box center [575, 255] width 1150 height 510
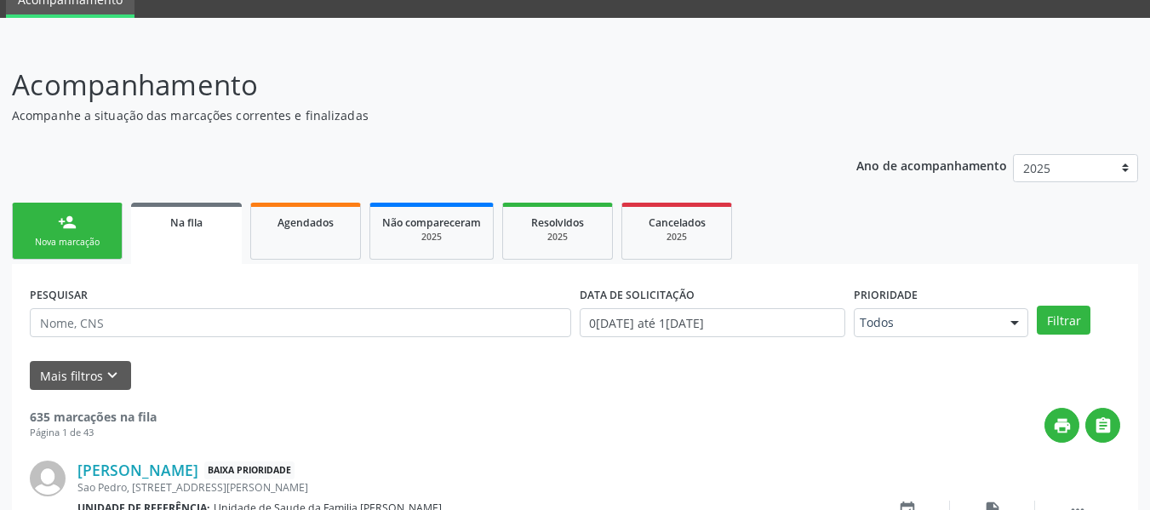
click at [57, 225] on link "person_add Nova marcação" at bounding box center [67, 231] width 111 height 57
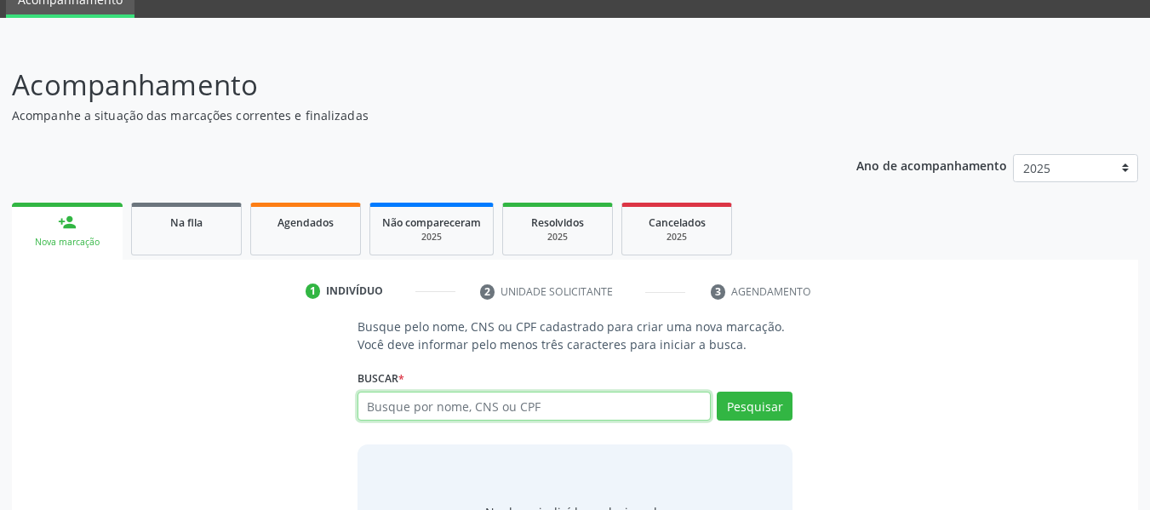
click at [549, 407] on input "text" at bounding box center [535, 406] width 354 height 29
type input "707802663103017"
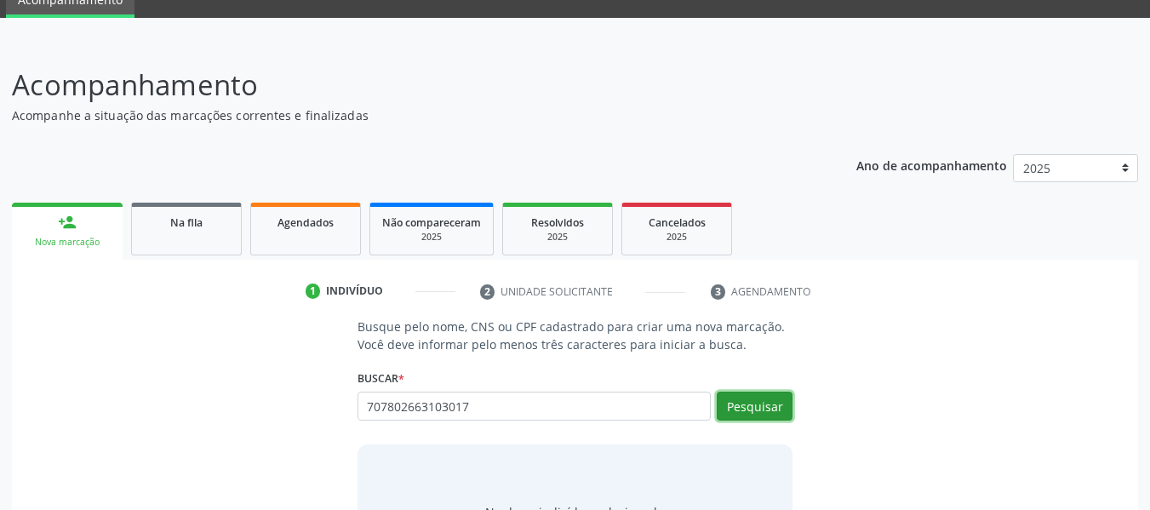
click at [755, 405] on button "Pesquisar" at bounding box center [755, 406] width 76 height 29
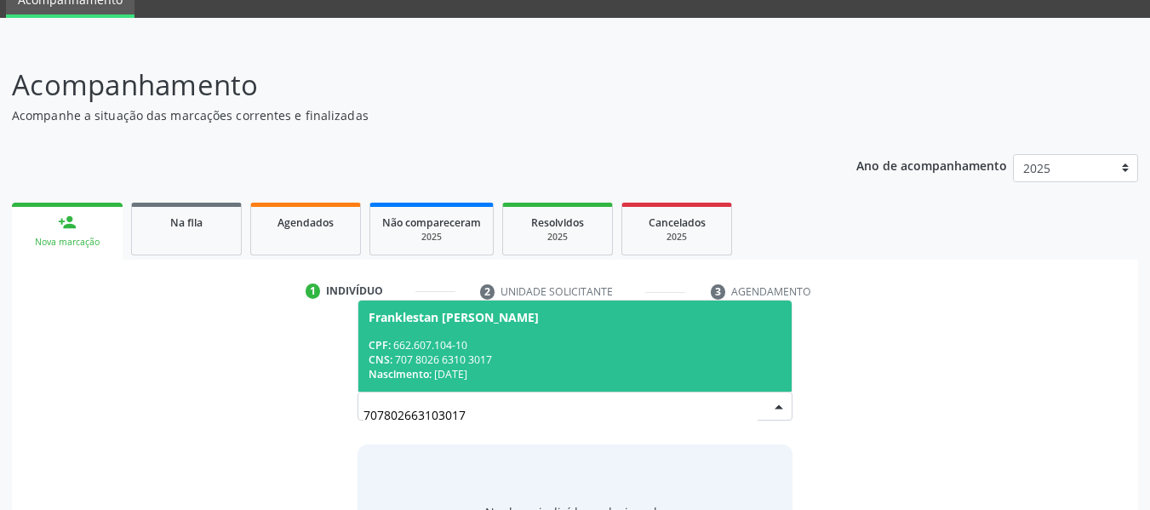
click at [504, 344] on div "CPF: 662.607.104-10" at bounding box center [576, 345] width 414 height 14
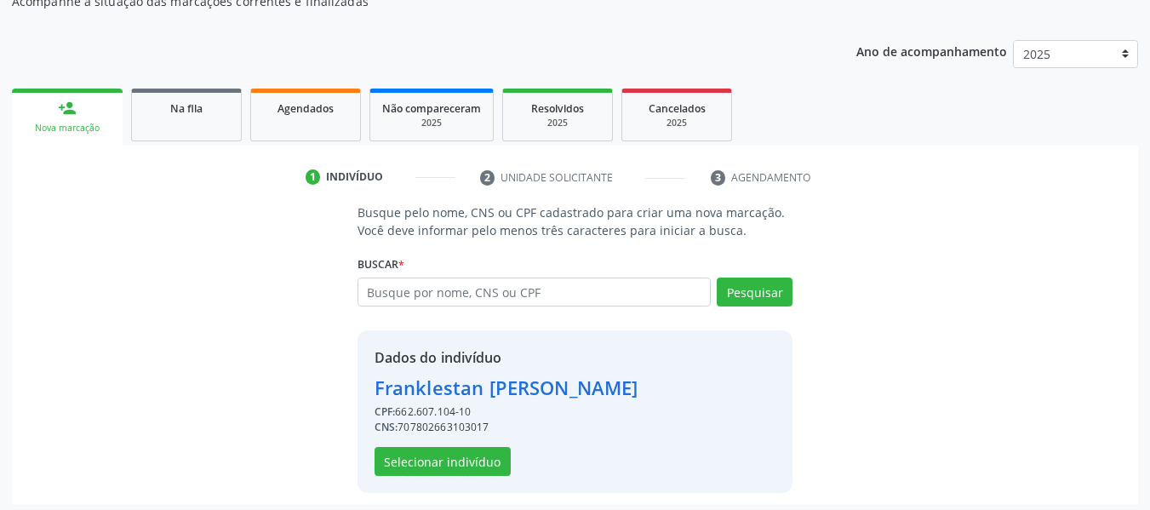
scroll to position [197, 0]
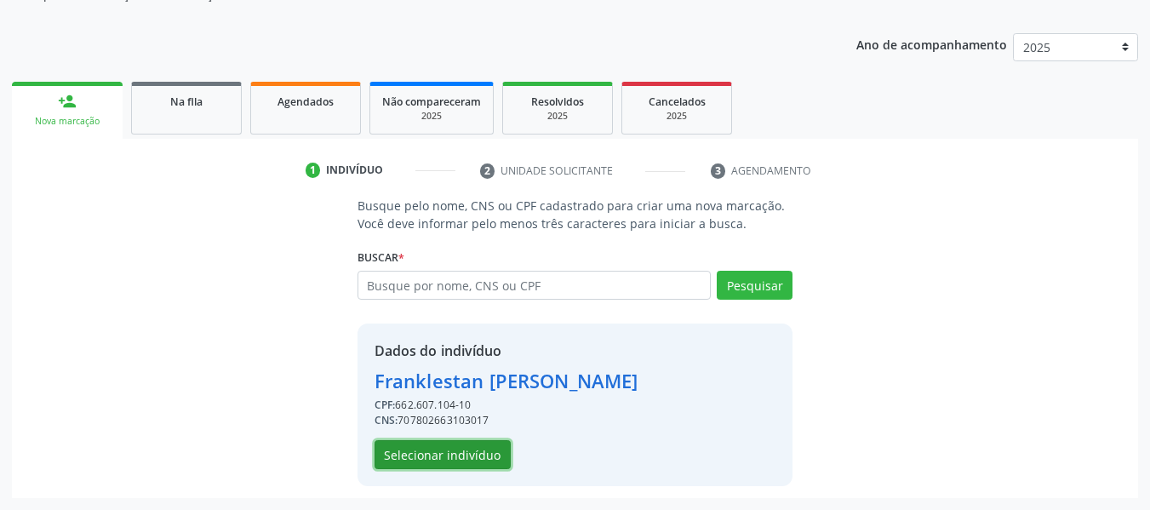
click at [463, 450] on button "Selecionar indivíduo" at bounding box center [443, 454] width 136 height 29
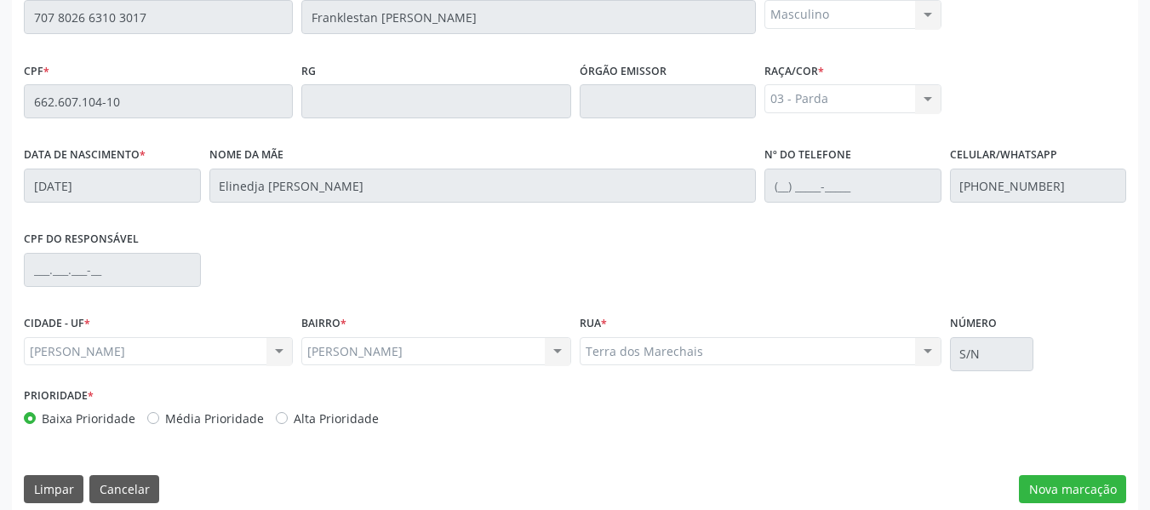
scroll to position [486, 0]
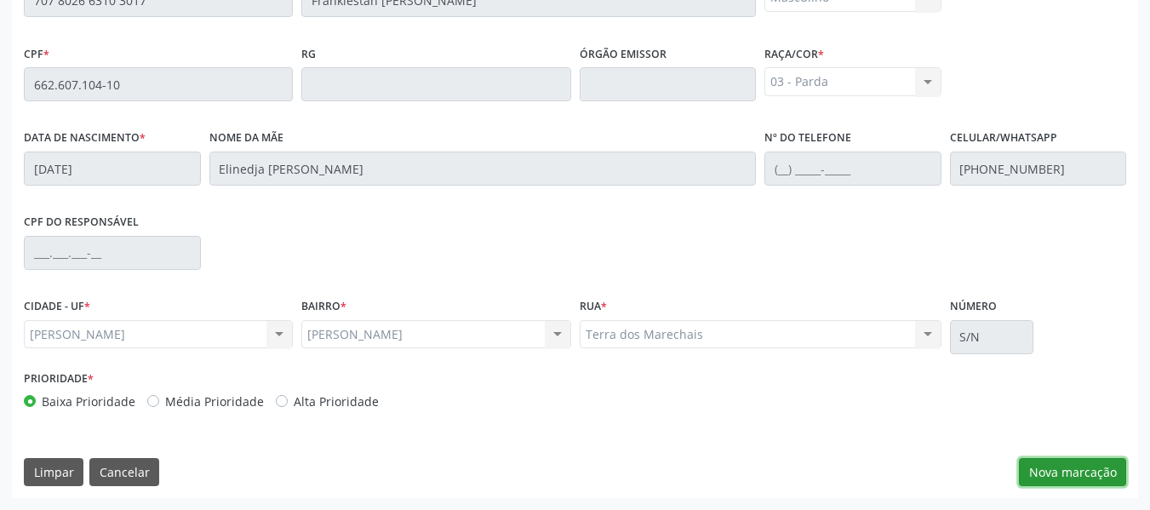
click at [1076, 472] on button "Nova marcação" at bounding box center [1072, 472] width 107 height 29
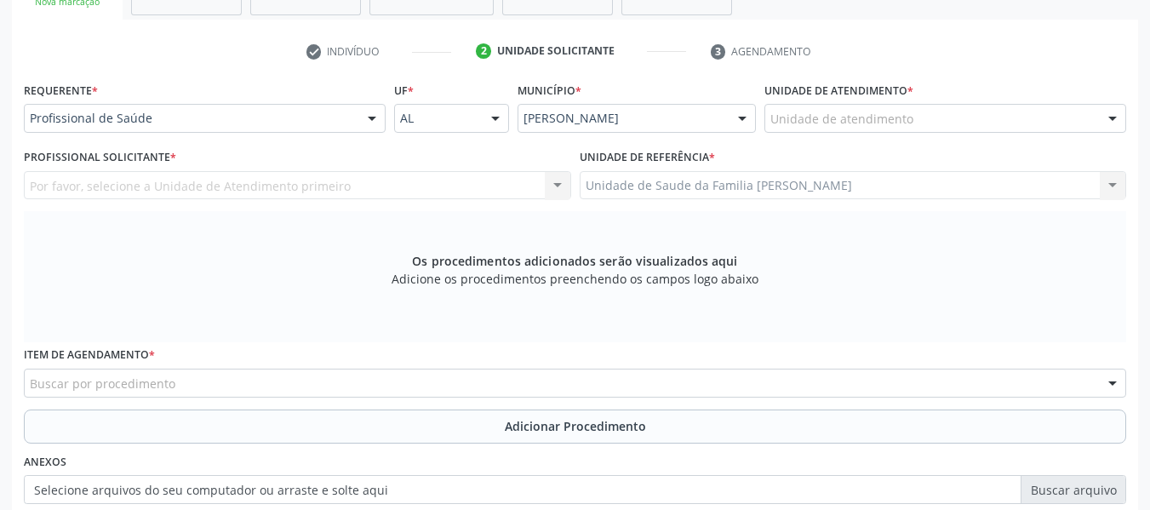
scroll to position [248, 0]
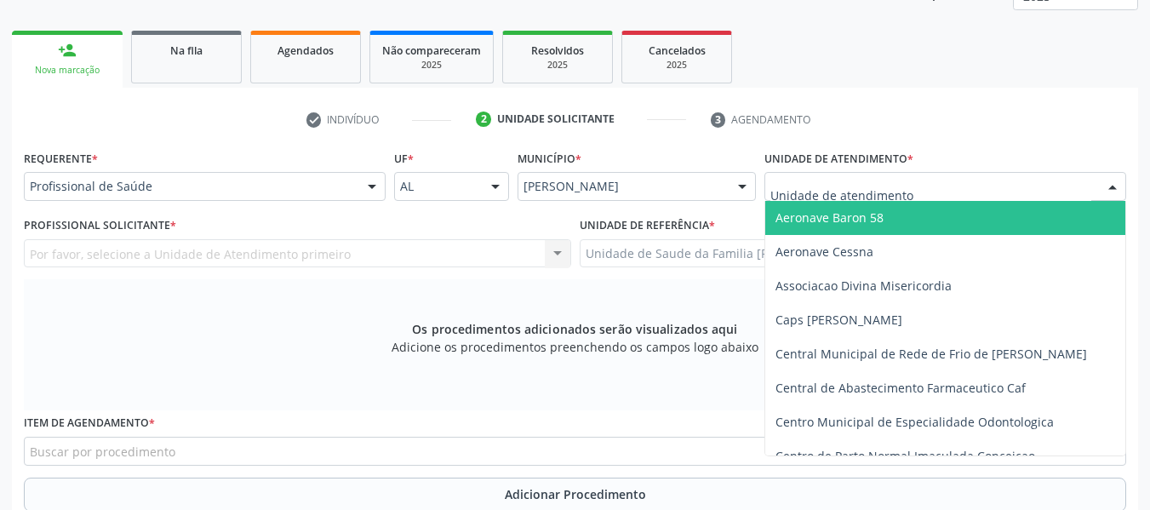
click at [926, 181] on div at bounding box center [945, 186] width 362 height 29
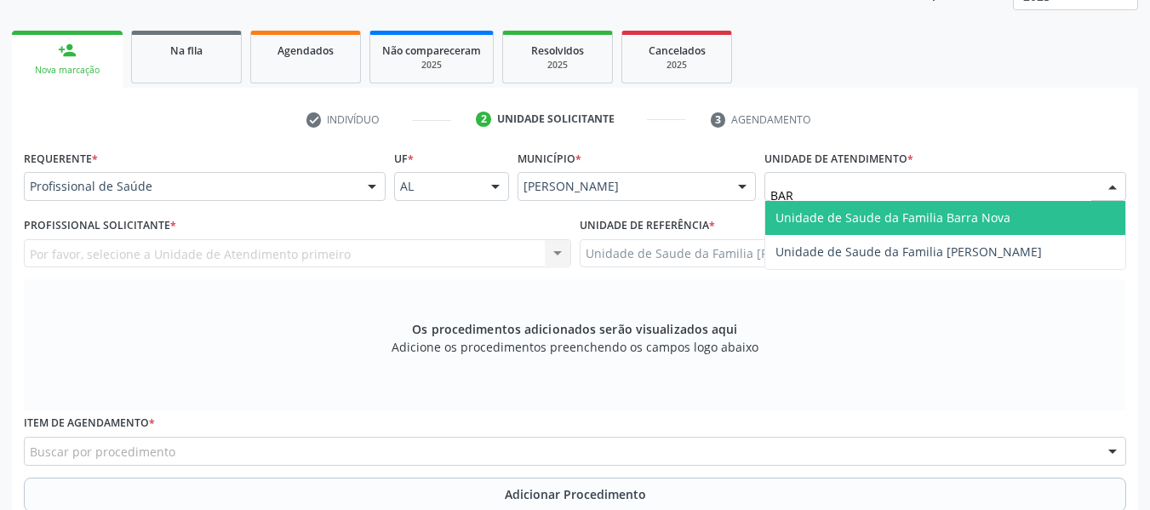
type input "BARR"
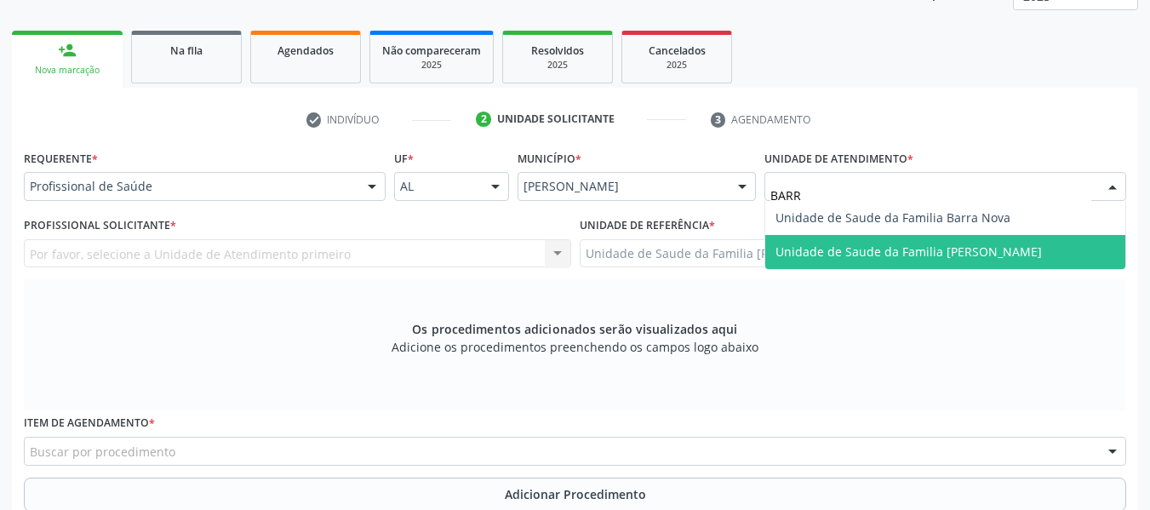
click at [916, 250] on span "Unidade de Saude da Familia [PERSON_NAME]" at bounding box center [908, 251] width 266 height 16
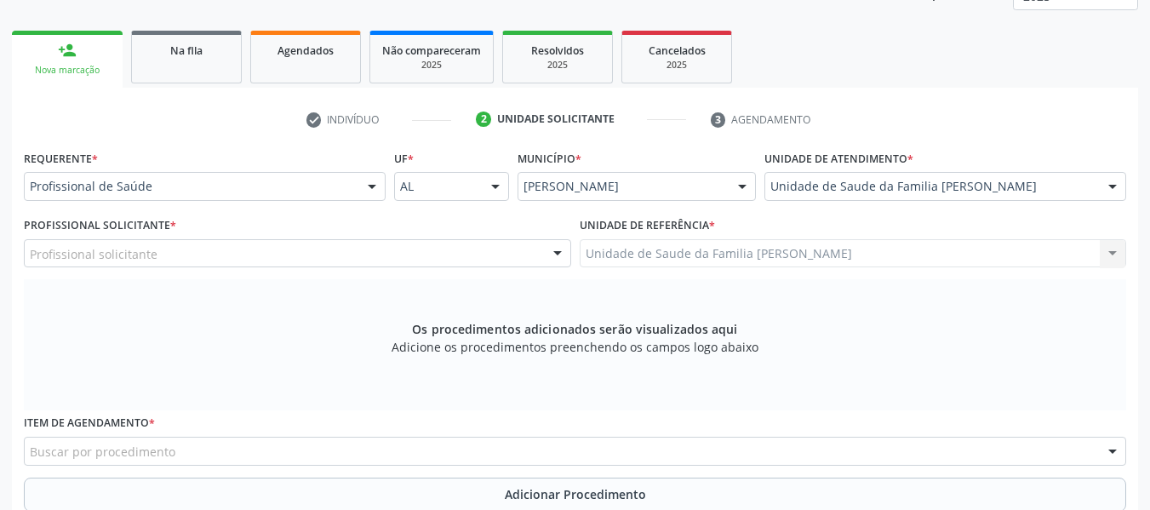
click at [559, 250] on div at bounding box center [558, 254] width 26 height 29
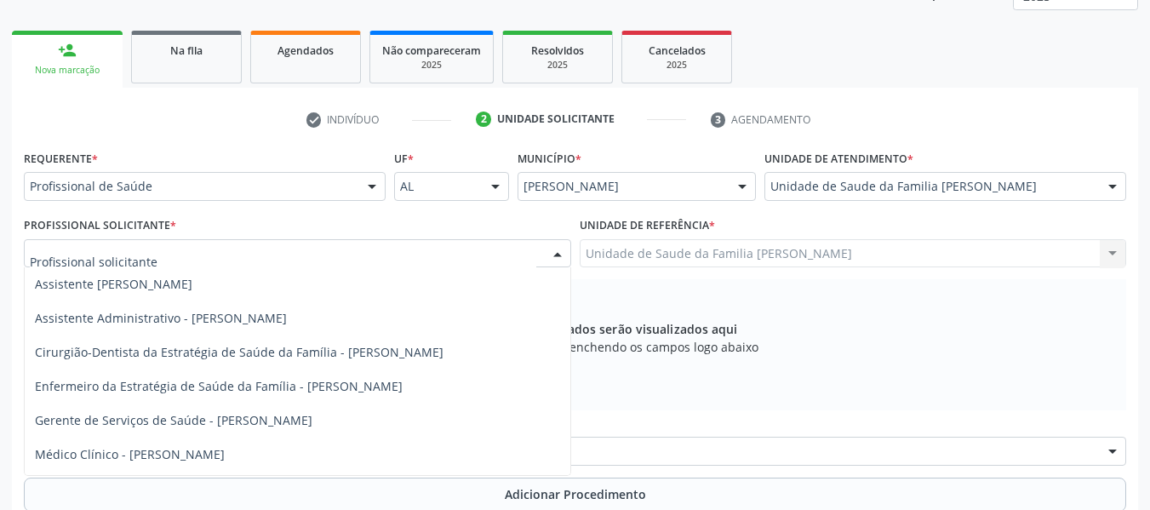
scroll to position [99, 0]
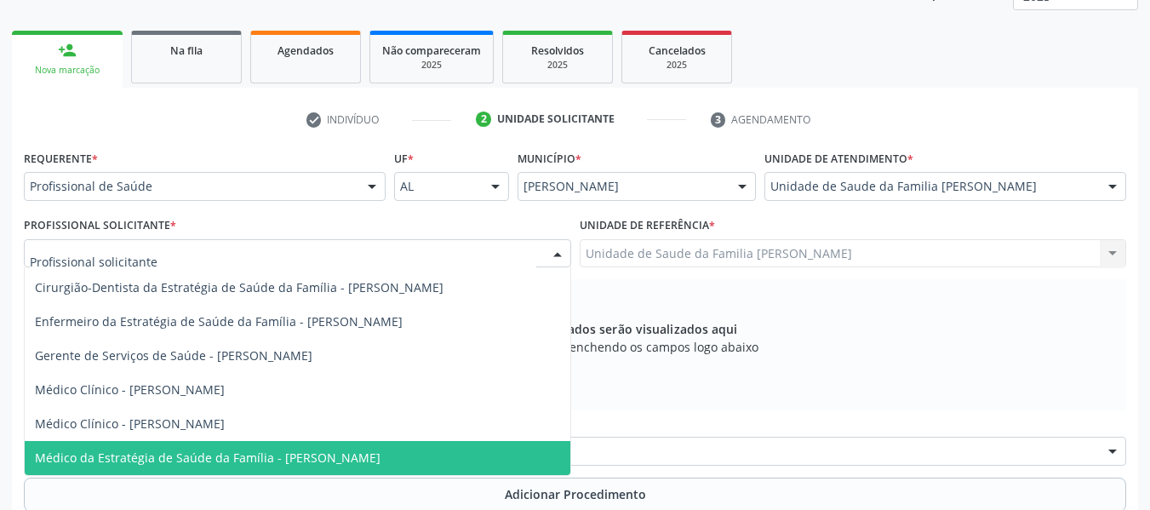
click at [380, 458] on span "Médico da Estratégia de Saúde da Família - [PERSON_NAME]" at bounding box center [208, 457] width 346 height 16
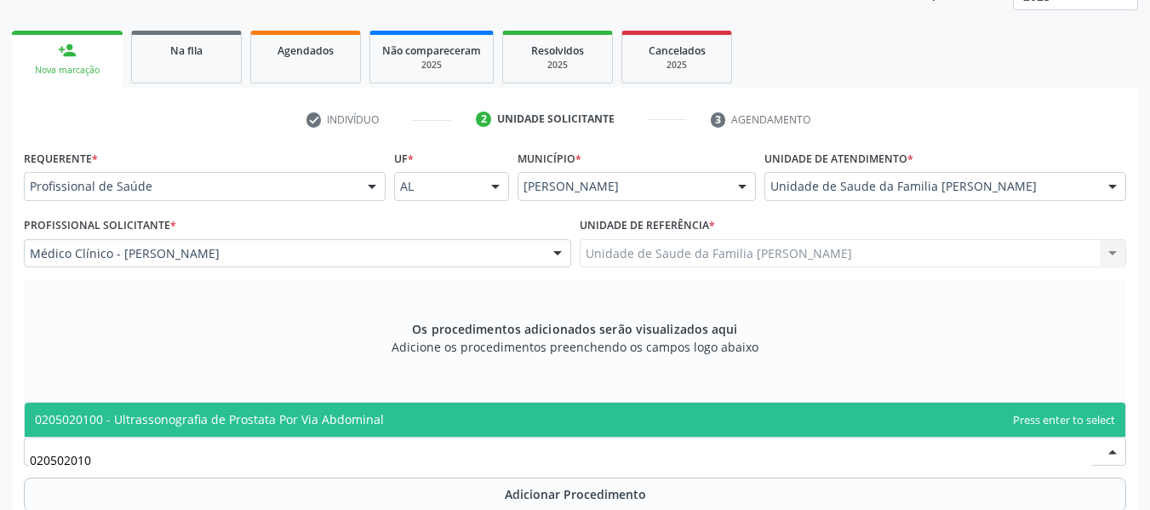
type input "0205020100"
click at [177, 417] on span "0205020100 - Ultrassonografia de Prostata Por Via Abdominal" at bounding box center [209, 419] width 349 height 16
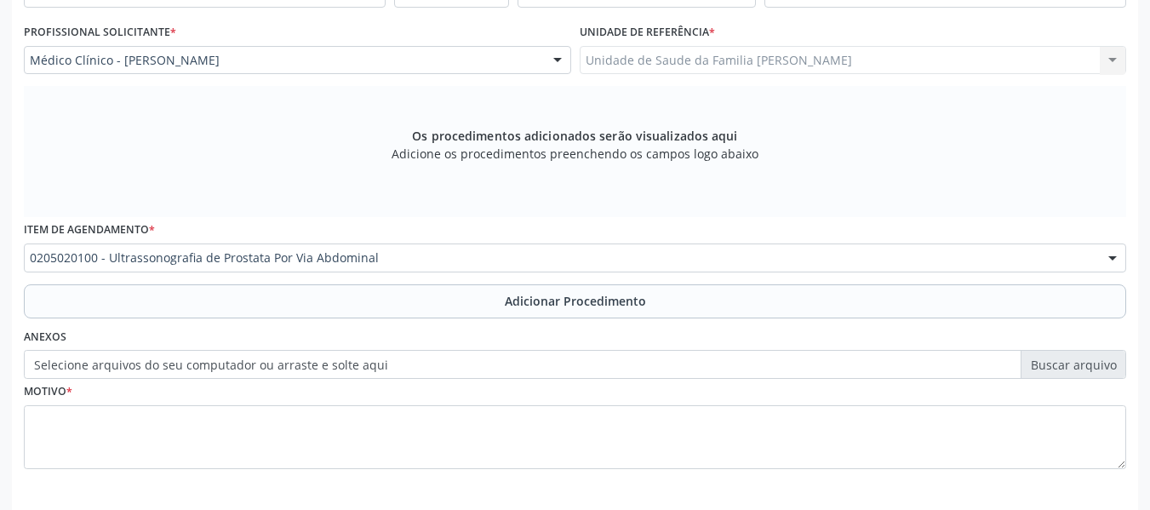
scroll to position [512, 0]
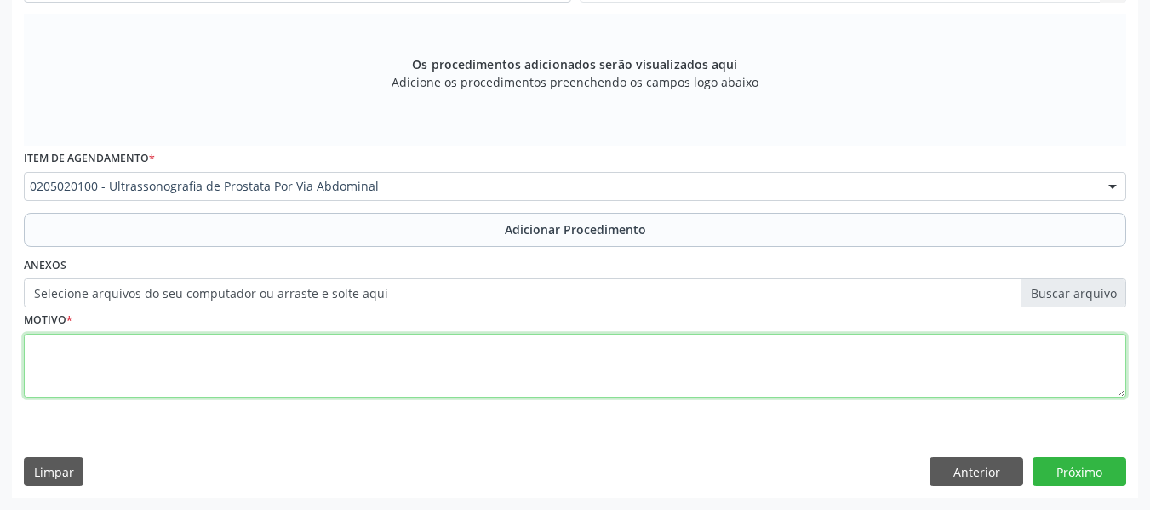
click at [63, 358] on textarea at bounding box center [575, 366] width 1102 height 65
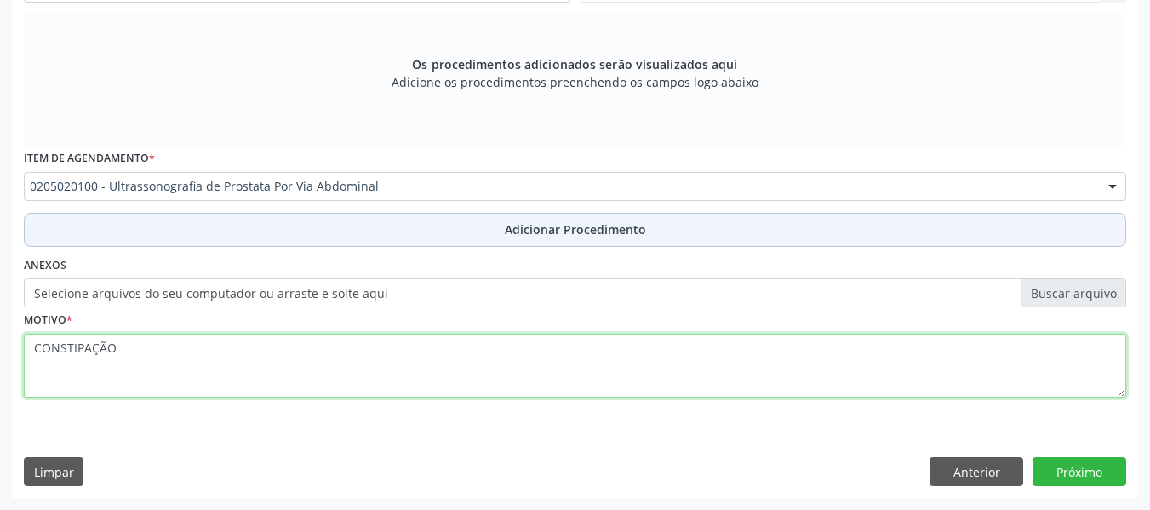
type textarea "CONSTIPAÇÃO"
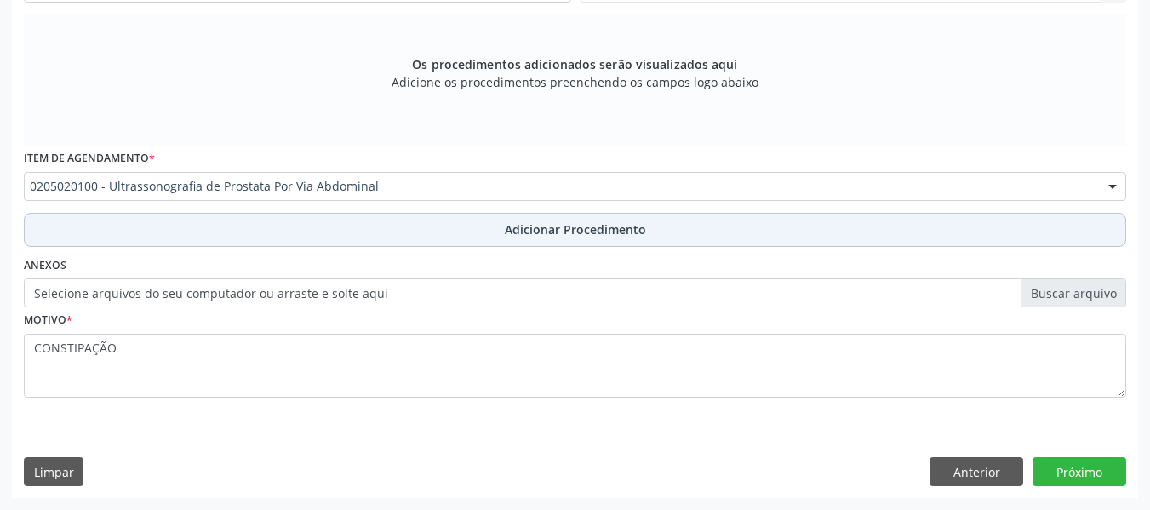
click at [579, 226] on span "Adicionar Procedimento" at bounding box center [575, 229] width 141 height 18
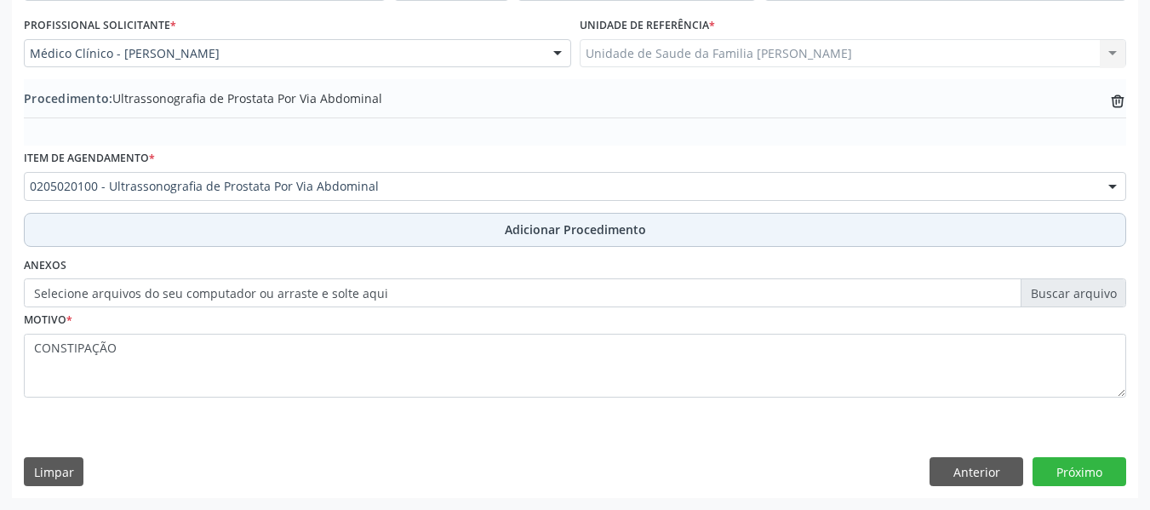
click at [579, 226] on span "Adicionar Procedimento" at bounding box center [575, 229] width 141 height 18
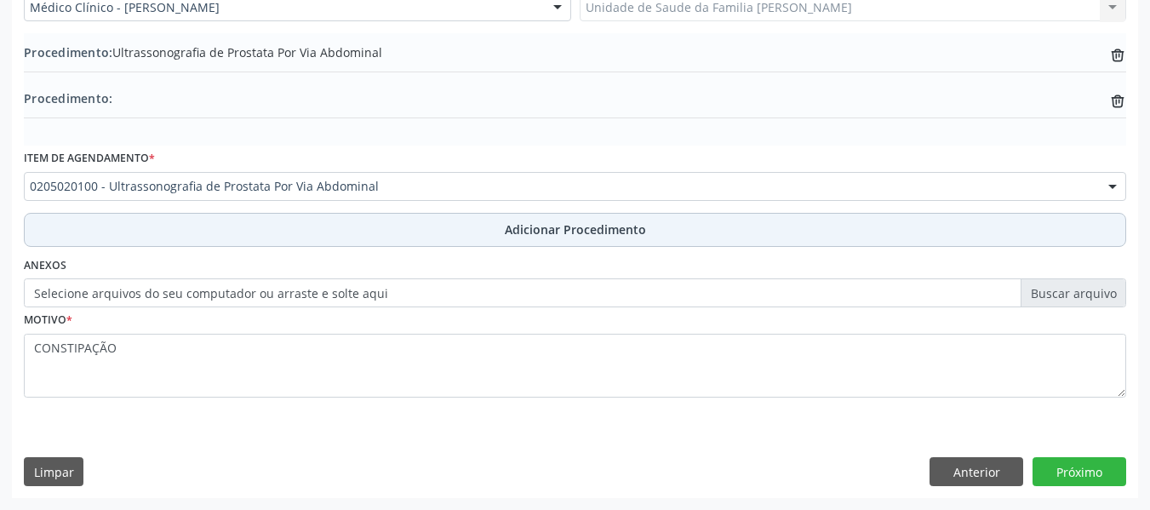
click at [579, 226] on span "Adicionar Procedimento" at bounding box center [575, 229] width 141 height 18
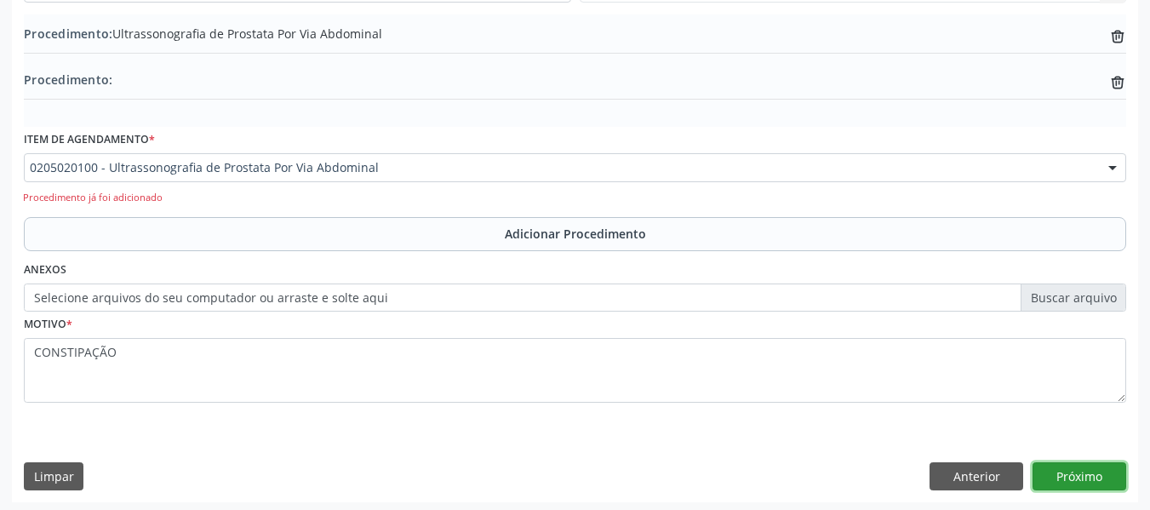
click at [1081, 471] on button "Próximo" at bounding box center [1080, 476] width 94 height 29
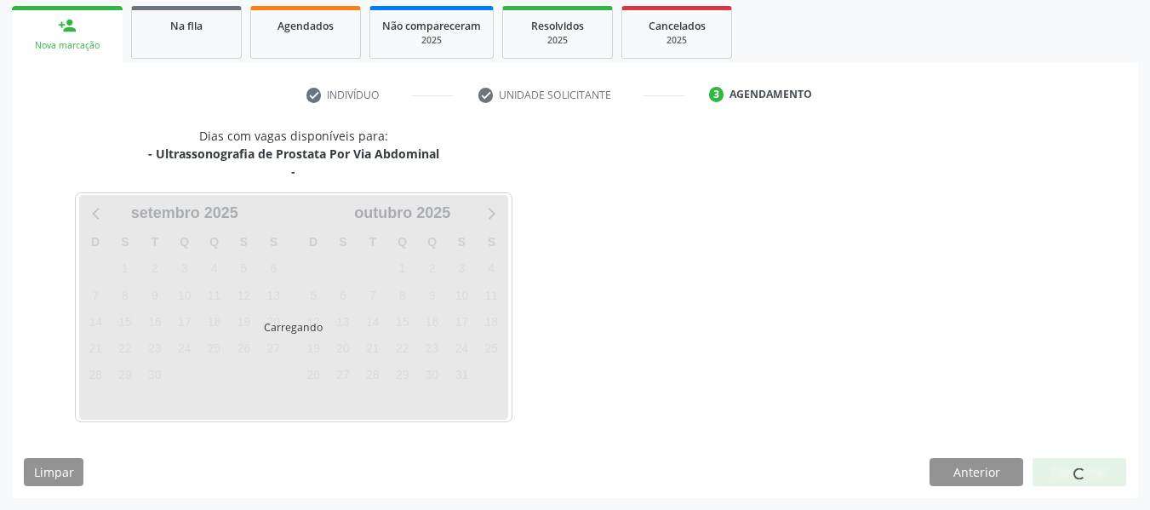
scroll to position [323, 0]
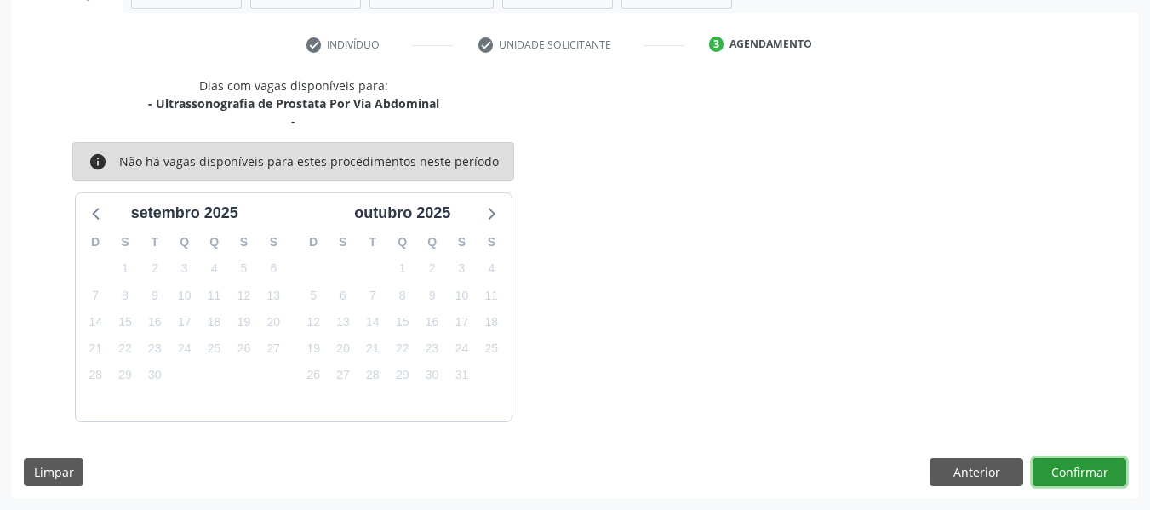
click at [1081, 471] on button "Confirmar" at bounding box center [1080, 472] width 94 height 29
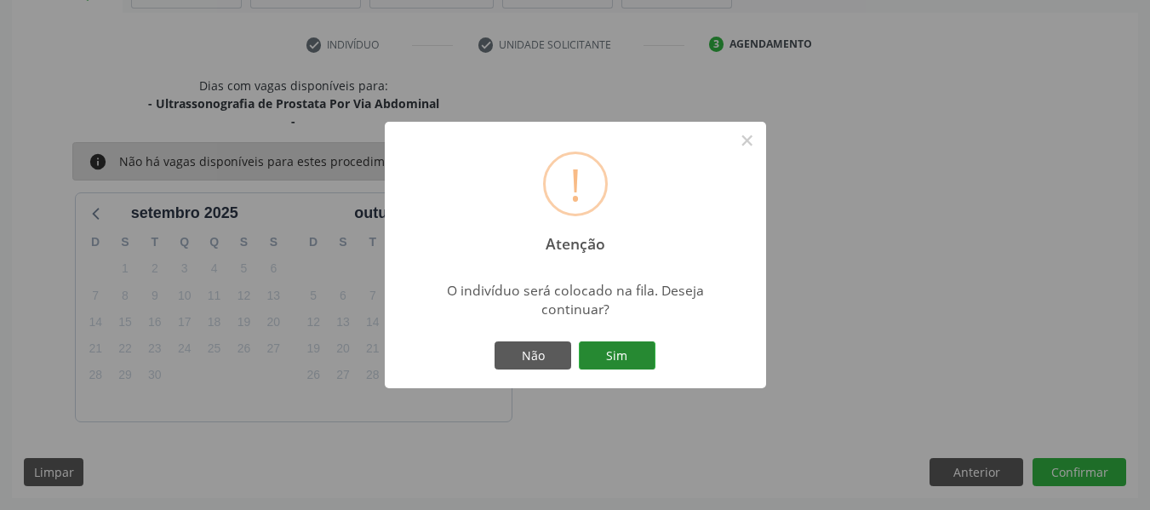
click at [624, 352] on button "Sim" at bounding box center [617, 355] width 77 height 29
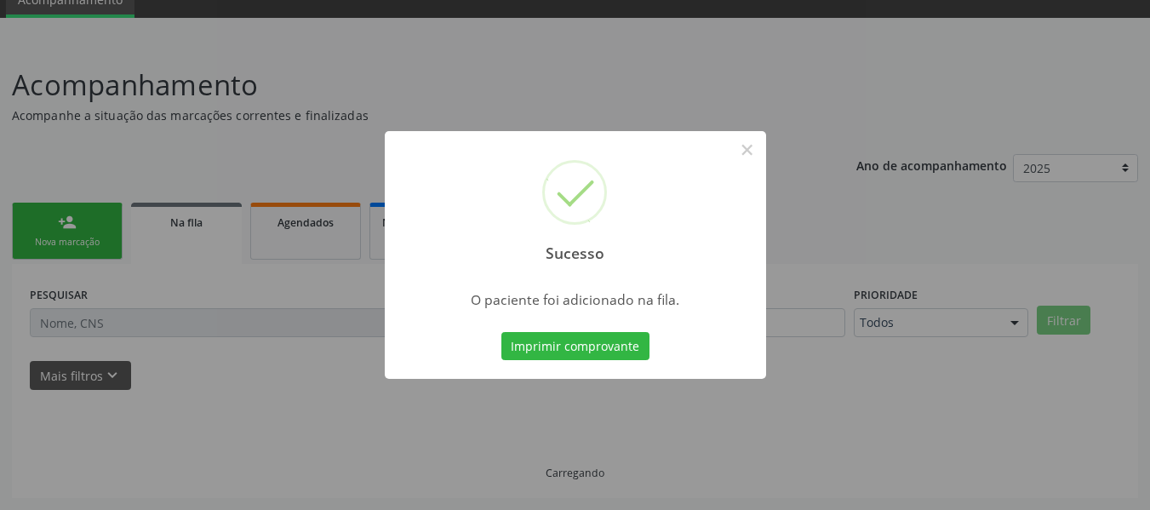
scroll to position [76, 0]
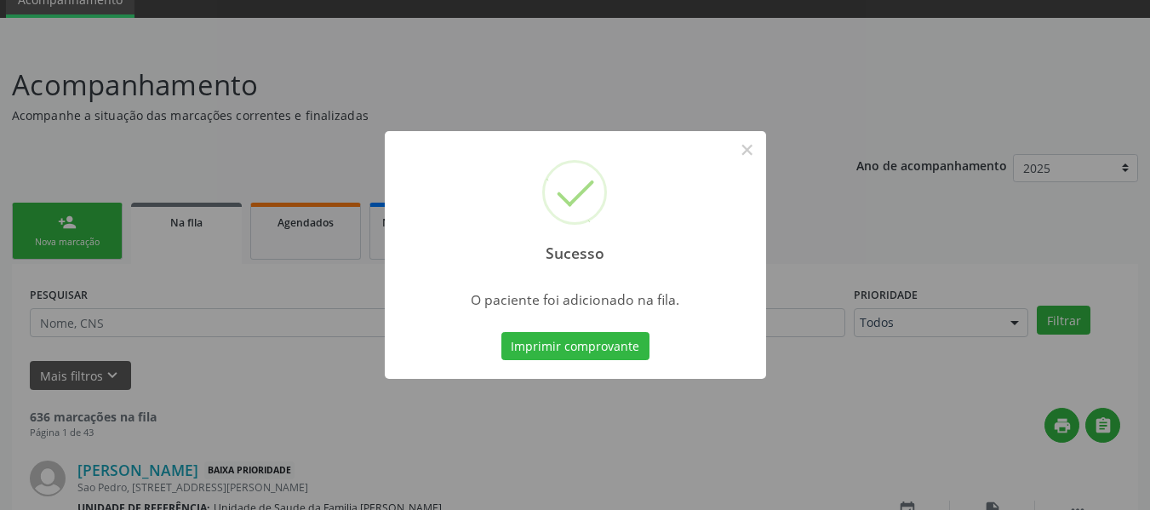
click at [60, 227] on div "Sucesso × O paciente foi adicionado na fila. Imprimir comprovante Cancel" at bounding box center [575, 255] width 1150 height 510
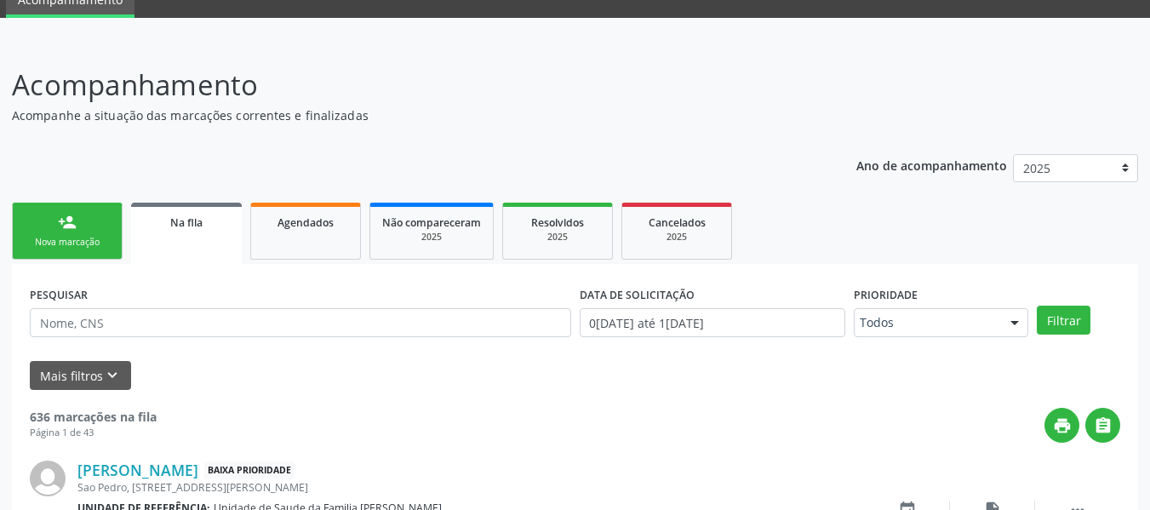
click at [60, 227] on div "person_add" at bounding box center [67, 222] width 19 height 19
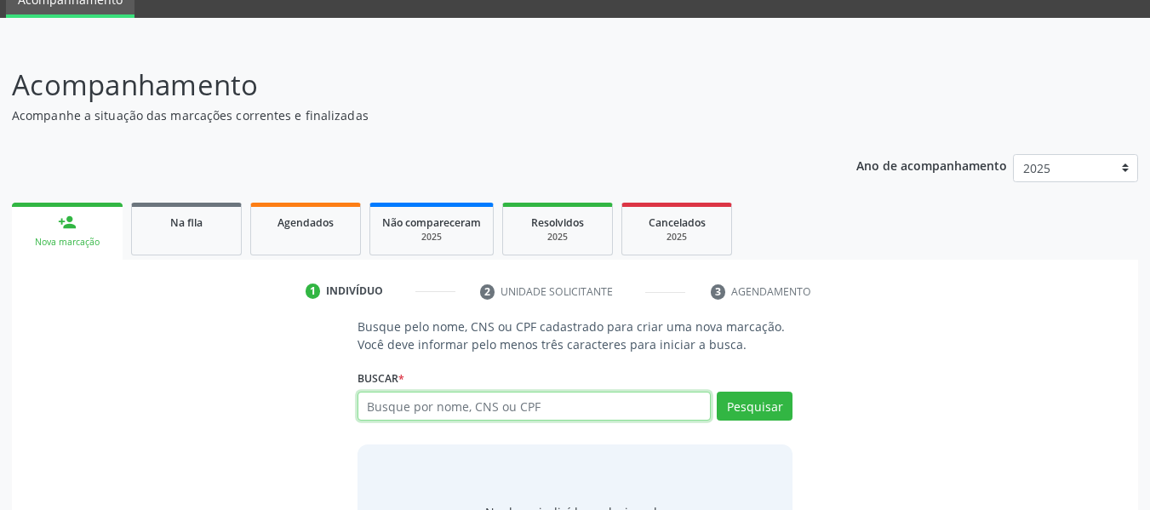
click at [482, 407] on input "text" at bounding box center [535, 406] width 354 height 29
type input "707802663103017"
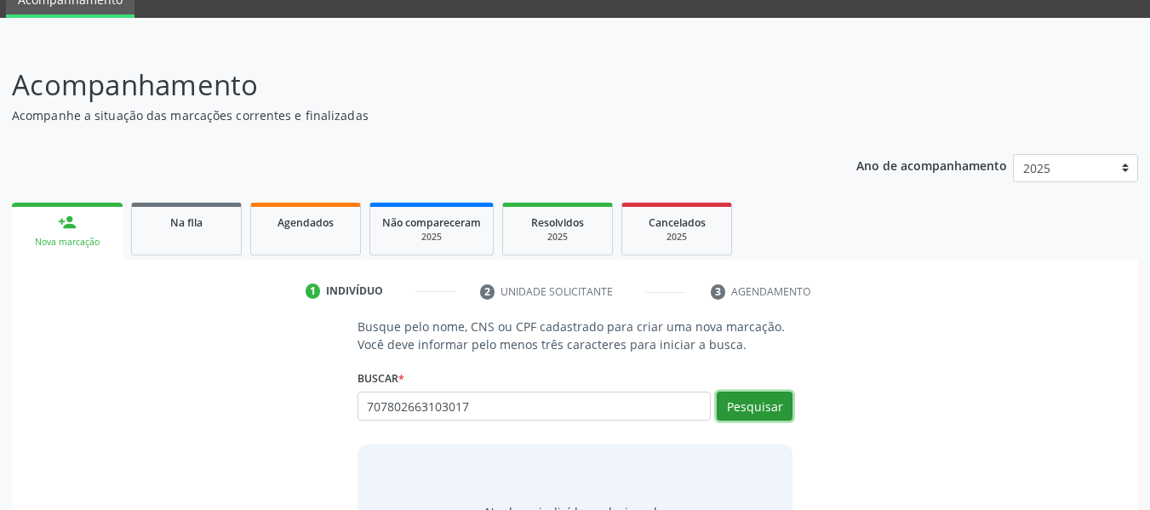
click at [762, 405] on button "Pesquisar" at bounding box center [755, 406] width 76 height 29
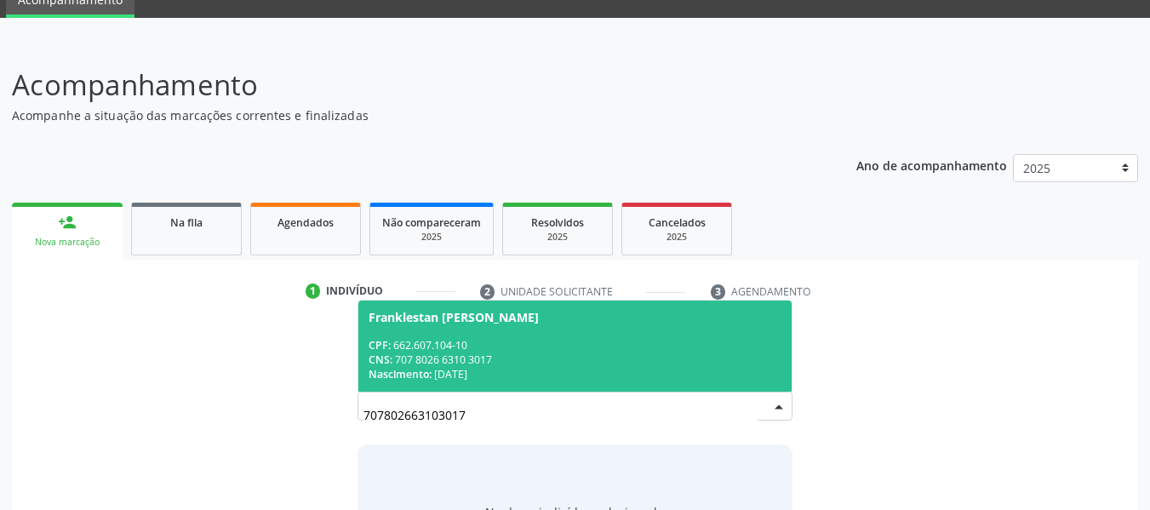
click at [452, 356] on div "CNS: 707 8026 6310 3017" at bounding box center [576, 359] width 414 height 14
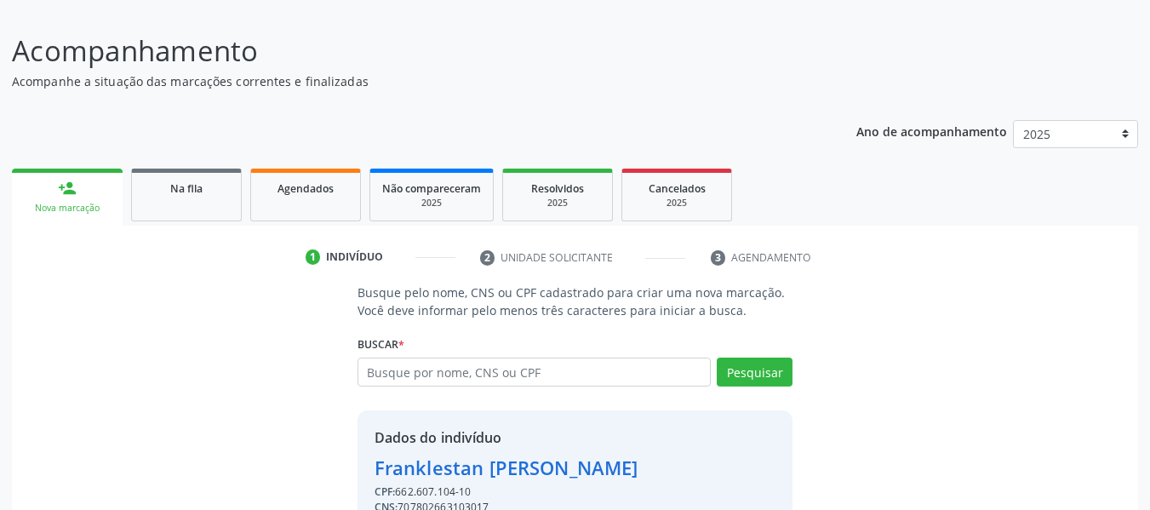
scroll to position [197, 0]
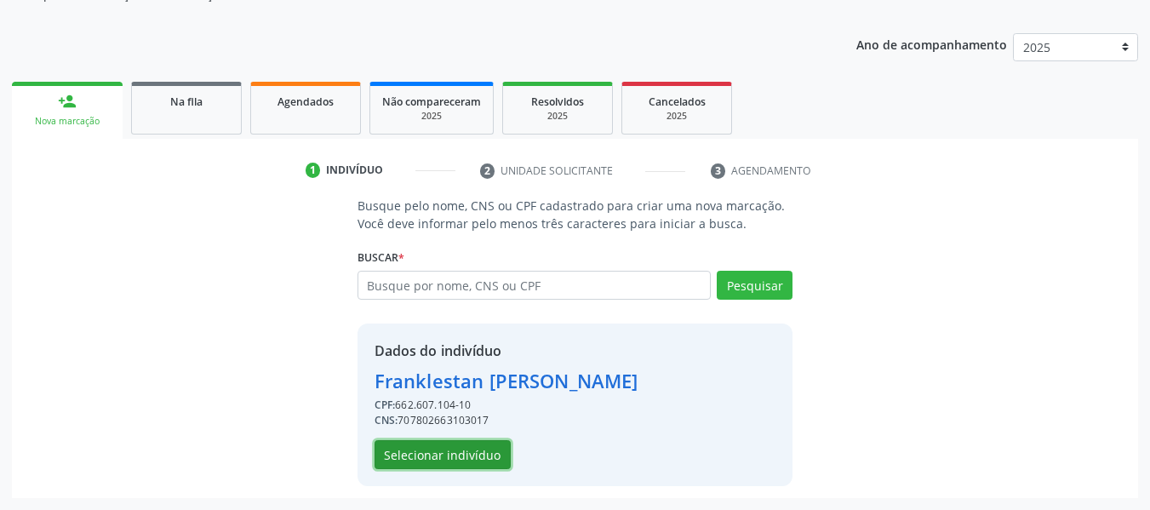
click at [462, 453] on button "Selecionar indivíduo" at bounding box center [443, 454] width 136 height 29
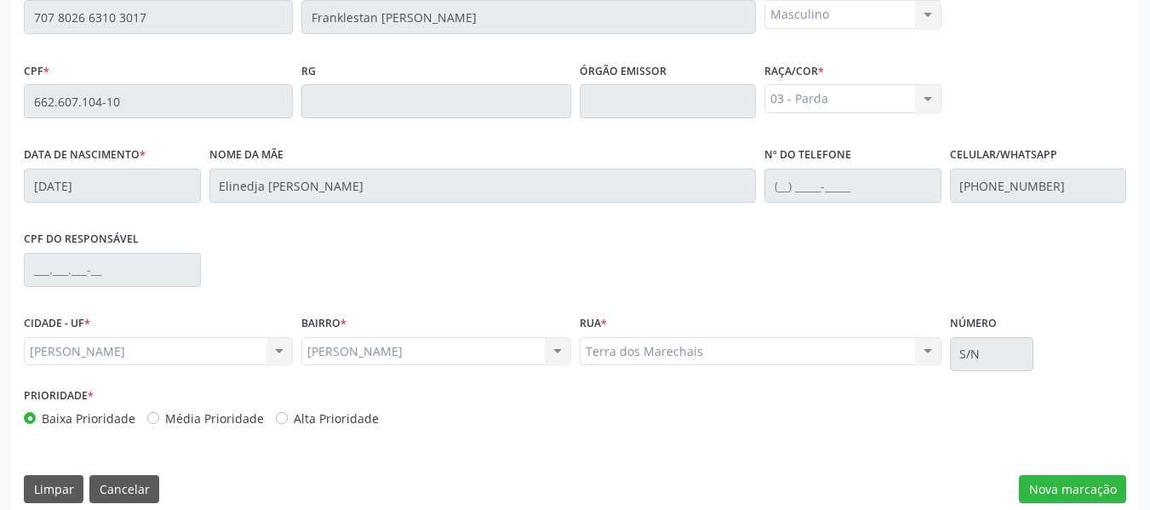
scroll to position [486, 0]
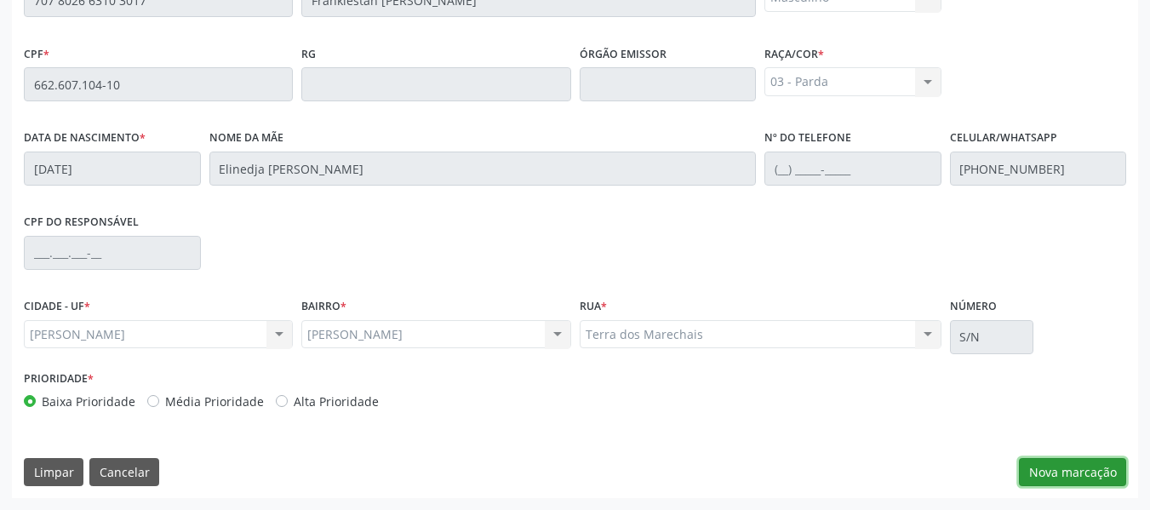
click at [1065, 472] on button "Nova marcação" at bounding box center [1072, 472] width 107 height 29
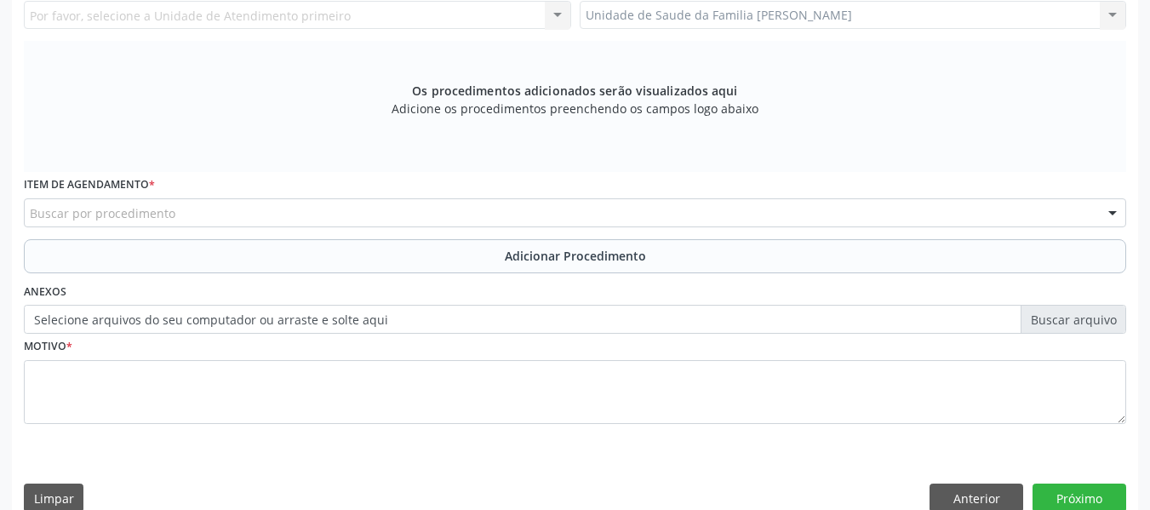
click at [1110, 13] on div "Unidade de Saude da Familia Barro Vermelho Unidade de Saude da Familia Barro Ve…" at bounding box center [853, 15] width 547 height 29
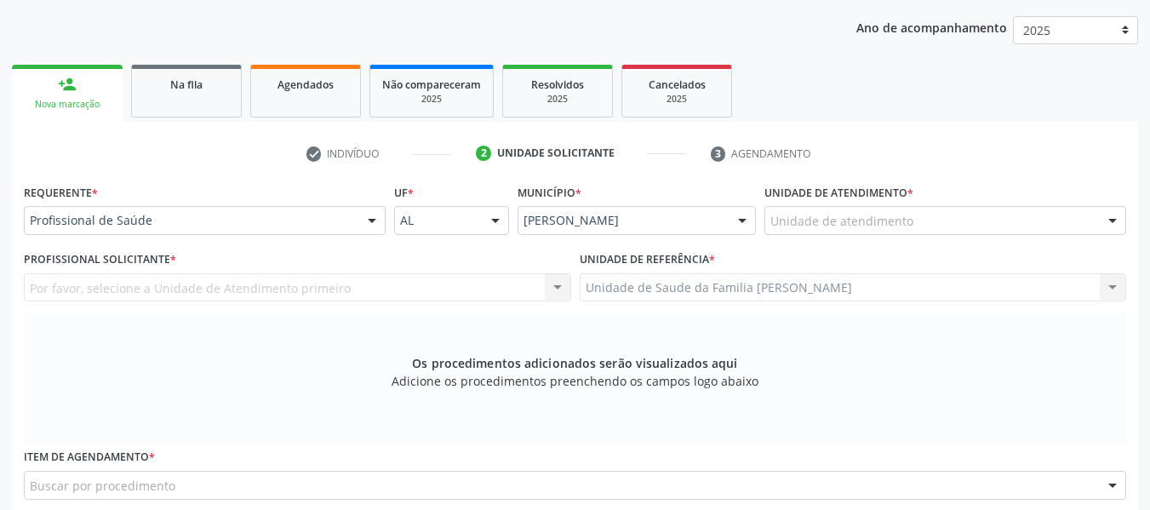
scroll to position [169, 0]
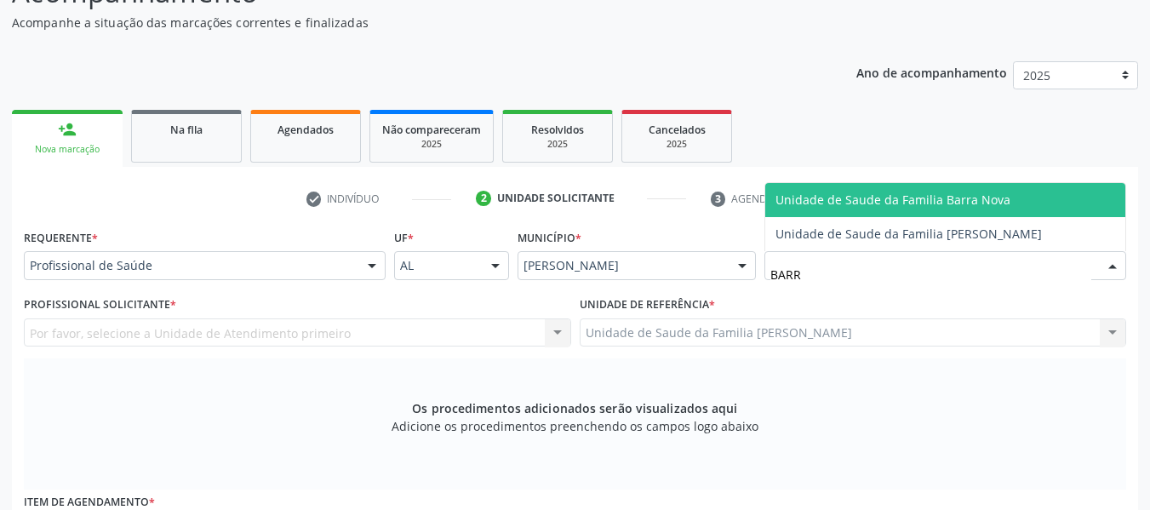
type input "BARRO"
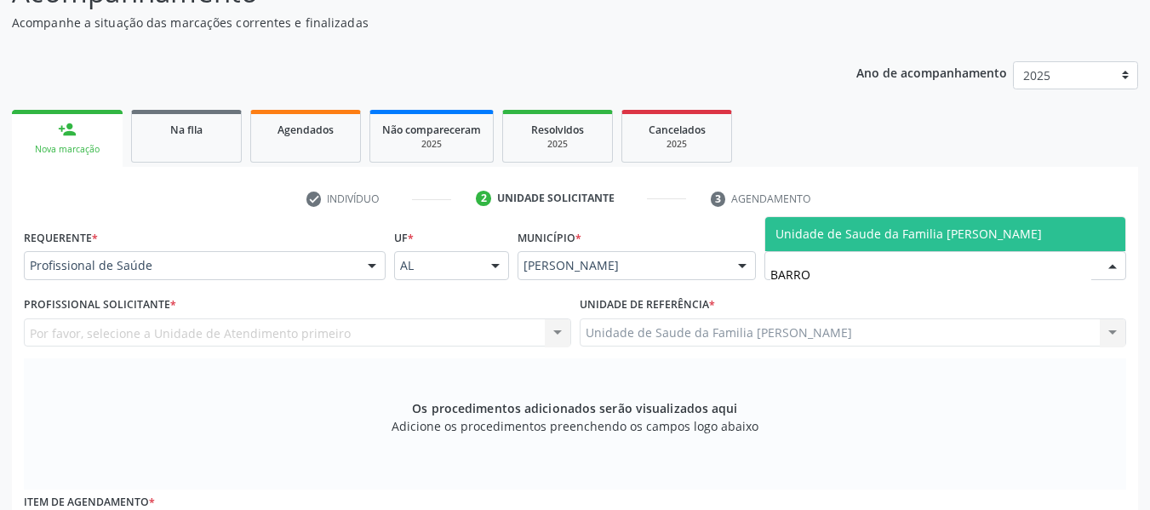
click at [870, 234] on span "Unidade de Saude da Familia [PERSON_NAME]" at bounding box center [908, 234] width 266 height 16
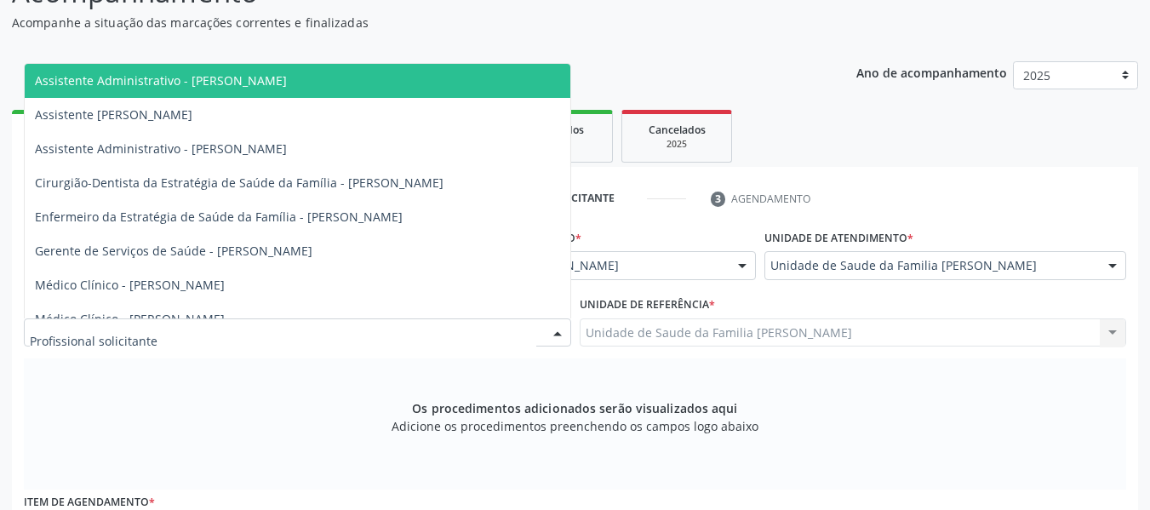
click at [560, 329] on div at bounding box center [558, 333] width 26 height 29
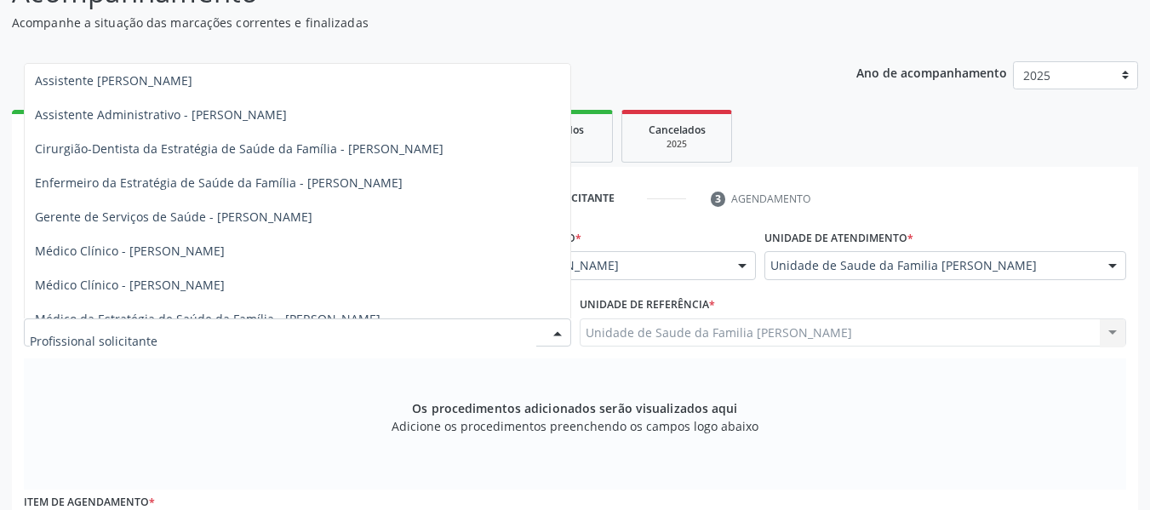
scroll to position [52, 0]
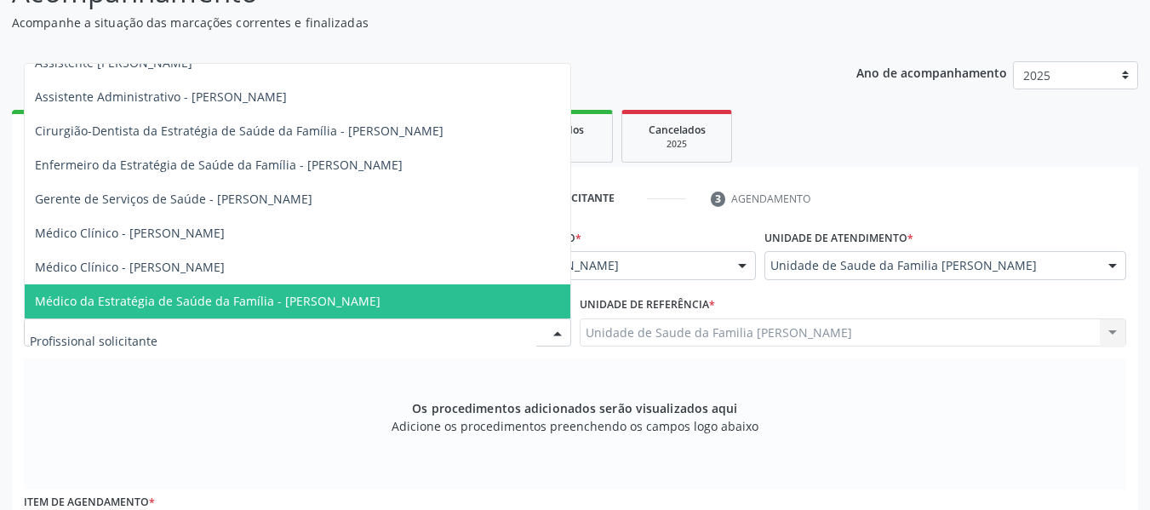
click at [346, 304] on span "Médico da Estratégia de Saúde da Família - [PERSON_NAME]" at bounding box center [208, 301] width 346 height 16
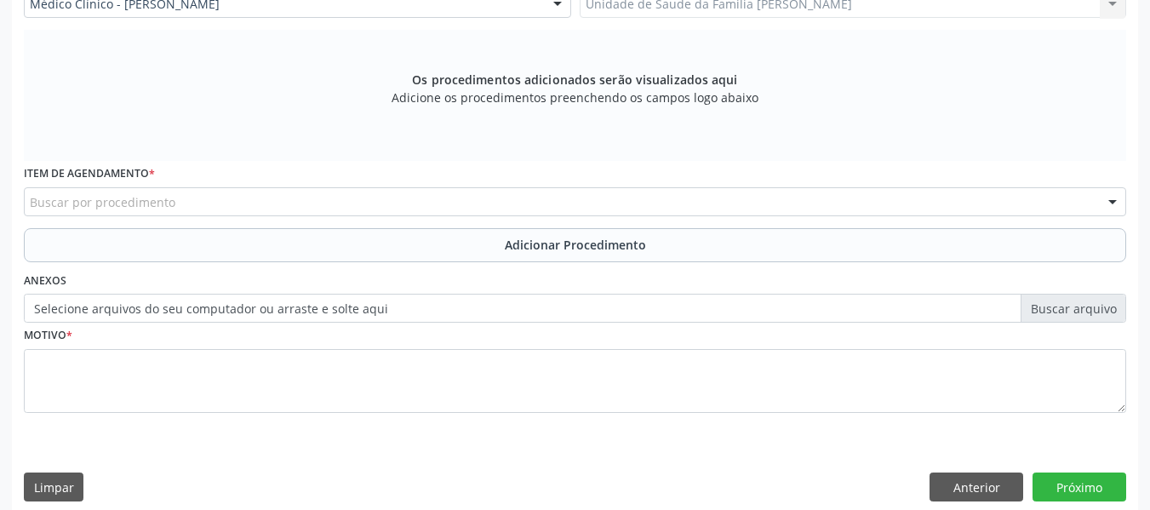
scroll to position [512, 0]
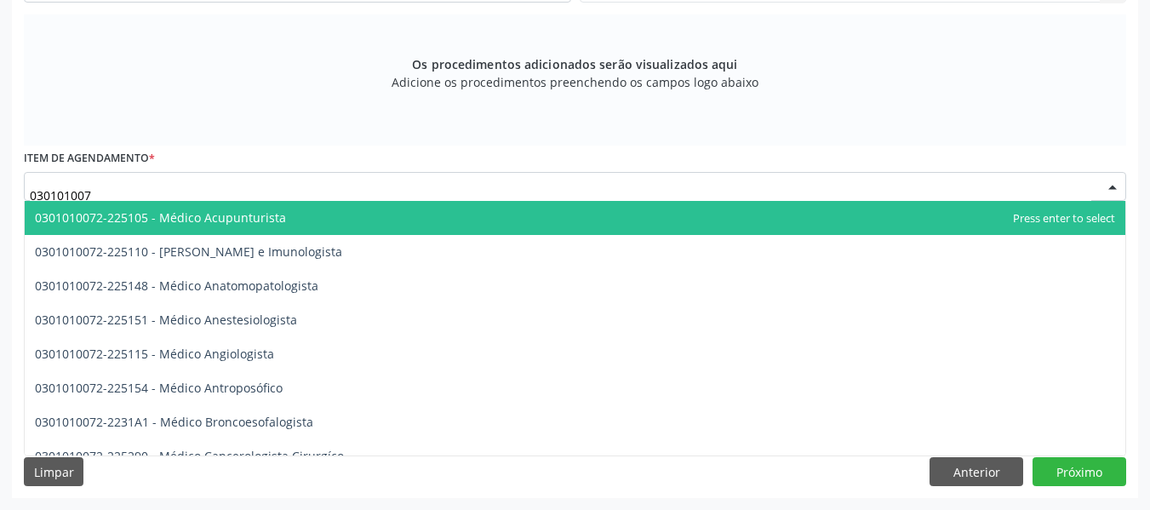
type input "0301010072"
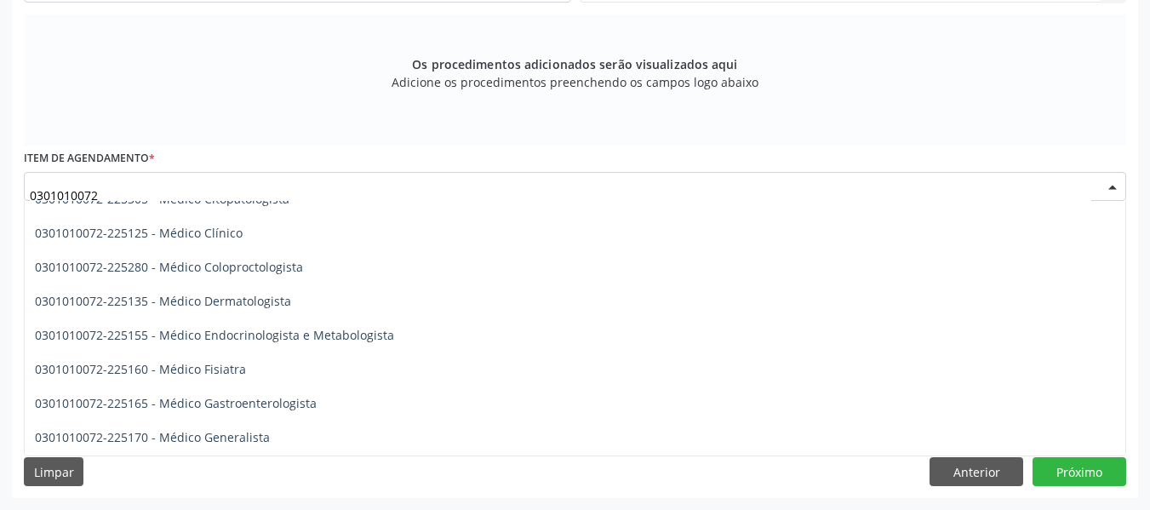
scroll to position [681, 0]
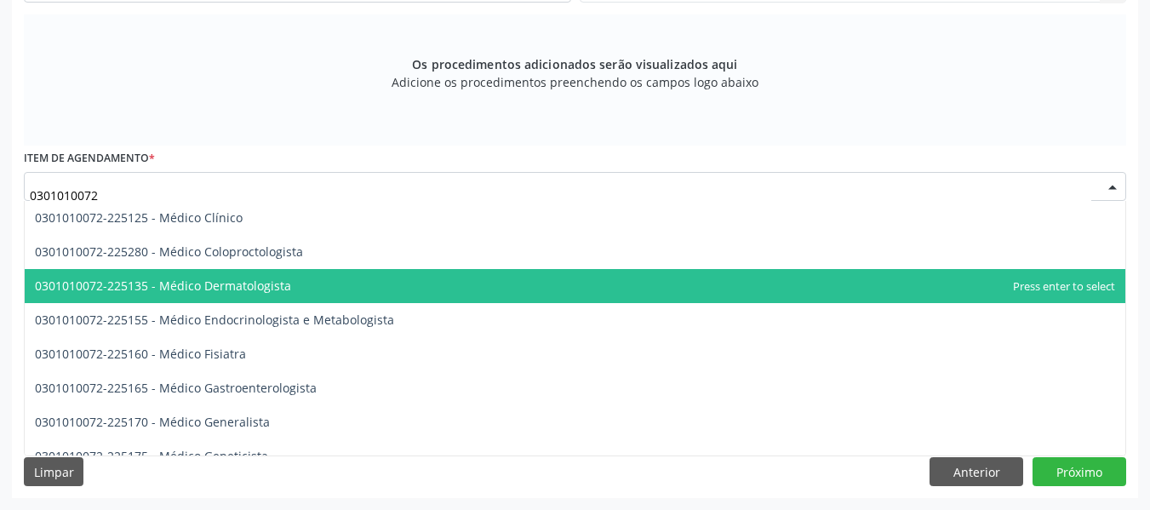
click at [212, 280] on span "0301010072-225135 - Médico Dermatologista" at bounding box center [163, 285] width 256 height 16
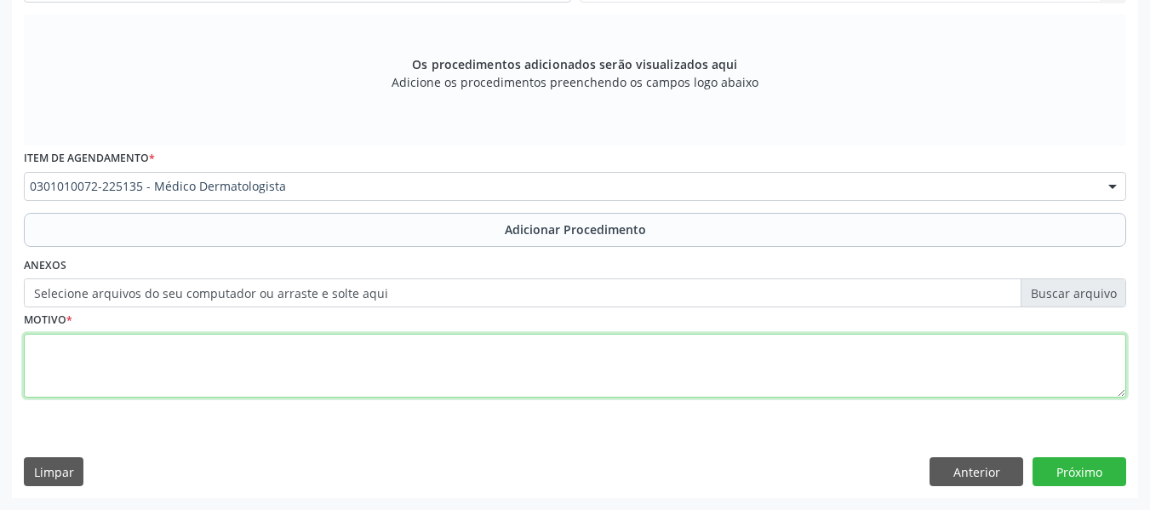
click at [103, 373] on textarea at bounding box center [575, 366] width 1102 height 65
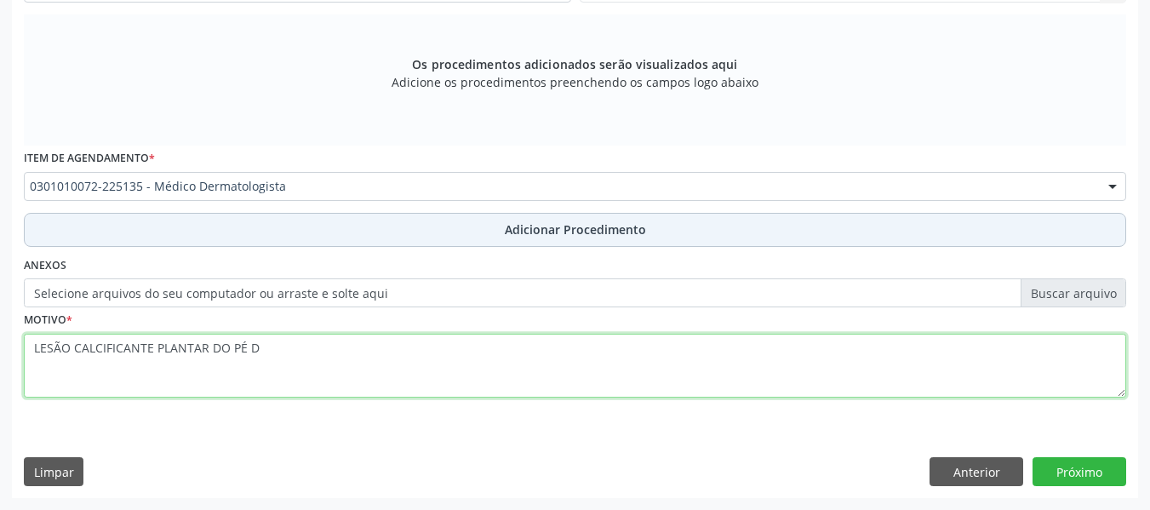
type textarea "LESÃO CALCIFICANTE PLANTAR DO PÉ D"
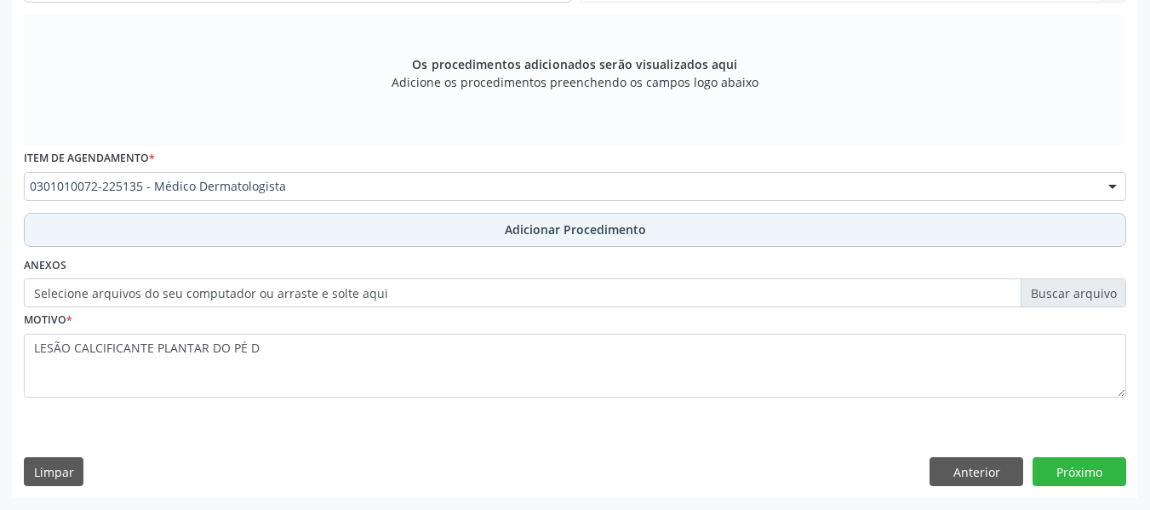
click at [546, 230] on span "Adicionar Procedimento" at bounding box center [575, 229] width 141 height 18
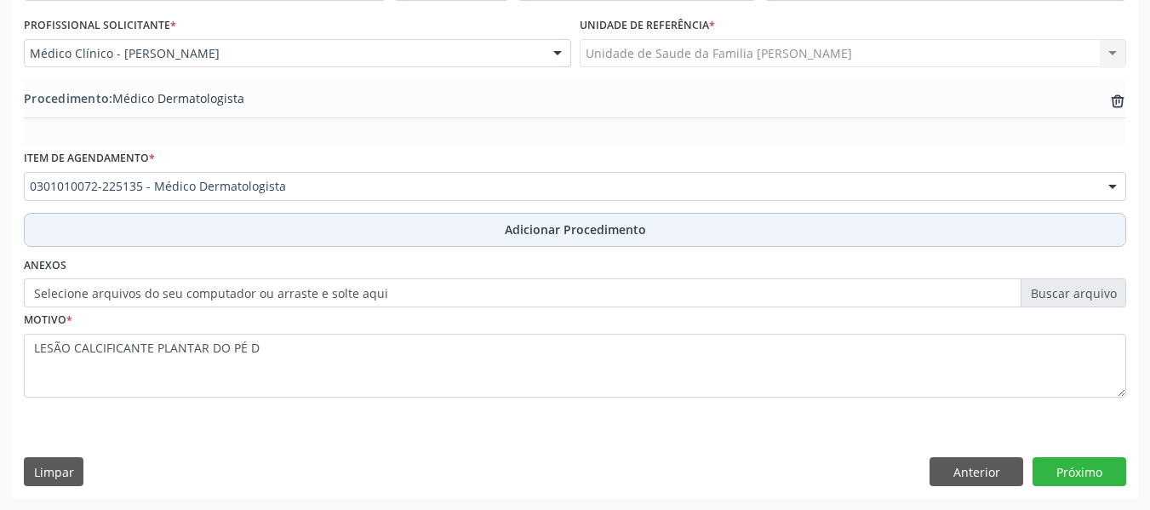
scroll to position [448, 0]
click at [546, 230] on span "Adicionar Procedimento" at bounding box center [575, 229] width 141 height 18
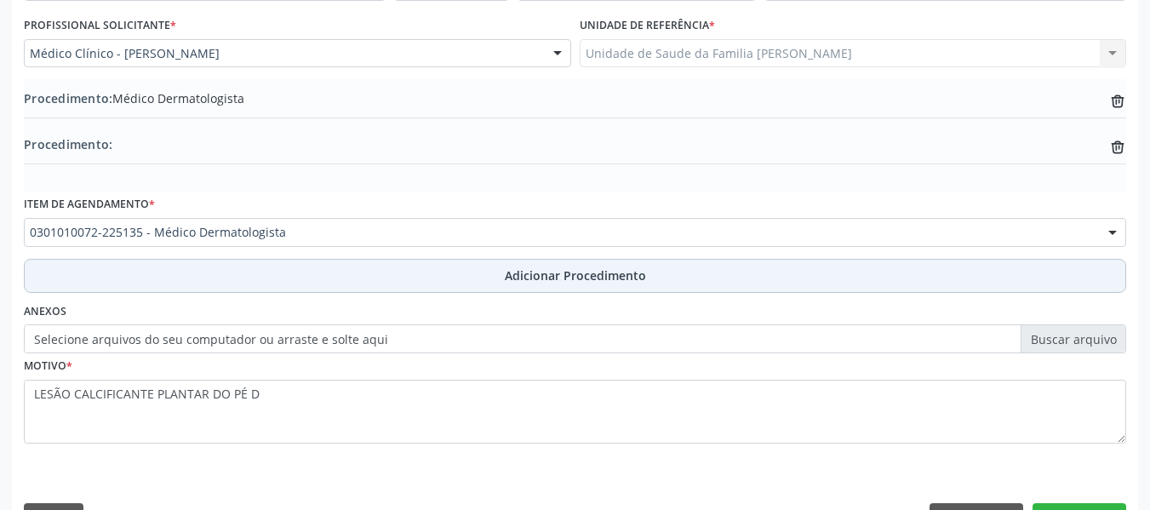
scroll to position [494, 0]
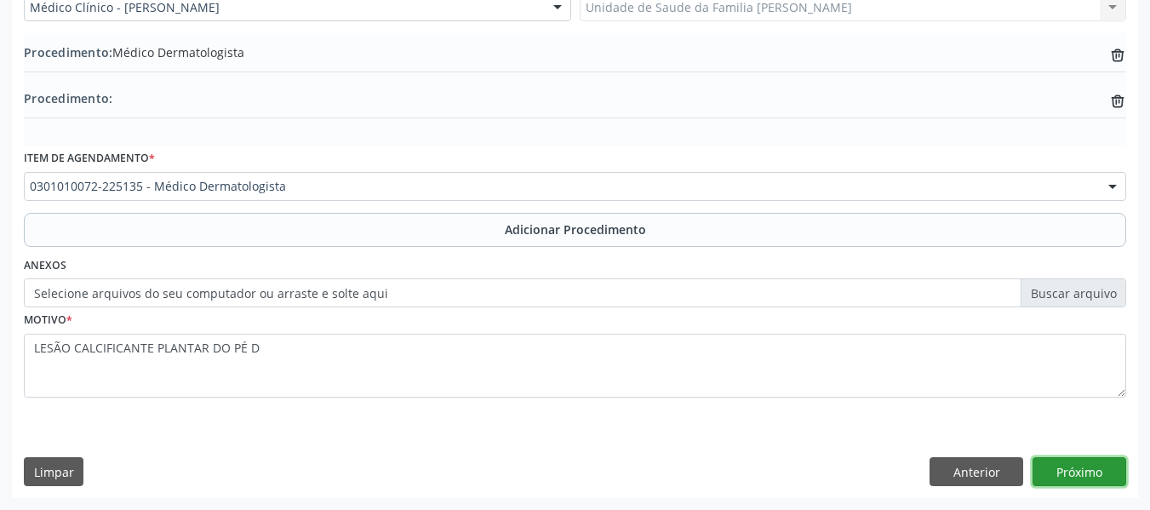
click at [1078, 474] on button "Próximo" at bounding box center [1080, 471] width 94 height 29
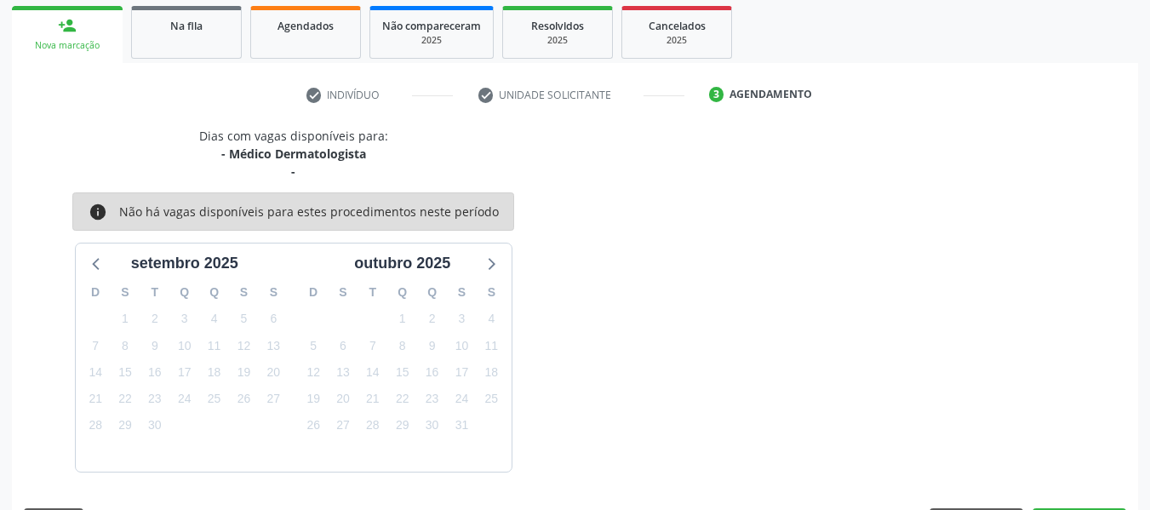
scroll to position [323, 0]
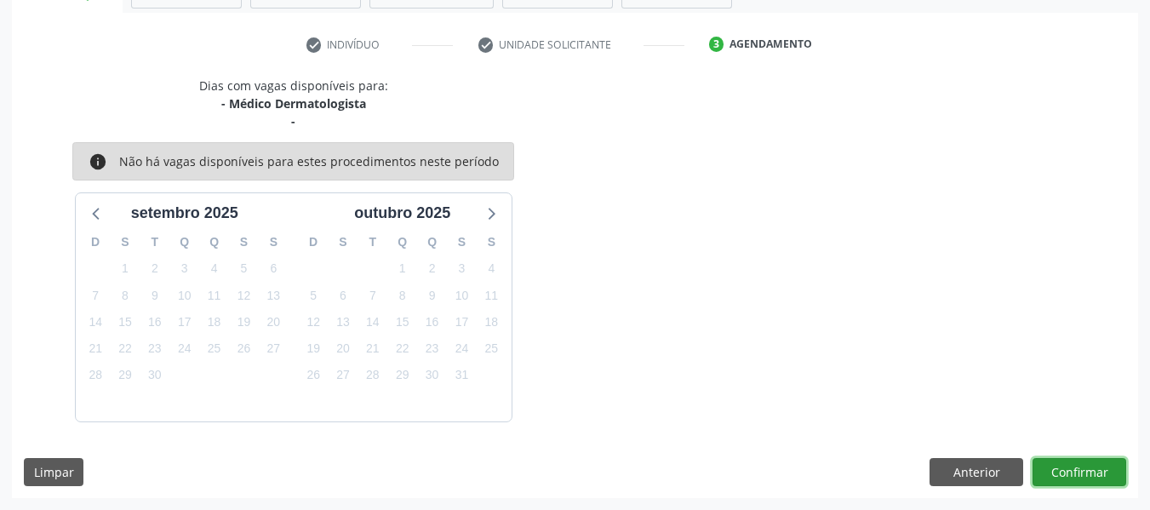
click at [1079, 467] on button "Confirmar" at bounding box center [1080, 472] width 94 height 29
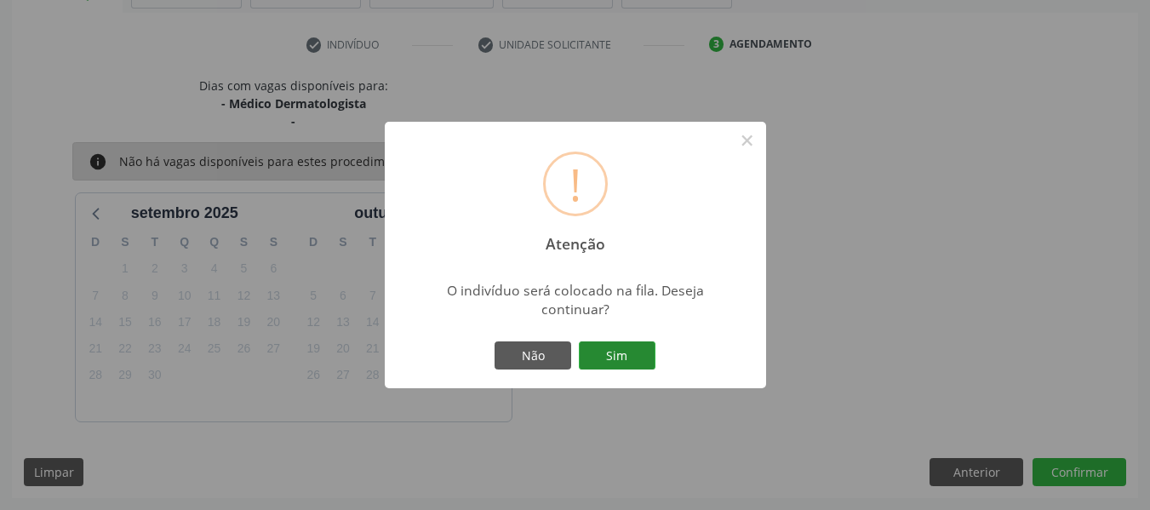
click at [610, 352] on button "Sim" at bounding box center [617, 355] width 77 height 29
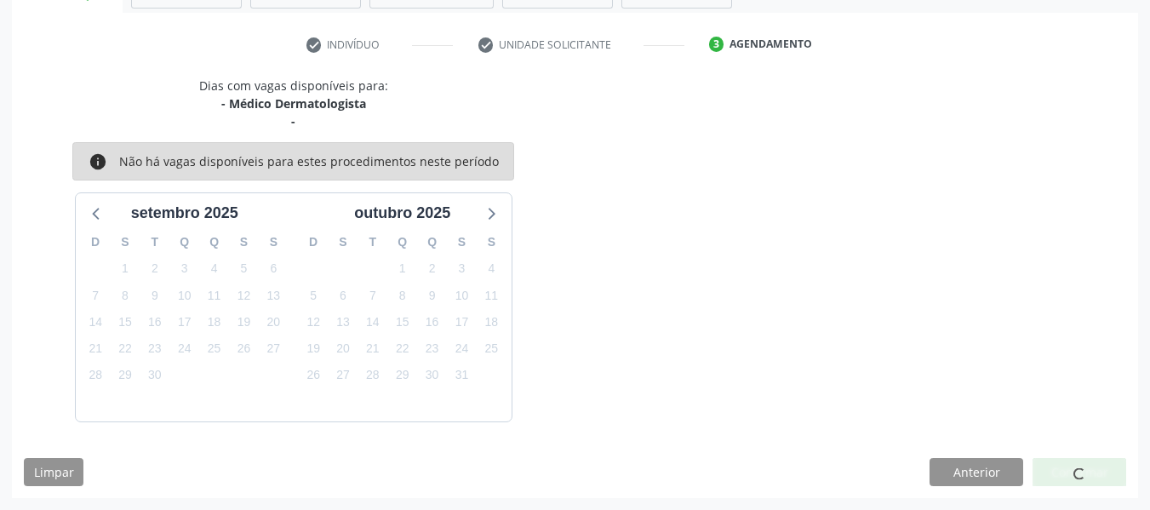
scroll to position [76, 0]
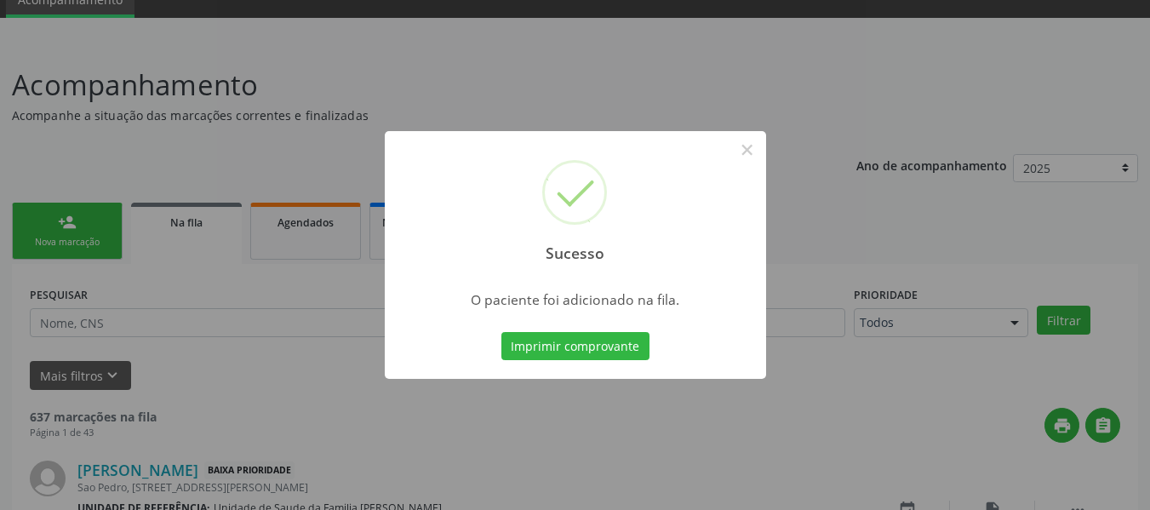
click at [62, 220] on div "Sucesso × O paciente foi adicionado na fila. Imprimir comprovante Cancel" at bounding box center [575, 255] width 1150 height 510
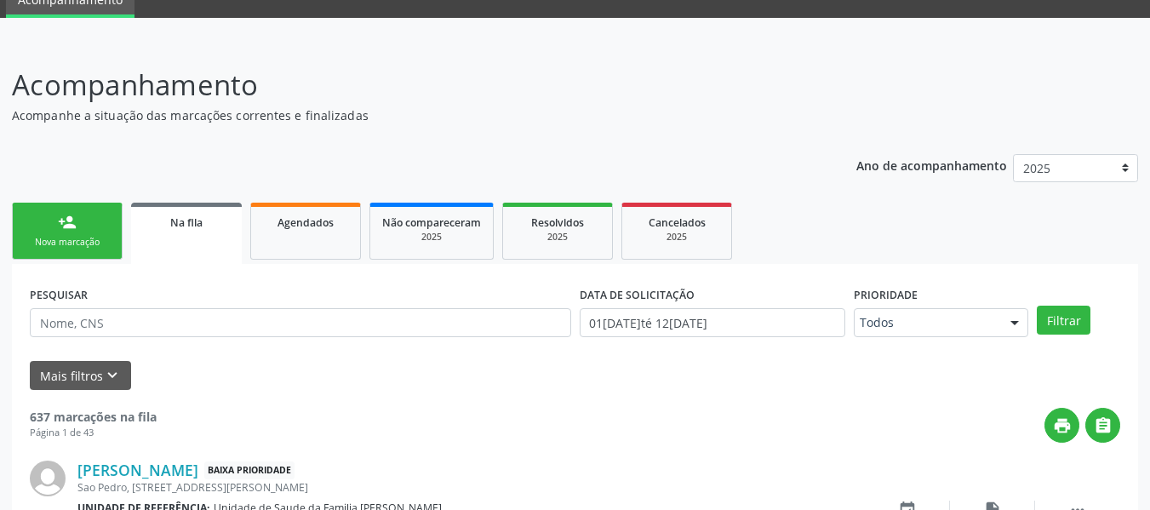
click at [65, 226] on div "person_add" at bounding box center [67, 222] width 19 height 19
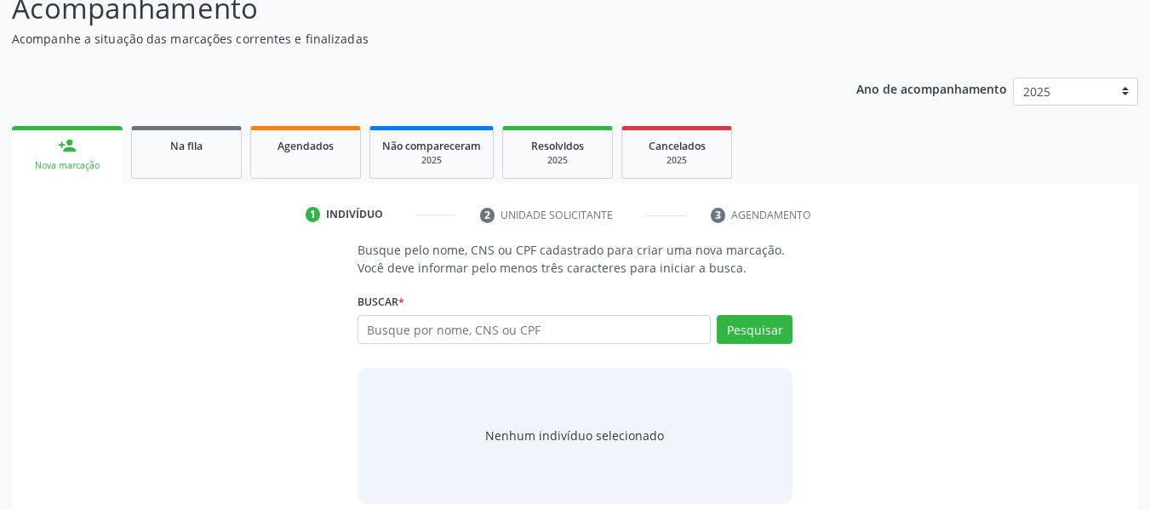
scroll to position [170, 0]
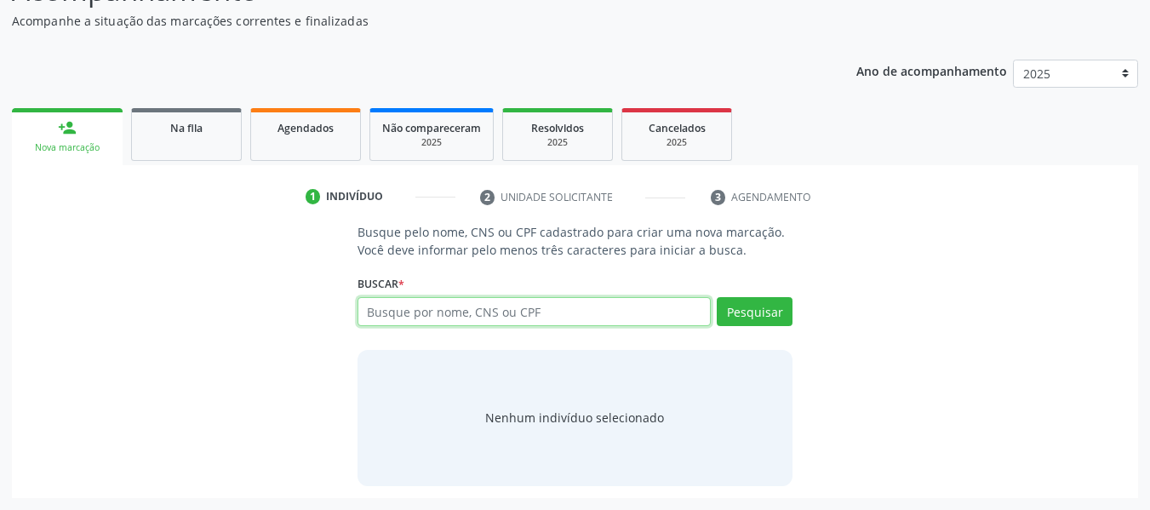
drag, startPoint x: 68, startPoint y: 226, endPoint x: 467, endPoint y: 312, distance: 408.4
click at [467, 312] on input "text" at bounding box center [535, 311] width 354 height 29
type input "706906186757132"
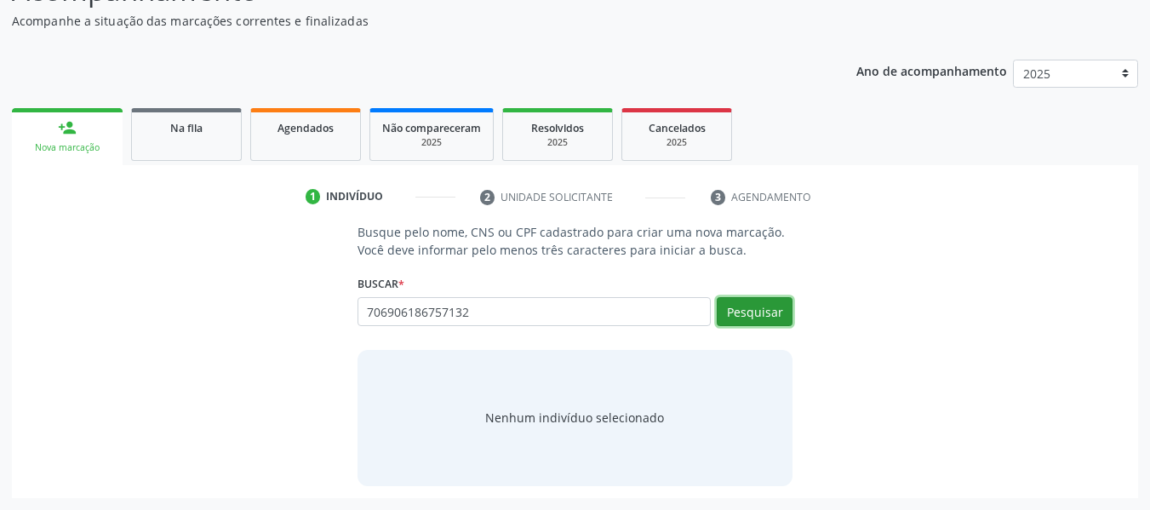
click at [747, 312] on button "Pesquisar" at bounding box center [755, 311] width 76 height 29
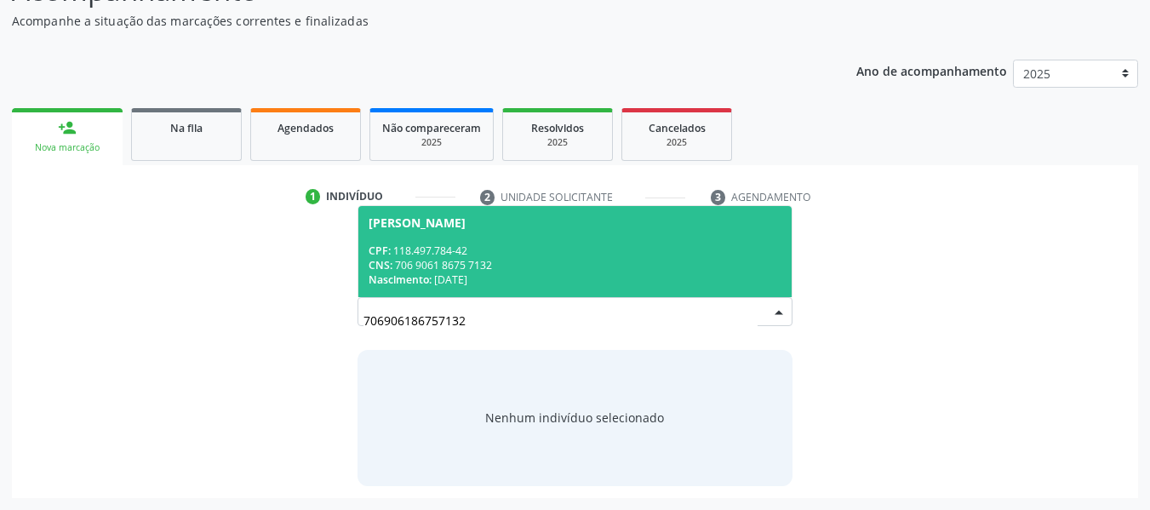
click at [478, 251] on div "CPF: 118.497.784-42" at bounding box center [576, 250] width 414 height 14
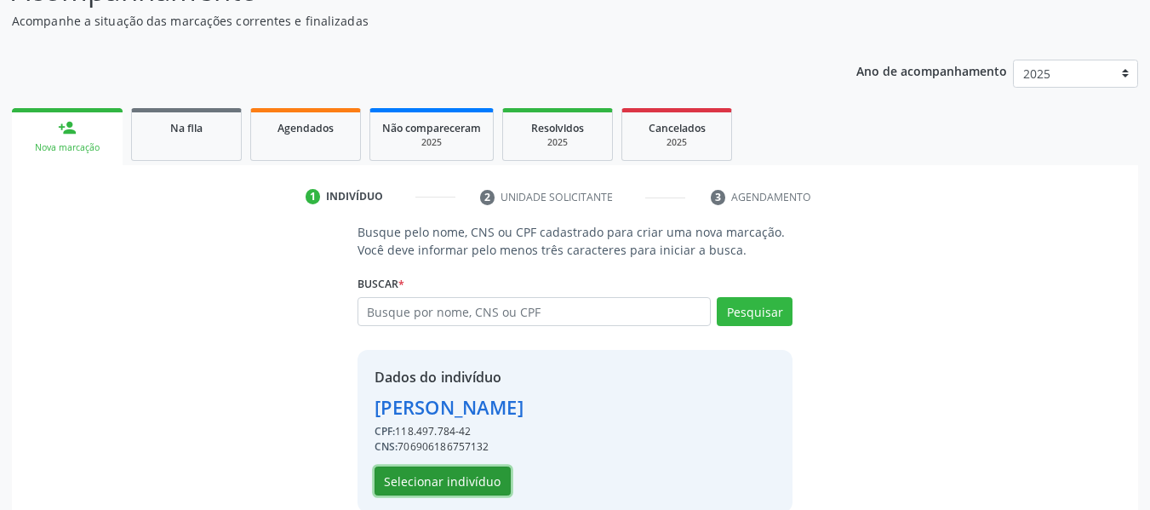
click at [434, 483] on button "Selecionar indivíduo" at bounding box center [443, 480] width 136 height 29
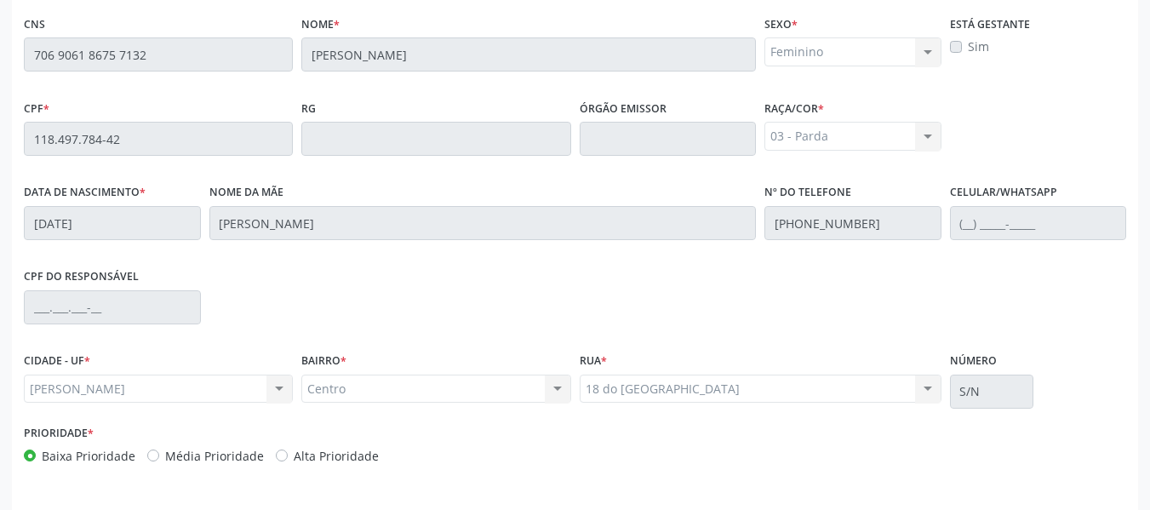
scroll to position [486, 0]
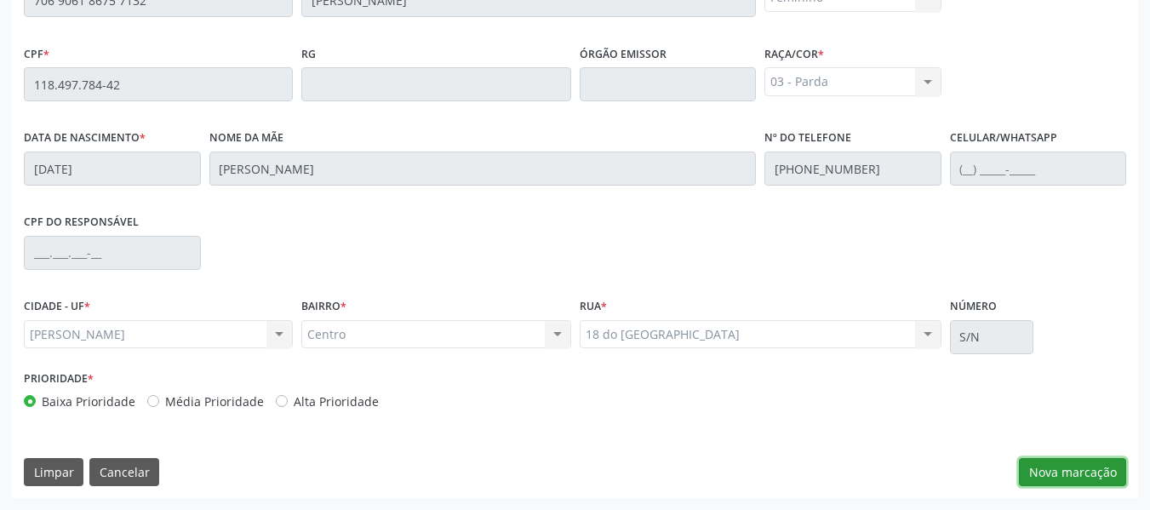
click at [1073, 473] on button "Nova marcação" at bounding box center [1072, 472] width 107 height 29
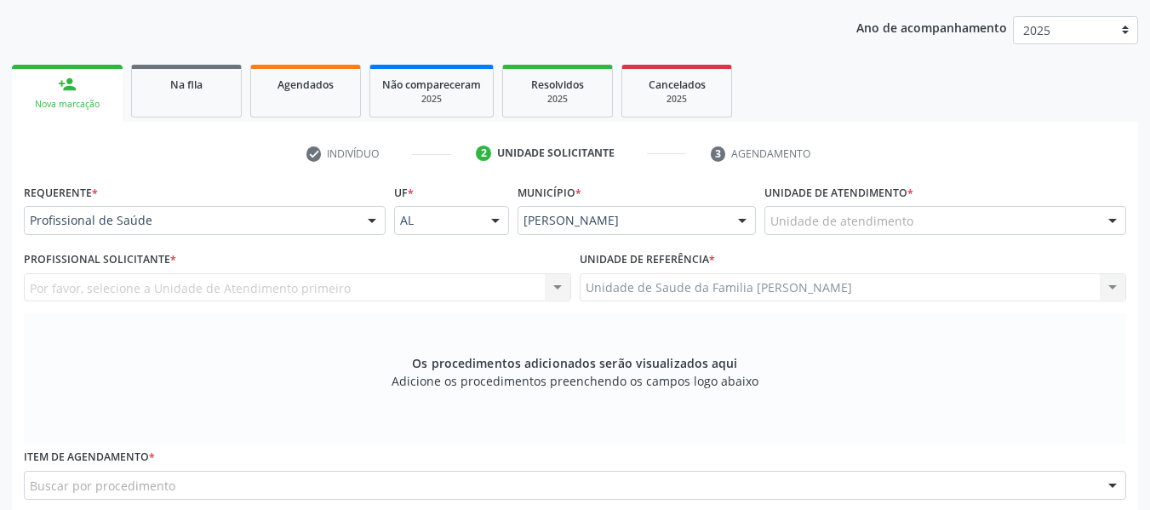
scroll to position [54, 0]
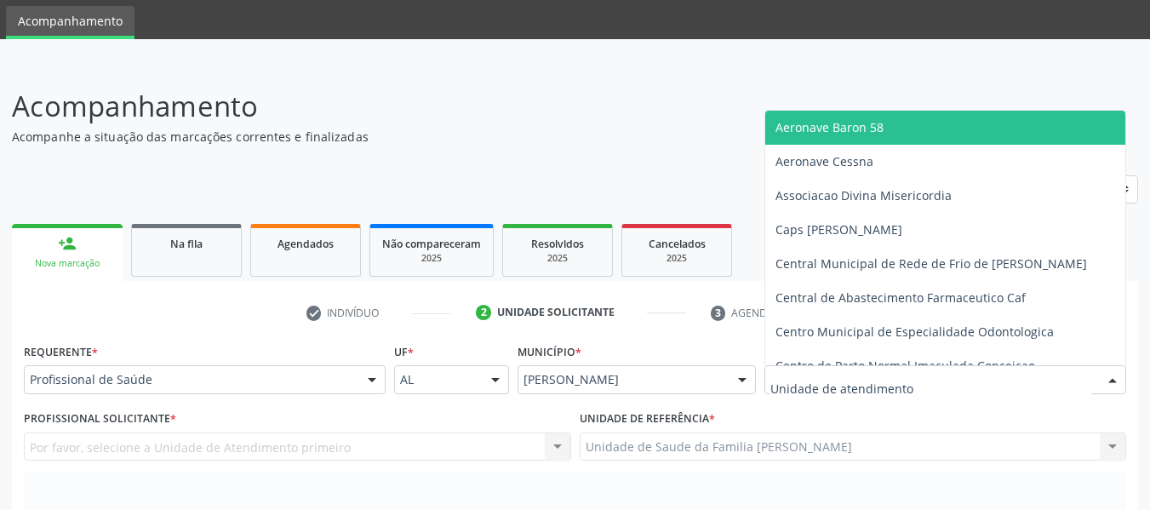
click at [1033, 381] on div at bounding box center [945, 379] width 362 height 29
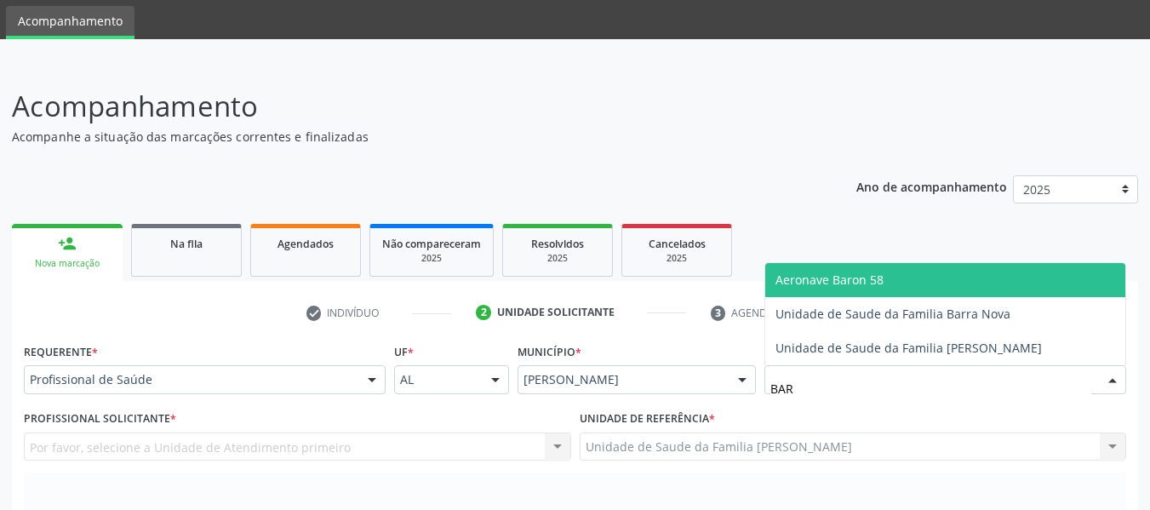
type input "BARR"
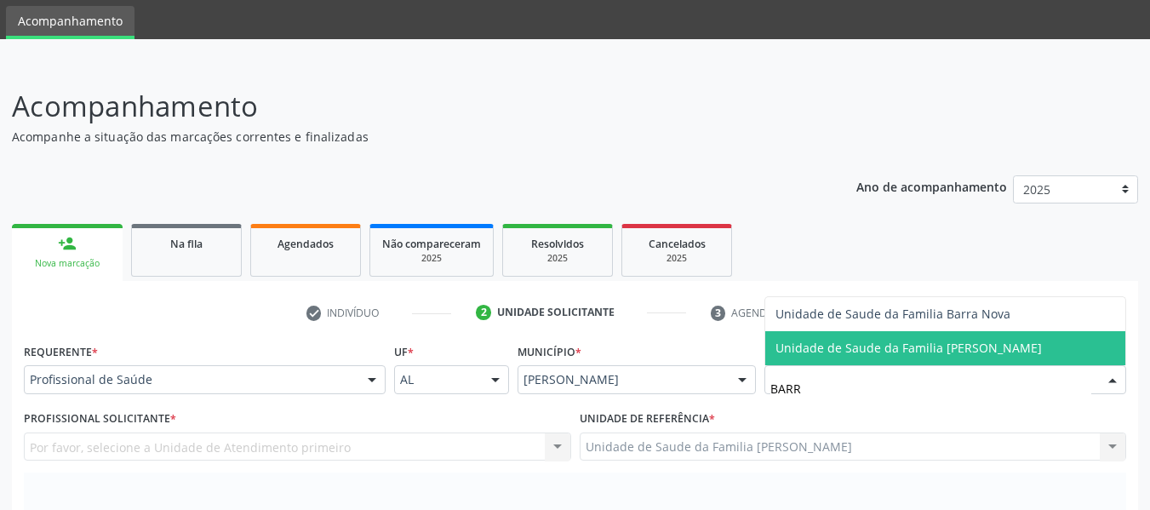
click at [933, 351] on span "Unidade de Saude da Familia [PERSON_NAME]" at bounding box center [908, 348] width 266 height 16
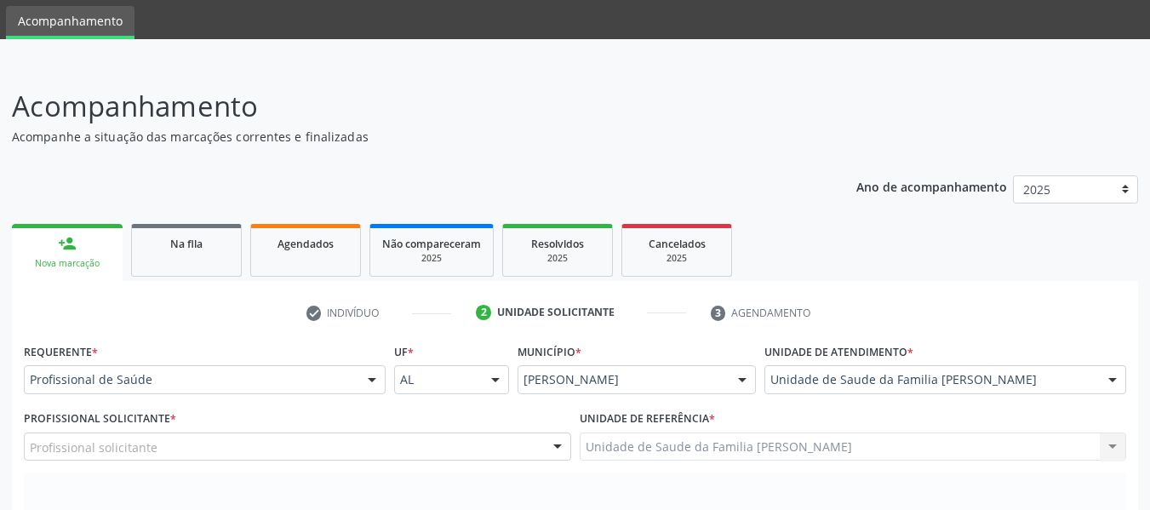
click at [556, 448] on div at bounding box center [558, 447] width 26 height 29
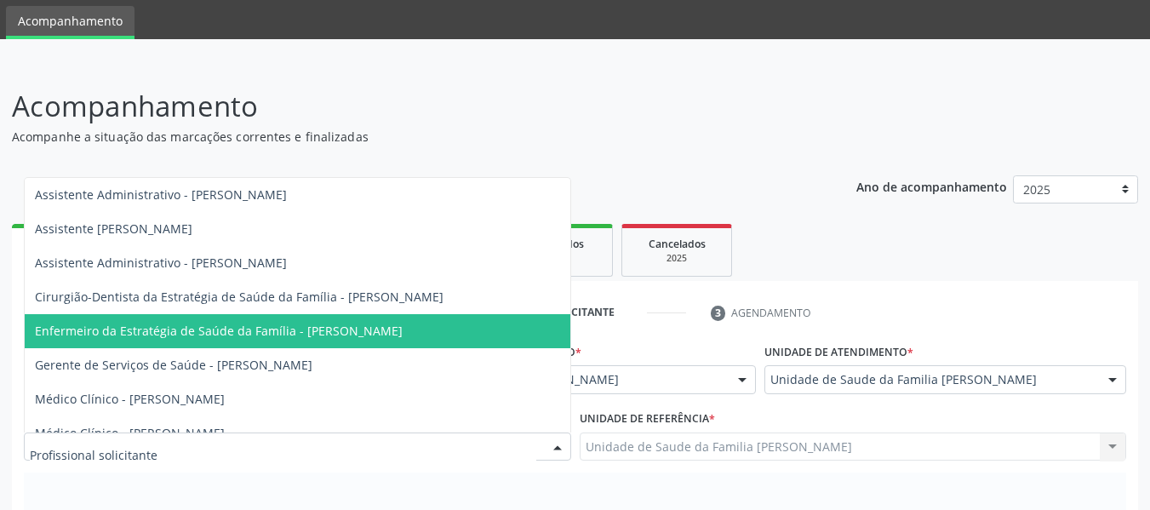
click at [390, 329] on span "Enfermeiro da Estratégia de Saúde da Família - [PERSON_NAME]" at bounding box center [219, 331] width 368 height 16
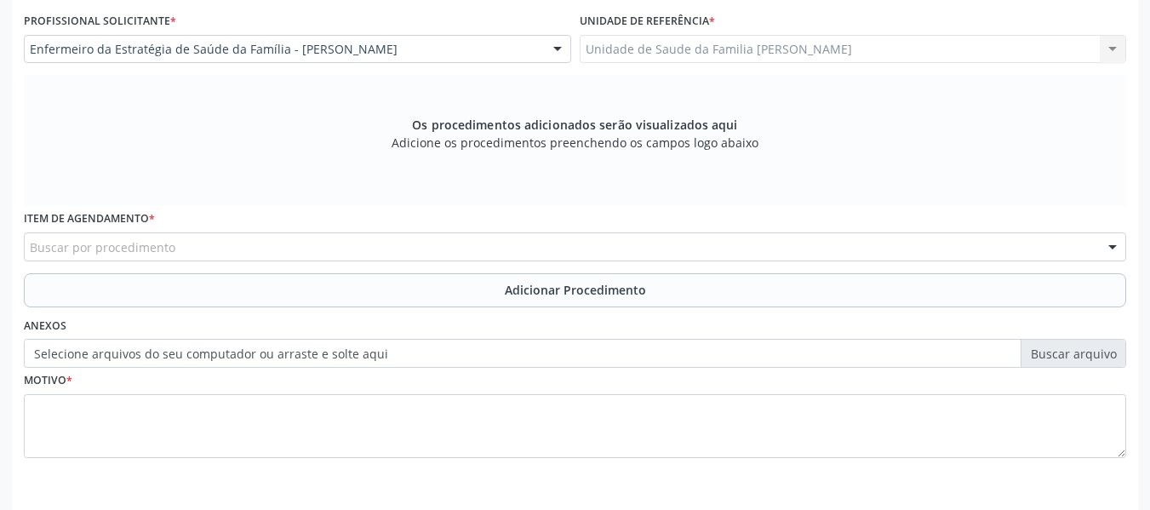
scroll to position [512, 0]
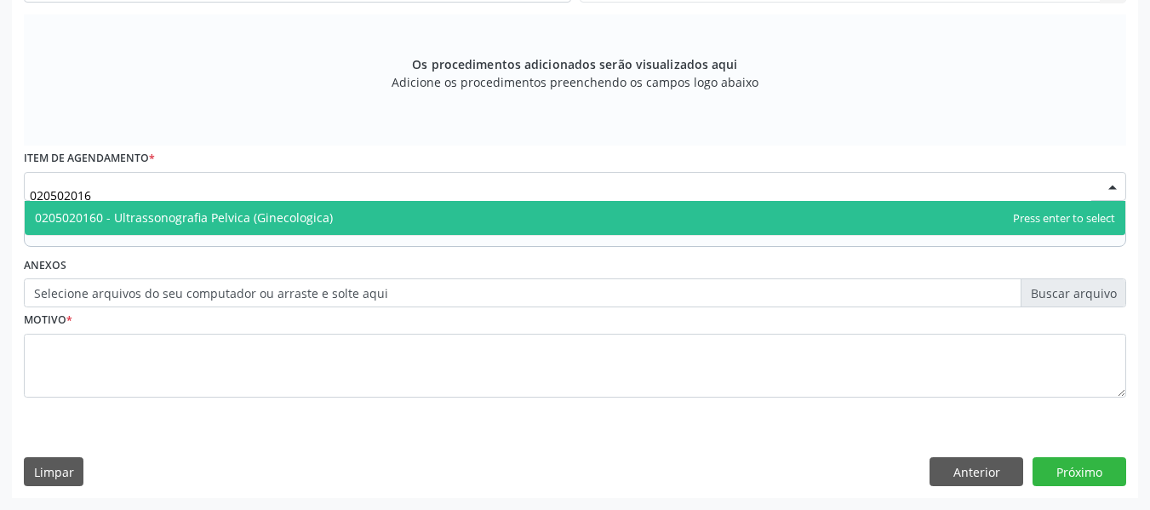
type input "0205020160"
click at [169, 224] on span "0205020160 - Ultrassonografia Pelvica (Ginecologica)" at bounding box center [184, 217] width 298 height 16
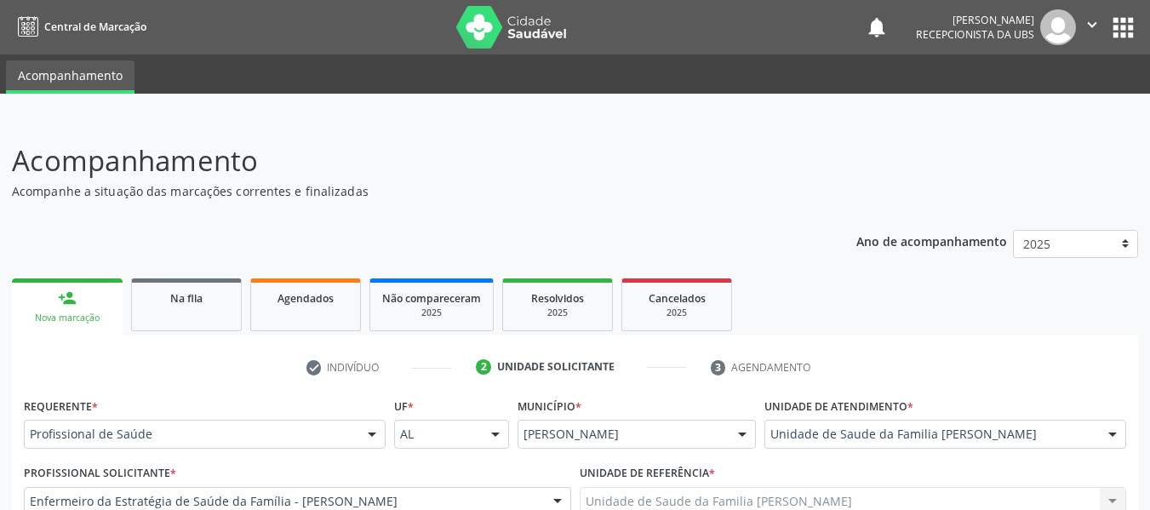
scroll to position [512, 0]
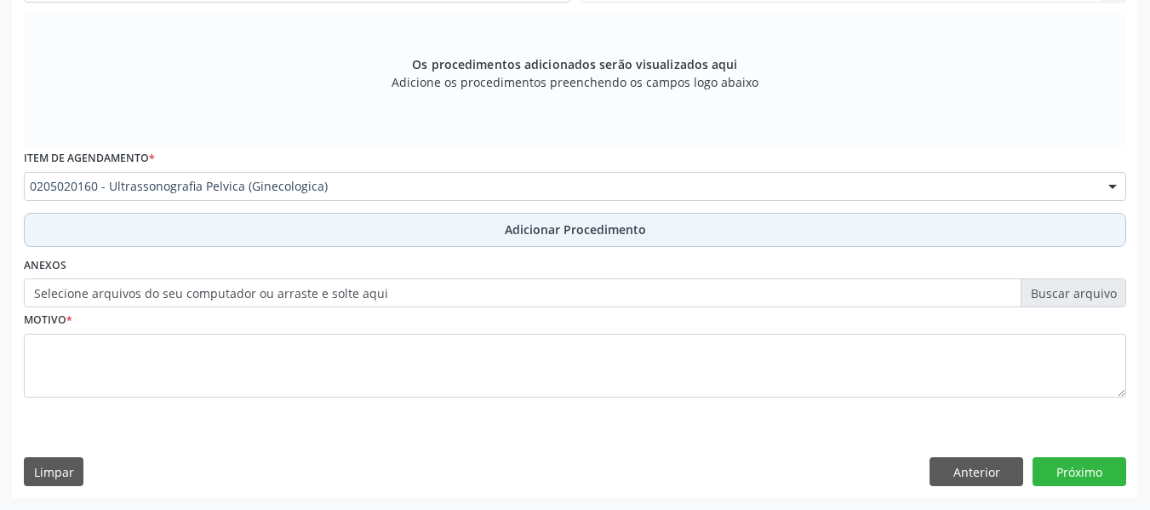
click at [545, 225] on span "Adicionar Procedimento" at bounding box center [575, 229] width 141 height 18
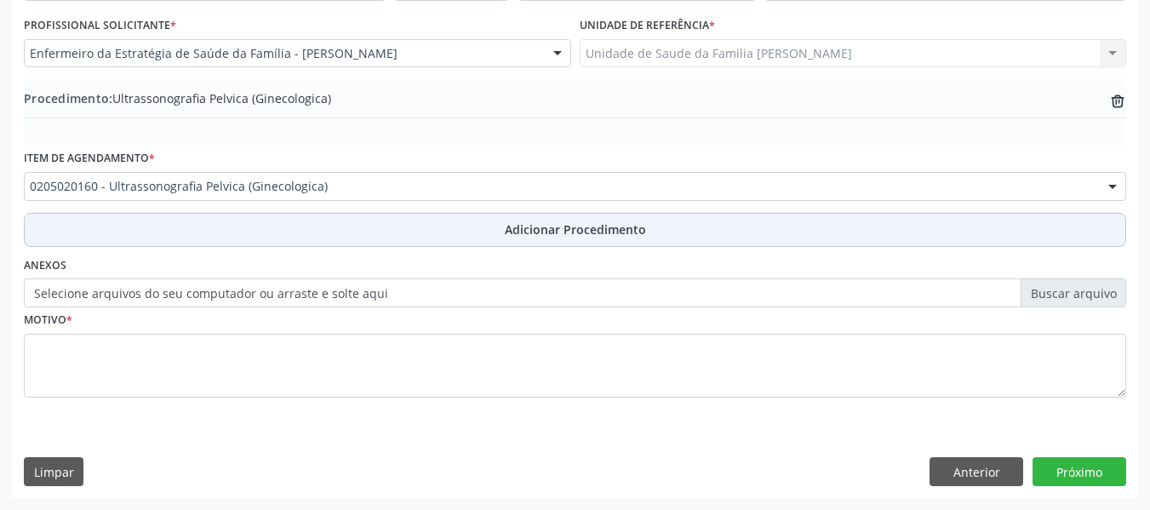
scroll to position [448, 0]
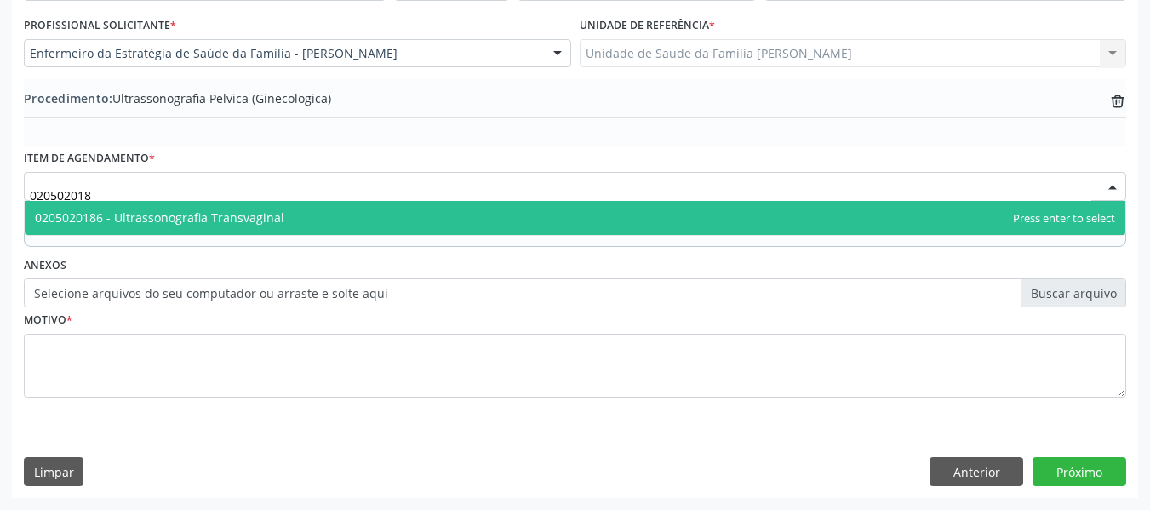
type input "0205020186"
click at [226, 220] on span "0205020186 - Ultrassonografia Transvaginal" at bounding box center [159, 217] width 249 height 16
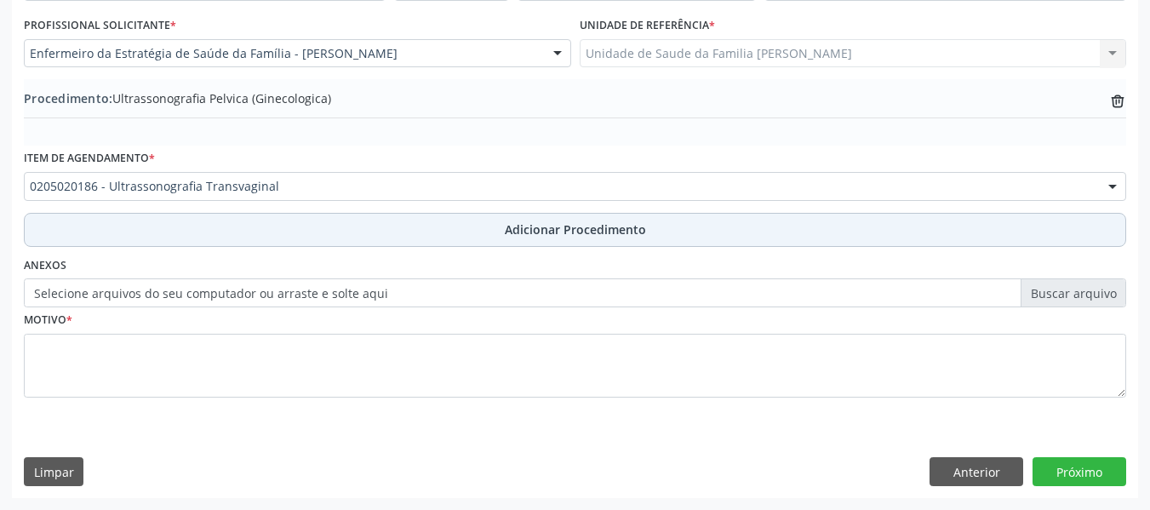
click at [566, 232] on span "Adicionar Procedimento" at bounding box center [575, 229] width 141 height 18
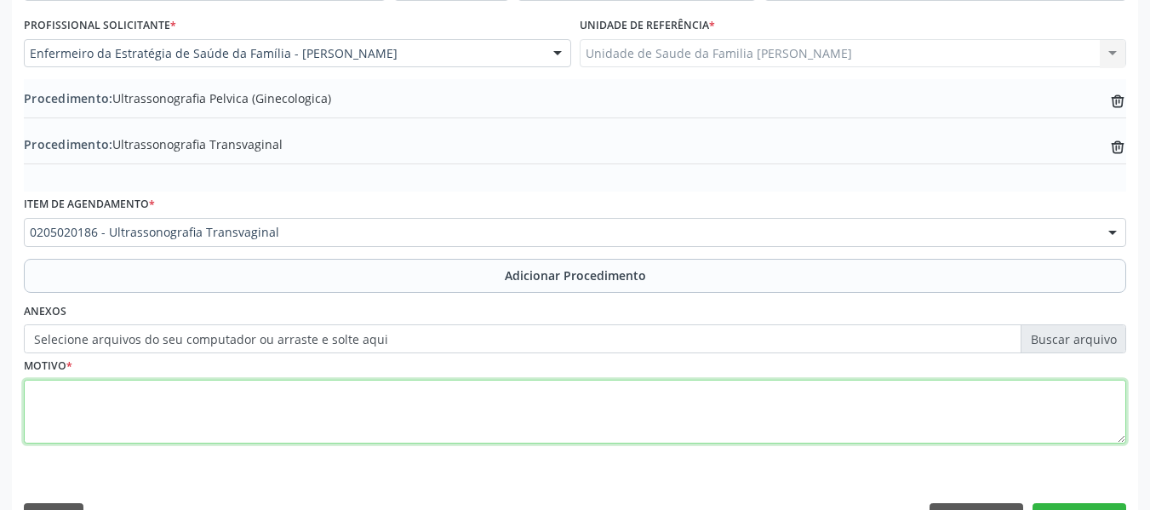
click at [126, 403] on textarea at bounding box center [575, 412] width 1102 height 65
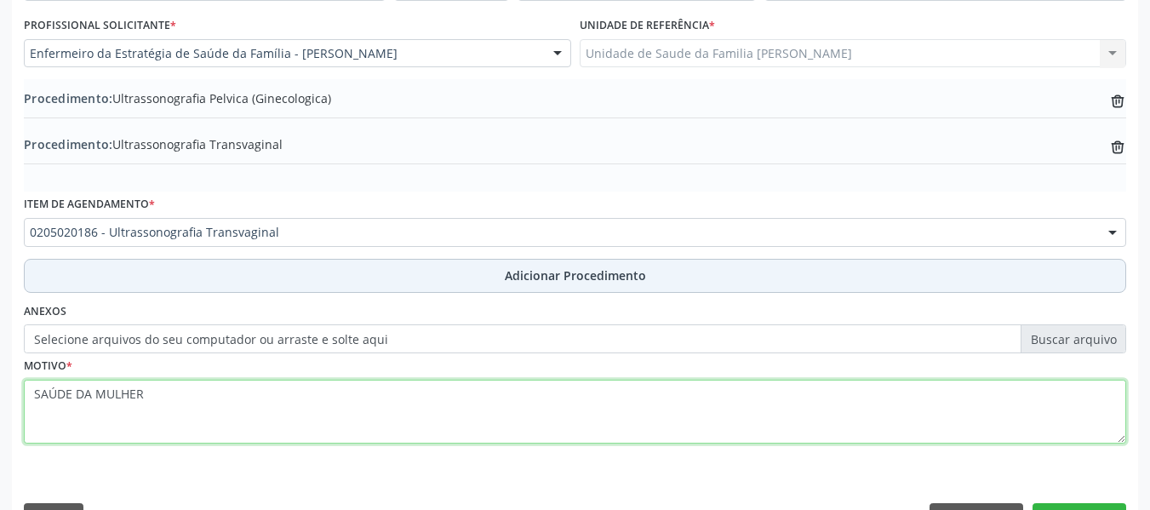
type textarea "SAÚDE DA MULHER"
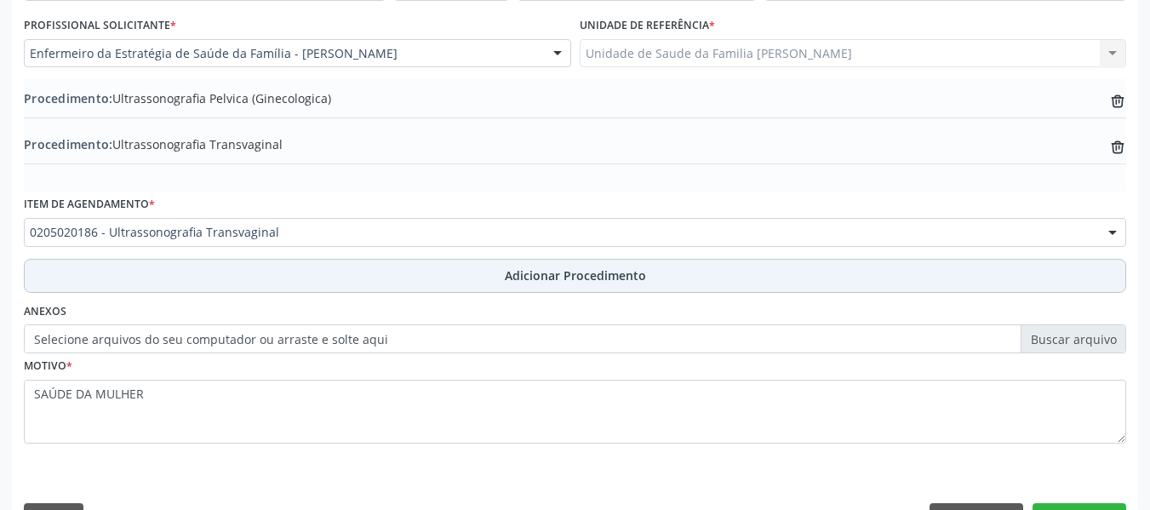
click at [593, 273] on span "Adicionar Procedimento" at bounding box center [575, 275] width 141 height 18
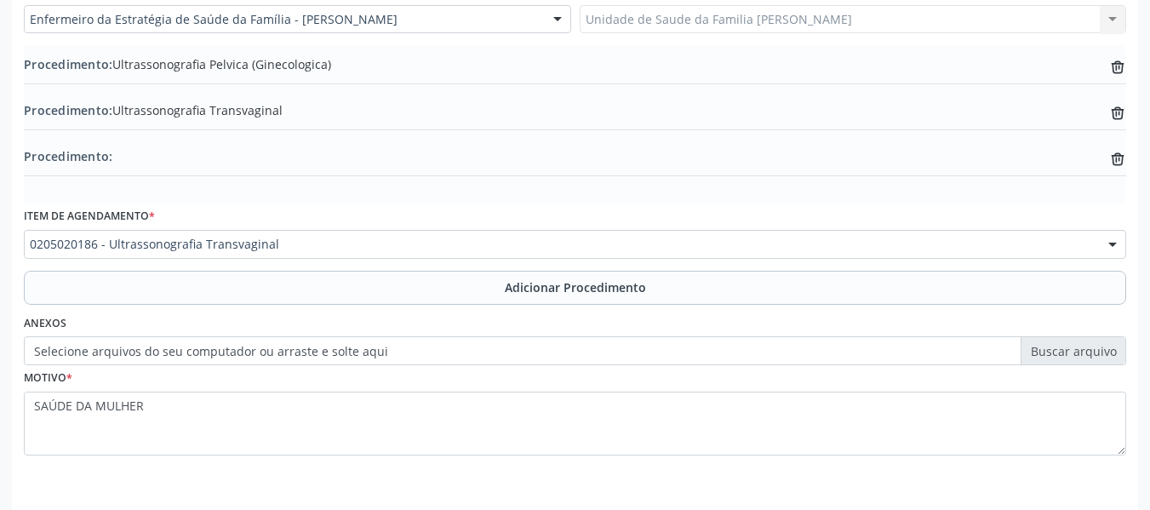
scroll to position [540, 0]
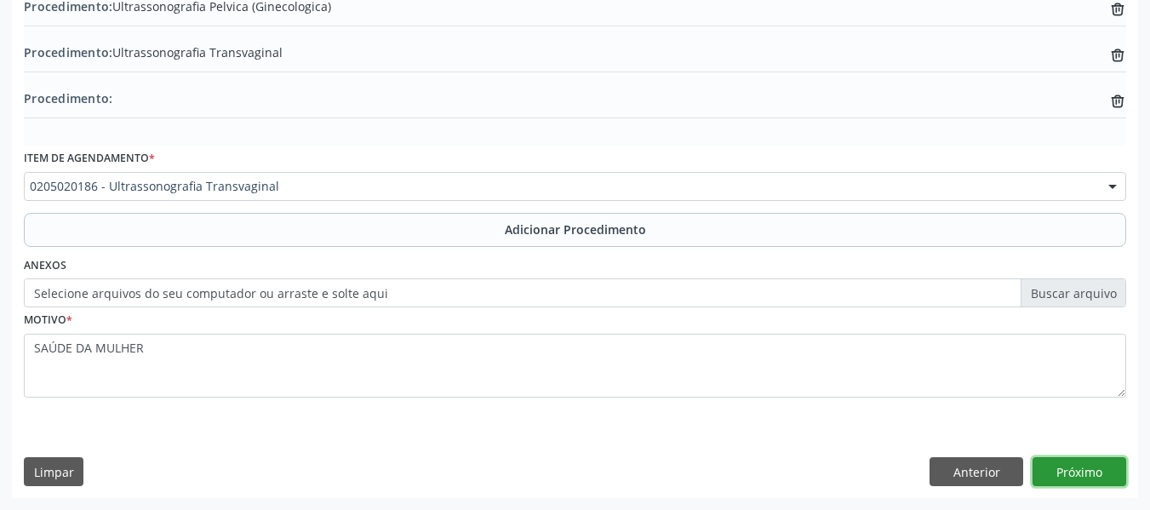
click at [1083, 467] on button "Próximo" at bounding box center [1080, 471] width 94 height 29
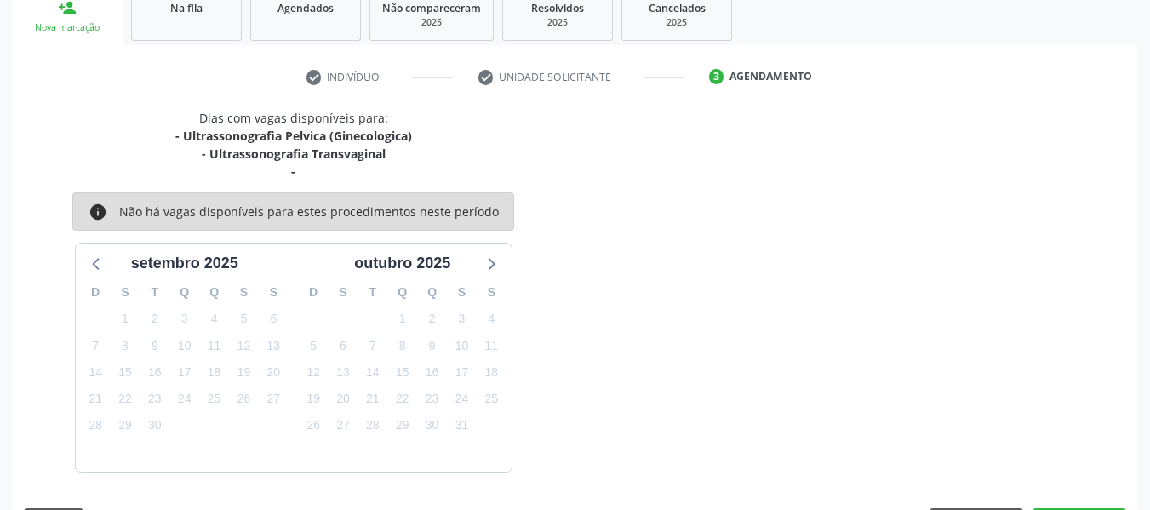
scroll to position [340, 0]
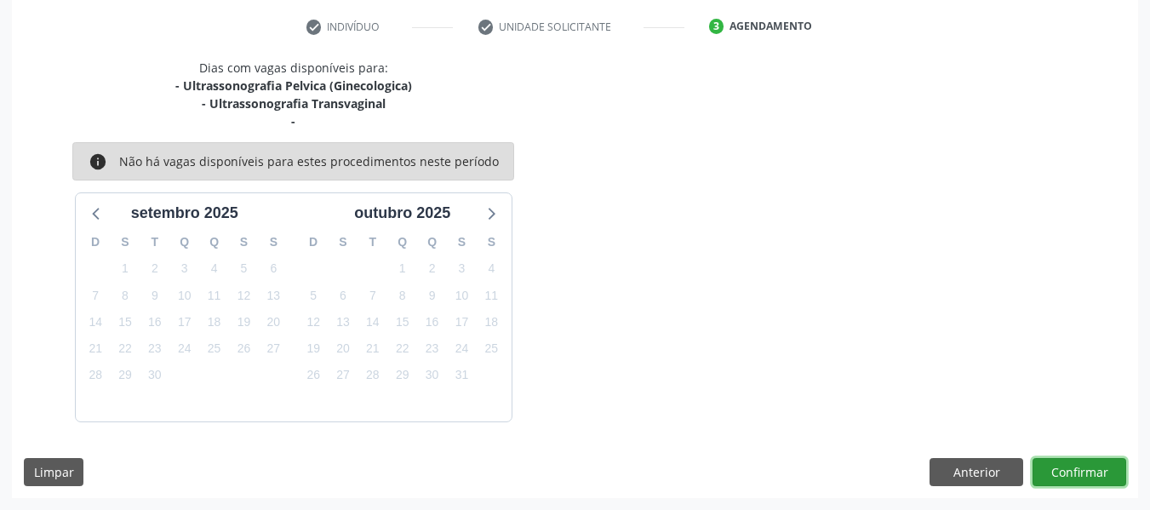
click at [1078, 471] on button "Confirmar" at bounding box center [1080, 472] width 94 height 29
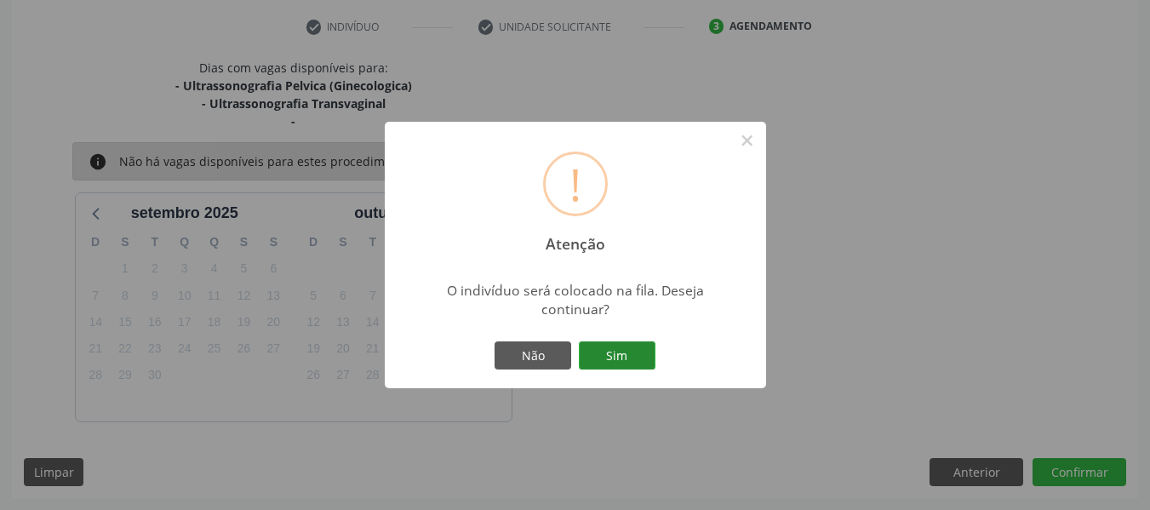
click at [611, 358] on button "Sim" at bounding box center [617, 355] width 77 height 29
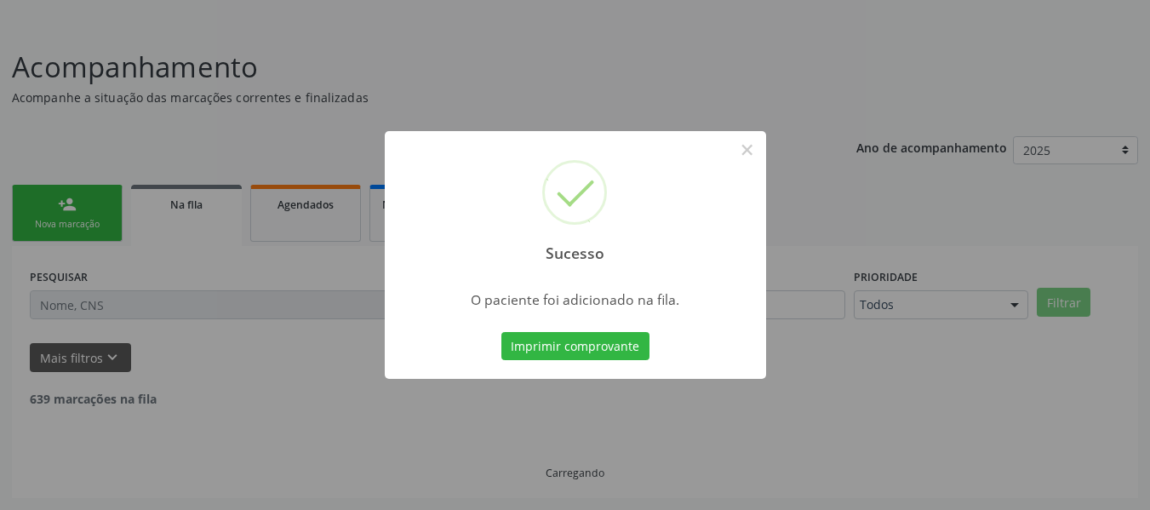
scroll to position [76, 0]
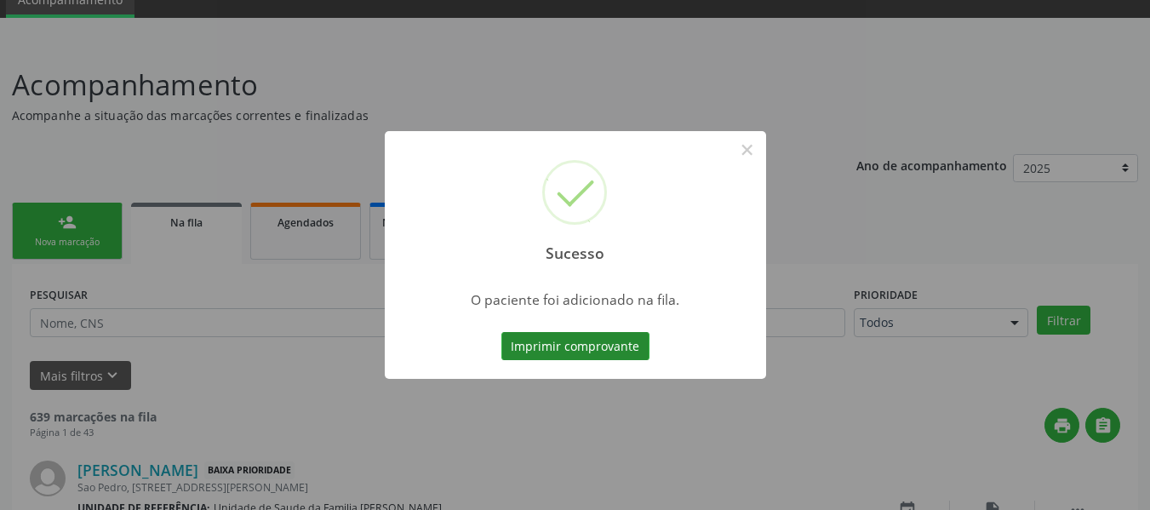
click at [549, 353] on button "Imprimir comprovante" at bounding box center [575, 346] width 148 height 29
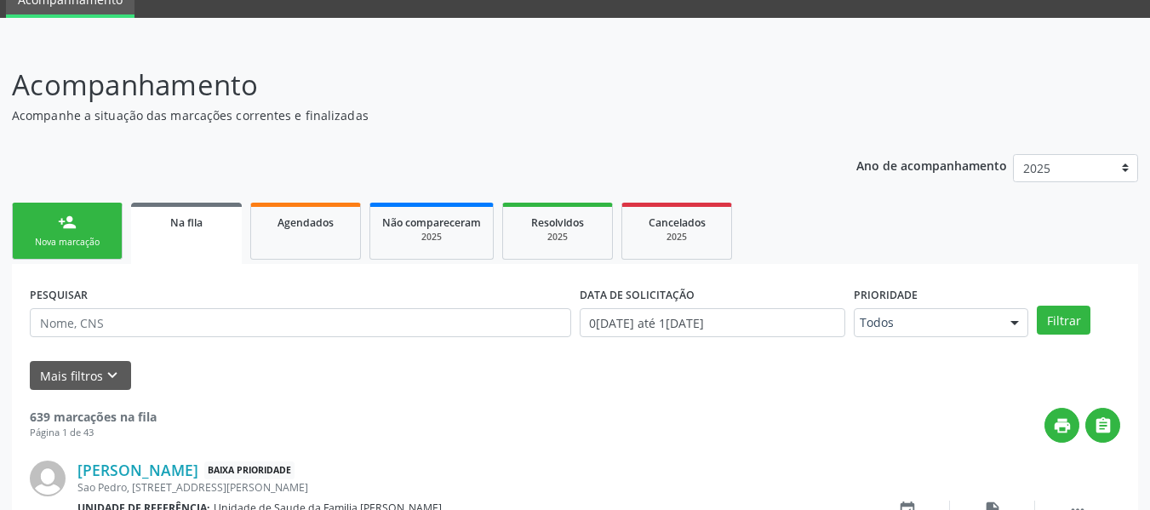
click at [63, 220] on div "person_add" at bounding box center [67, 222] width 19 height 19
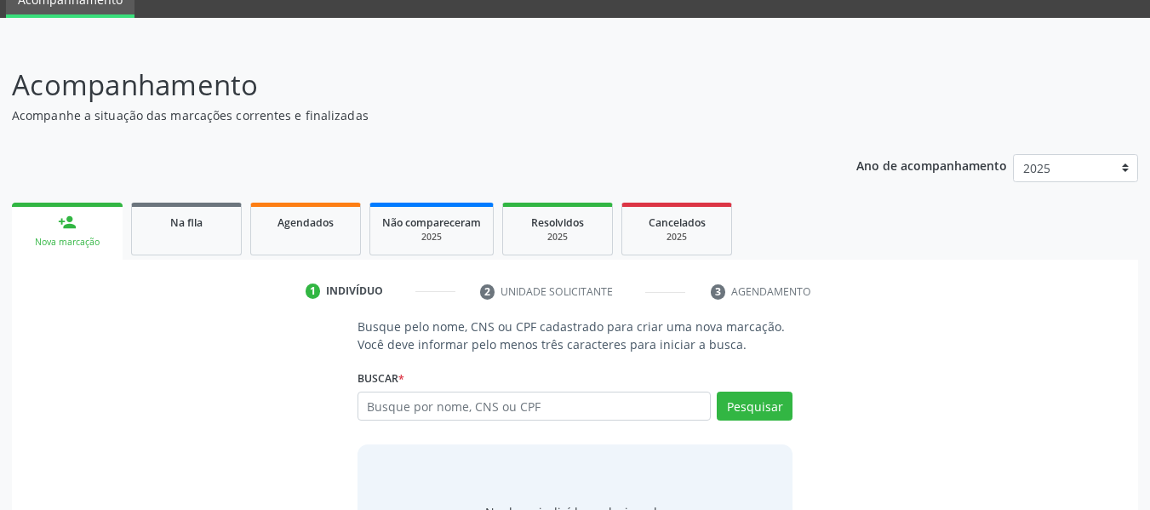
click at [417, 403] on input "text" at bounding box center [535, 406] width 354 height 29
click at [439, 410] on input "text" at bounding box center [535, 406] width 354 height 29
click at [552, 404] on input "text" at bounding box center [535, 406] width 354 height 29
click at [65, 224] on div "person_add" at bounding box center [67, 222] width 19 height 19
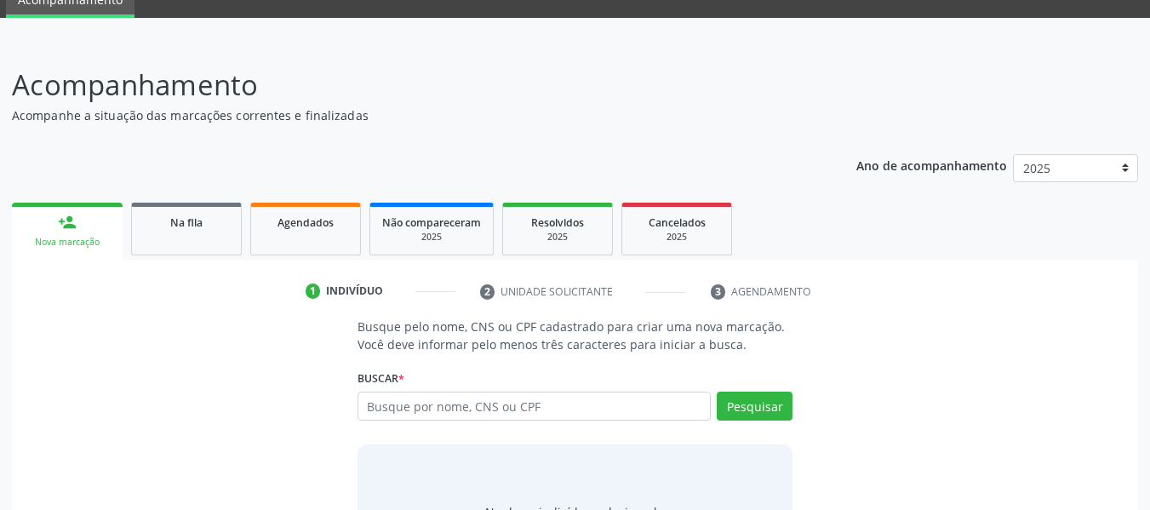
click at [413, 392] on input "text" at bounding box center [535, 406] width 354 height 29
drag, startPoint x: 386, startPoint y: 274, endPoint x: 392, endPoint y: 322, distance: 48.0
click at [392, 365] on div "Buscar * Busque por nome, CNS ou CPF Nenhum resultado encontrado para: " " Digi…" at bounding box center [576, 398] width 436 height 66
click at [384, 392] on input "text" at bounding box center [535, 406] width 354 height 29
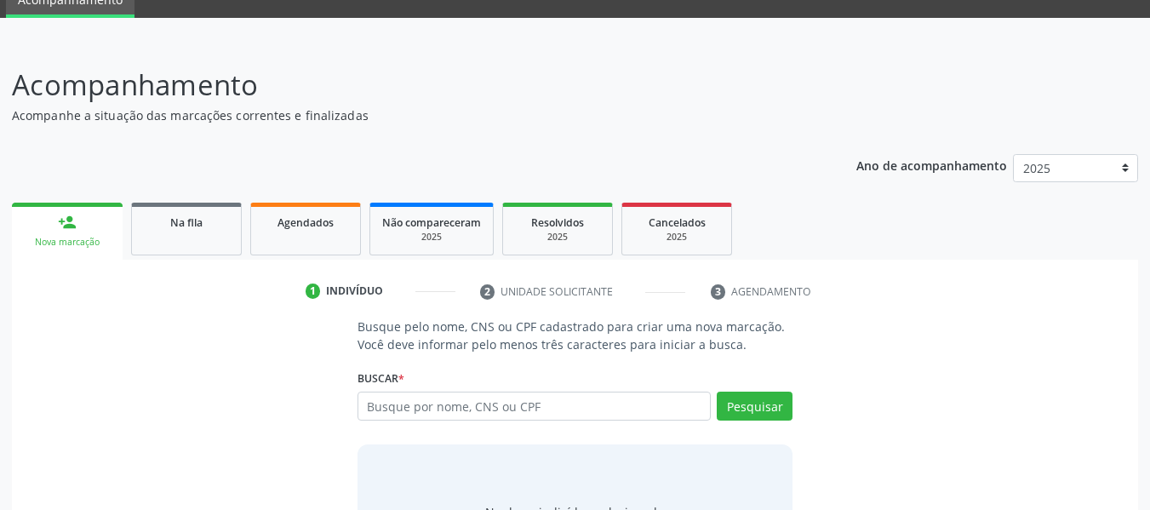
click at [70, 213] on div "person_add" at bounding box center [67, 222] width 19 height 19
click at [458, 392] on input "text" at bounding box center [535, 406] width 354 height 29
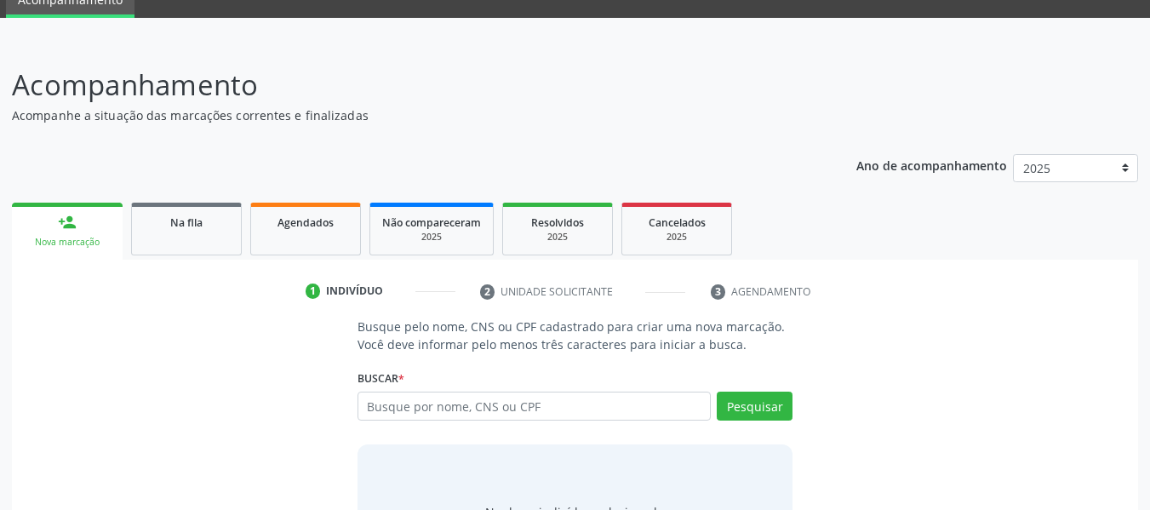
click at [458, 392] on input "text" at bounding box center [535, 406] width 354 height 29
click at [741, 392] on button "Pesquisar" at bounding box center [755, 406] width 76 height 29
click at [519, 392] on input "text" at bounding box center [535, 406] width 354 height 29
click at [461, 392] on input "text" at bounding box center [535, 406] width 354 height 29
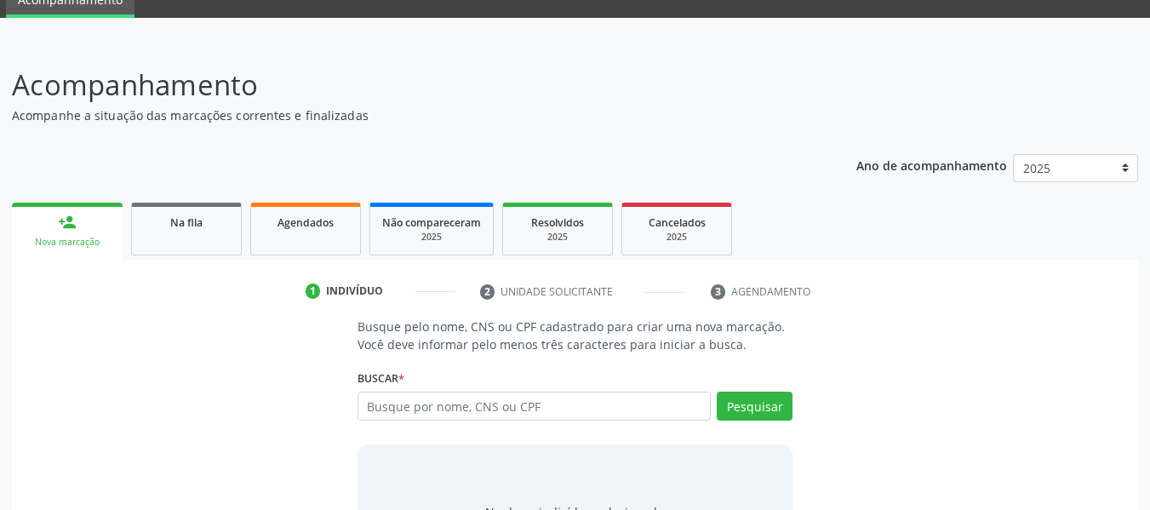
click at [496, 392] on input "text" at bounding box center [535, 406] width 354 height 29
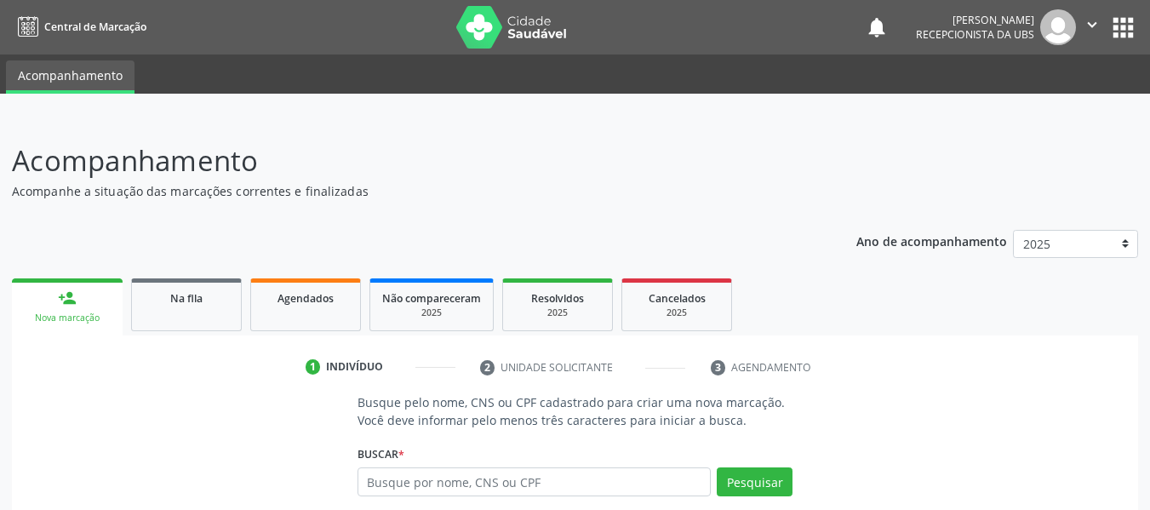
click at [443, 482] on input "text" at bounding box center [535, 481] width 354 height 29
type input "705006877165859"
click at [749, 483] on button "Pesquisar" at bounding box center [755, 481] width 76 height 29
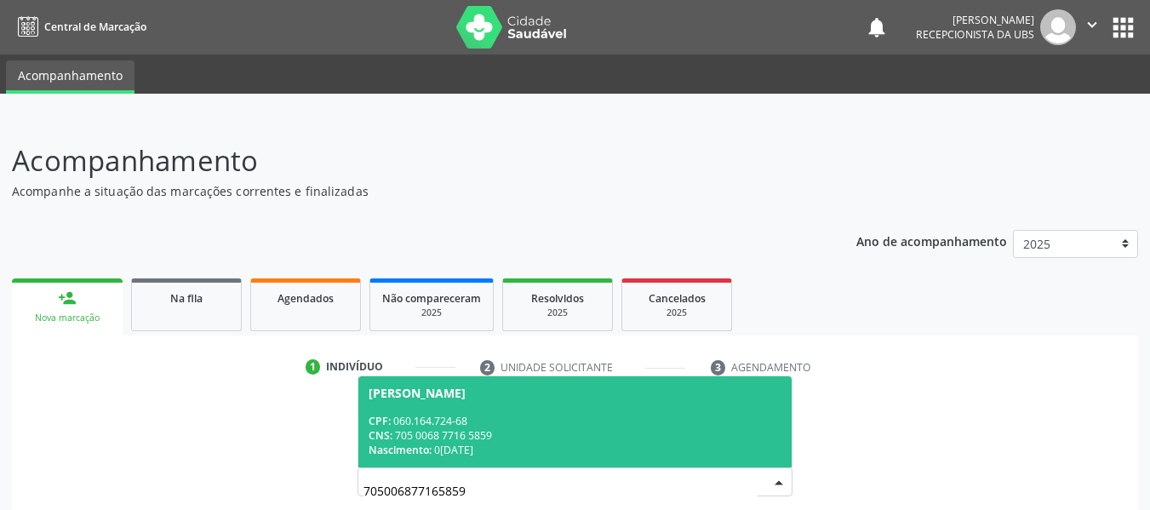
click at [506, 438] on div "CNS: 705 0068 7716 5859" at bounding box center [576, 435] width 414 height 14
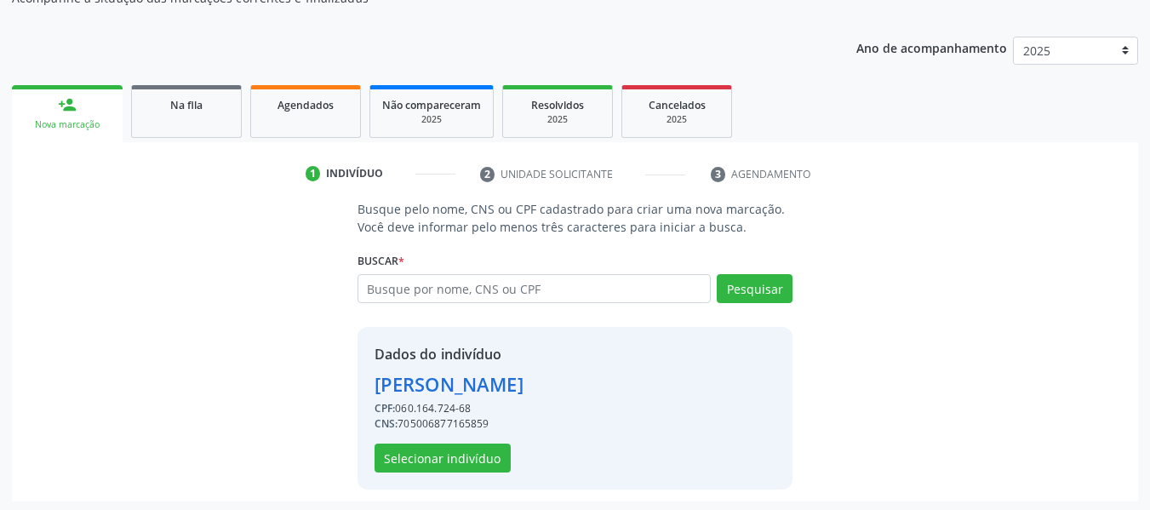
scroll to position [197, 0]
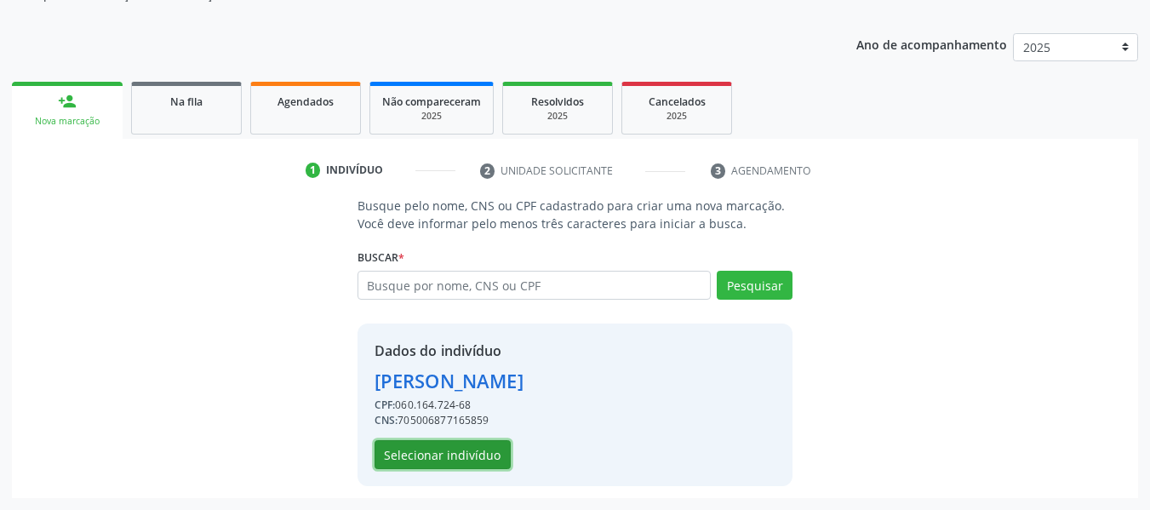
click at [456, 451] on button "Selecionar indivíduo" at bounding box center [443, 454] width 136 height 29
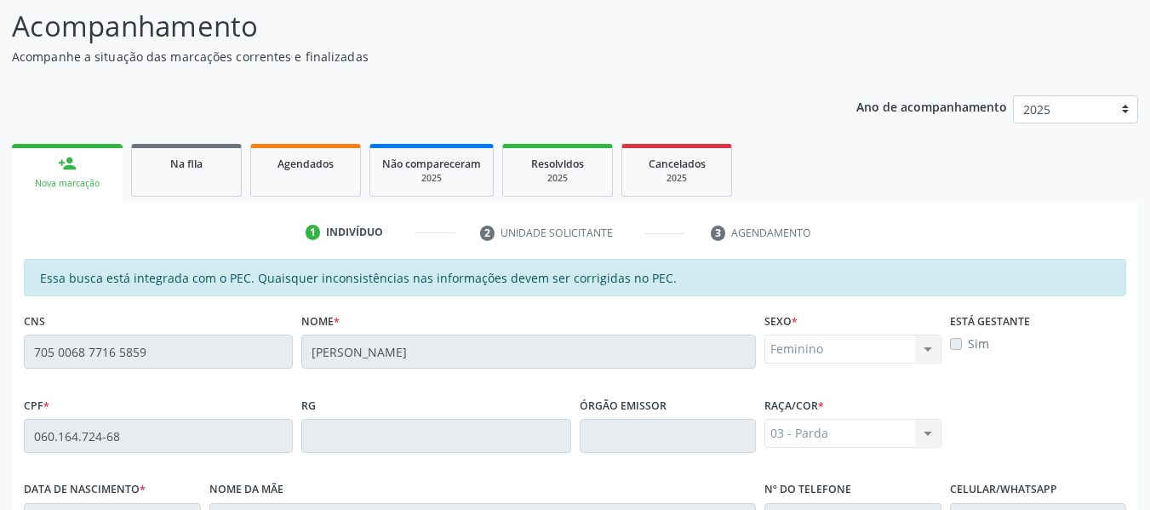
scroll to position [112, 0]
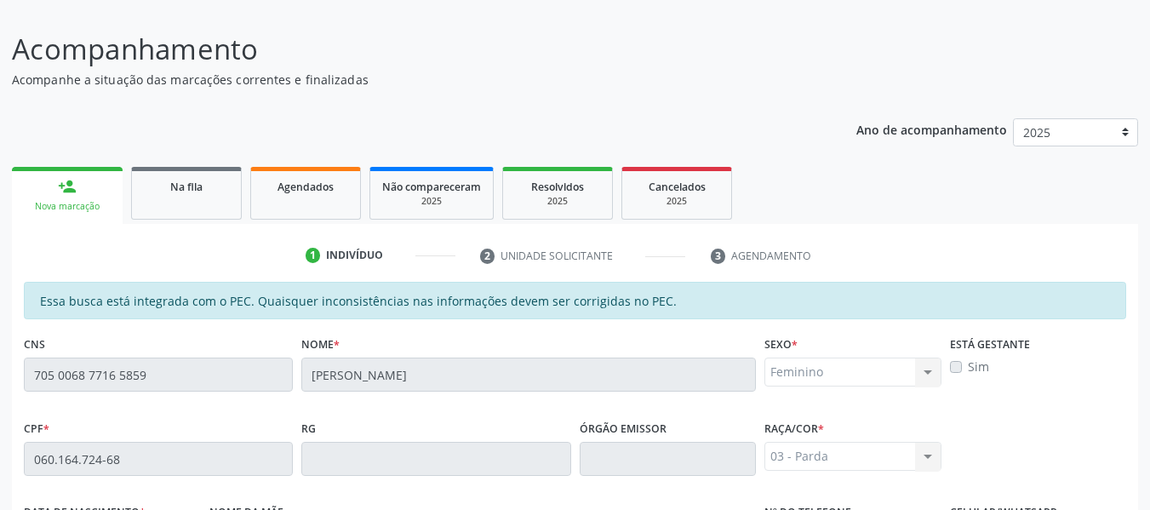
click at [66, 180] on div "person_add" at bounding box center [67, 186] width 19 height 19
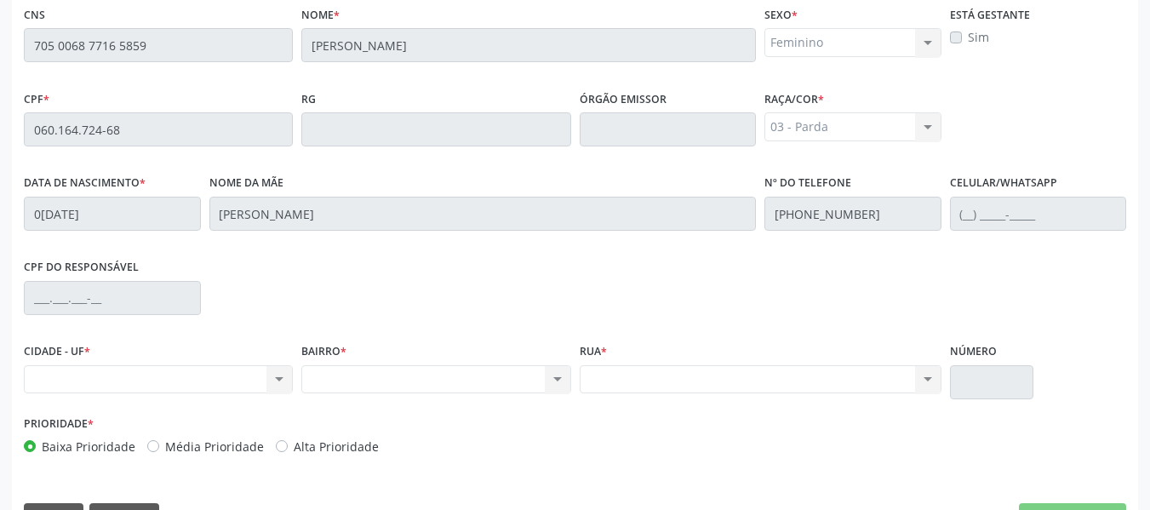
scroll to position [486, 0]
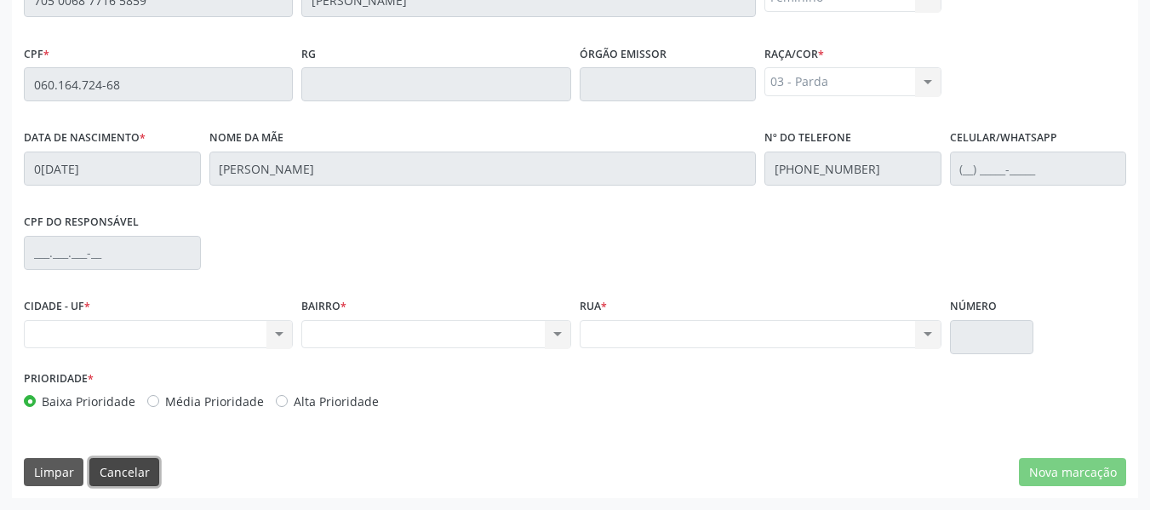
click at [134, 470] on button "Cancelar" at bounding box center [124, 472] width 70 height 29
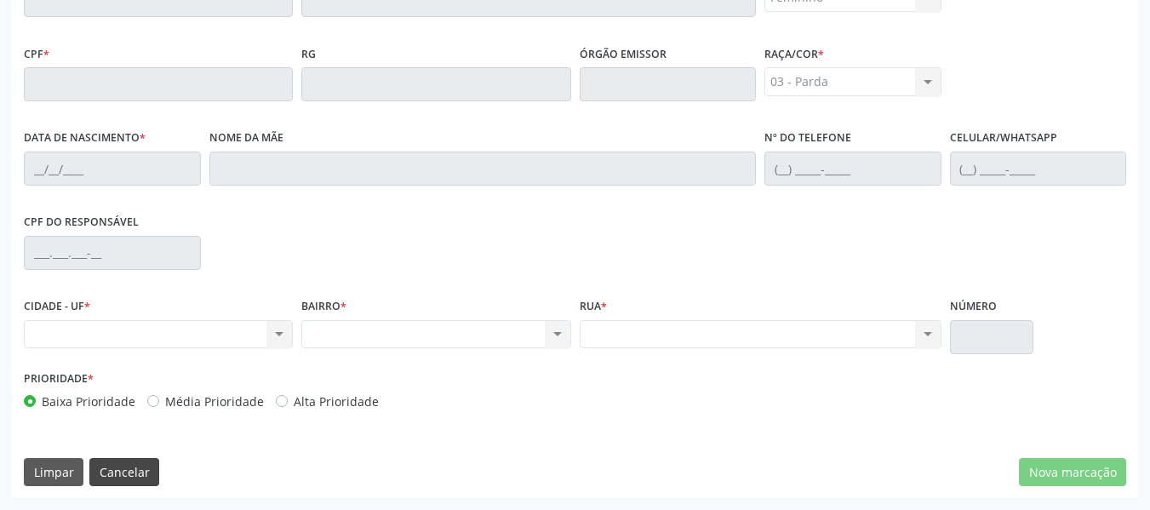
scroll to position [170, 0]
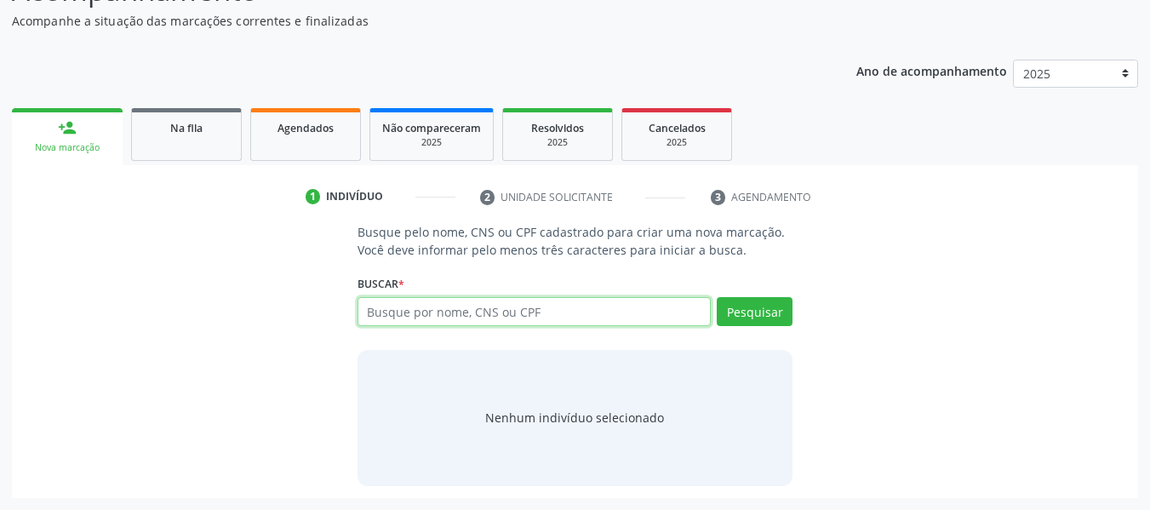
click at [410, 317] on input "text" at bounding box center [535, 311] width 354 height 29
type input "57138850468"
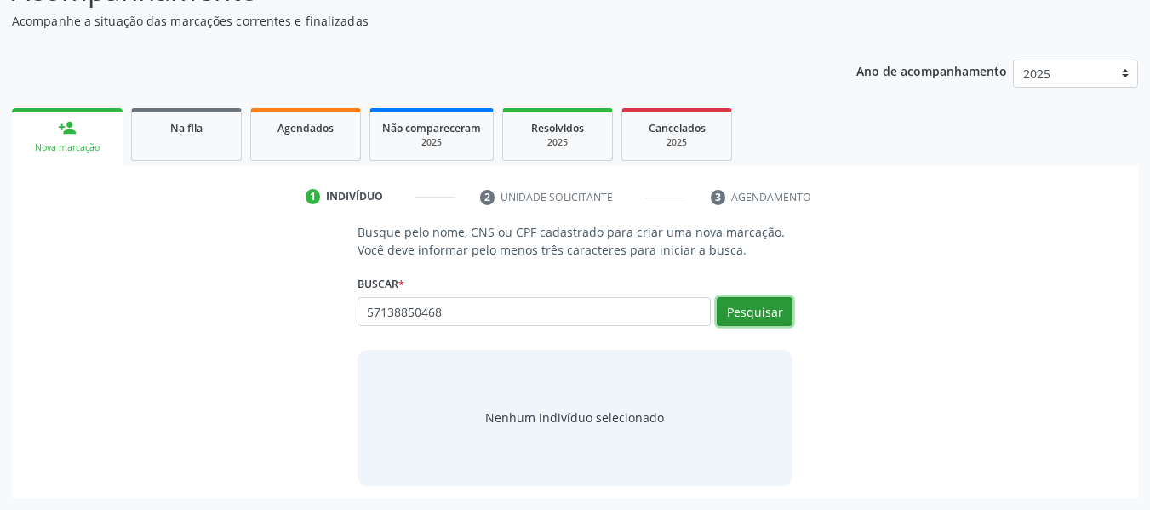
click at [747, 312] on button "Pesquisar" at bounding box center [755, 311] width 76 height 29
type input "57138850468"
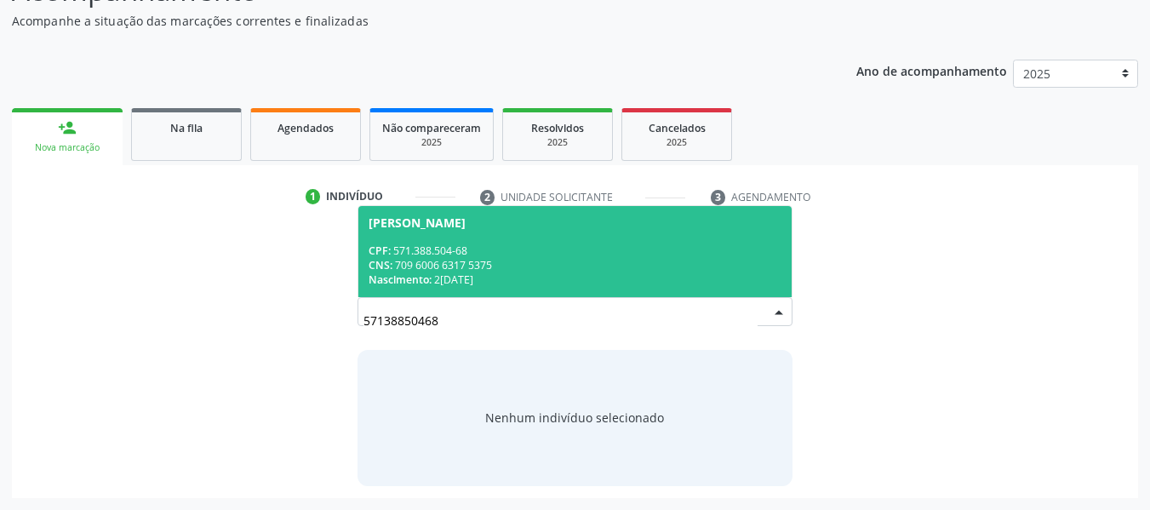
click at [472, 258] on div "CNS: 709 6006 6317 5375" at bounding box center [576, 265] width 414 height 14
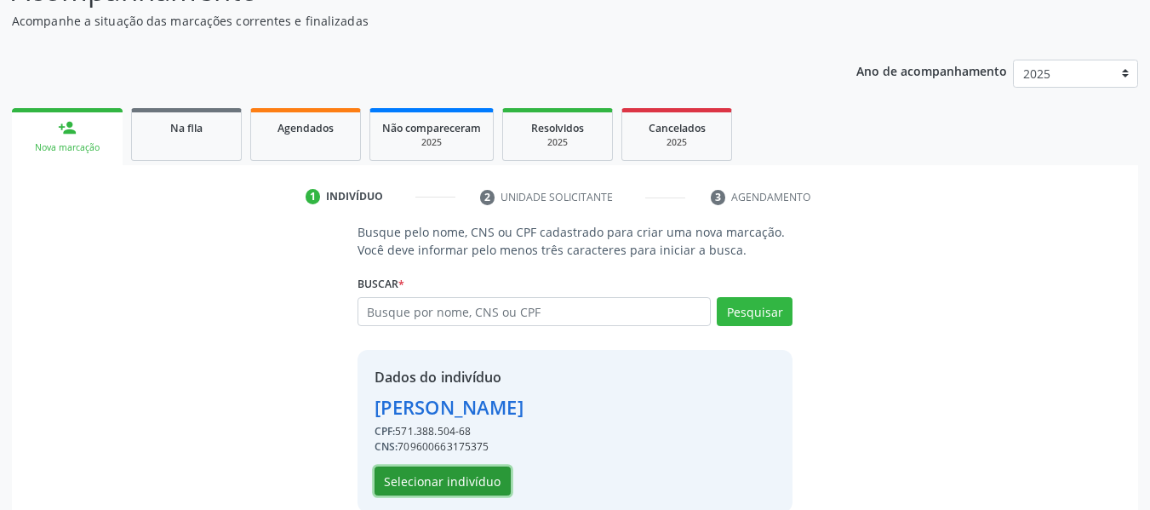
click at [441, 478] on button "Selecionar indivíduo" at bounding box center [443, 480] width 136 height 29
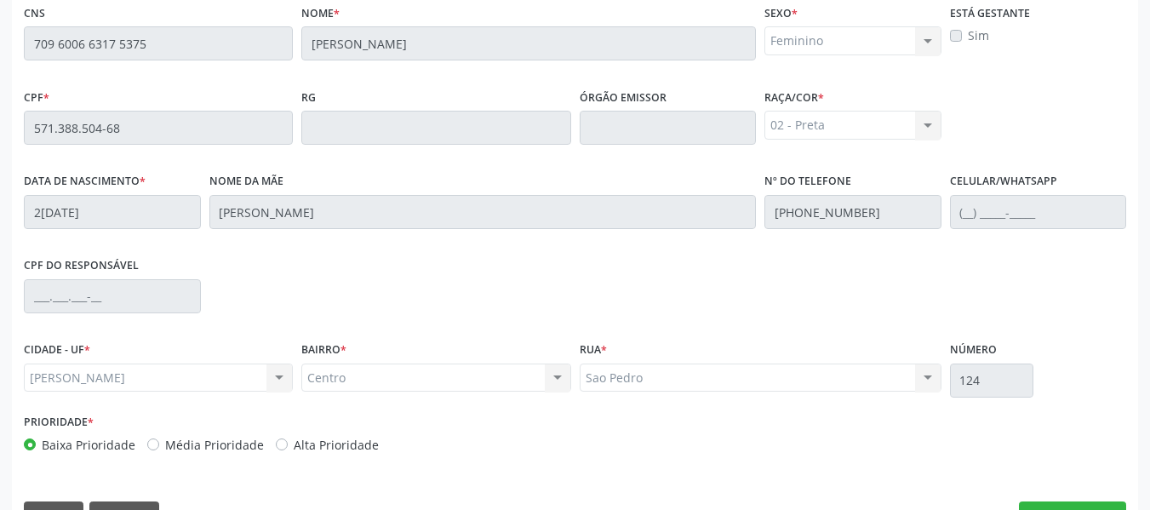
scroll to position [486, 0]
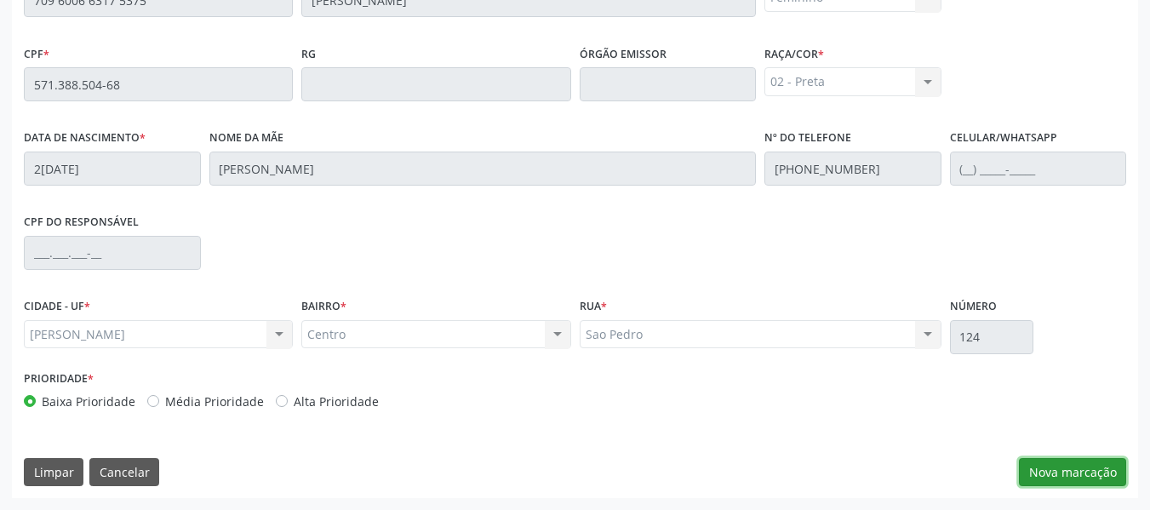
click at [1052, 470] on button "Nova marcação" at bounding box center [1072, 472] width 107 height 29
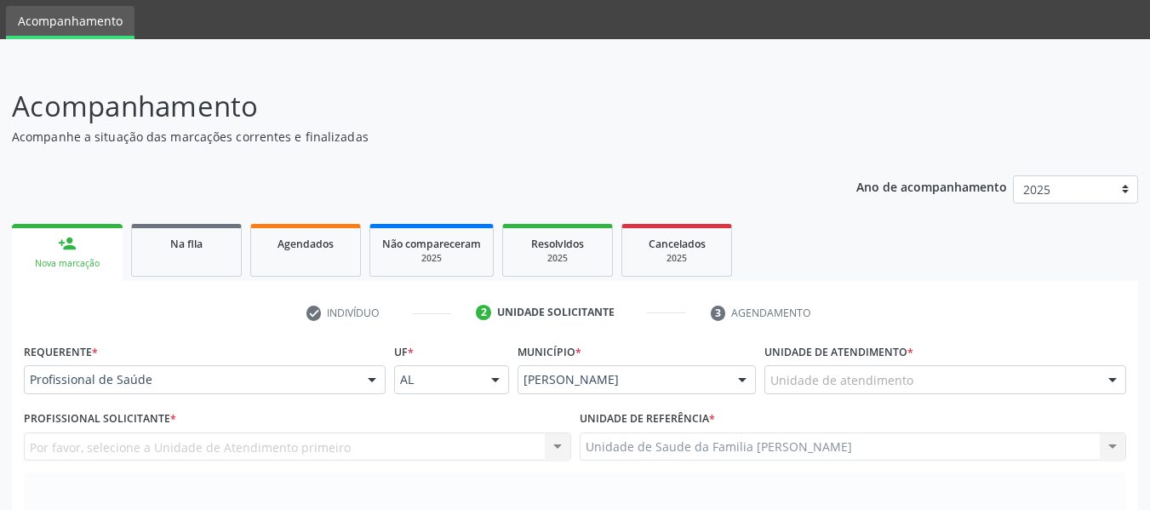
scroll to position [43, 0]
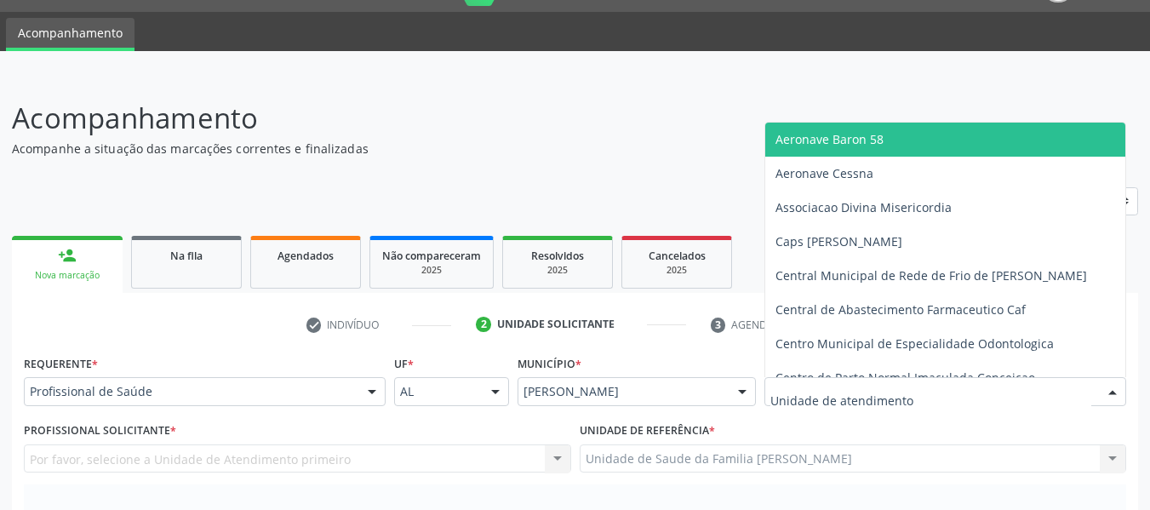
click at [1116, 386] on div at bounding box center [1113, 392] width 26 height 29
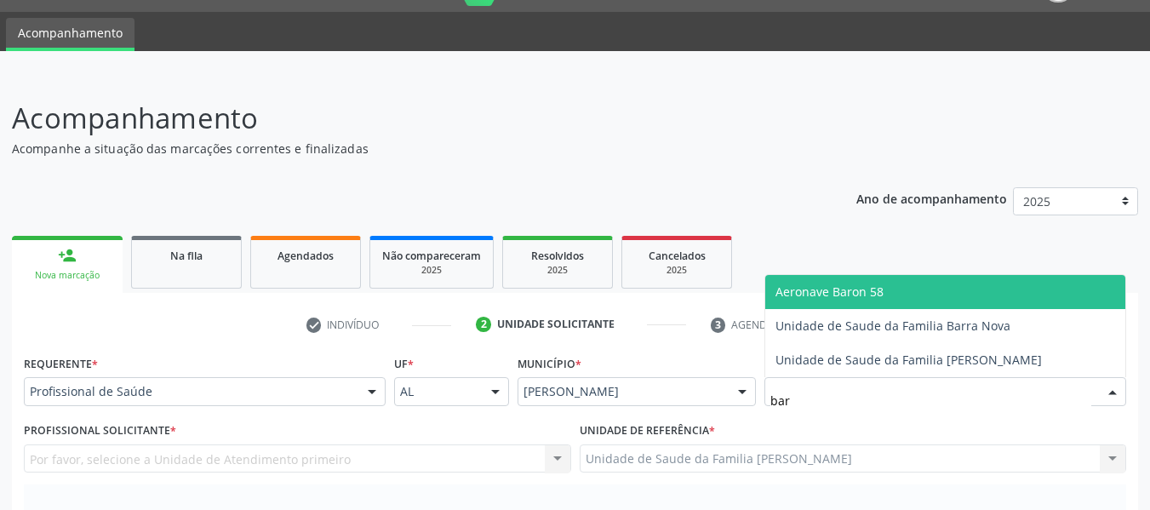
type input "barr"
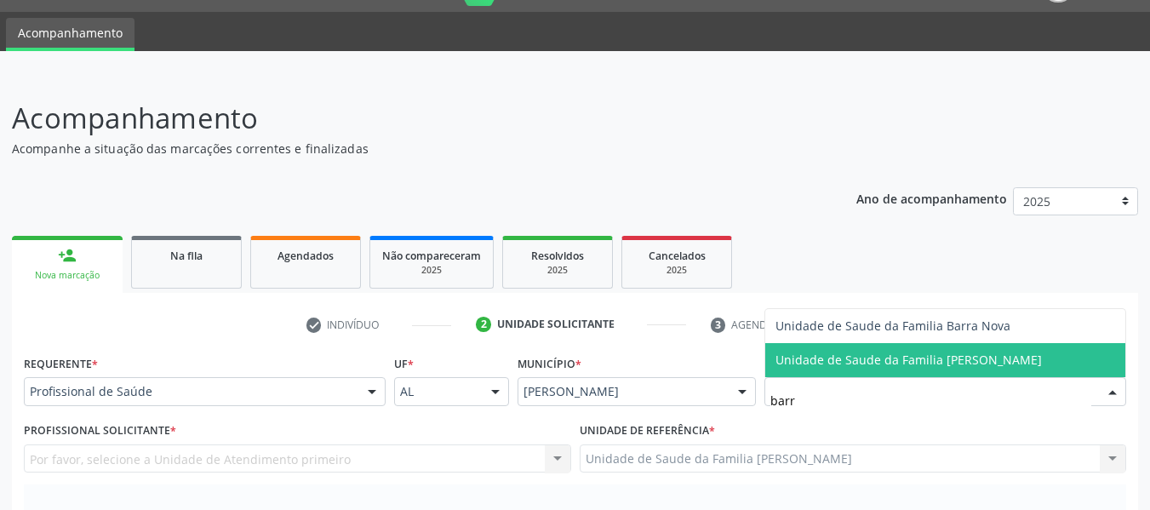
click at [981, 358] on span "Unidade de Saude da Familia [PERSON_NAME]" at bounding box center [908, 360] width 266 height 16
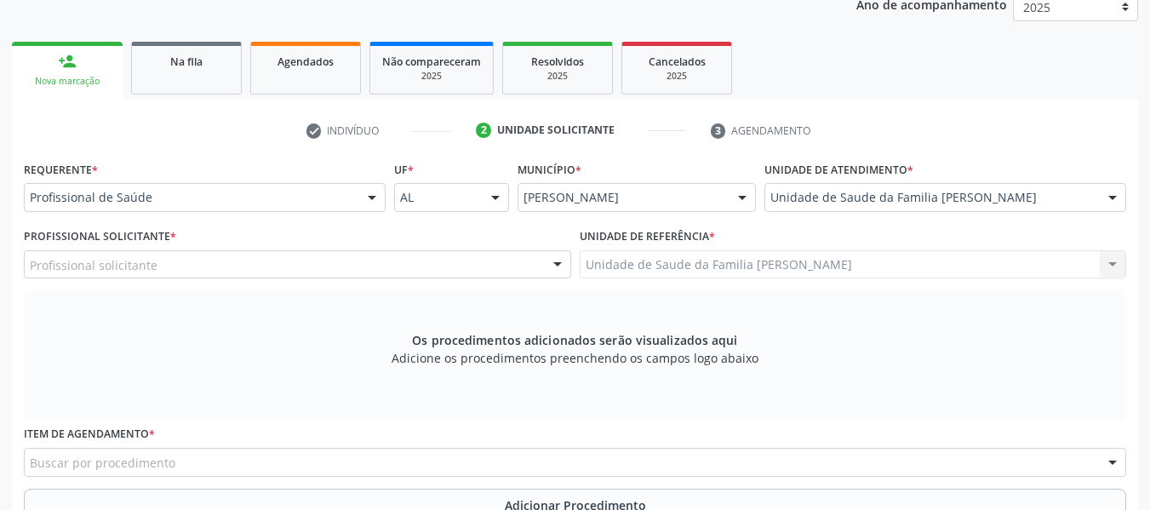
scroll to position [281, 0]
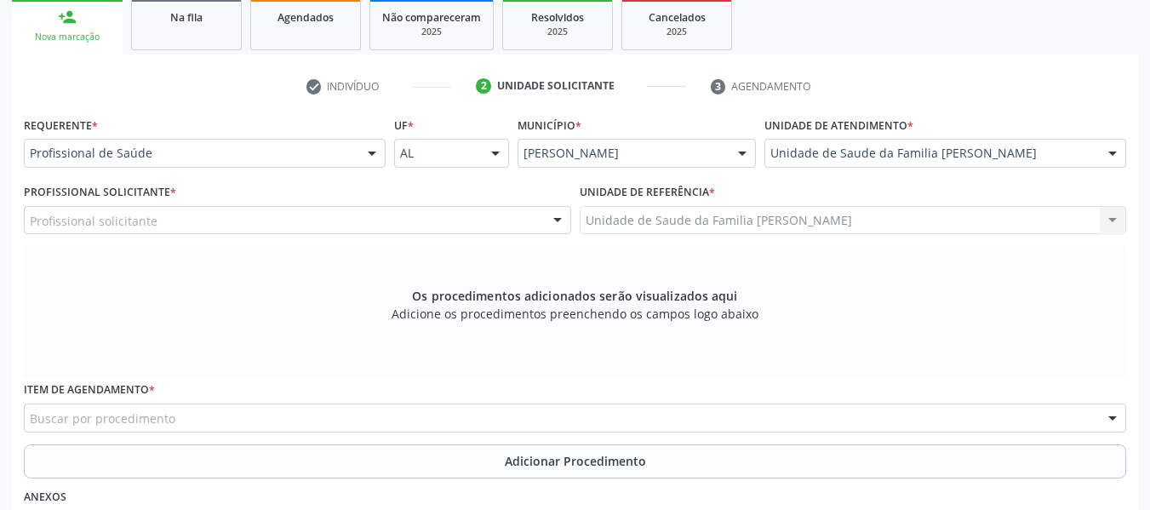
click at [556, 215] on div at bounding box center [558, 221] width 26 height 29
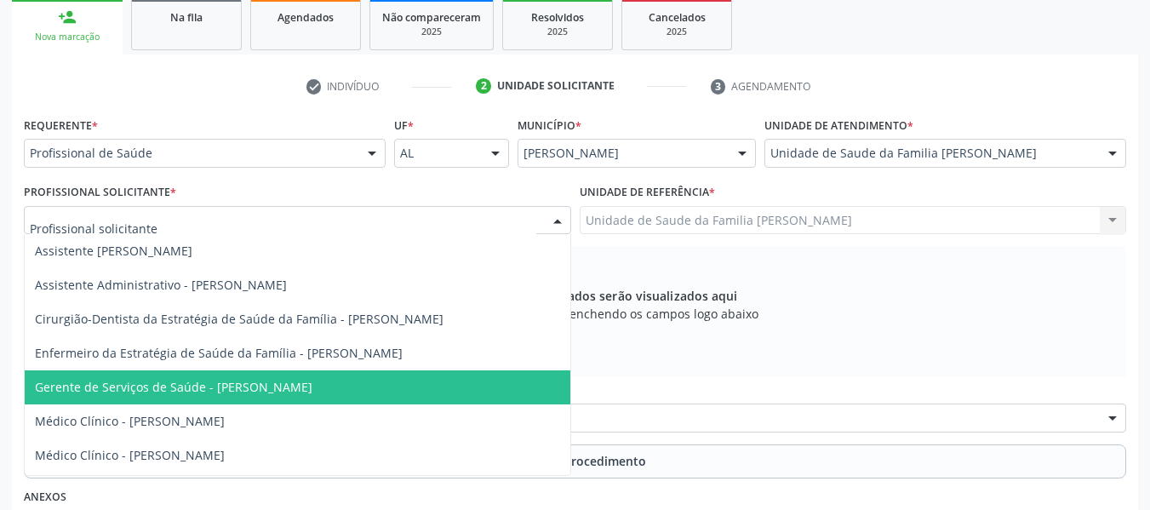
scroll to position [66, 0]
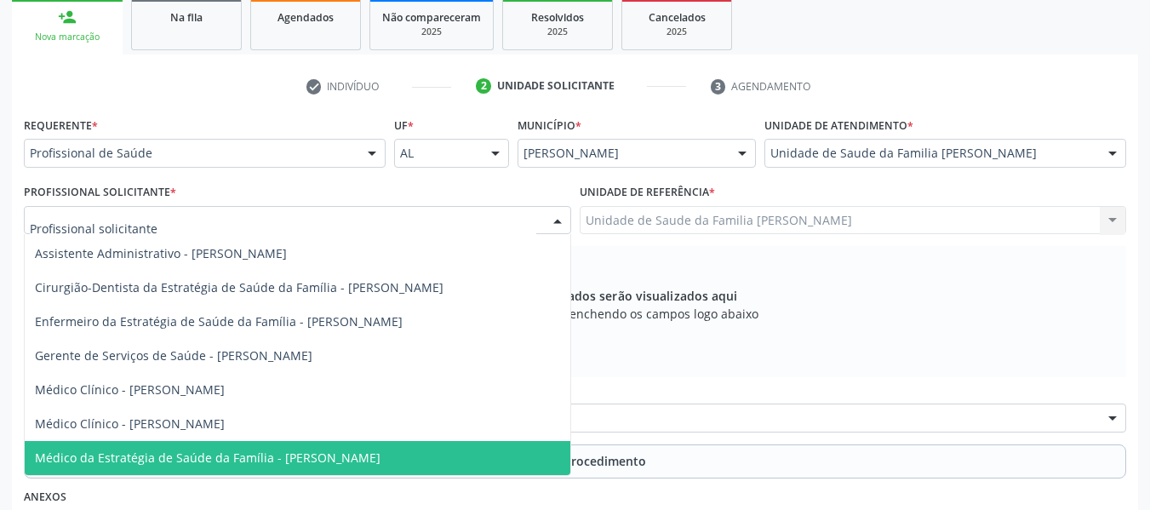
click at [348, 457] on span "Médico da Estratégia de Saúde da Família - [PERSON_NAME]" at bounding box center [208, 457] width 346 height 16
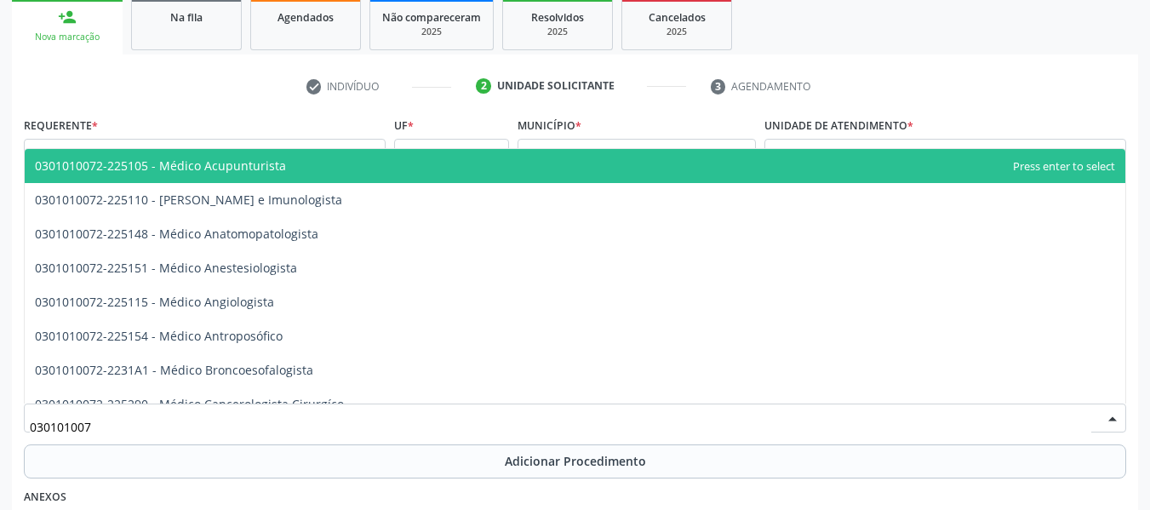
type input "0301010072"
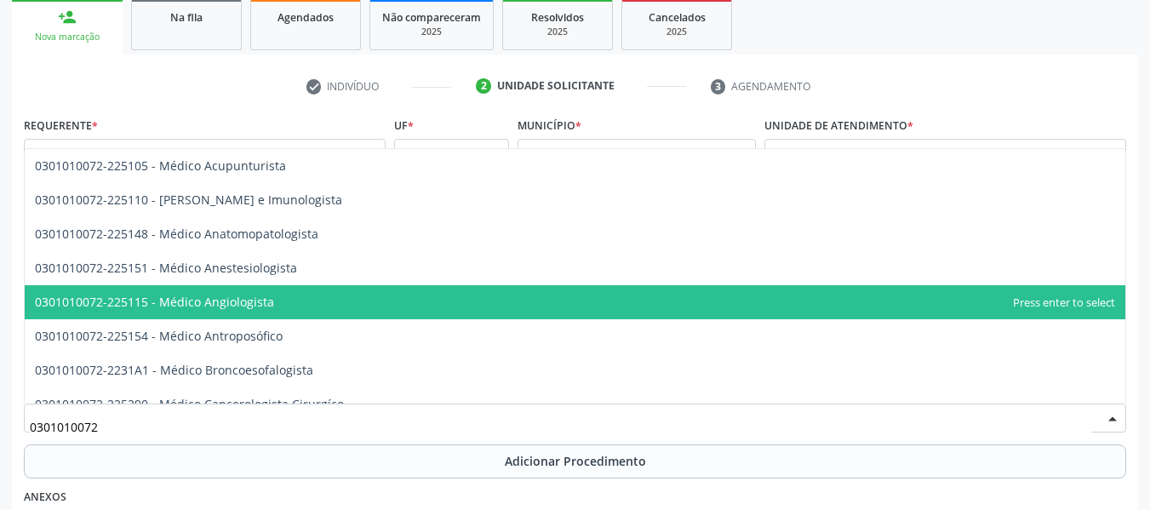
click at [193, 302] on span "0301010072-225115 - Médico Angiologista" at bounding box center [154, 302] width 239 height 16
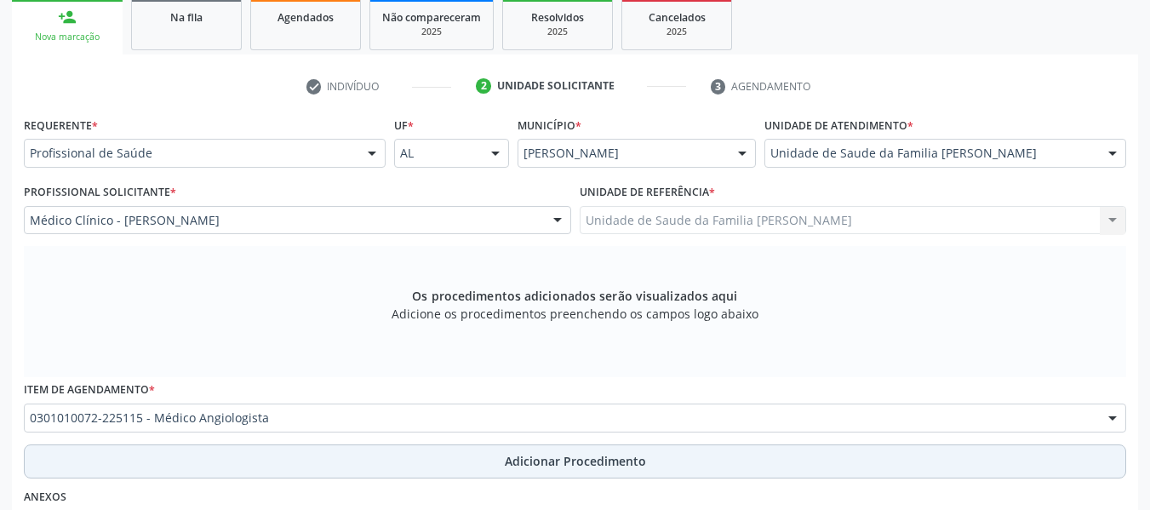
click at [572, 461] on span "Adicionar Procedimento" at bounding box center [575, 461] width 141 height 18
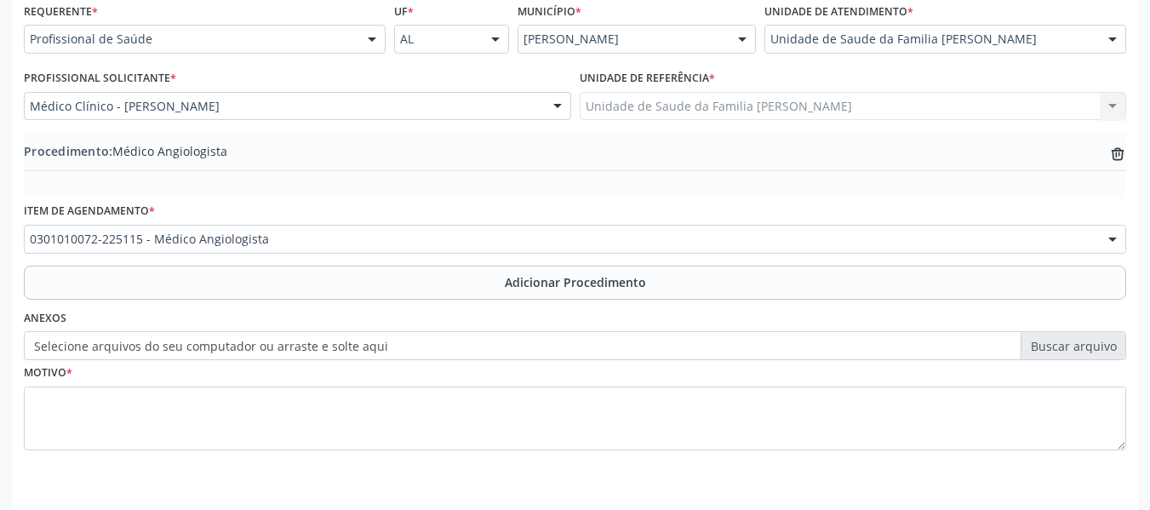
scroll to position [448, 0]
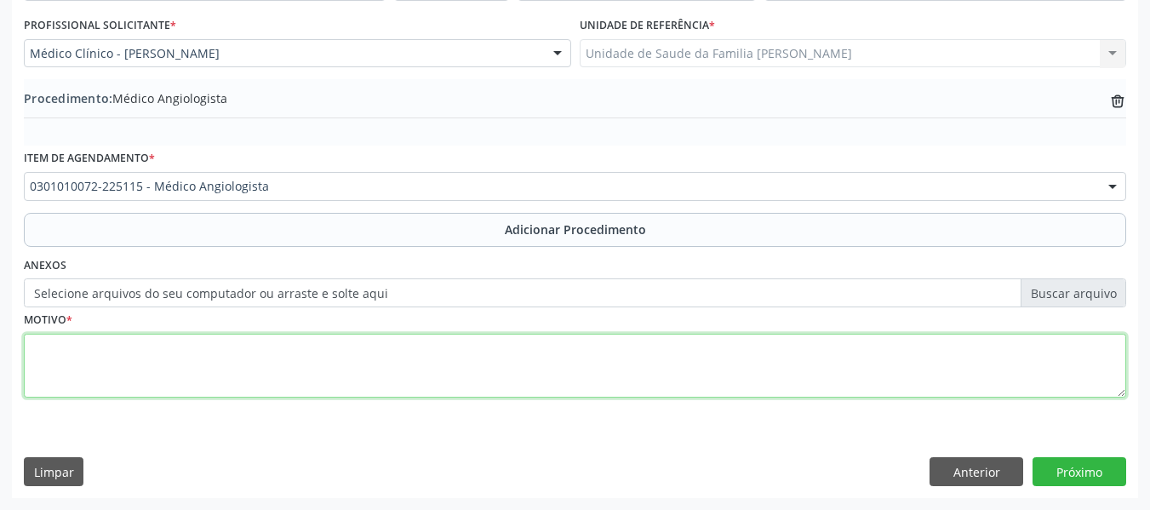
click at [107, 361] on textarea at bounding box center [575, 366] width 1102 height 65
type textarea "Dores MMII + [MEDICAL_DATA] + varizes"
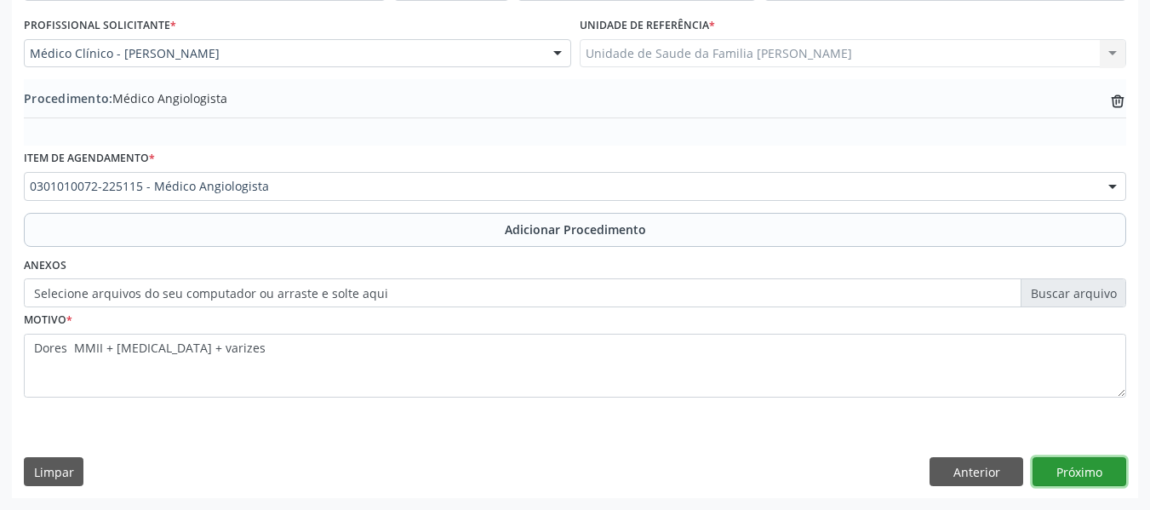
click at [1065, 466] on button "Próximo" at bounding box center [1080, 471] width 94 height 29
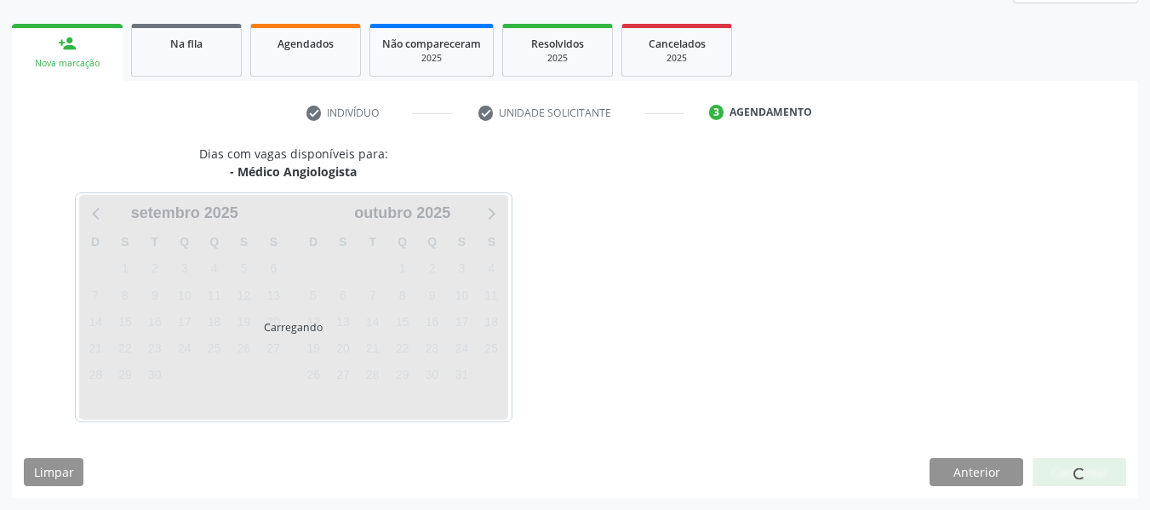
scroll to position [305, 0]
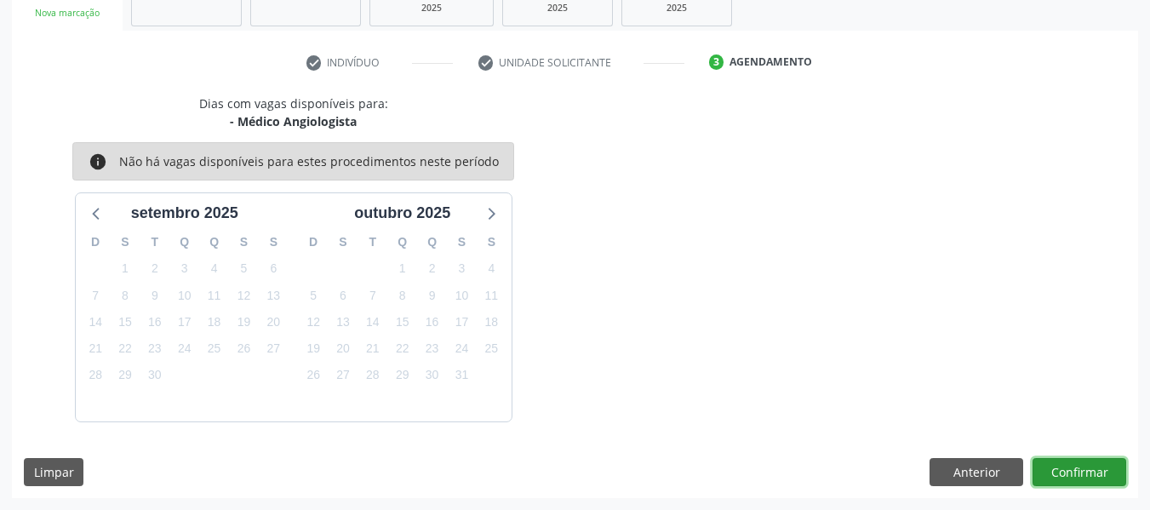
click at [1065, 466] on button "Confirmar" at bounding box center [1080, 472] width 94 height 29
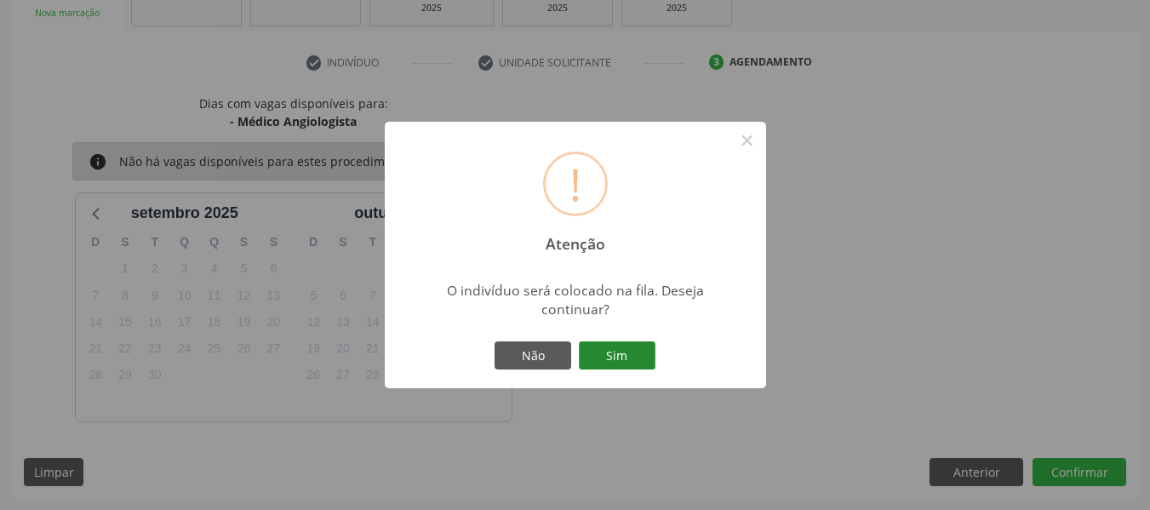
click at [619, 350] on button "Sim" at bounding box center [617, 355] width 77 height 29
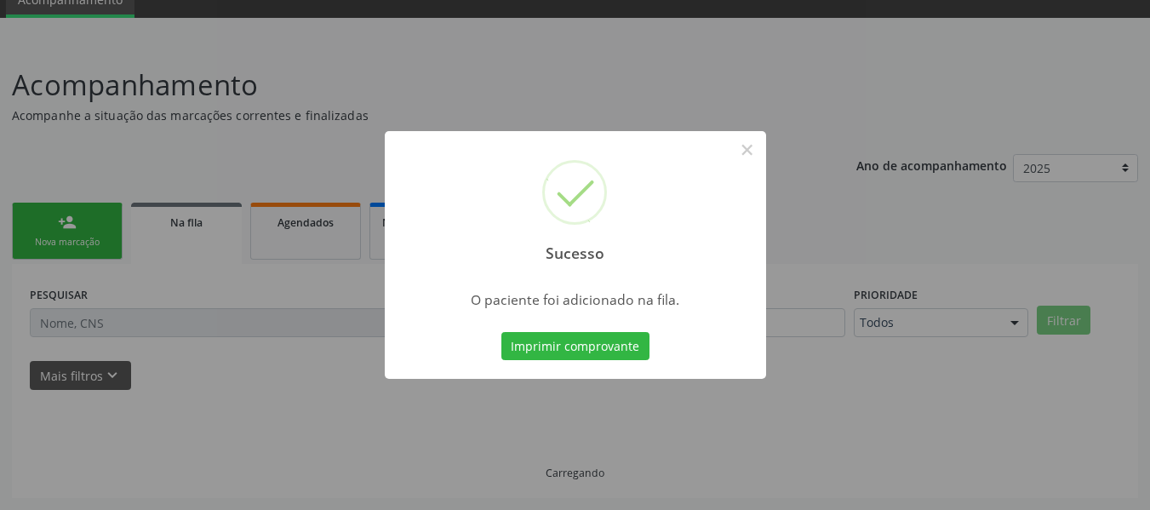
scroll to position [76, 0]
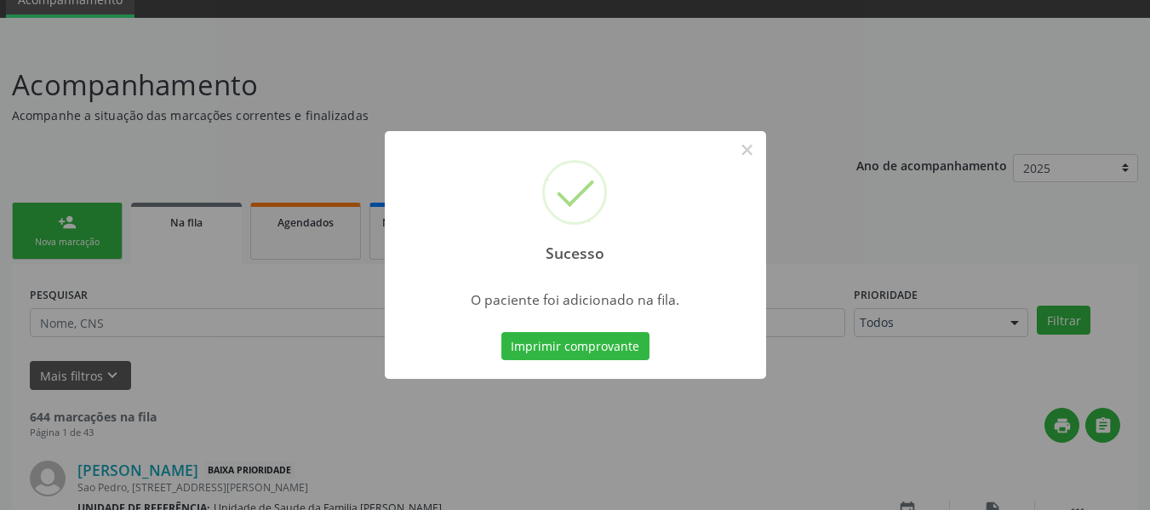
click at [70, 223] on div "Sucesso × O paciente foi adicionado na fila. Imprimir comprovante Cancel" at bounding box center [575, 255] width 1150 height 510
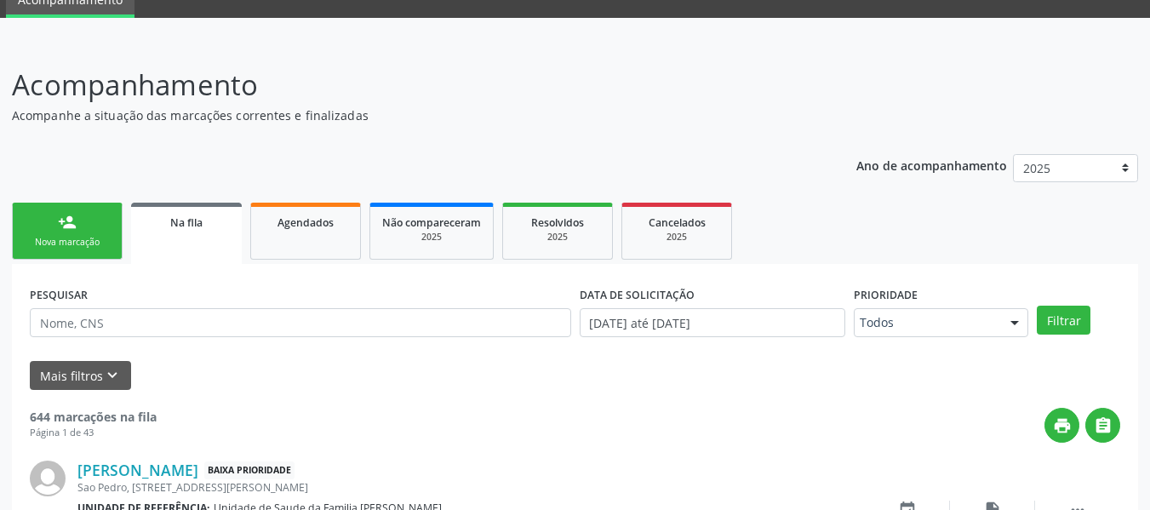
click at [70, 223] on div "person_add" at bounding box center [67, 222] width 19 height 19
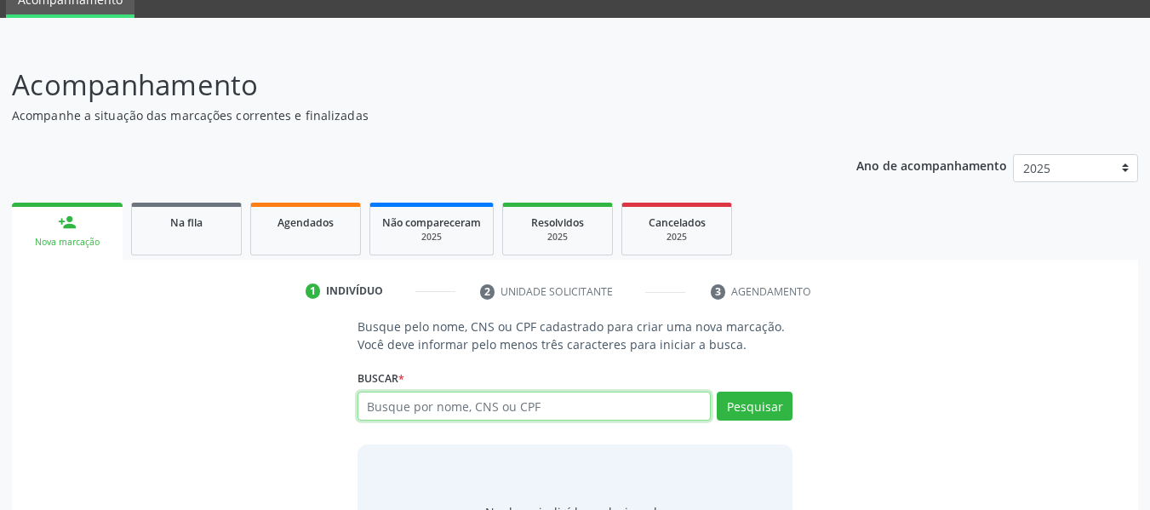
click at [425, 410] on input "text" at bounding box center [535, 406] width 354 height 29
type input "709600663175375"
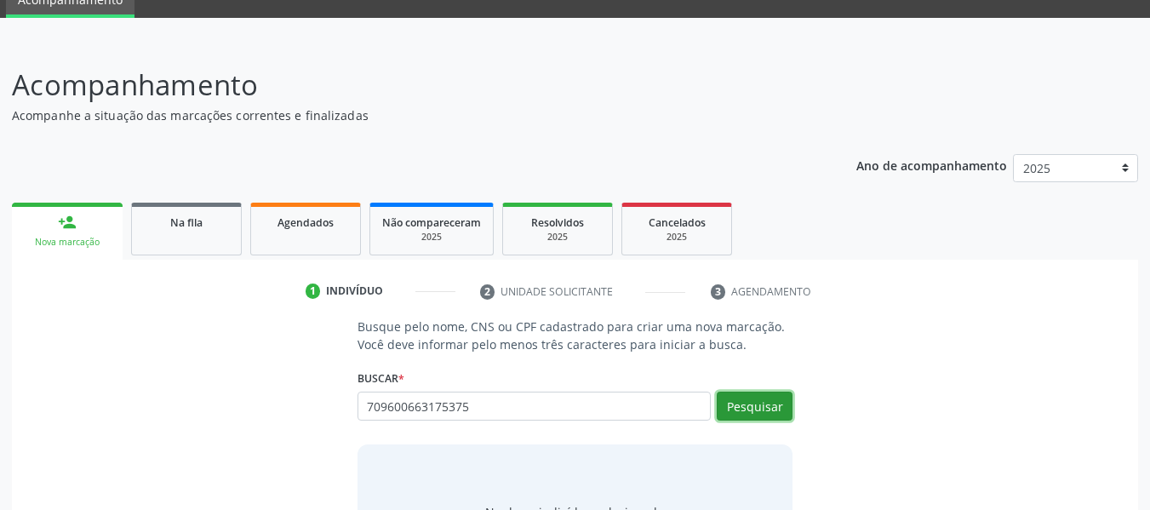
click at [758, 401] on button "Pesquisar" at bounding box center [755, 406] width 76 height 29
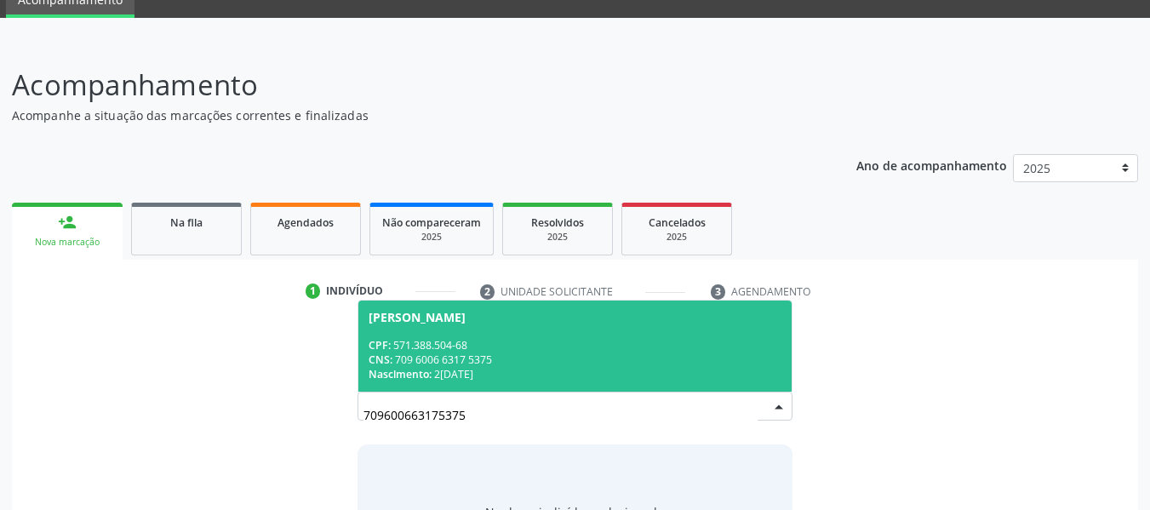
click at [426, 363] on div "CNS: 709 6006 6317 5375" at bounding box center [576, 359] width 414 height 14
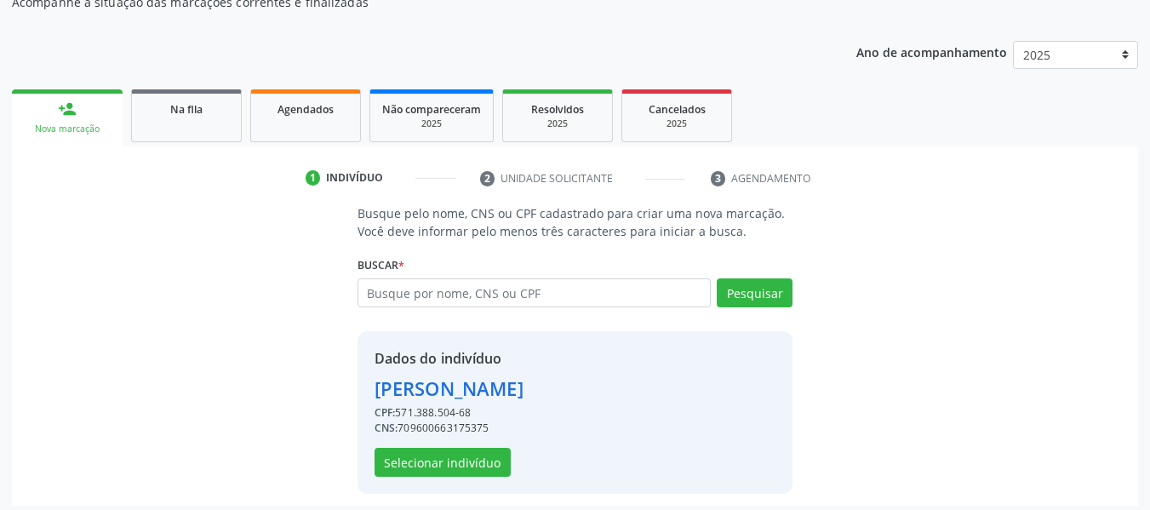
scroll to position [197, 0]
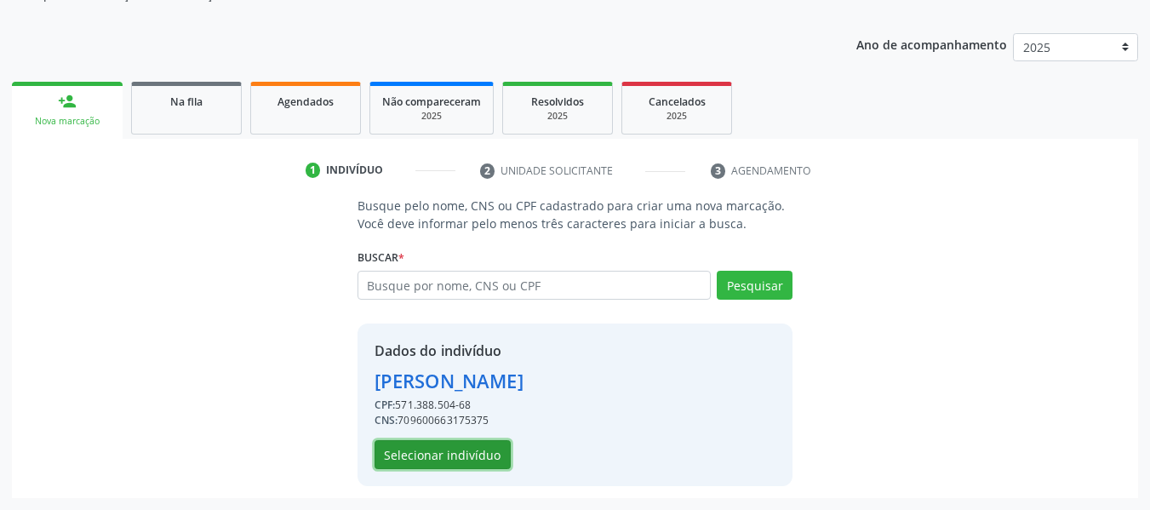
click at [478, 449] on button "Selecionar indivíduo" at bounding box center [443, 454] width 136 height 29
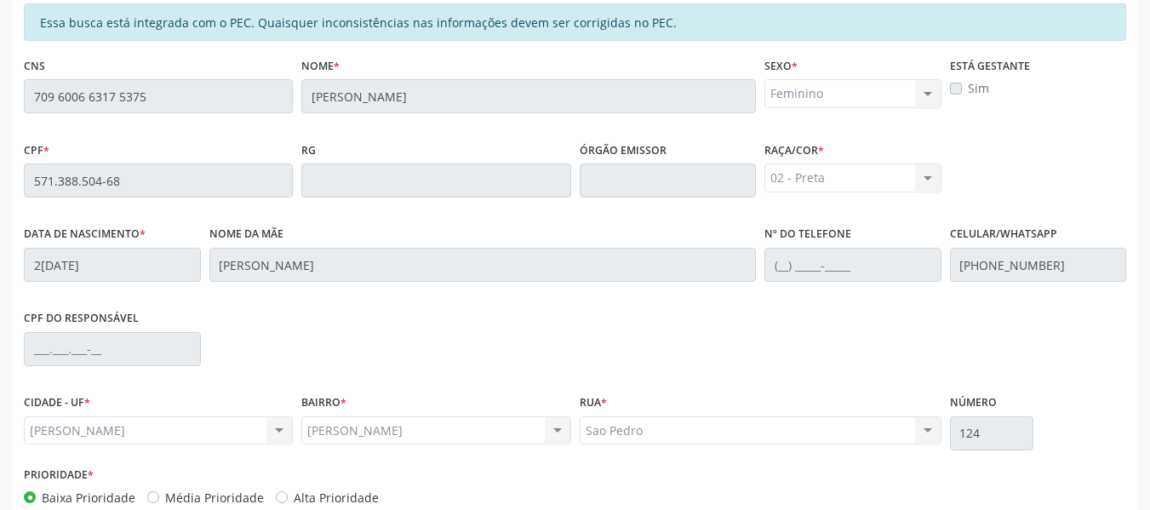
scroll to position [486, 0]
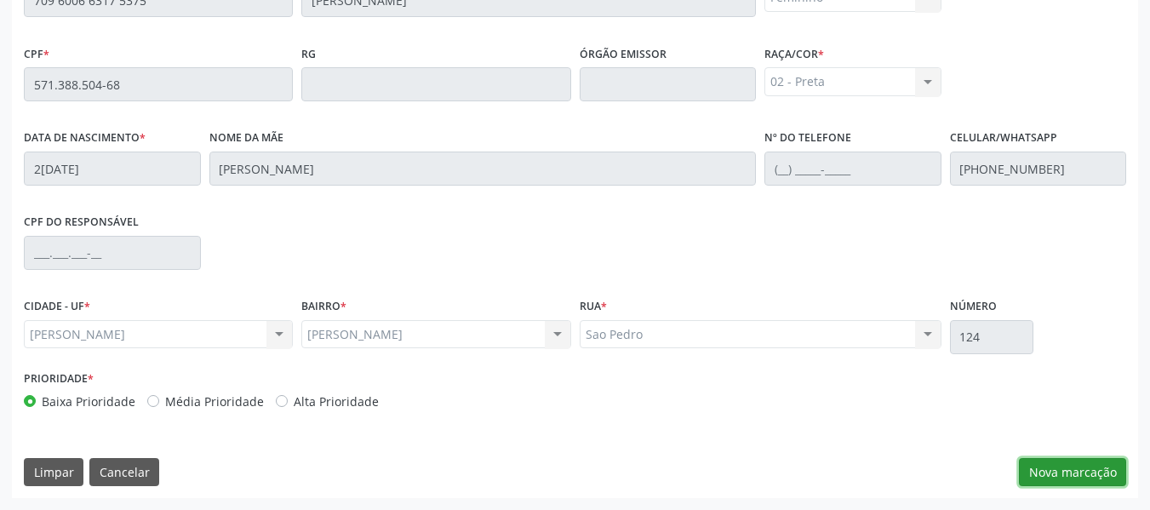
click at [1080, 471] on button "Nova marcação" at bounding box center [1072, 472] width 107 height 29
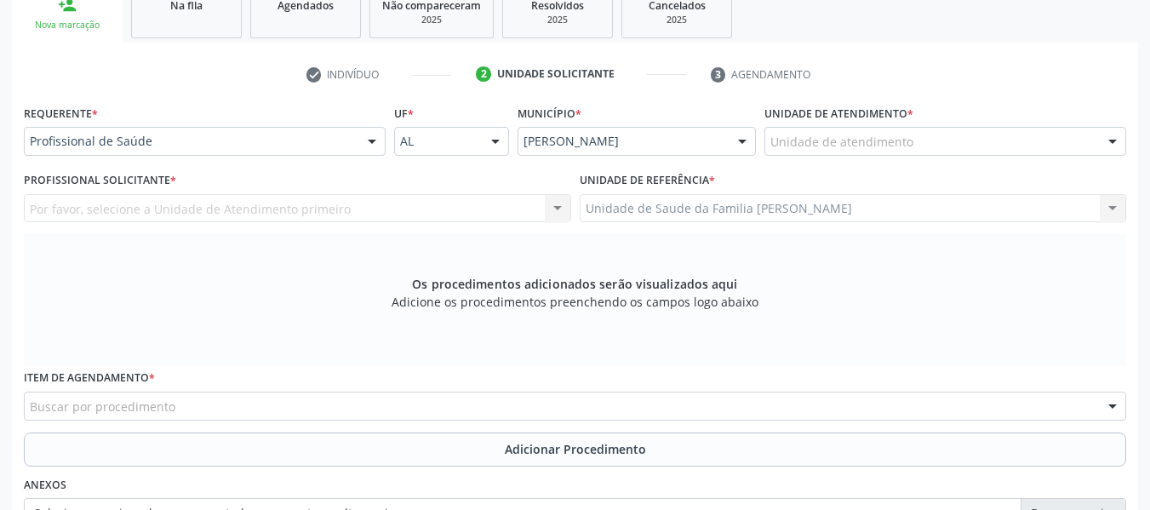
scroll to position [214, 0]
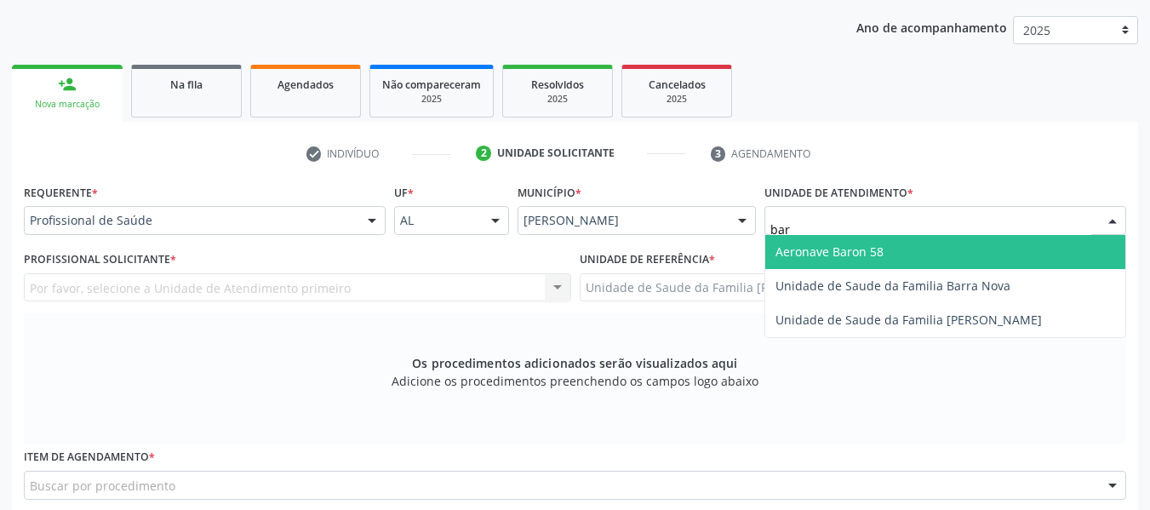
type input "barr"
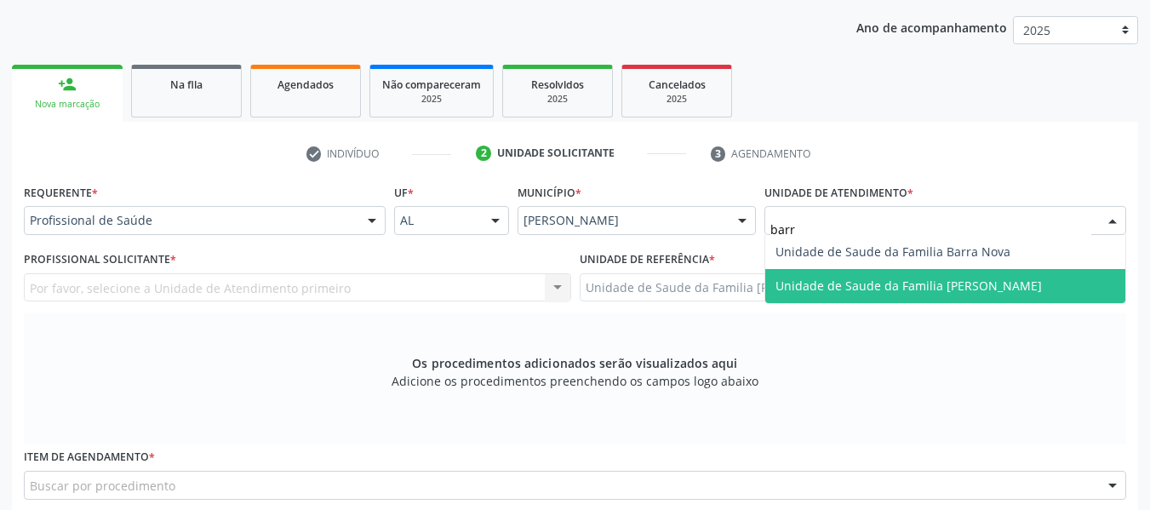
click at [866, 281] on span "Unidade de Saude da Familia [PERSON_NAME]" at bounding box center [908, 285] width 266 height 16
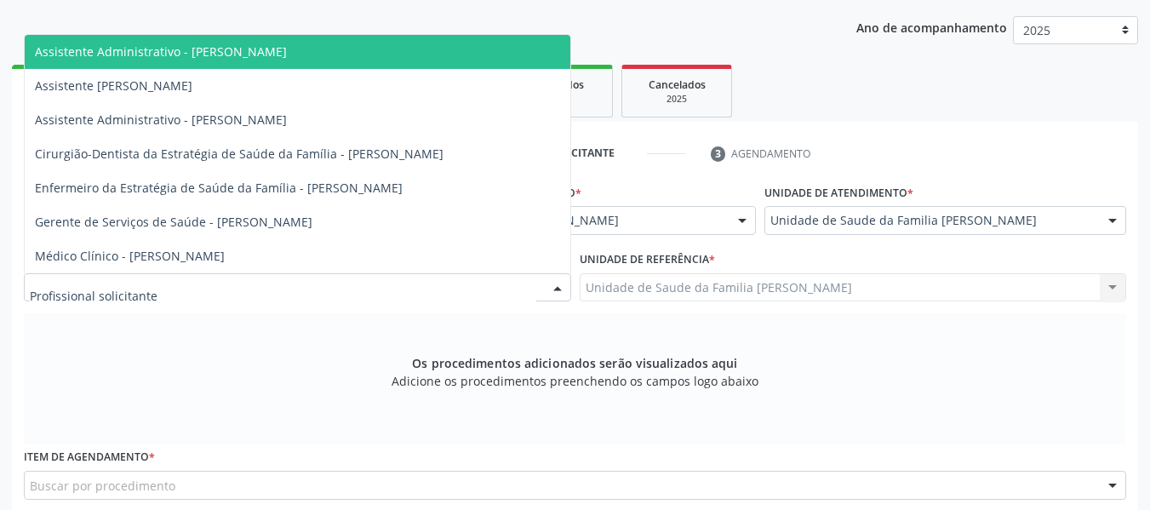
click at [558, 281] on div at bounding box center [558, 288] width 26 height 29
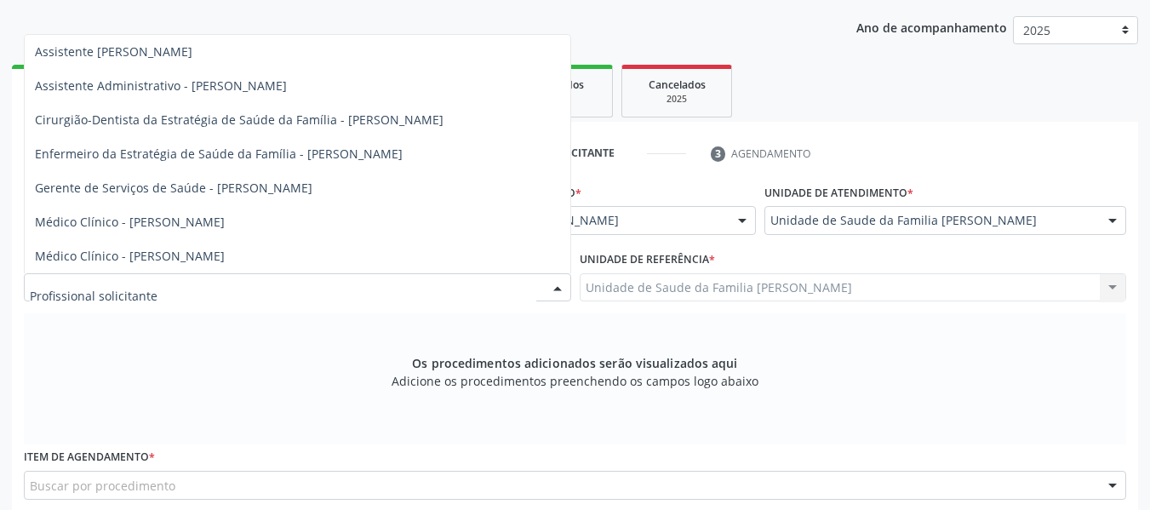
scroll to position [68, 0]
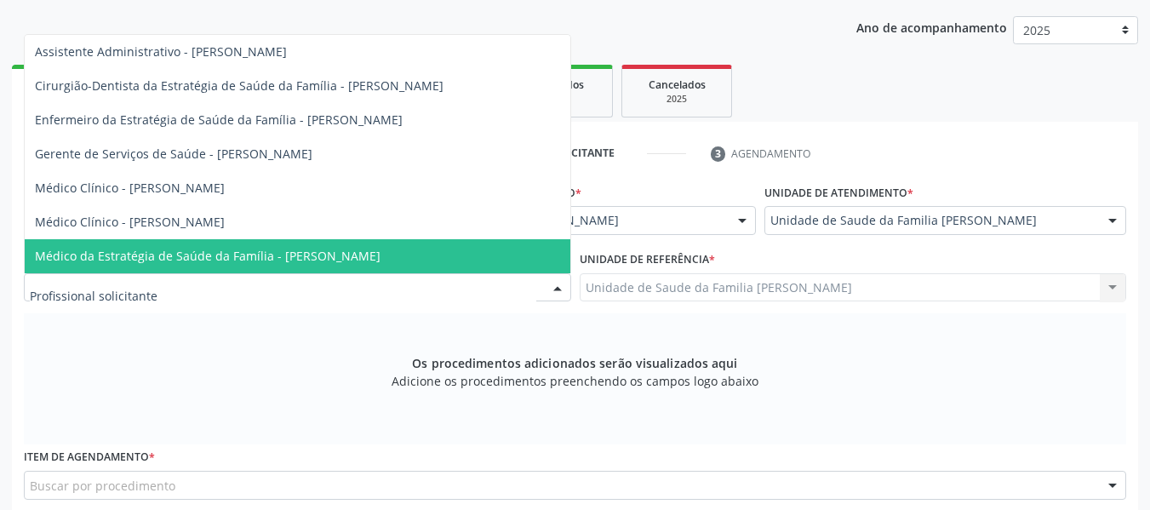
click at [369, 258] on span "Médico da Estratégia de Saúde da Família - [PERSON_NAME]" at bounding box center [208, 256] width 346 height 16
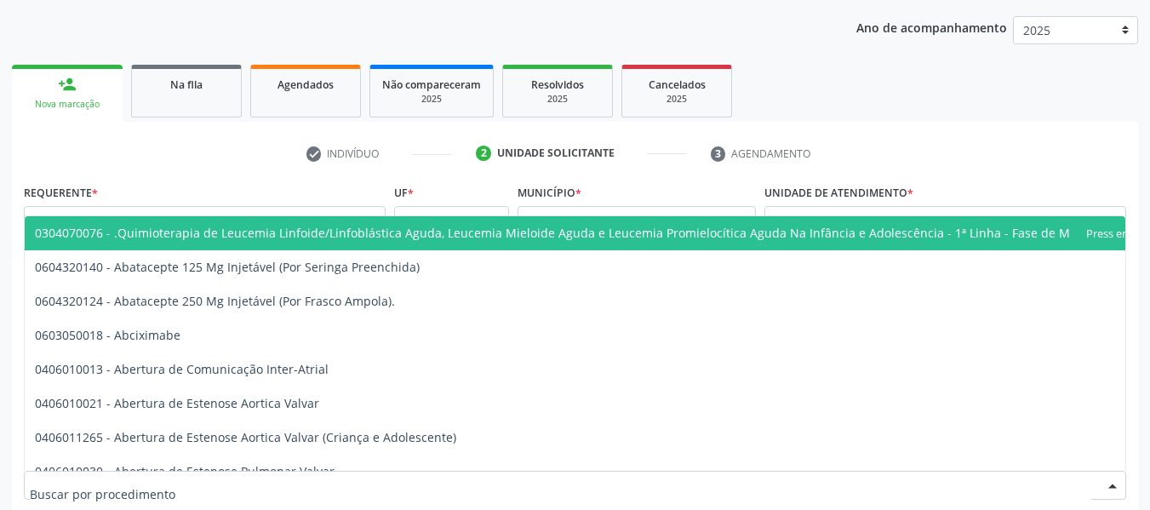
scroll to position [215, 0]
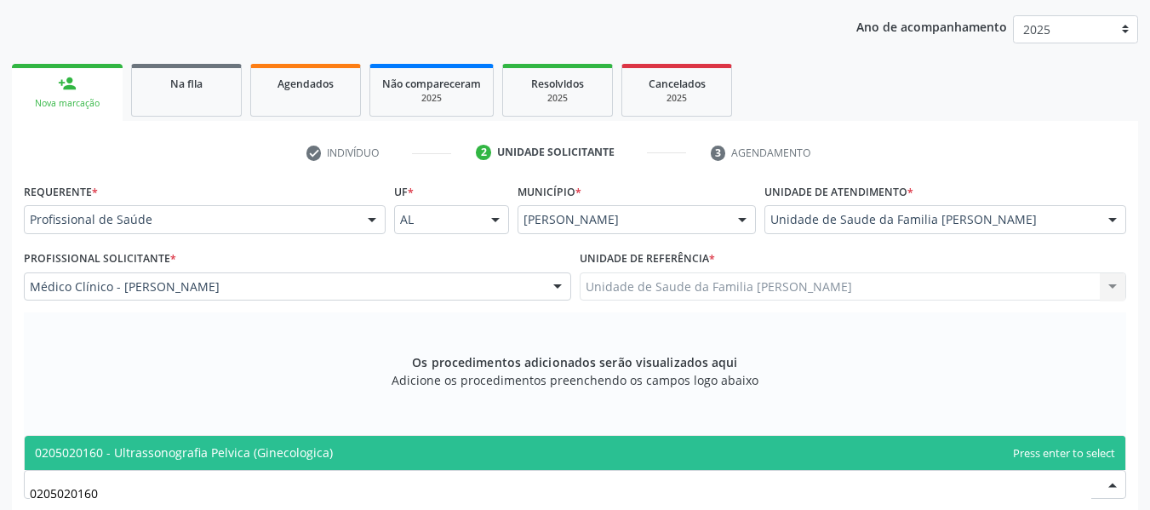
click at [237, 454] on span "0205020160 - Ultrassonografia Pelvica (Ginecologica)" at bounding box center [184, 452] width 298 height 16
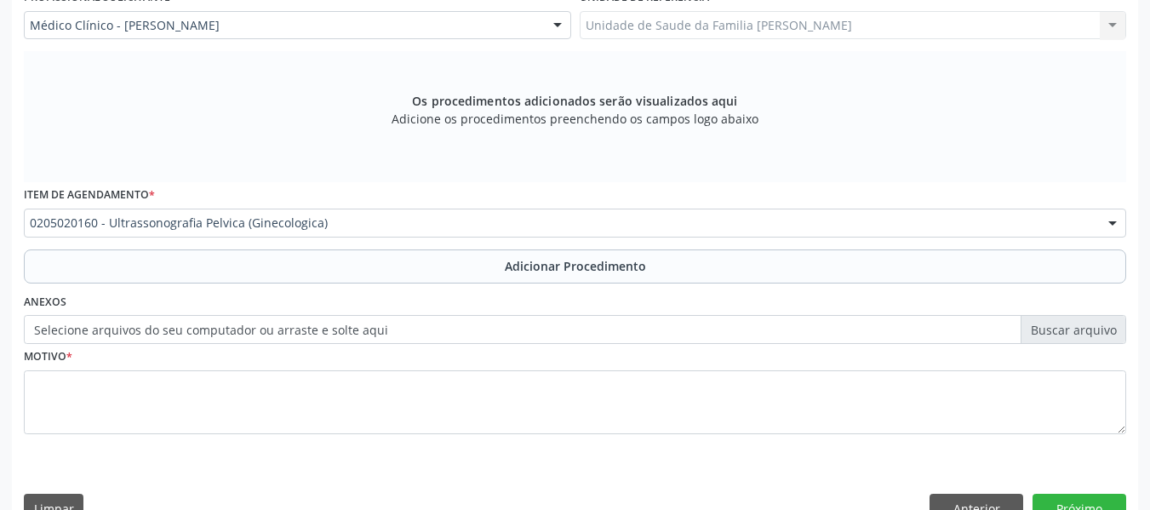
scroll to position [498, 0]
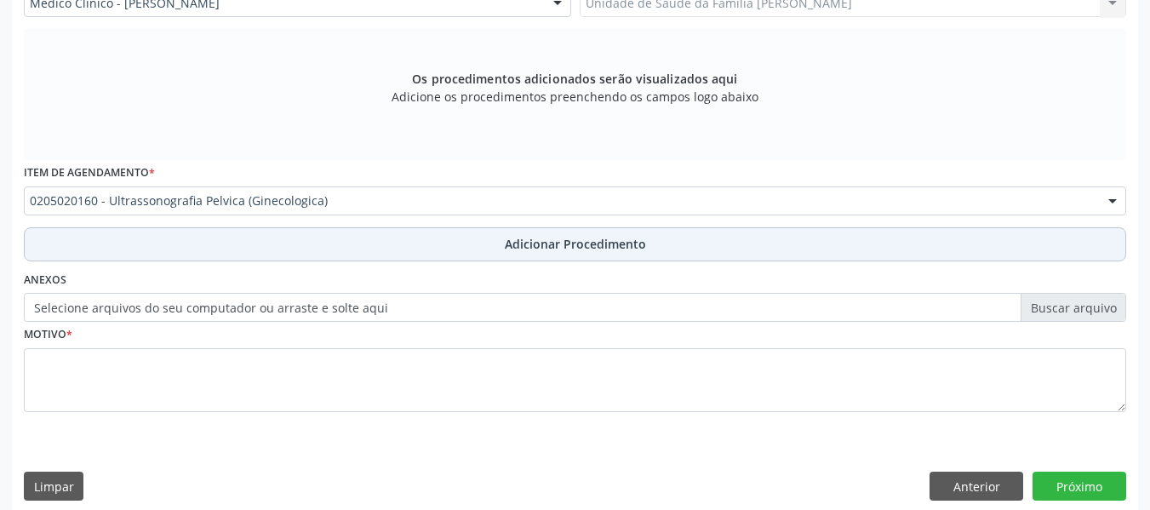
click at [566, 242] on span "Adicionar Procedimento" at bounding box center [575, 244] width 141 height 18
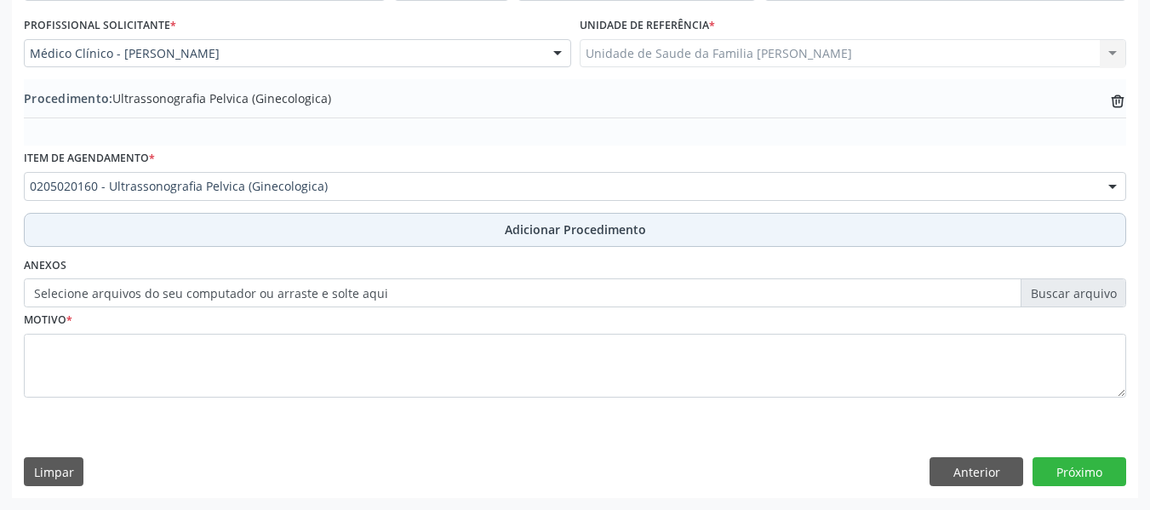
scroll to position [448, 0]
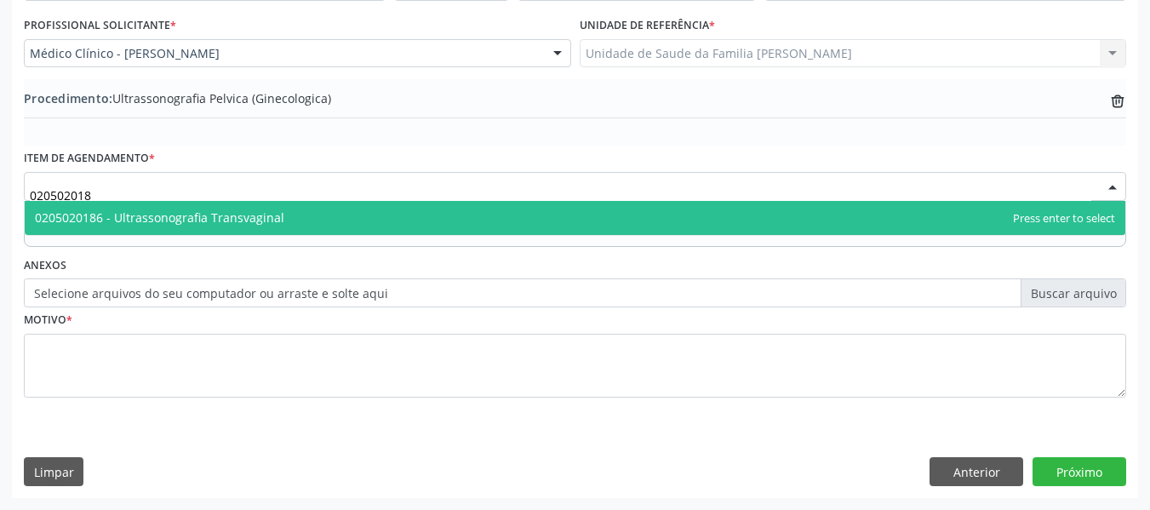
type input "0205020186"
click at [182, 221] on span "0205020186 - Ultrassonografia Transvaginal" at bounding box center [159, 217] width 249 height 16
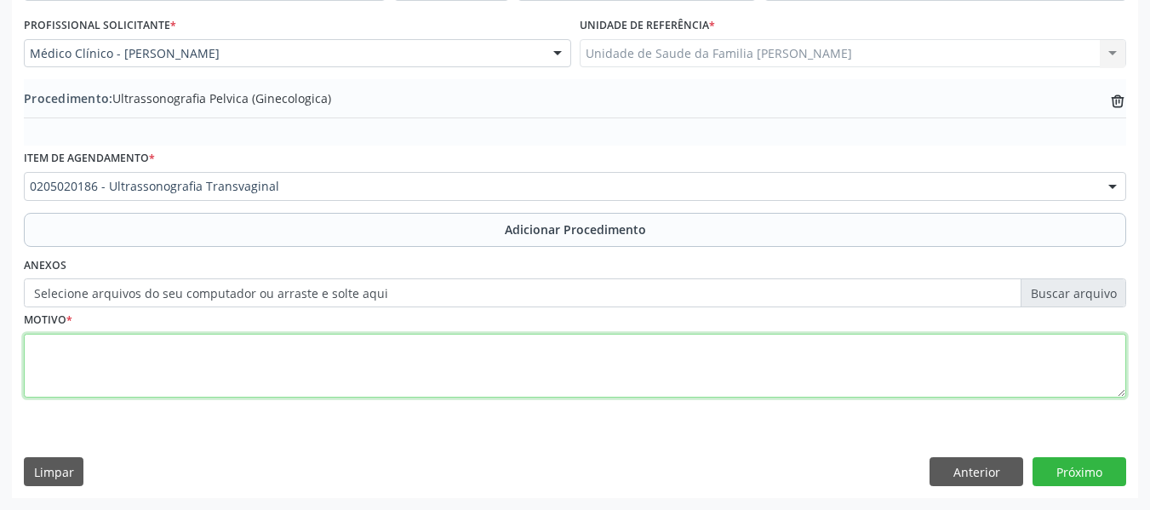
click at [94, 374] on textarea at bounding box center [575, 366] width 1102 height 65
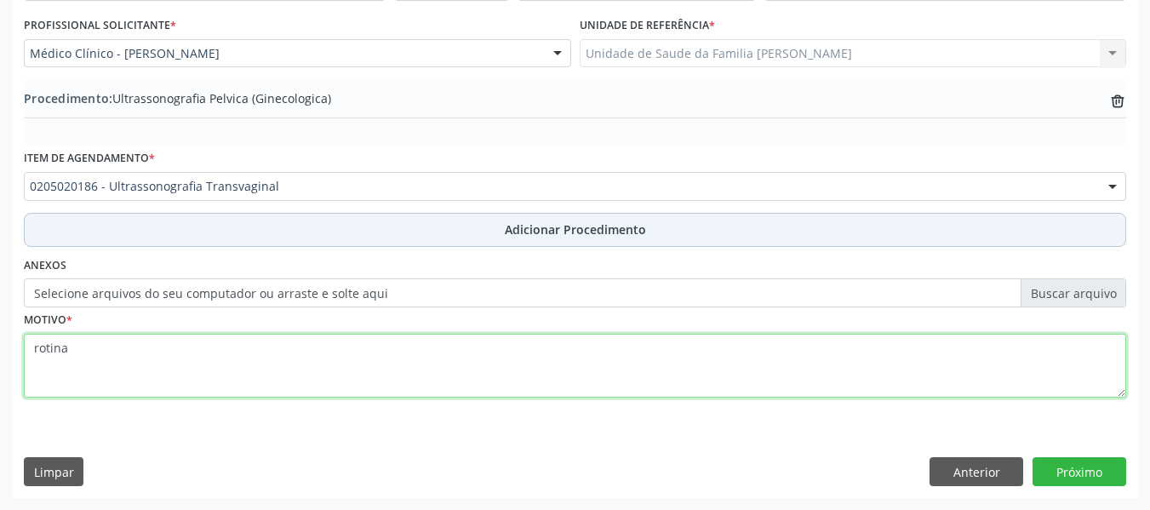
type textarea "rotina"
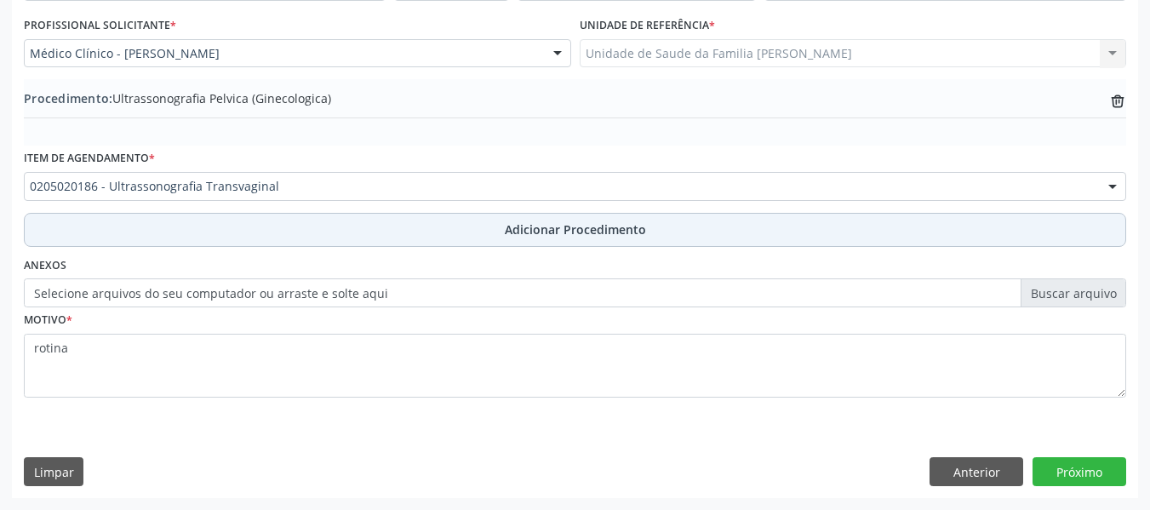
click at [582, 233] on span "Adicionar Procedimento" at bounding box center [575, 229] width 141 height 18
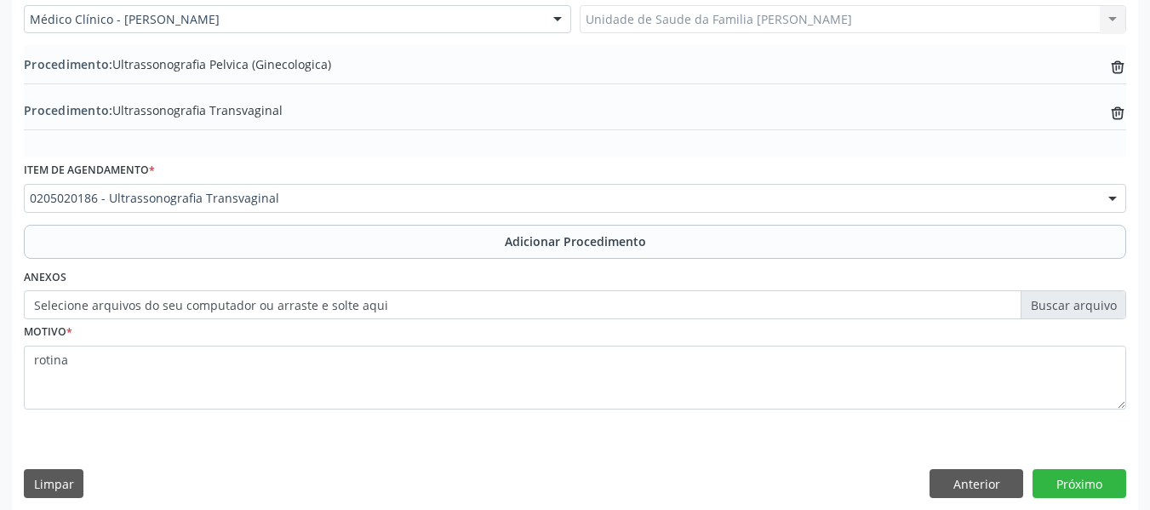
scroll to position [494, 0]
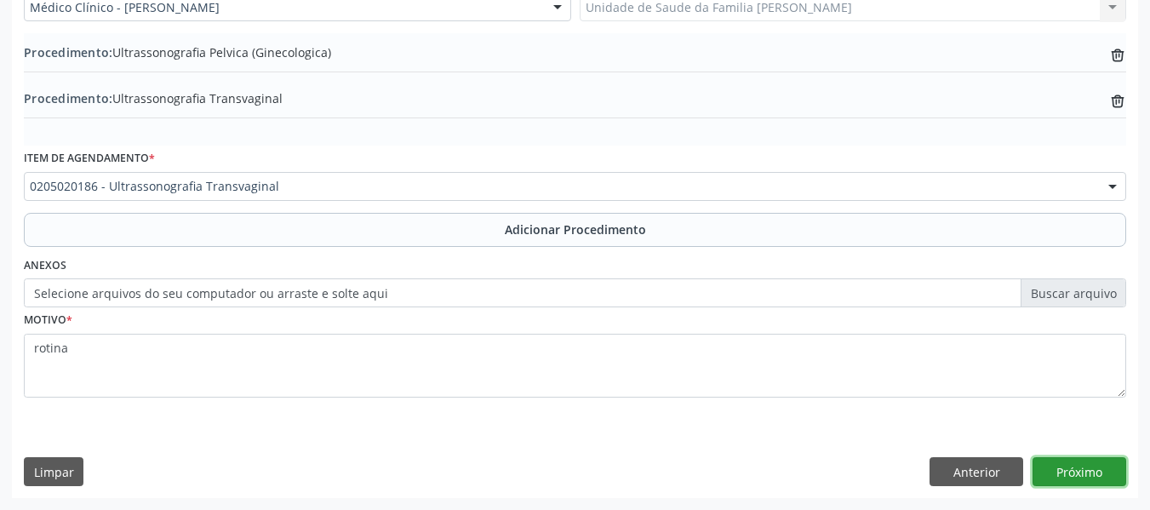
click at [1075, 472] on button "Próximo" at bounding box center [1080, 471] width 94 height 29
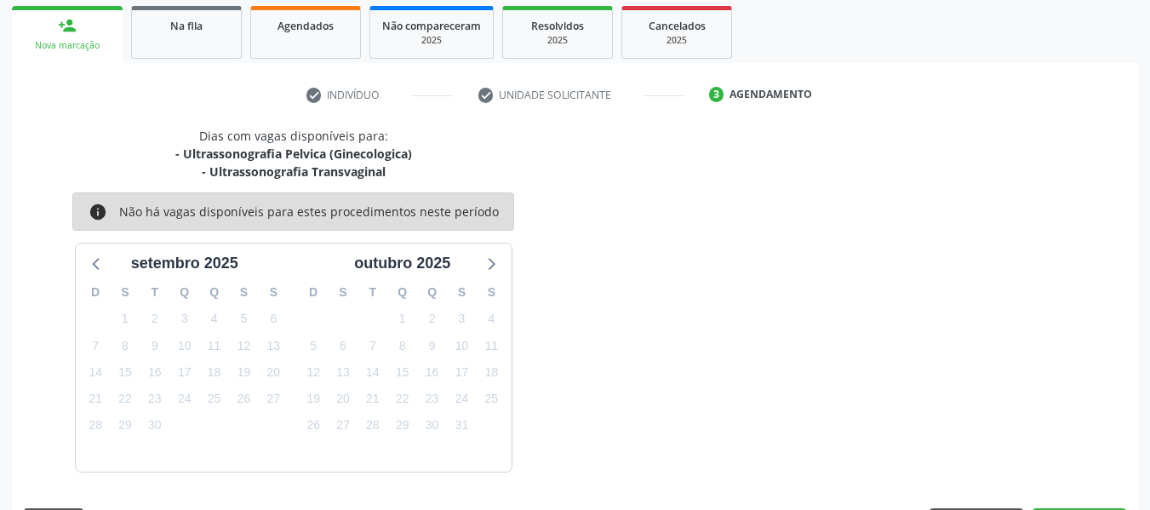
scroll to position [323, 0]
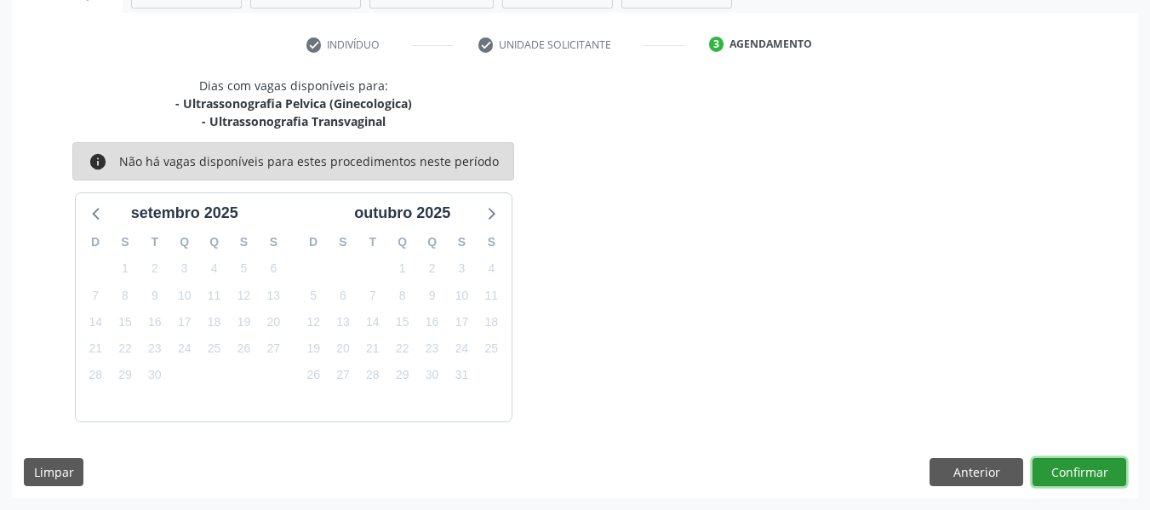
click at [1075, 472] on button "Confirmar" at bounding box center [1080, 472] width 94 height 29
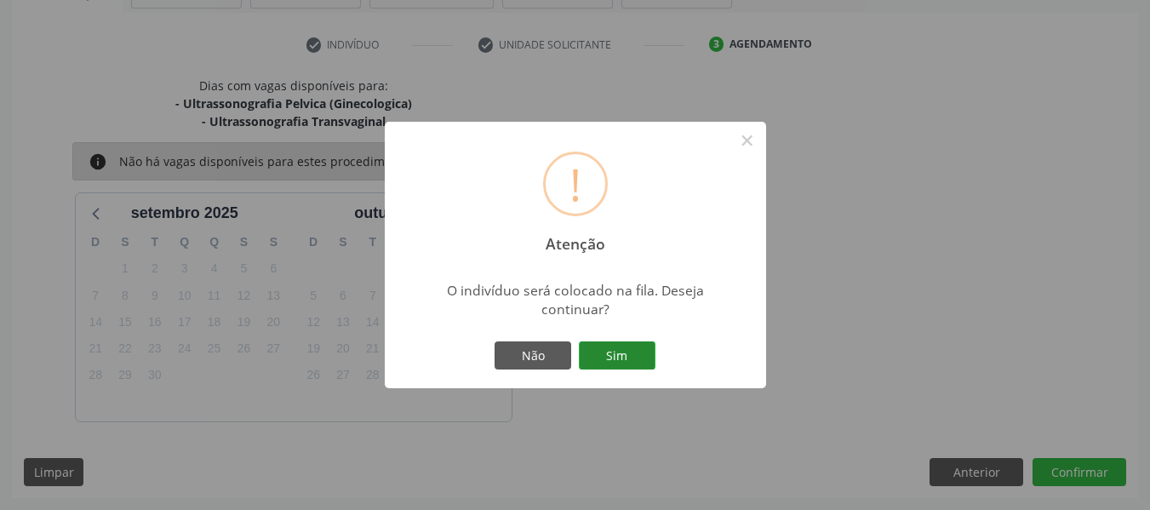
click at [630, 355] on button "Sim" at bounding box center [617, 355] width 77 height 29
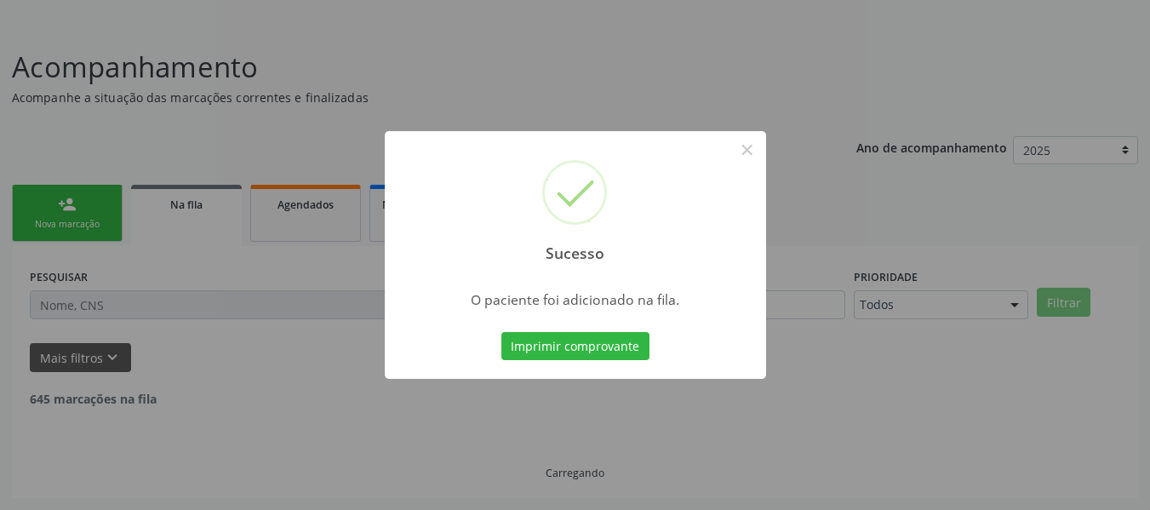
scroll to position [76, 0]
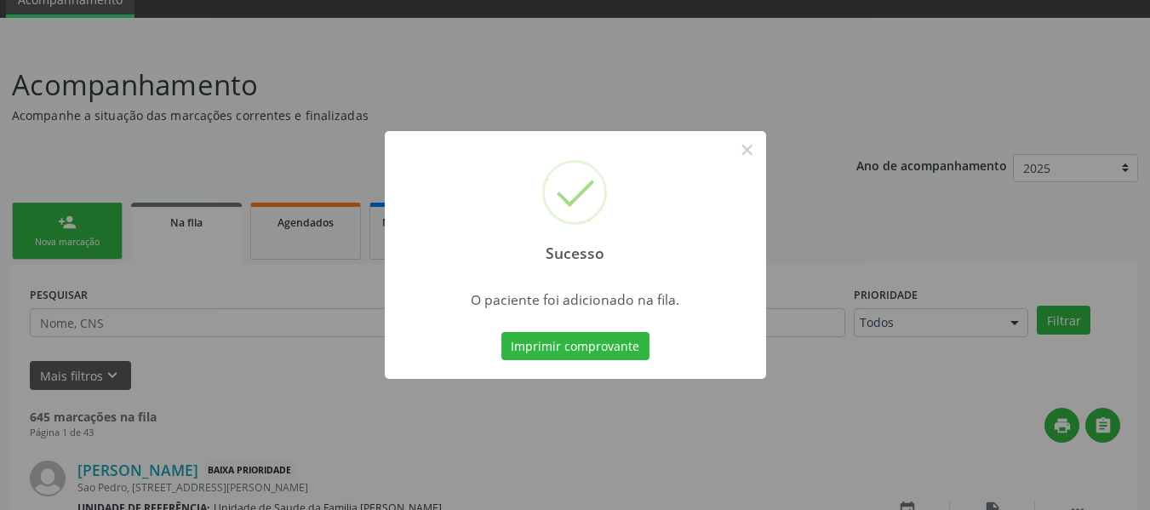
click at [66, 220] on div "Sucesso × O paciente foi adicionado na fila. Imprimir comprovante Cancel" at bounding box center [575, 255] width 1150 height 510
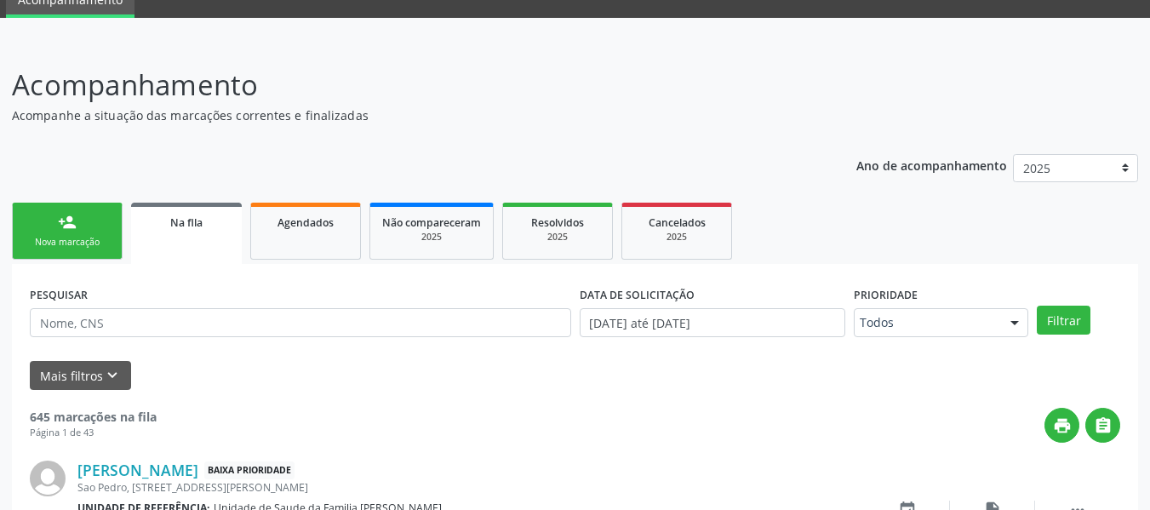
click at [66, 220] on div "person_add" at bounding box center [67, 222] width 19 height 19
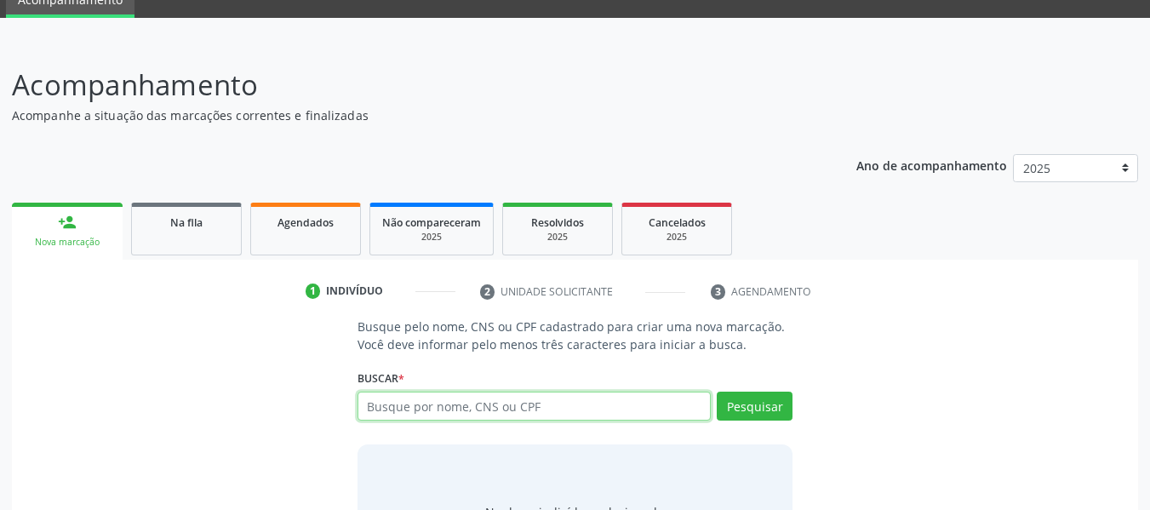
click at [515, 409] on input "text" at bounding box center [535, 406] width 354 height 29
type input "709600663175375"
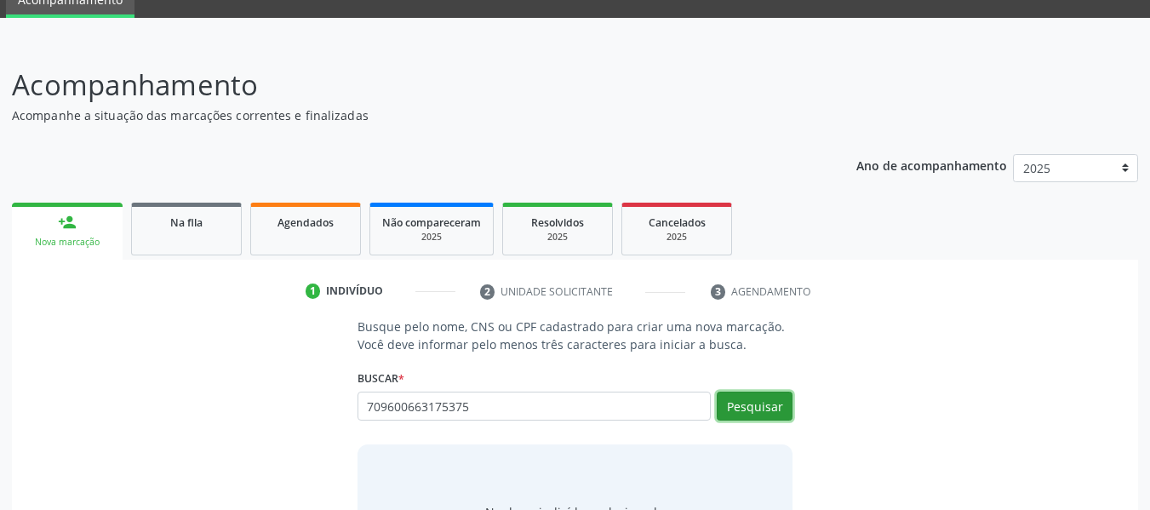
click at [763, 399] on button "Pesquisar" at bounding box center [755, 406] width 76 height 29
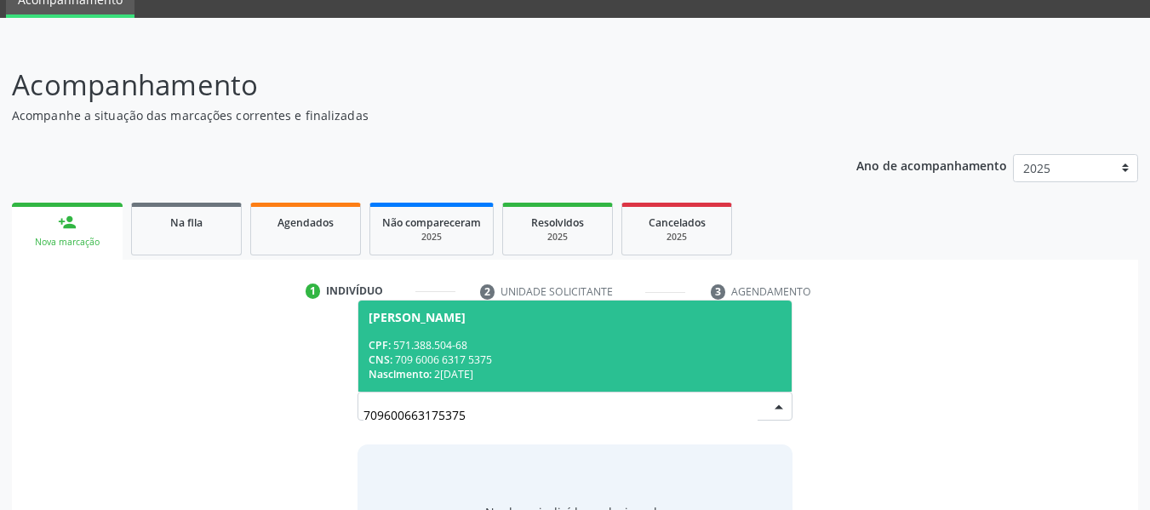
click at [447, 358] on div "CNS: 709 6006 6317 5375" at bounding box center [576, 359] width 414 height 14
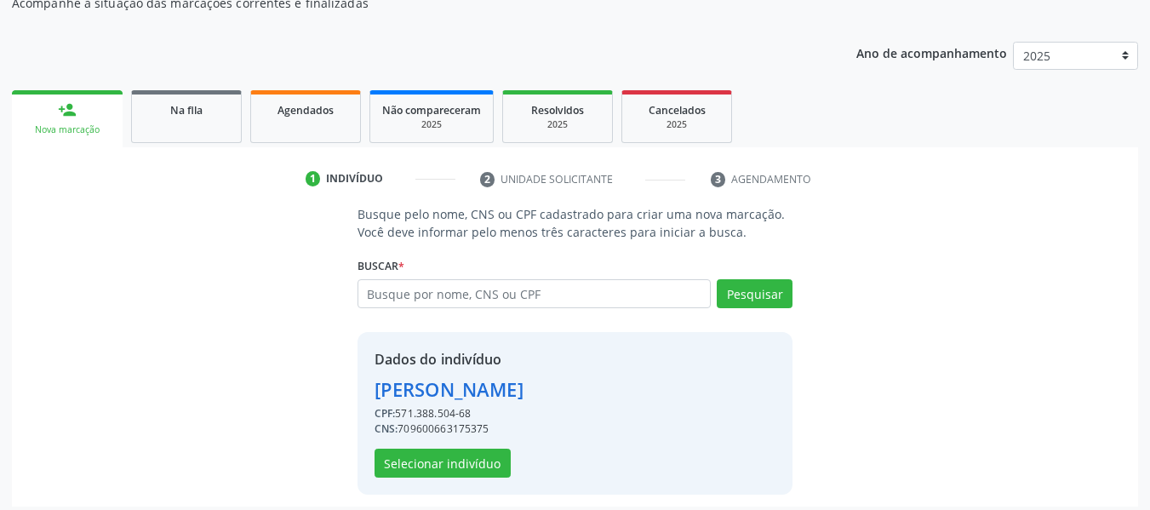
scroll to position [197, 0]
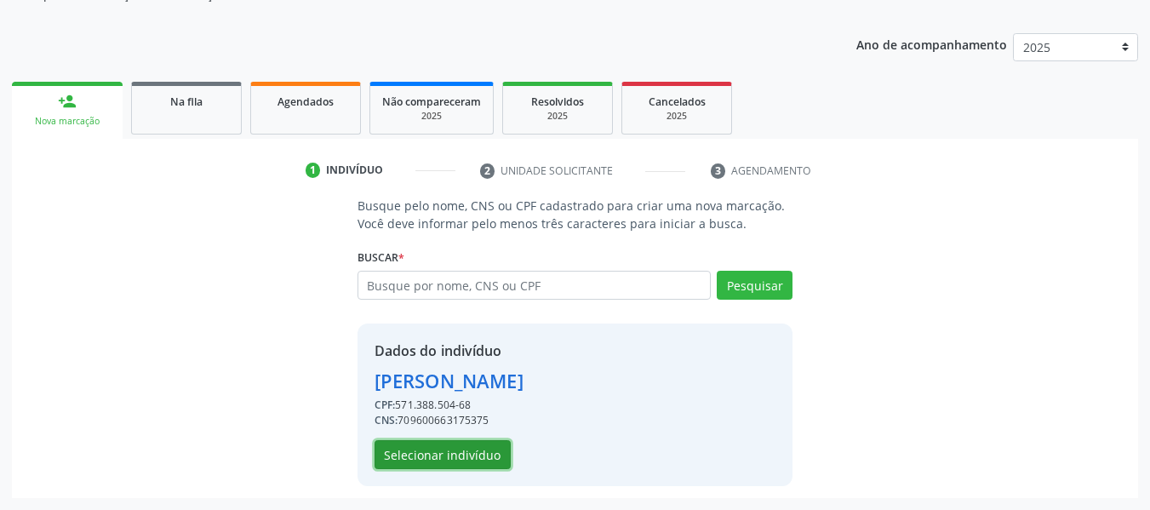
click at [485, 446] on button "Selecionar indivíduo" at bounding box center [443, 454] width 136 height 29
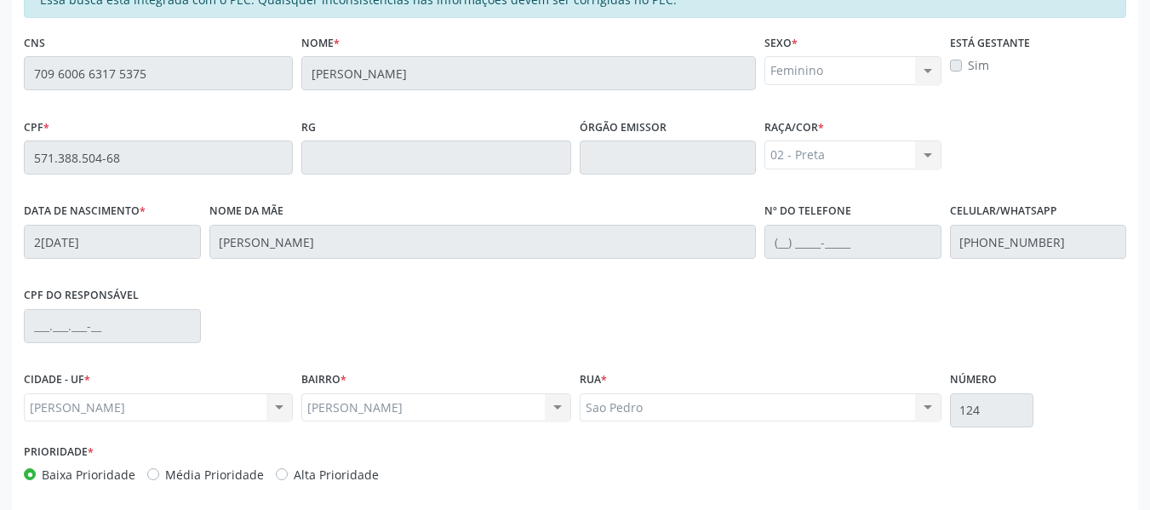
scroll to position [486, 0]
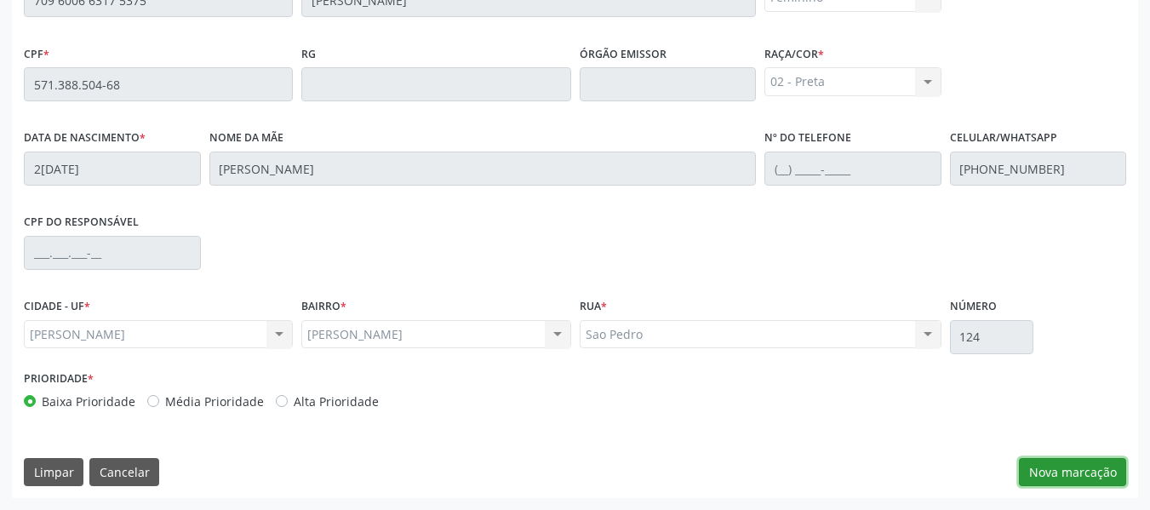
click at [1081, 470] on button "Nova marcação" at bounding box center [1072, 472] width 107 height 29
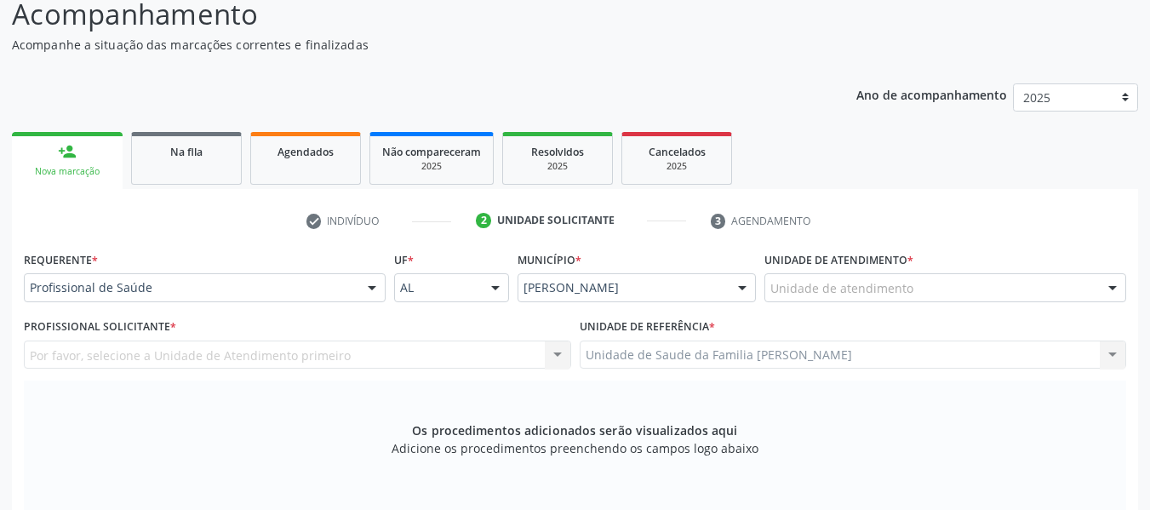
scroll to position [89, 0]
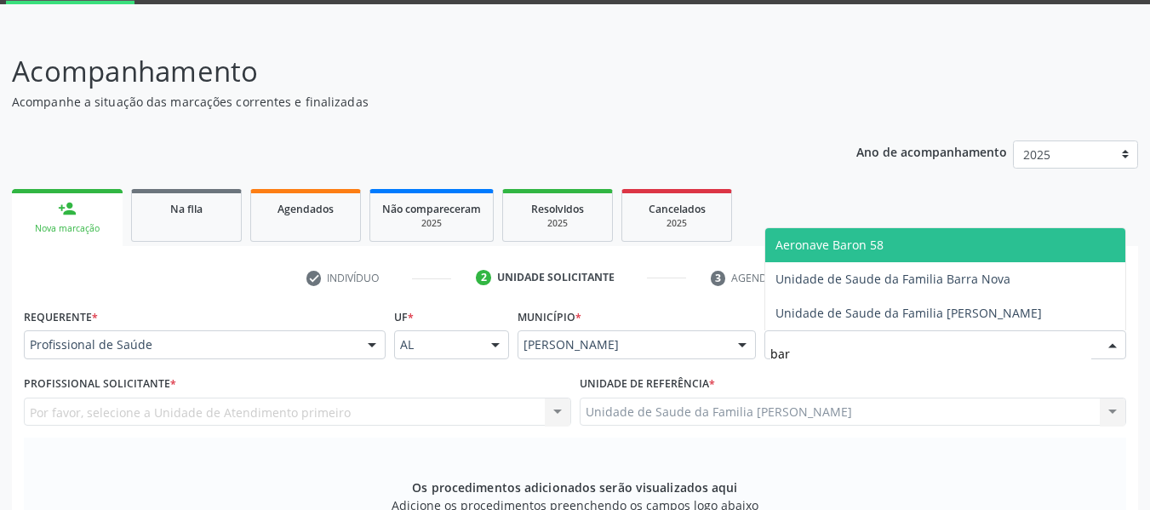
type input "barr"
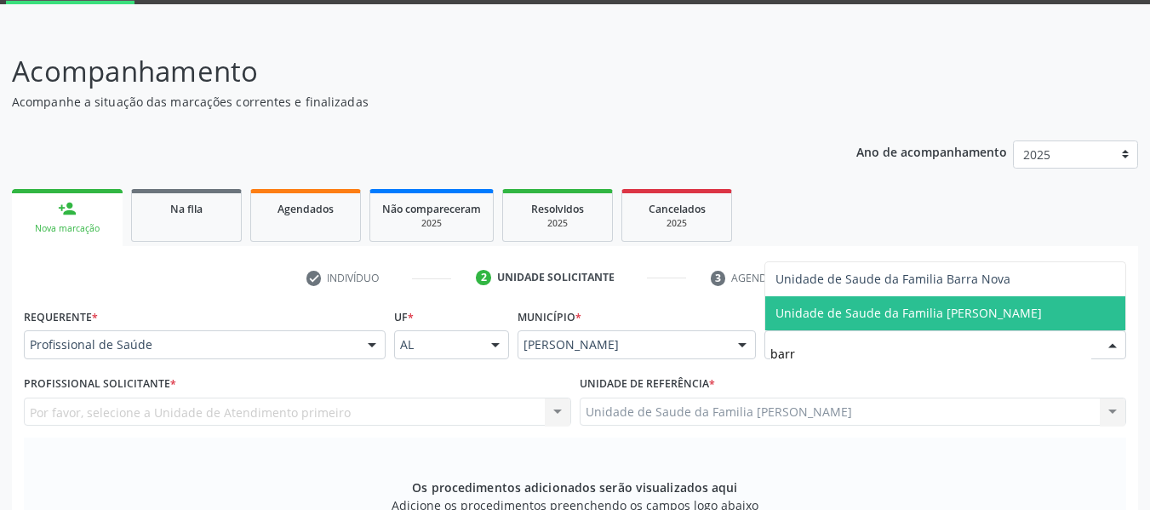
click at [846, 310] on span "Unidade de Saude da Familia [PERSON_NAME]" at bounding box center [908, 313] width 266 height 16
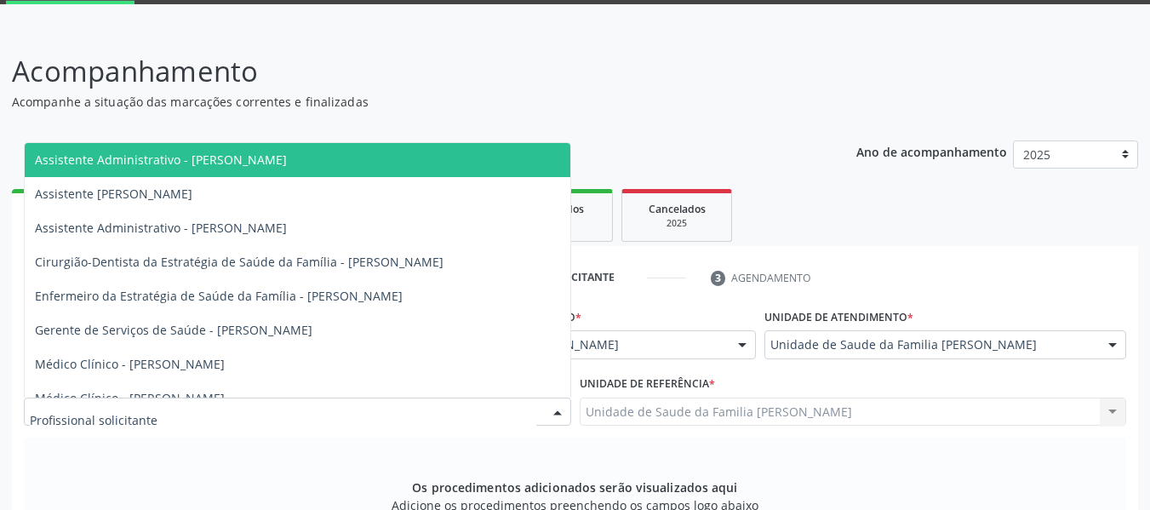
click at [557, 412] on div at bounding box center [558, 412] width 26 height 29
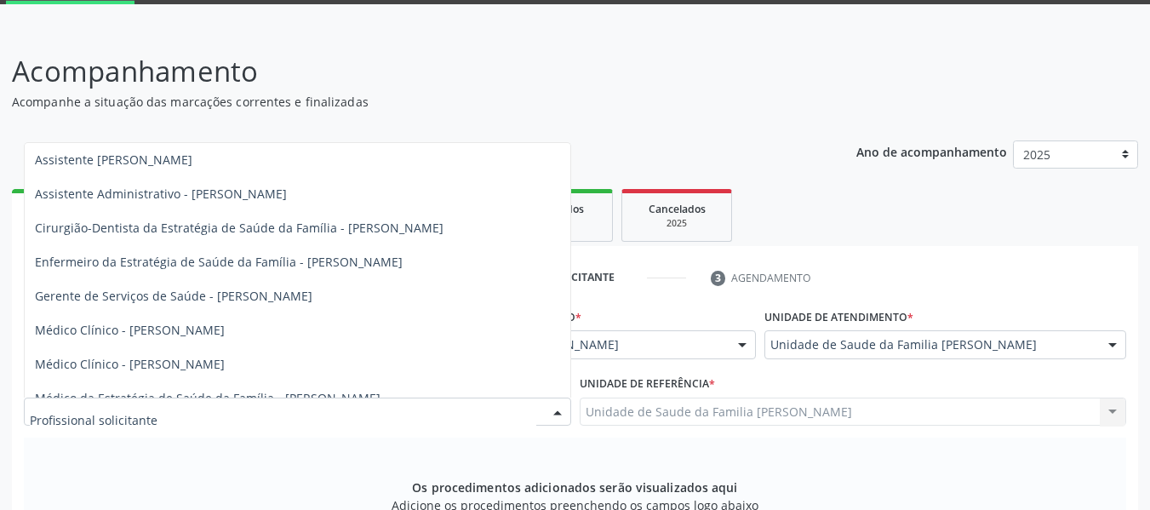
scroll to position [52, 0]
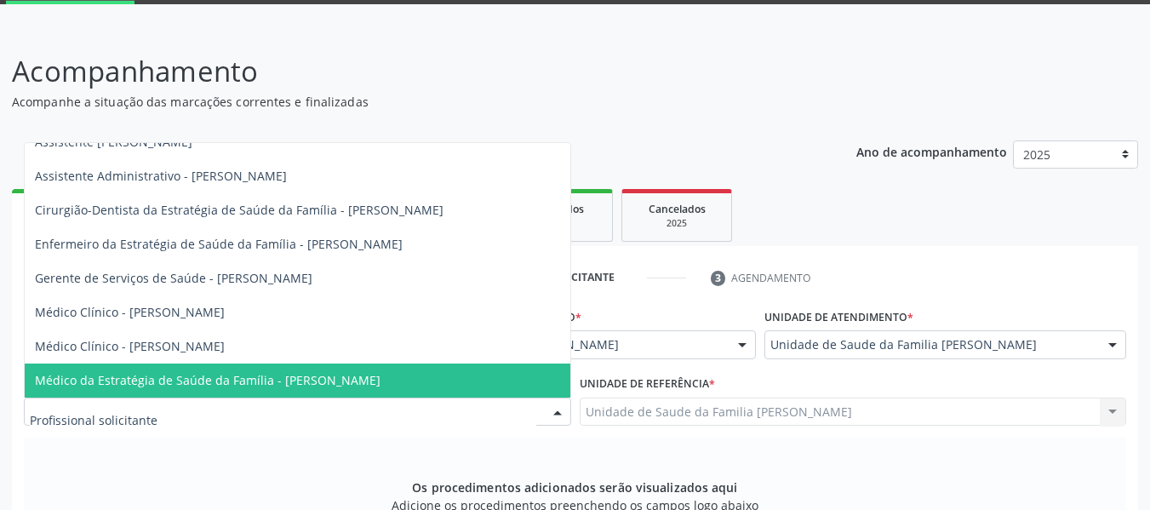
click at [256, 380] on span "Médico da Estratégia de Saúde da Família - [PERSON_NAME]" at bounding box center [208, 380] width 346 height 16
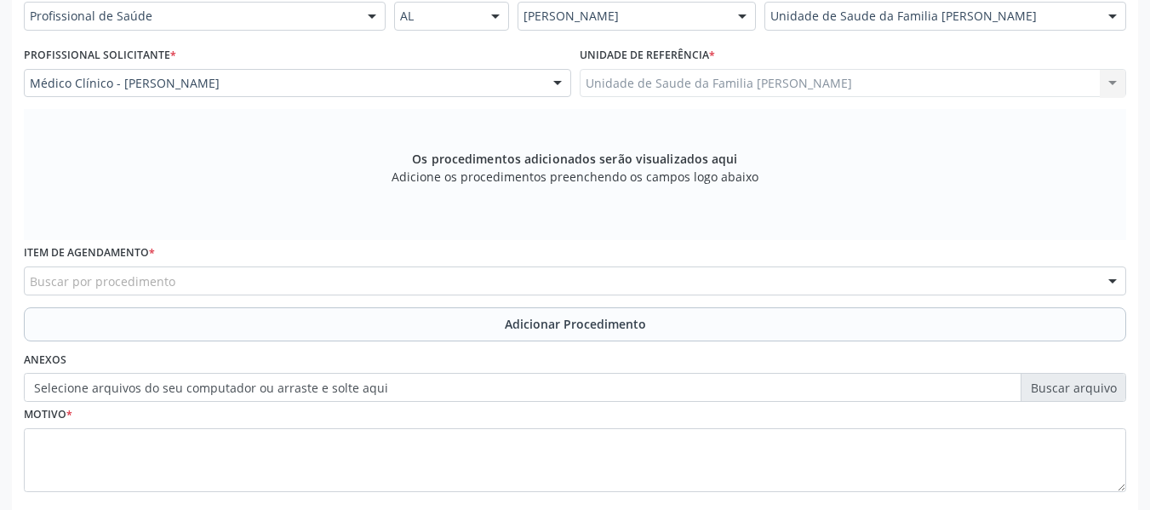
scroll to position [441, 0]
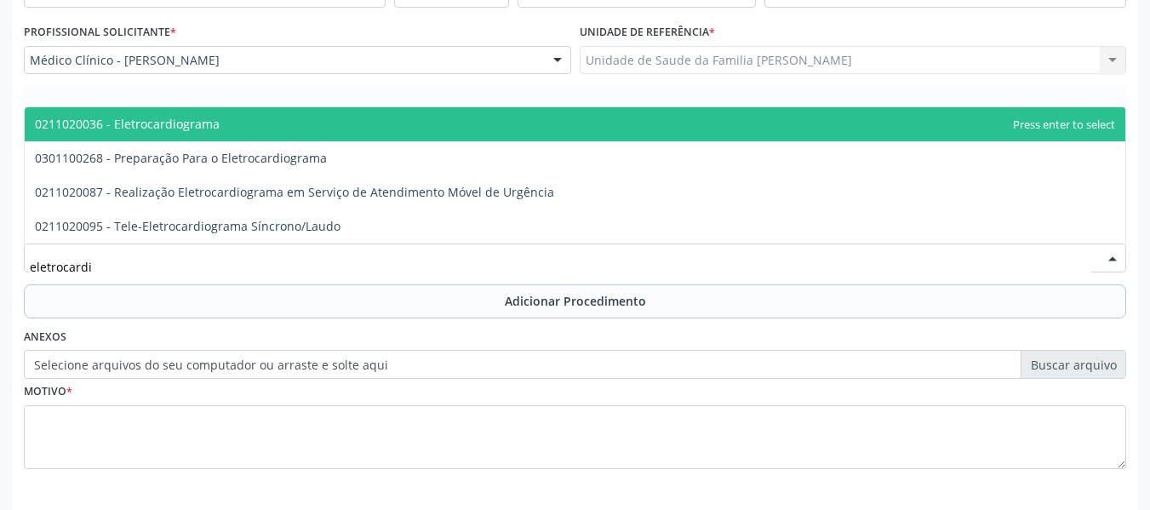
type input "eletrocardio"
click at [189, 122] on span "0211020036 - Eletrocardiograma" at bounding box center [127, 124] width 185 height 16
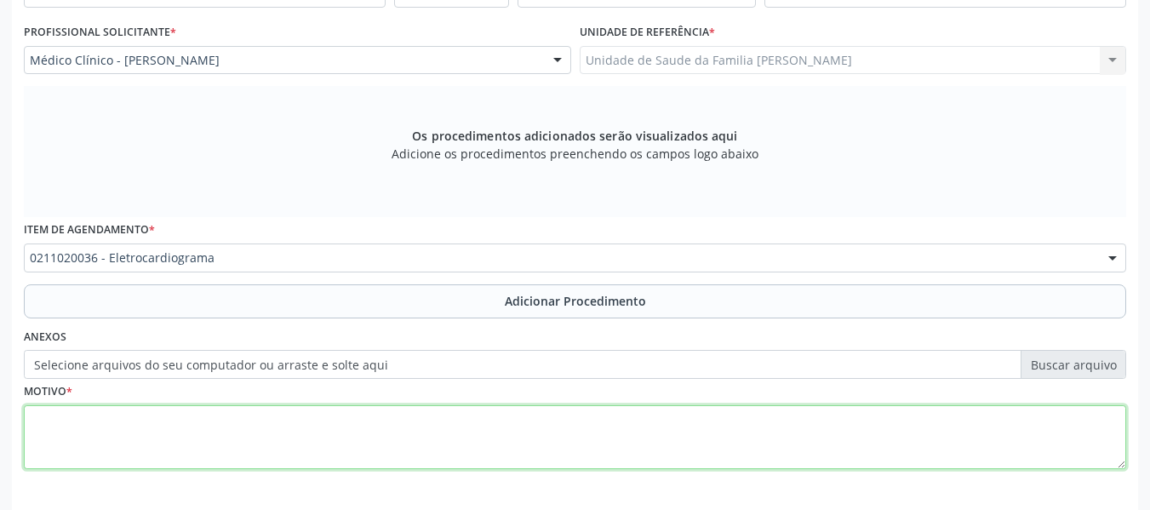
click at [83, 431] on textarea at bounding box center [575, 437] width 1102 height 65
click at [39, 417] on textarea "palpitações" at bounding box center [575, 437] width 1102 height 65
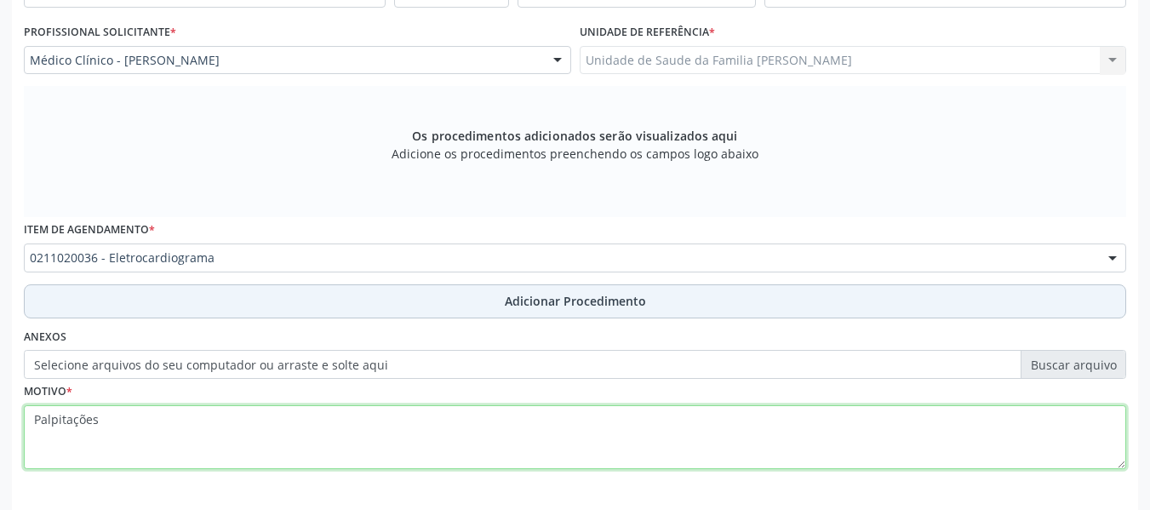
type textarea "Palpitações"
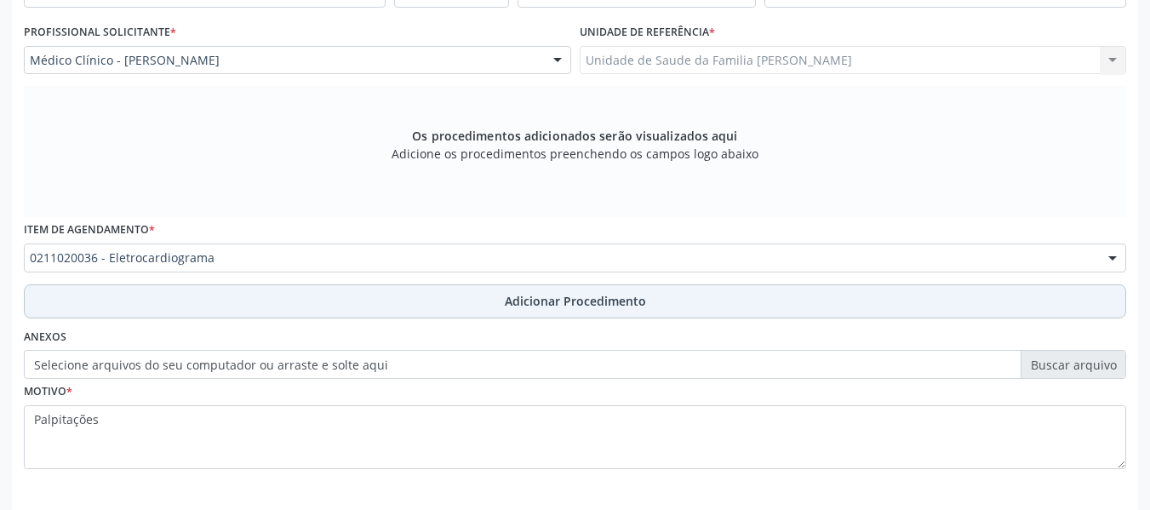
click at [563, 302] on span "Adicionar Procedimento" at bounding box center [575, 301] width 141 height 18
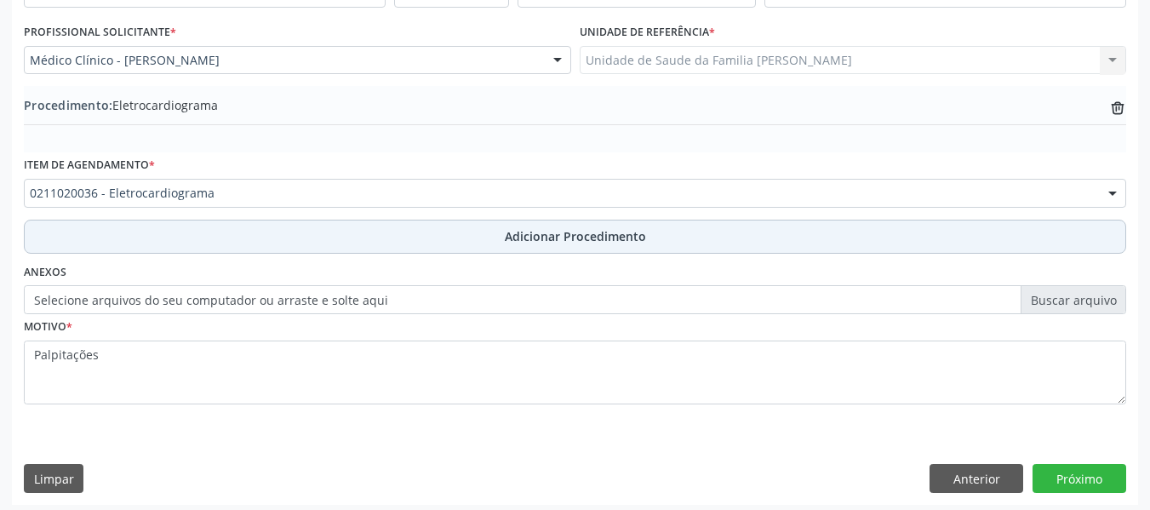
click at [535, 235] on span "Adicionar Procedimento" at bounding box center [575, 236] width 141 height 18
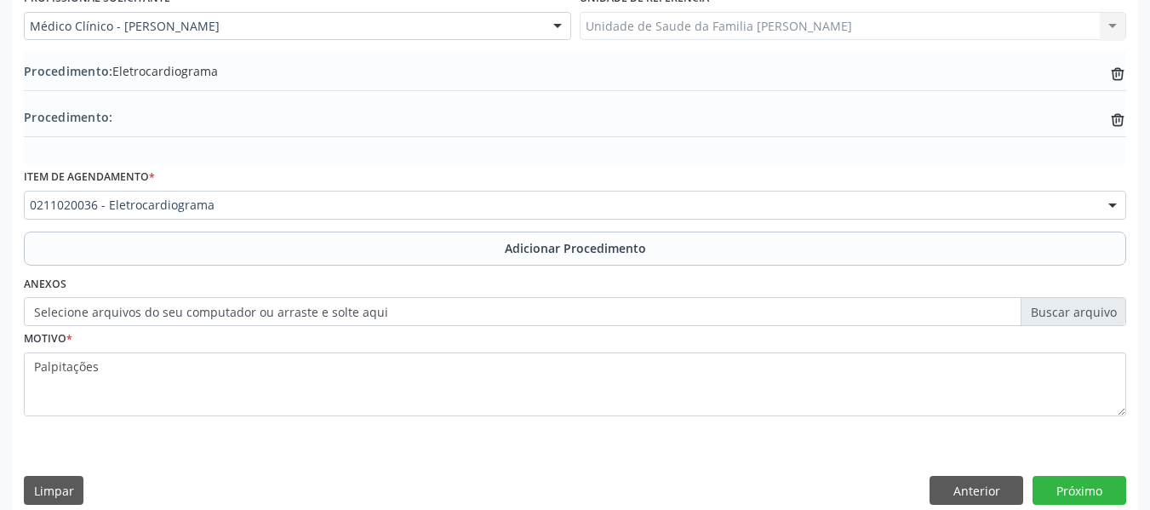
scroll to position [494, 0]
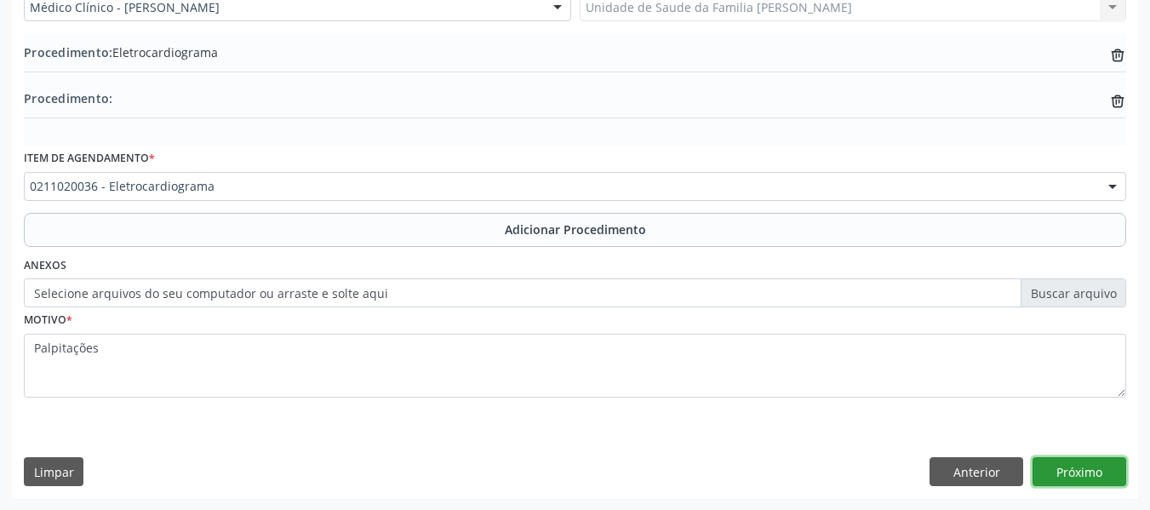
click at [1054, 473] on button "Próximo" at bounding box center [1080, 471] width 94 height 29
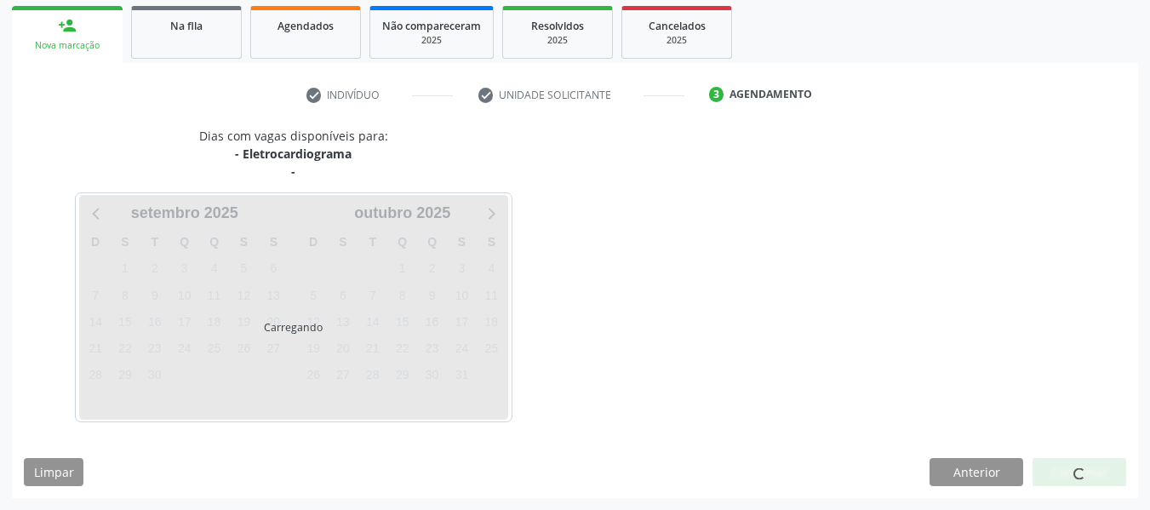
scroll to position [323, 0]
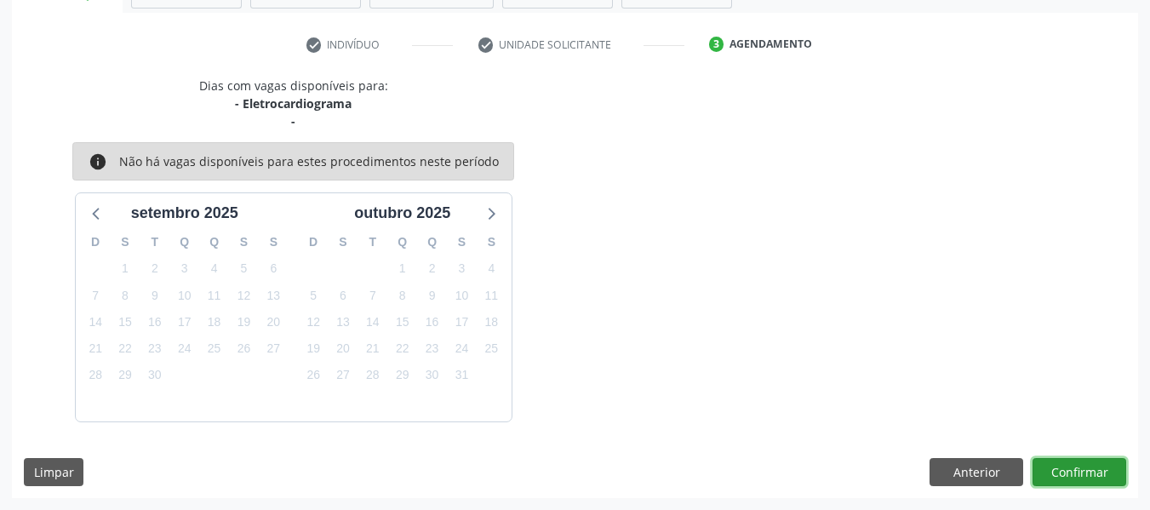
click at [1075, 467] on button "Confirmar" at bounding box center [1080, 472] width 94 height 29
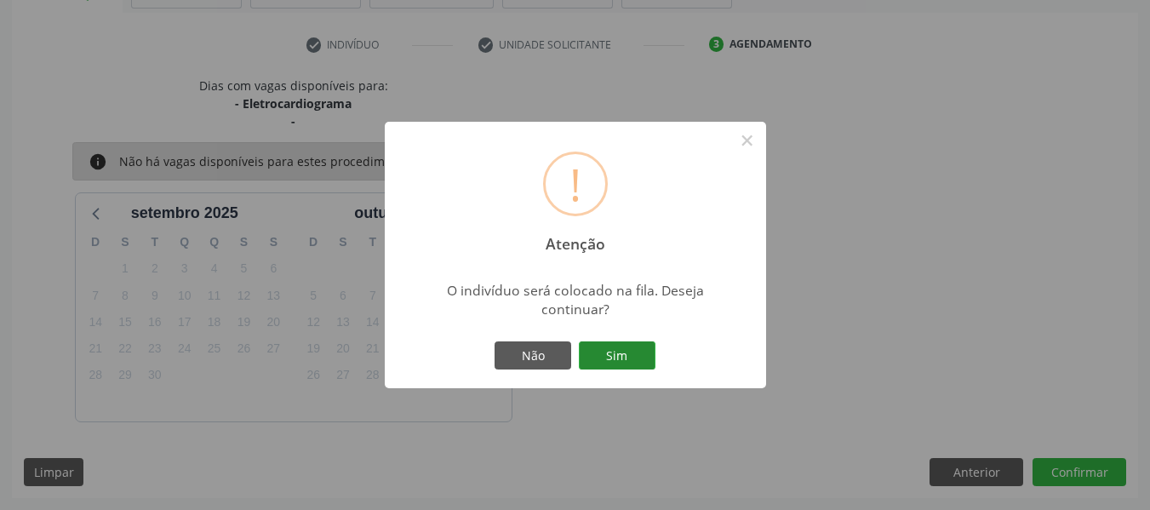
click at [619, 352] on button "Sim" at bounding box center [617, 355] width 77 height 29
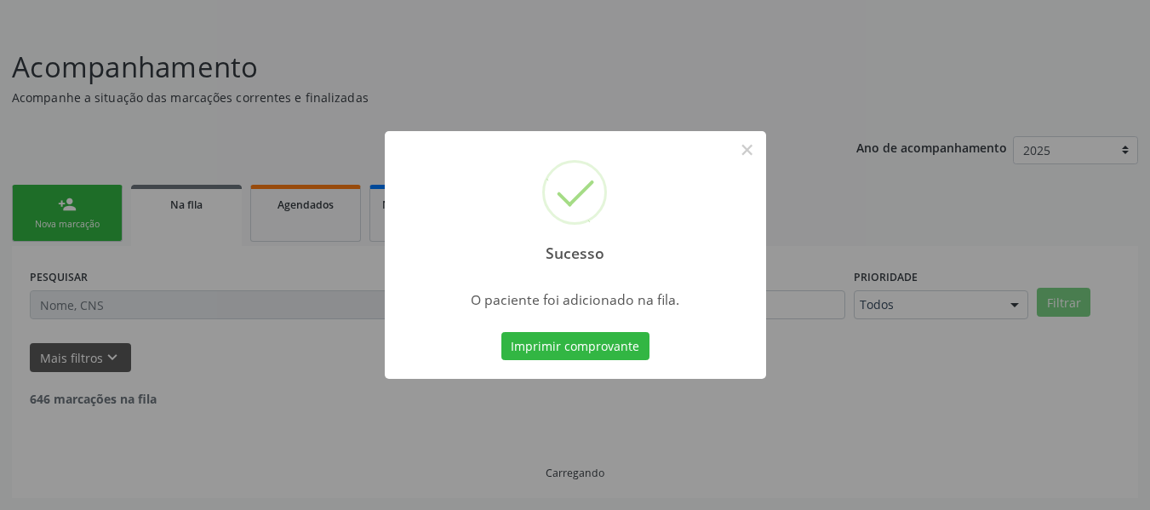
scroll to position [76, 0]
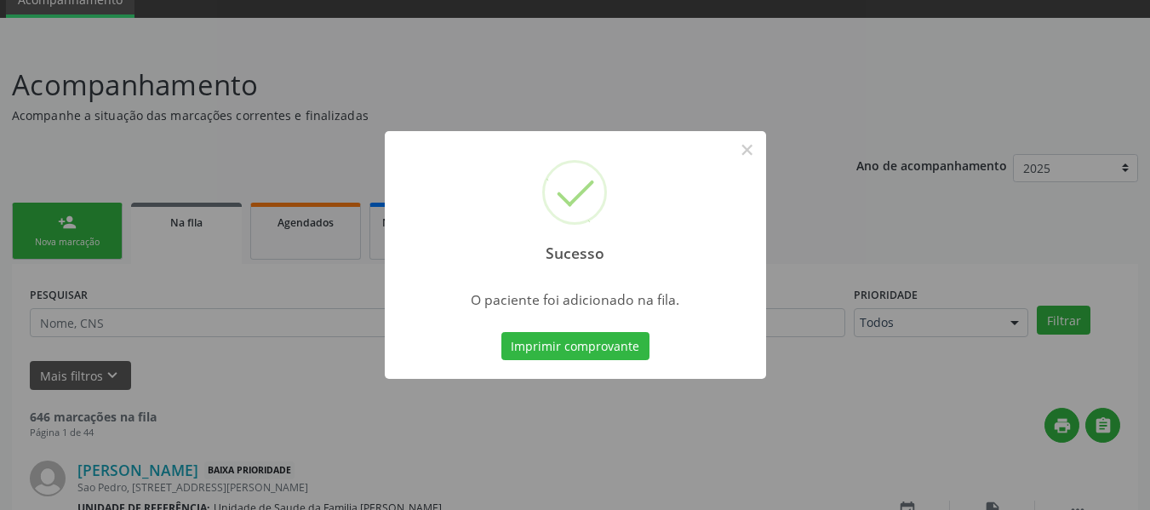
click at [62, 221] on div "Sucesso × O paciente foi adicionado na fila. Imprimir comprovante Cancel" at bounding box center [575, 255] width 1150 height 510
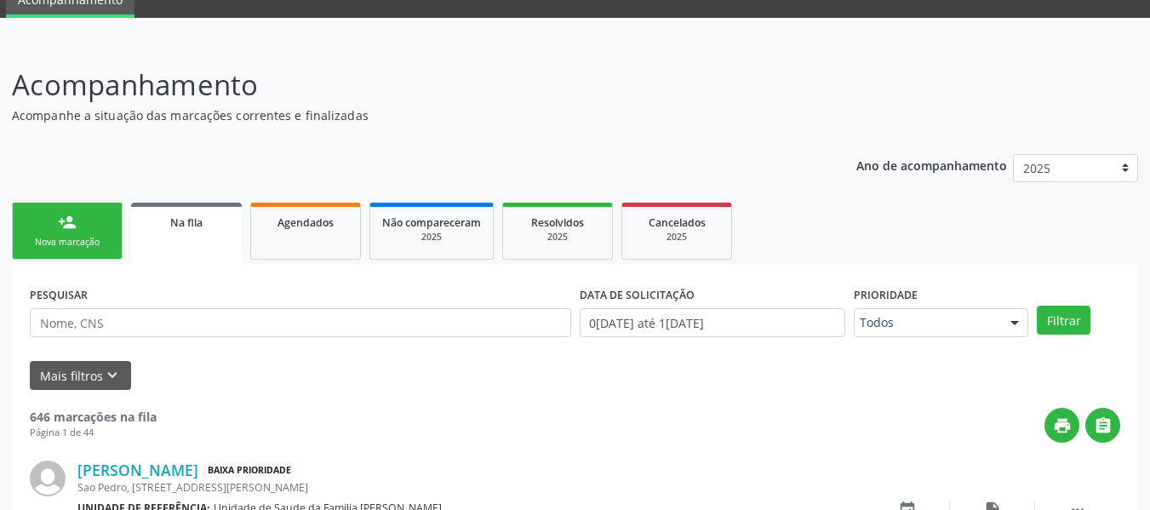
click at [62, 221] on div "person_add" at bounding box center [67, 222] width 19 height 19
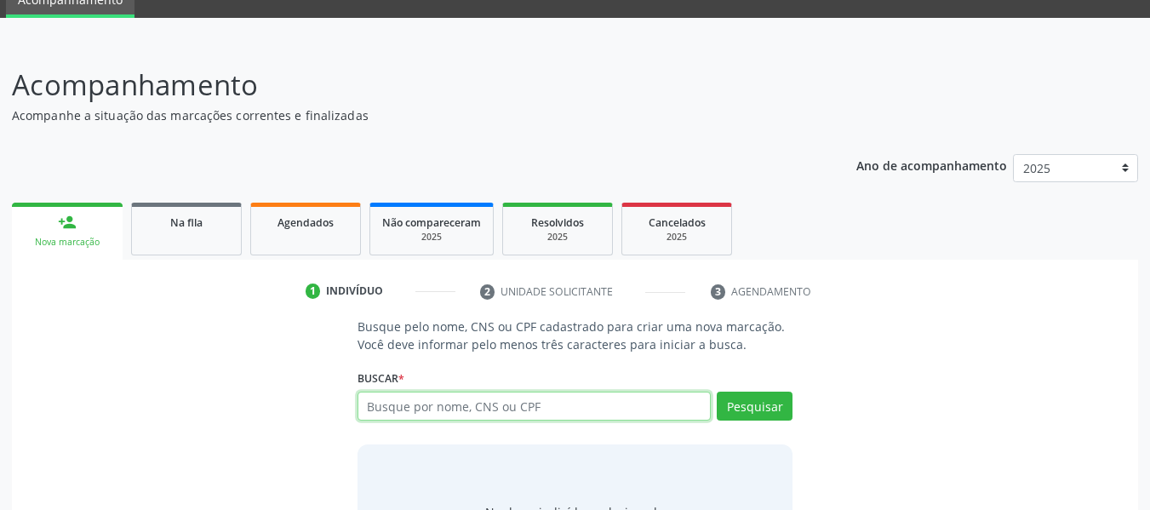
click at [421, 401] on input "text" at bounding box center [535, 406] width 354 height 29
type input "709600663175375"
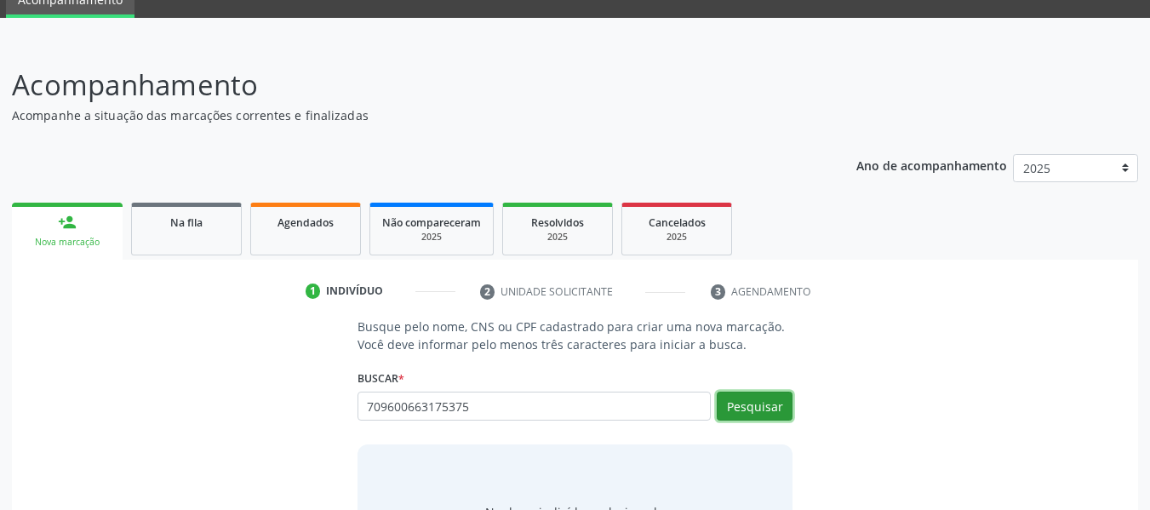
click at [742, 405] on button "Pesquisar" at bounding box center [755, 406] width 76 height 29
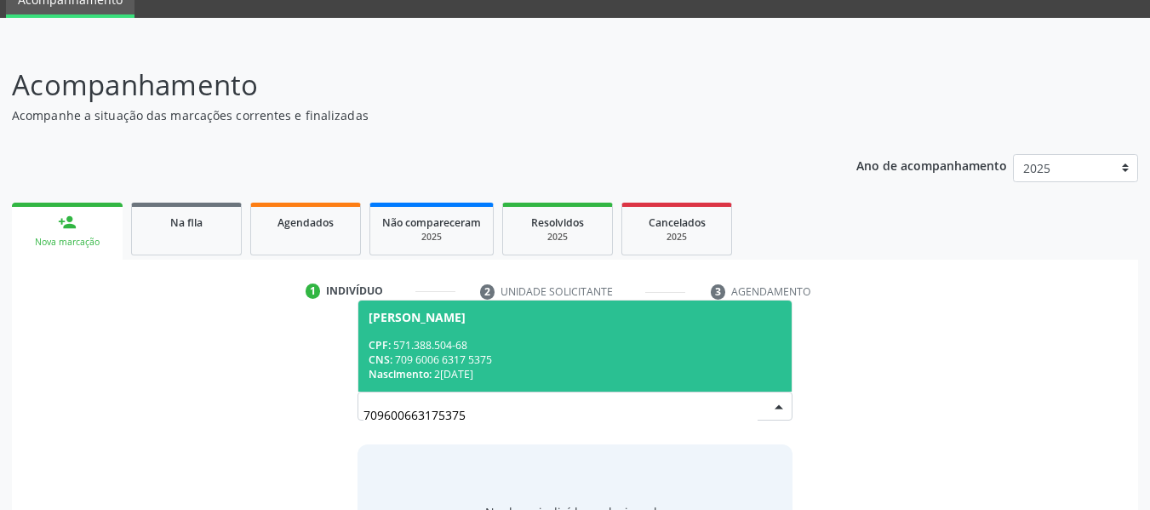
click at [440, 362] on div "CNS: 709 6006 6317 5375" at bounding box center [576, 359] width 414 height 14
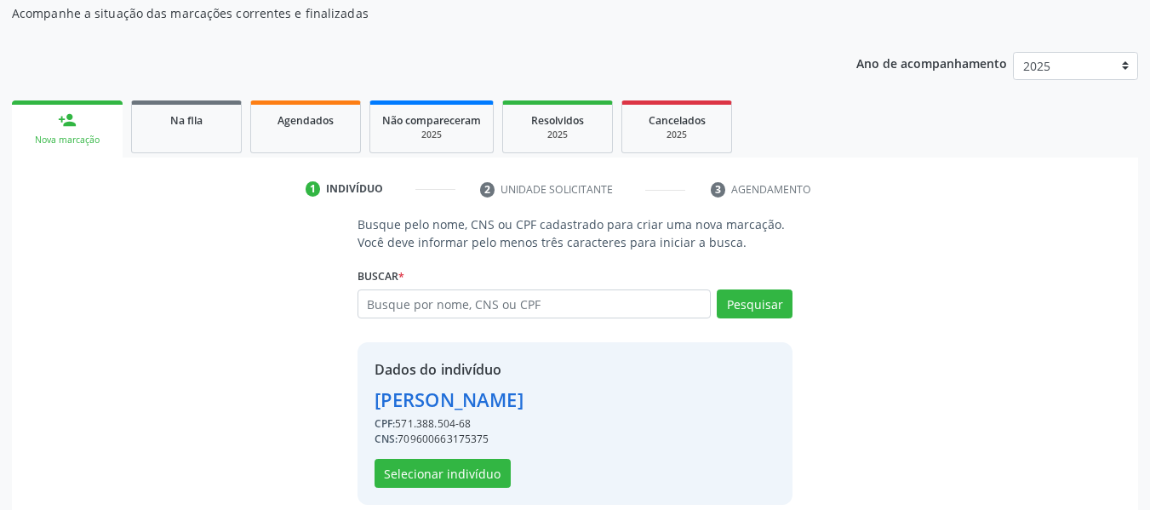
scroll to position [197, 0]
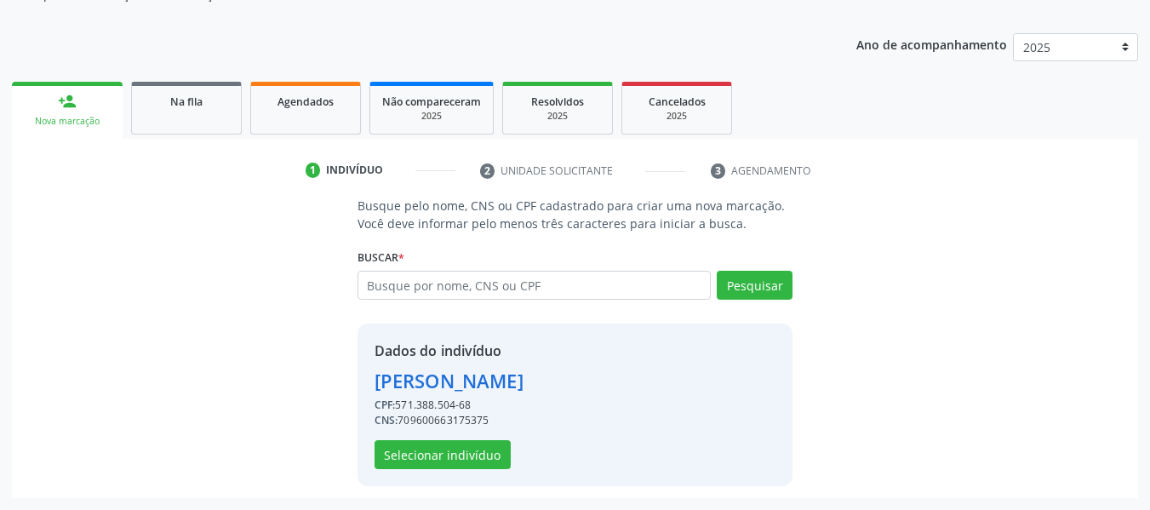
click at [435, 409] on div "CPF: 571.388.504-68" at bounding box center [449, 405] width 149 height 15
click at [443, 452] on button "Selecionar indivíduo" at bounding box center [443, 454] width 136 height 29
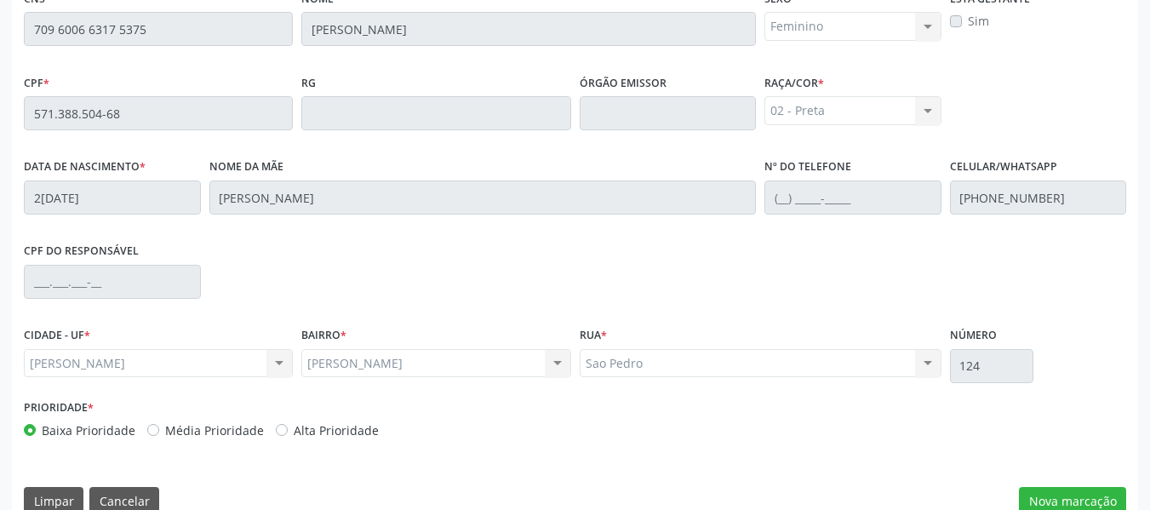
scroll to position [486, 0]
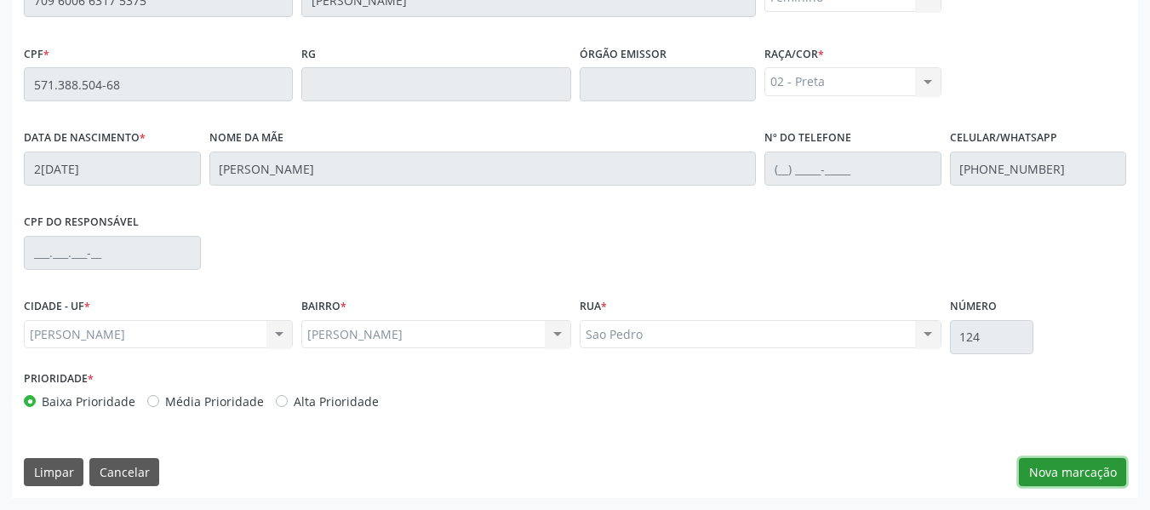
click at [1061, 472] on button "Nova marcação" at bounding box center [1072, 472] width 107 height 29
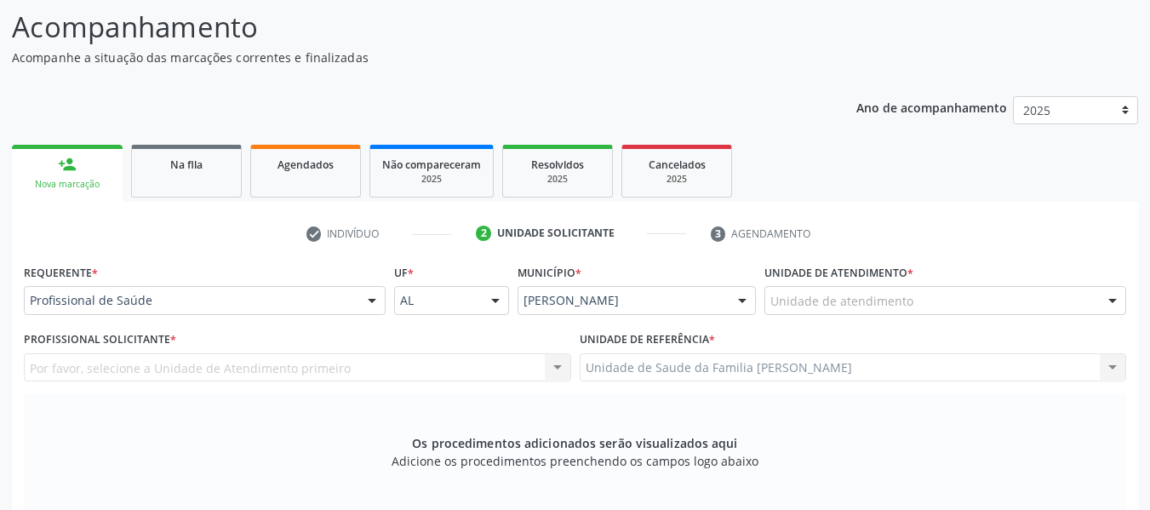
scroll to position [89, 0]
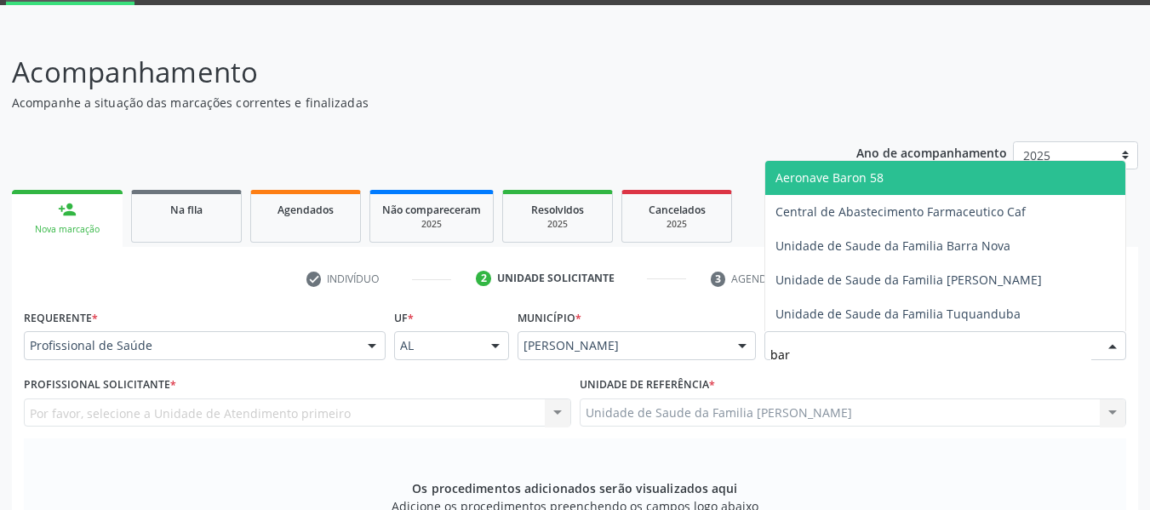
type input "barr"
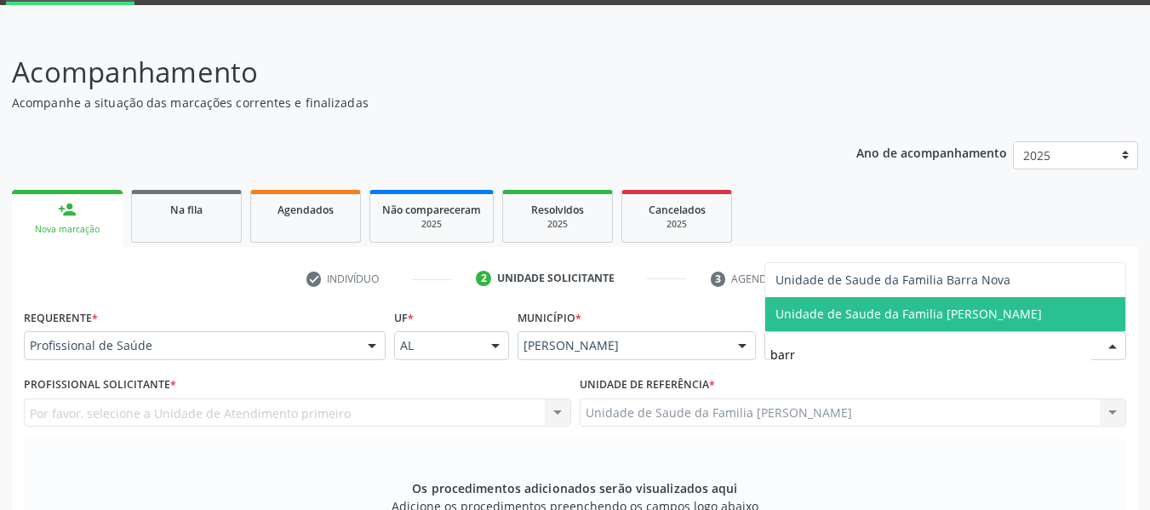
click at [881, 314] on span "Unidade de Saude da Familia [PERSON_NAME]" at bounding box center [908, 314] width 266 height 16
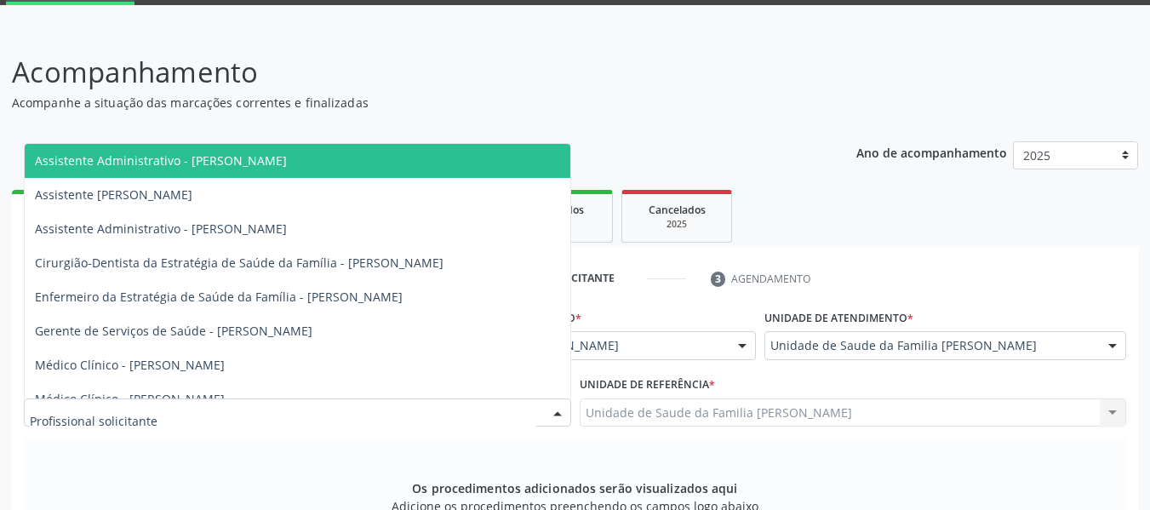
click at [557, 413] on div at bounding box center [558, 413] width 26 height 29
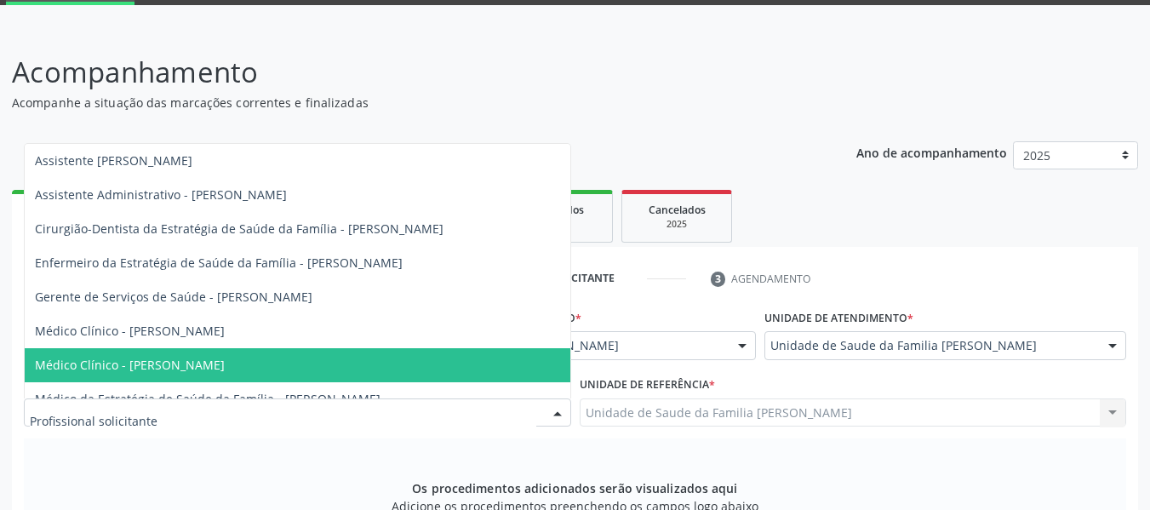
scroll to position [52, 0]
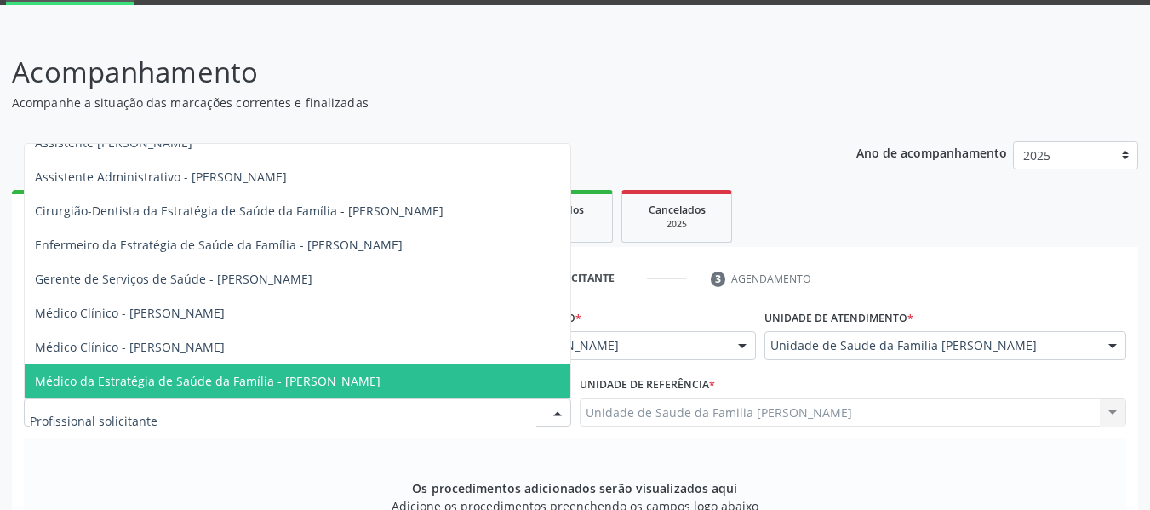
click at [380, 383] on span "Médico da Estratégia de Saúde da Família - [PERSON_NAME]" at bounding box center [208, 381] width 346 height 16
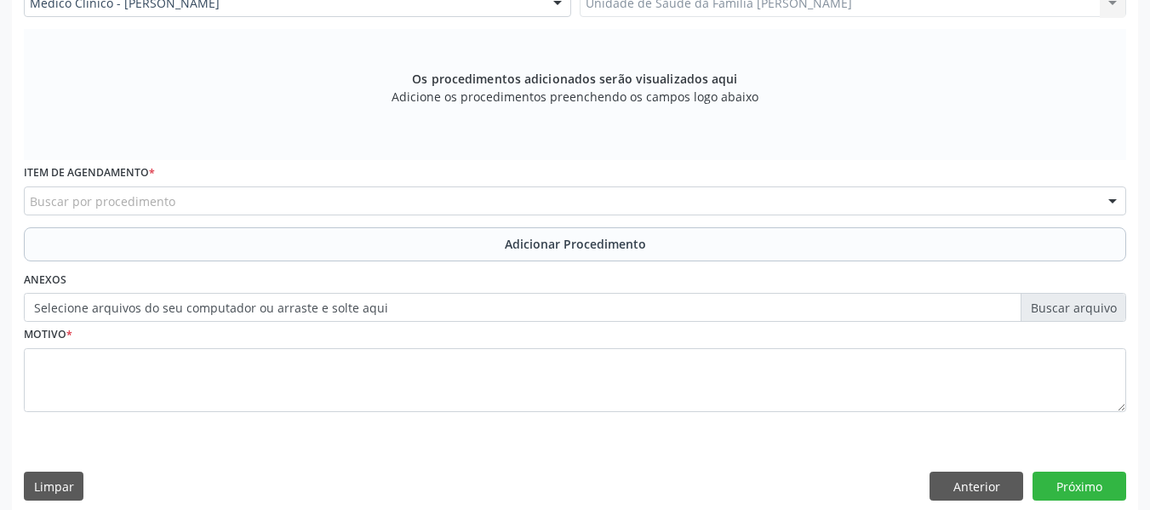
scroll to position [512, 0]
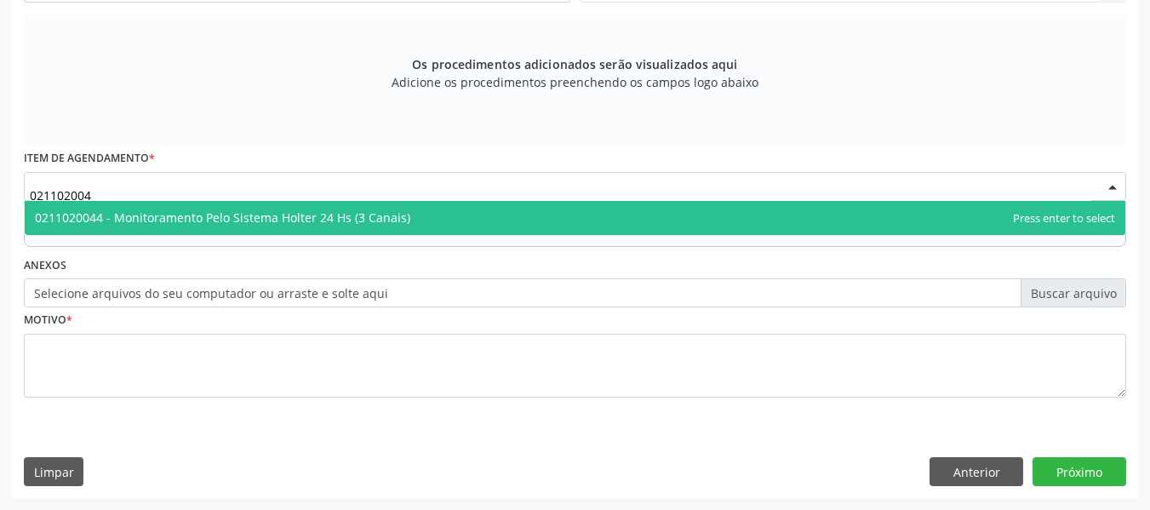
type input "0211020044"
click at [111, 215] on span "0211020044 - Monitoramento Pelo Sistema Holter 24 Hs (3 Canais)" at bounding box center [222, 217] width 375 height 16
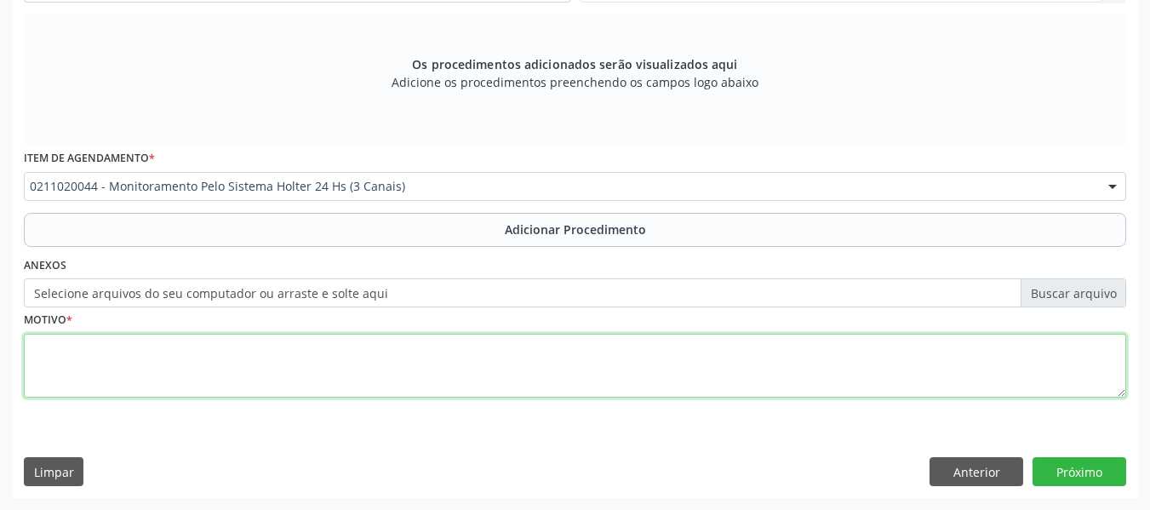
click at [72, 355] on textarea at bounding box center [575, 366] width 1102 height 65
type textarea "p"
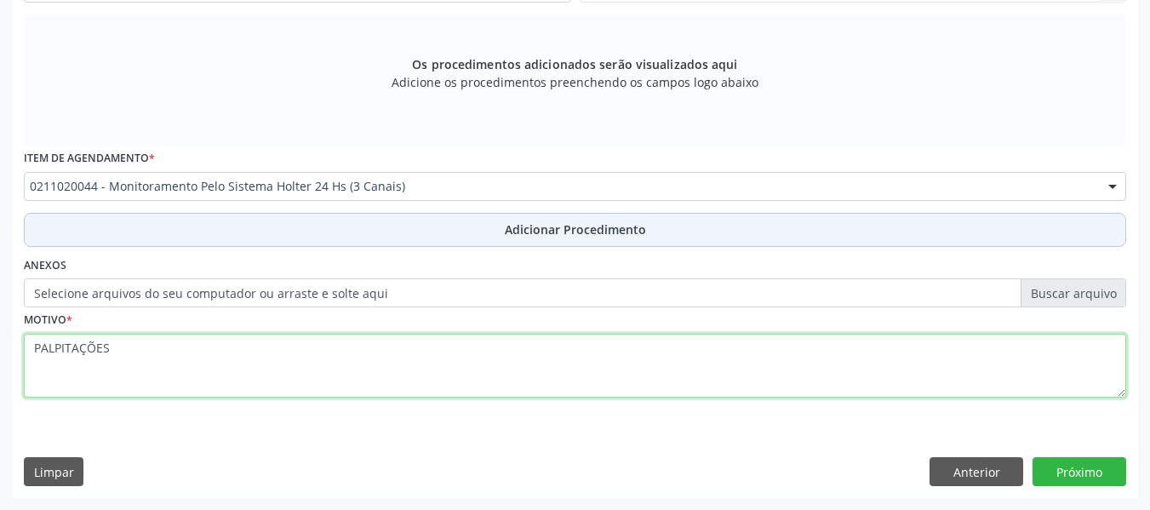
type textarea "PALPITAÇÕES"
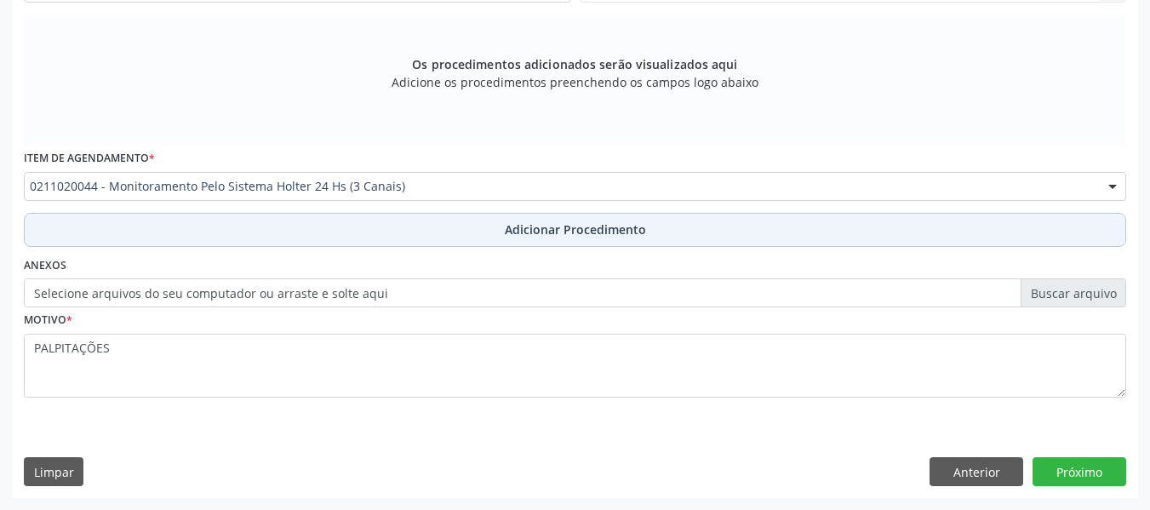
click at [584, 230] on span "Adicionar Procedimento" at bounding box center [575, 229] width 141 height 18
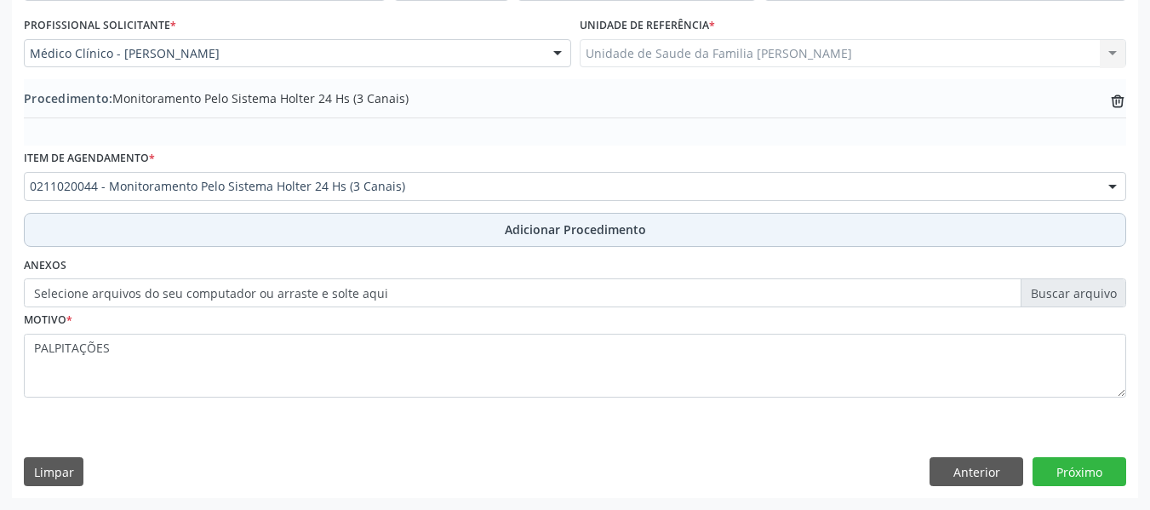
scroll to position [448, 0]
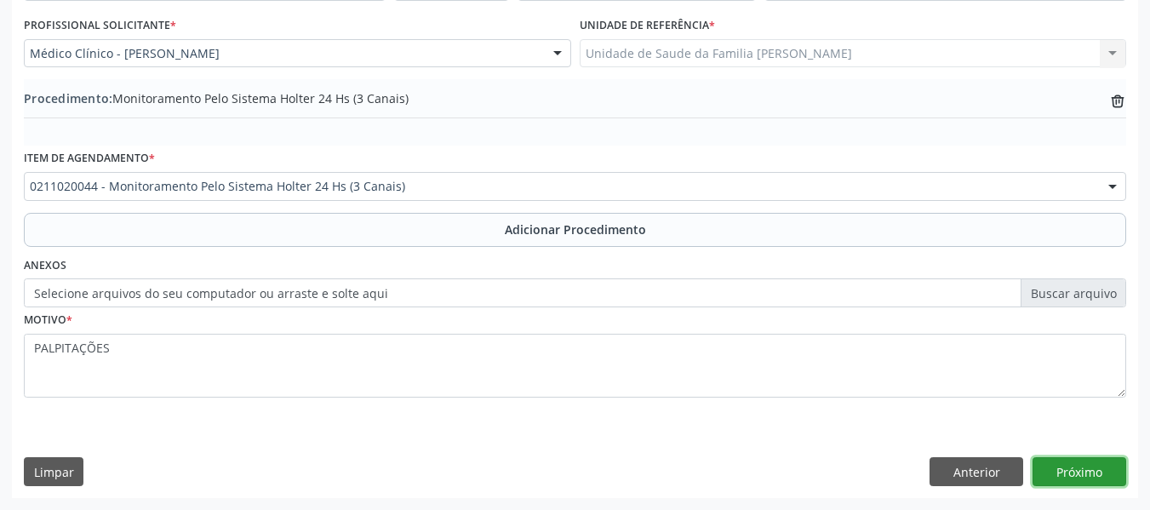
click at [1077, 473] on button "Próximo" at bounding box center [1080, 471] width 94 height 29
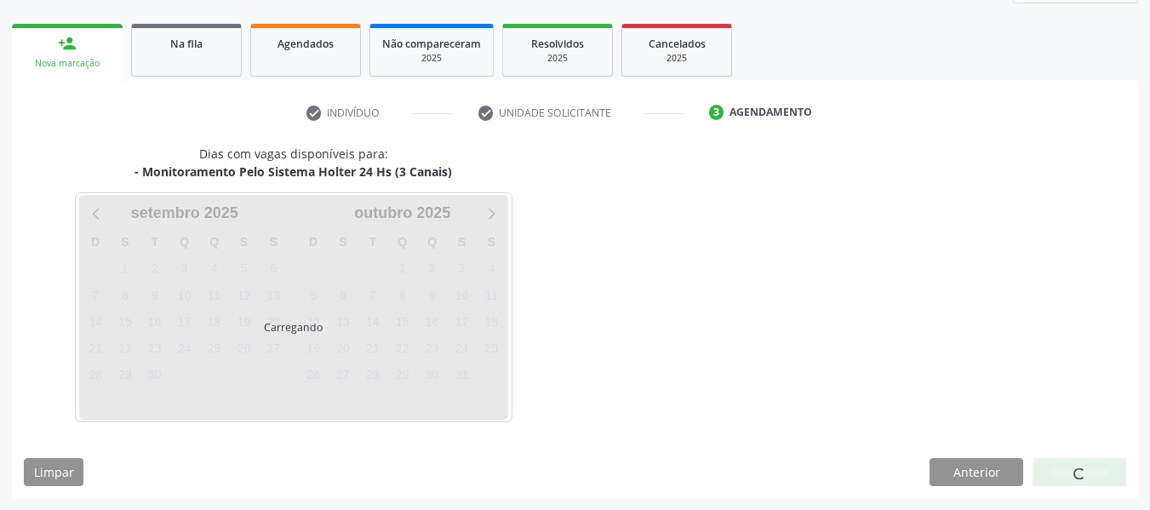
scroll to position [305, 0]
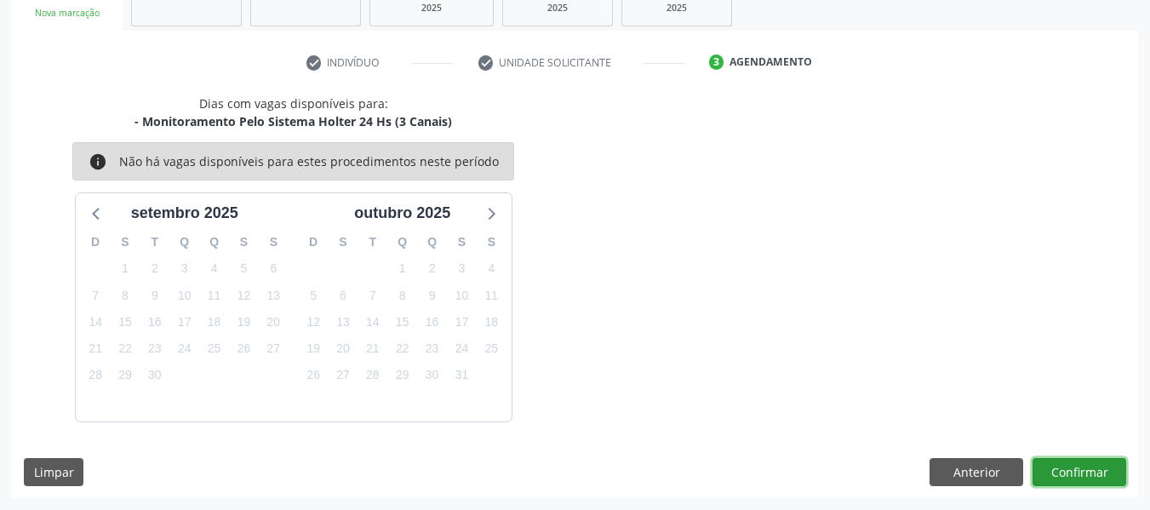
click at [1077, 473] on button "Confirmar" at bounding box center [1080, 472] width 94 height 29
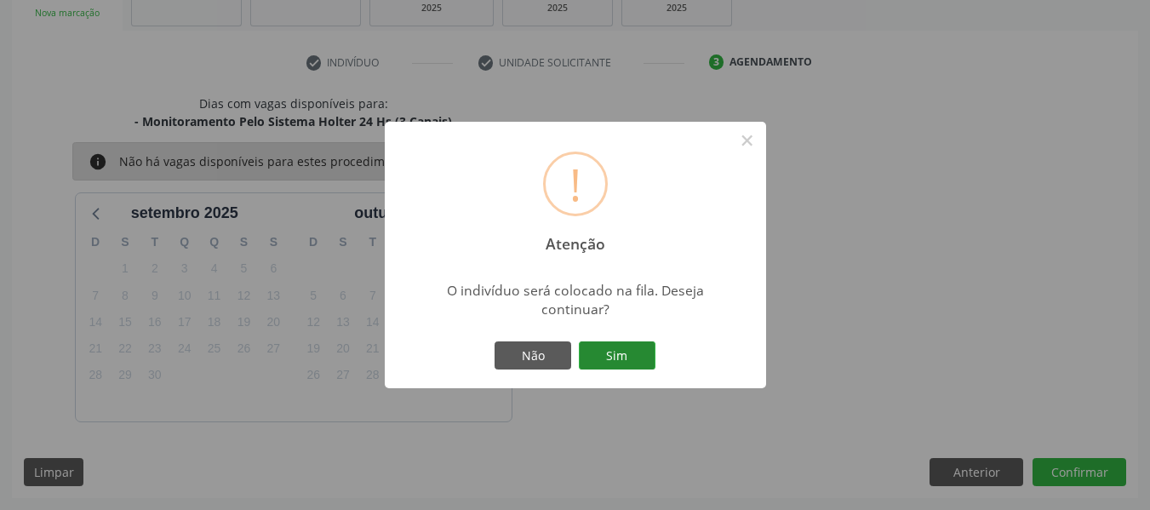
click at [619, 358] on button "Sim" at bounding box center [617, 355] width 77 height 29
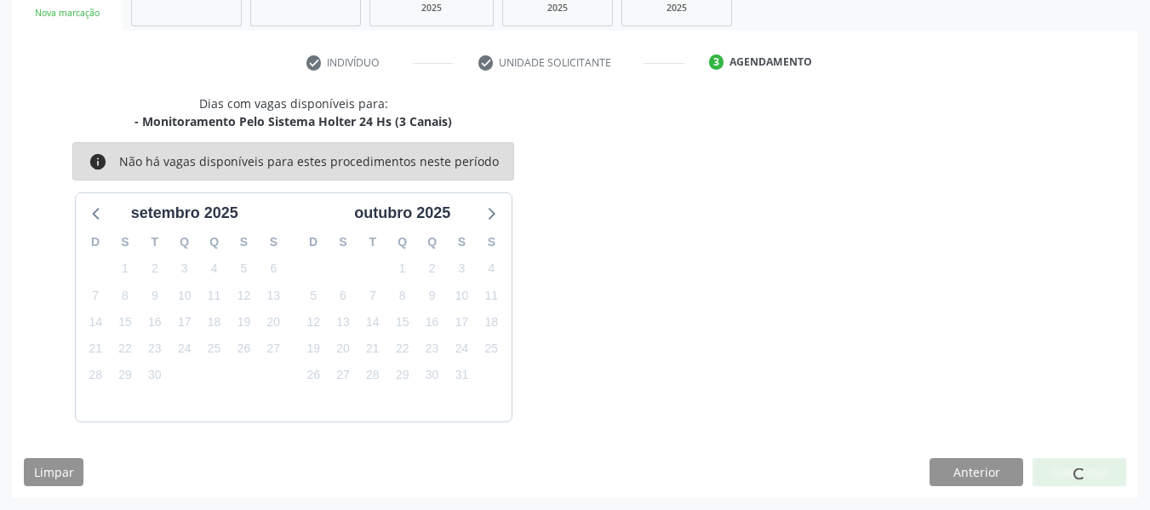
scroll to position [76, 0]
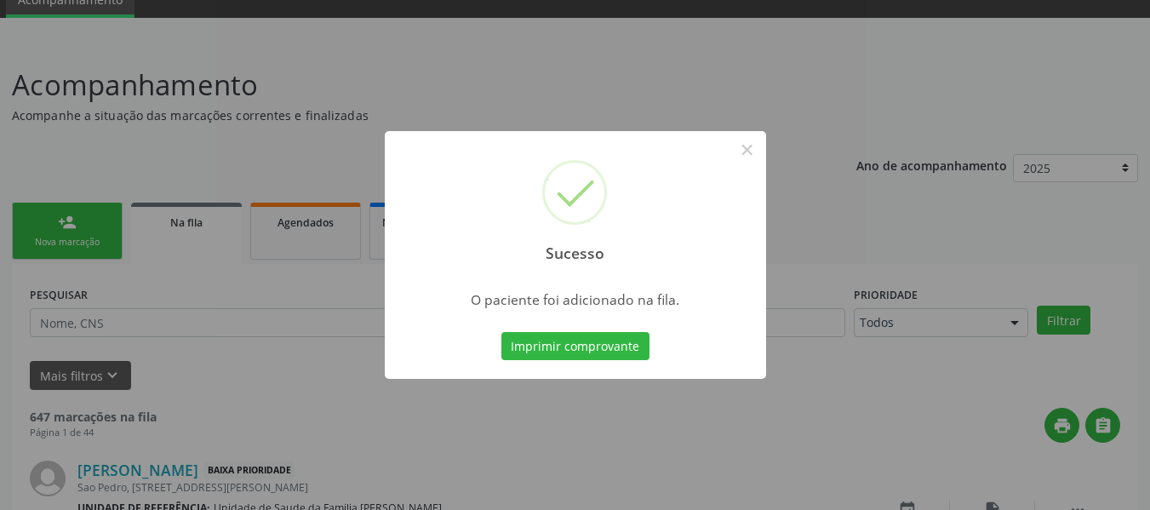
click at [62, 222] on div "Sucesso × O paciente foi adicionado na fila. Imprimir comprovante Cancel" at bounding box center [575, 255] width 1150 height 510
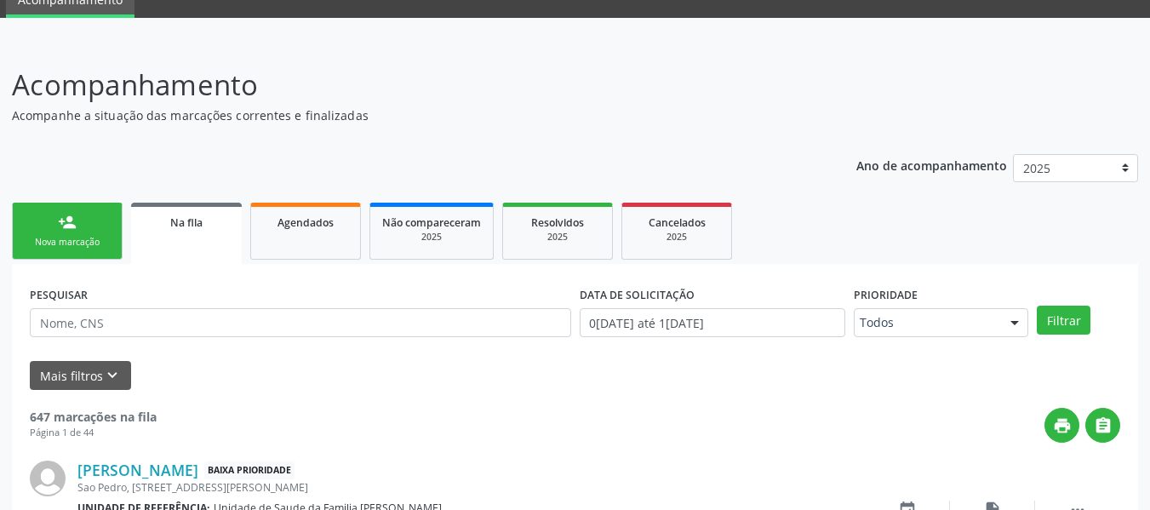
click at [62, 222] on div "person_add" at bounding box center [67, 222] width 19 height 19
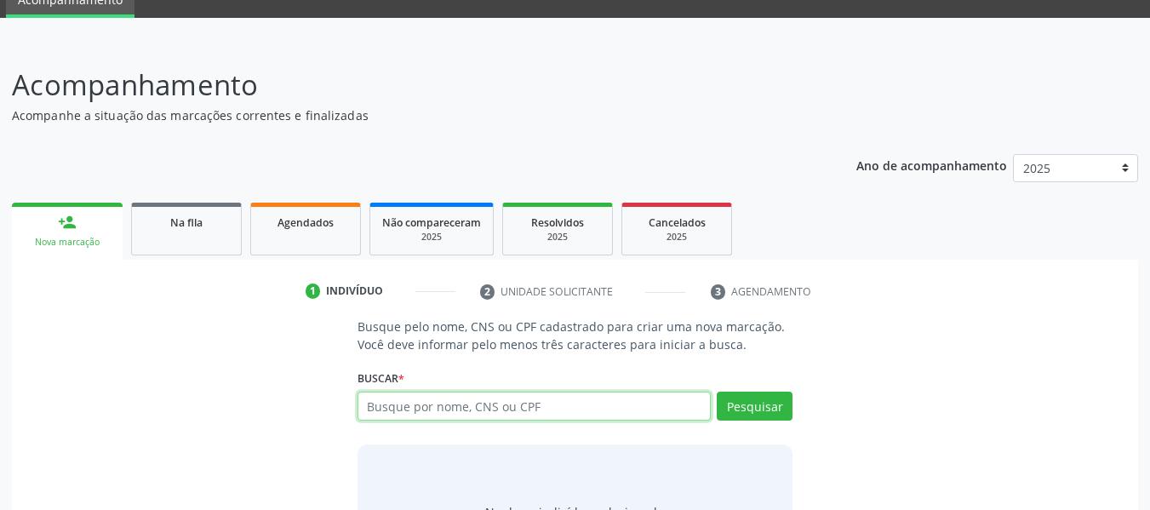
click at [414, 409] on input "text" at bounding box center [535, 406] width 354 height 29
type input "25916351453"
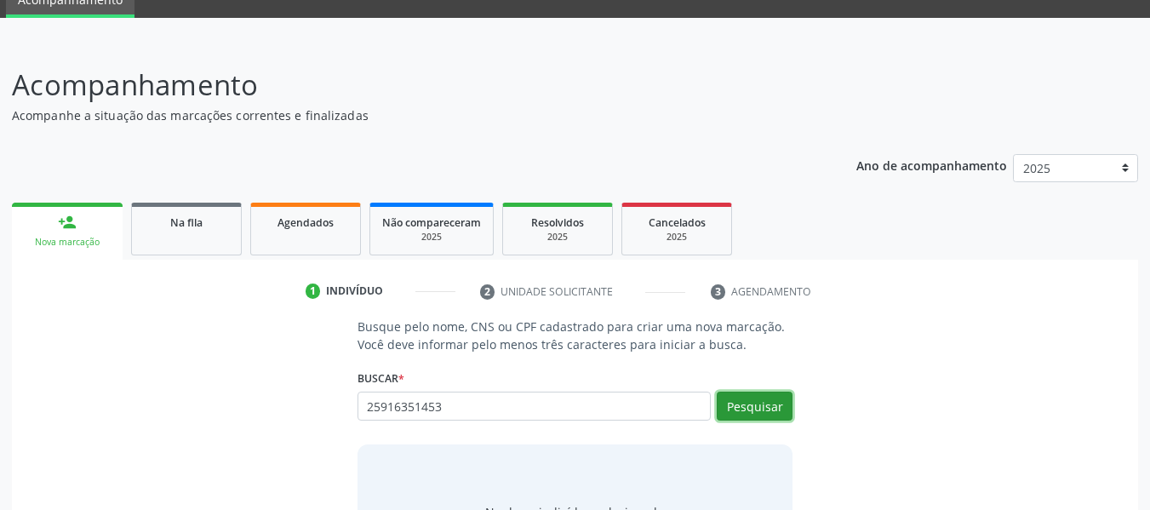
click at [748, 403] on button "Pesquisar" at bounding box center [755, 406] width 76 height 29
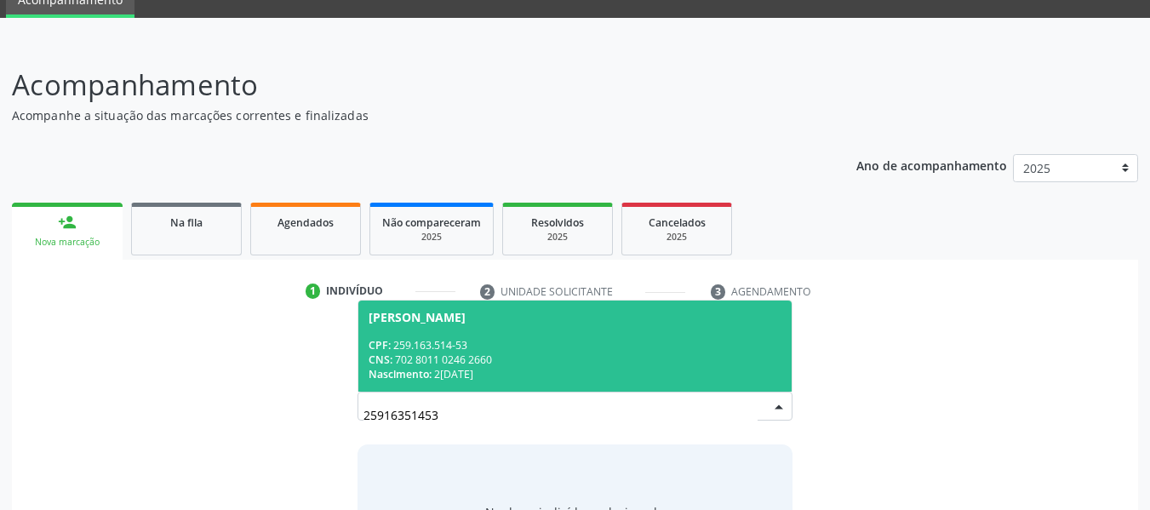
click at [424, 346] on div "CPF: 259.163.514-53" at bounding box center [576, 345] width 414 height 14
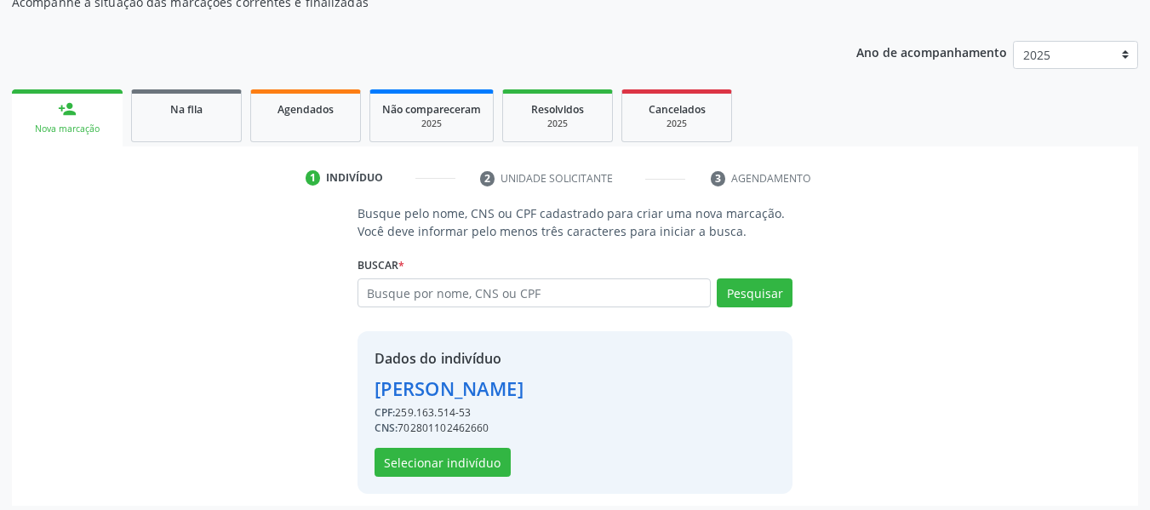
scroll to position [197, 0]
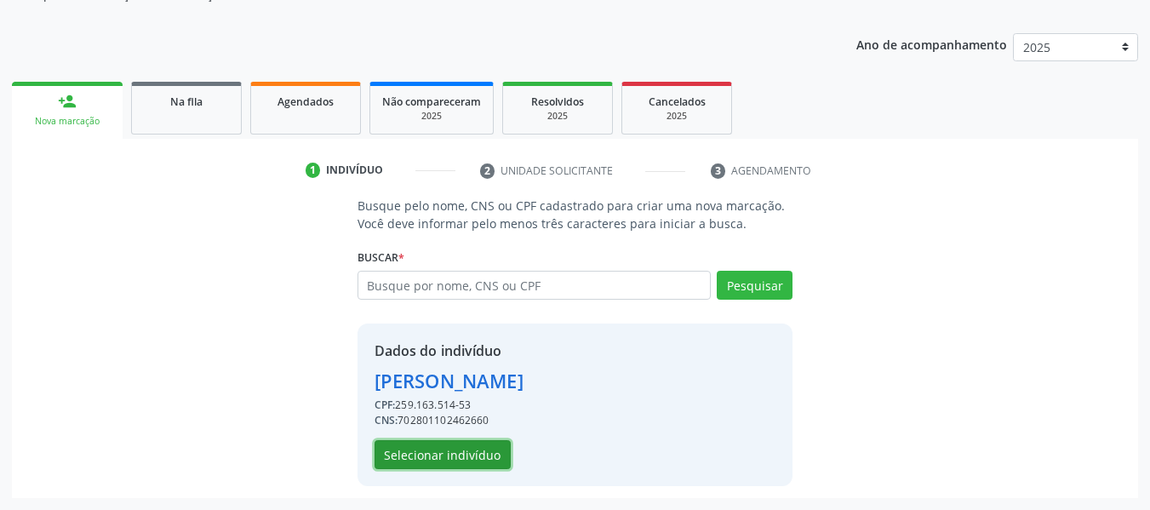
click at [432, 453] on button "Selecionar indivíduo" at bounding box center [443, 454] width 136 height 29
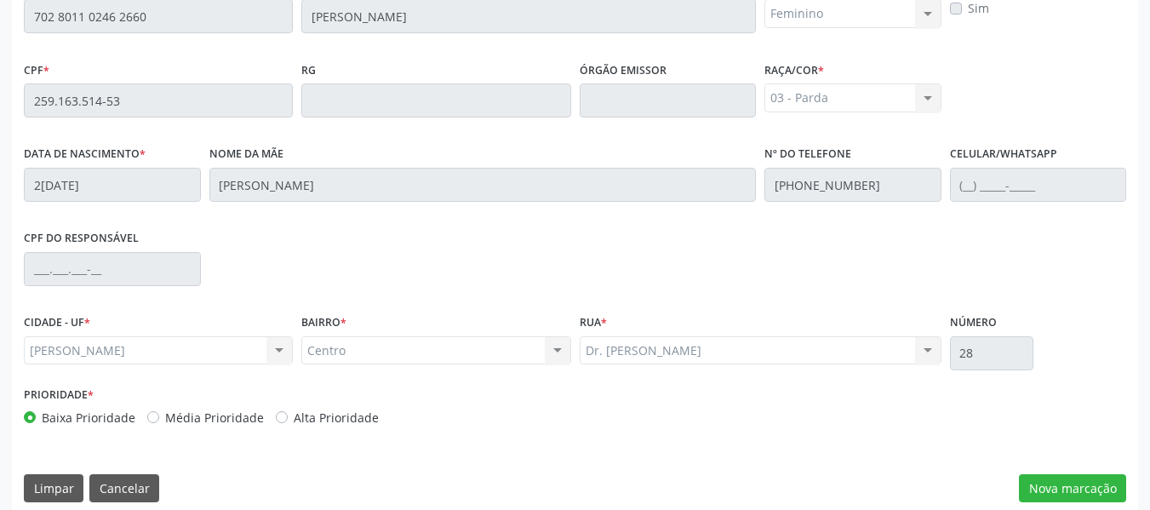
scroll to position [486, 0]
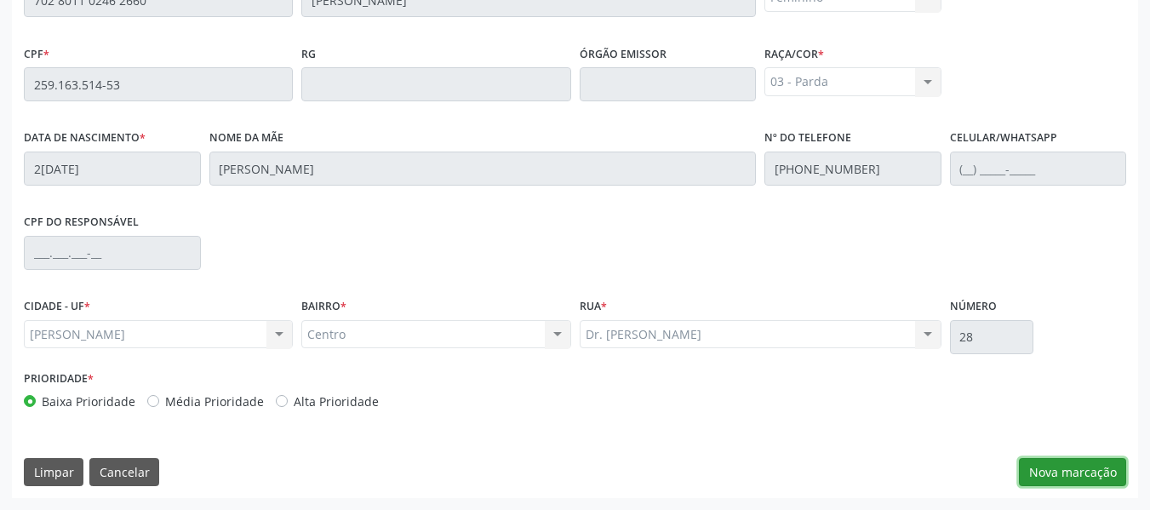
click at [1066, 470] on button "Nova marcação" at bounding box center [1072, 472] width 107 height 29
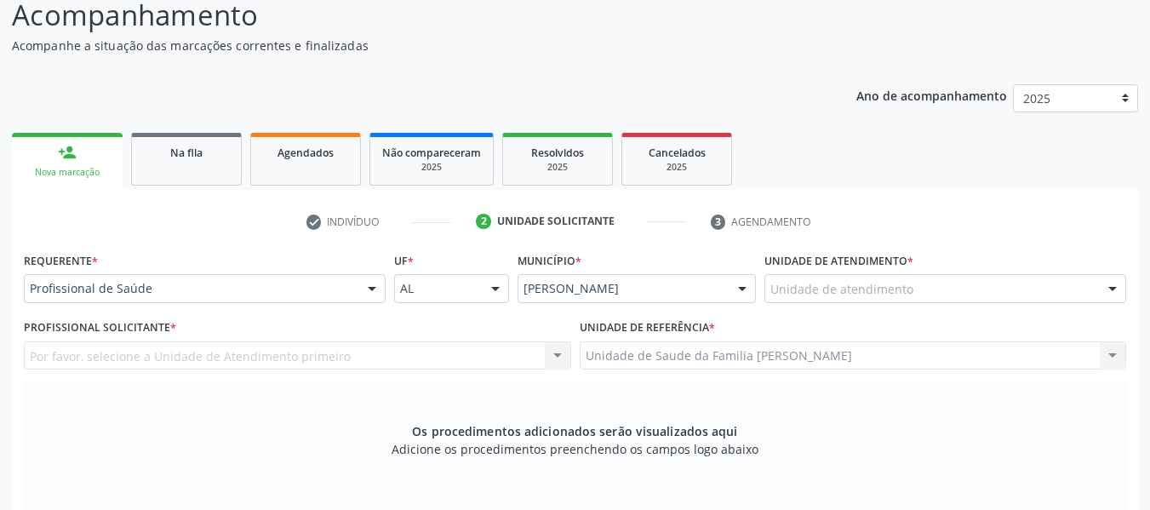
scroll to position [134, 0]
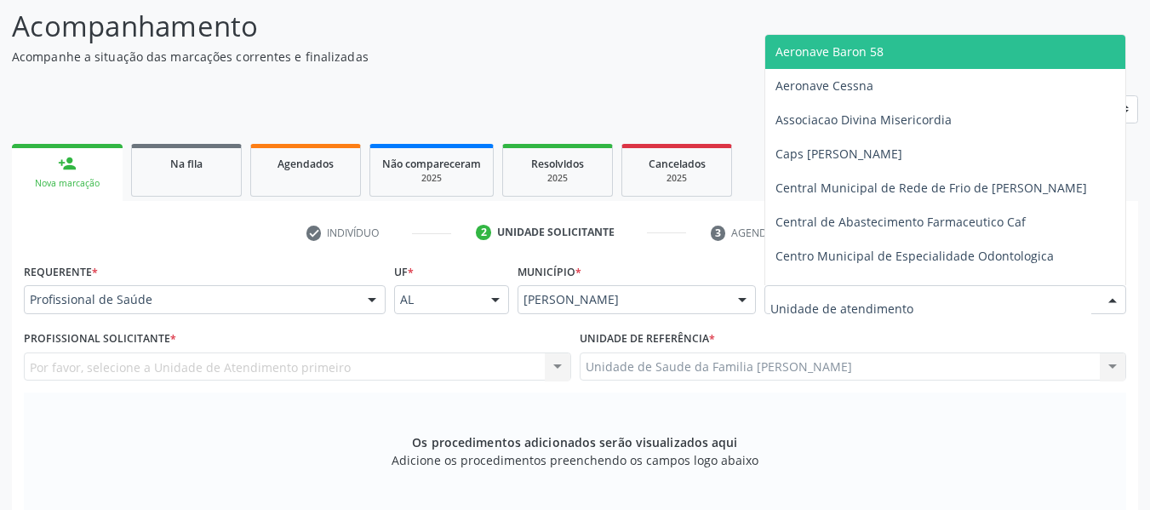
type input "S"
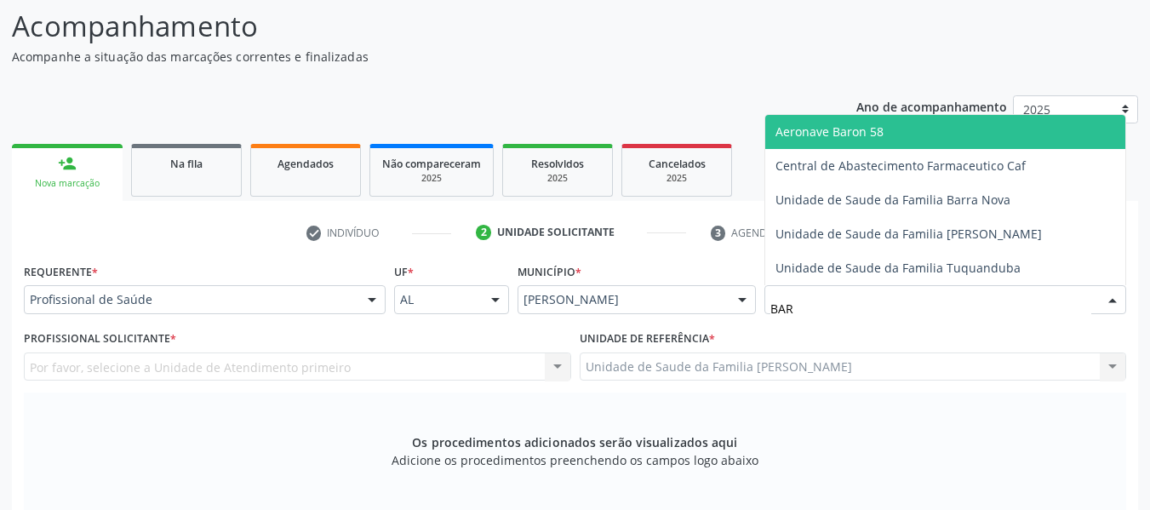
type input "BARR"
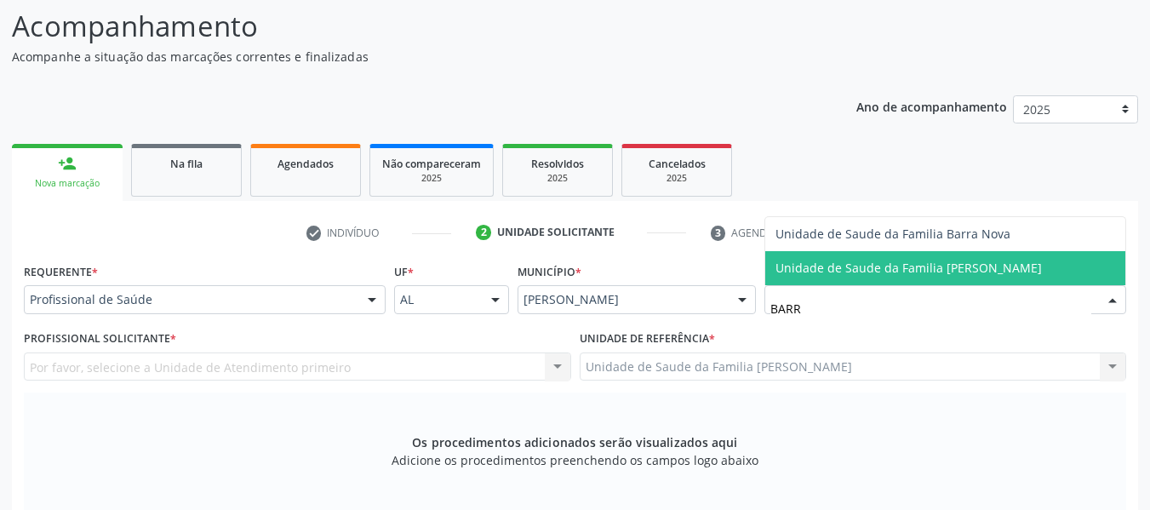
click at [872, 267] on span "Unidade de Saude da Familia [PERSON_NAME]" at bounding box center [908, 268] width 266 height 16
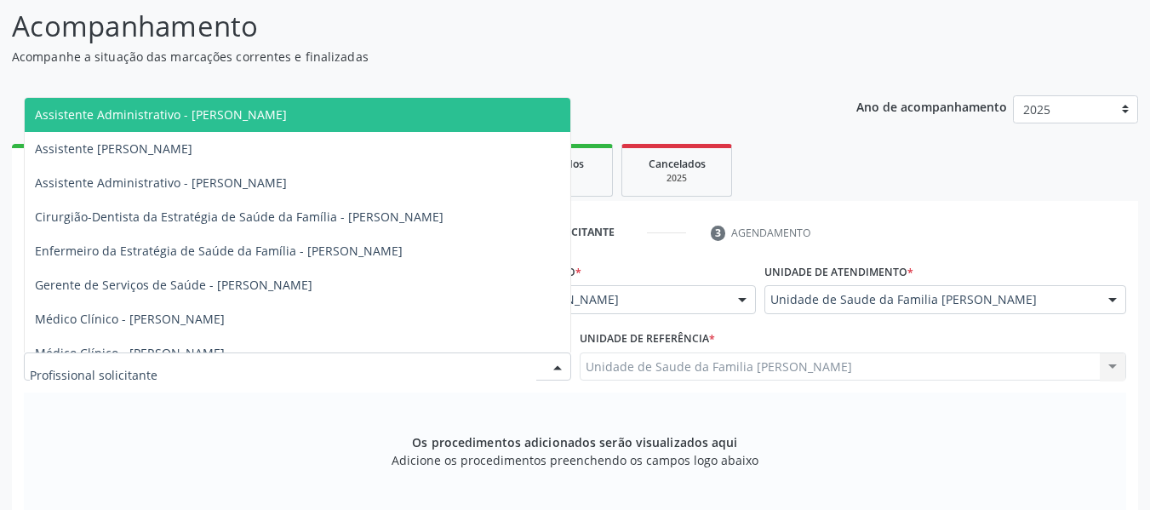
click at [556, 367] on div at bounding box center [558, 367] width 26 height 29
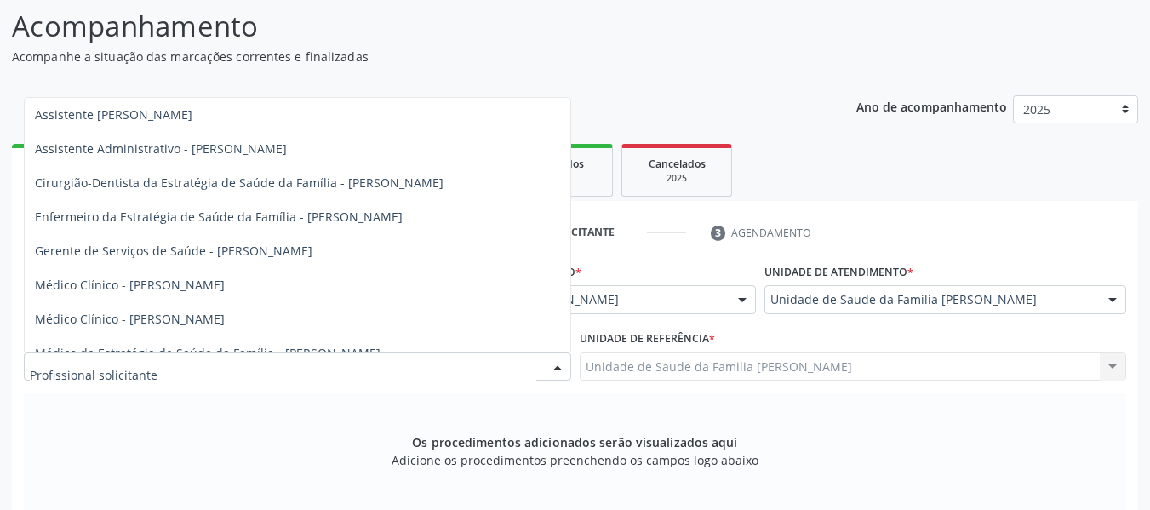
scroll to position [52, 0]
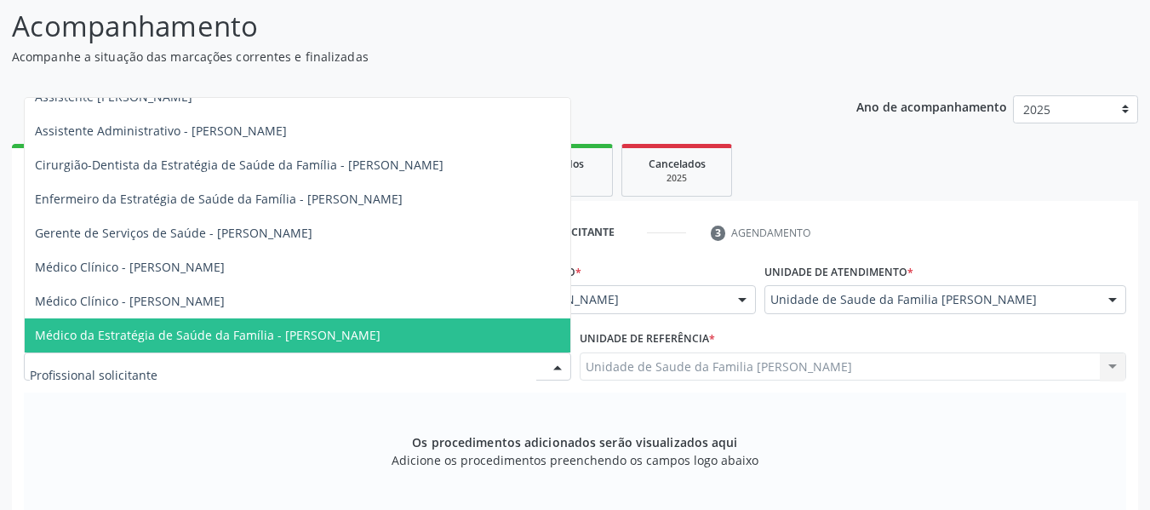
click at [380, 333] on span "Médico da Estratégia de Saúde da Família - [PERSON_NAME]" at bounding box center [208, 335] width 346 height 16
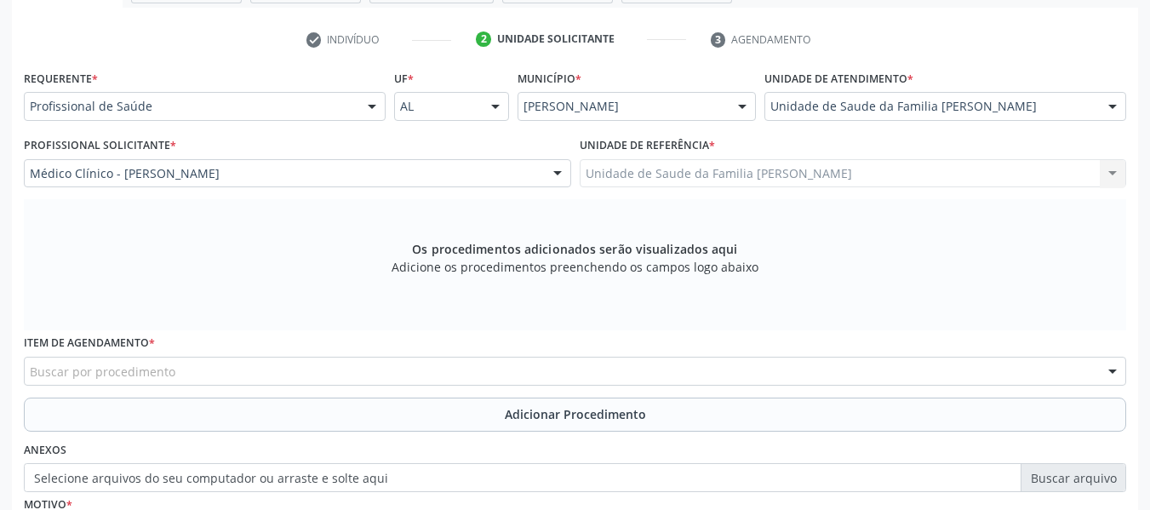
scroll to position [464, 0]
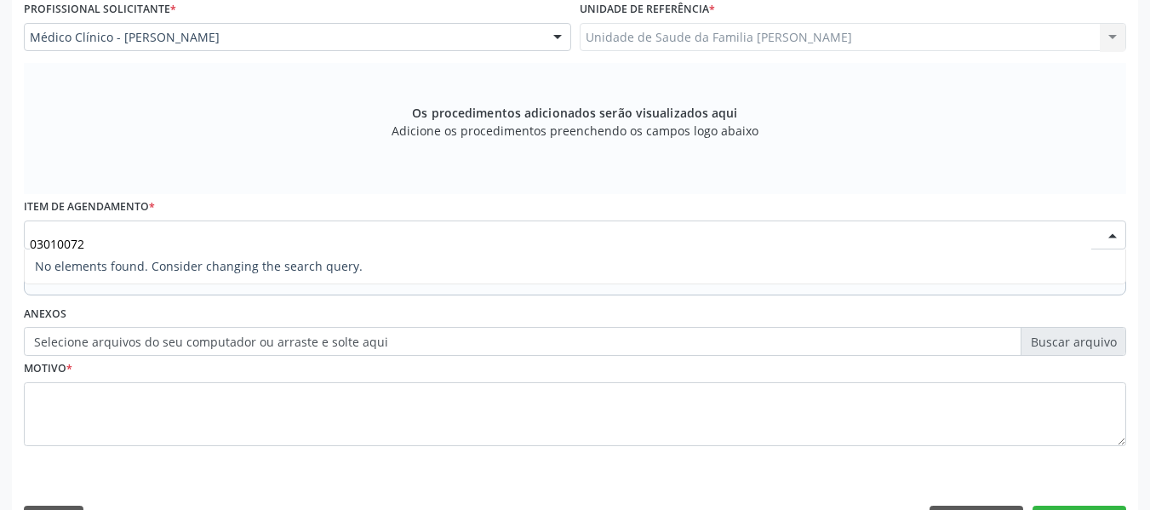
click at [50, 243] on input "03010072" at bounding box center [560, 243] width 1061 height 34
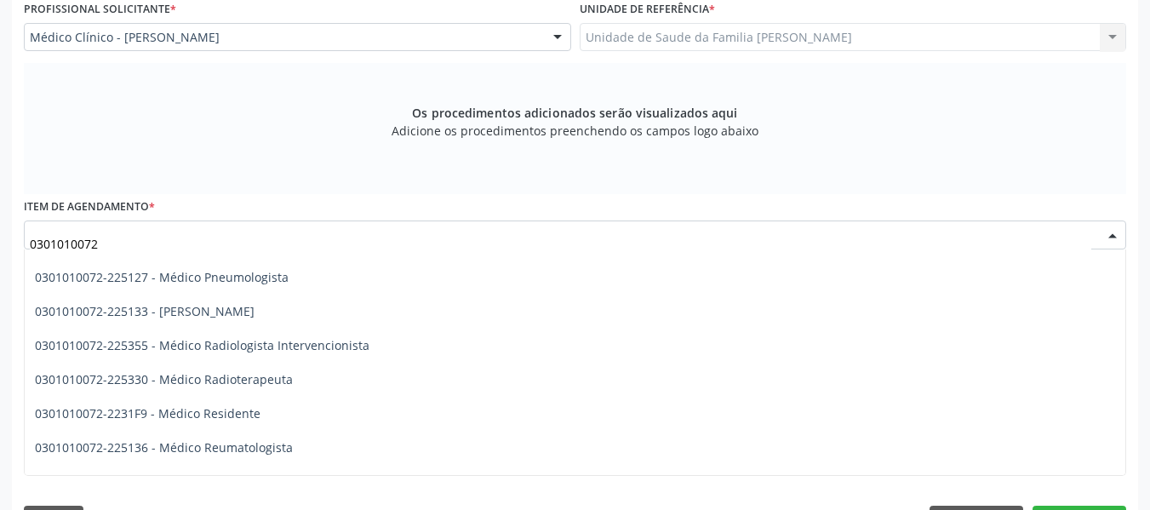
scroll to position [1725, 0]
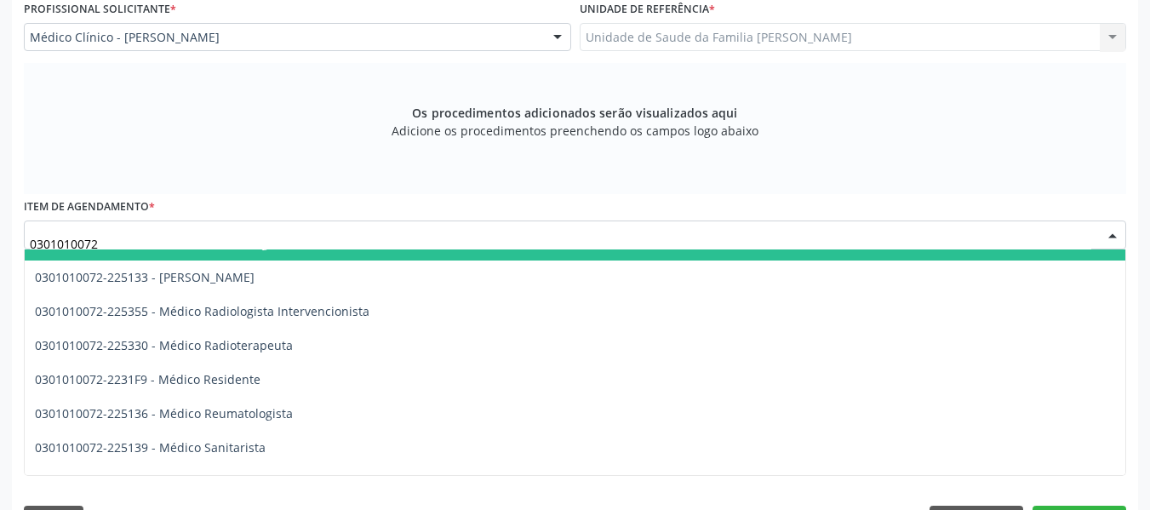
click at [111, 239] on input "0301010072" at bounding box center [560, 243] width 1061 height 34
type input "0"
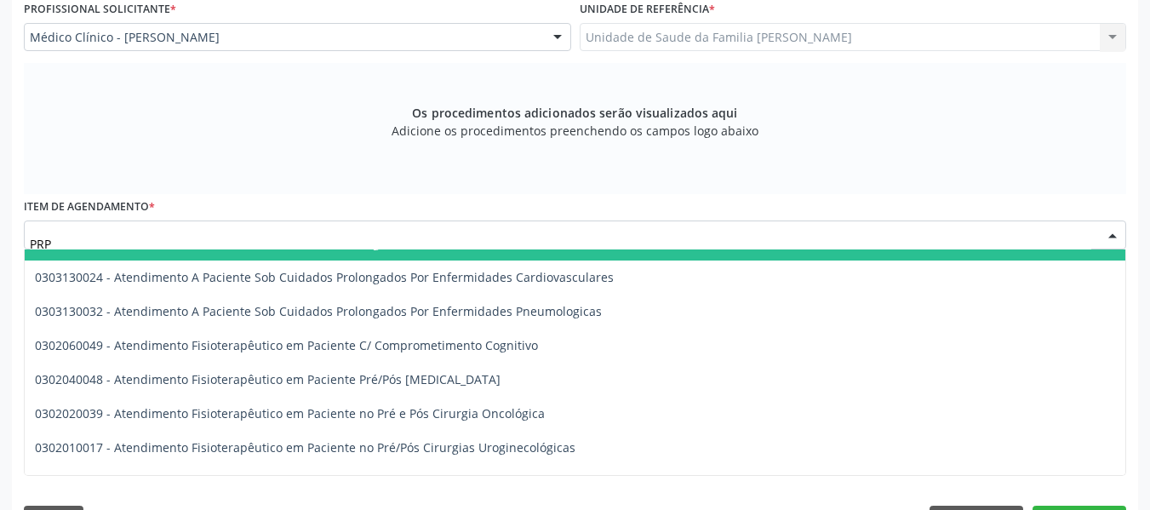
scroll to position [0, 0]
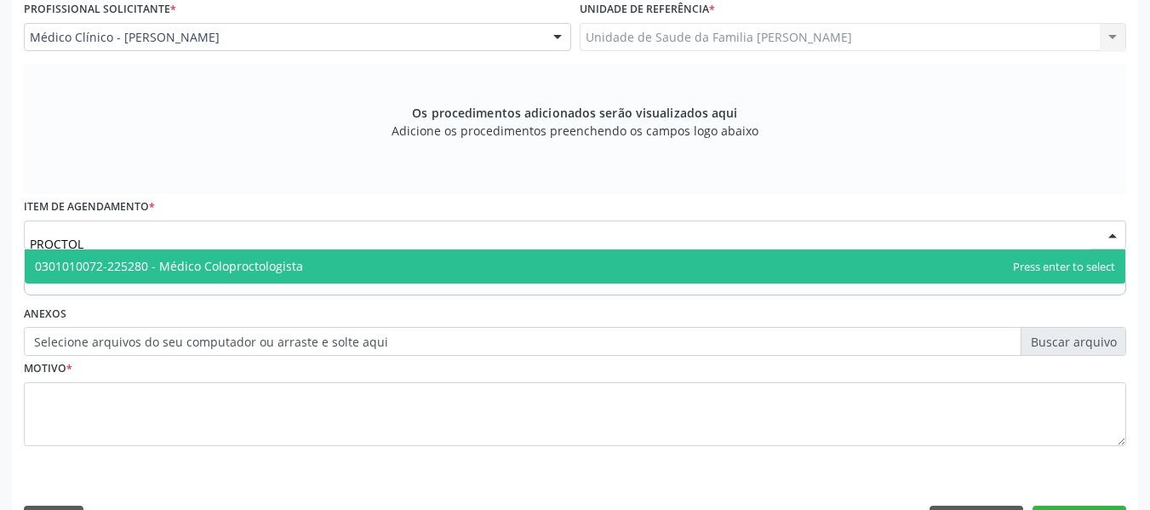
type input "PROCTOLO"
click at [176, 258] on span "0301010072-225280 - Médico Coloproctologista" at bounding box center [169, 266] width 268 height 16
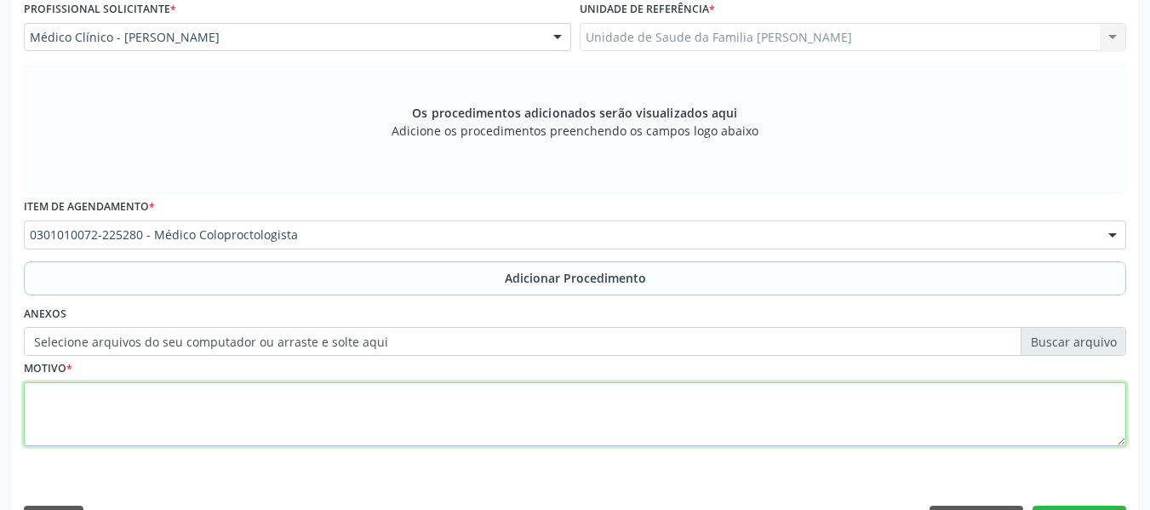
click at [83, 424] on textarea at bounding box center [575, 414] width 1102 height 65
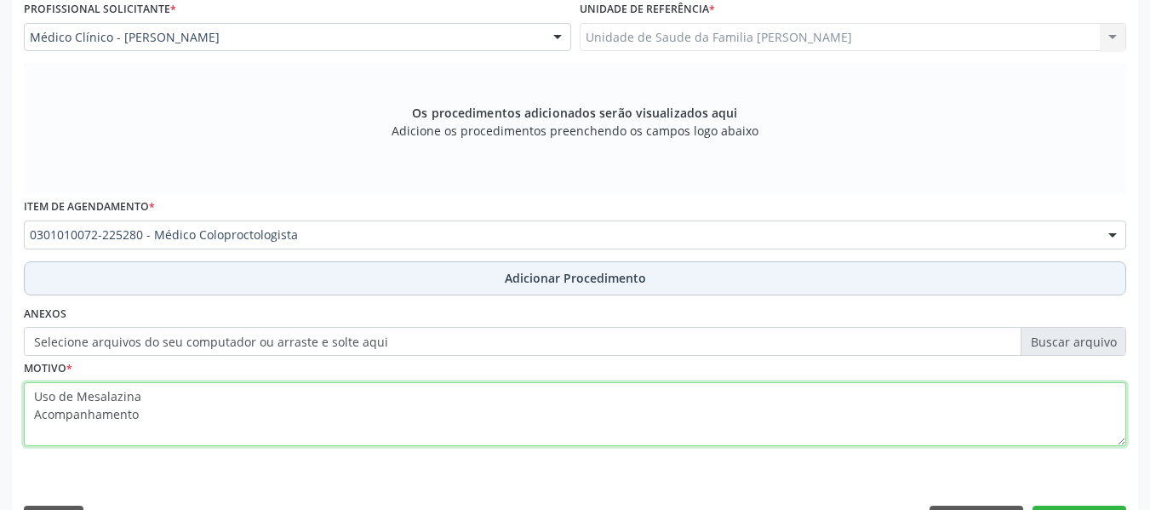
type textarea "Uso de Mesalazina Acompanhamento"
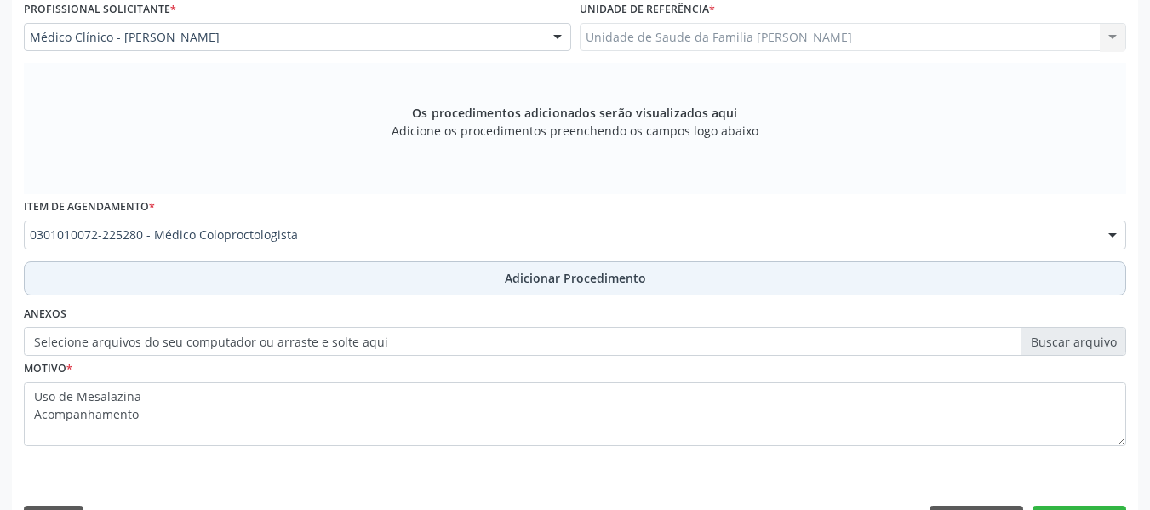
click at [556, 278] on span "Adicionar Procedimento" at bounding box center [575, 278] width 141 height 18
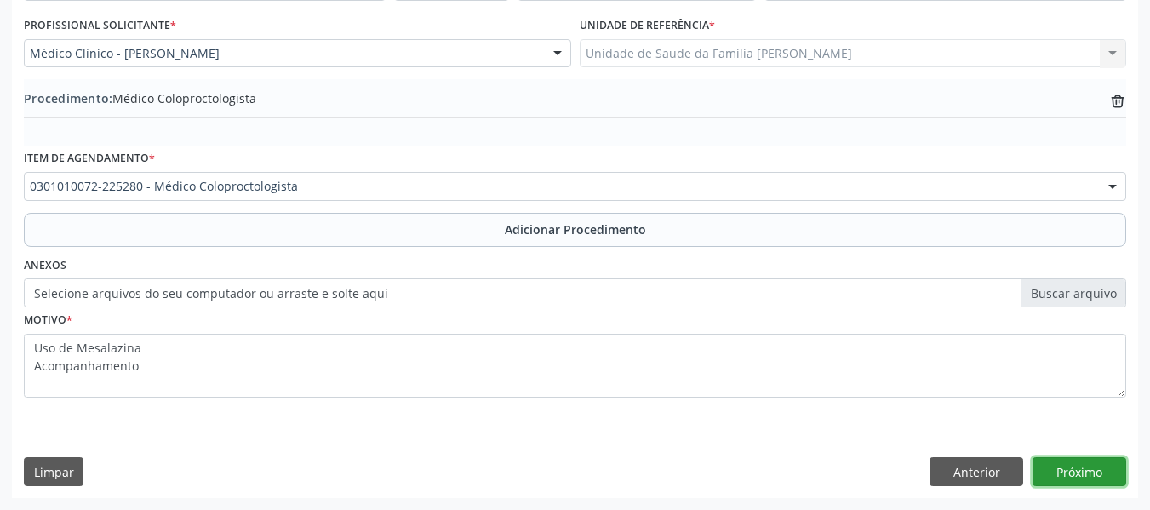
click at [1085, 473] on button "Próximo" at bounding box center [1080, 471] width 94 height 29
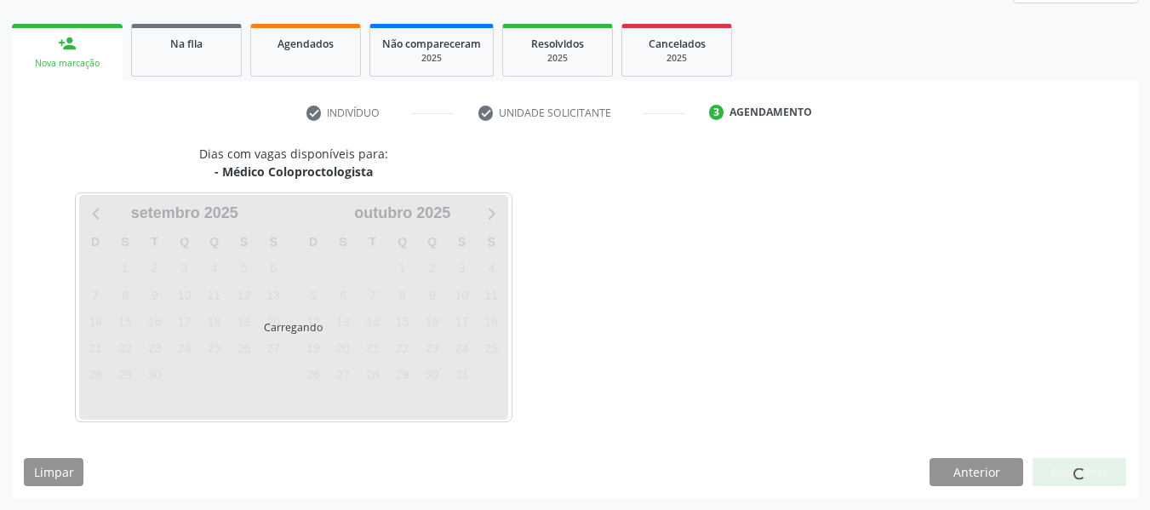
scroll to position [305, 0]
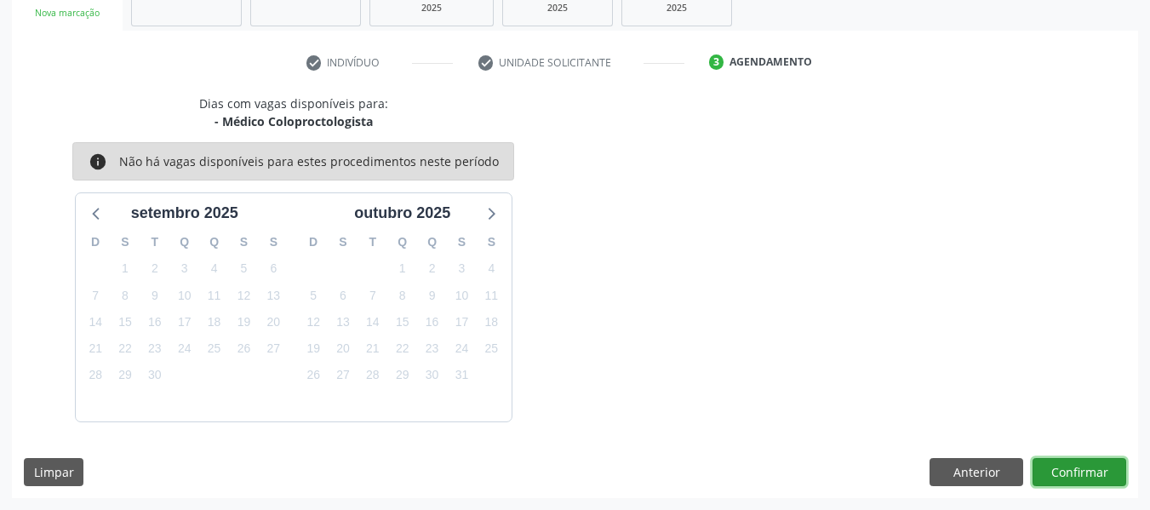
click at [1090, 468] on button "Confirmar" at bounding box center [1080, 472] width 94 height 29
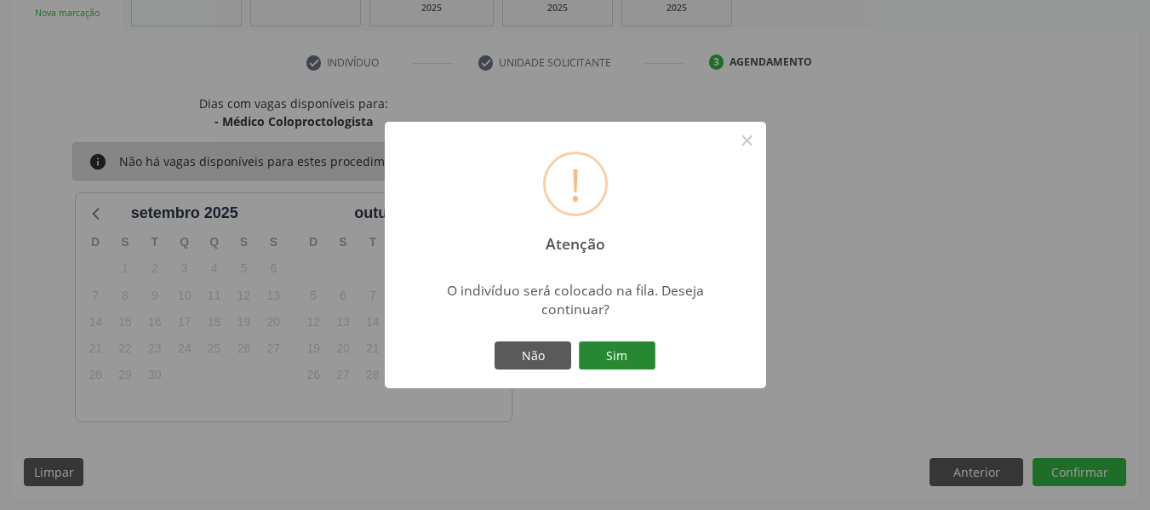
click at [613, 352] on button "Sim" at bounding box center [617, 355] width 77 height 29
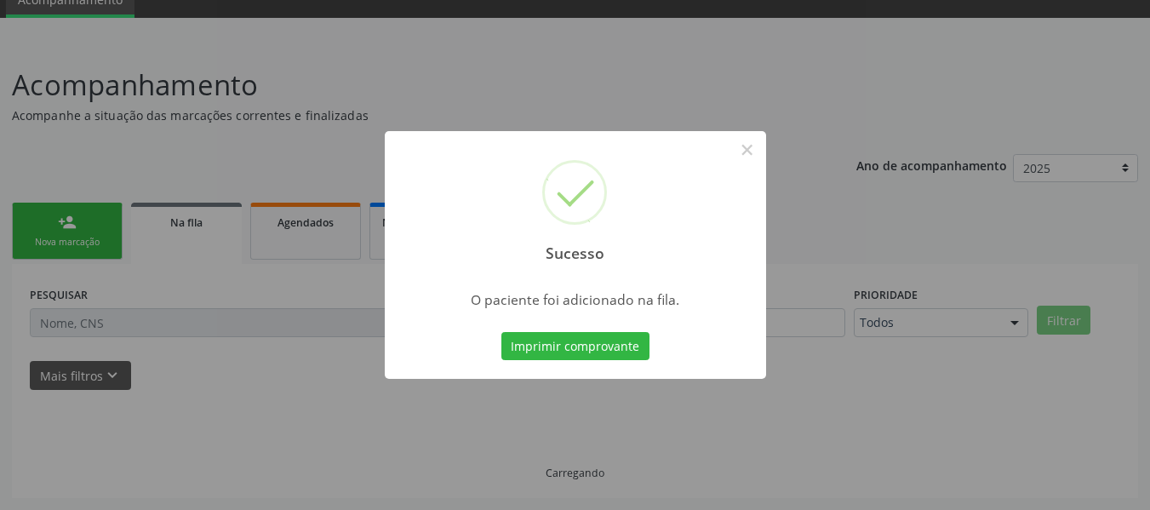
scroll to position [76, 0]
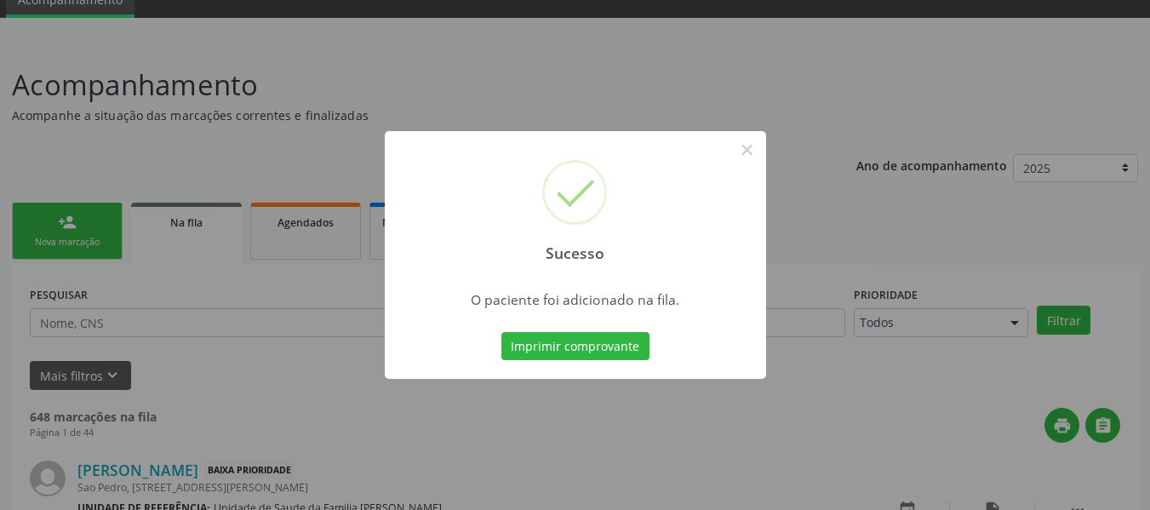
click at [62, 222] on div "Sucesso × O paciente foi adicionado na fila. Imprimir comprovante Cancel" at bounding box center [575, 255] width 1150 height 510
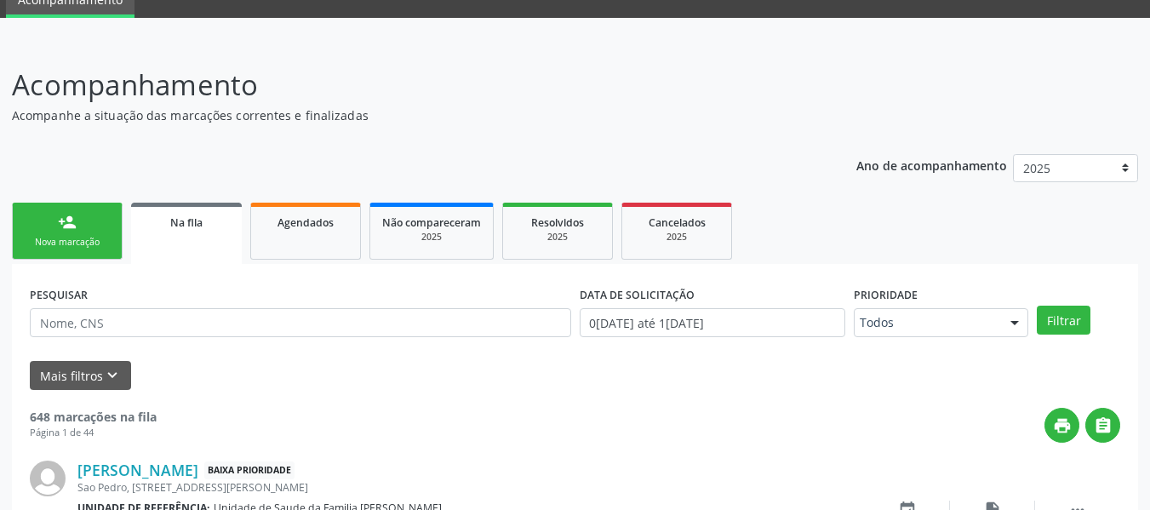
click at [62, 222] on div "person_add" at bounding box center [67, 222] width 19 height 19
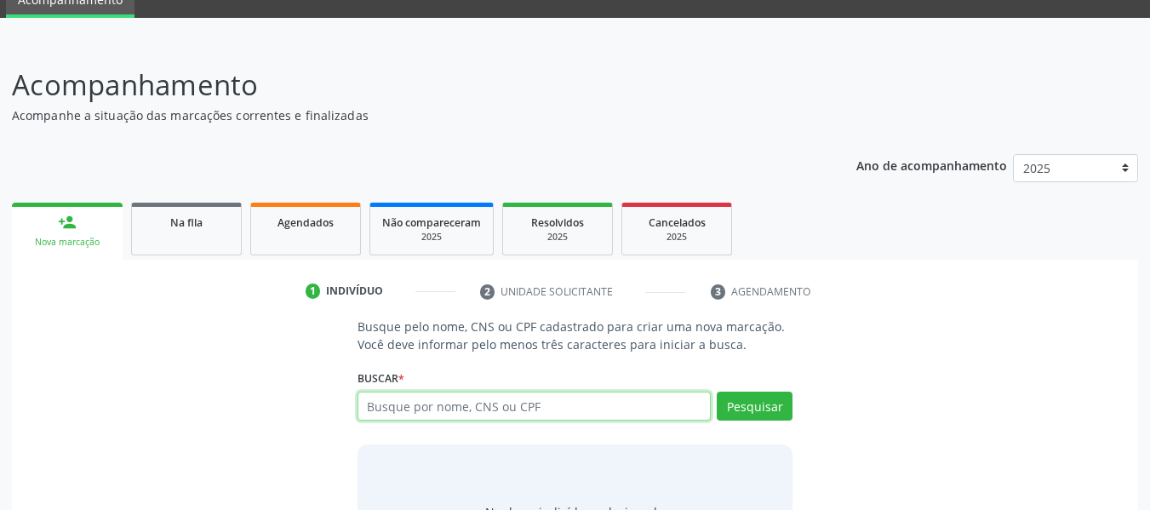
click at [428, 408] on input "text" at bounding box center [535, 406] width 354 height 29
type input "704000855976966"
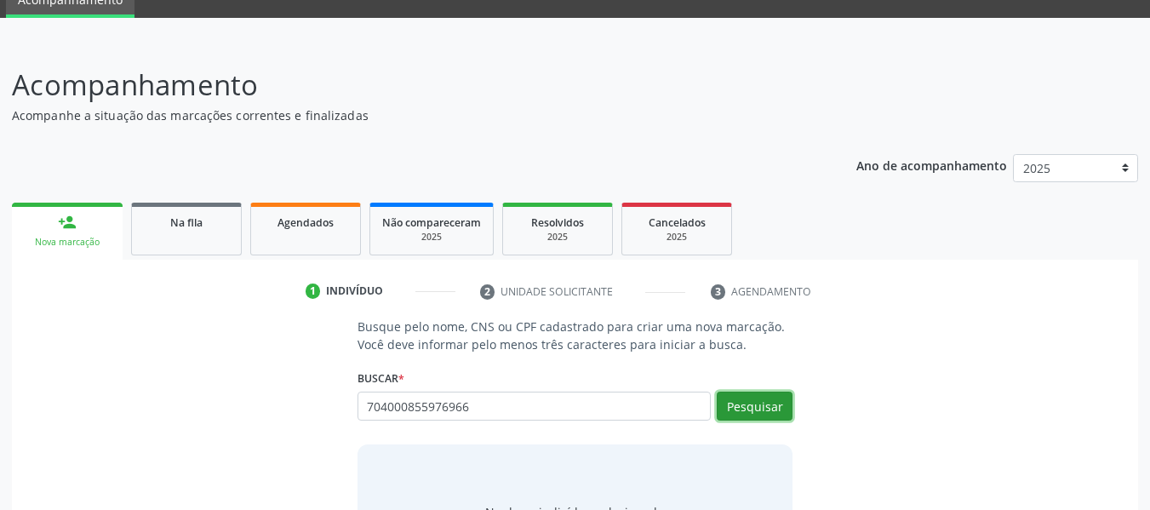
click at [744, 399] on button "Pesquisar" at bounding box center [755, 406] width 76 height 29
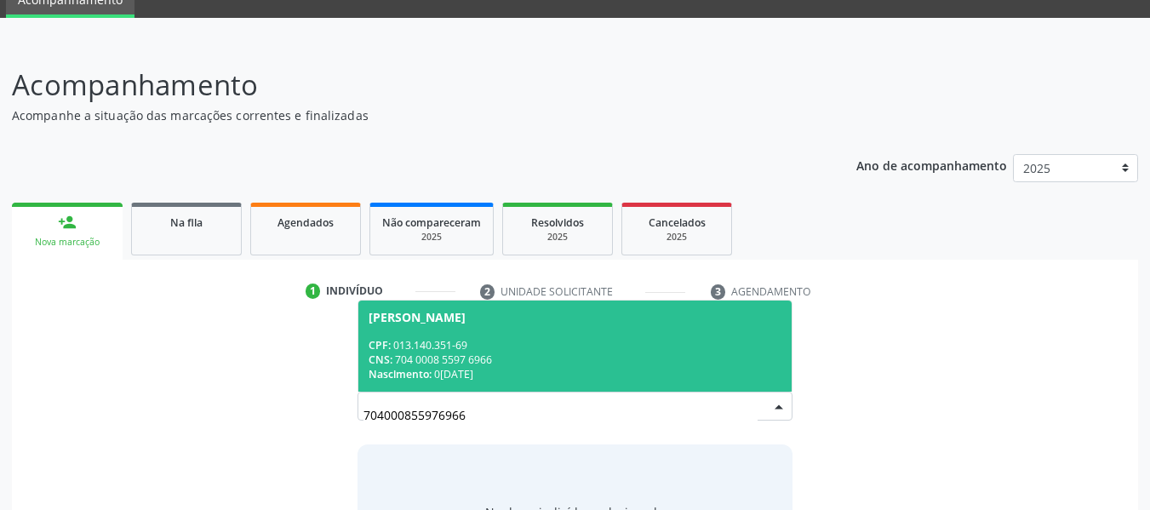
click at [438, 357] on div "CNS: 704 0008 5597 6966" at bounding box center [576, 359] width 414 height 14
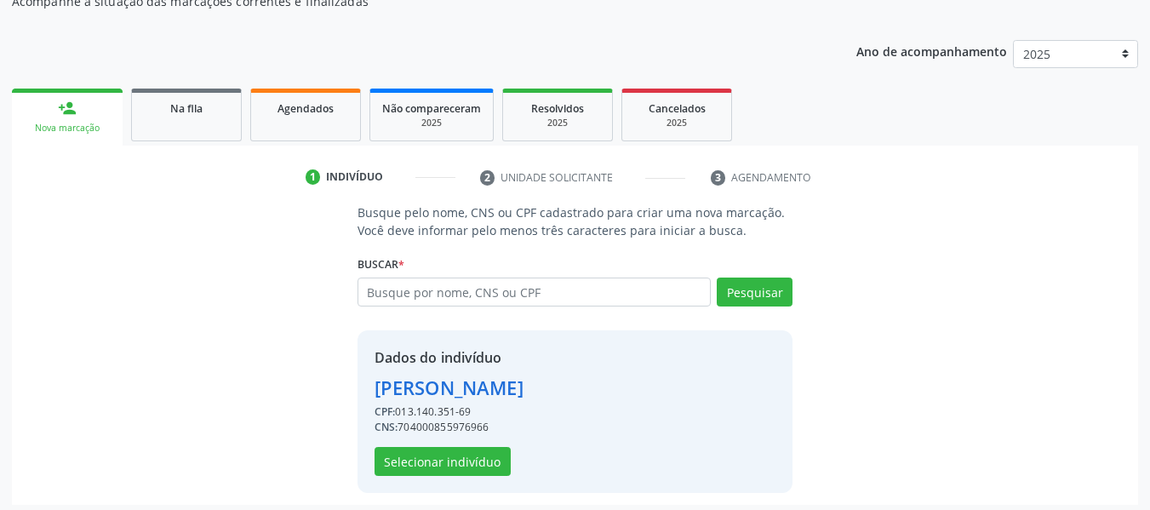
scroll to position [197, 0]
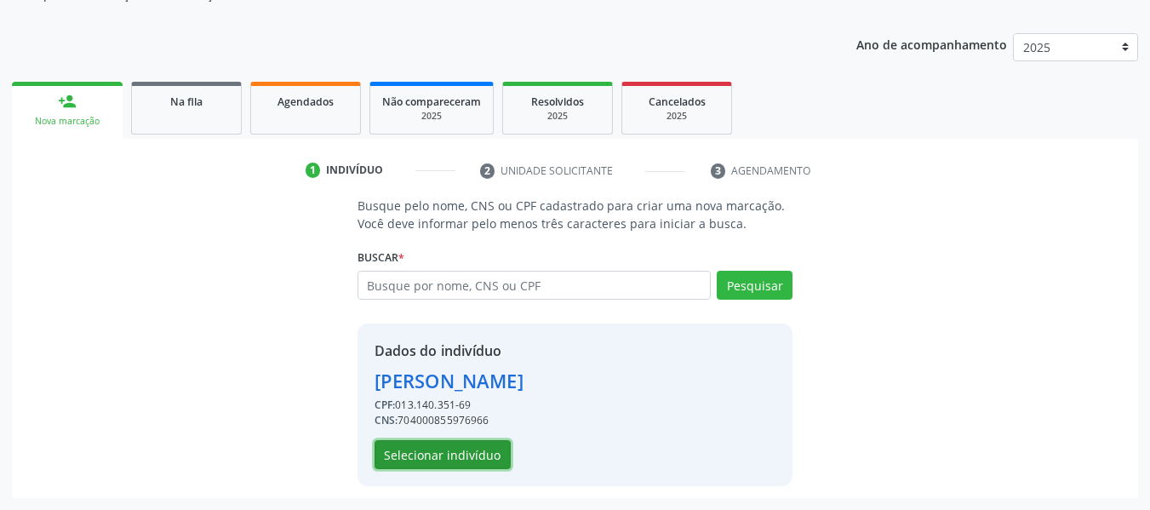
click at [436, 456] on button "Selecionar indivíduo" at bounding box center [443, 454] width 136 height 29
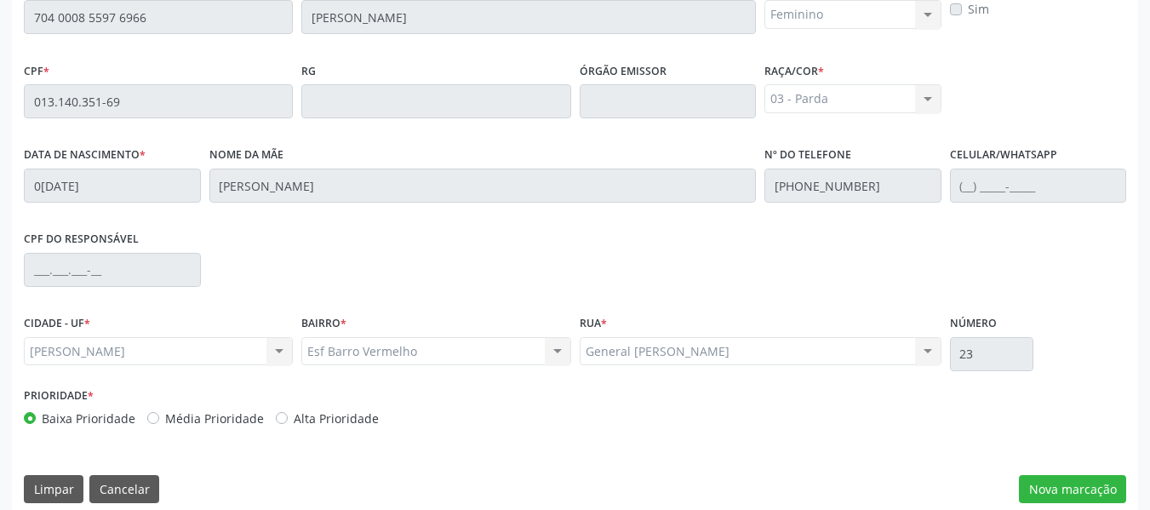
scroll to position [486, 0]
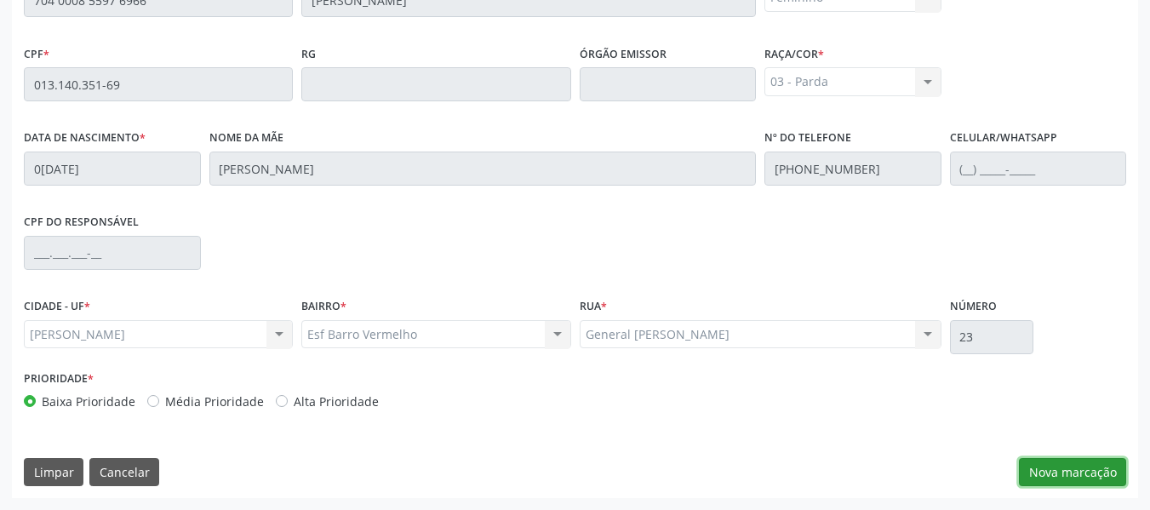
click at [1062, 468] on button "Nova marcação" at bounding box center [1072, 472] width 107 height 29
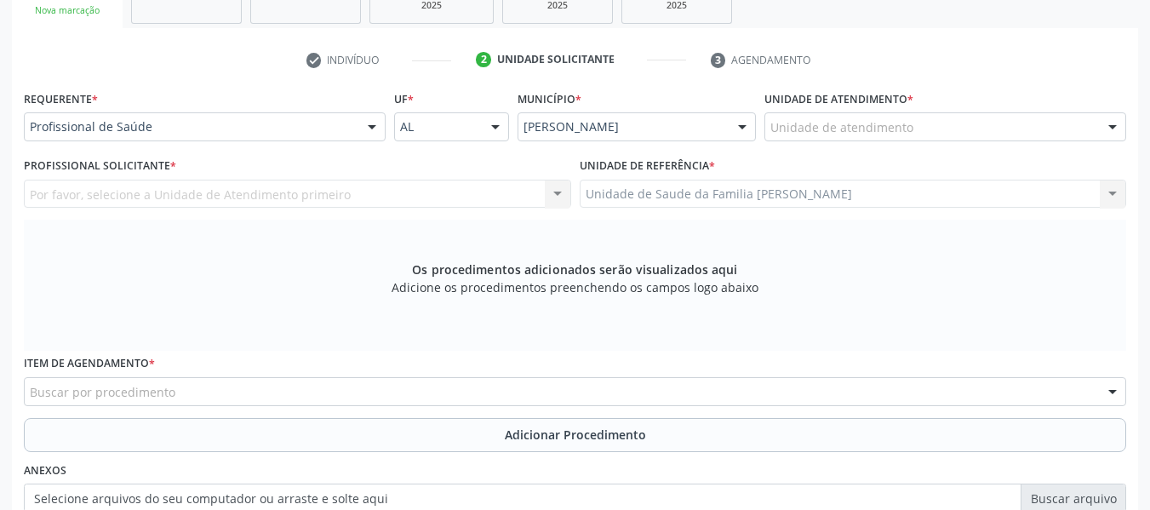
scroll to position [282, 0]
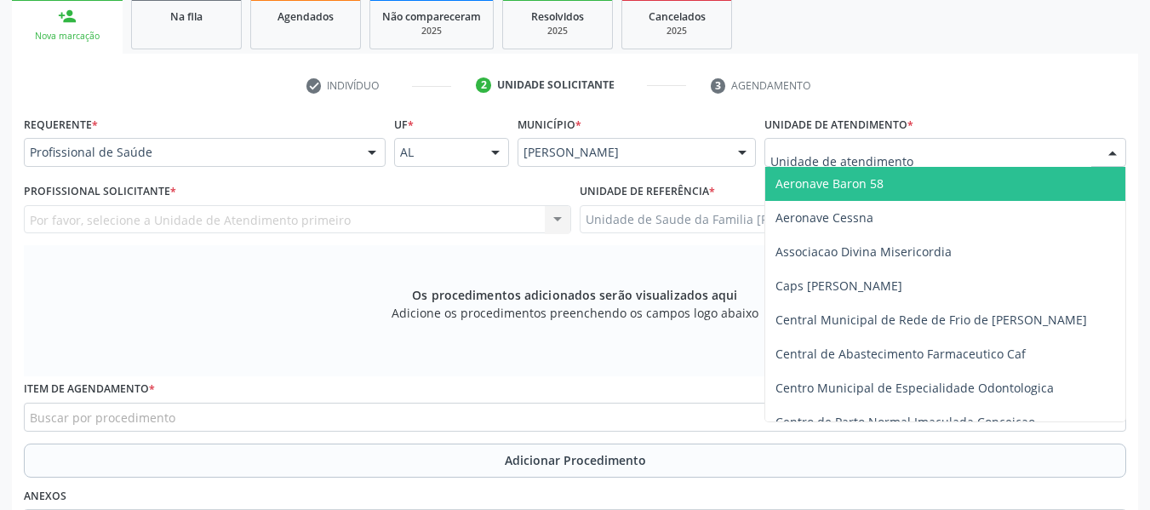
click at [1118, 148] on div at bounding box center [1113, 153] width 26 height 29
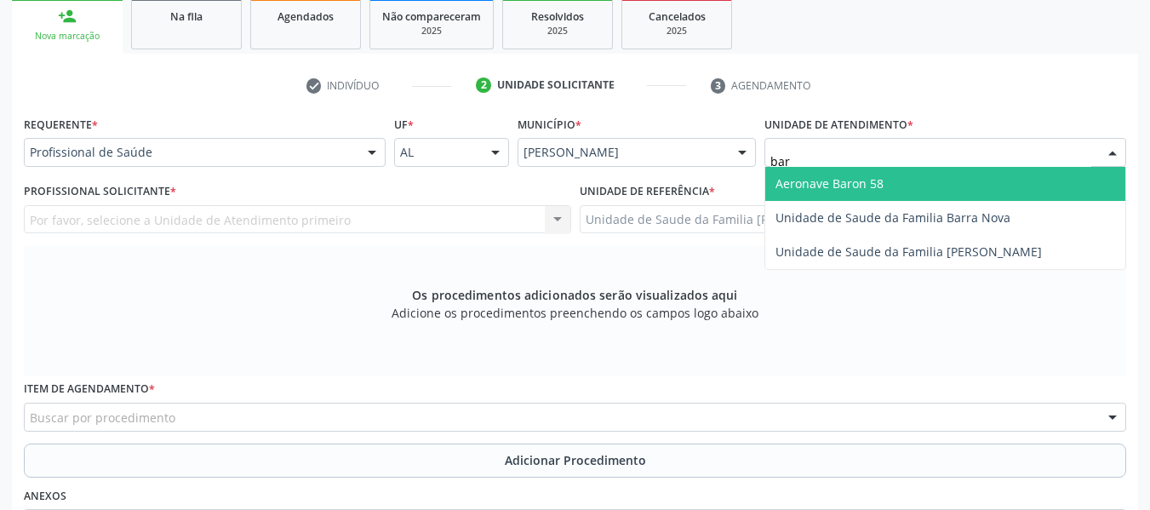
type input "barr"
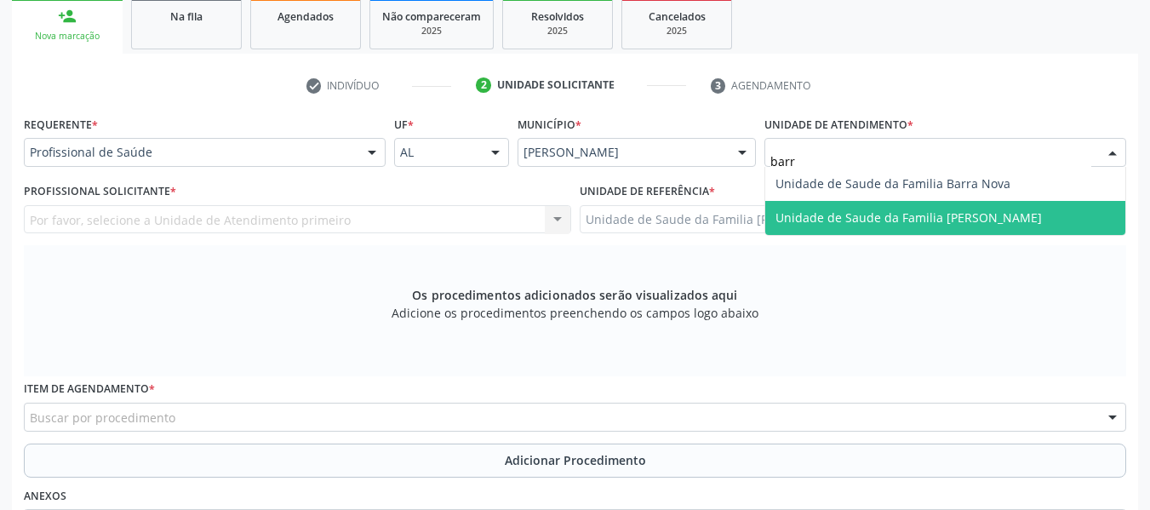
click at [976, 218] on span "Unidade de Saude da Familia [PERSON_NAME]" at bounding box center [908, 217] width 266 height 16
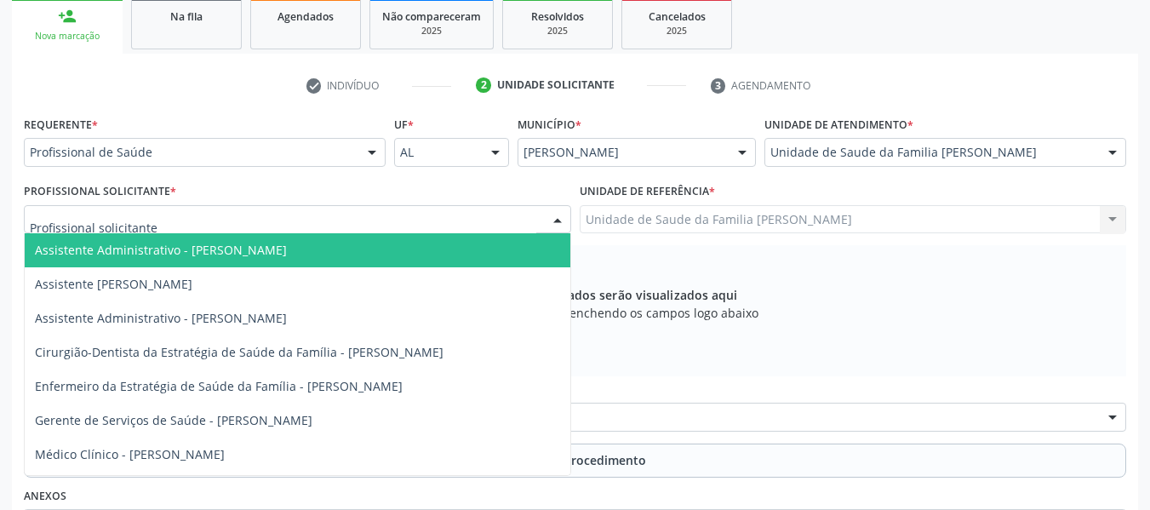
click at [556, 220] on div at bounding box center [558, 220] width 26 height 29
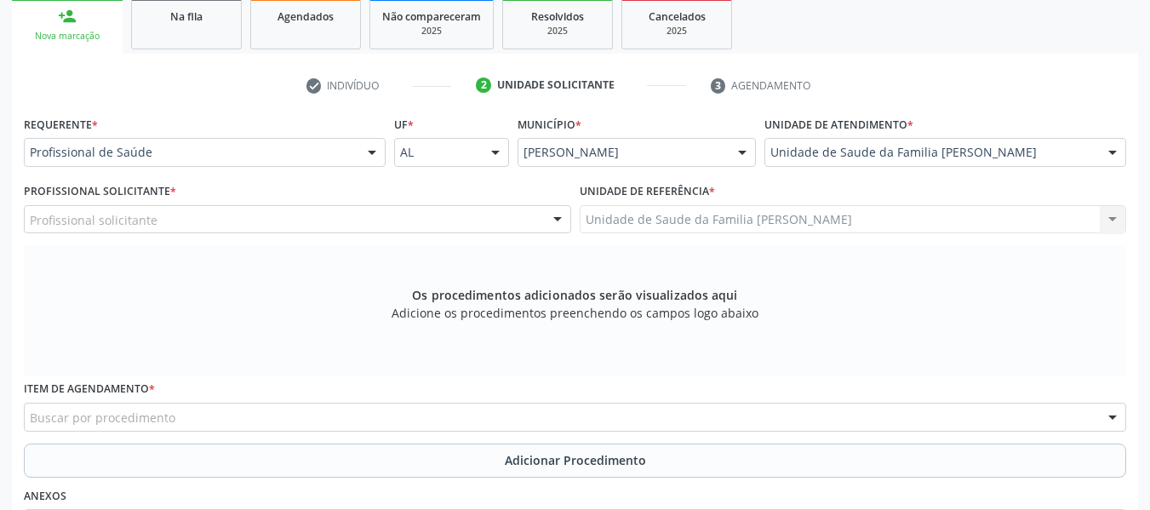
click at [556, 212] on div at bounding box center [558, 220] width 26 height 29
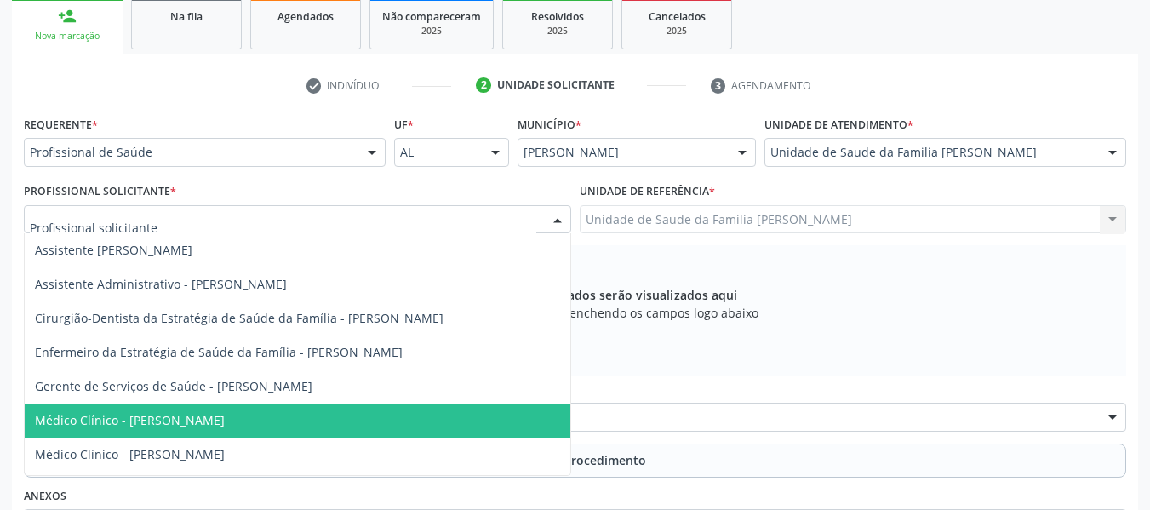
scroll to position [65, 0]
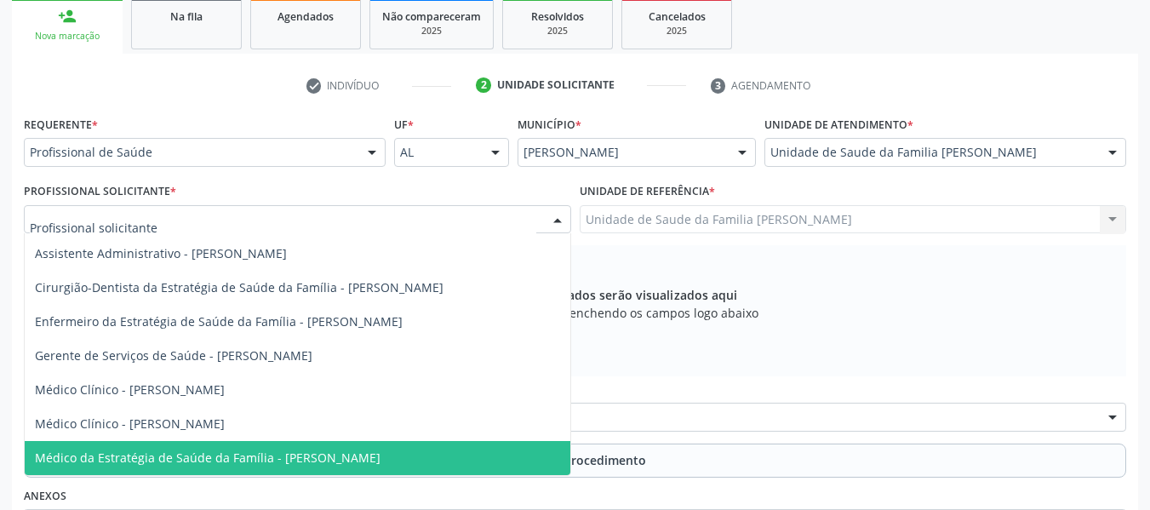
click at [358, 452] on span "Médico da Estratégia de Saúde da Família - [PERSON_NAME]" at bounding box center [208, 457] width 346 height 16
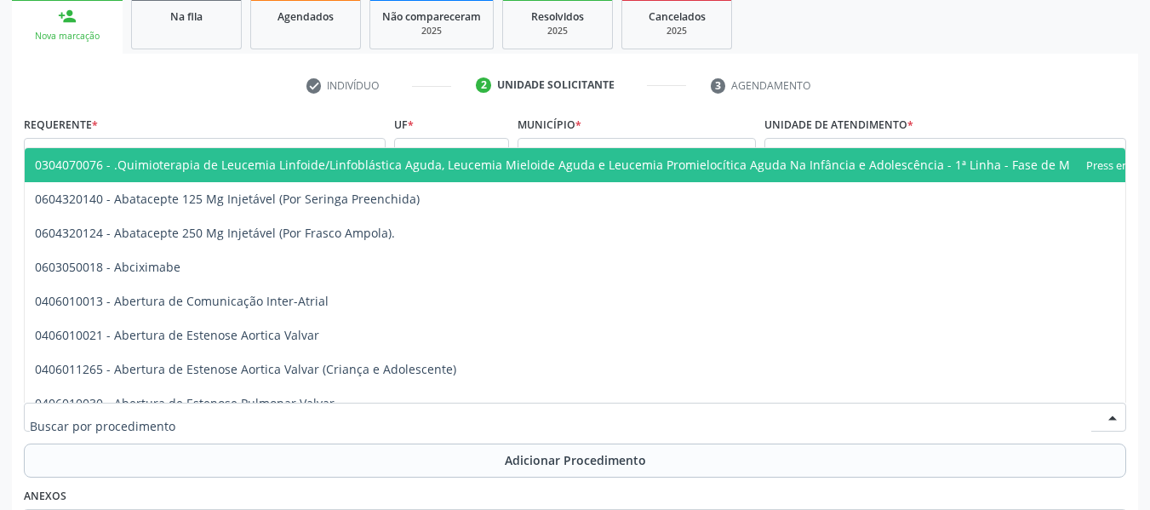
click at [189, 418] on div at bounding box center [575, 417] width 1102 height 29
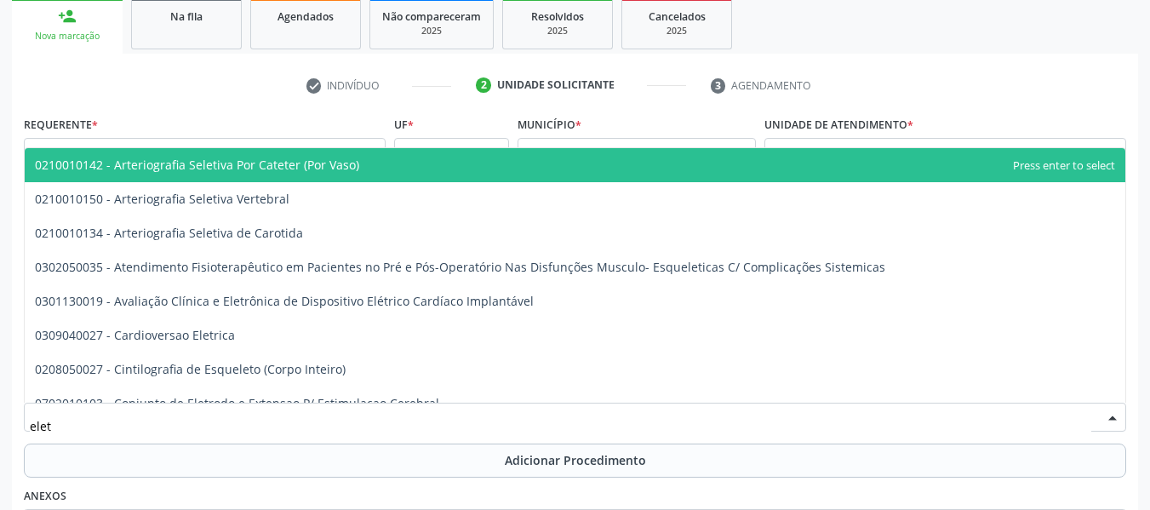
type input "eletr"
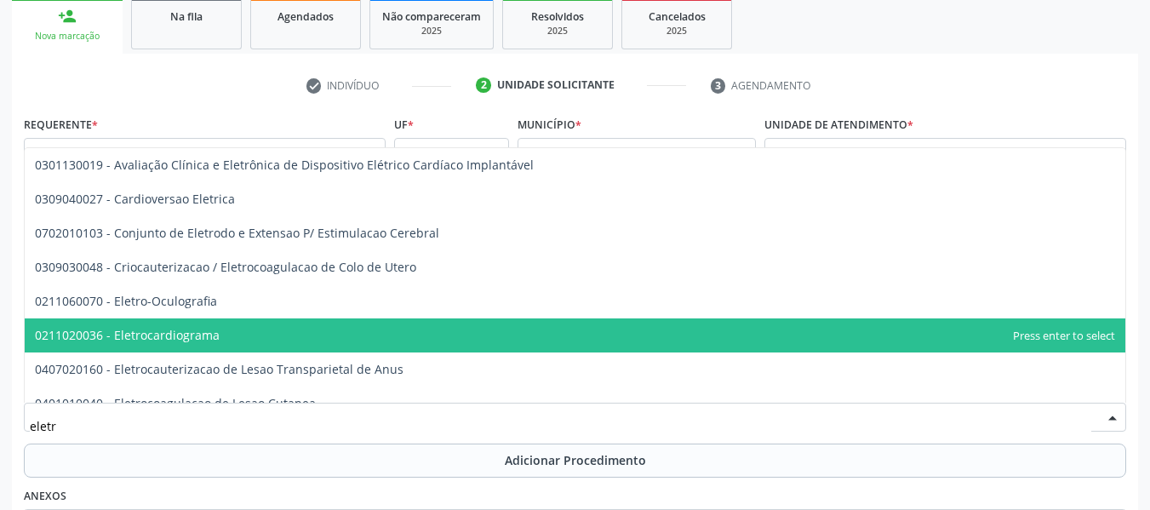
click at [175, 335] on span "0211020036 - Eletrocardiograma" at bounding box center [127, 335] width 185 height 16
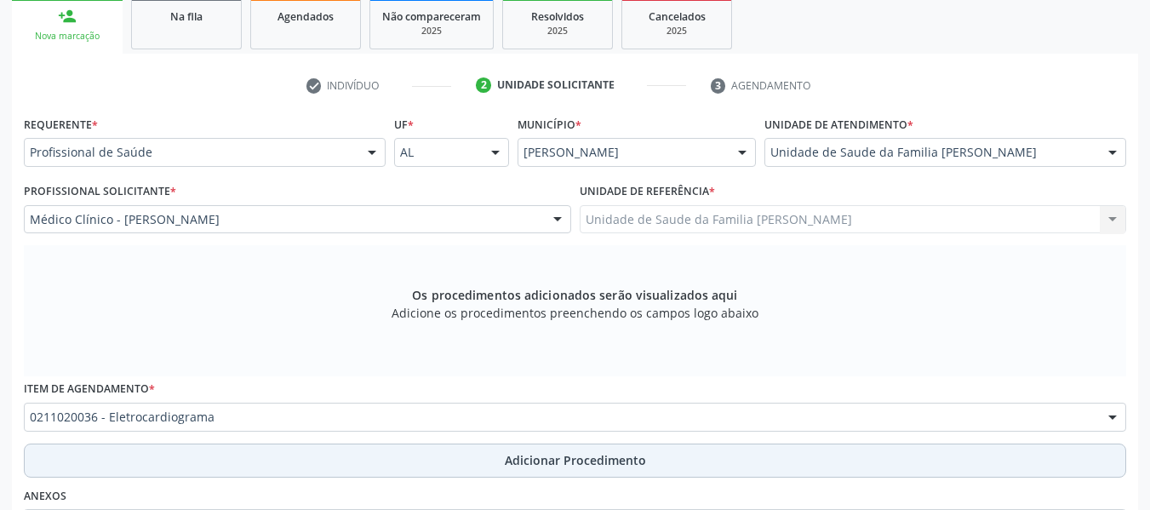
click at [586, 463] on span "Adicionar Procedimento" at bounding box center [575, 460] width 141 height 18
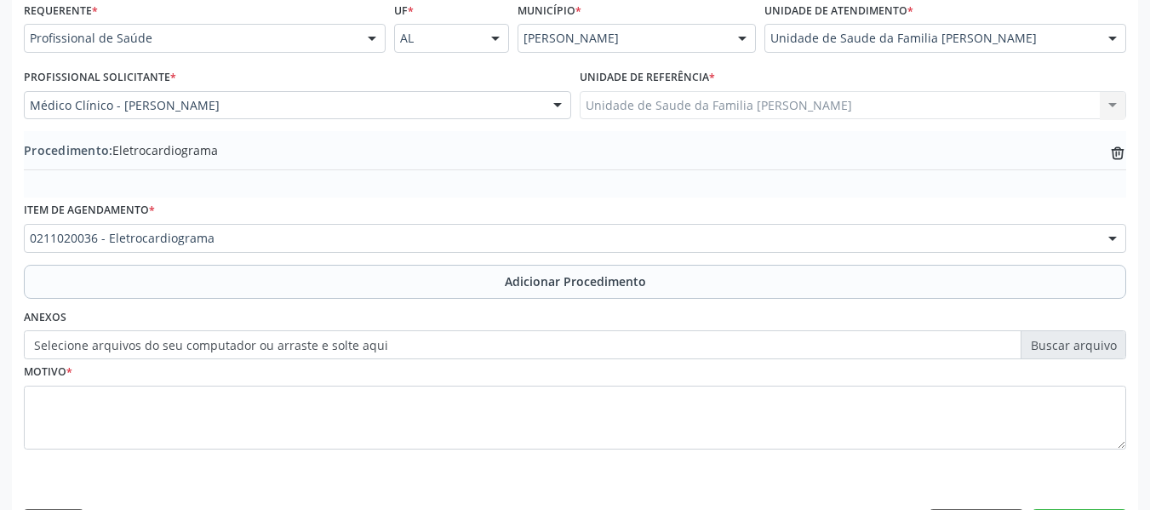
scroll to position [448, 0]
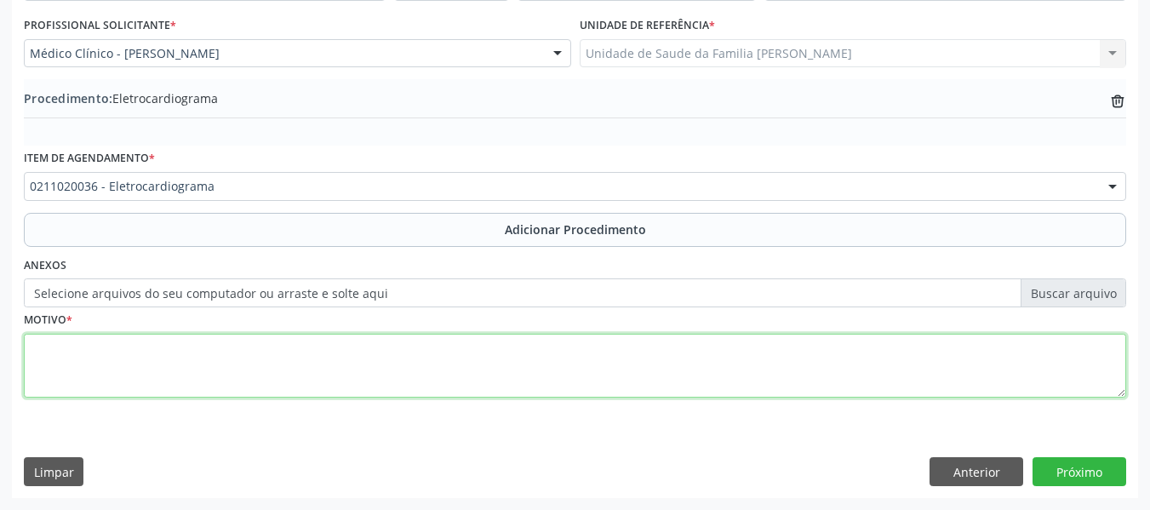
click at [81, 369] on textarea at bounding box center [575, 366] width 1102 height 65
type textarea "HAS"
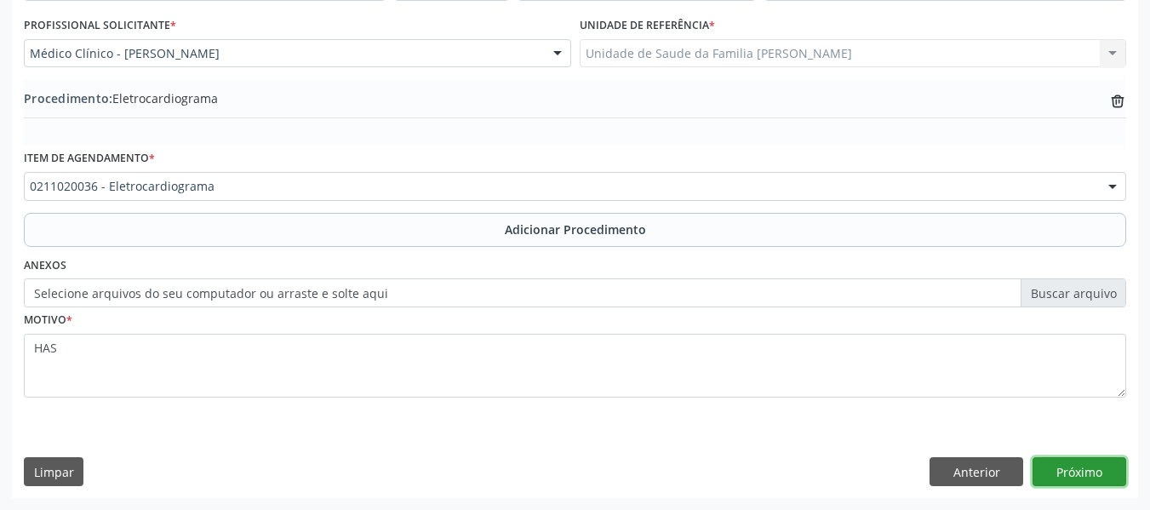
click at [1075, 465] on button "Próximo" at bounding box center [1080, 471] width 94 height 29
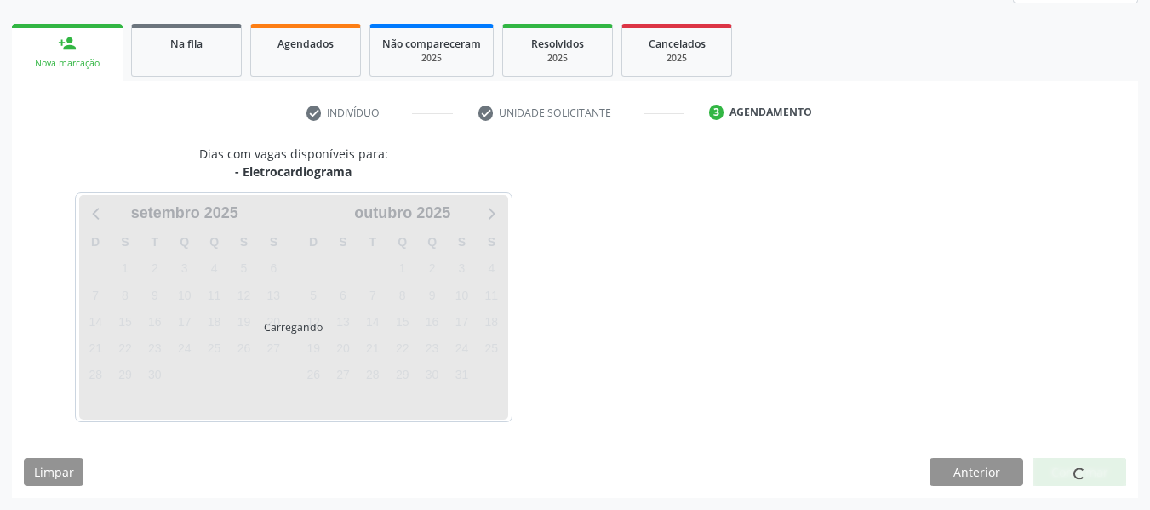
scroll to position [305, 0]
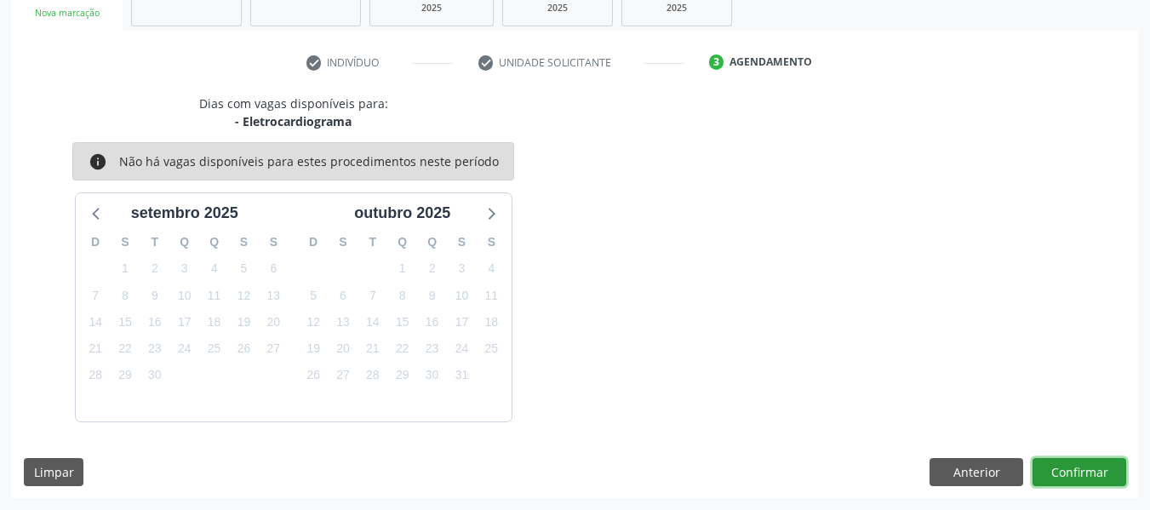
click at [1075, 465] on button "Confirmar" at bounding box center [1080, 472] width 94 height 29
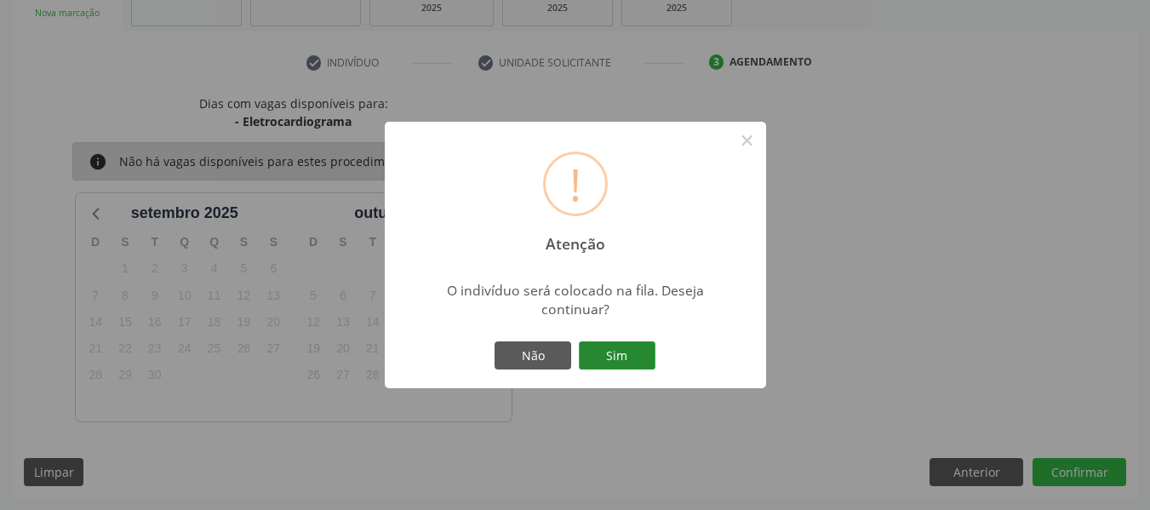
click at [626, 351] on button "Sim" at bounding box center [617, 355] width 77 height 29
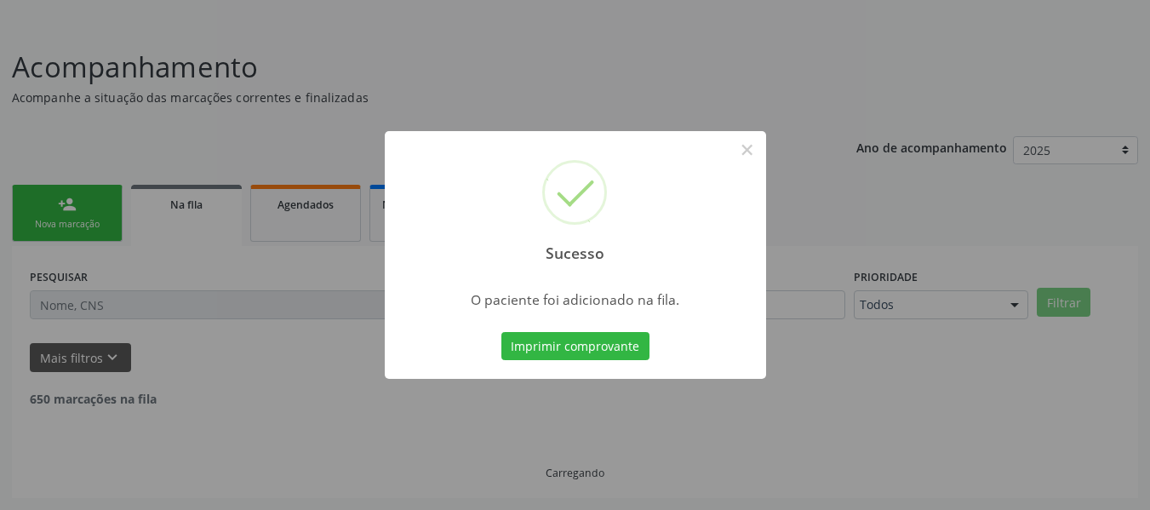
scroll to position [76, 0]
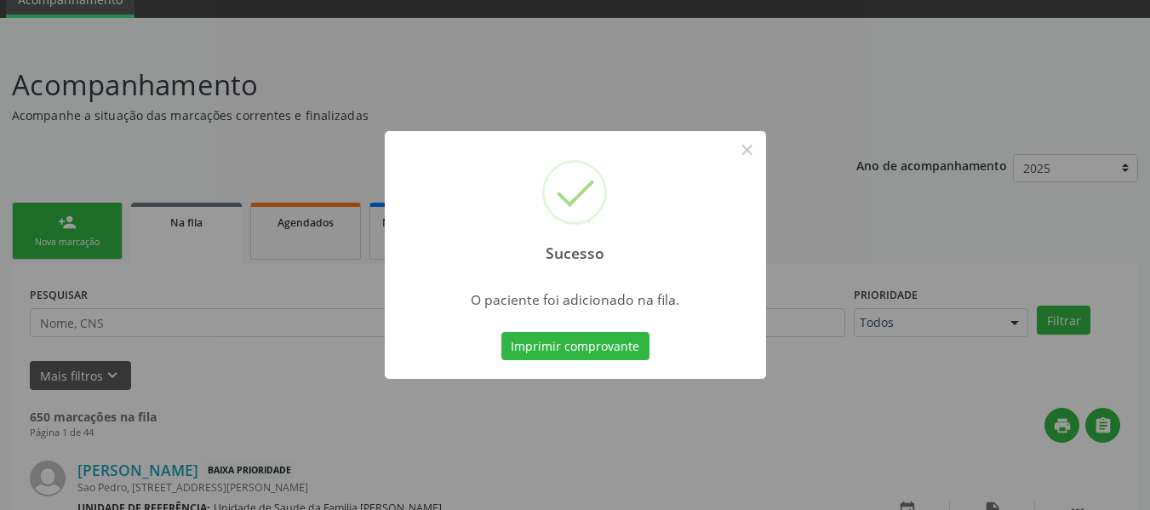
click at [60, 222] on div "Sucesso × O paciente foi adicionado na fila. Imprimir comprovante Cancel" at bounding box center [575, 255] width 1150 height 510
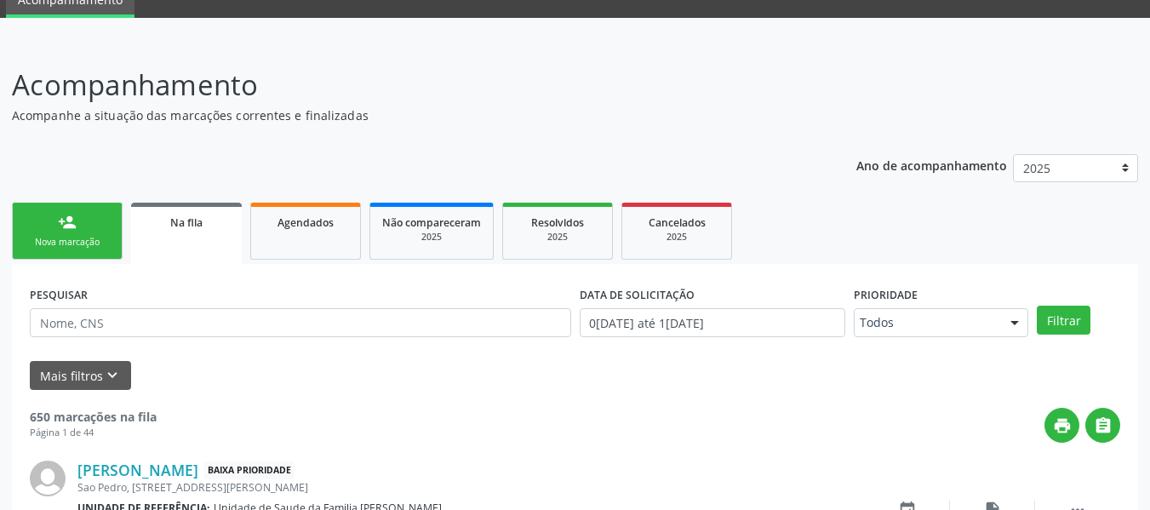
click at [60, 222] on div "person_add" at bounding box center [67, 222] width 19 height 19
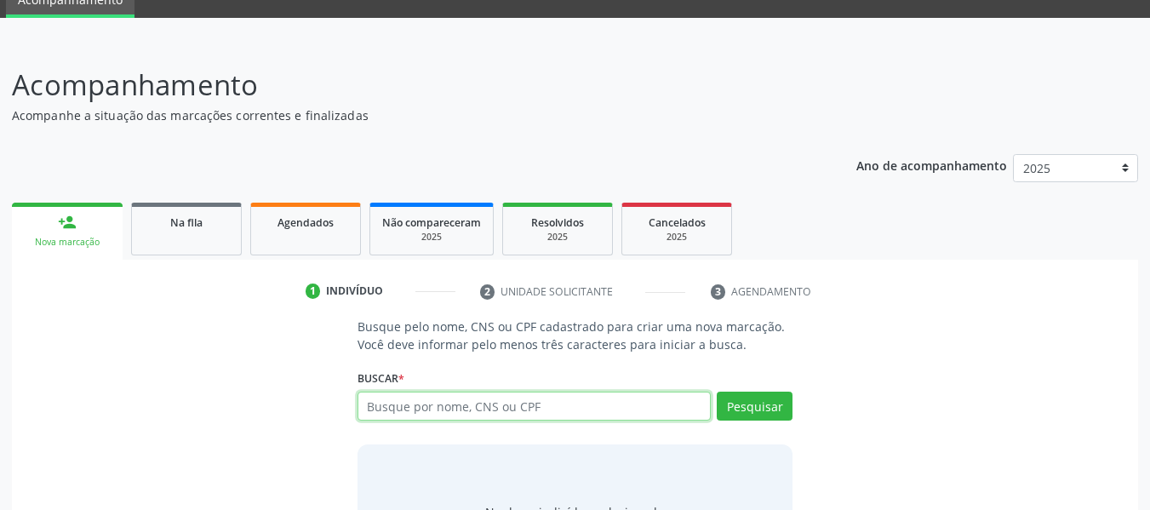
click at [395, 413] on input "text" at bounding box center [535, 406] width 354 height 29
type input "705008234794855"
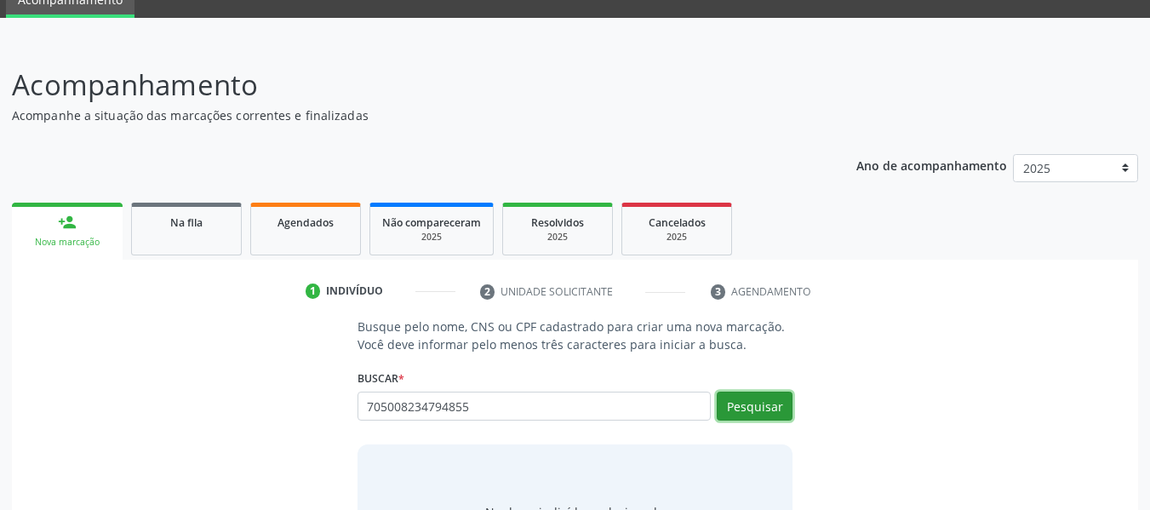
click at [741, 406] on button "Pesquisar" at bounding box center [755, 406] width 76 height 29
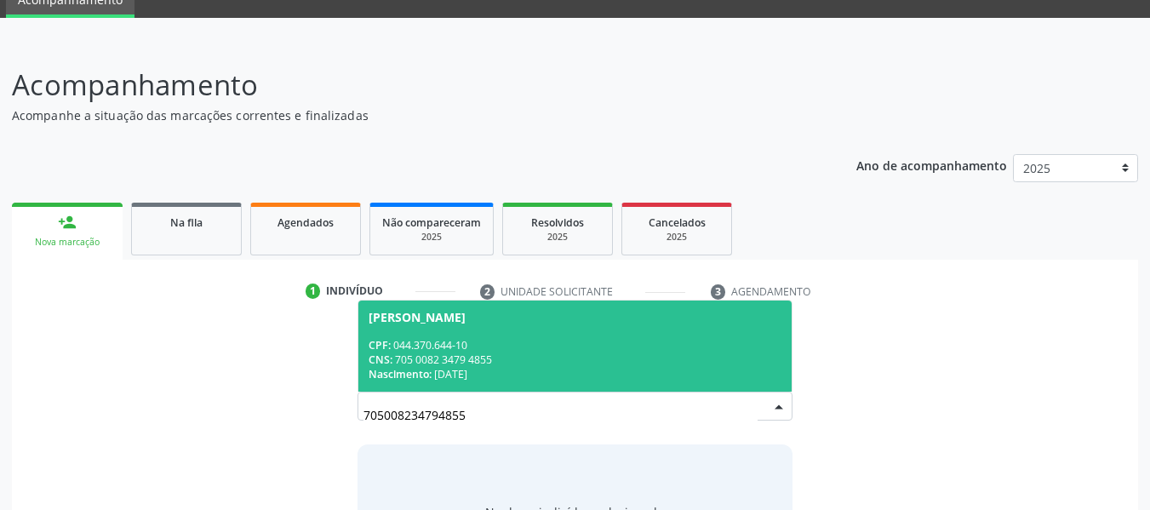
click at [511, 335] on span "[PERSON_NAME] CPF: 044.370.644-10 CNS: 705 0082 3479 4855 Nascimento: 2[DATE]" at bounding box center [575, 345] width 434 height 91
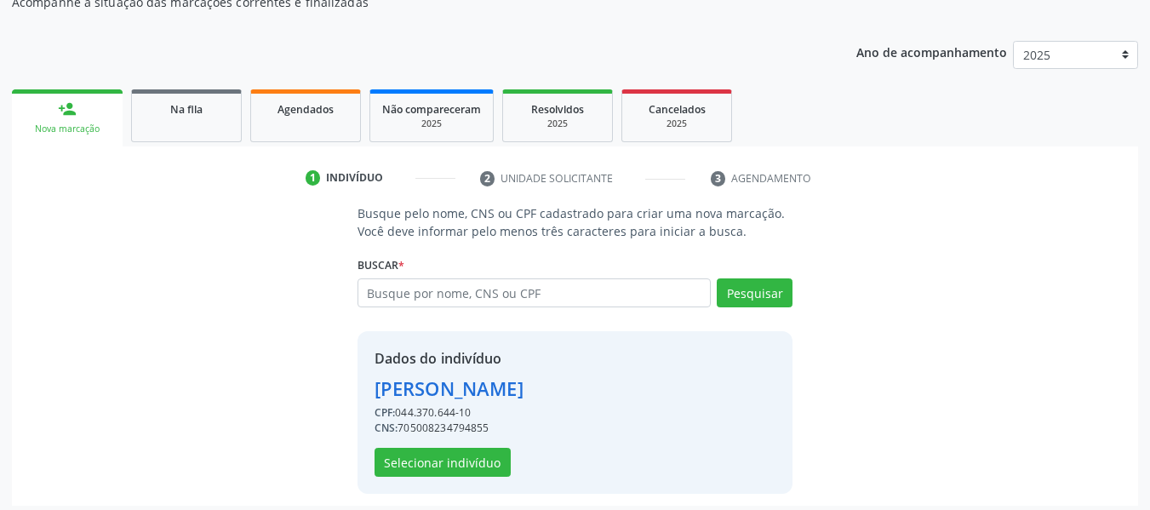
scroll to position [197, 0]
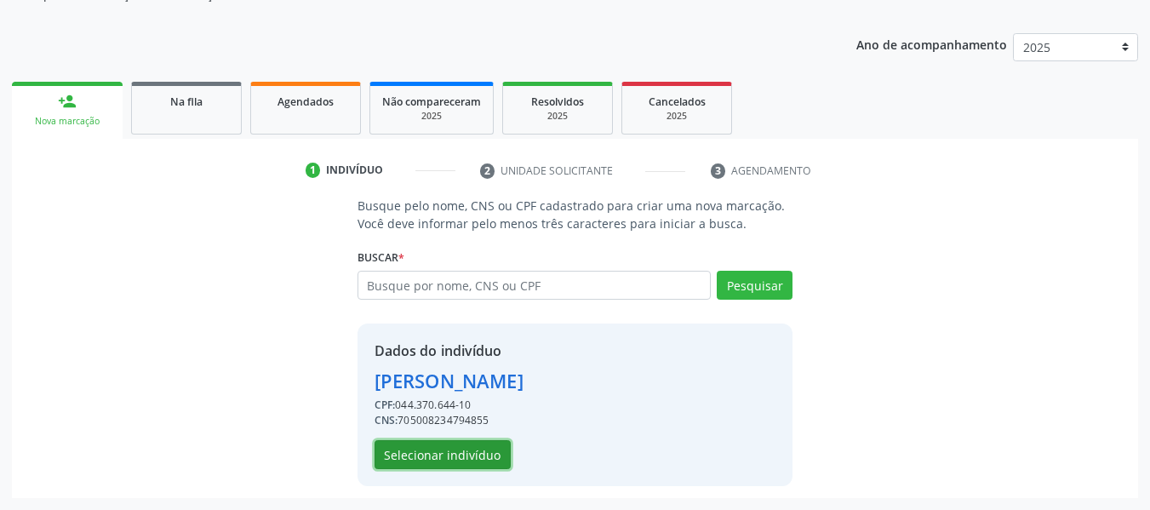
click at [432, 458] on button "Selecionar indivíduo" at bounding box center [443, 454] width 136 height 29
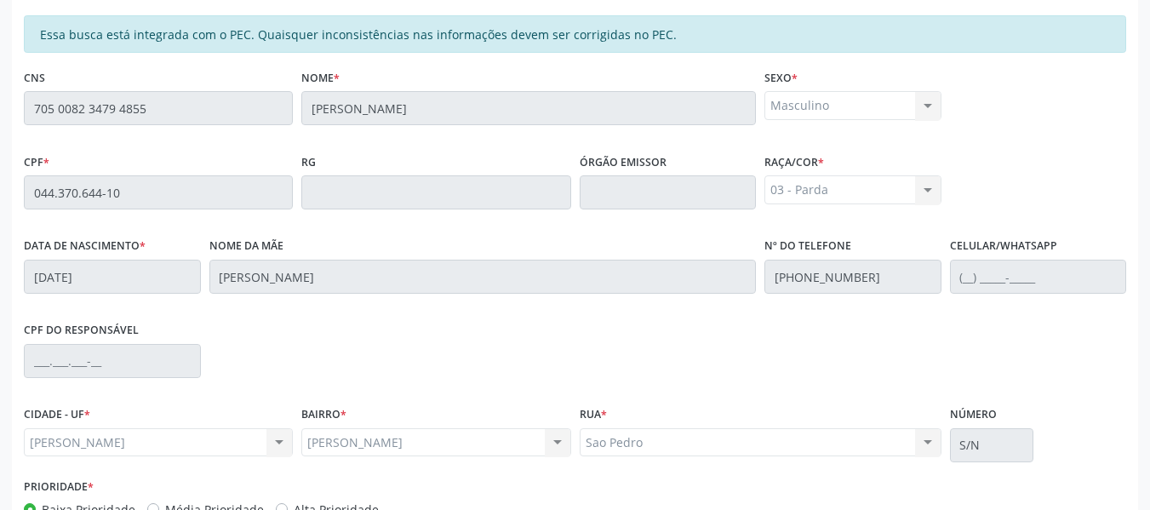
scroll to position [486, 0]
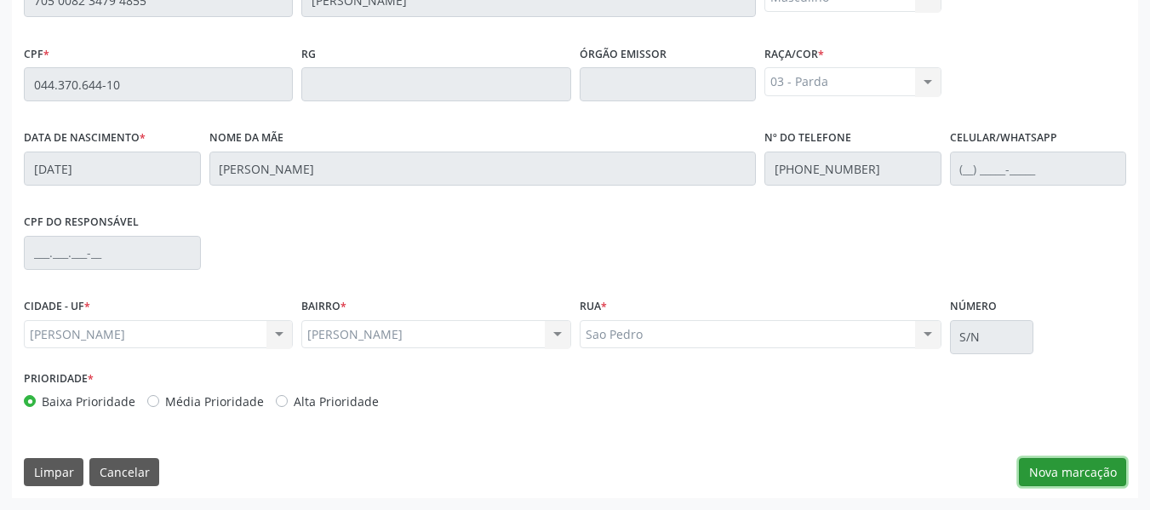
click at [1062, 471] on button "Nova marcação" at bounding box center [1072, 472] width 107 height 29
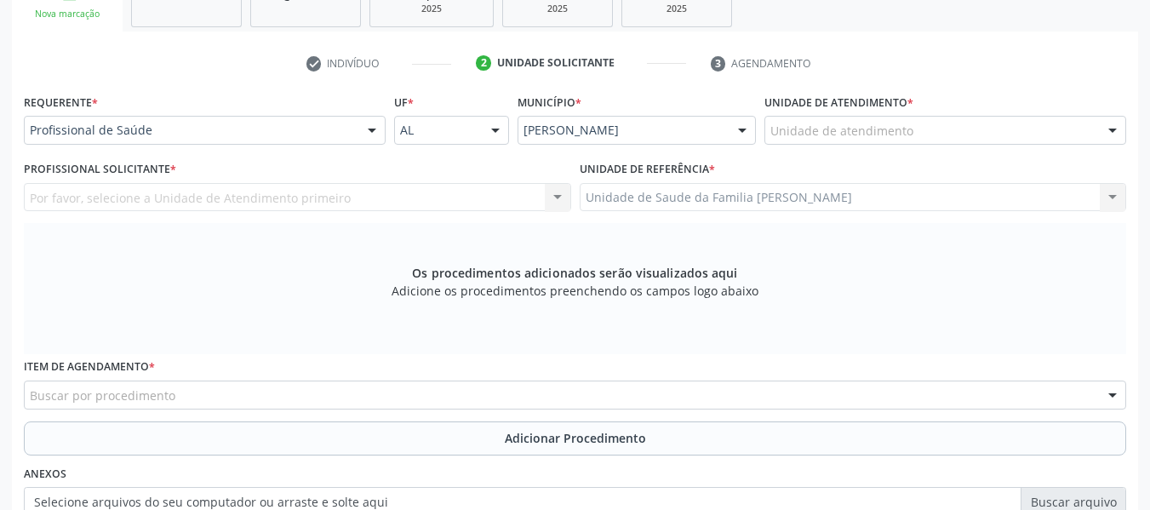
scroll to position [237, 0]
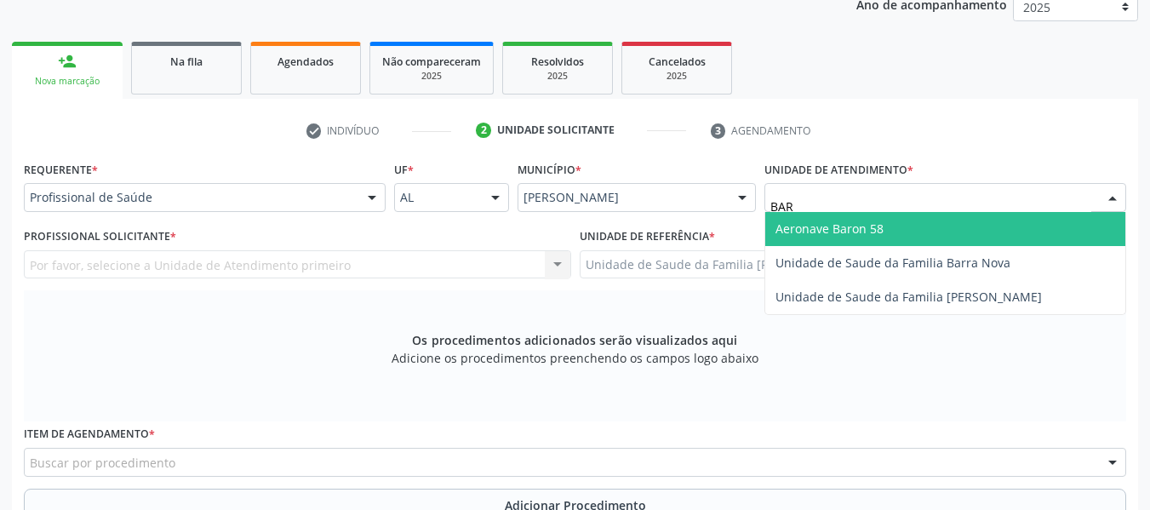
type input "BARR"
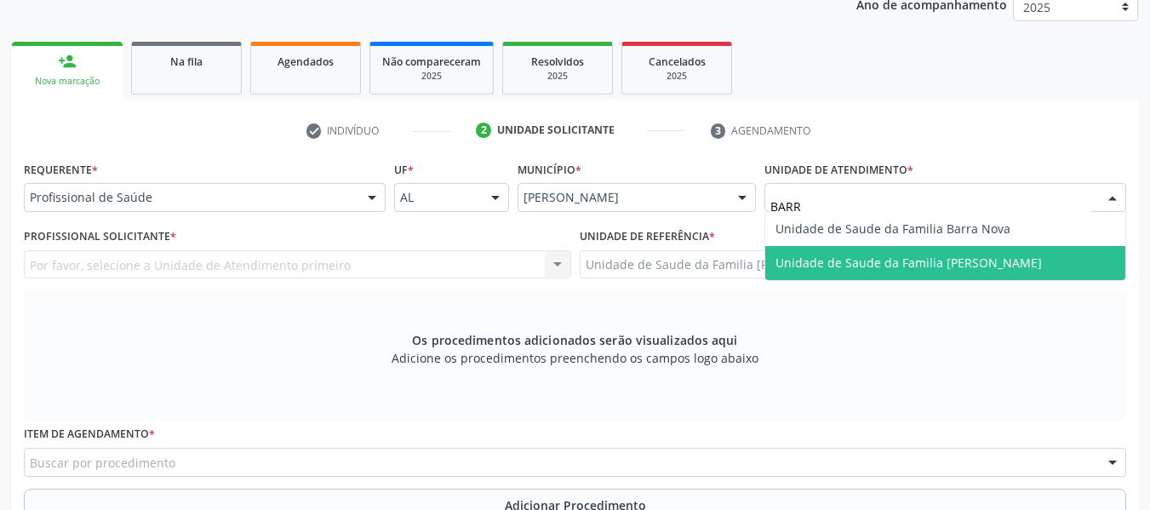
click at [874, 259] on span "Unidade de Saude da Familia [PERSON_NAME]" at bounding box center [908, 263] width 266 height 16
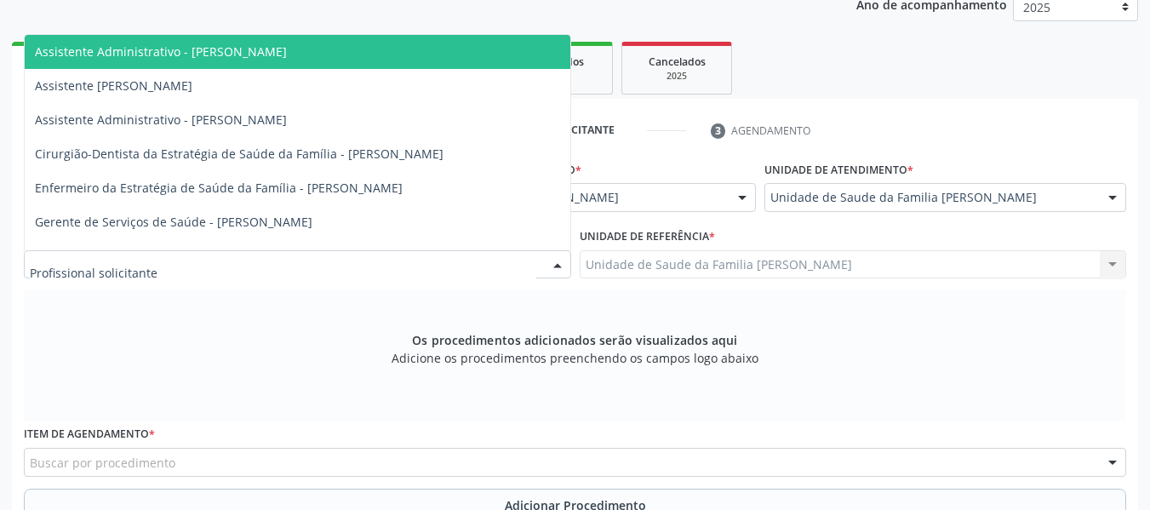
click at [558, 264] on div at bounding box center [558, 265] width 26 height 29
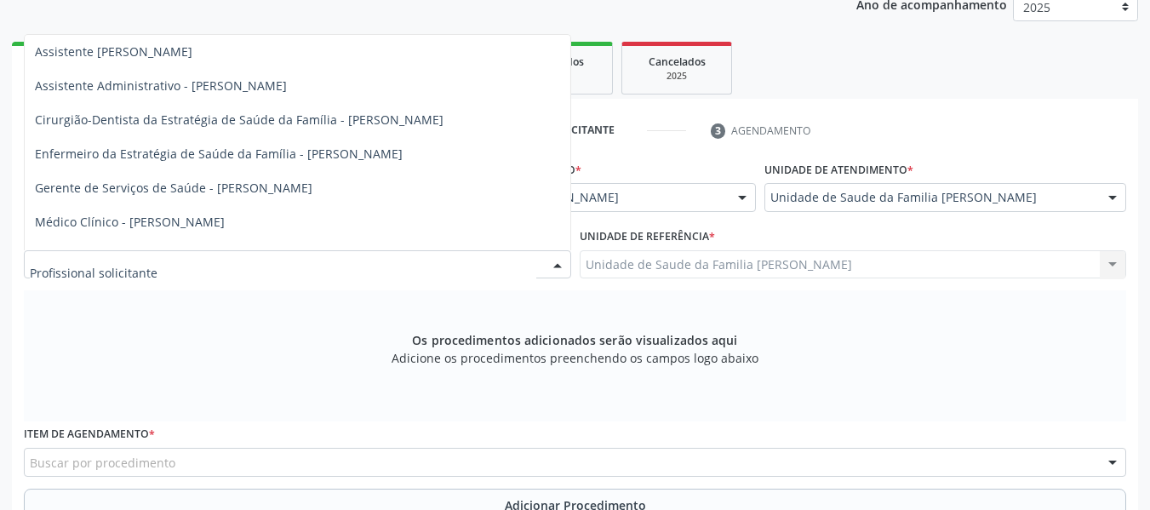
scroll to position [91, 0]
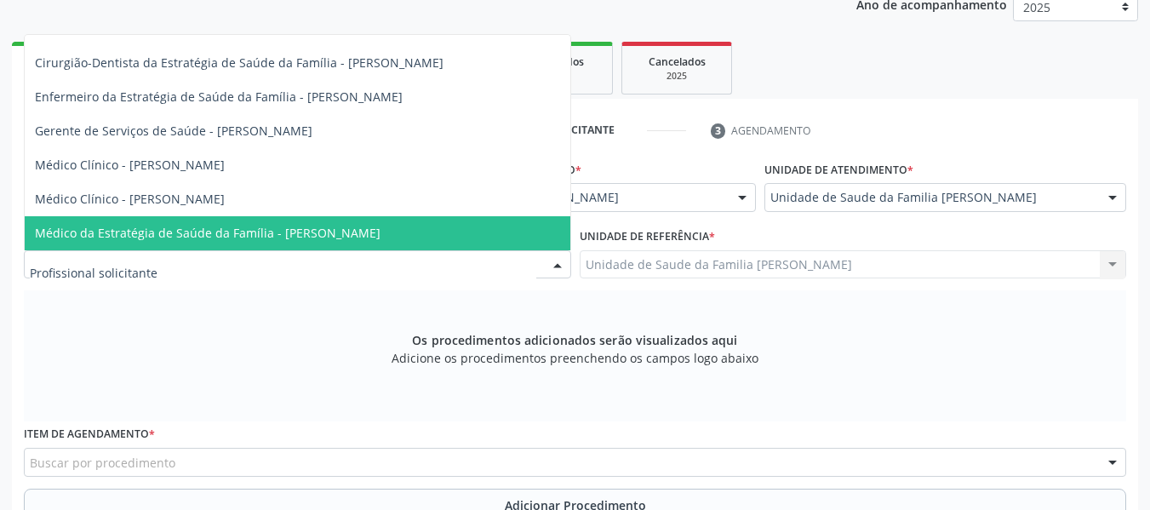
click at [380, 233] on span "Médico da Estratégia de Saúde da Família - [PERSON_NAME]" at bounding box center [208, 233] width 346 height 16
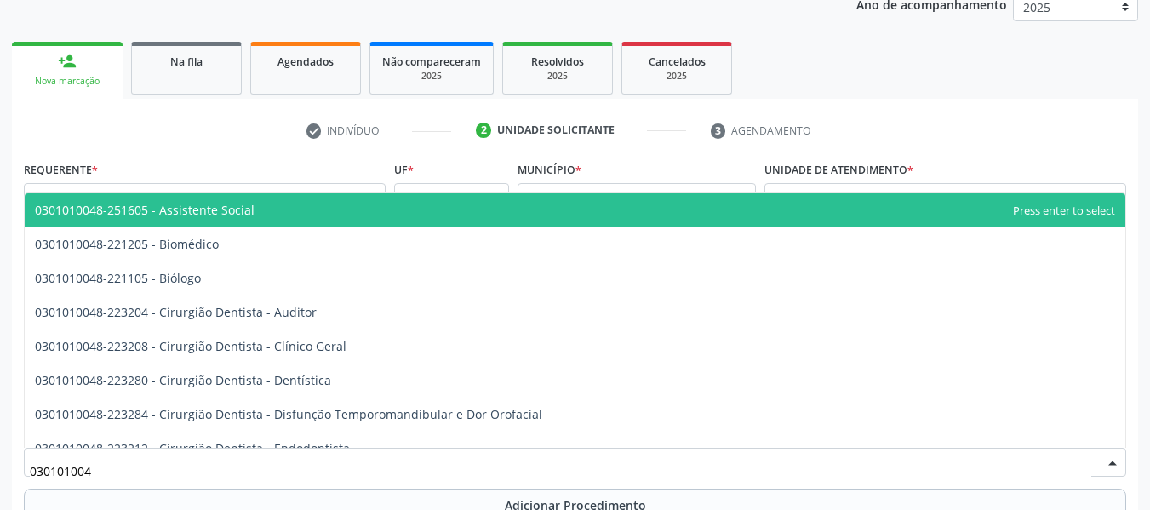
type input "0301010048"
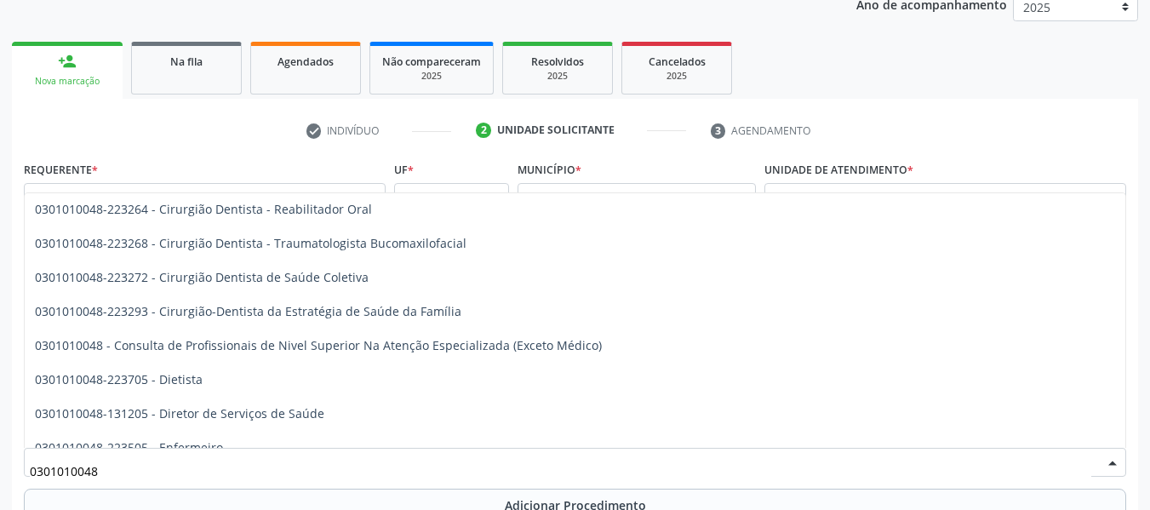
scroll to position [783, 0]
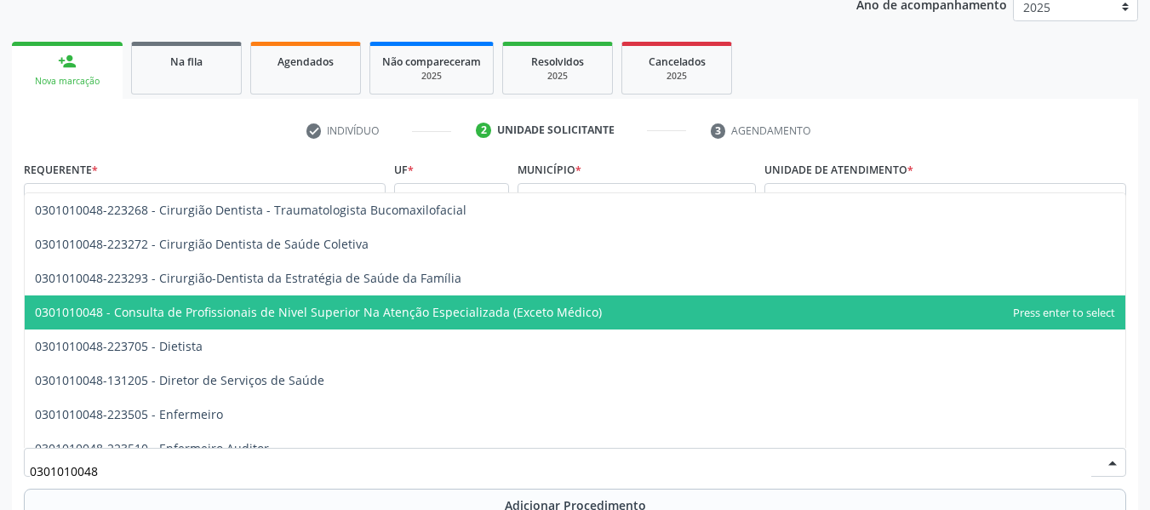
click at [506, 312] on span "0301010048 - Consulta de Profissionais de Nivel Superior Na Atenção Especializa…" at bounding box center [318, 312] width 567 height 16
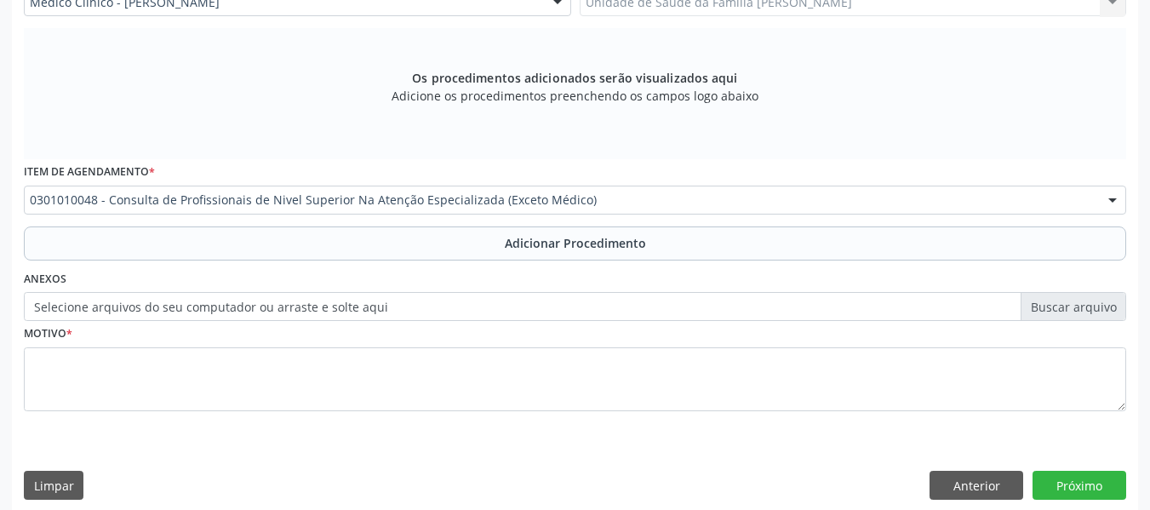
scroll to position [509, 0]
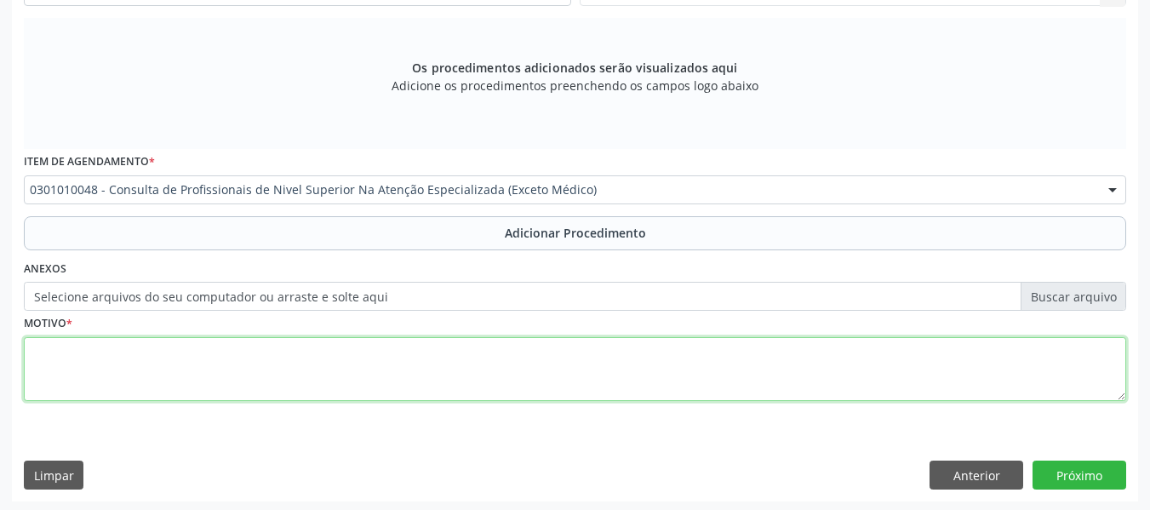
click at [58, 366] on textarea at bounding box center [575, 369] width 1102 height 65
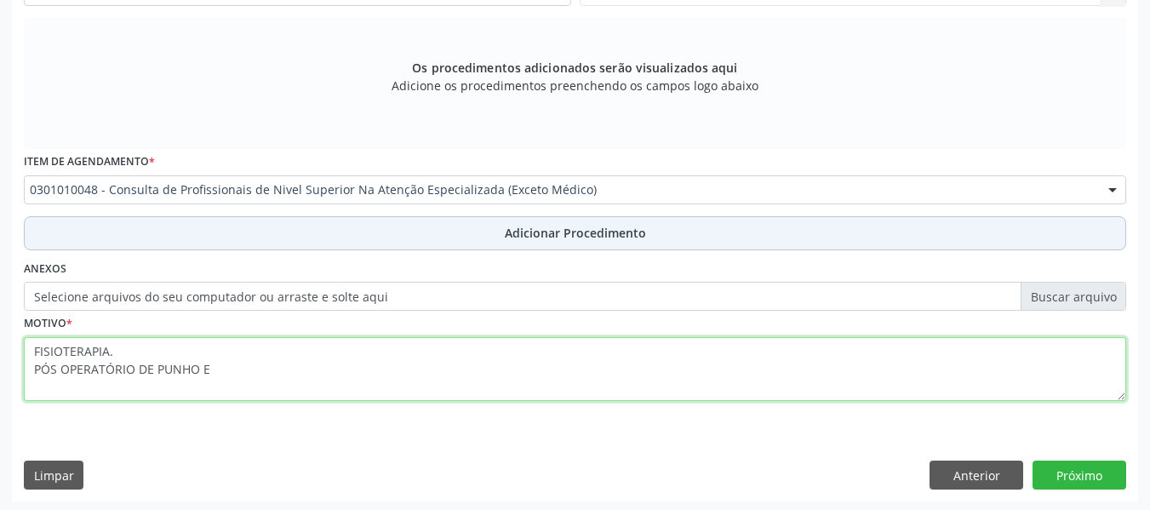
type textarea "FISIOTERAPIA. PÓS OPERATÓRIO DE PUNHO E"
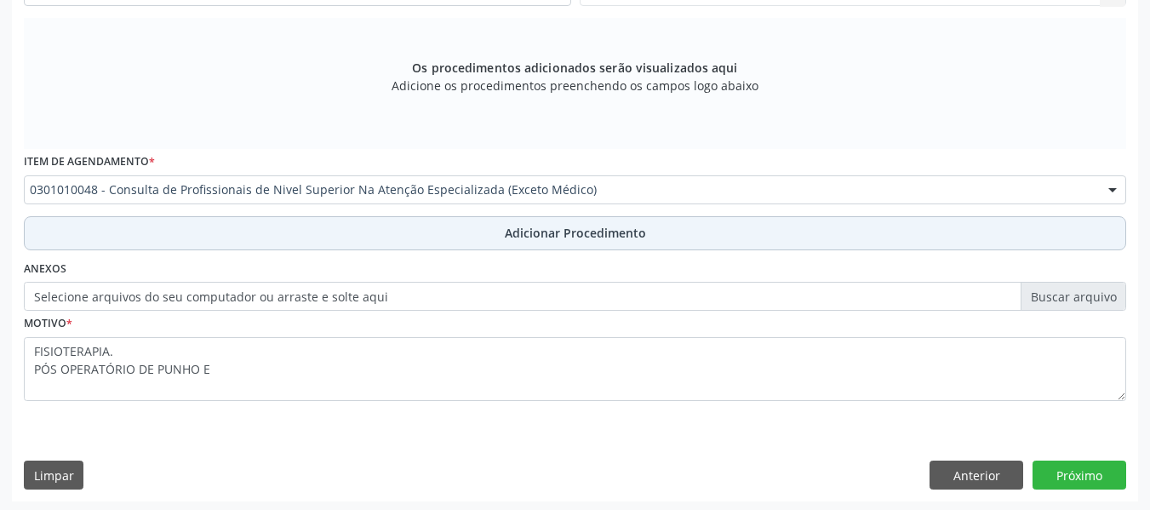
click at [566, 233] on span "Adicionar Procedimento" at bounding box center [575, 233] width 141 height 18
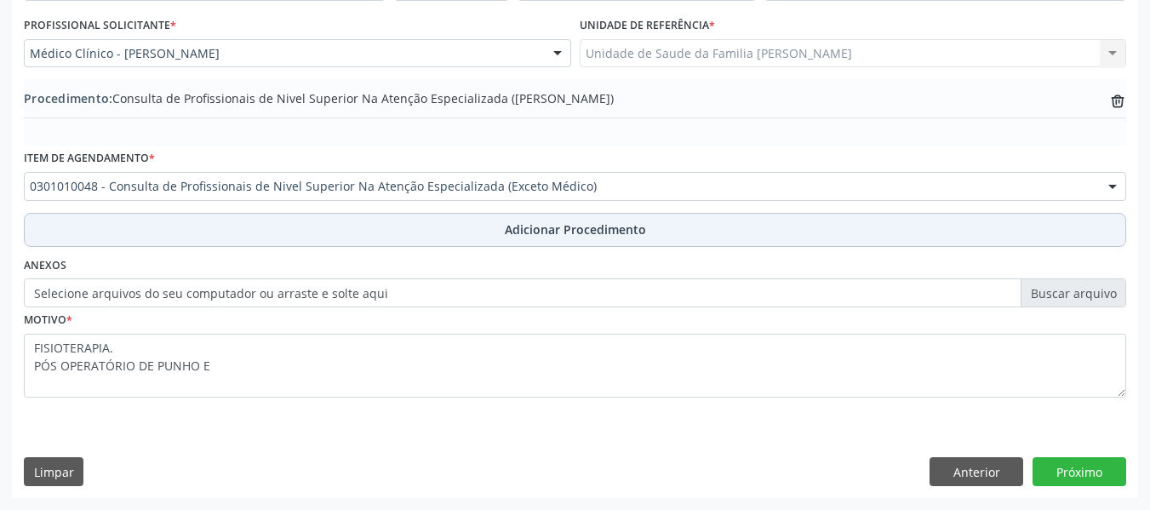
scroll to position [448, 0]
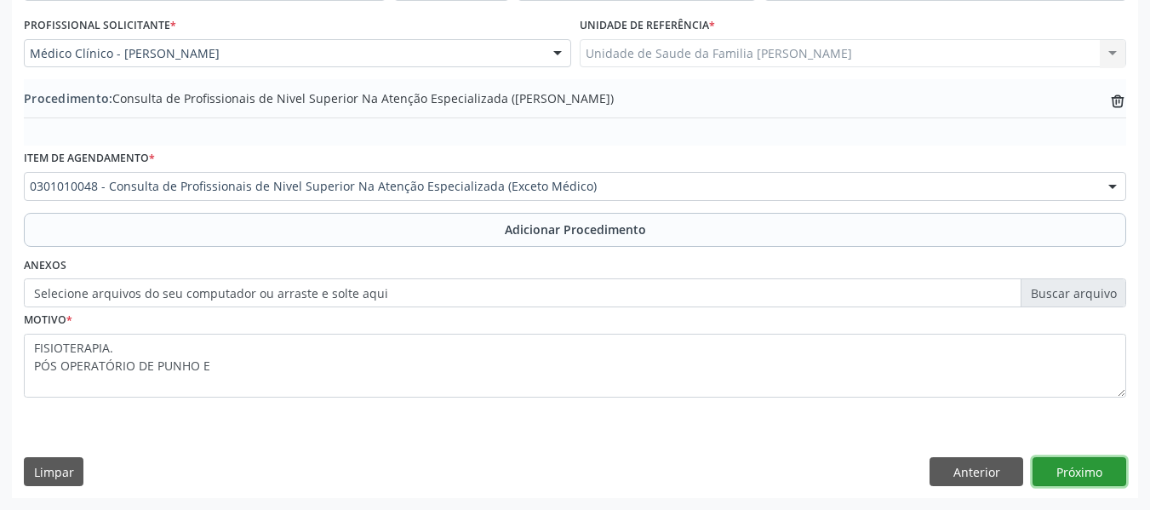
click at [1085, 466] on button "Próximo" at bounding box center [1080, 471] width 94 height 29
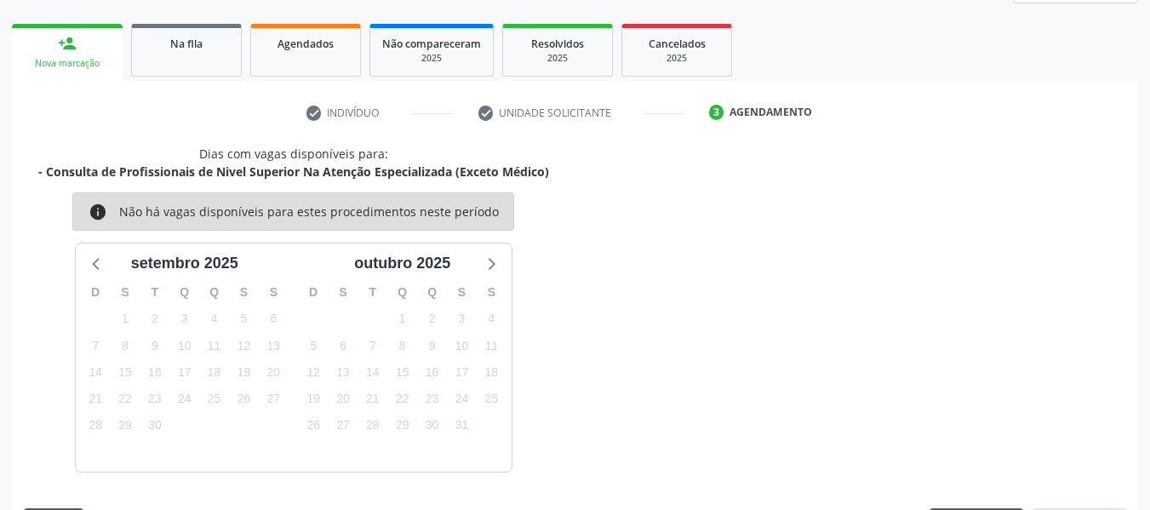
scroll to position [305, 0]
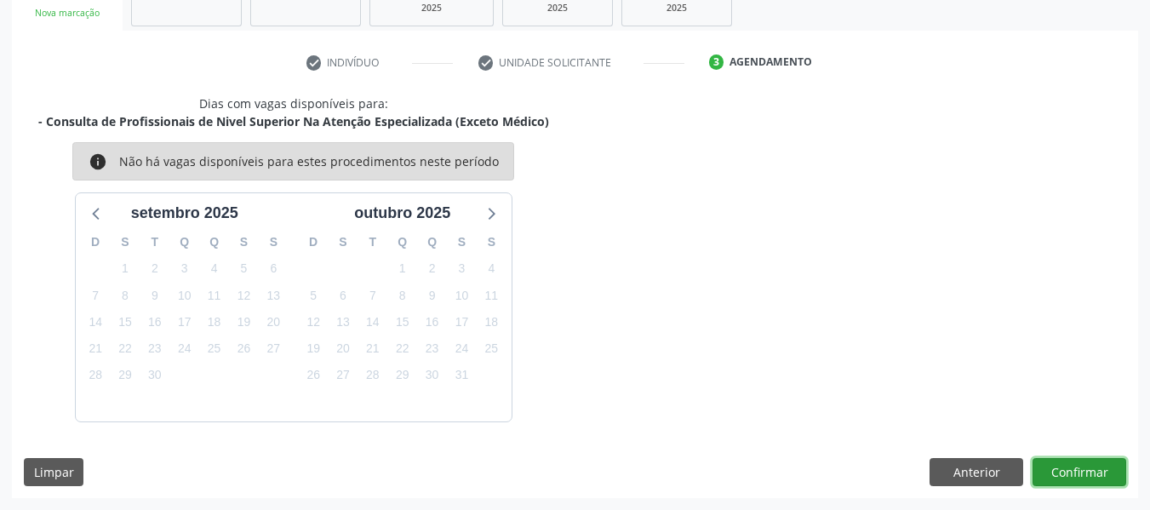
click at [1085, 466] on button "Confirmar" at bounding box center [1080, 472] width 94 height 29
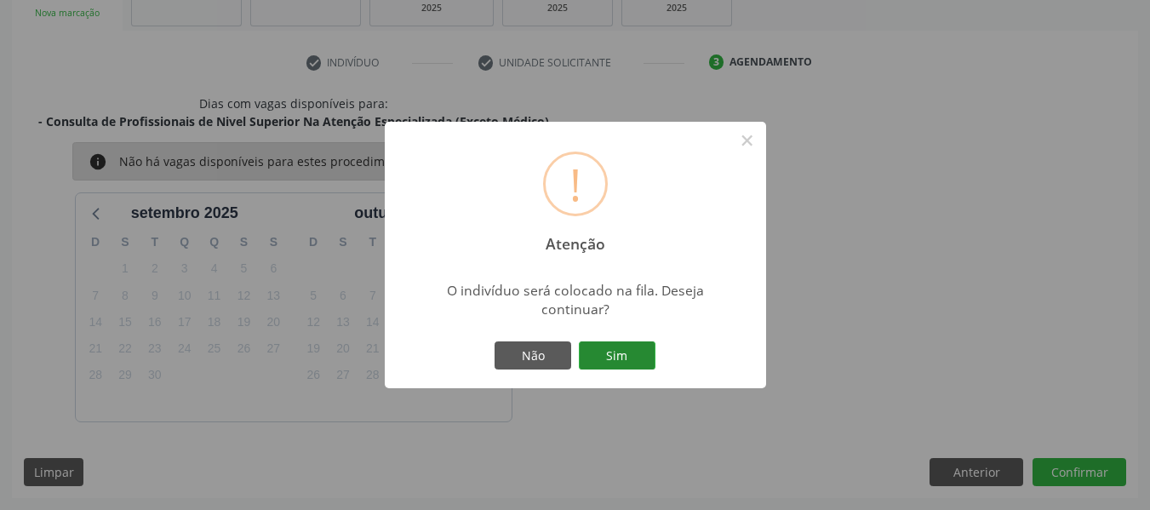
click at [627, 355] on button "Sim" at bounding box center [617, 355] width 77 height 29
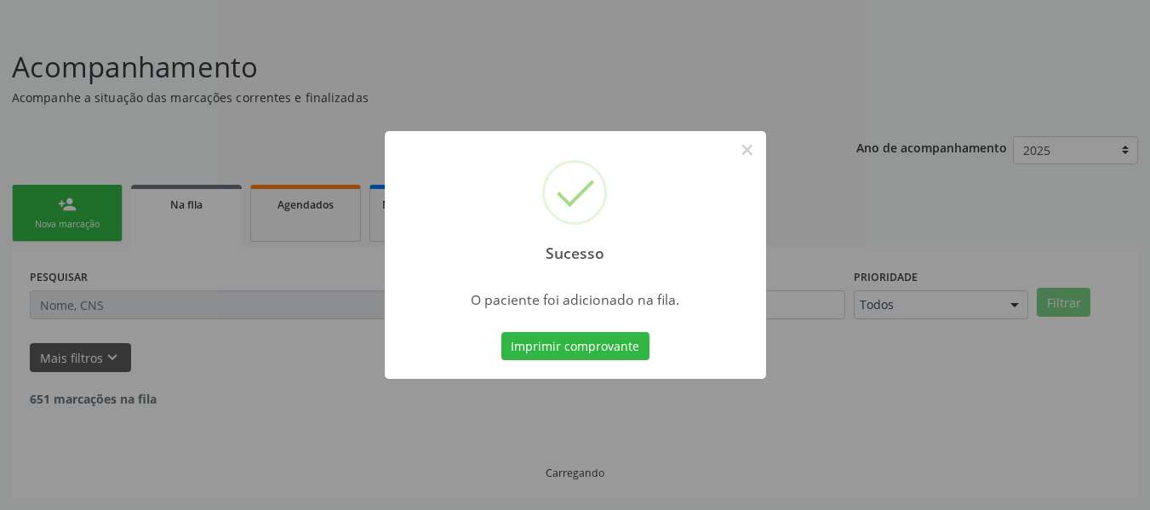
scroll to position [76, 0]
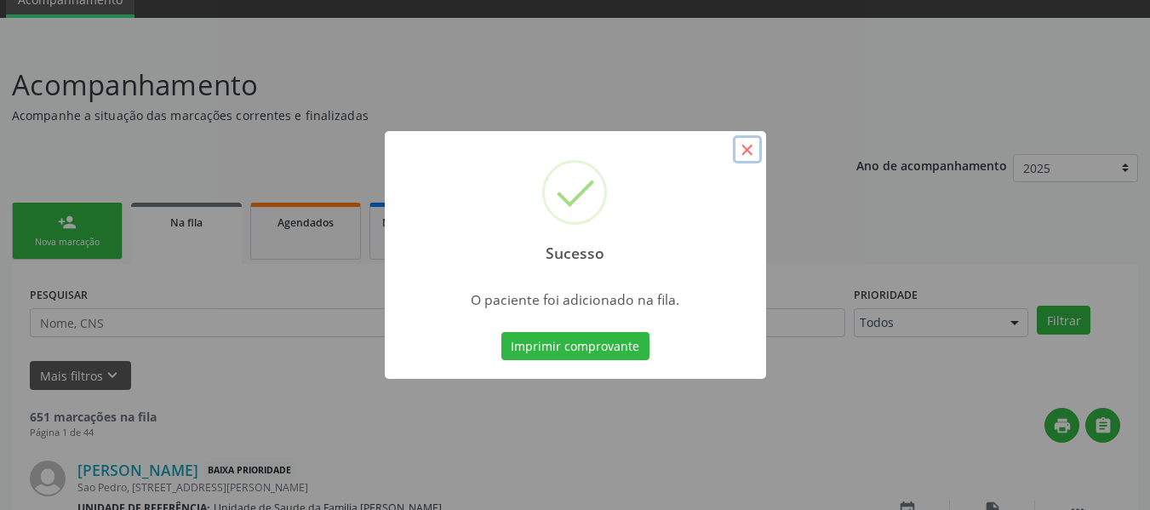
click at [751, 149] on button "×" at bounding box center [747, 149] width 29 height 29
